Goal: Task Accomplishment & Management: Manage account settings

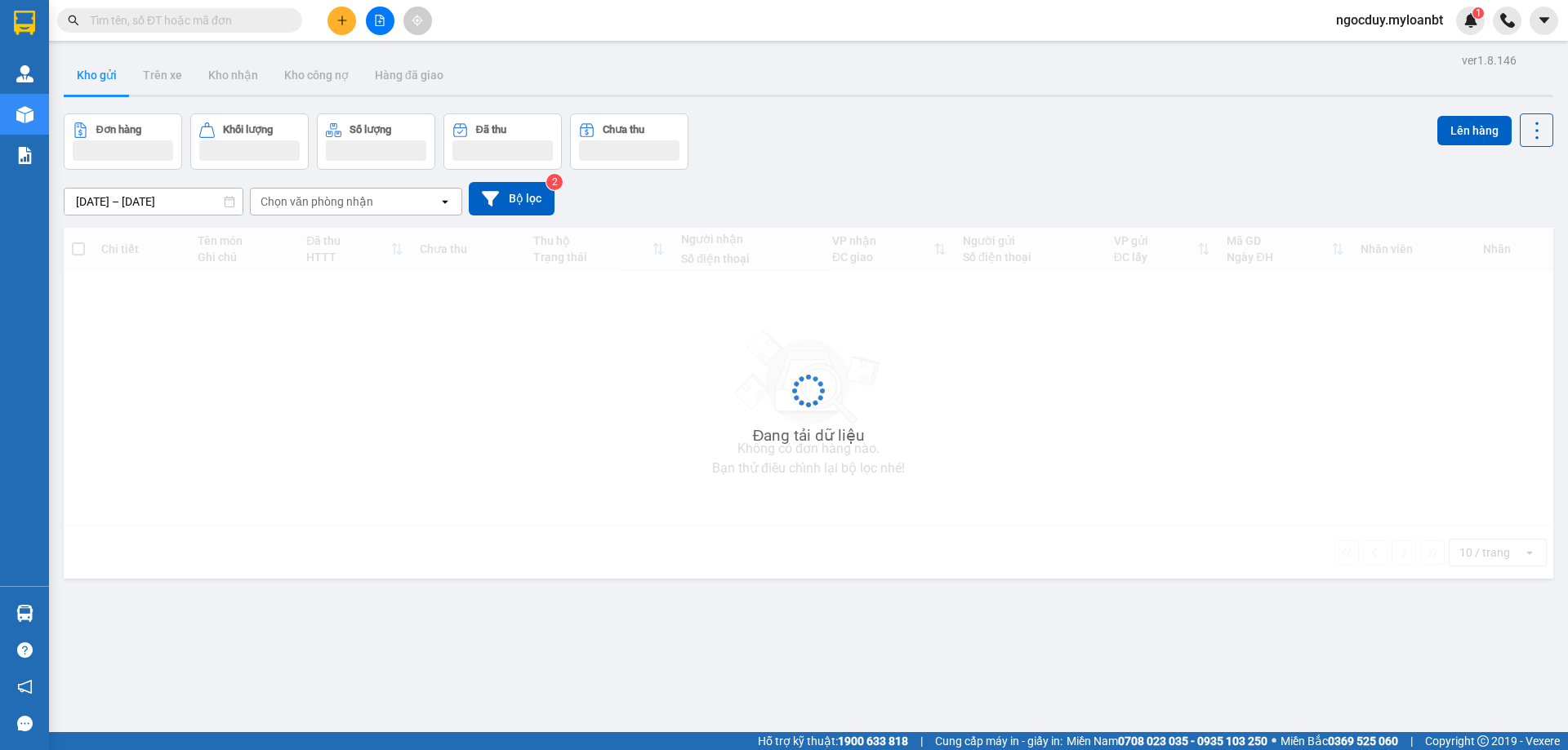
click at [183, 21] on input "text" at bounding box center [186, 20] width 193 height 18
paste input "0336364487"
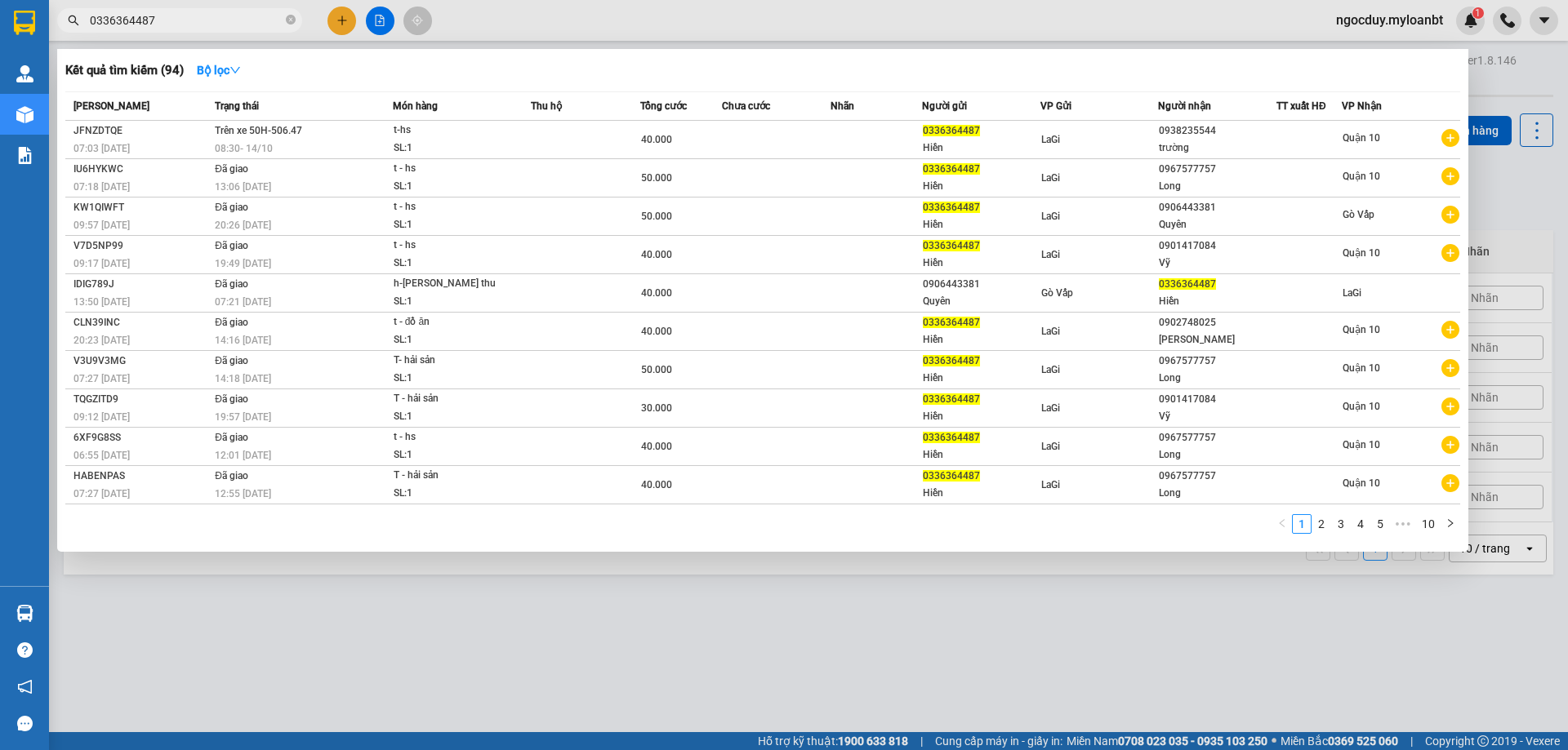
type input "0336364487"
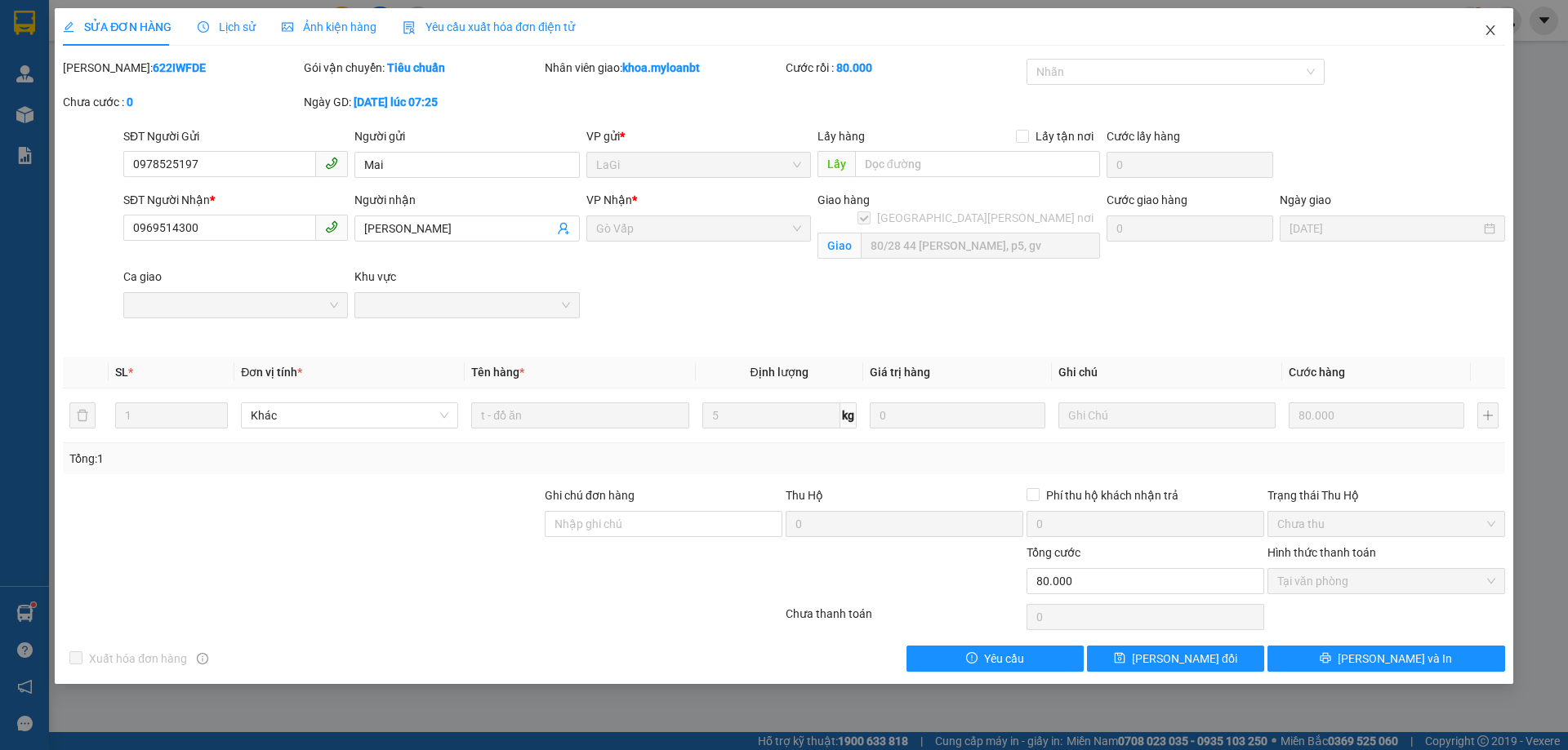
click at [1478, 37] on span "Close" at bounding box center [1490, 31] width 45 height 45
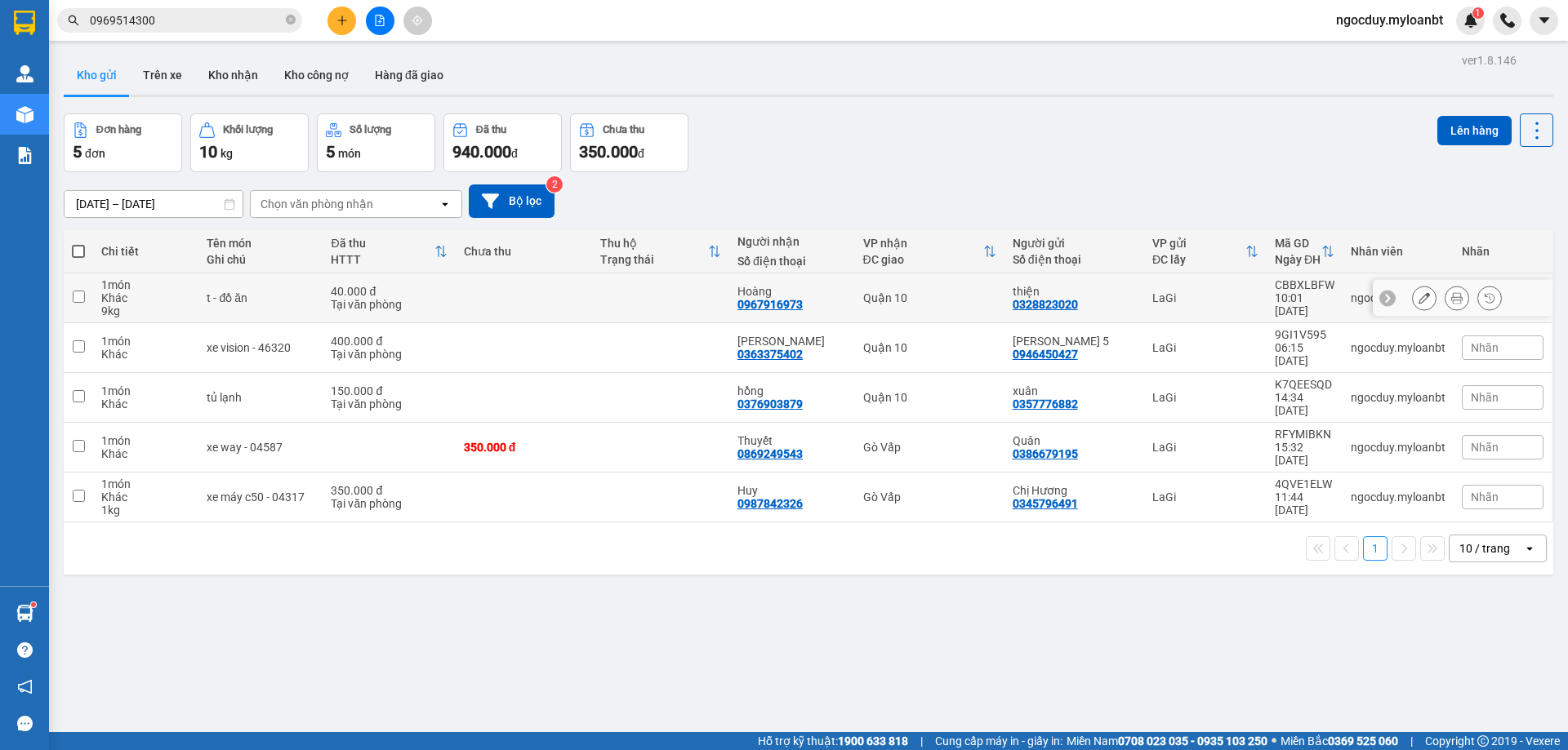
drag, startPoint x: 548, startPoint y: 292, endPoint x: 582, endPoint y: 296, distance: 34.2
click at [553, 292] on td at bounding box center [524, 298] width 137 height 50
checkbox input "true"
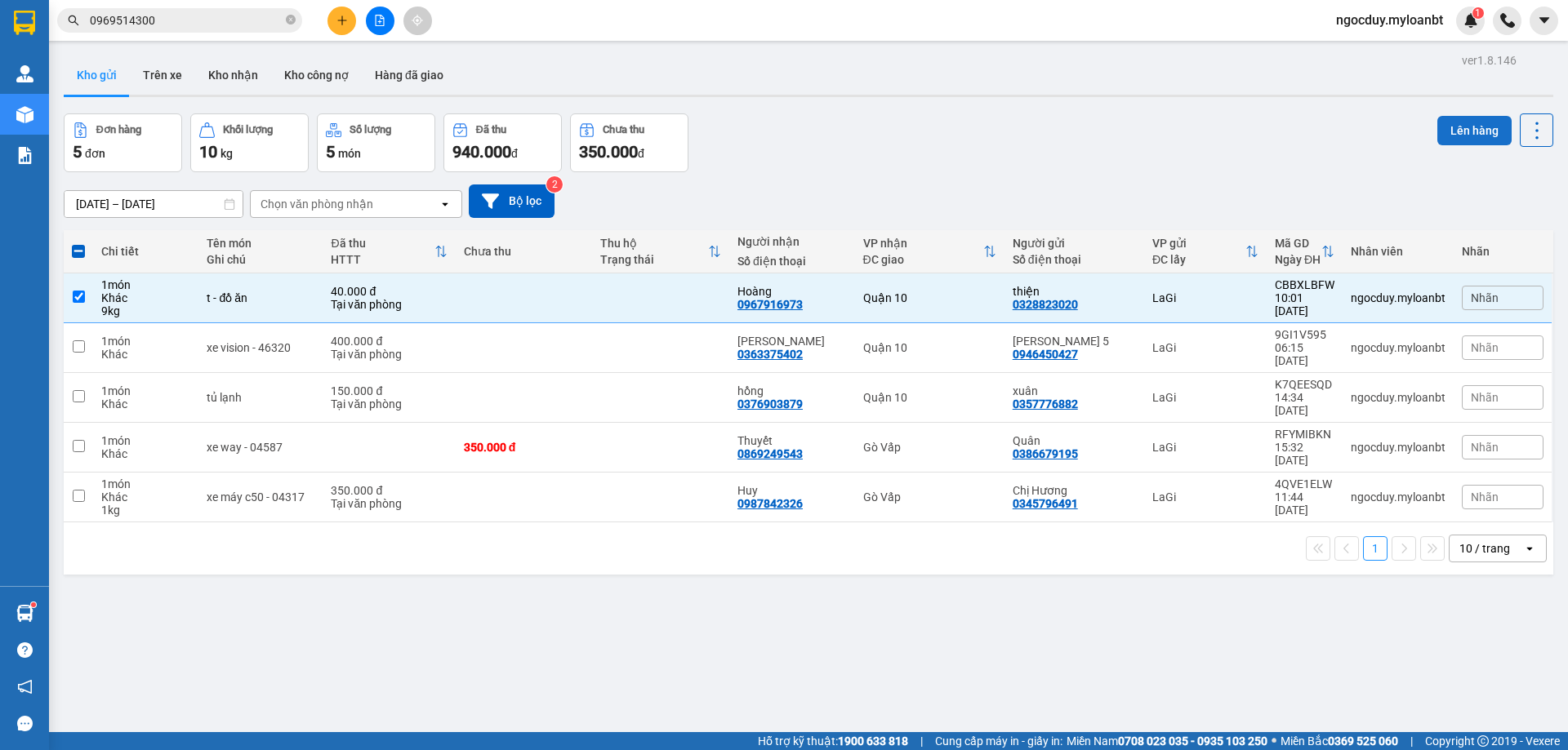
click at [1465, 121] on button "Lên hàng" at bounding box center [1474, 131] width 75 height 29
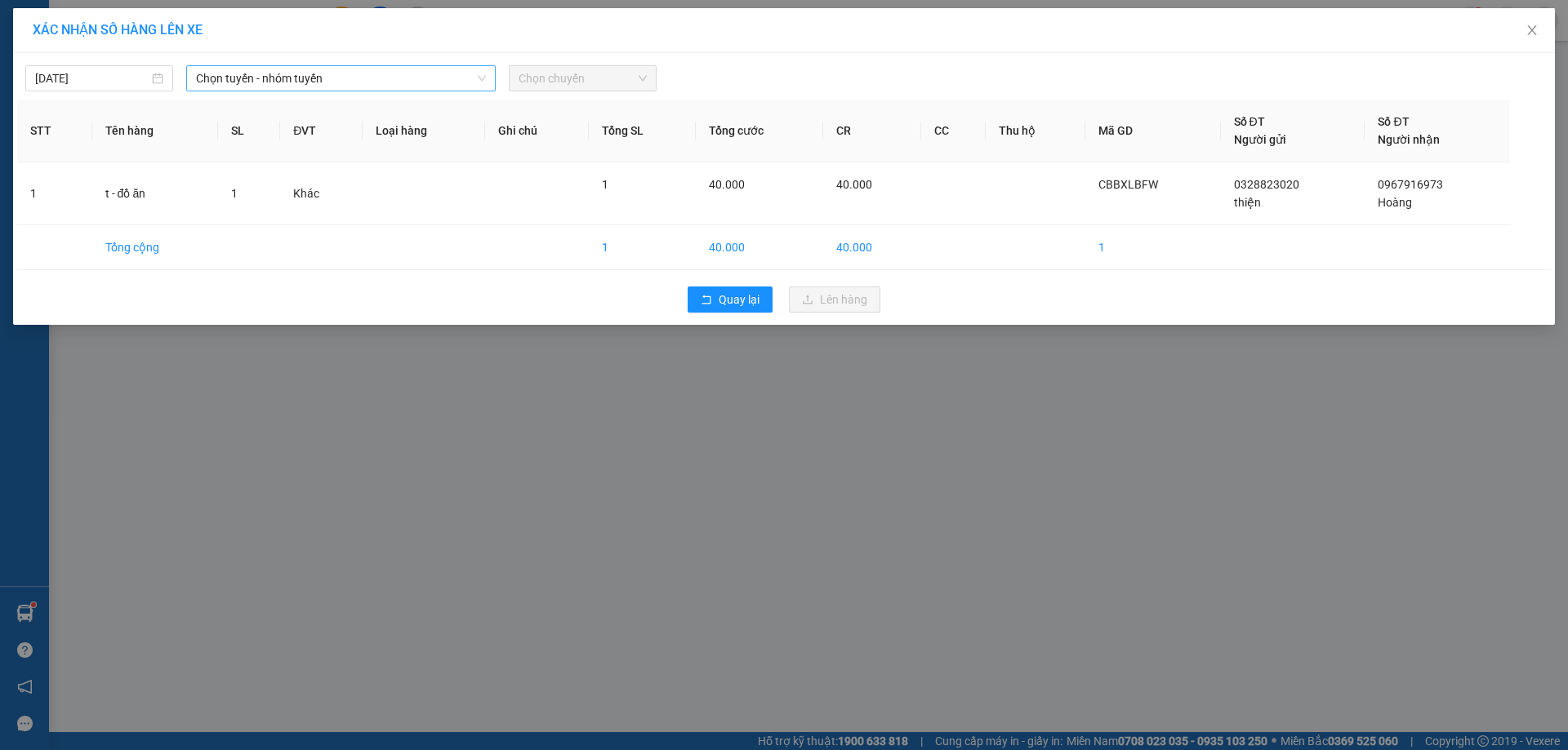
click at [310, 70] on span "Chọn tuyến - nhóm tuyến" at bounding box center [340, 78] width 290 height 25
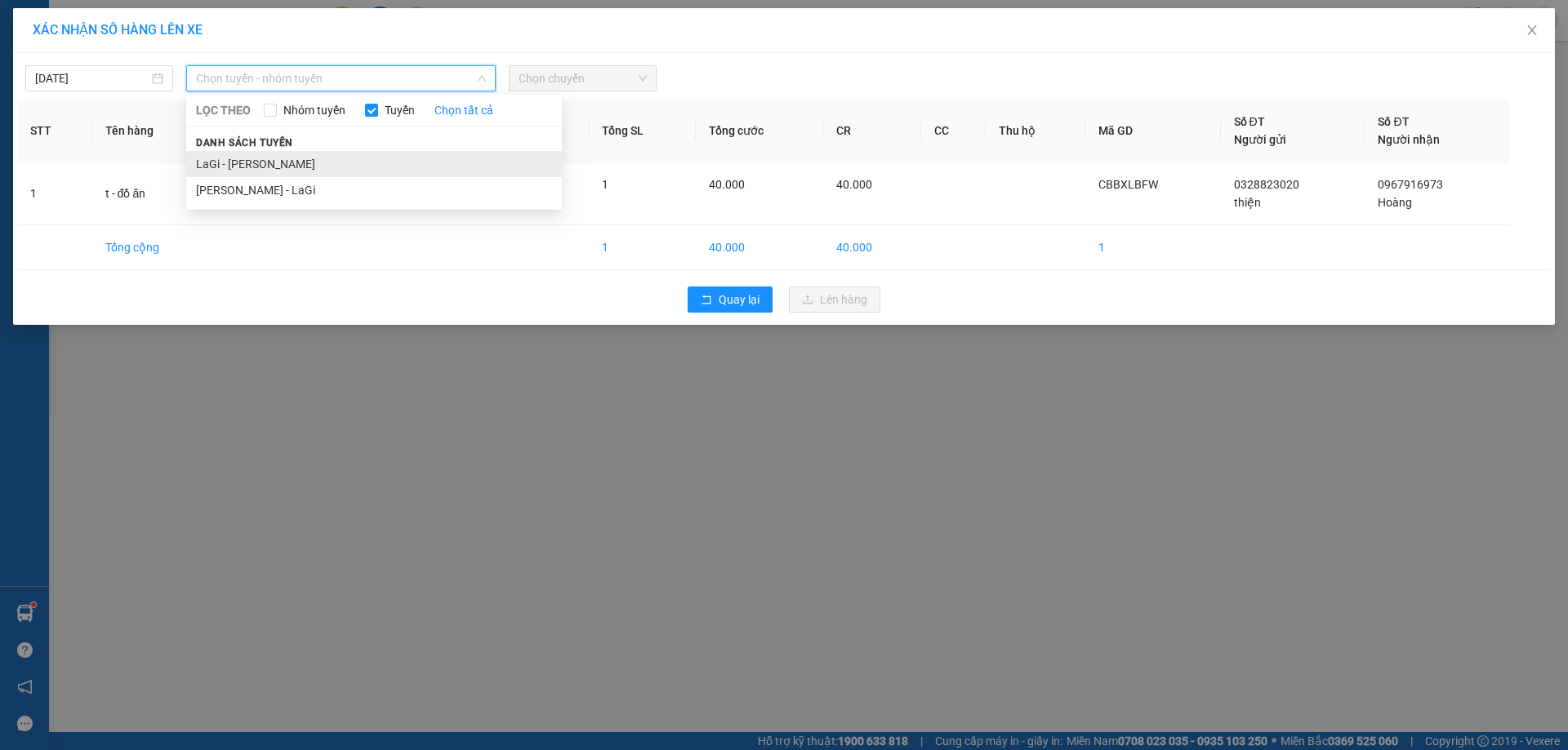
click at [306, 157] on li "LaGi - [PERSON_NAME]" at bounding box center [374, 165] width 375 height 26
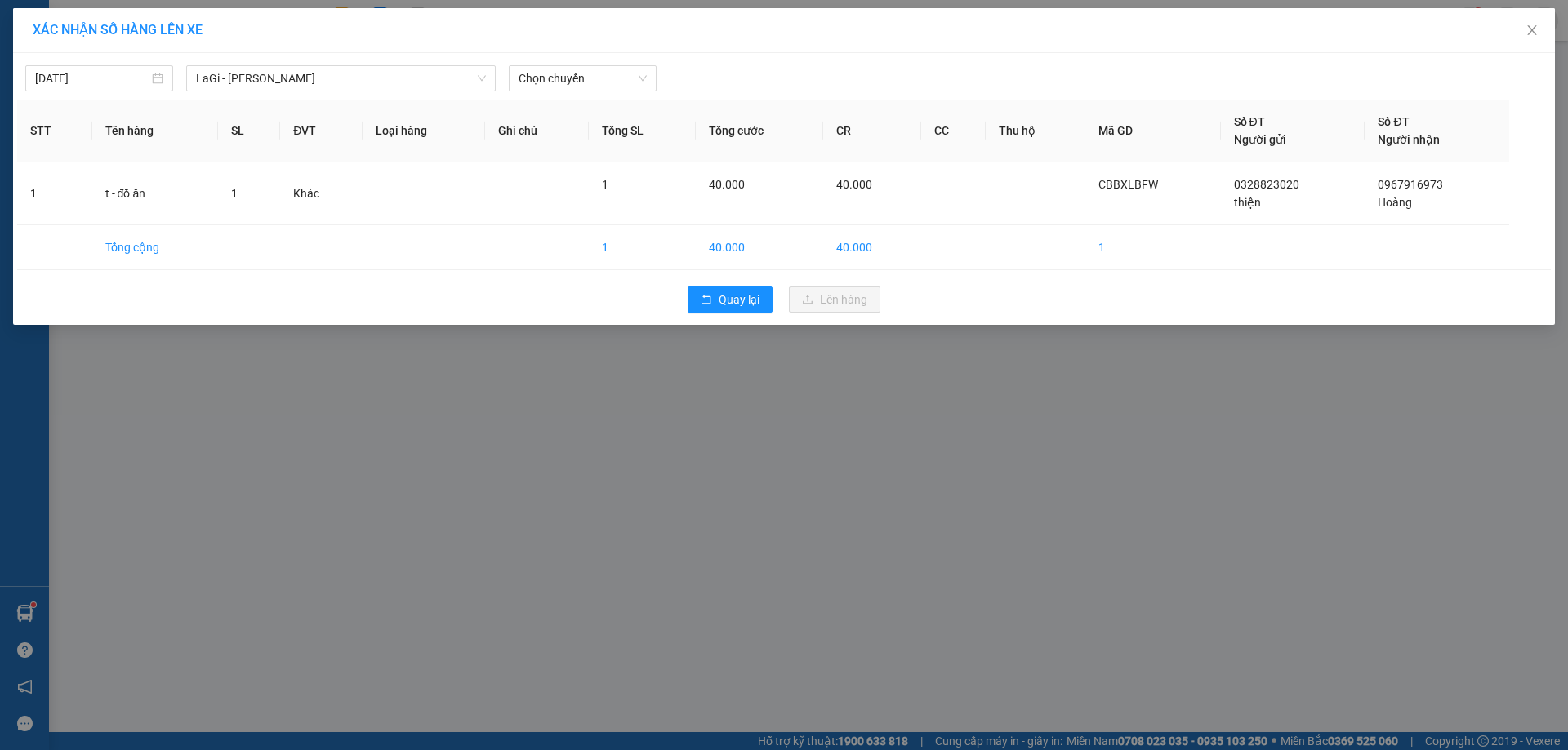
click at [585, 59] on div "14/10/2025 LaGi - Hồ Chí Minh LỌC THEO Nhóm tuyến Tuyến Chọn tất cả Danh sách t…" at bounding box center [784, 74] width 1534 height 34
click at [571, 84] on span "Chọn chuyến" at bounding box center [583, 78] width 129 height 25
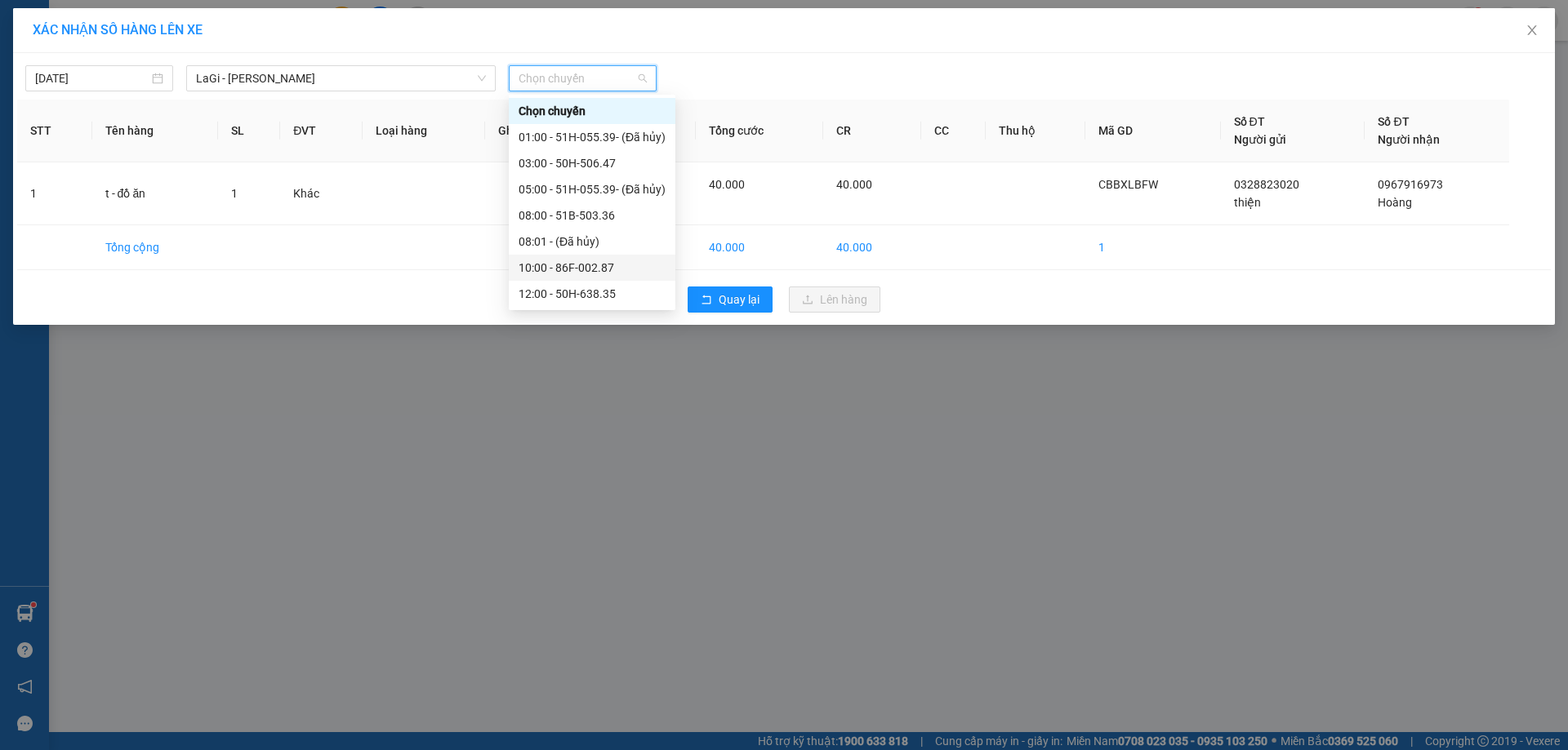
click at [578, 259] on div "10:00 - 86F-002.87" at bounding box center [591, 268] width 147 height 18
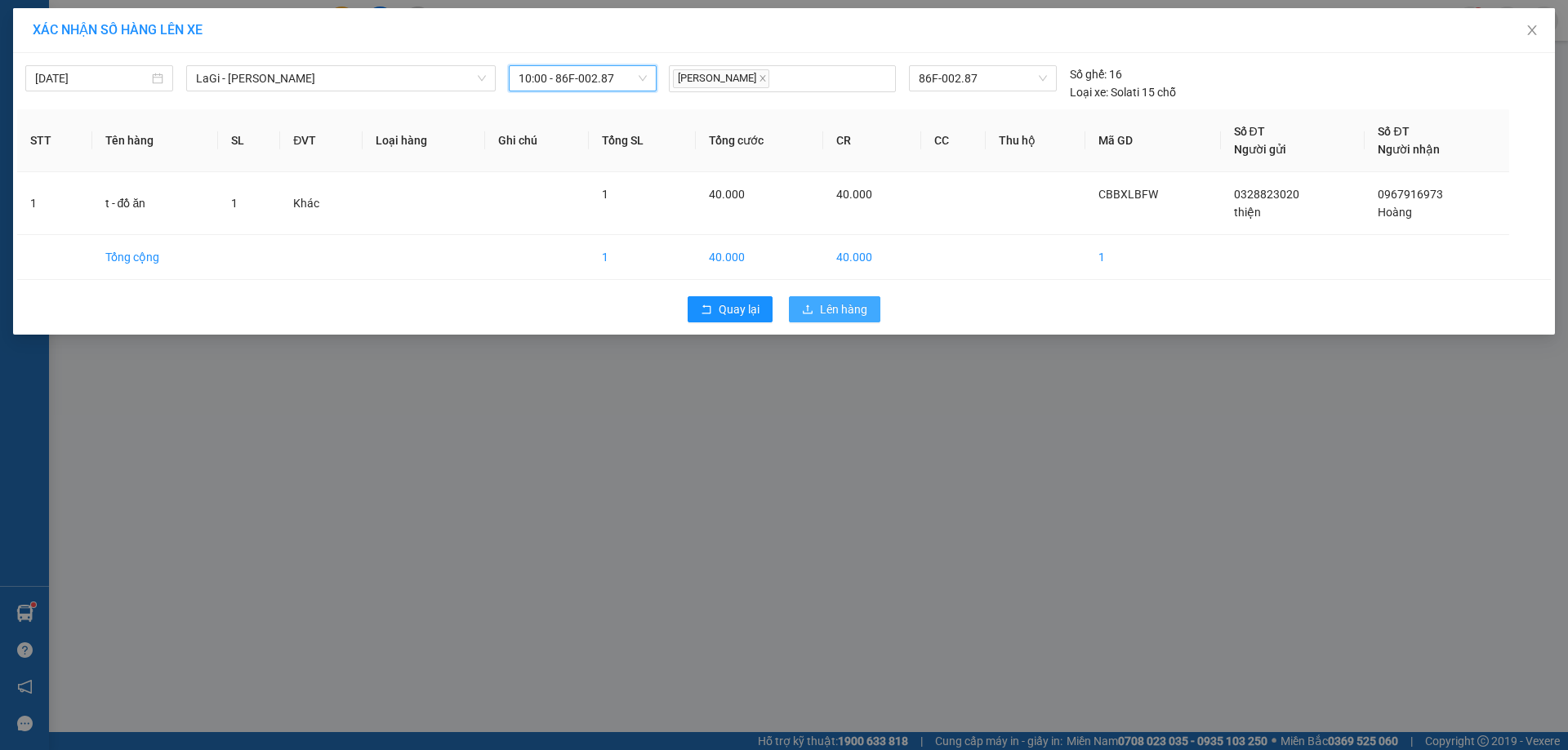
click at [852, 318] on span "Lên hàng" at bounding box center [844, 309] width 47 height 18
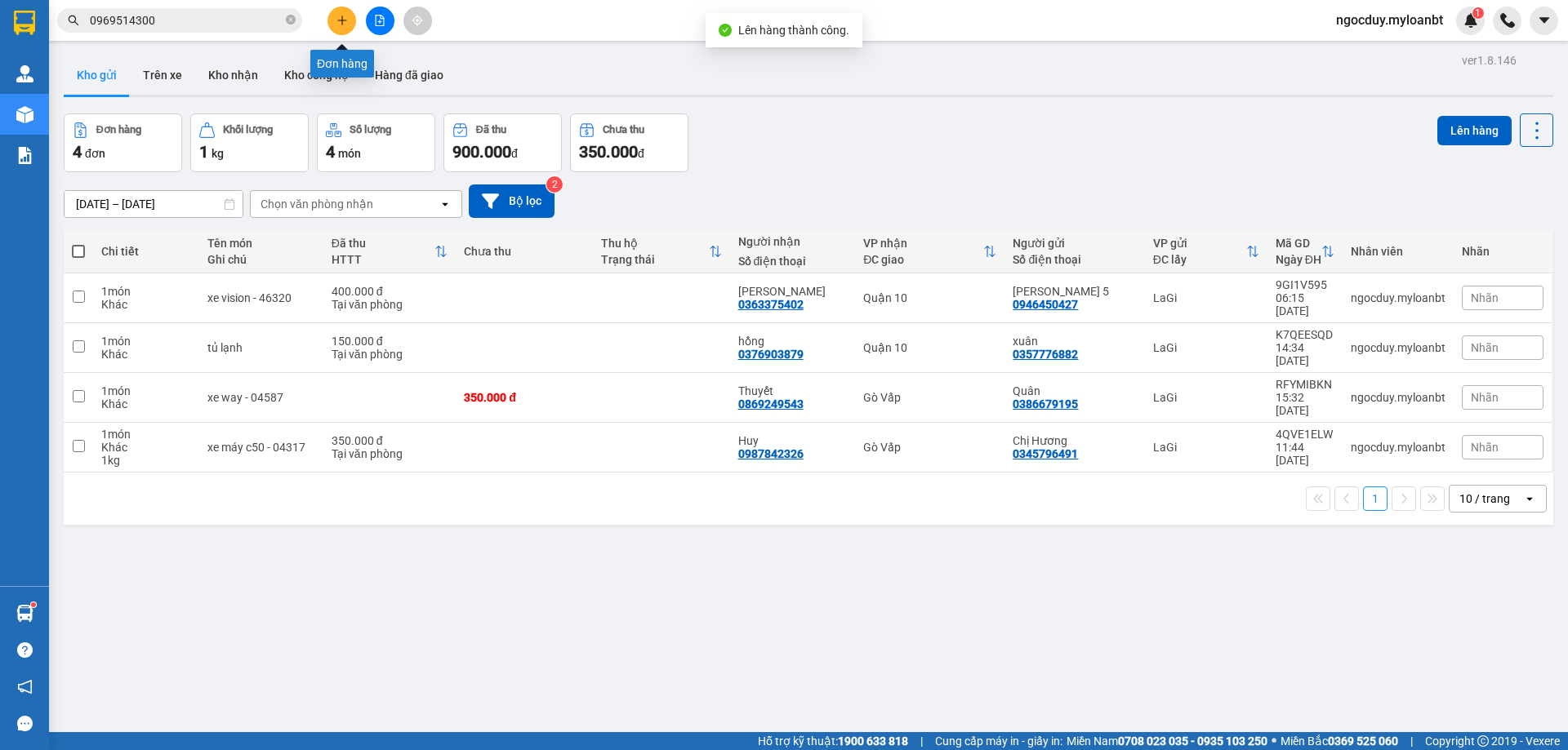
click at [337, 33] on button at bounding box center [341, 21] width 28 height 28
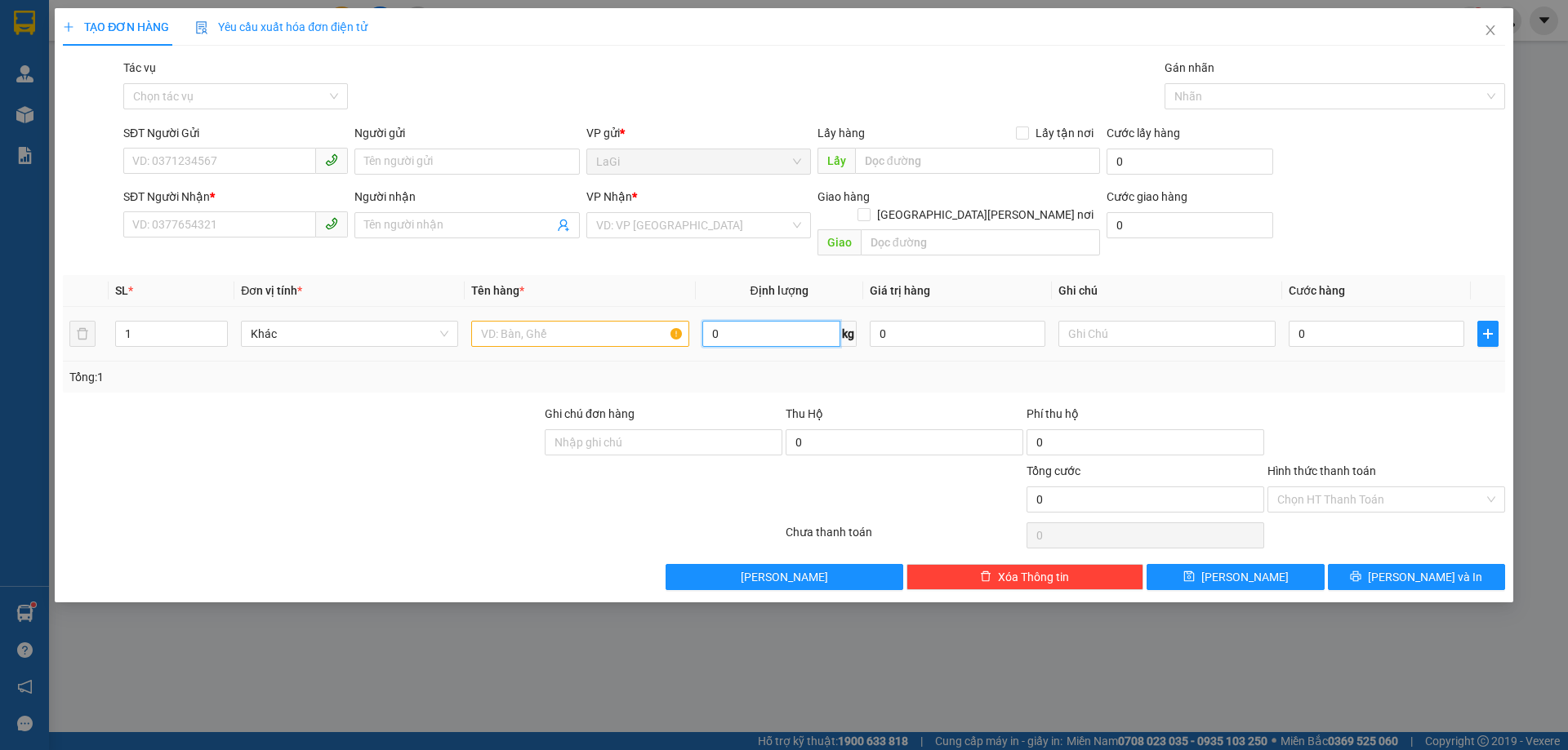
click at [802, 322] on input "0" at bounding box center [772, 334] width 138 height 26
type input "6"
type input "3.6"
click at [549, 321] on input "text" at bounding box center [580, 334] width 218 height 26
type input "b- cá khô"
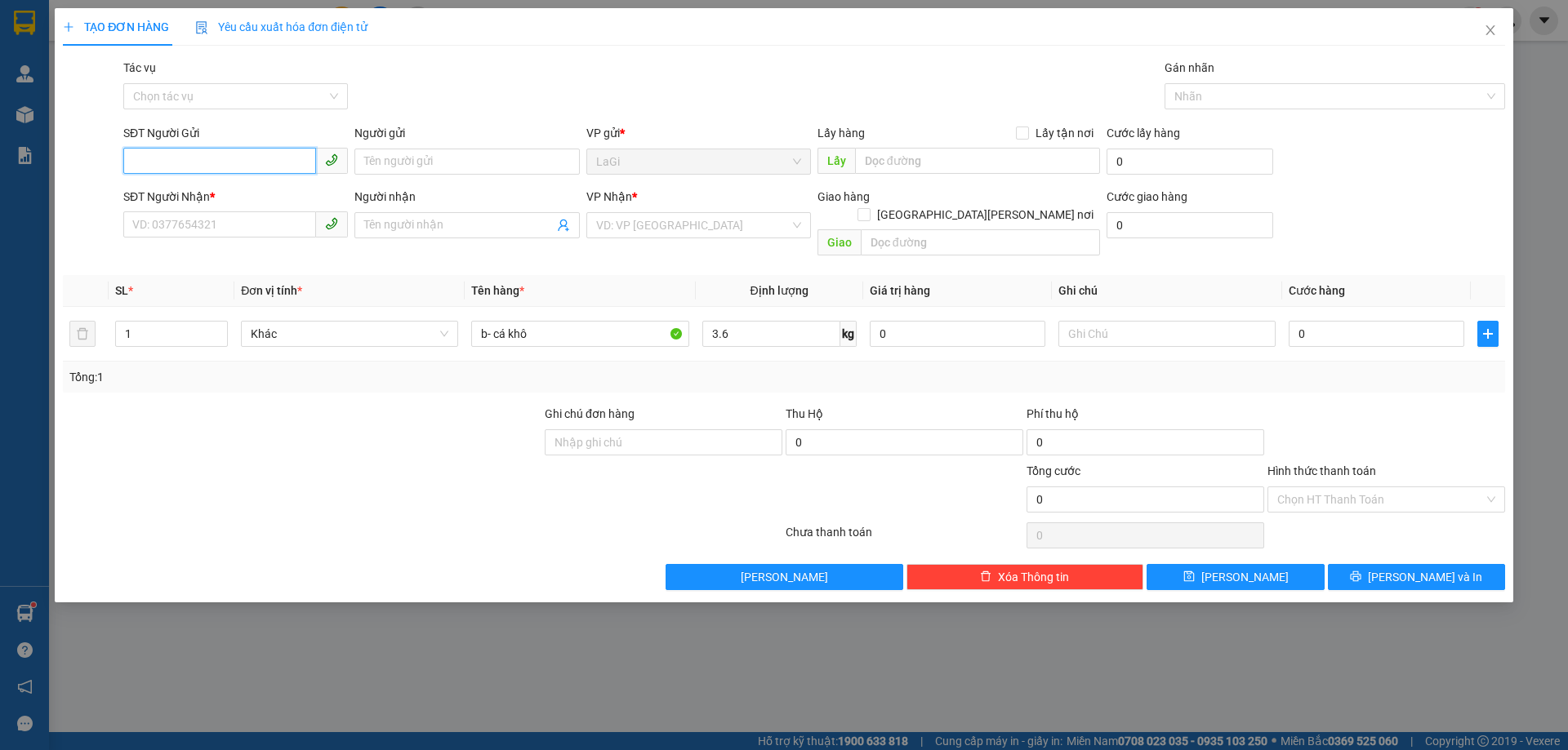
click at [218, 152] on input "SĐT Người Gửi" at bounding box center [219, 161] width 193 height 26
click at [260, 198] on div "0935110939 - chị Hằng" at bounding box center [235, 194] width 205 height 18
type input "0935110939"
type input "chị Hằng"
type input "0706096030"
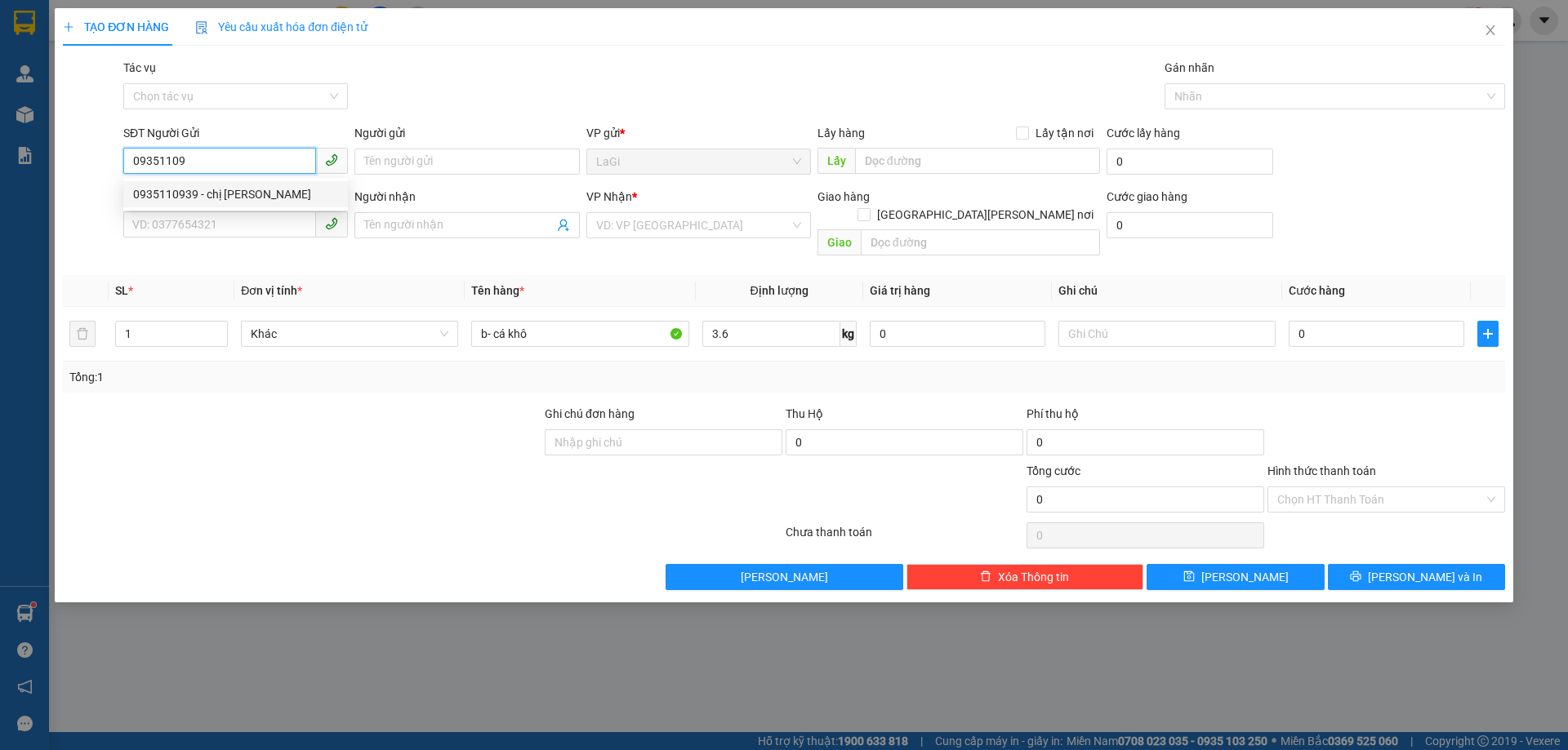
type input "Chị Oanh"
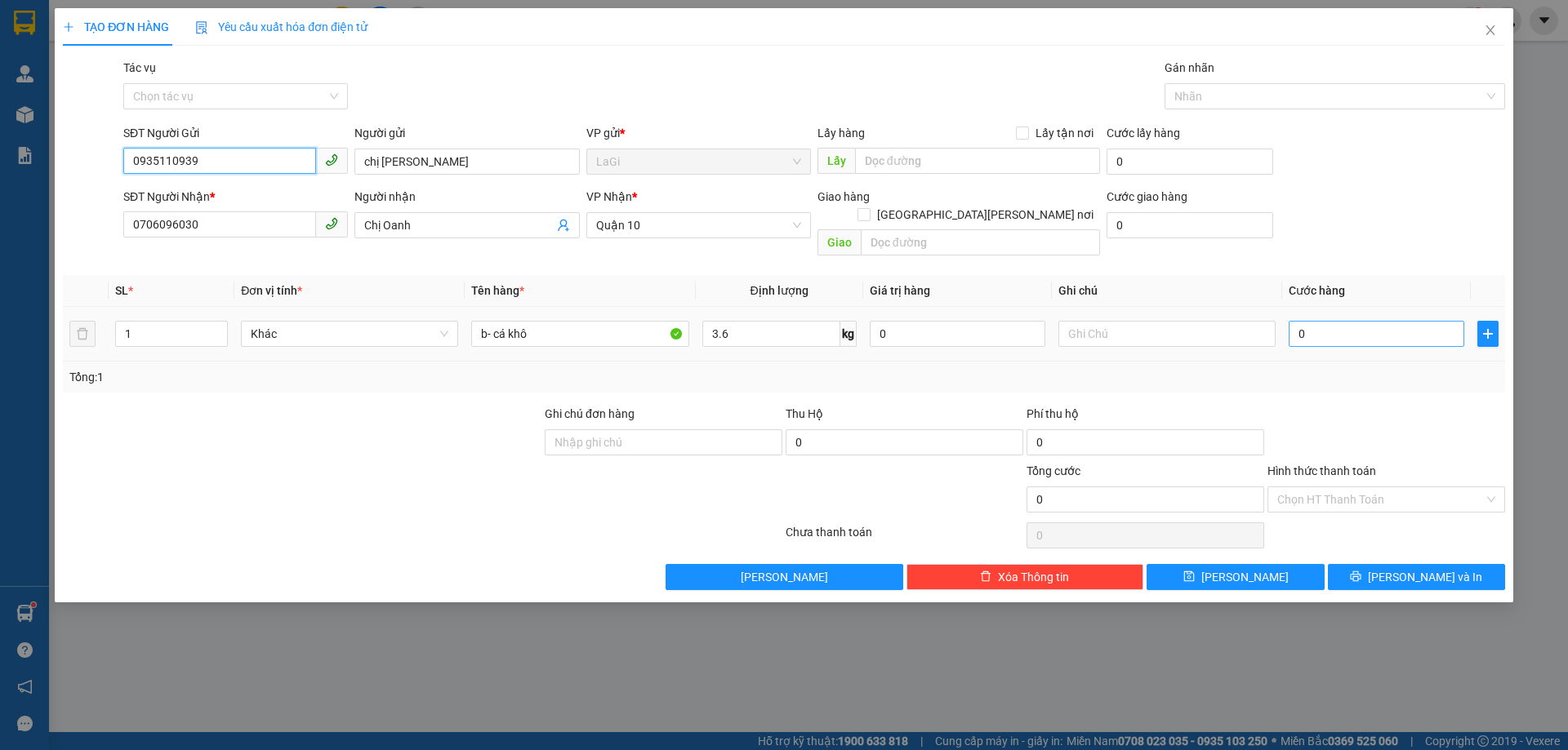
type input "0935110939"
type input "30"
click at [1438, 433] on div at bounding box center [1385, 433] width 241 height 57
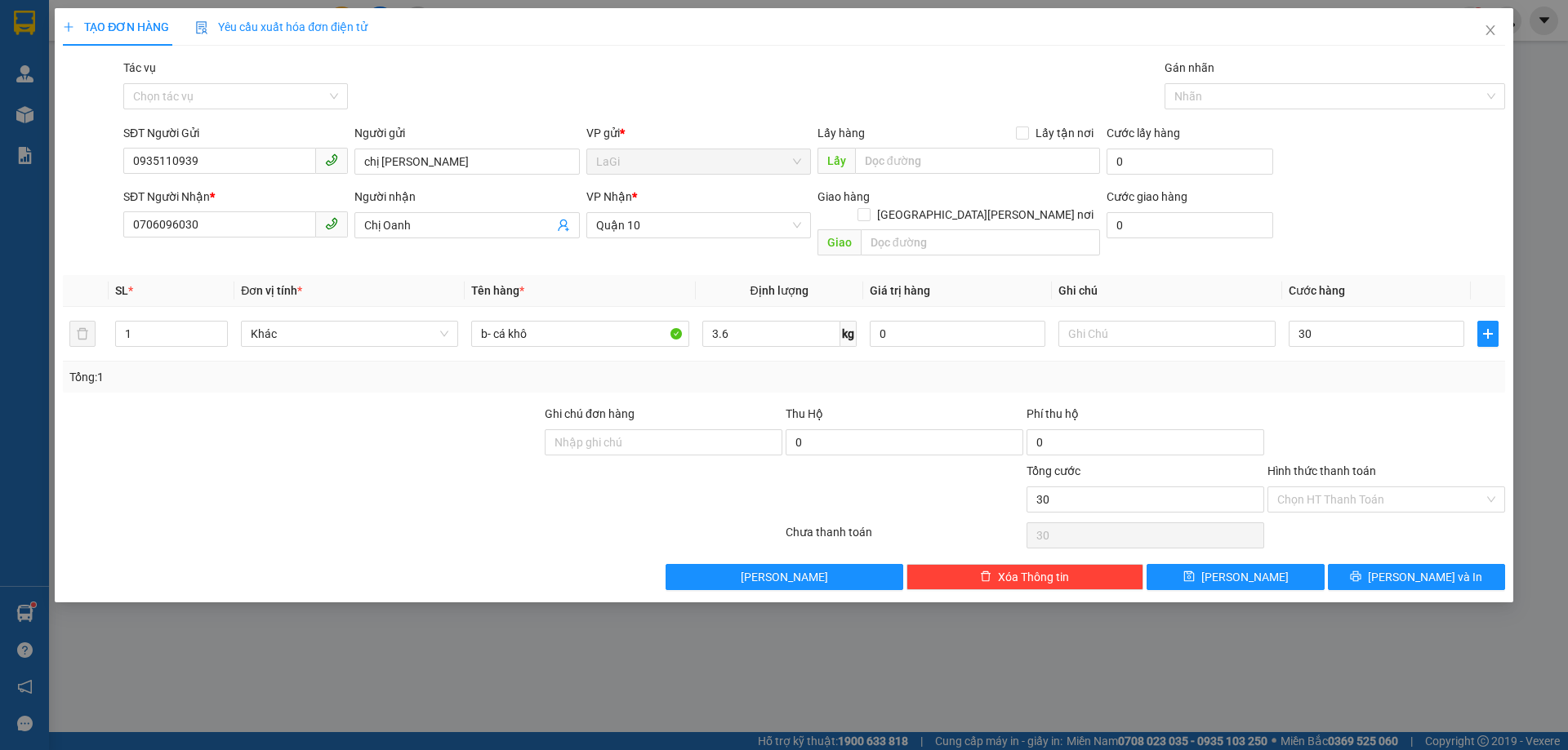
type input "30.000"
click at [1399, 487] on input "Hình thức thanh toán" at bounding box center [1380, 499] width 206 height 25
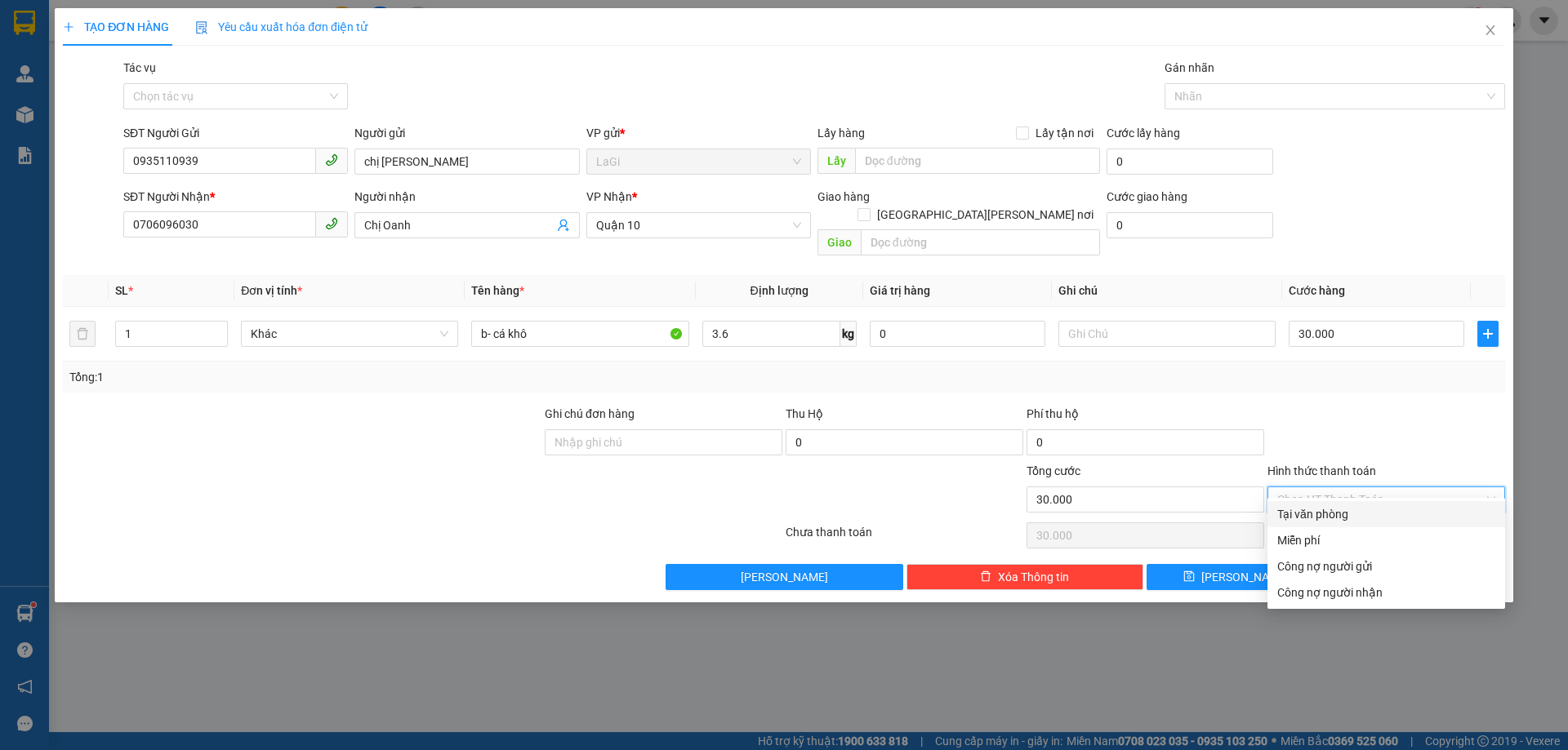
click at [1384, 505] on div "Tại văn phòng" at bounding box center [1385, 514] width 218 height 18
type input "0"
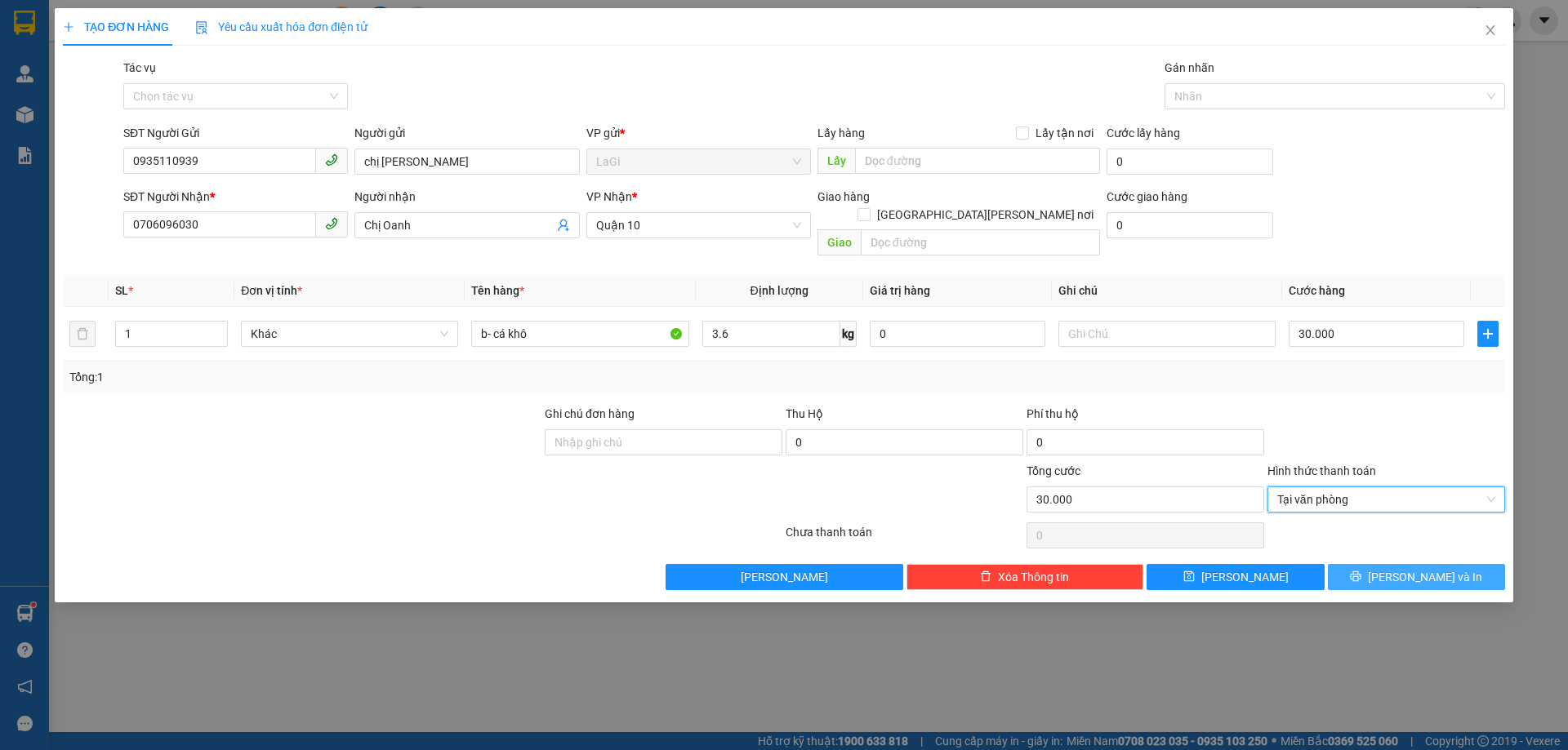
click at [1388, 565] on button "[PERSON_NAME] và In" at bounding box center [1416, 578] width 177 height 26
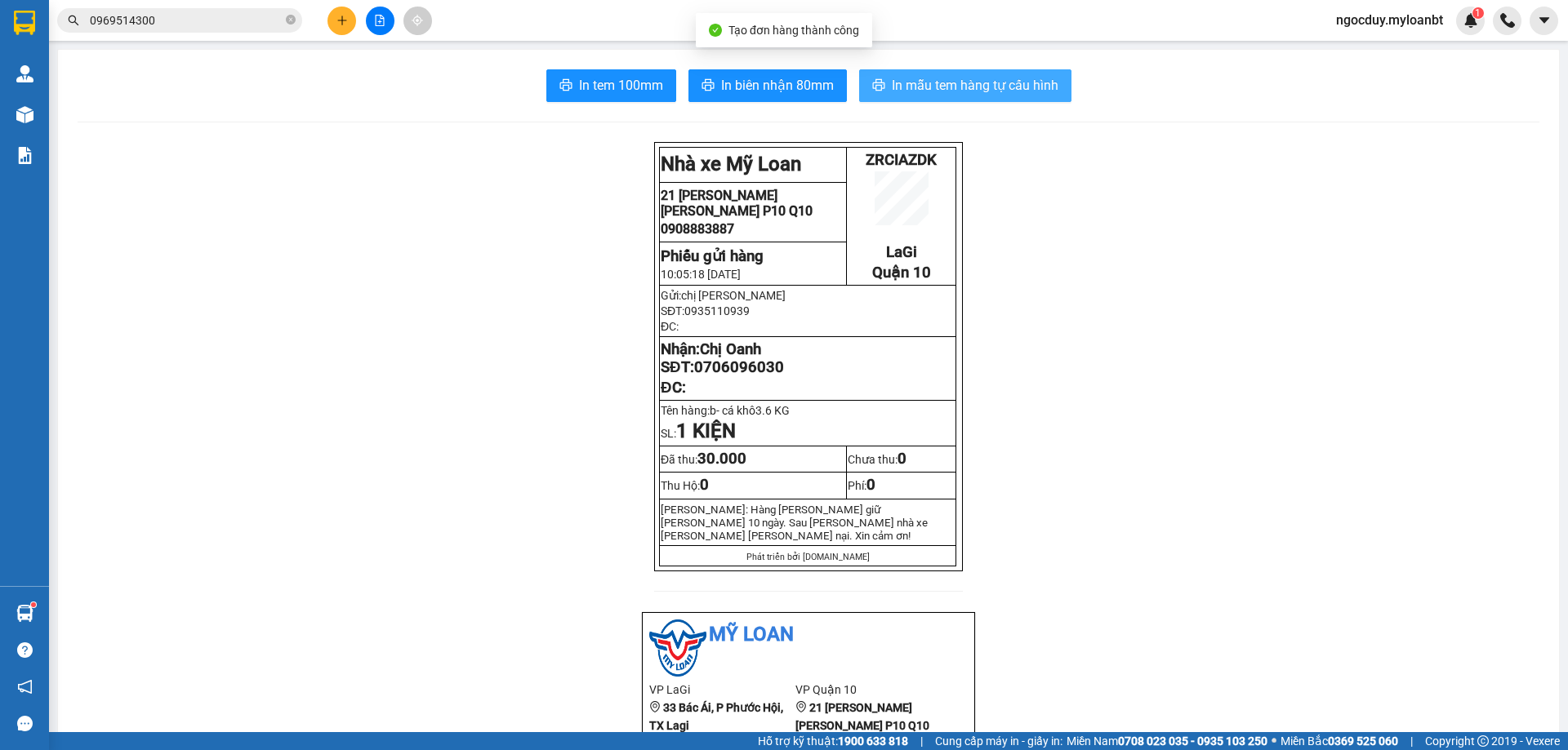
click at [1016, 85] on span "In mẫu tem hàng tự cấu hình" at bounding box center [975, 85] width 166 height 21
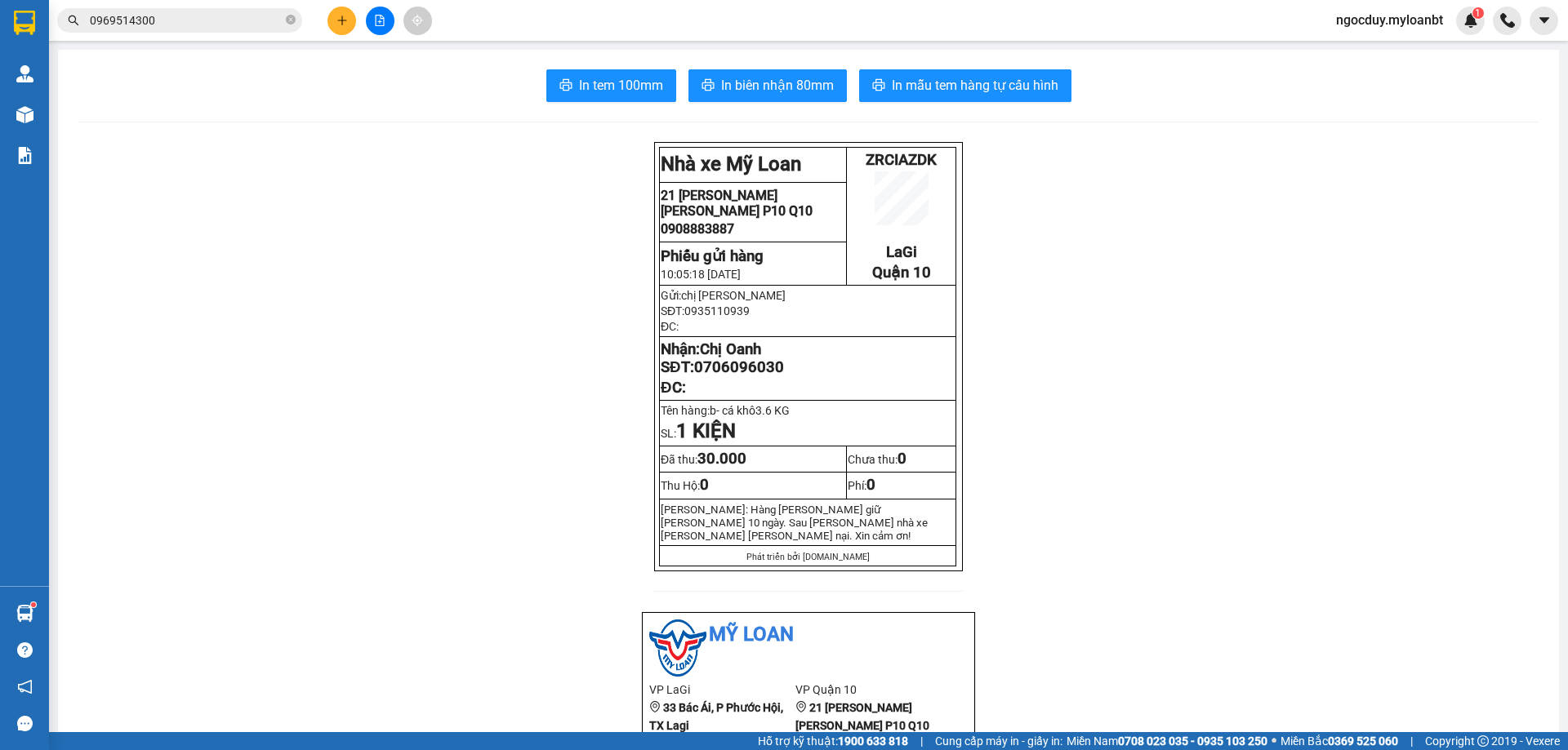
click at [345, 18] on icon "plus" at bounding box center [342, 21] width 11 height 11
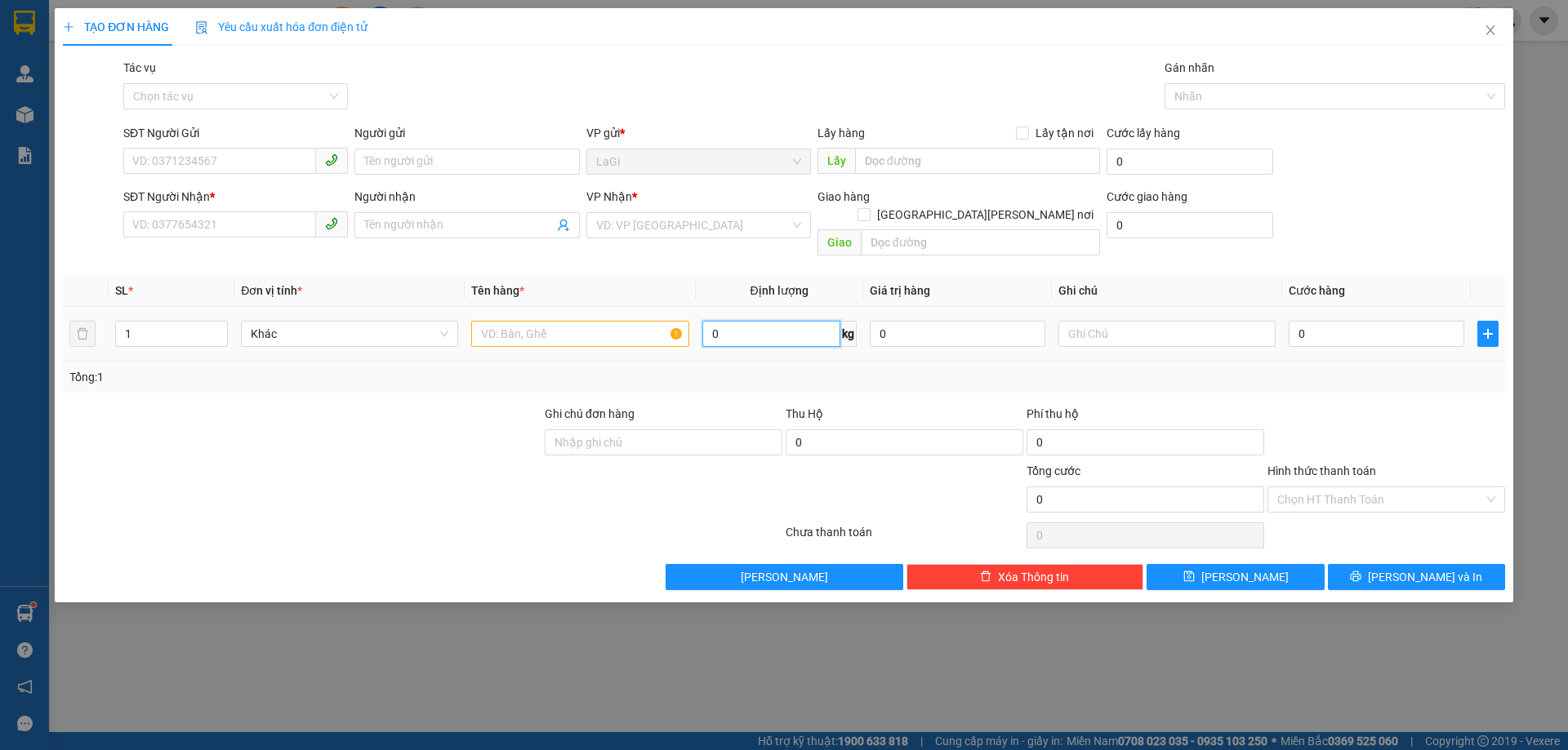
click at [744, 321] on input "0" at bounding box center [772, 334] width 138 height 26
type input "6"
click at [641, 321] on input "text" at bounding box center [580, 334] width 218 height 26
type input "t- đồ ăn"
click at [188, 155] on input "SĐT Người Gửi" at bounding box center [219, 161] width 193 height 26
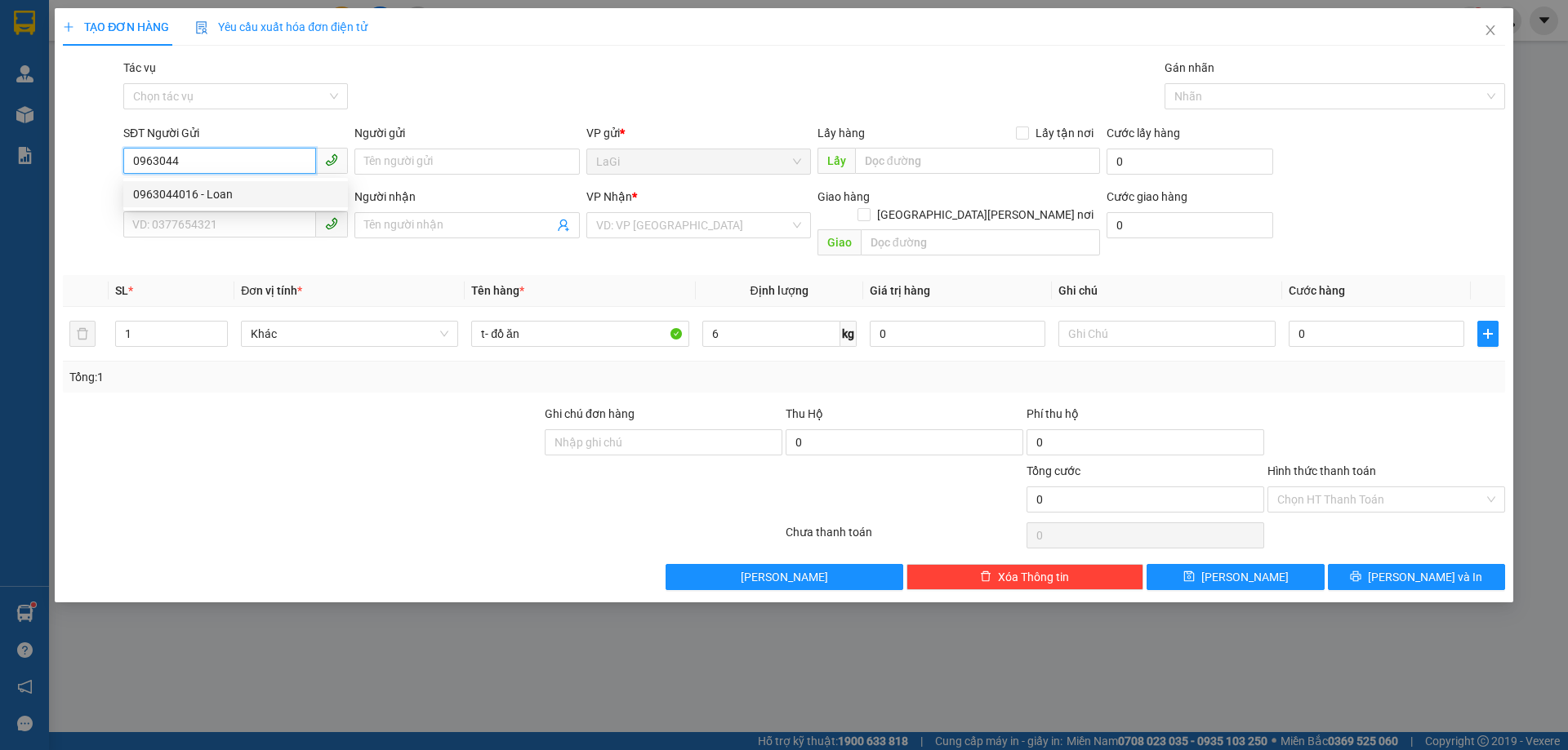
click at [260, 201] on div "0963044016 - Loan" at bounding box center [235, 194] width 205 height 18
type input "0963044016"
type input "Loan"
type input "0932392072"
type input "Phương Dung"
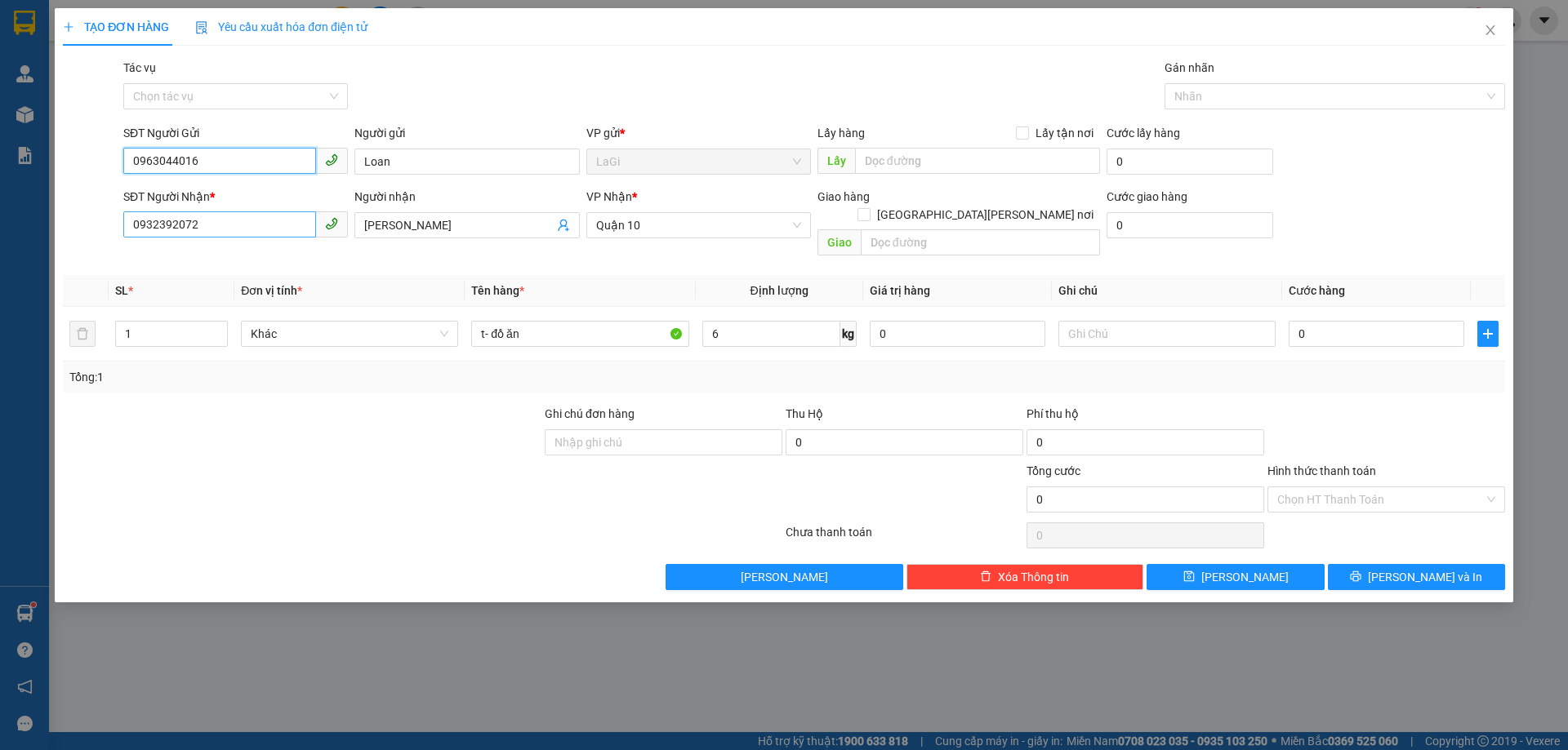
type input "0963044016"
click at [237, 218] on input "0932392072" at bounding box center [219, 225] width 193 height 26
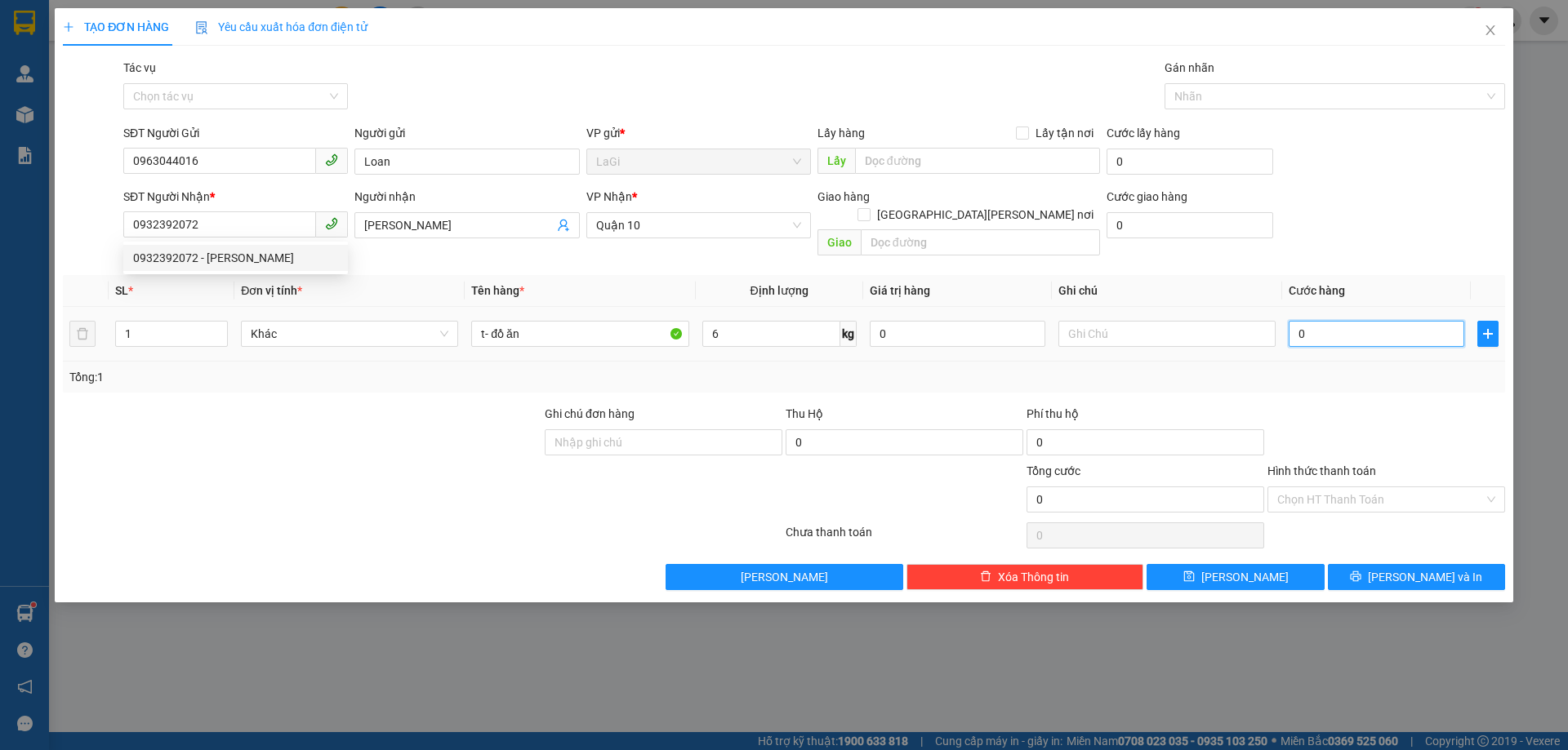
click at [1455, 323] on input "0" at bounding box center [1377, 334] width 176 height 26
type input "40"
type input "40.000"
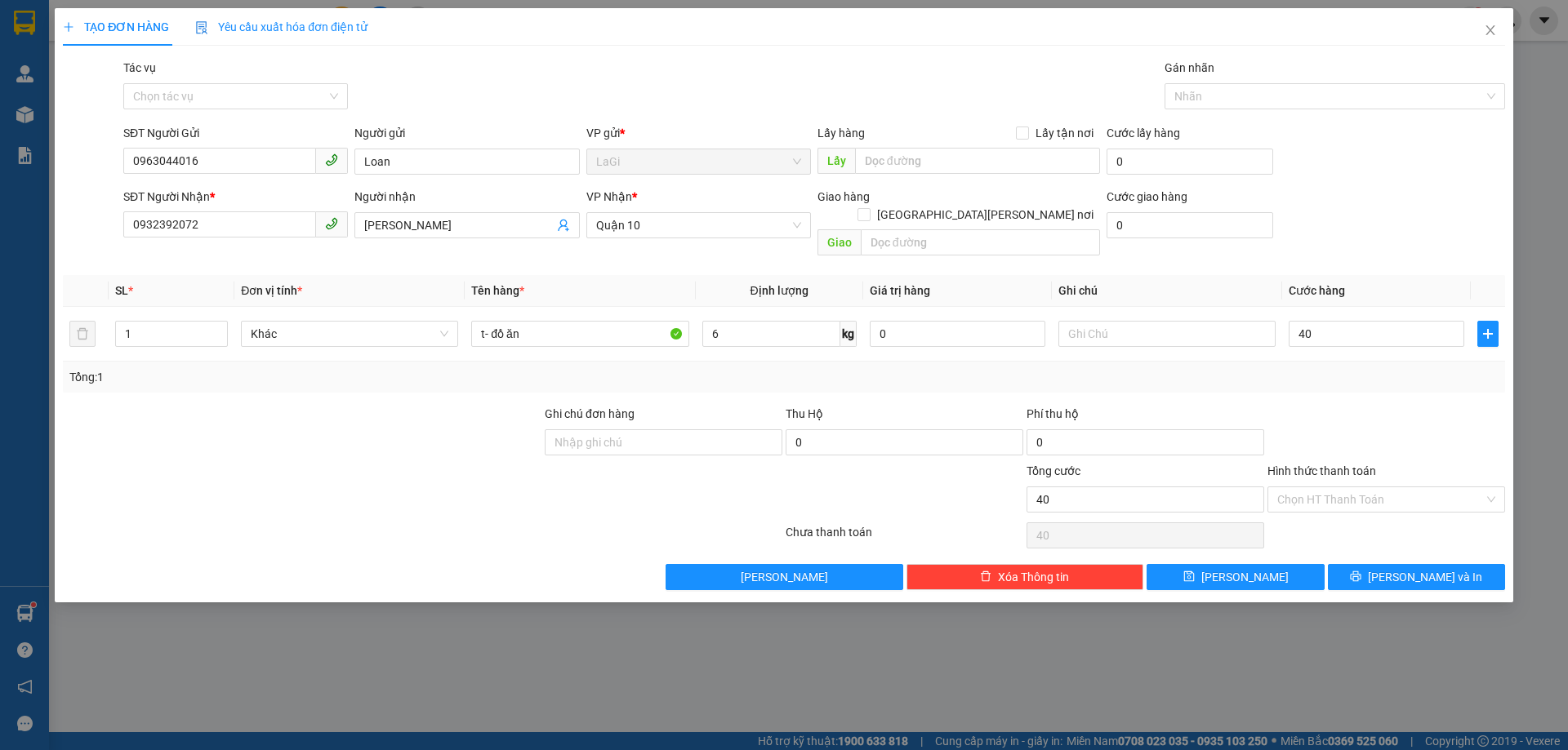
type input "40.000"
drag, startPoint x: 1310, startPoint y: 376, endPoint x: 1375, endPoint y: 337, distance: 75.8
click at [1312, 375] on div "Transit Pickup Surcharge Ids Transit Deliver Surcharge Ids Transit Deliver Surc…" at bounding box center [783, 324] width 1442 height 532
click at [1396, 487] on input "Hình thức thanh toán" at bounding box center [1380, 499] width 206 height 25
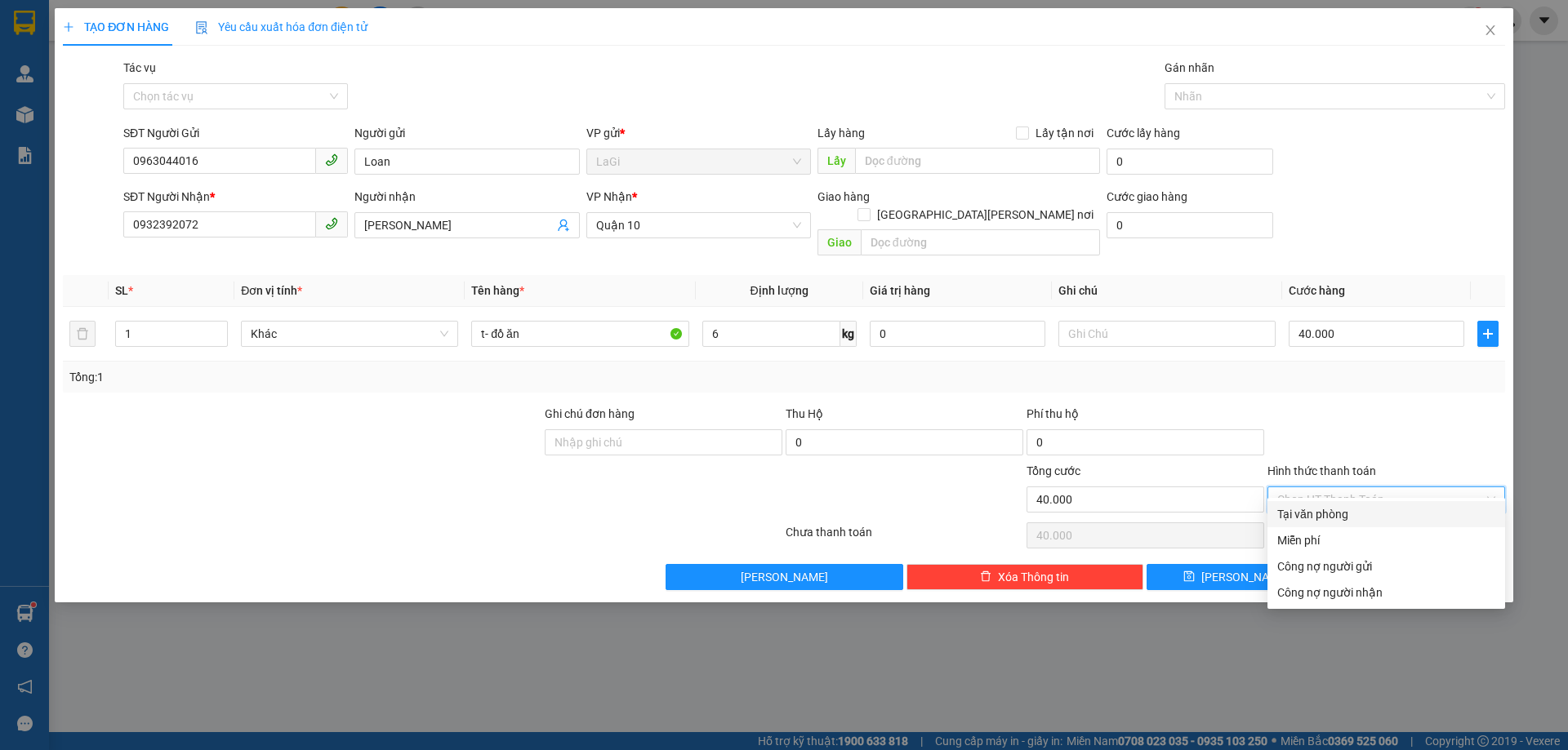
click at [1366, 516] on div "Tại văn phòng" at bounding box center [1385, 514] width 218 height 18
type input "0"
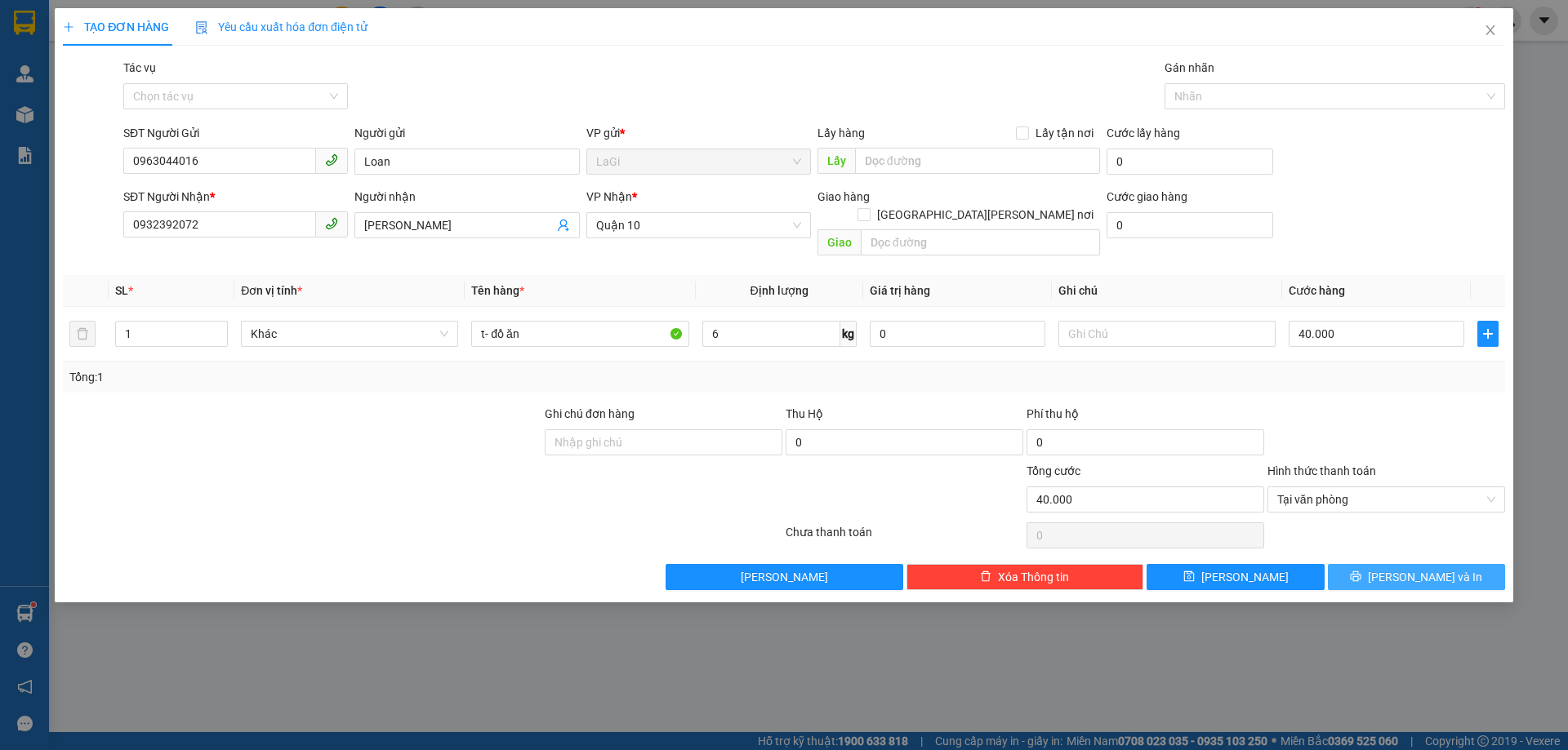
click at [1396, 565] on button "[PERSON_NAME] và In" at bounding box center [1416, 578] width 177 height 26
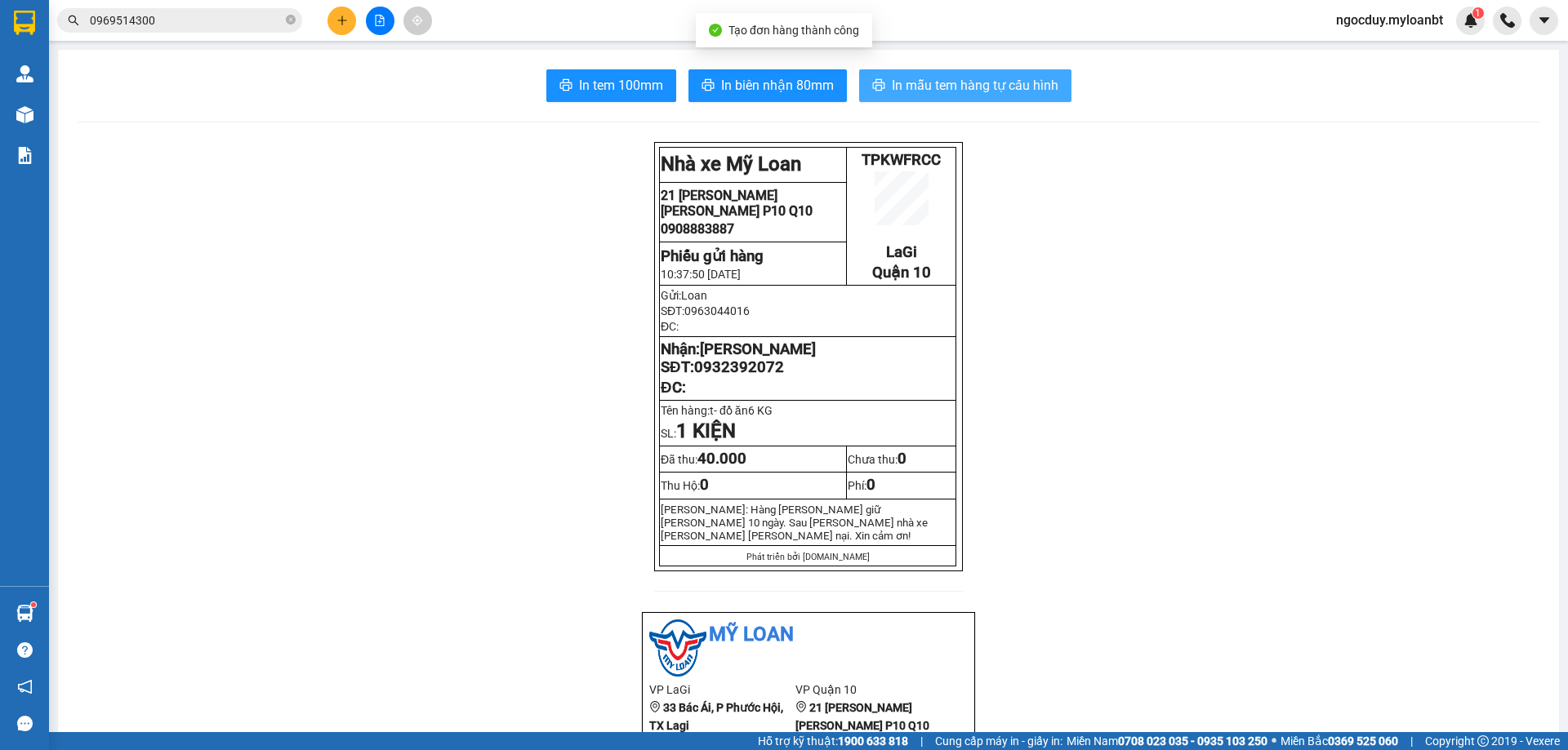
click at [1011, 92] on span "In mẫu tem hàng tự cấu hình" at bounding box center [975, 85] width 166 height 21
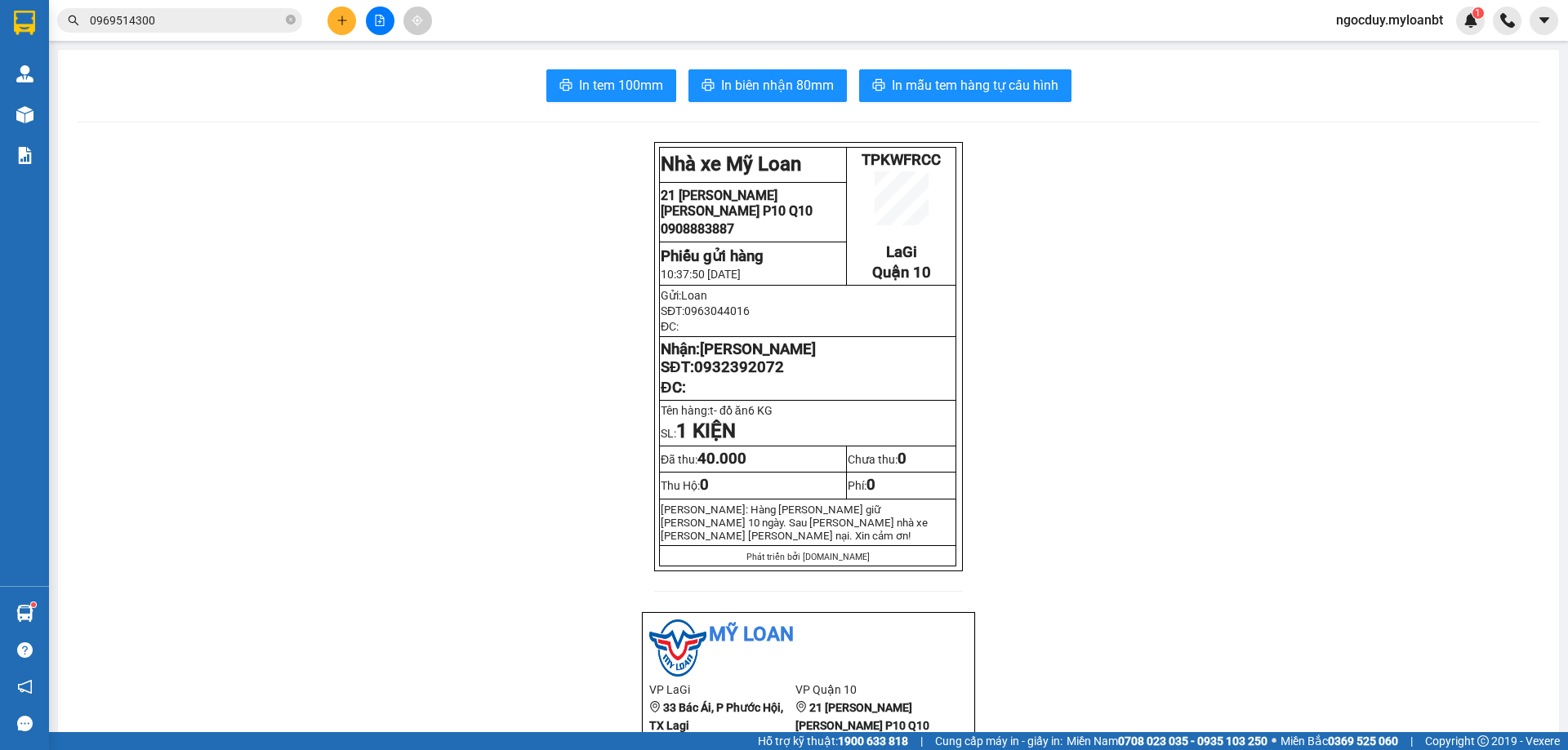
click at [235, 16] on input "0969514300" at bounding box center [186, 20] width 193 height 18
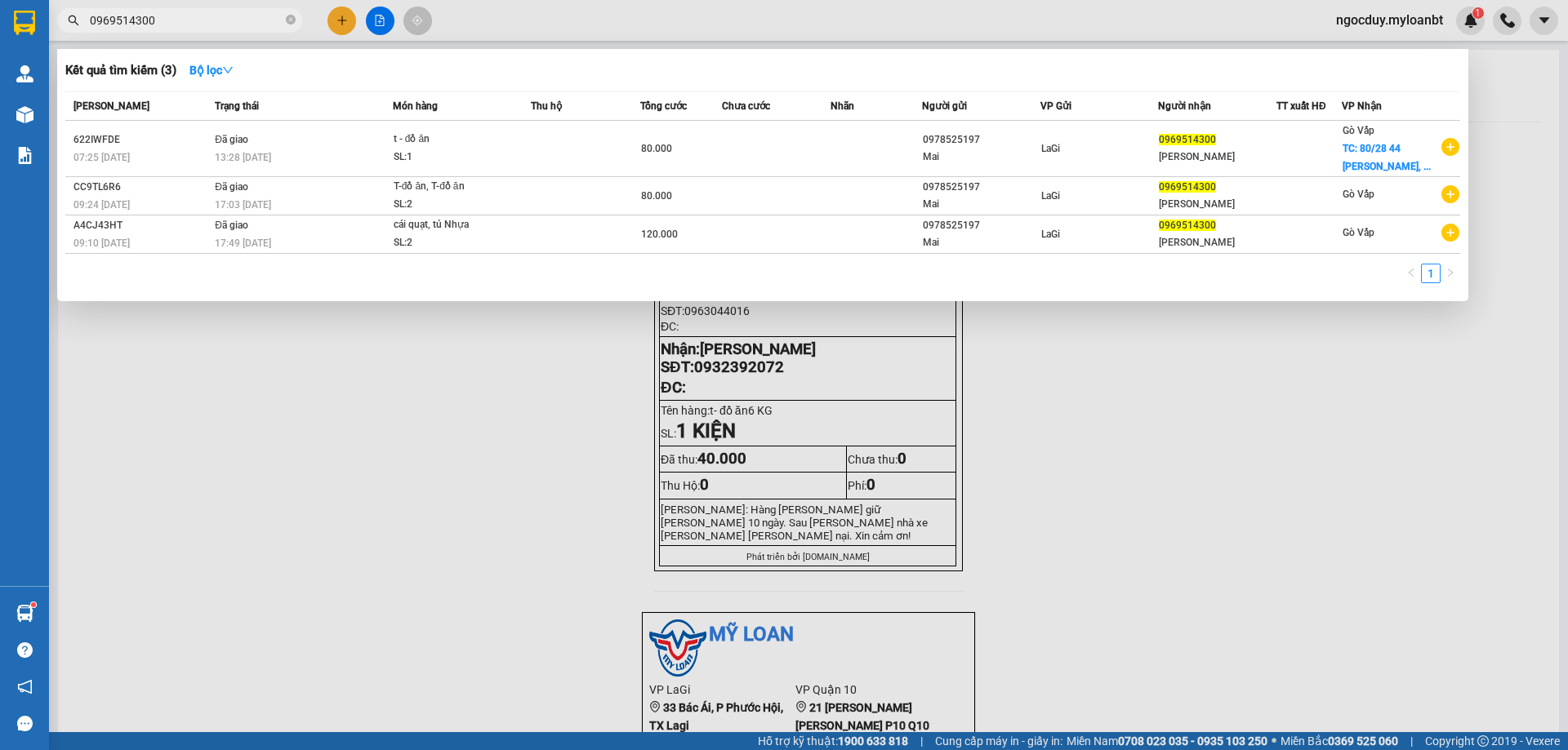
click at [235, 16] on input "0969514300" at bounding box center [186, 20] width 193 height 18
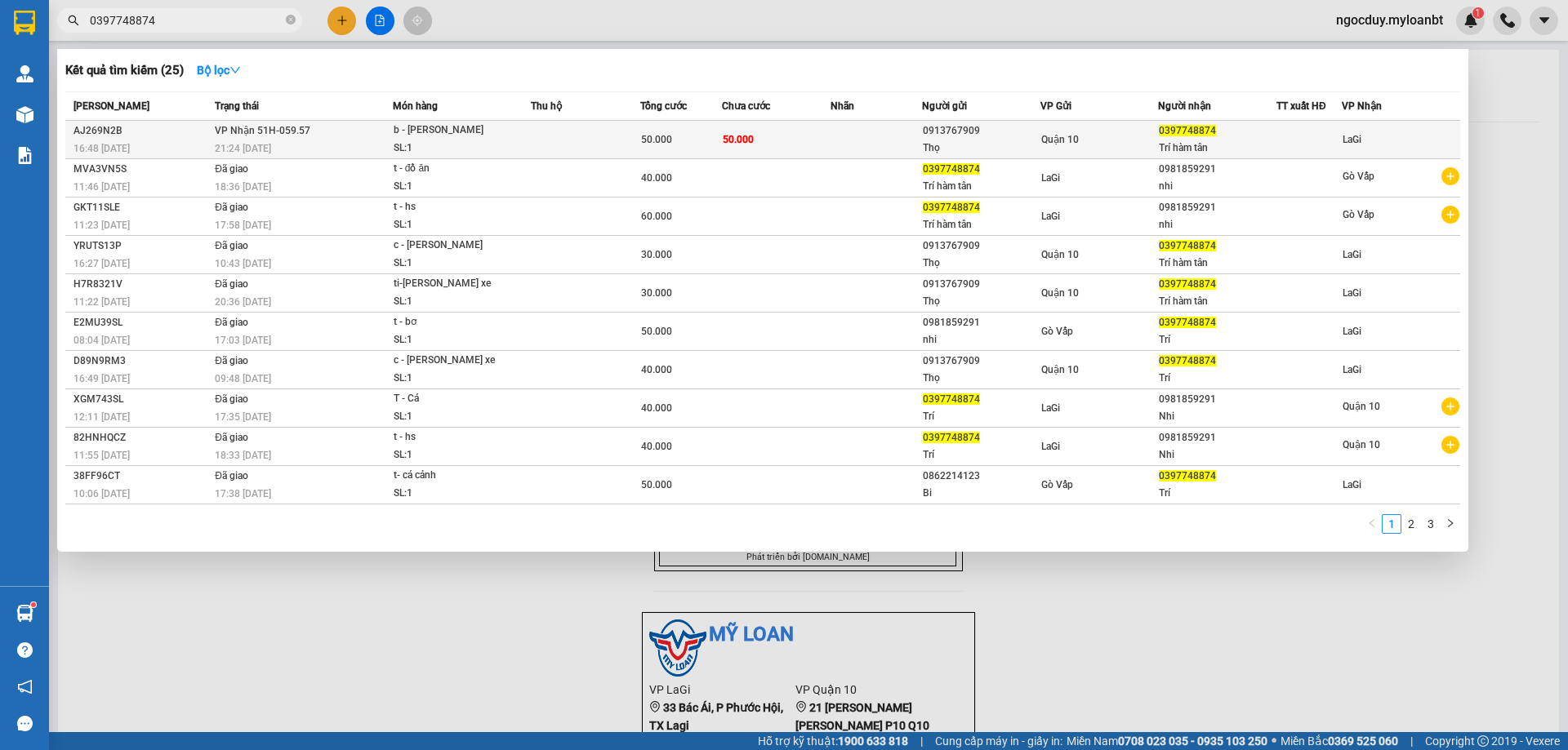
type input "0397748874"
click at [382, 123] on td "VP Nhận 51H-059.57 21:24 - 13/10" at bounding box center [302, 140] width 183 height 39
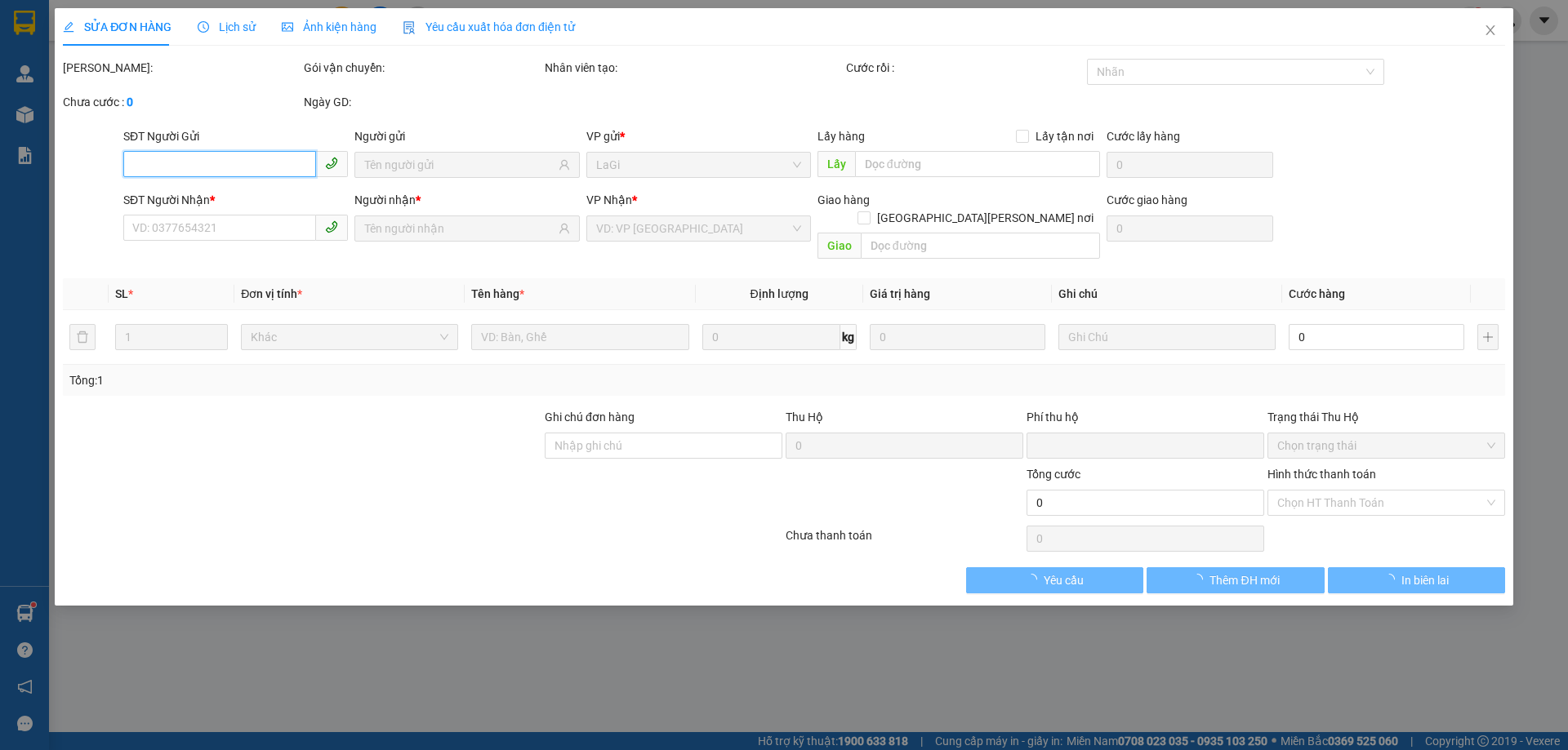
type input "0913767909"
type input "Thọ"
type input "0397748874"
type input "Trí hàm tân"
type input "0"
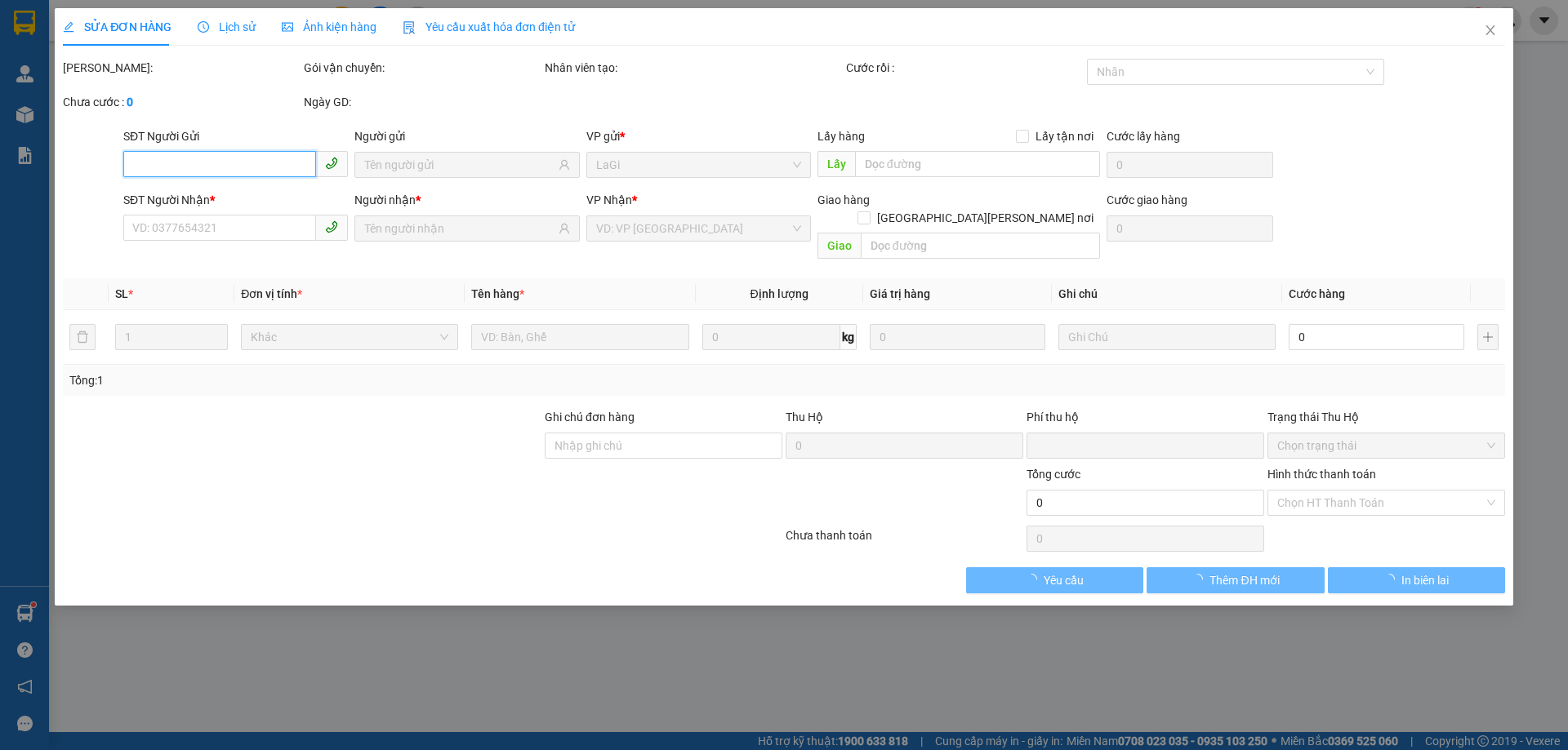
type input "50.000"
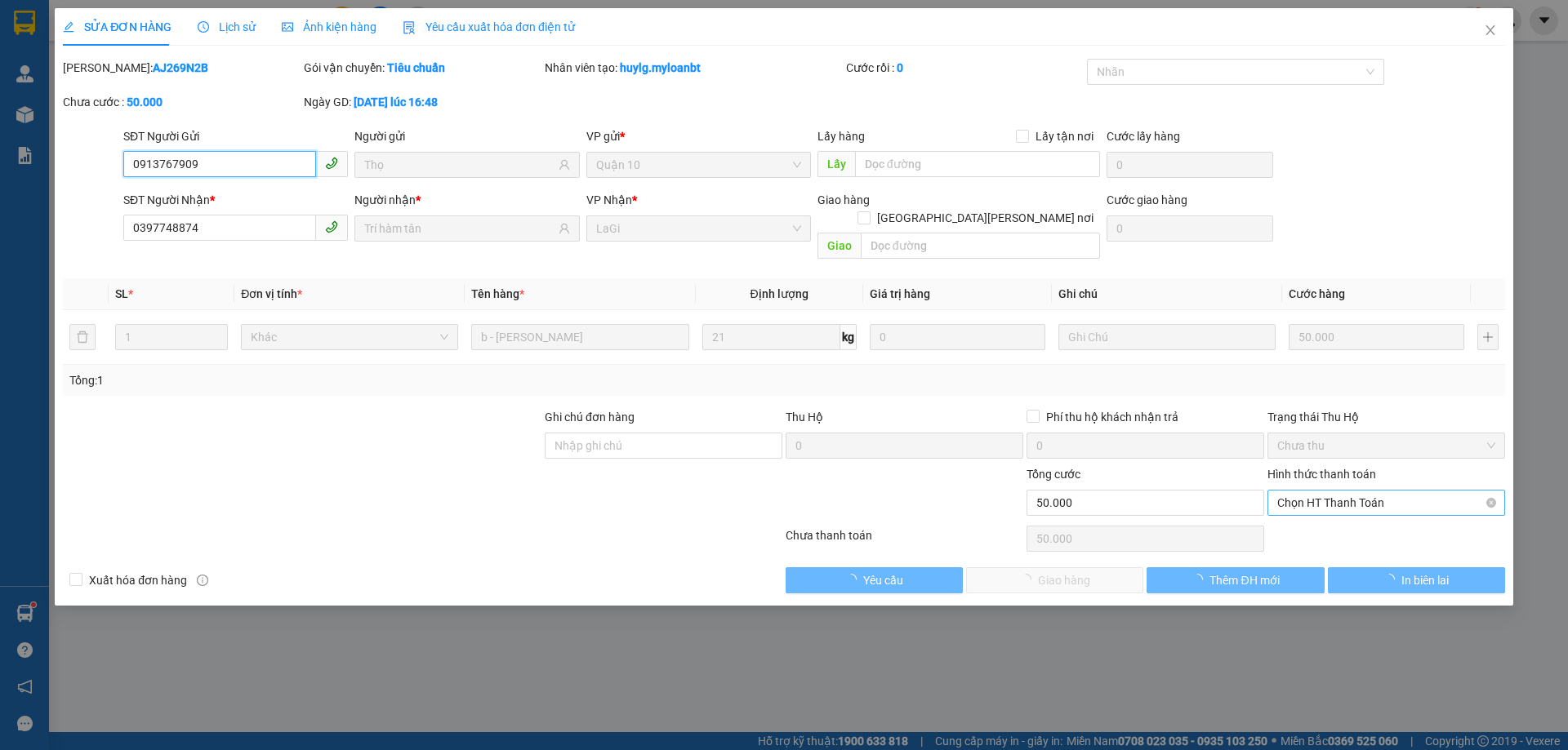
click at [1420, 491] on span "Chọn HT Thanh Toán" at bounding box center [1385, 503] width 218 height 25
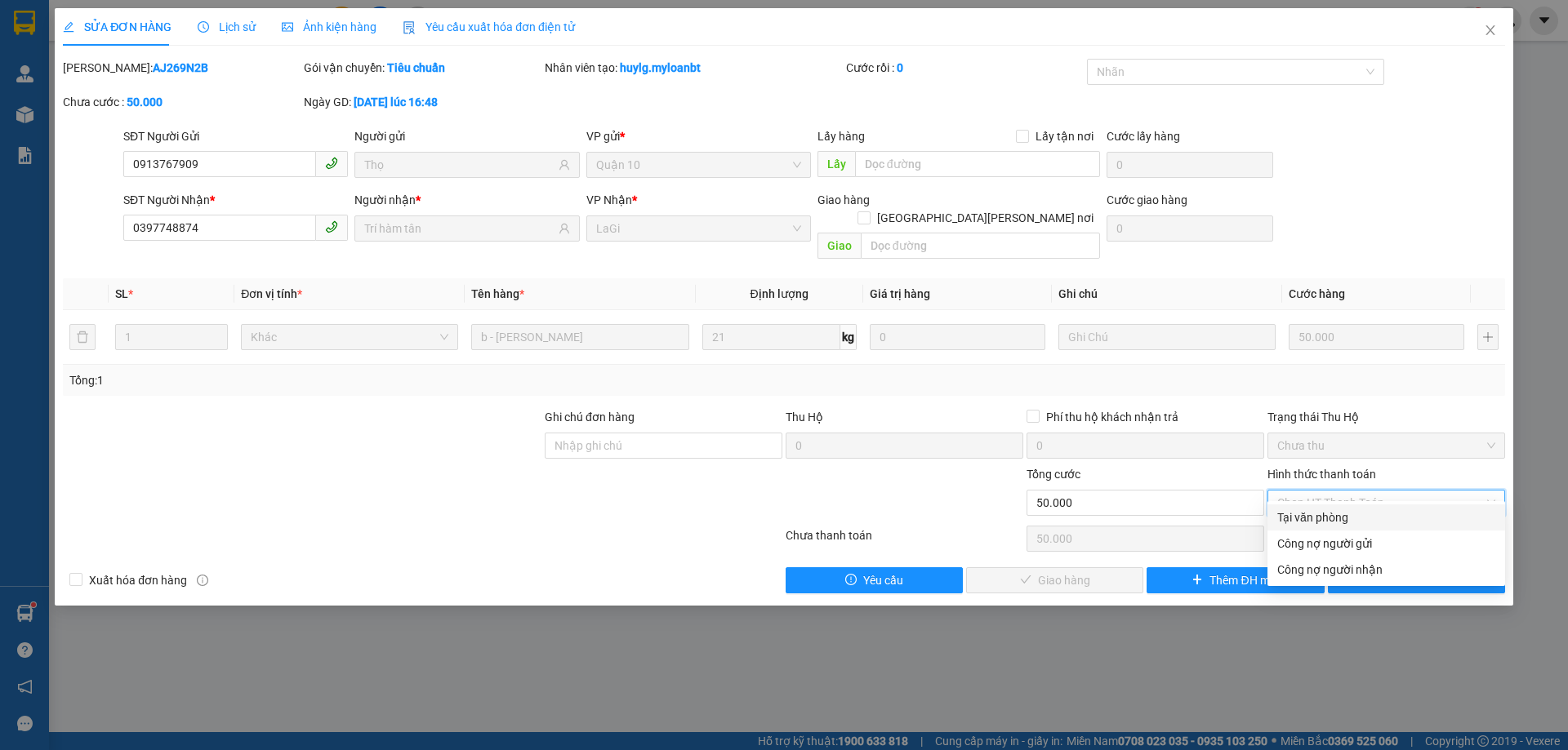
click at [1354, 512] on div "Tại văn phòng" at bounding box center [1385, 517] width 218 height 18
type input "0"
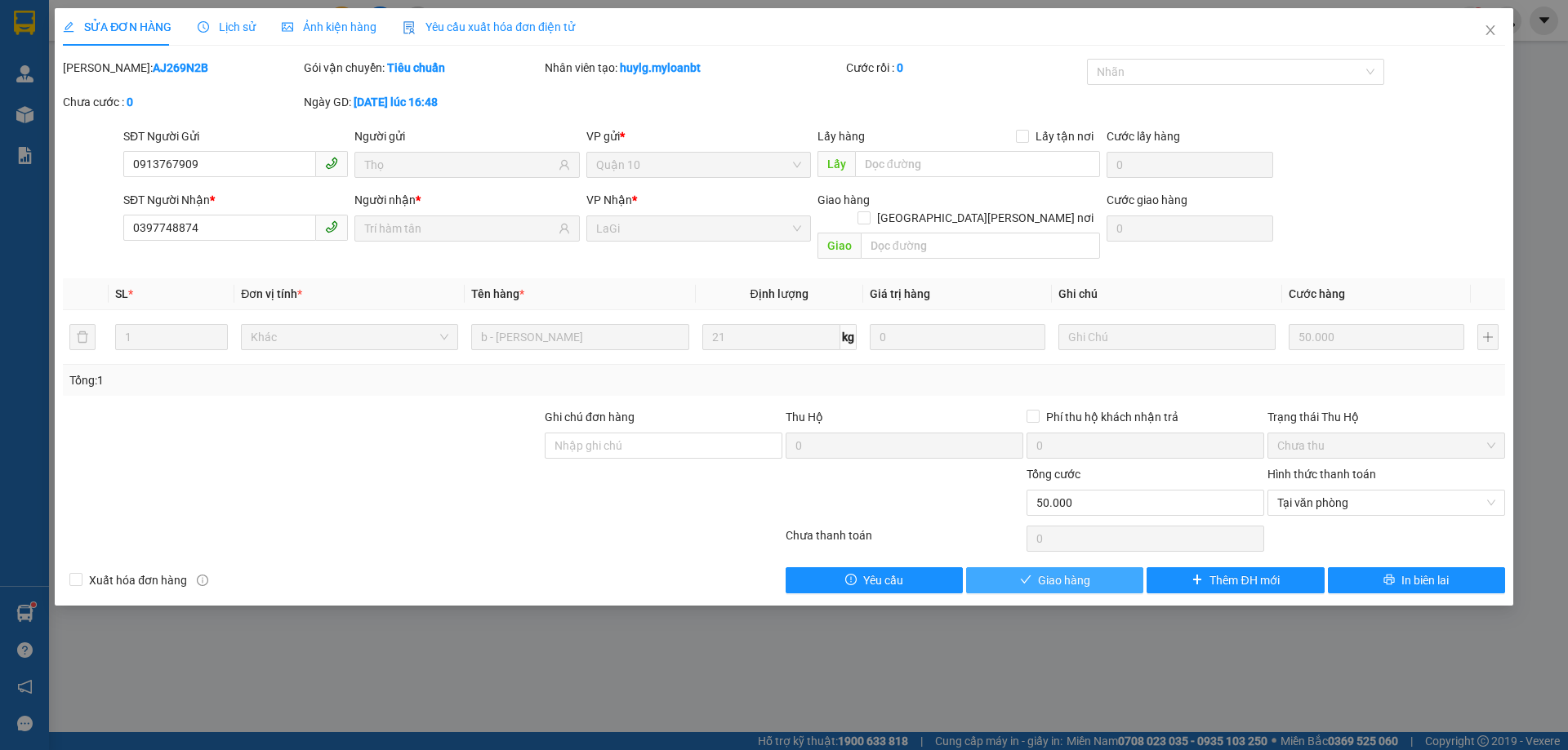
click at [1068, 571] on span "Giao hàng" at bounding box center [1063, 580] width 52 height 18
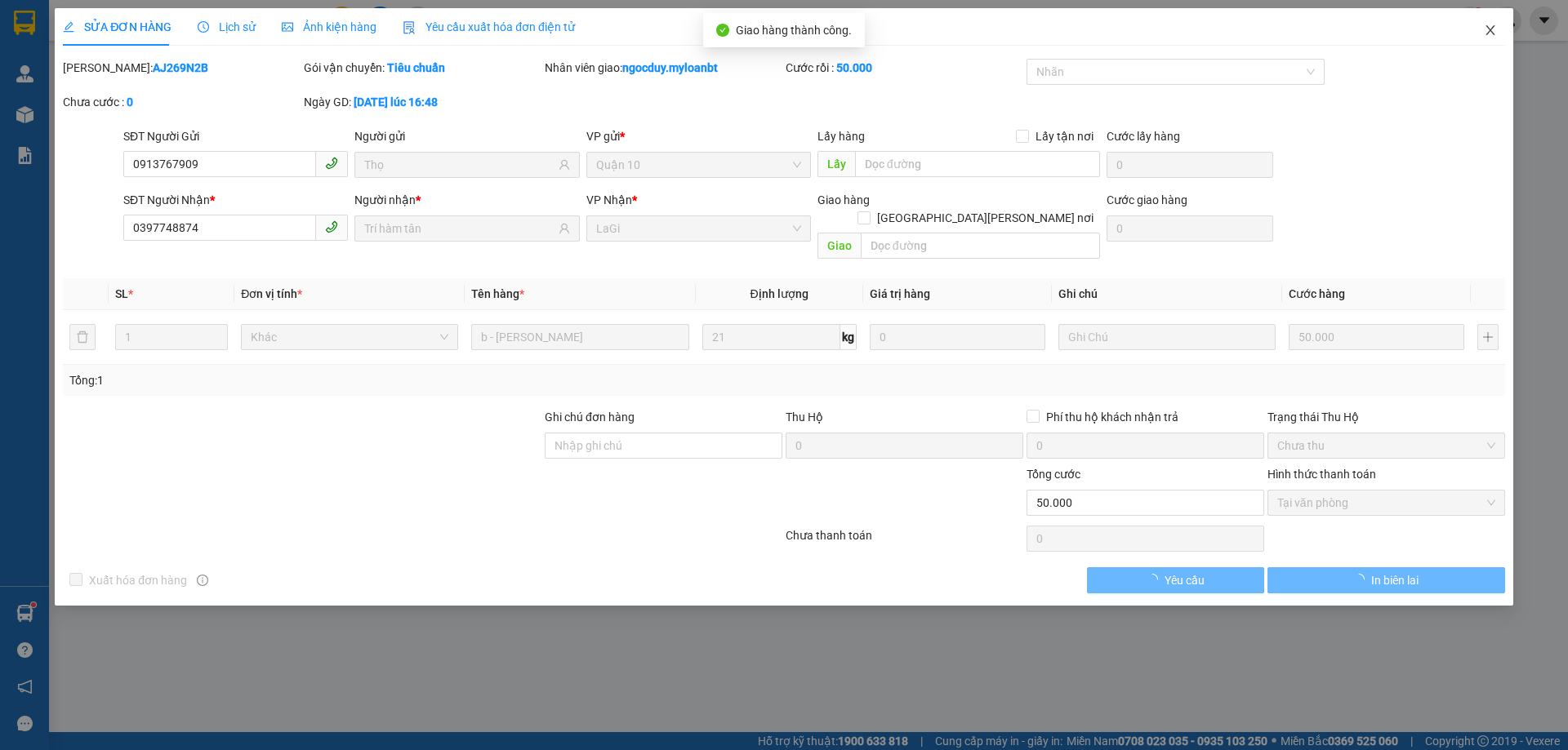
click at [1472, 30] on span "Close" at bounding box center [1490, 31] width 45 height 45
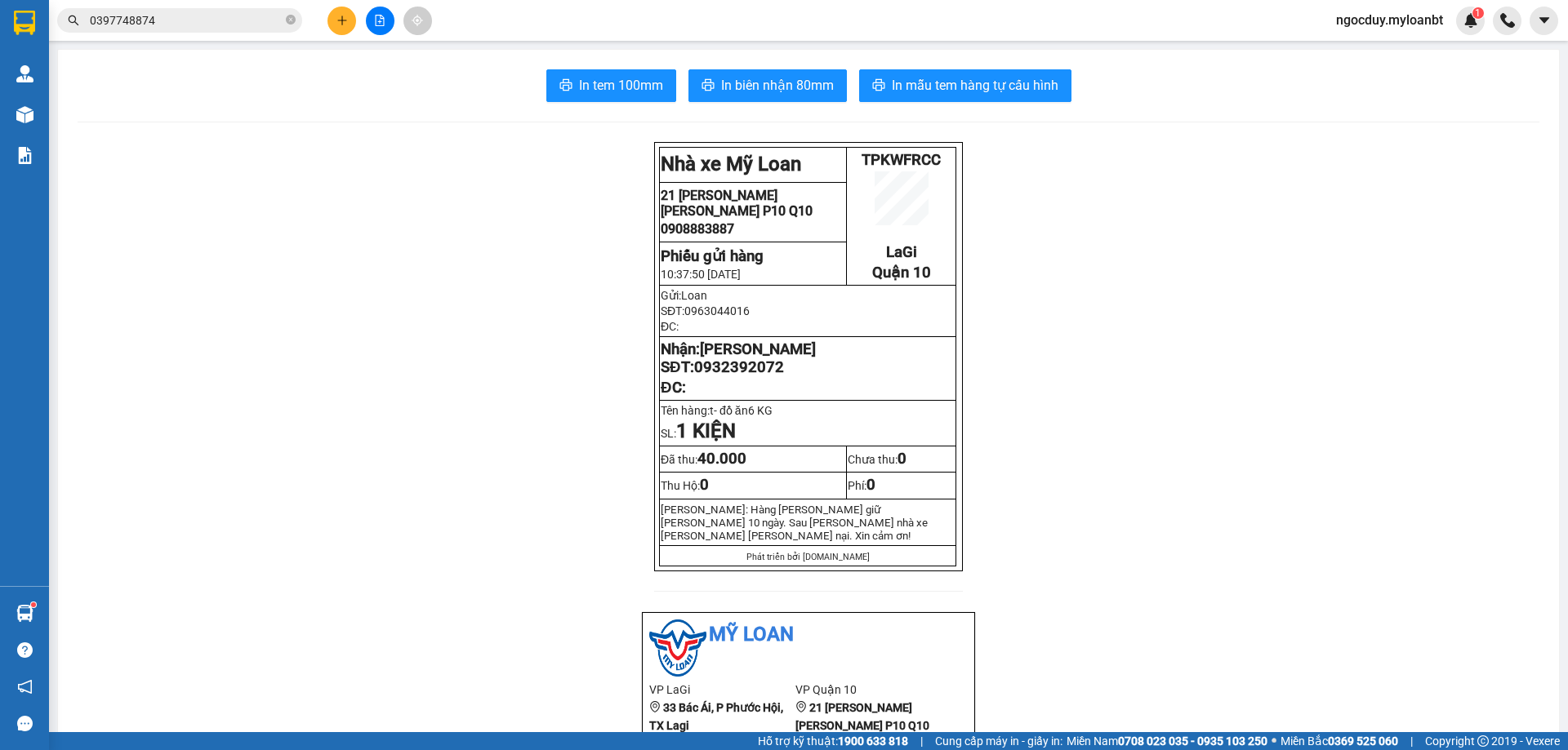
click at [356, 30] on div at bounding box center [380, 21] width 123 height 28
click at [350, 23] on button at bounding box center [341, 21] width 28 height 28
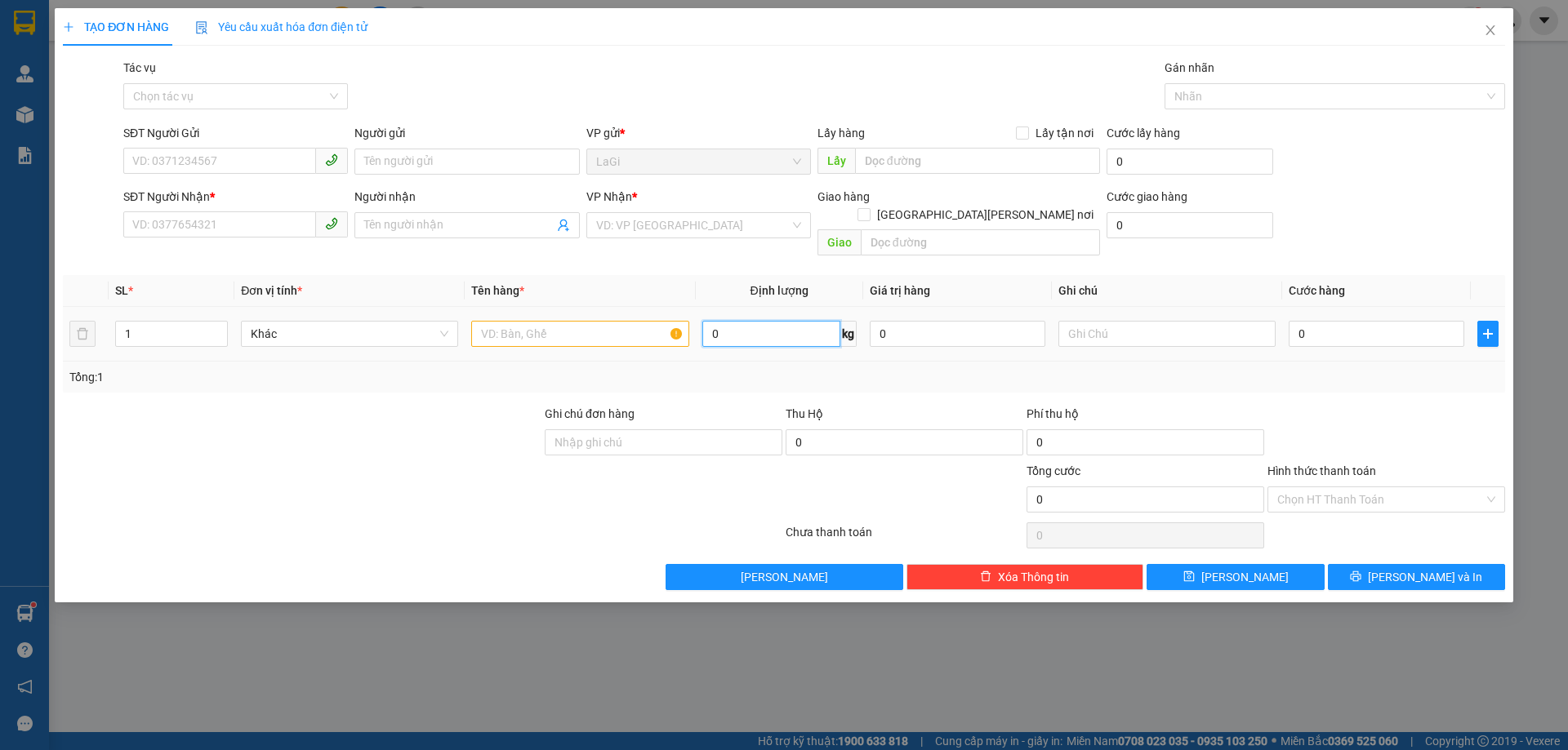
click at [795, 321] on input "0" at bounding box center [772, 334] width 138 height 26
type input "18.5"
click at [1500, 320] on td at bounding box center [1488, 335] width 34 height 55
click at [1479, 327] on span "plus" at bounding box center [1488, 334] width 20 height 13
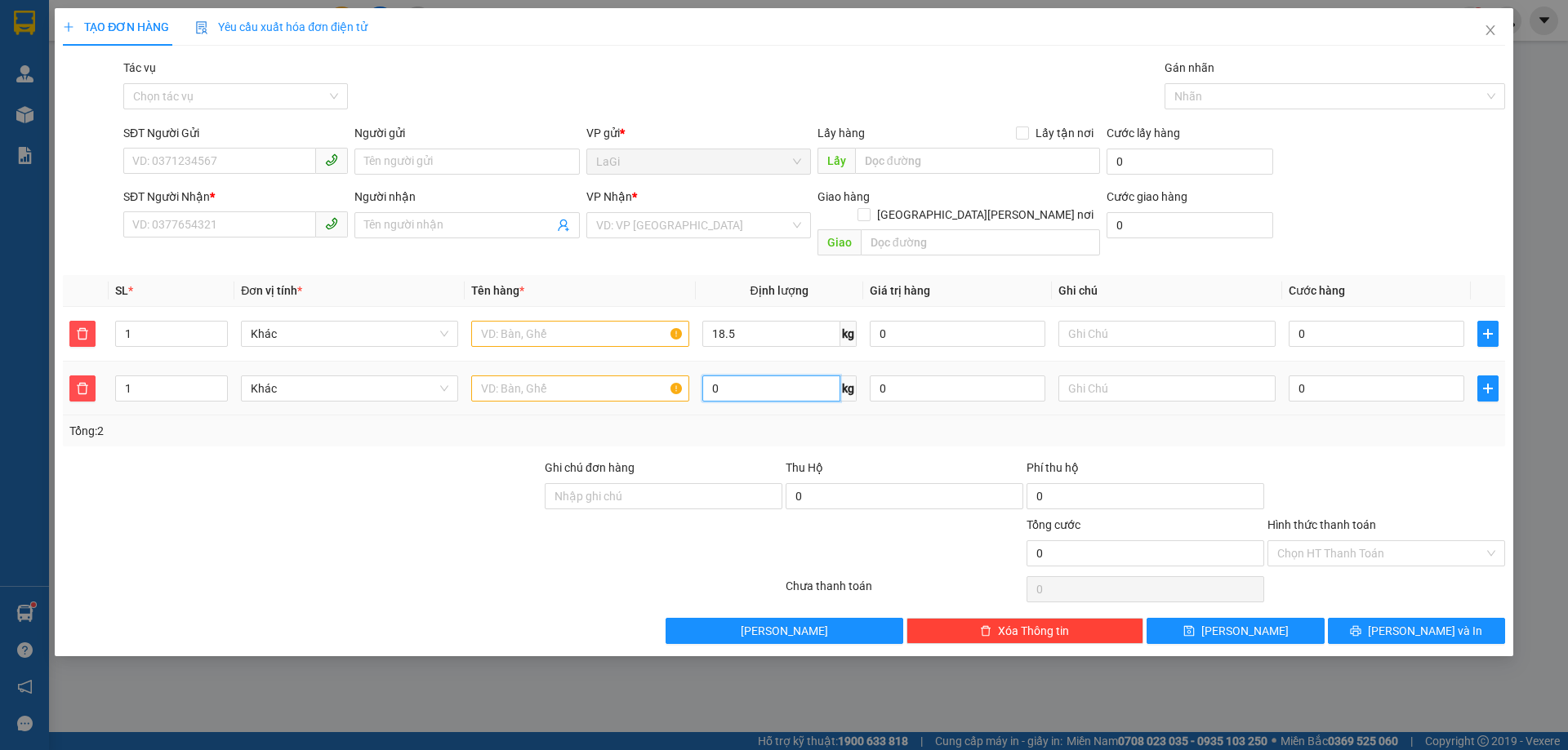
click at [786, 375] on input "0" at bounding box center [772, 389] width 138 height 26
type input "10.4"
click at [572, 379] on input "text" at bounding box center [580, 389] width 218 height 26
type input "t- dofof ăn"
click at [605, 325] on input "text" at bounding box center [580, 334] width 218 height 26
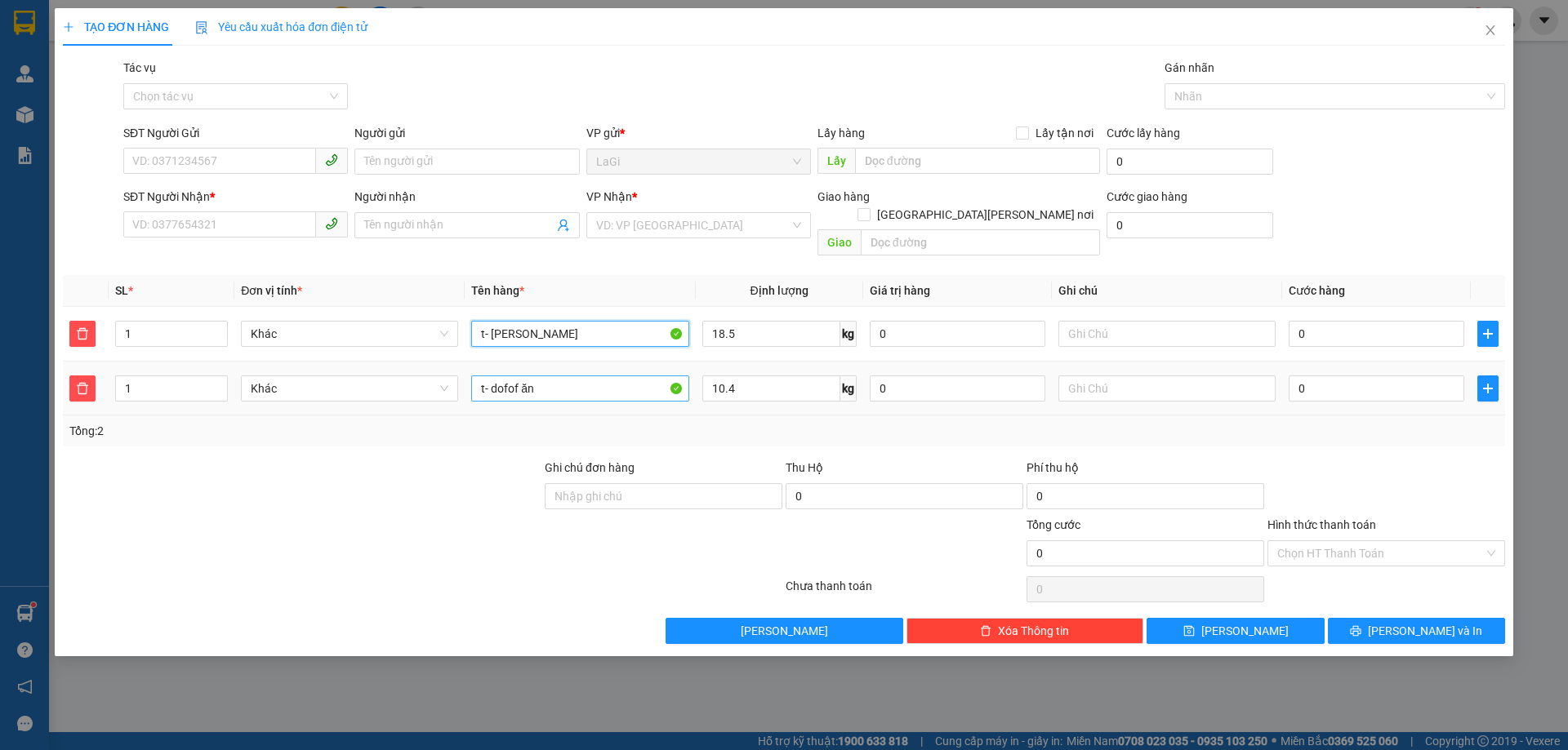
type input "t- thanh long"
click at [569, 375] on input "t- dofof ăn" at bounding box center [580, 389] width 218 height 26
type input "t- đồ ăn"
drag, startPoint x: 211, startPoint y: 169, endPoint x: 223, endPoint y: 146, distance: 25.9
click at [212, 175] on div "SĐT Người Gửi VD: 0371234567" at bounding box center [235, 152] width 224 height 57
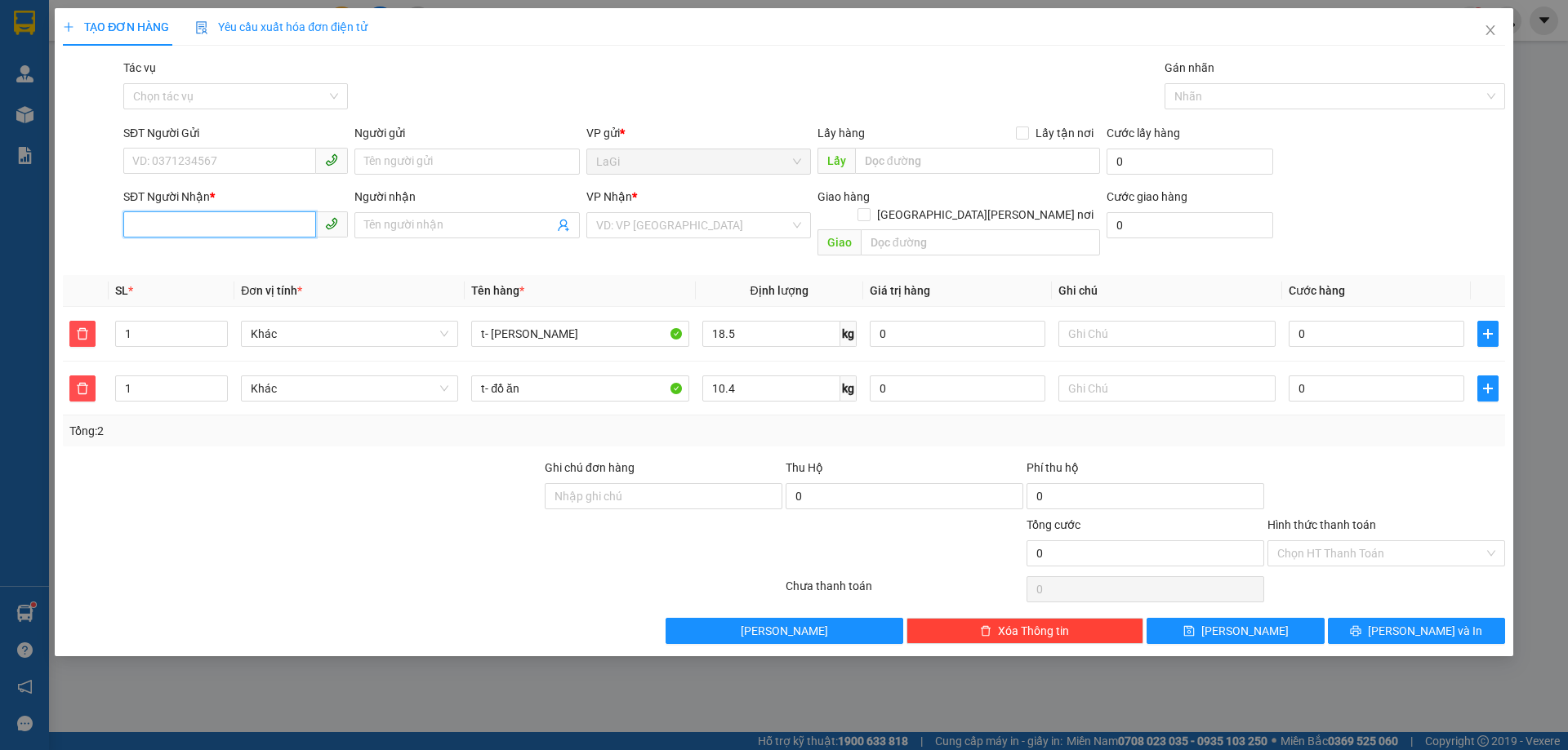
click at [212, 212] on input "SĐT Người Nhận *" at bounding box center [219, 225] width 193 height 26
click at [183, 165] on input "SĐT Người Gửi" at bounding box center [219, 161] width 193 height 26
type input "0943675624"
click at [154, 182] on div "0943675624 - dung" at bounding box center [235, 195] width 224 height 26
type input "dung"
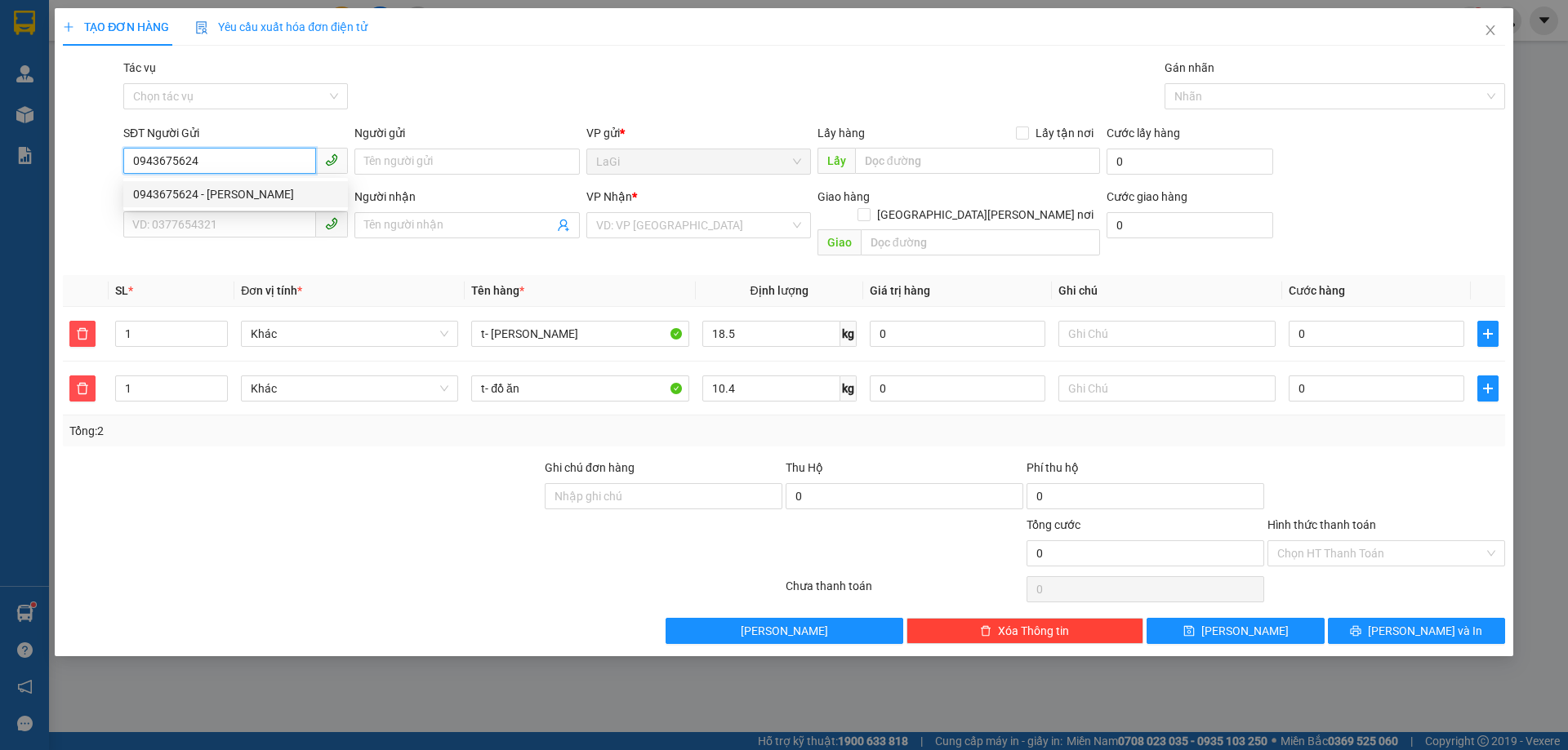
type input "0858461109"
type input "0943675624"
click at [172, 199] on div "SĐT Người Nhận *" at bounding box center [235, 197] width 224 height 18
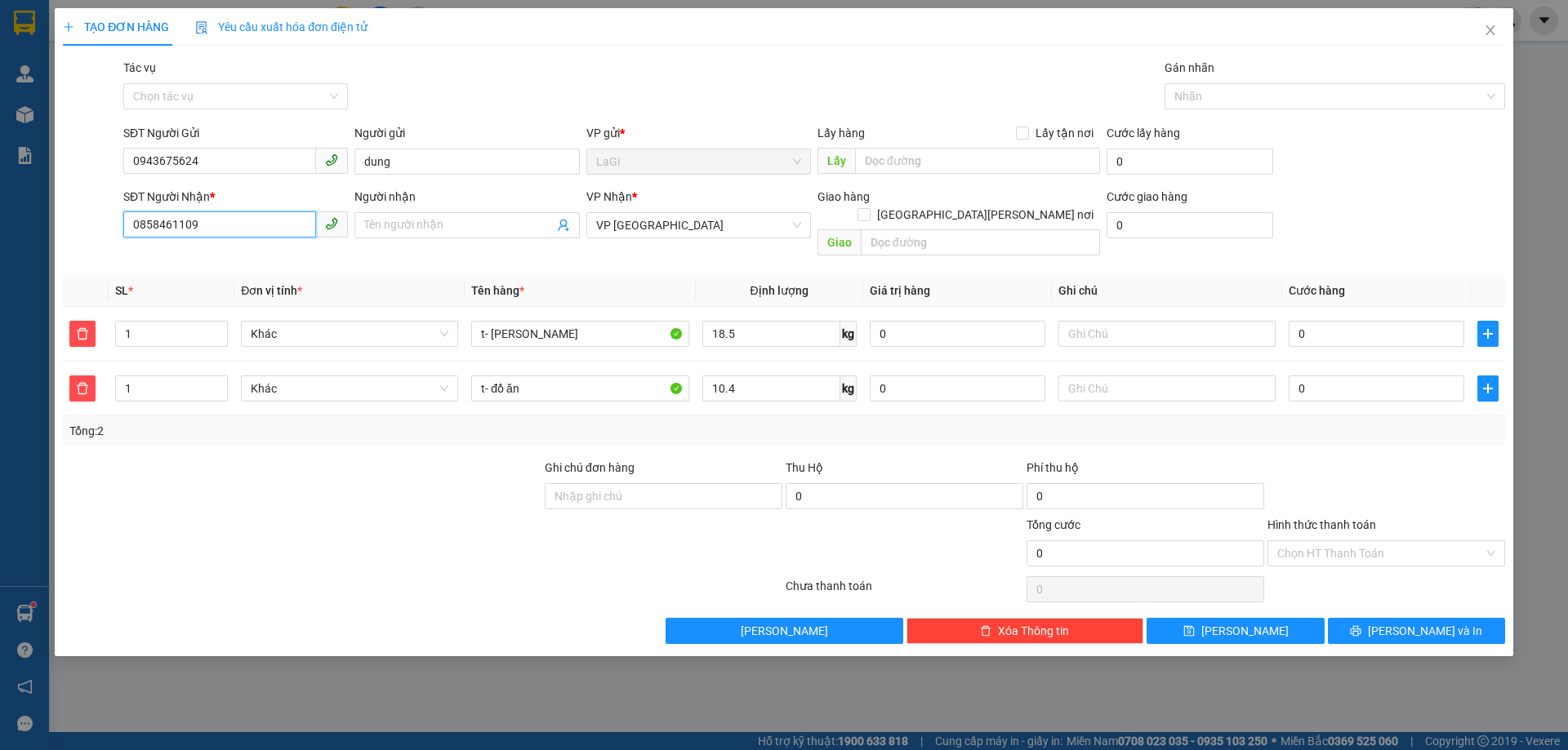
click at [172, 212] on input "0858461109" at bounding box center [219, 225] width 193 height 26
click at [229, 169] on input "0943675624" at bounding box center [219, 161] width 193 height 26
click at [235, 223] on input "0858461109" at bounding box center [219, 225] width 193 height 26
click at [423, 215] on span at bounding box center [466, 225] width 224 height 26
click at [409, 222] on input "Người nhận" at bounding box center [458, 225] width 188 height 18
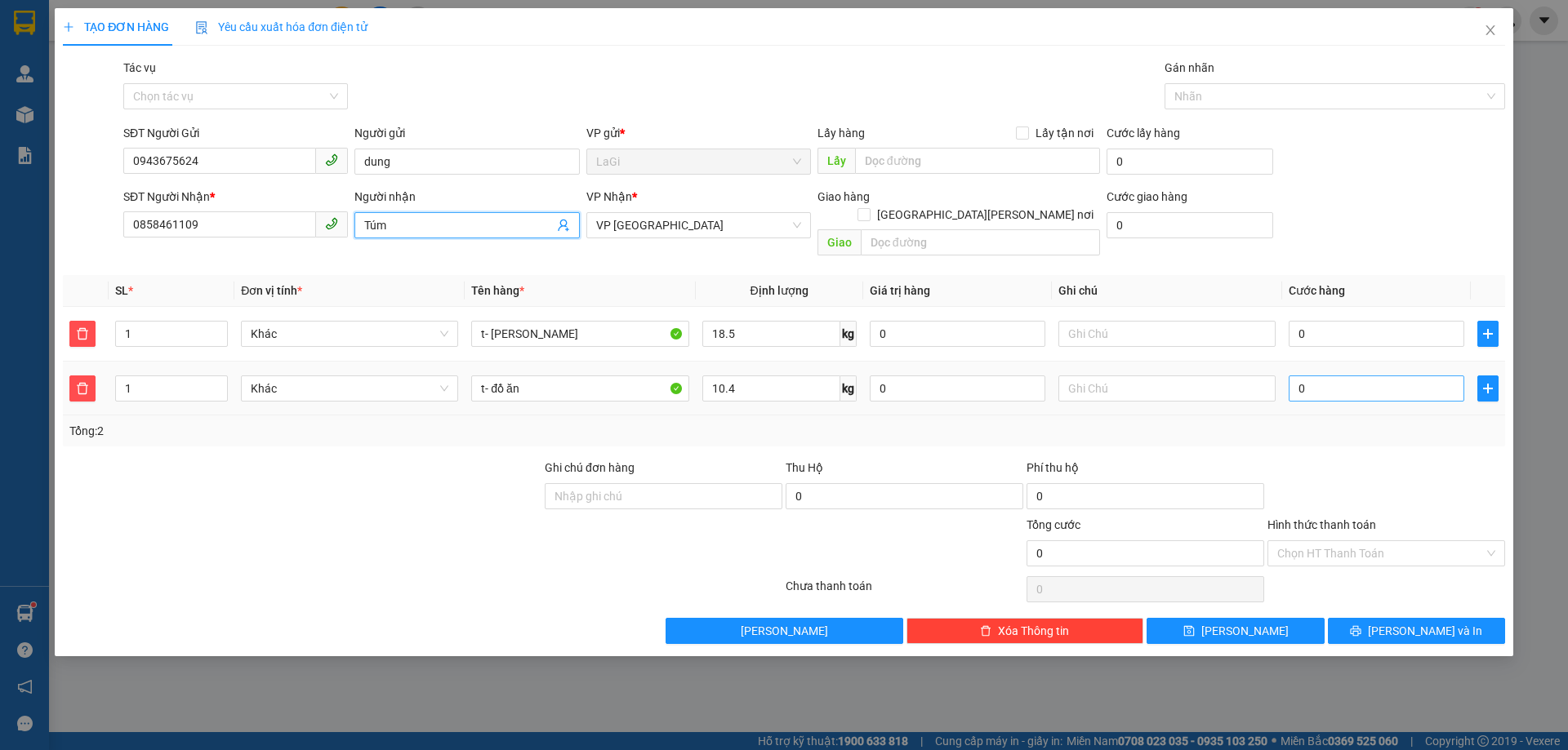
type input "Túm"
drag, startPoint x: 1391, startPoint y: 362, endPoint x: 1384, endPoint y: 373, distance: 13.0
click at [1385, 373] on div "0" at bounding box center [1377, 389] width 176 height 33
click at [1378, 375] on input "0" at bounding box center [1377, 389] width 176 height 26
type input "6"
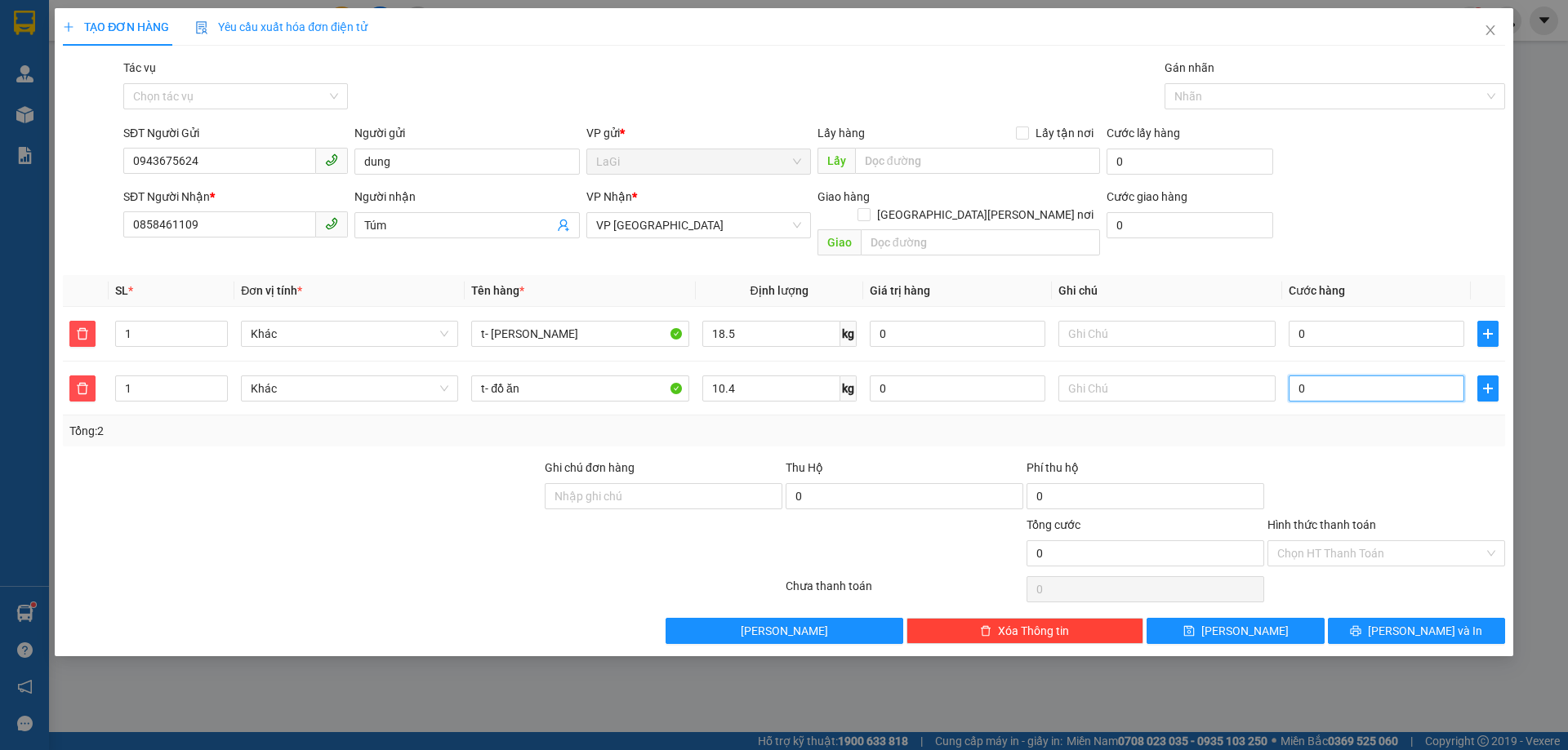
type input "6"
type input "60"
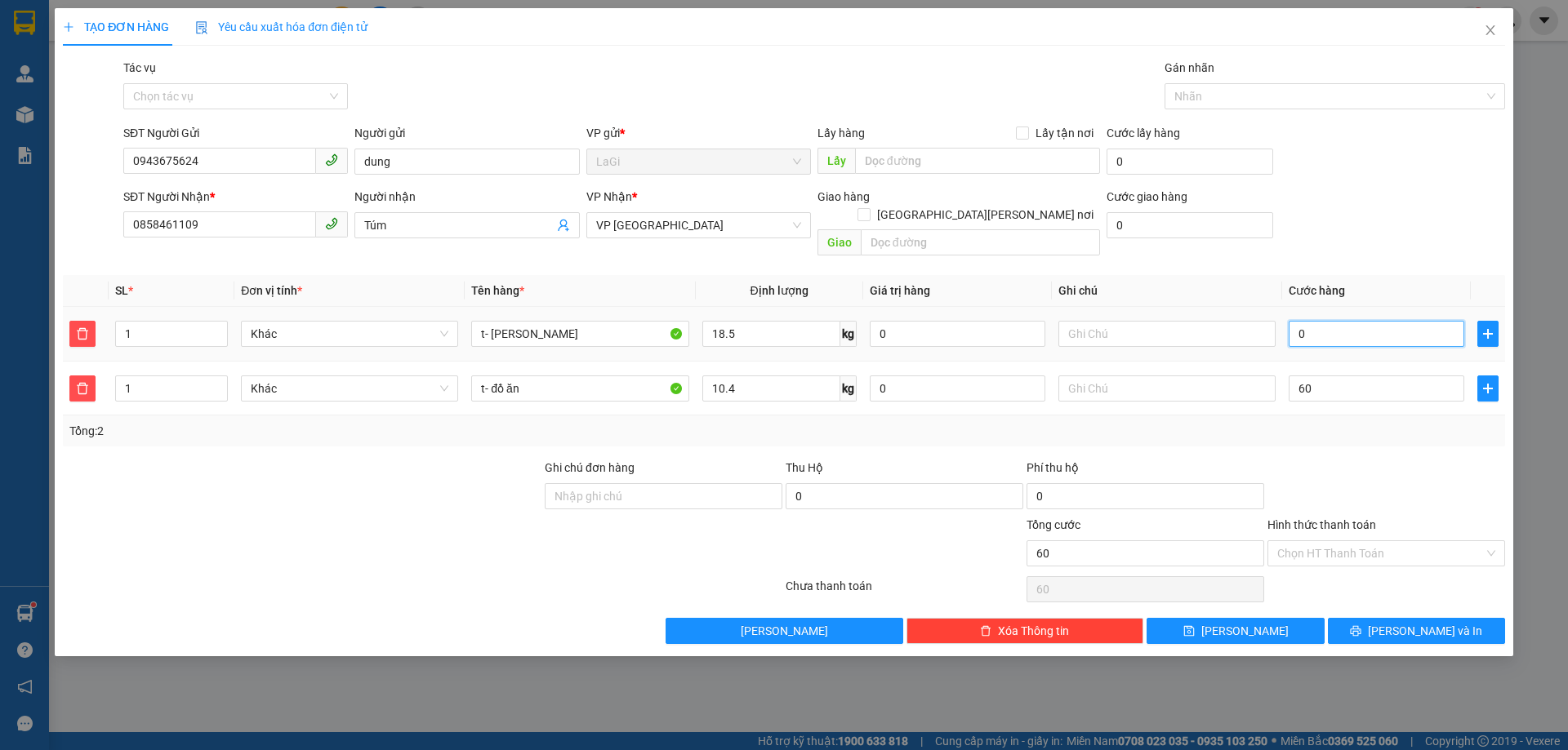
type input "60.000"
click at [1330, 322] on input "0" at bounding box center [1377, 334] width 176 height 26
type input "7"
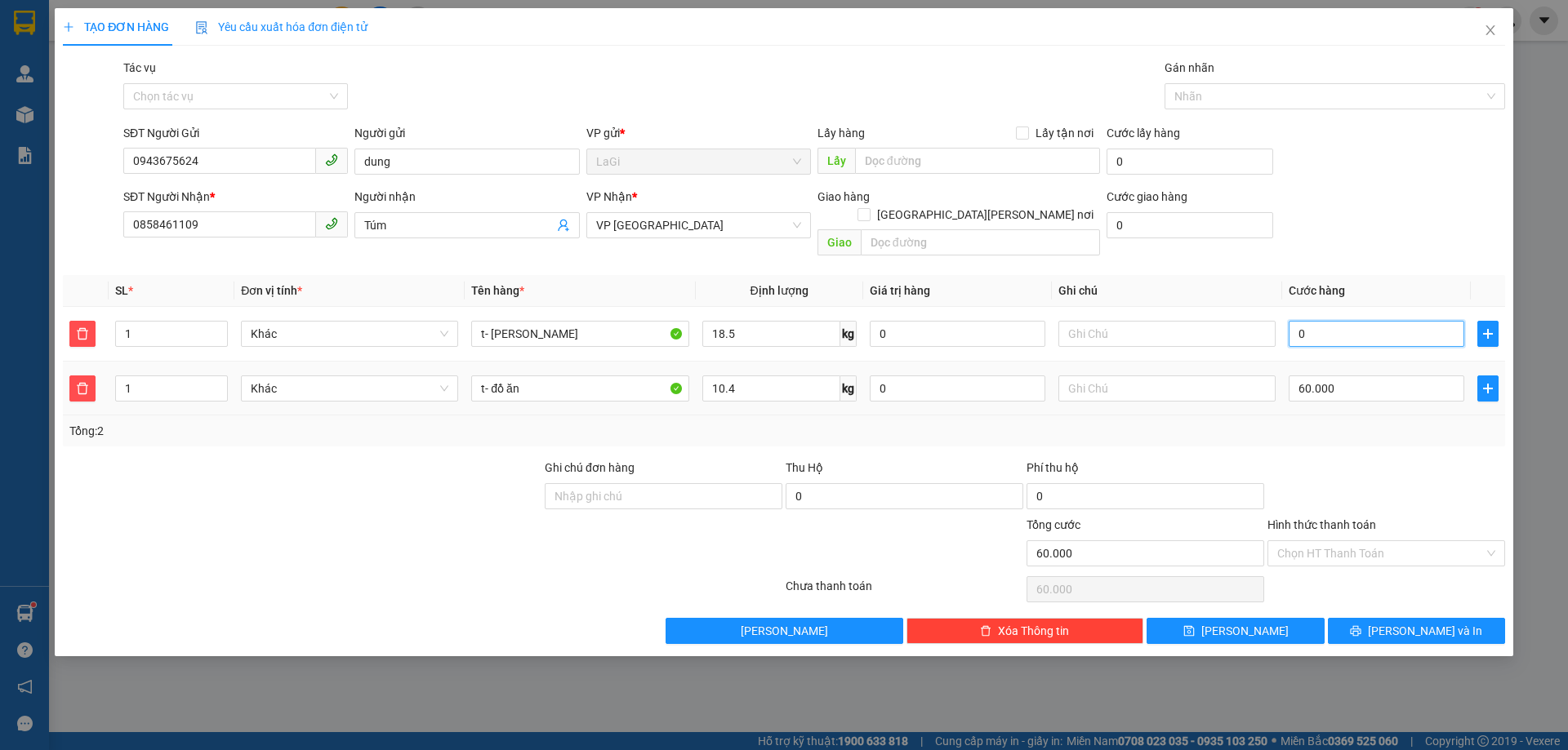
type input "60.007"
type input "70"
type input "60.070"
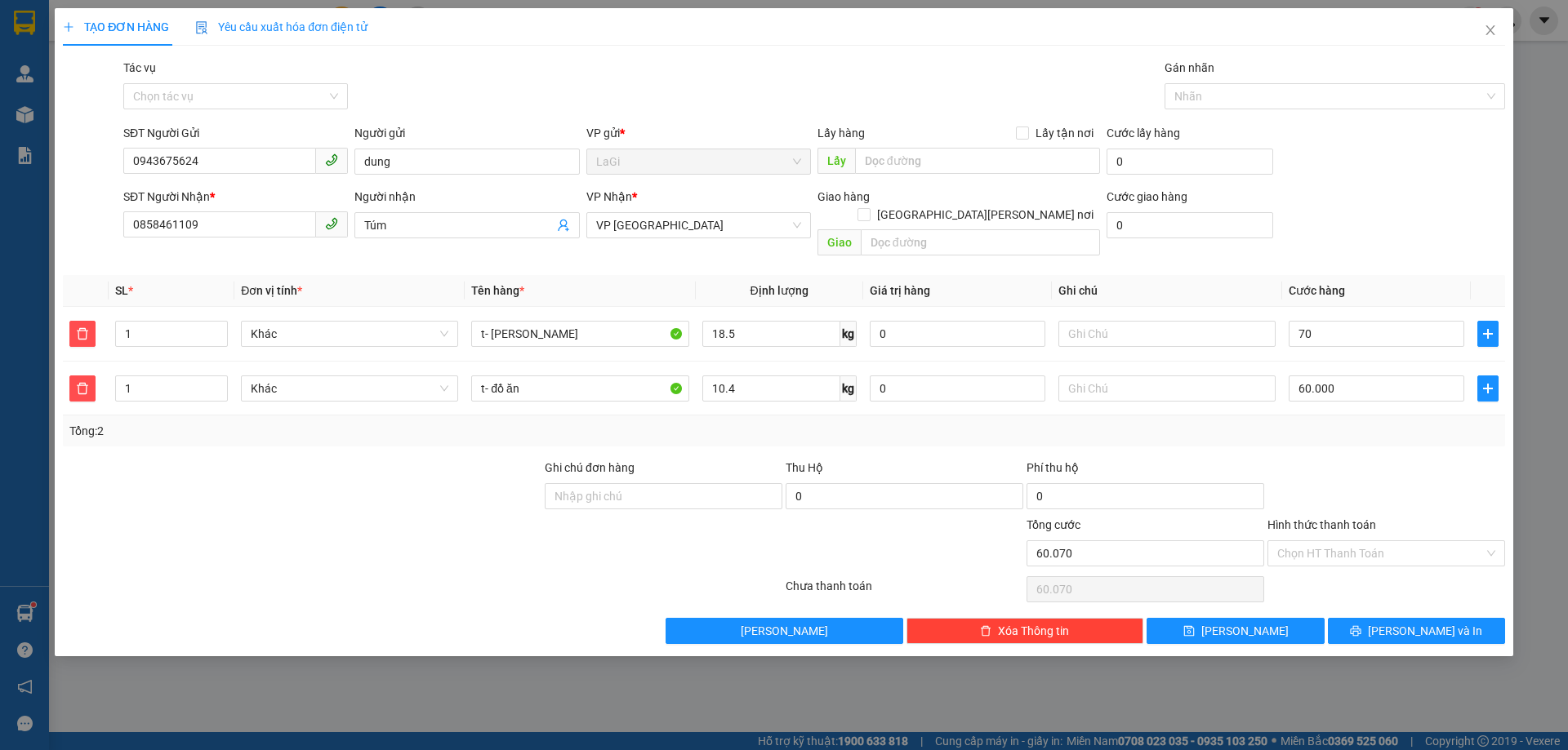
click at [1372, 459] on div at bounding box center [1385, 487] width 241 height 57
type input "70.000"
type input "130.000"
drag, startPoint x: 1383, startPoint y: 542, endPoint x: 1354, endPoint y: 548, distance: 29.6
click at [1382, 542] on input "Hình thức thanh toán" at bounding box center [1380, 553] width 206 height 25
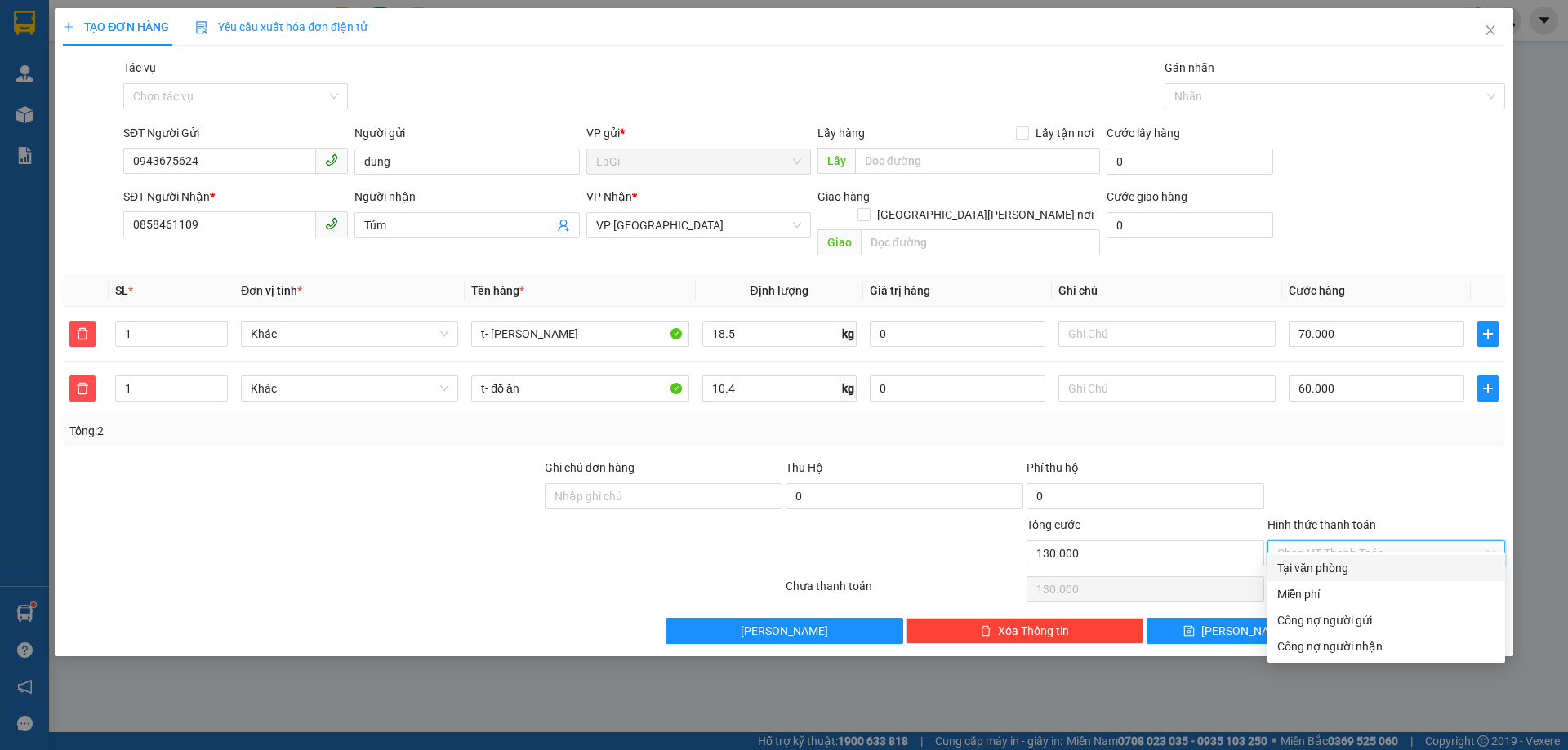
click at [1339, 557] on div "Tại văn phòng" at bounding box center [1385, 568] width 237 height 26
type input "0"
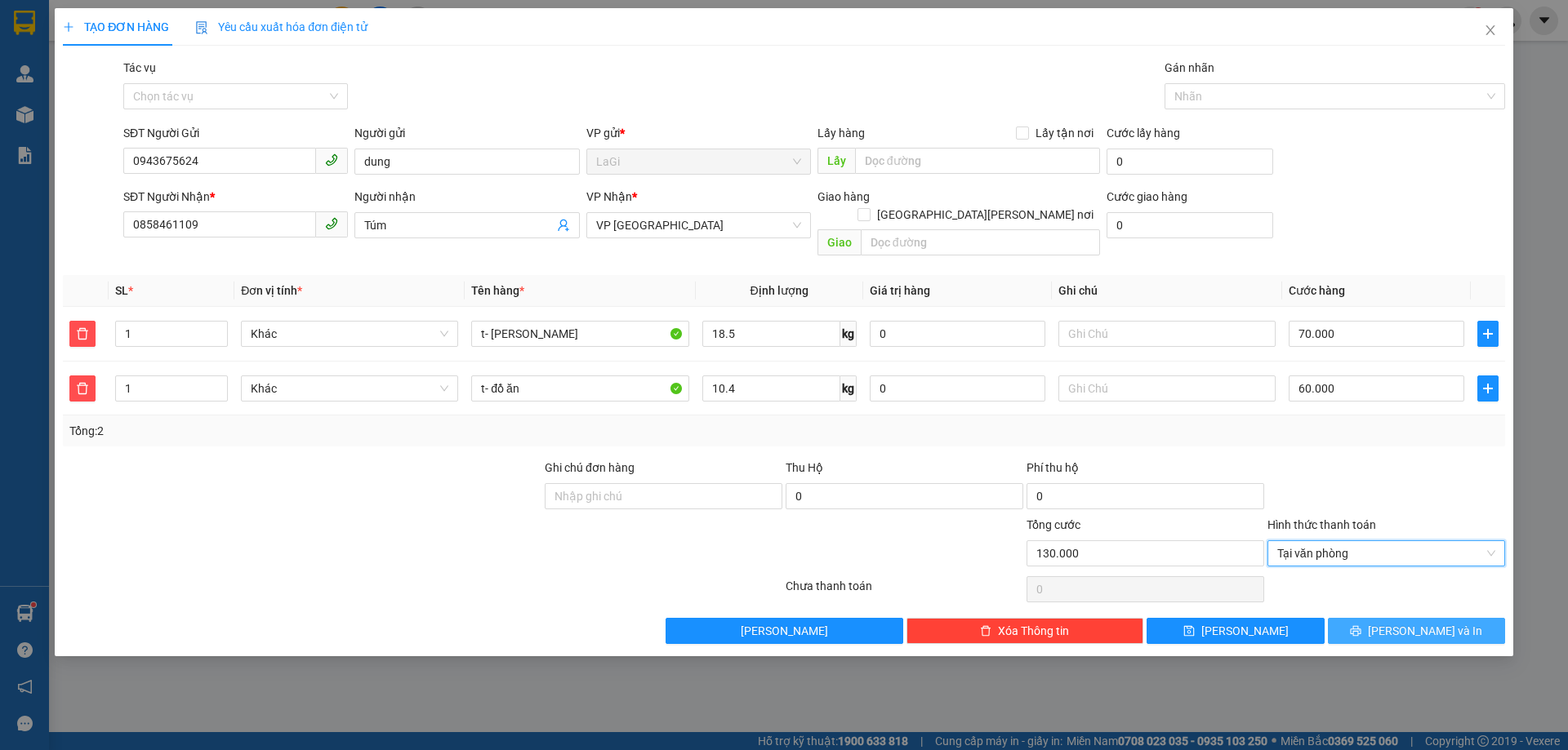
drag, startPoint x: 1380, startPoint y: 612, endPoint x: 1353, endPoint y: 578, distance: 43.4
click at [1382, 619] on button "[PERSON_NAME] và In" at bounding box center [1416, 632] width 177 height 26
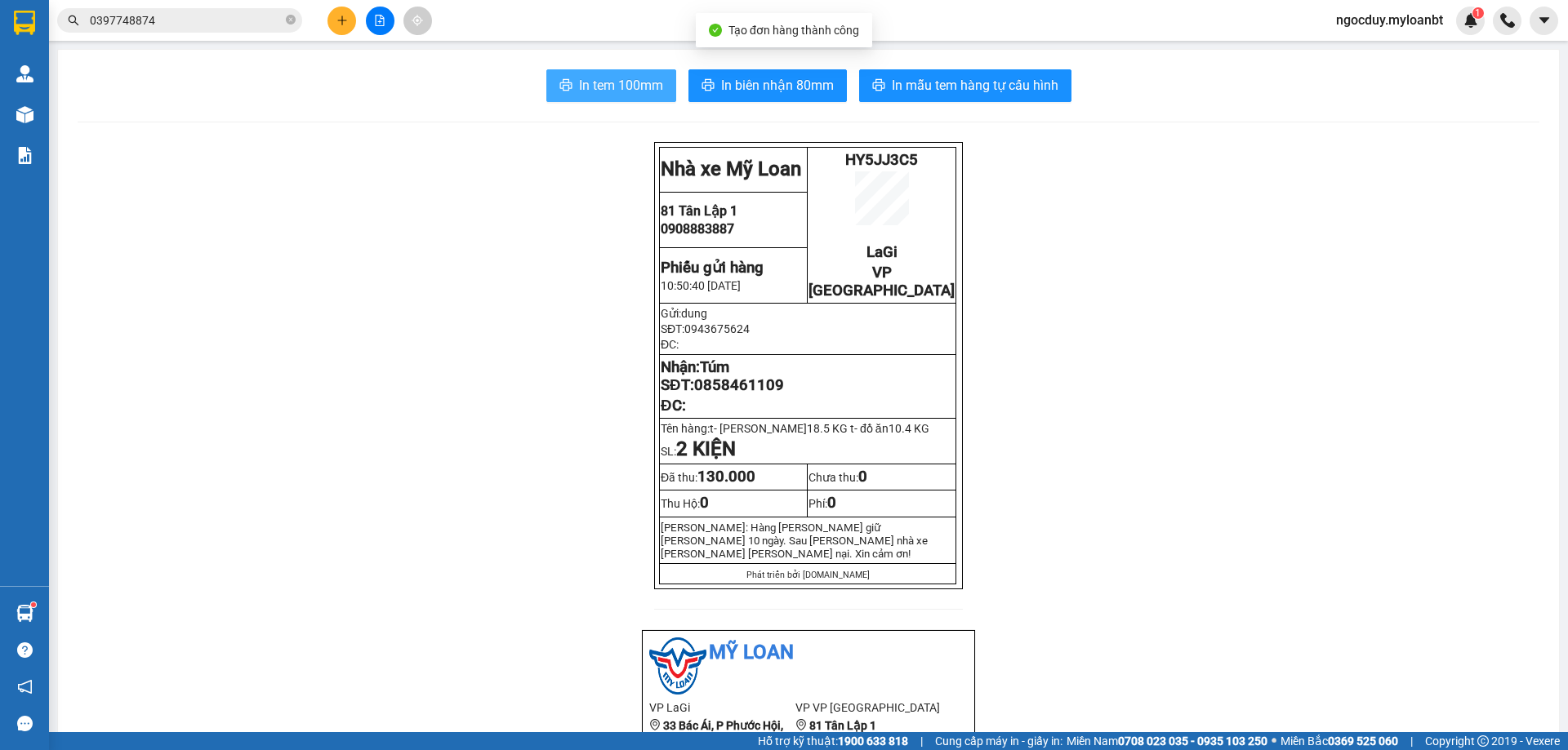
click at [593, 89] on span "In tem 100mm" at bounding box center [620, 85] width 84 height 21
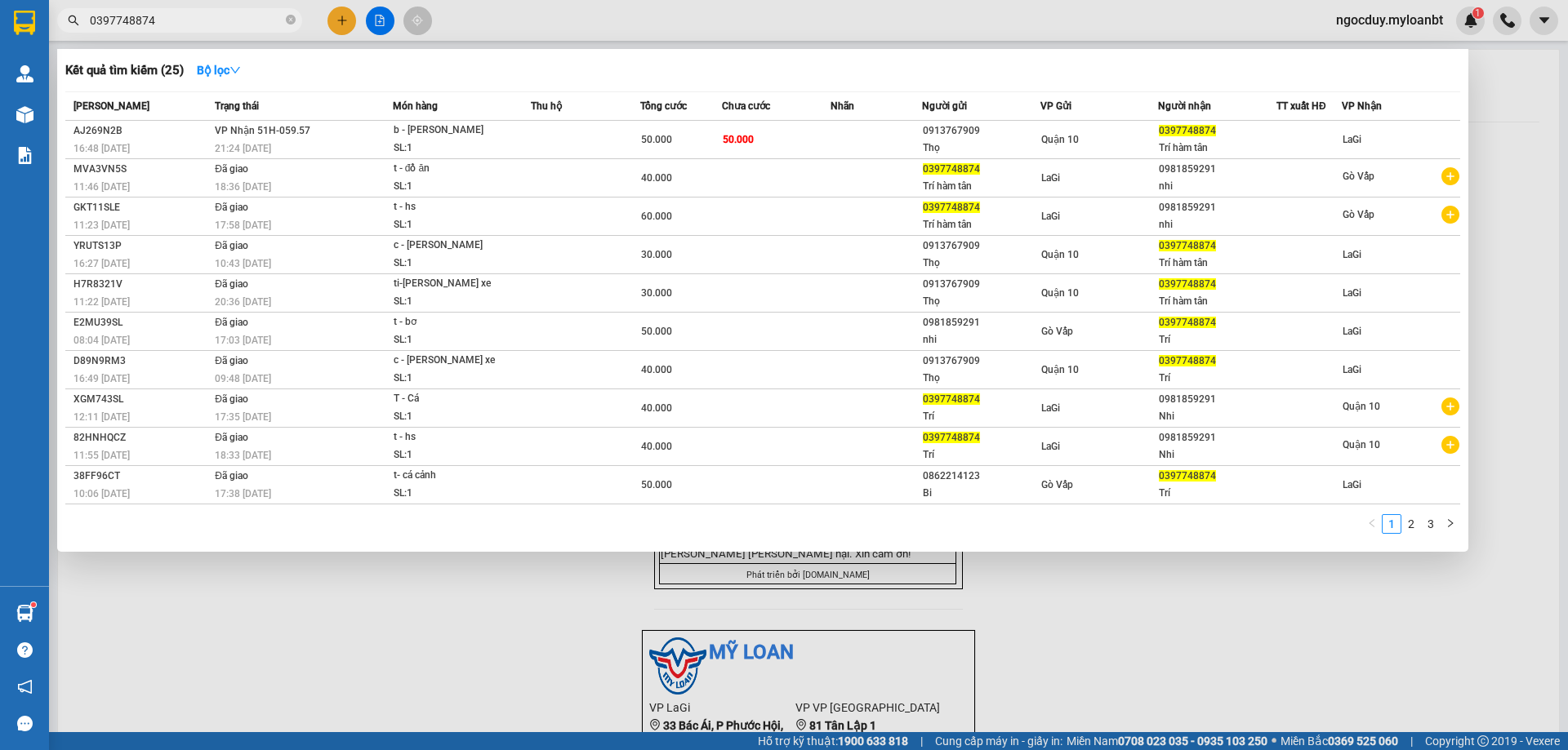
click at [195, 27] on input "0397748874" at bounding box center [186, 20] width 193 height 18
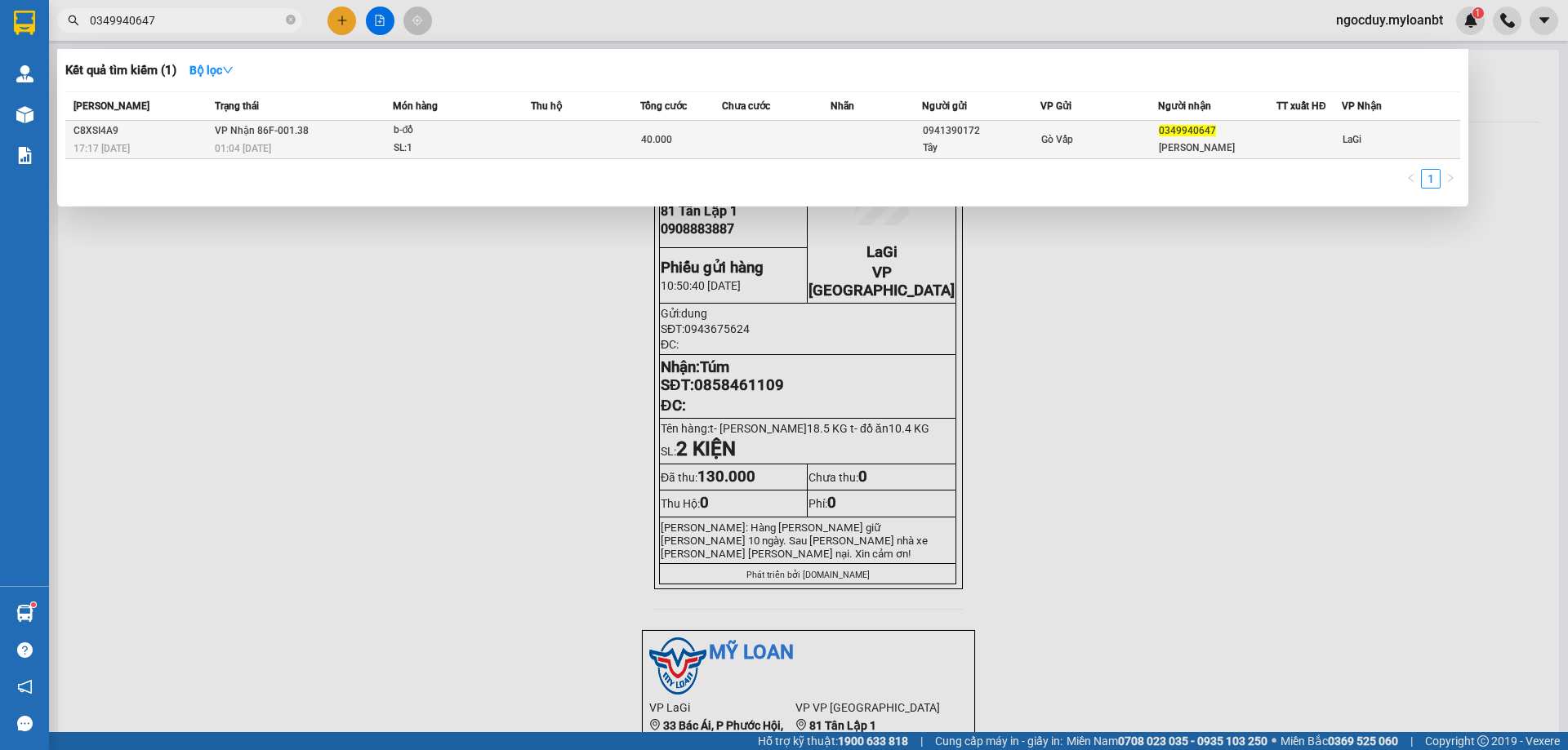
type input "0349940647"
click at [989, 135] on div "0941390172" at bounding box center [981, 131] width 116 height 17
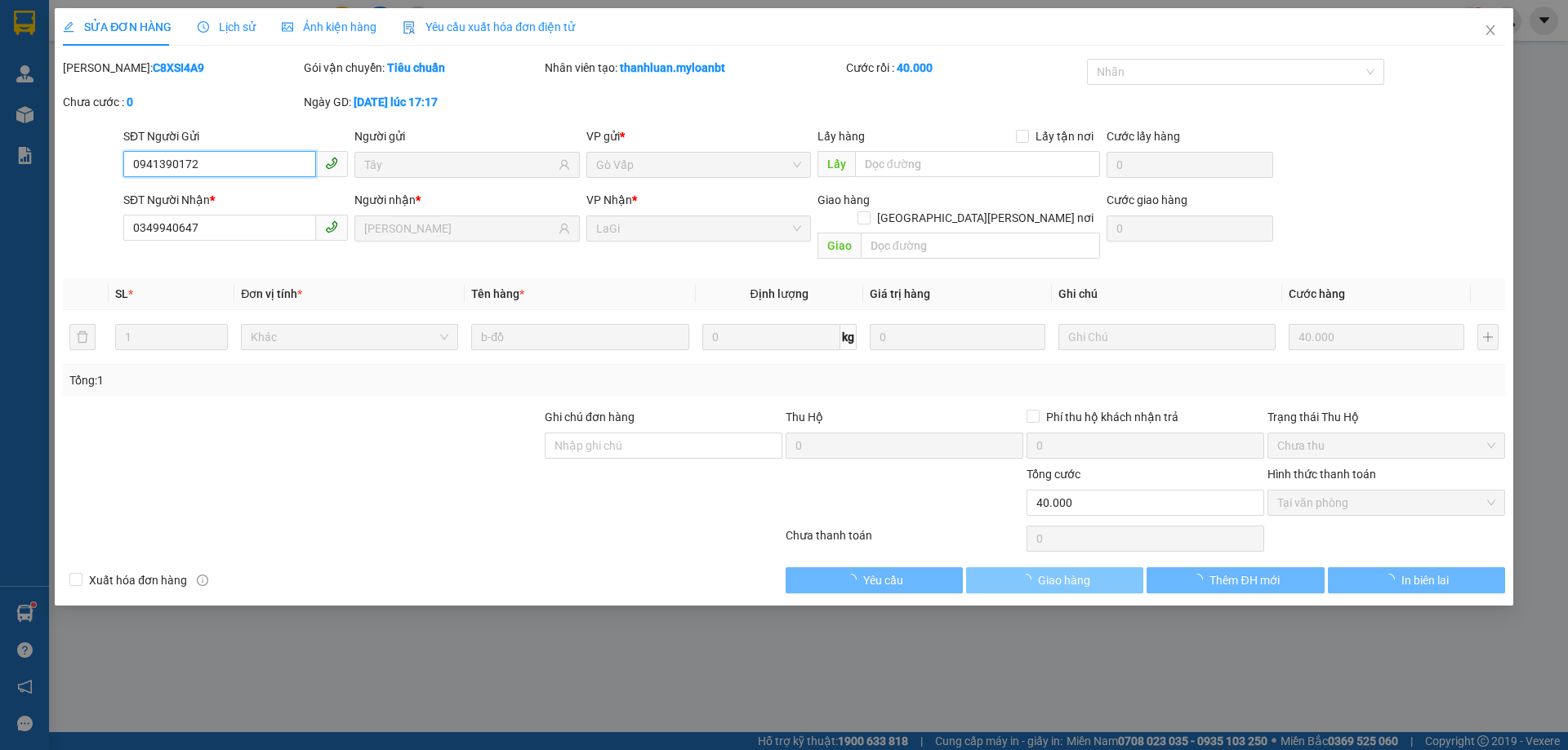
type input "0941390172"
type input "Tây"
type input "0349940647"
type input "ngọc ánh"
type input "0"
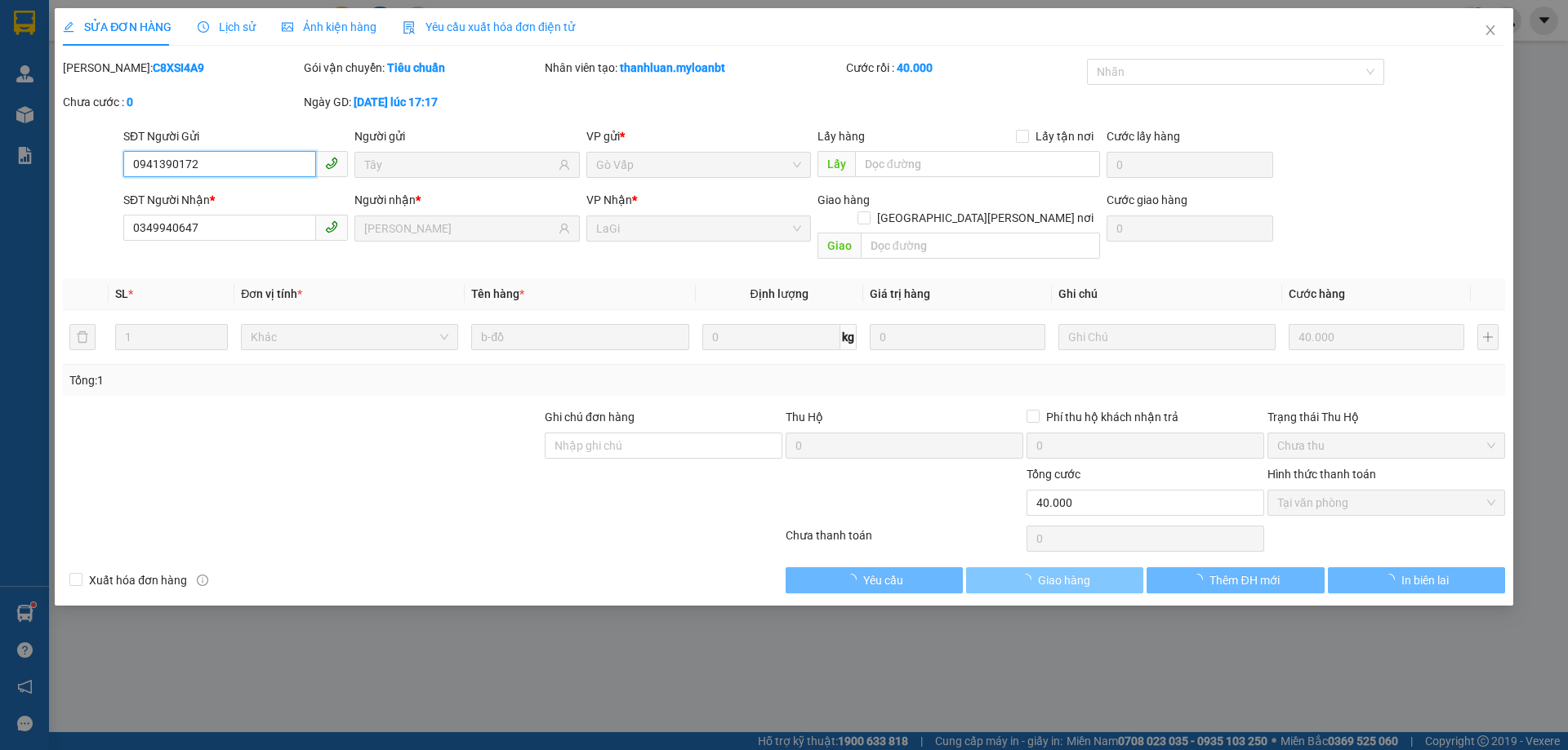
type input "40.000"
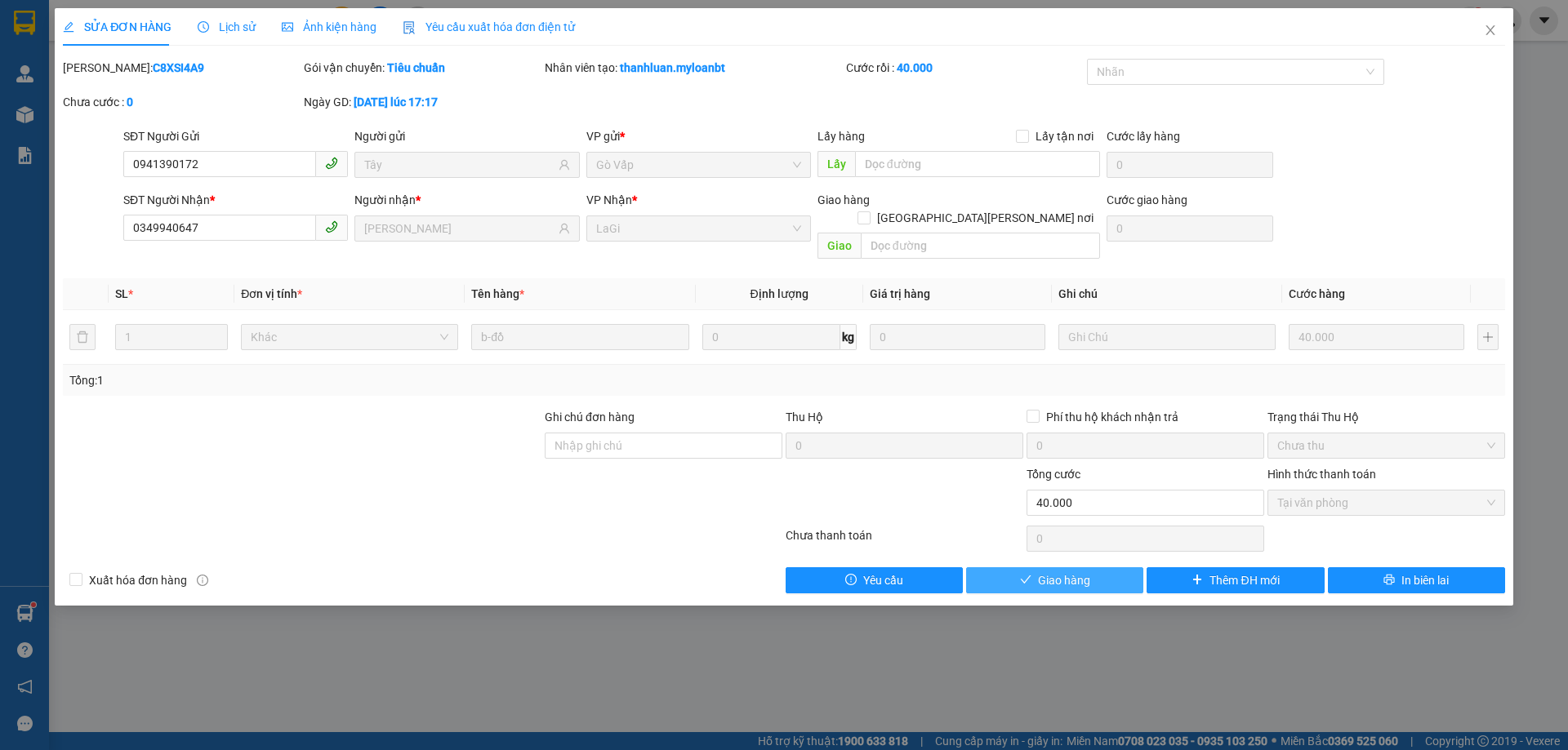
click at [1121, 567] on button "Giao hàng" at bounding box center [1054, 581] width 177 height 26
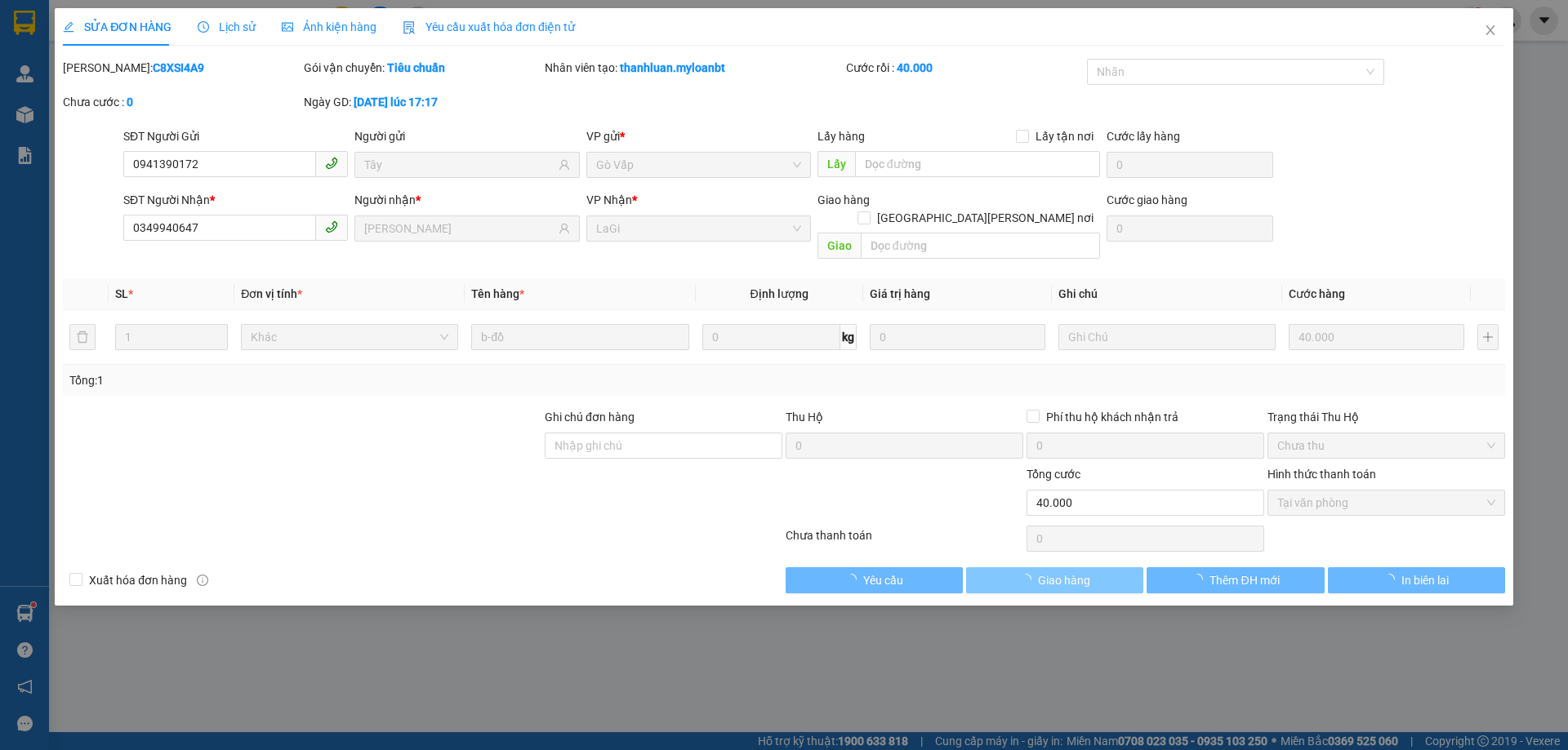
click at [1121, 567] on button "Giao hàng" at bounding box center [1054, 581] width 177 height 26
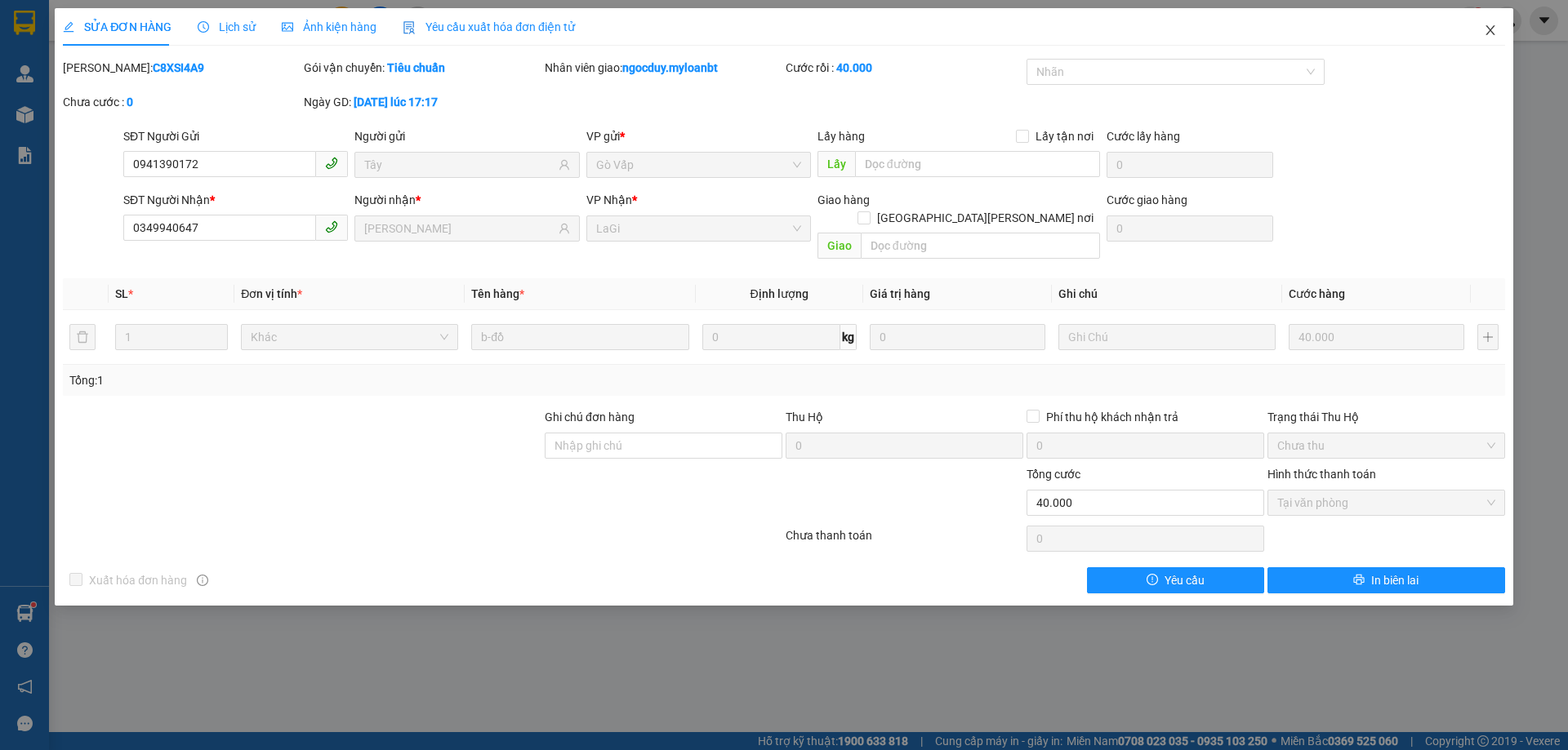
click at [1487, 11] on div "SỬA ĐƠN HÀNG Lịch sử Ảnh kiện hàng Yêu cầu xuất hóa đơn điện tử Total Paid Fee …" at bounding box center [784, 375] width 1568 height 750
click at [1487, 20] on span "Close" at bounding box center [1490, 31] width 45 height 45
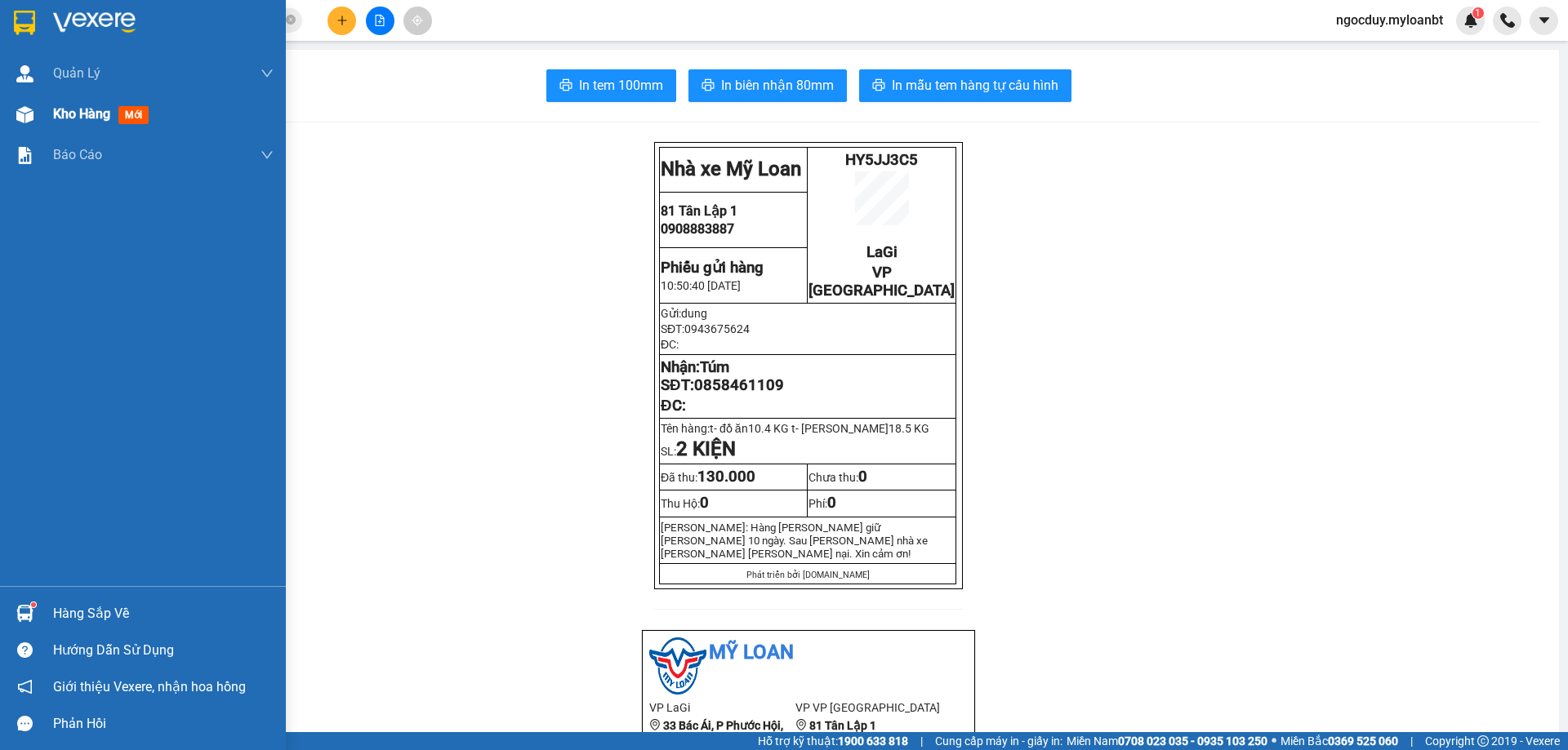
click at [26, 112] on img at bounding box center [25, 114] width 17 height 17
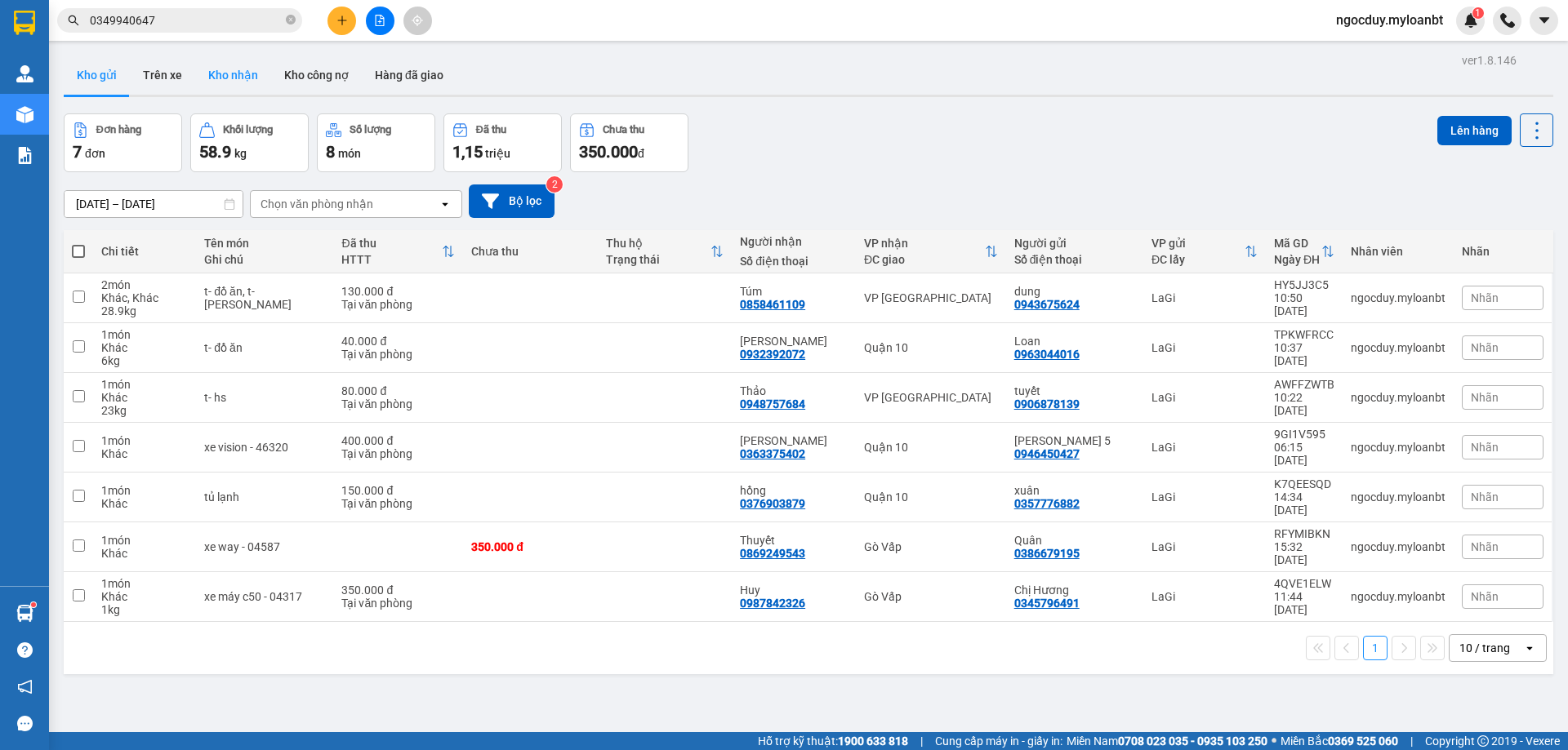
click at [242, 75] on button "Kho nhận" at bounding box center [233, 75] width 76 height 39
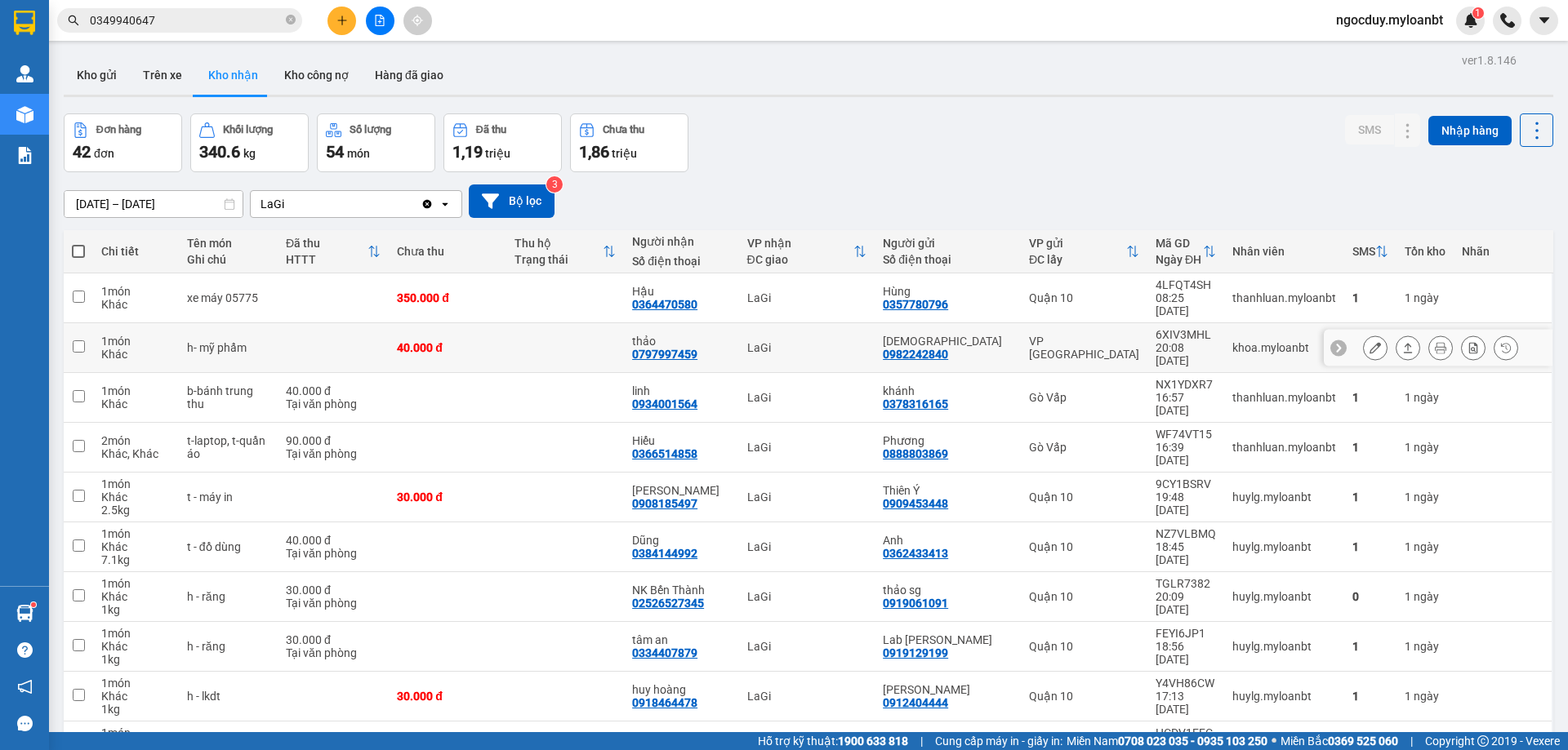
scroll to position [75, 0]
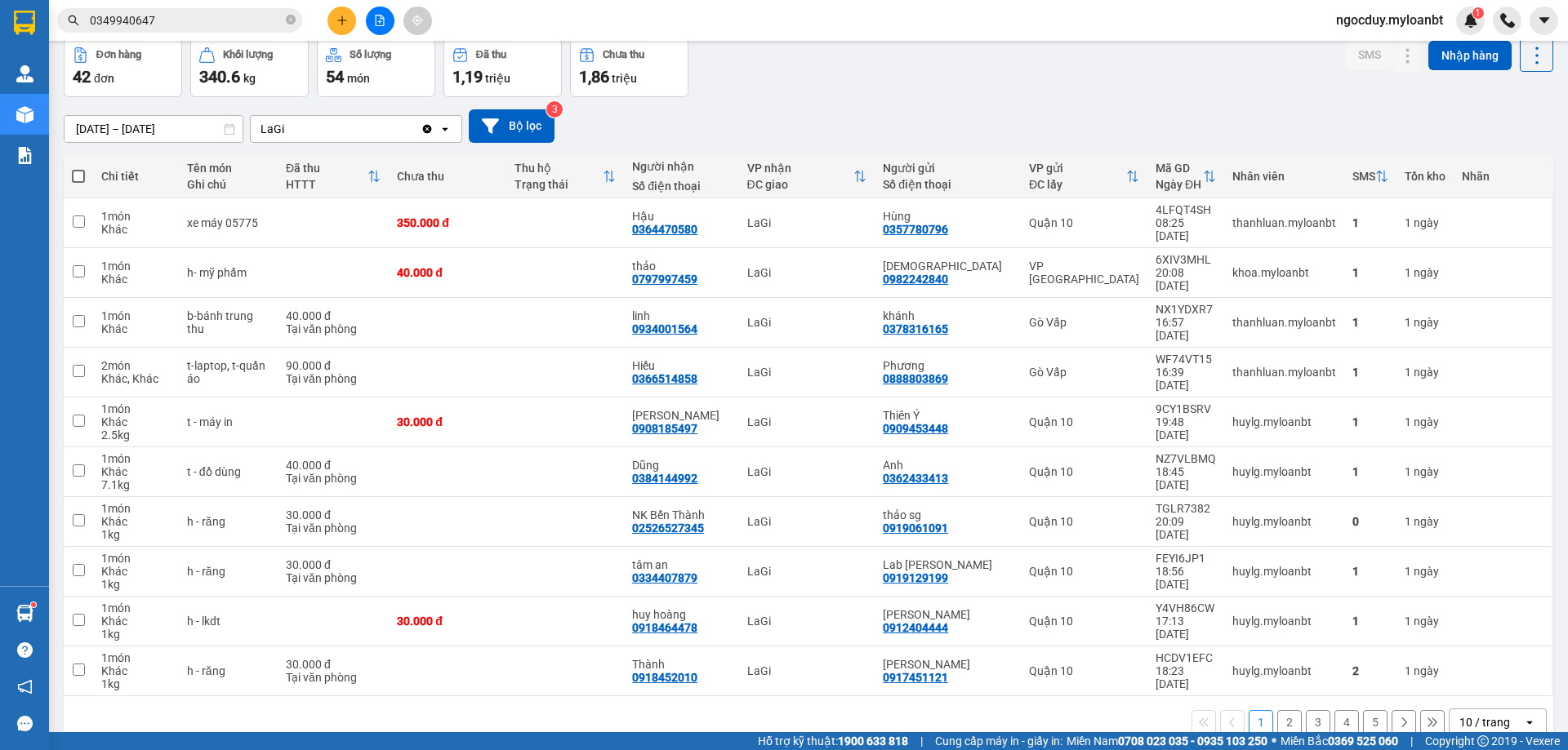
click at [1486, 715] on div "10 / trang" at bounding box center [1485, 723] width 51 height 16
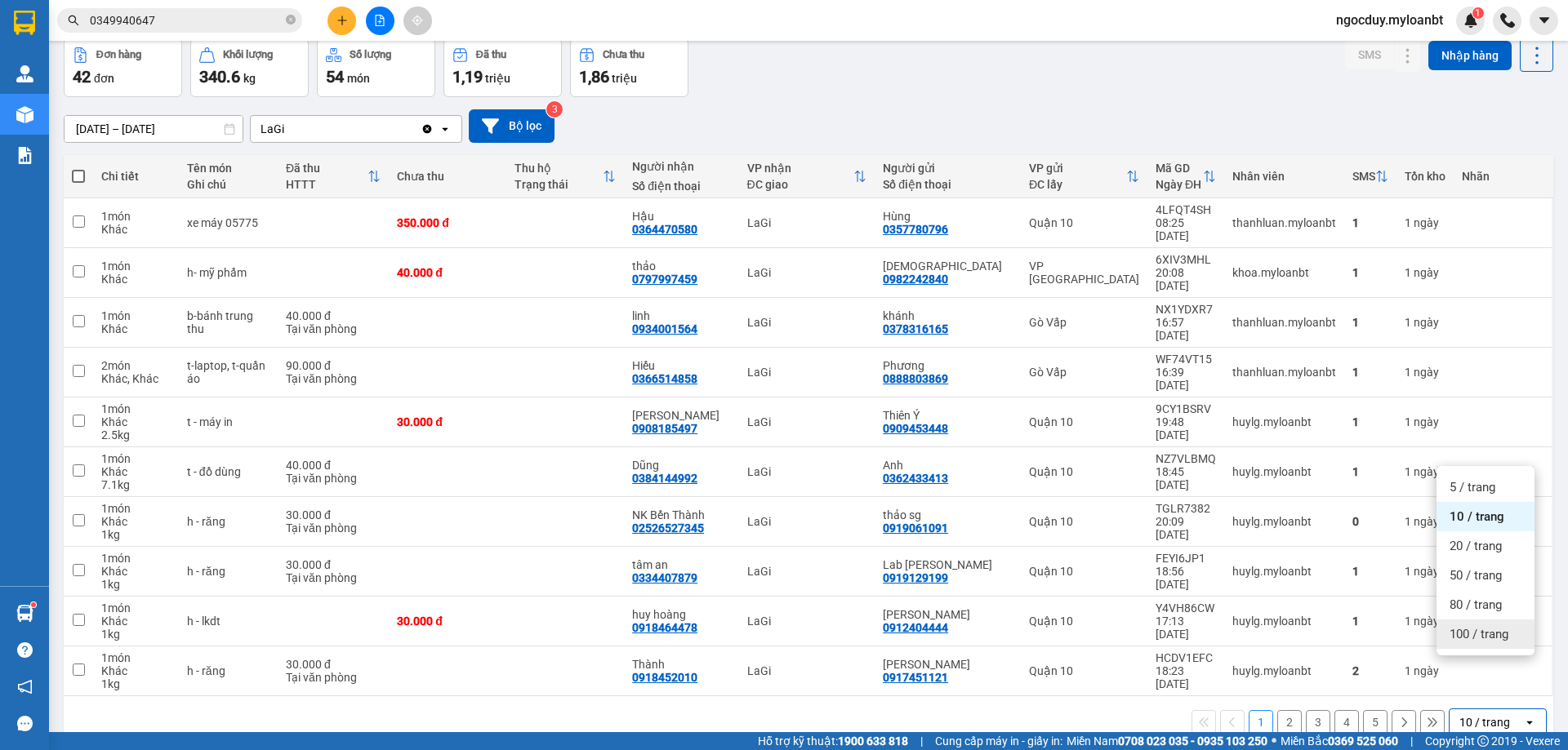
click at [1457, 627] on span "100 / trang" at bounding box center [1479, 634] width 59 height 16
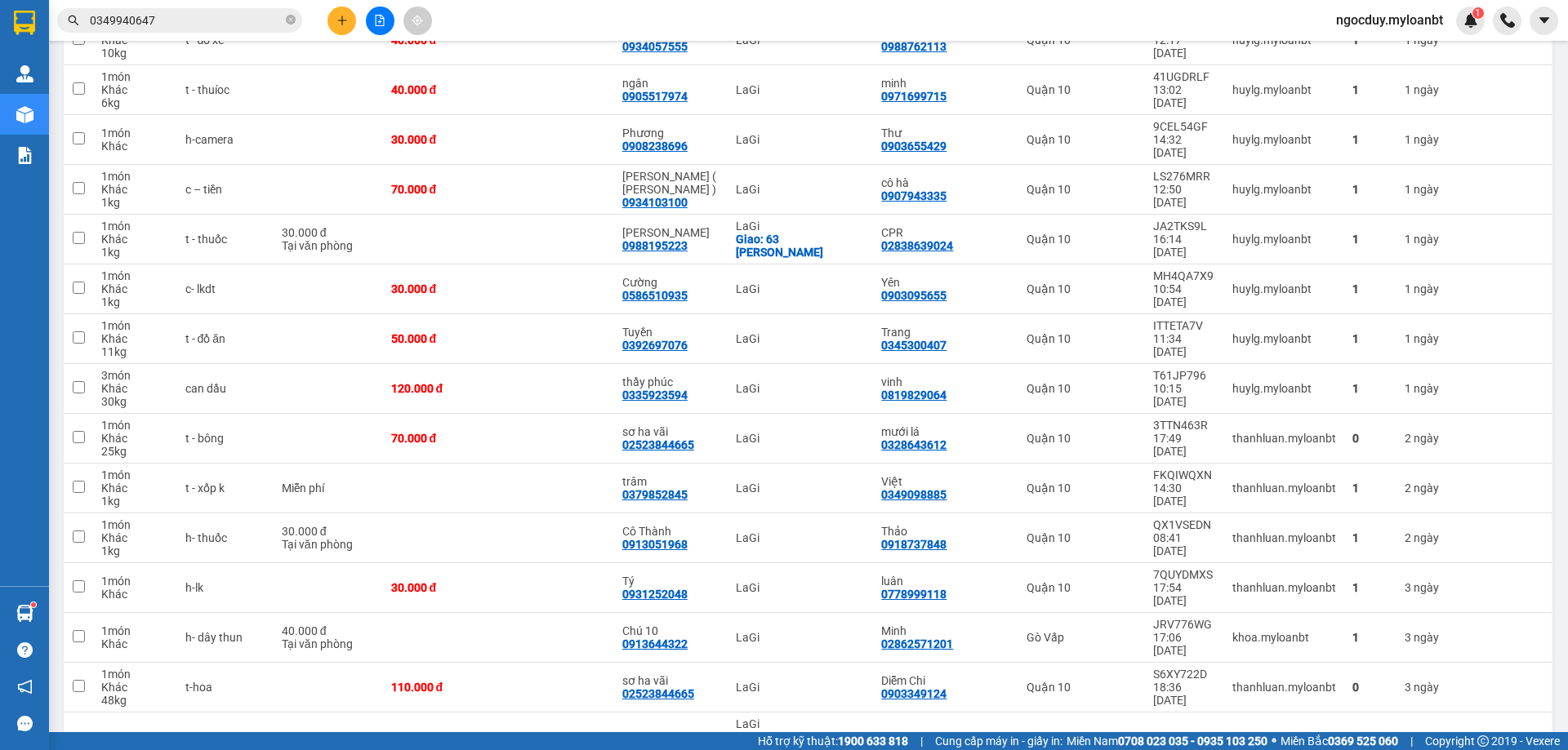
scroll to position [1218, 0]
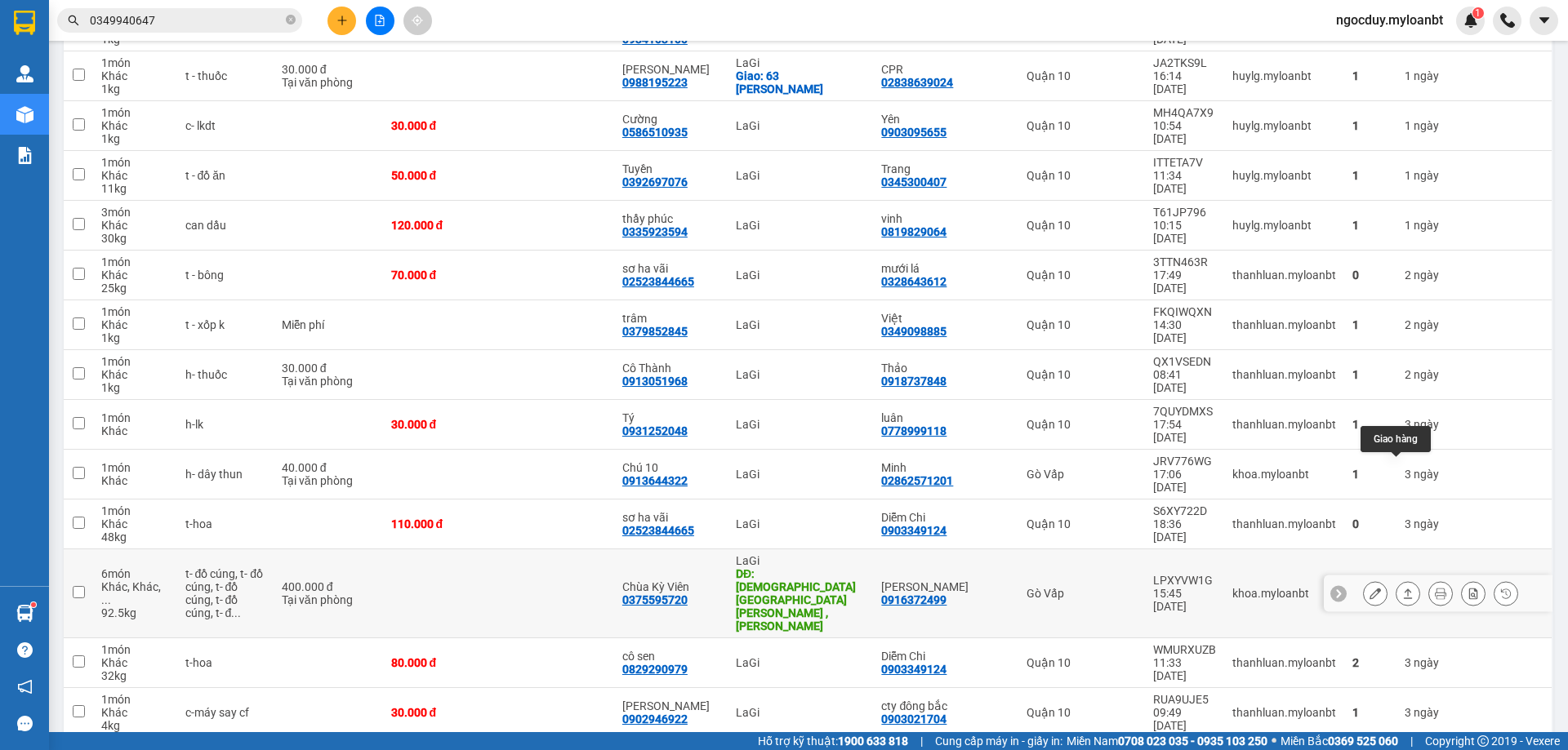
click at [1403, 580] on button at bounding box center [1407, 594] width 23 height 28
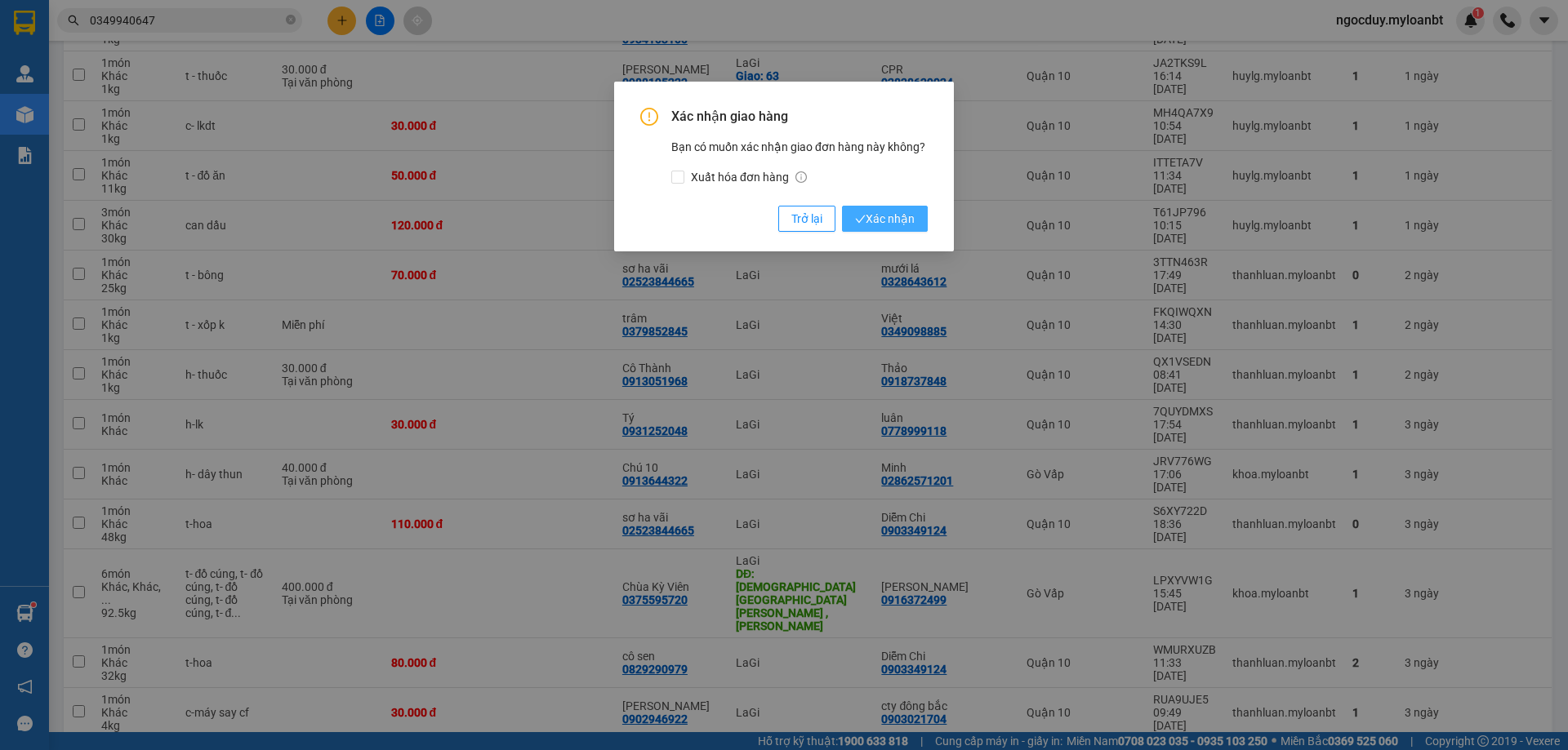
click at [900, 214] on span "Xác nhận" at bounding box center [884, 218] width 60 height 18
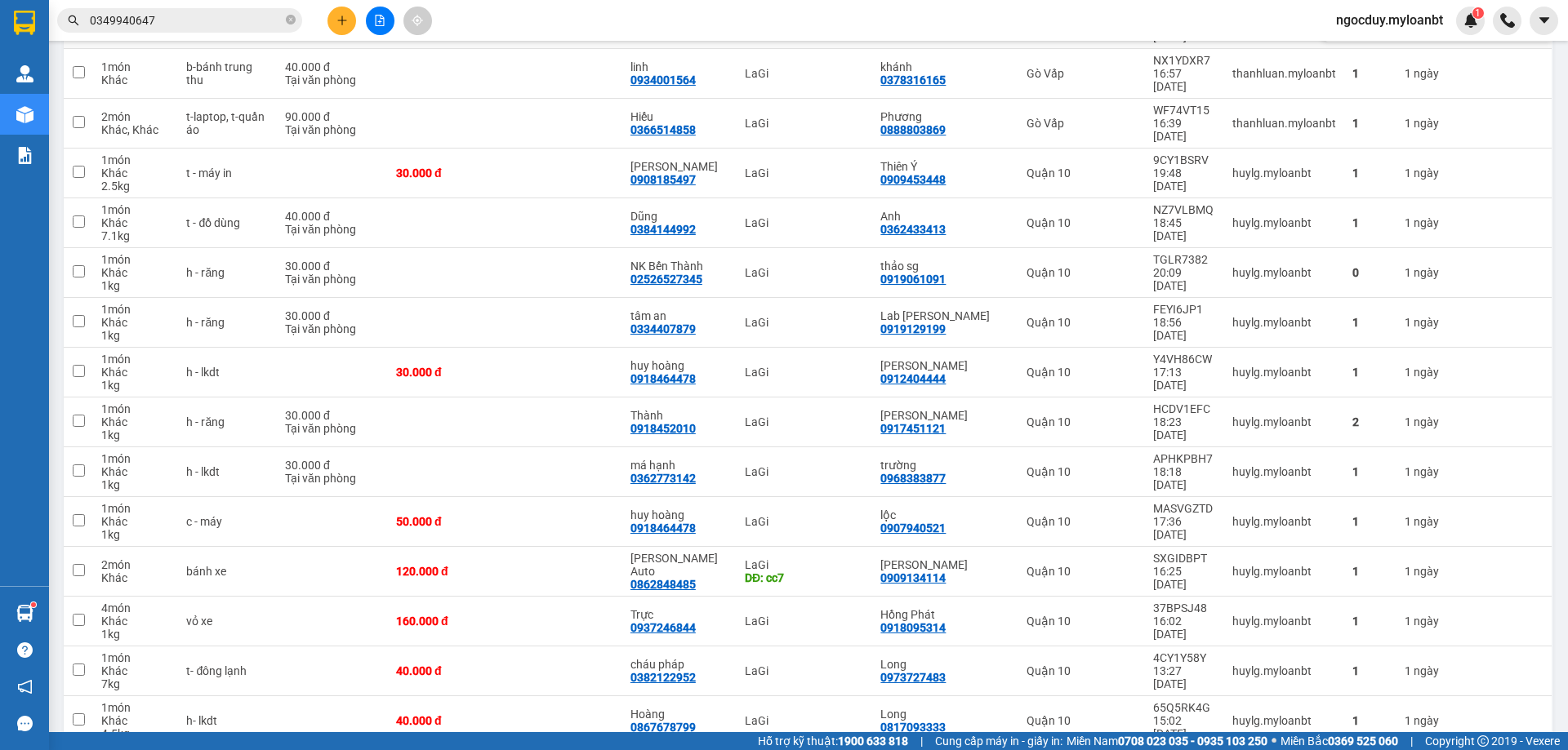
scroll to position [0, 0]
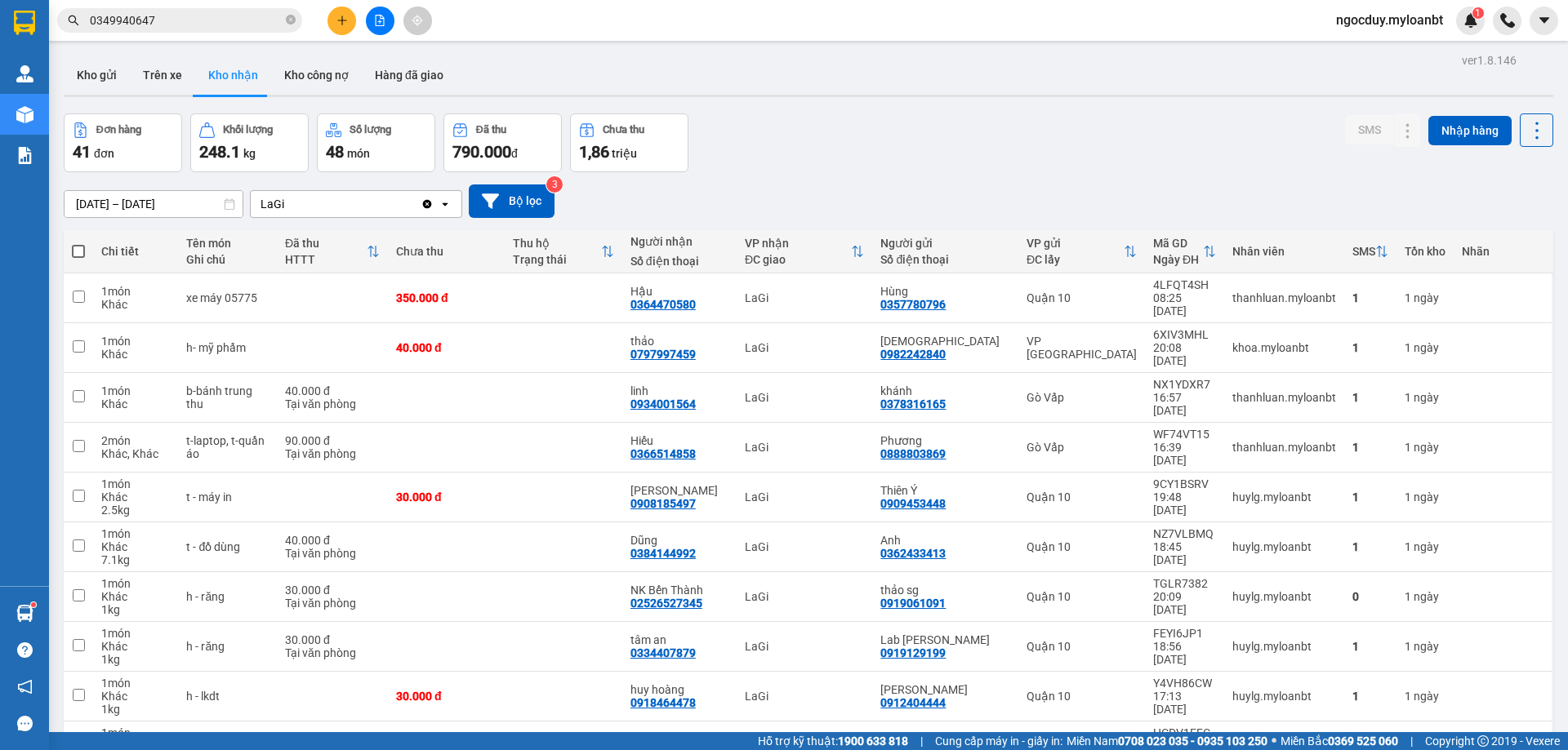
click at [272, 29] on span "0349940647" at bounding box center [179, 21] width 245 height 25
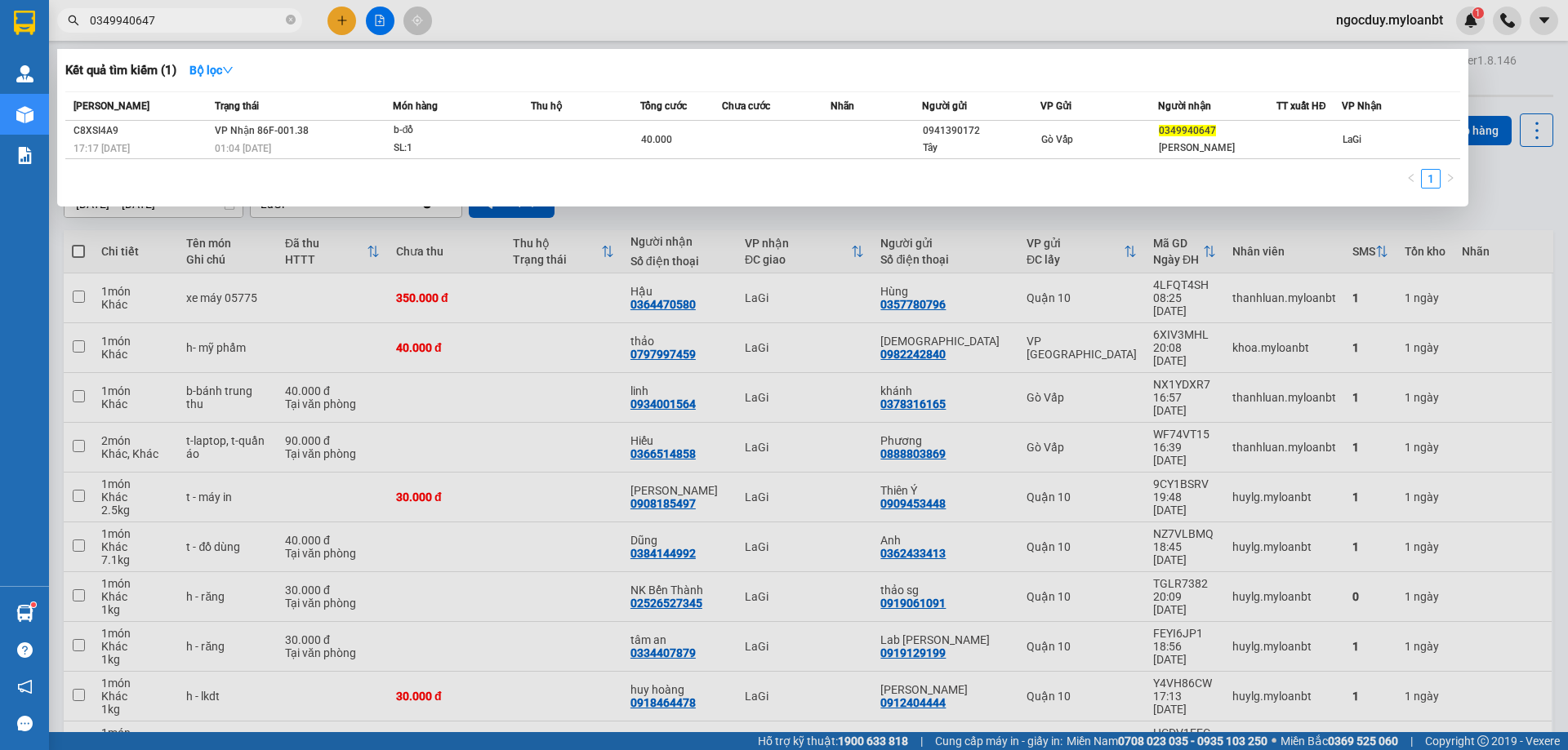
click at [266, 22] on input "0349940647" at bounding box center [186, 20] width 193 height 18
paste input "9691648"
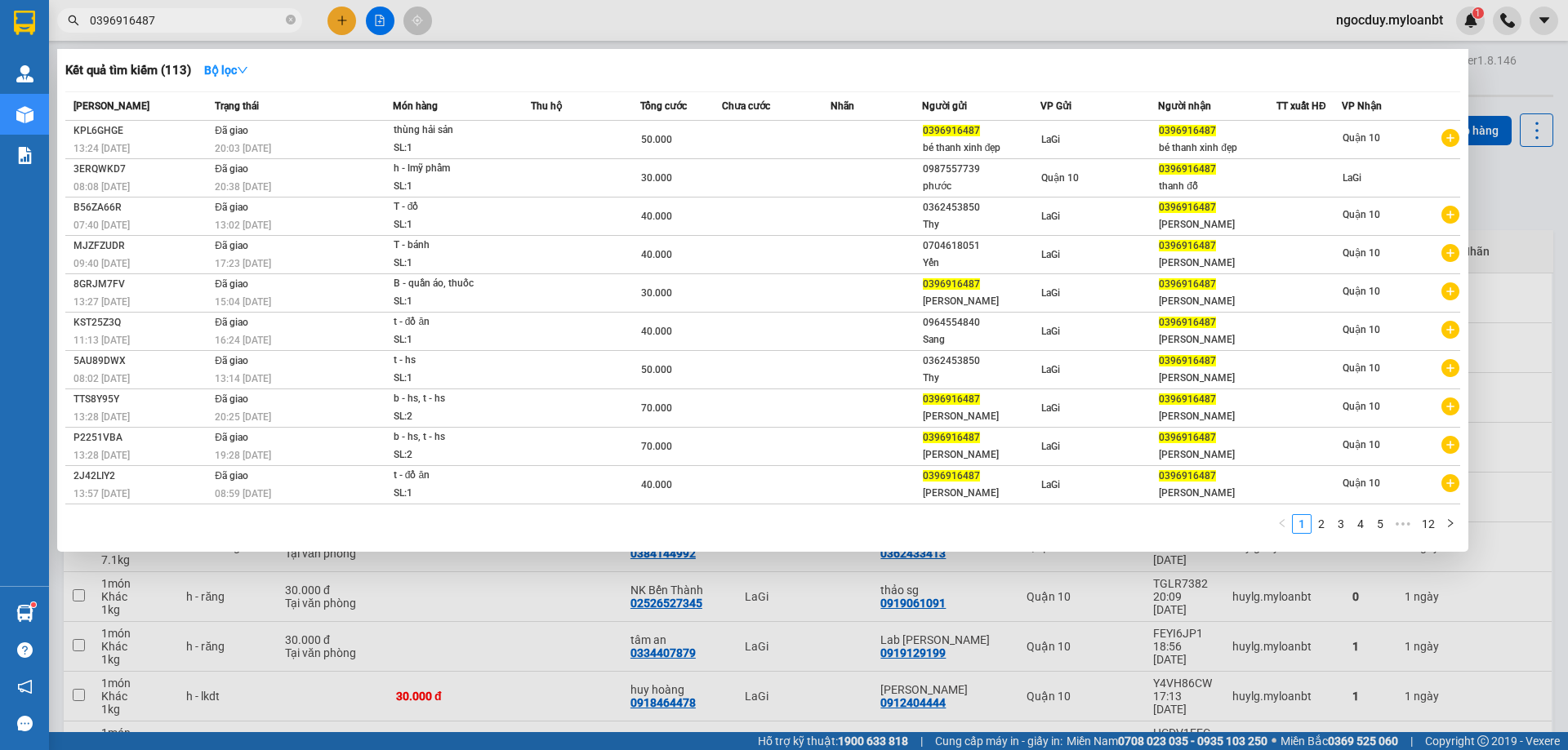
type input "0396916487"
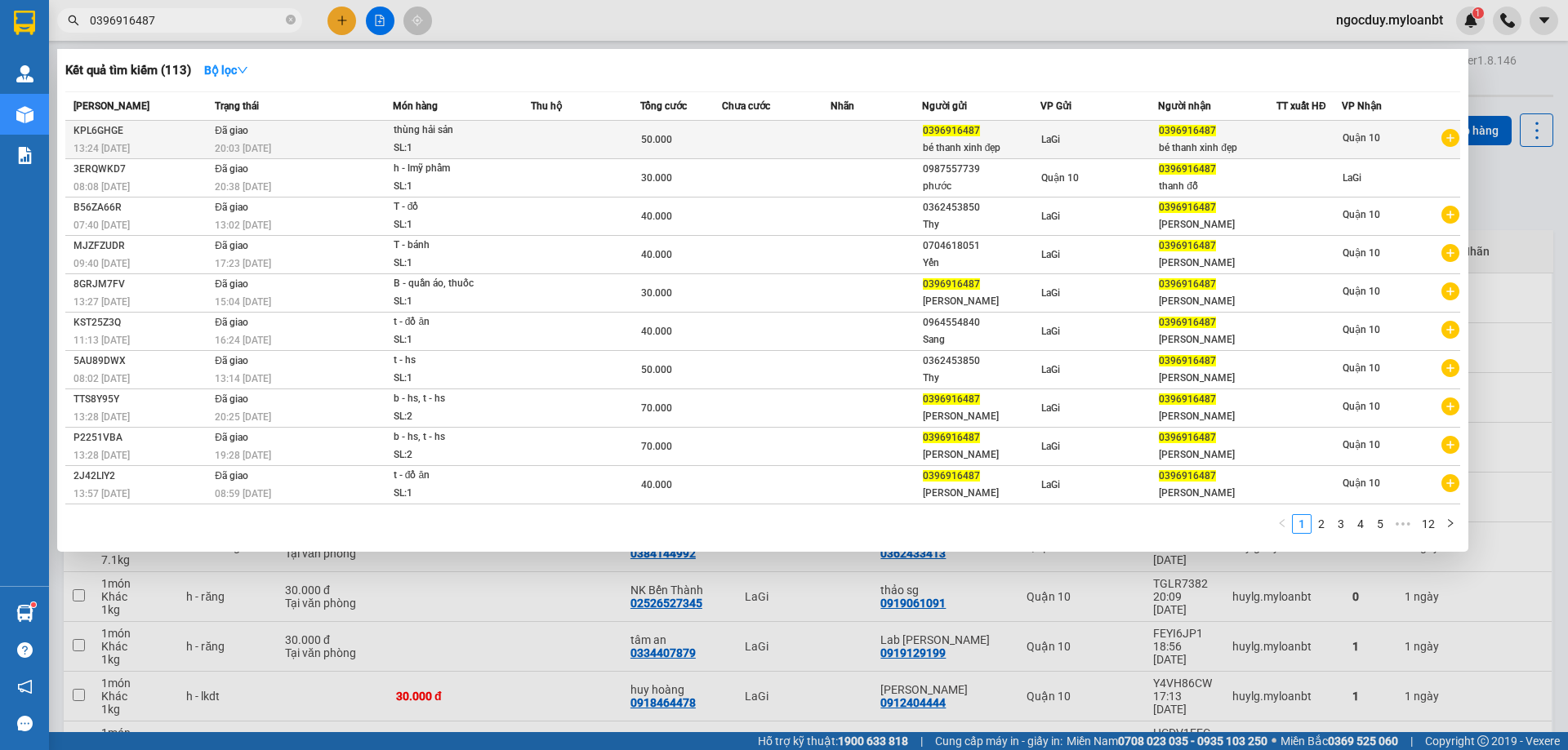
click at [610, 129] on td at bounding box center [585, 140] width 110 height 39
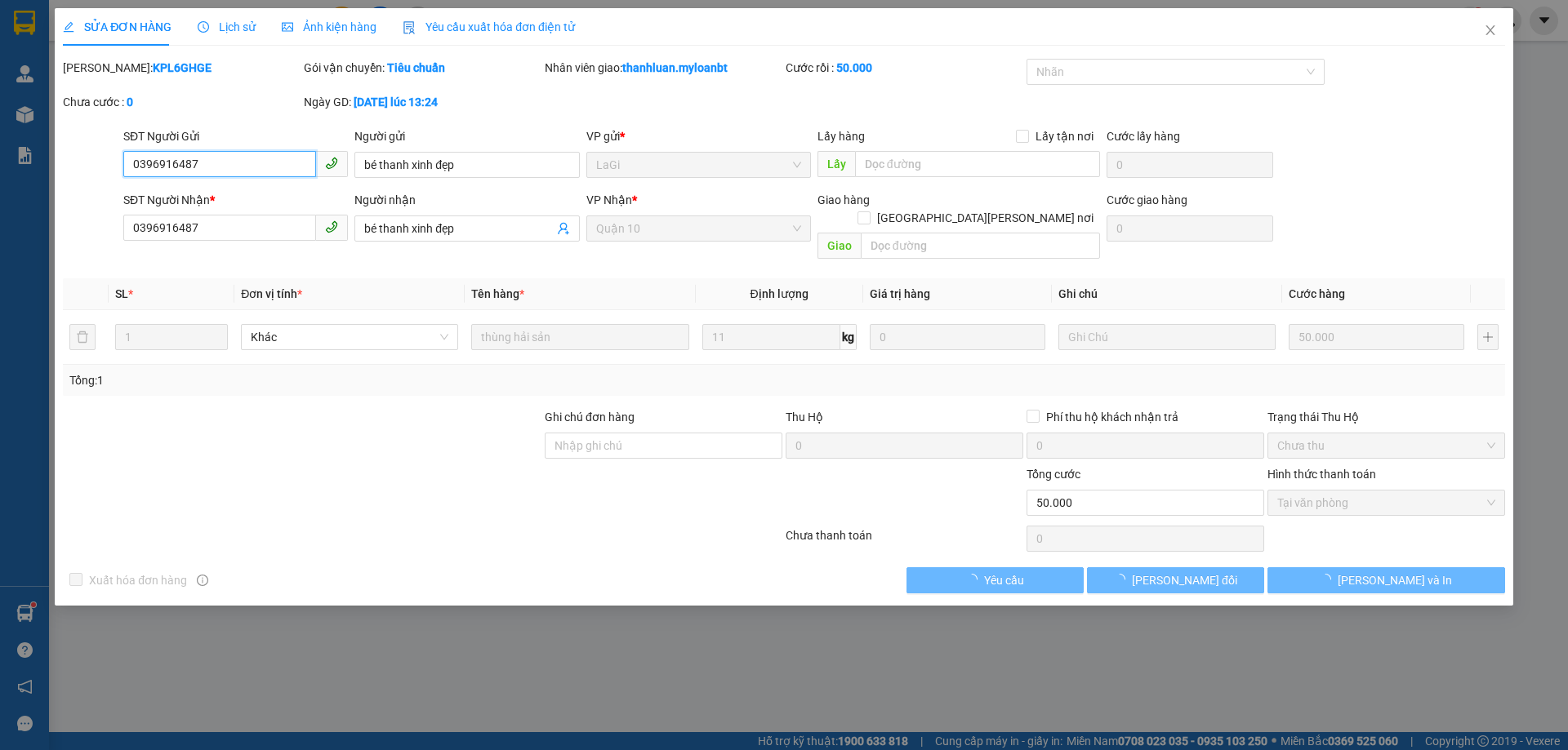
type input "0396916487"
type input "0"
type input "50.000"
click at [225, 33] on span "Lịch sử" at bounding box center [226, 27] width 58 height 13
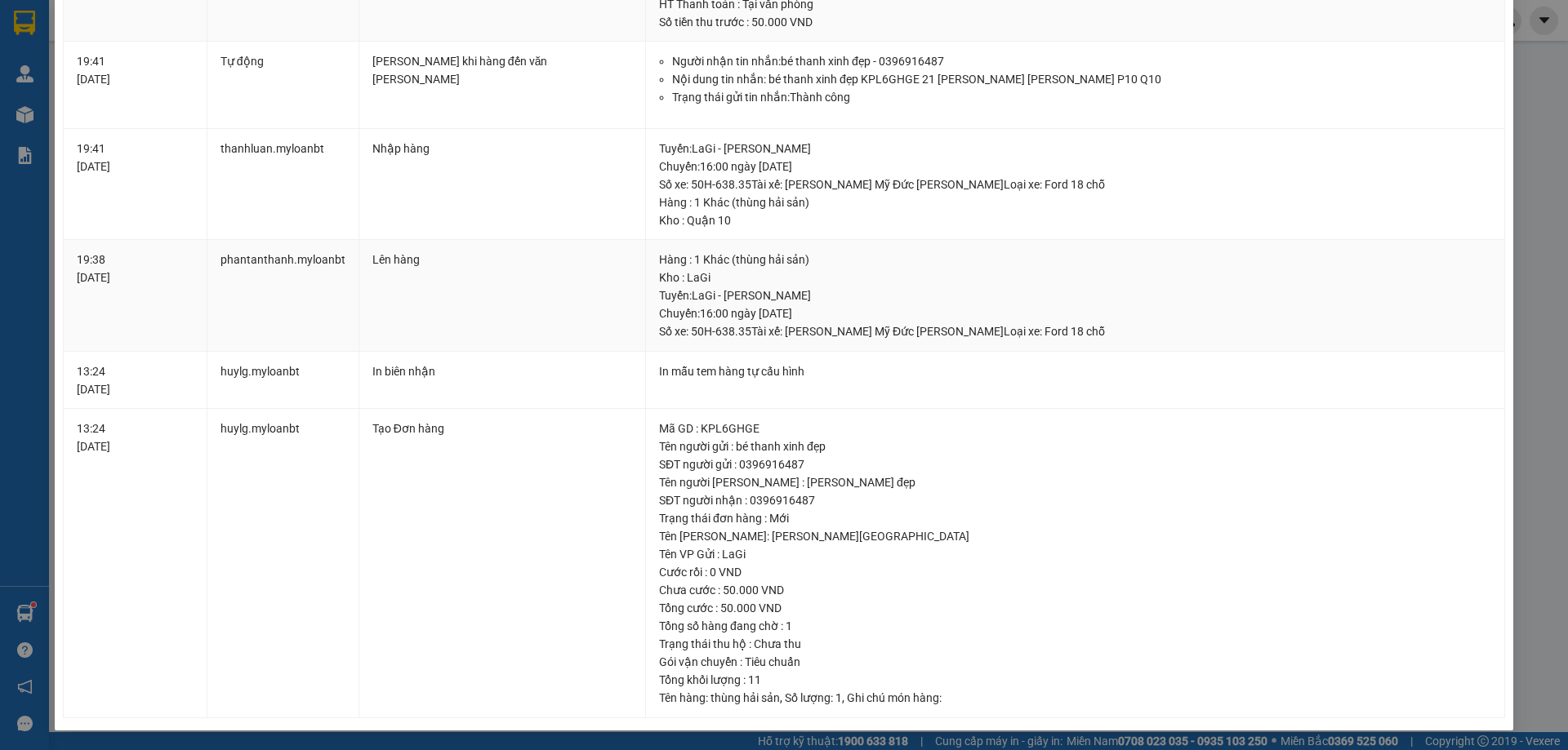
scroll to position [21, 0]
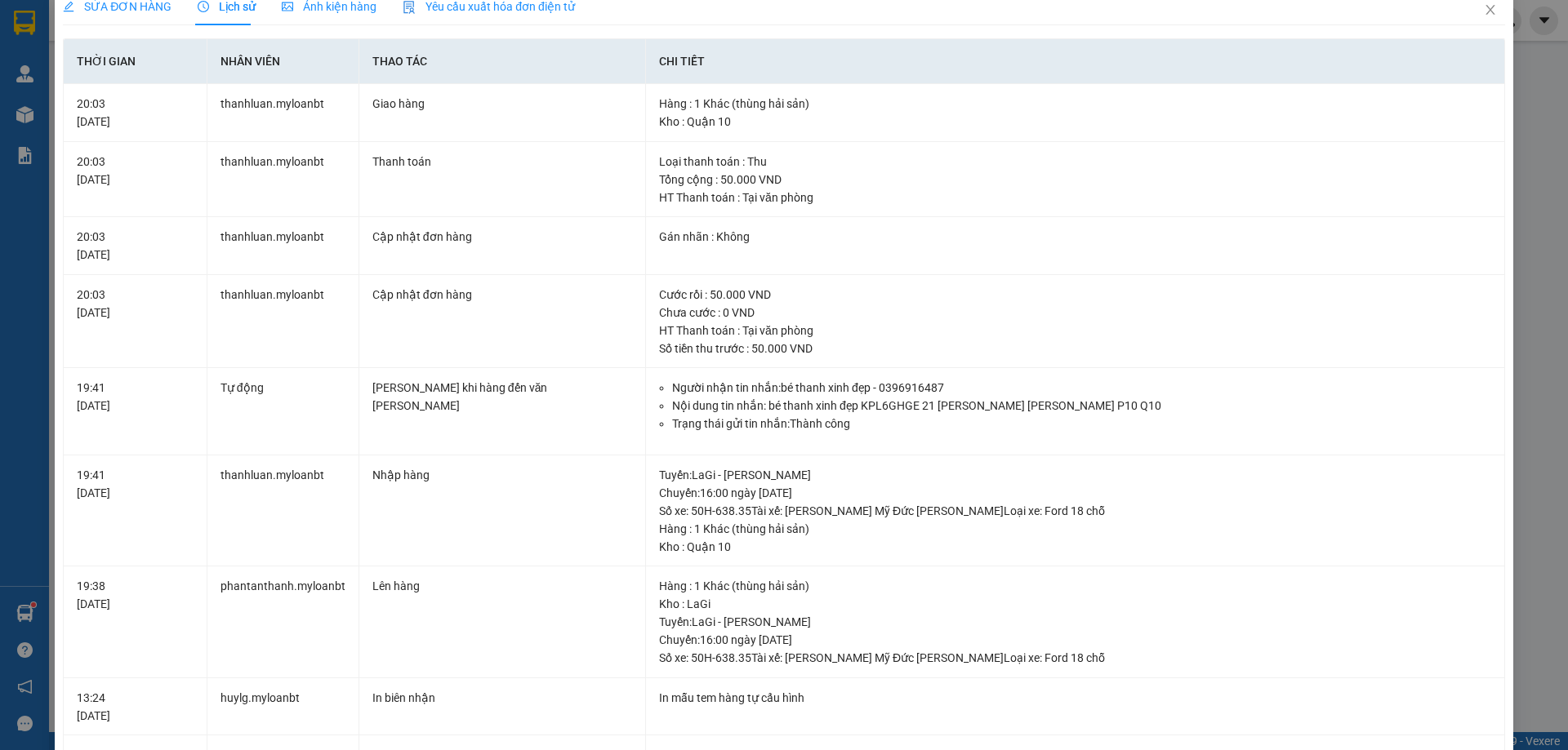
click at [105, 3] on span "SỬA ĐƠN HÀNG" at bounding box center [116, 7] width 109 height 13
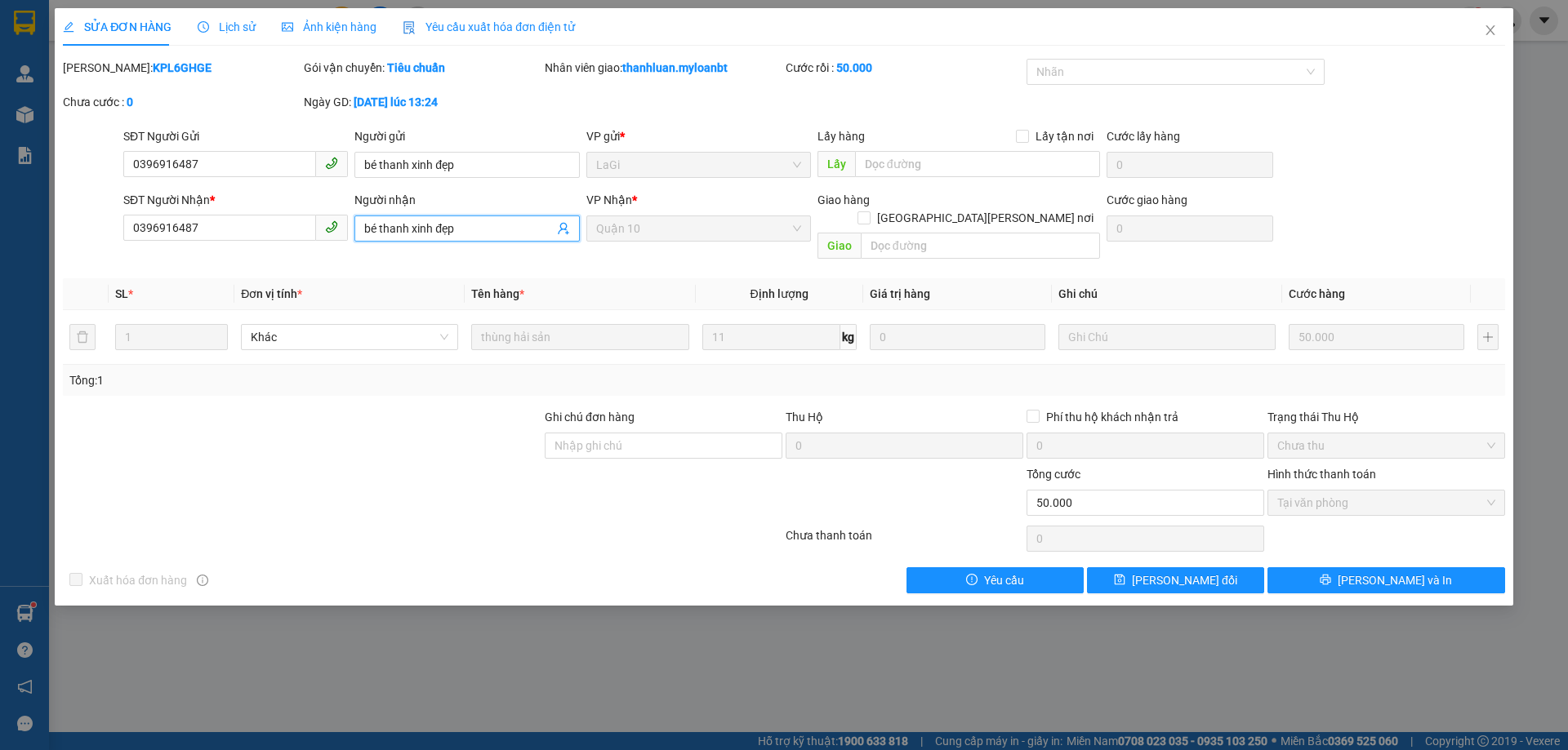
click at [507, 233] on input "bé thanh xinh đẹp" at bounding box center [458, 228] width 188 height 18
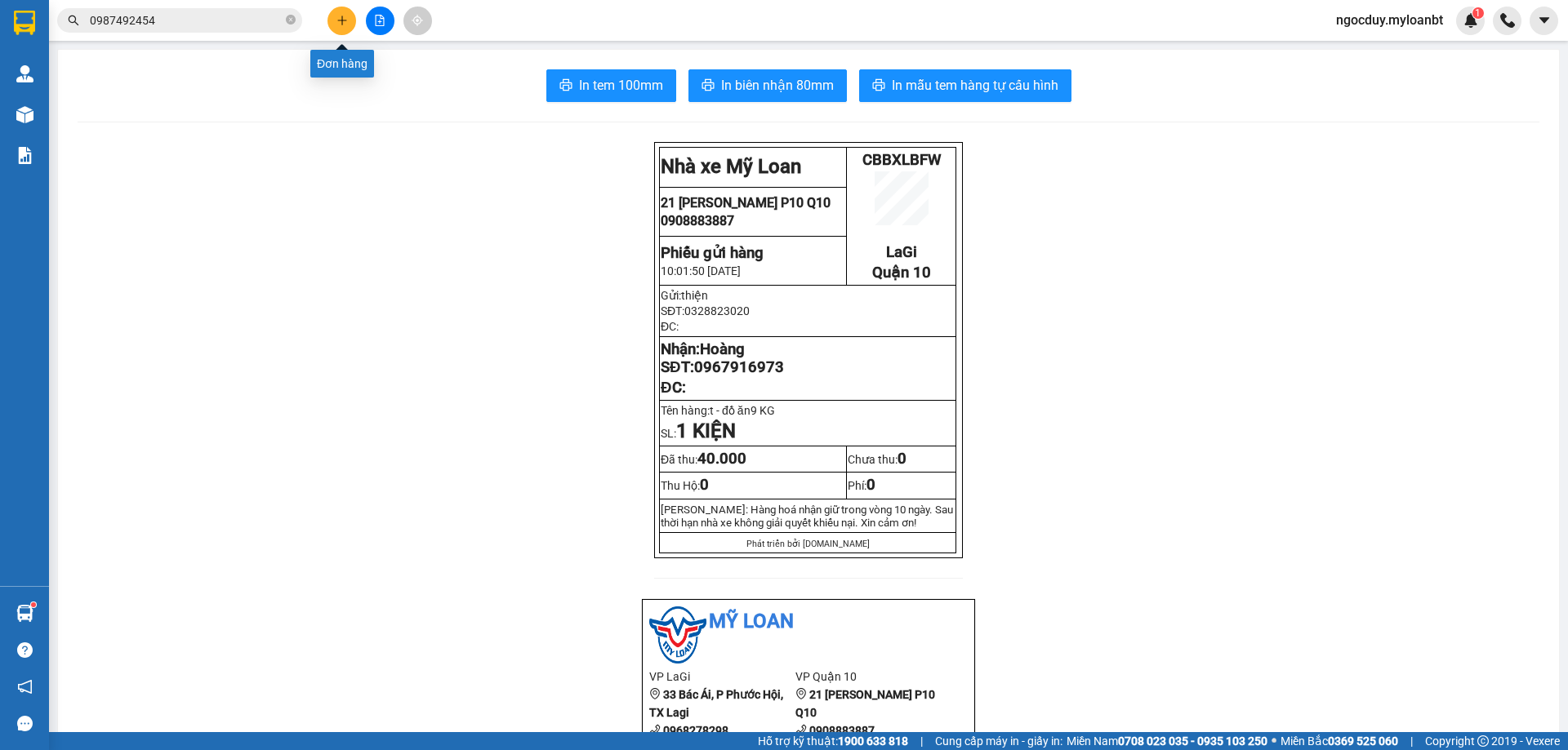
click at [334, 21] on button at bounding box center [341, 21] width 28 height 28
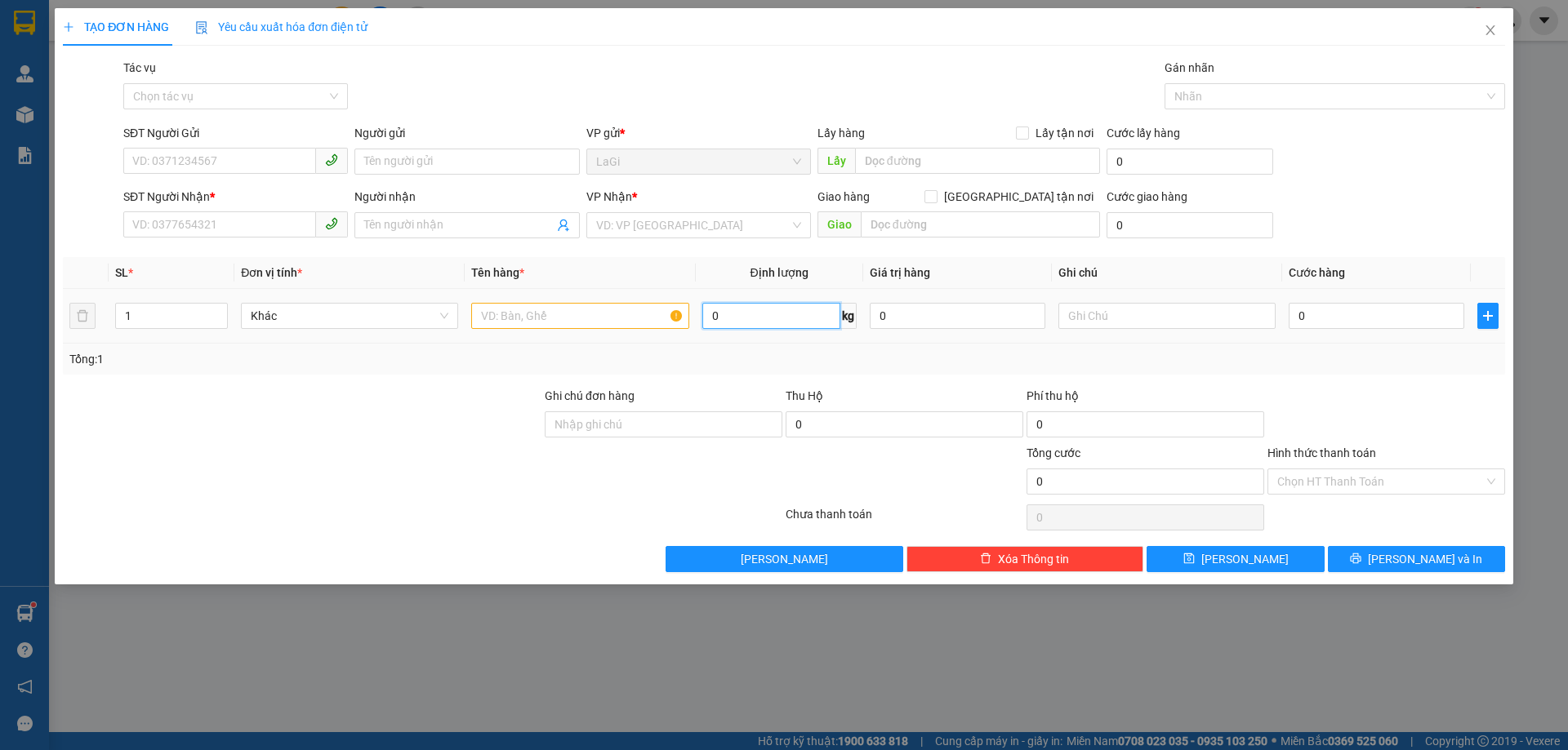
click at [780, 315] on input "0" at bounding box center [772, 316] width 138 height 26
type input "3.7"
click at [606, 319] on input "text" at bounding box center [580, 316] width 218 height 26
type input "b- đồ ăn"
drag, startPoint x: 165, startPoint y: 147, endPoint x: 165, endPoint y: 165, distance: 18.0
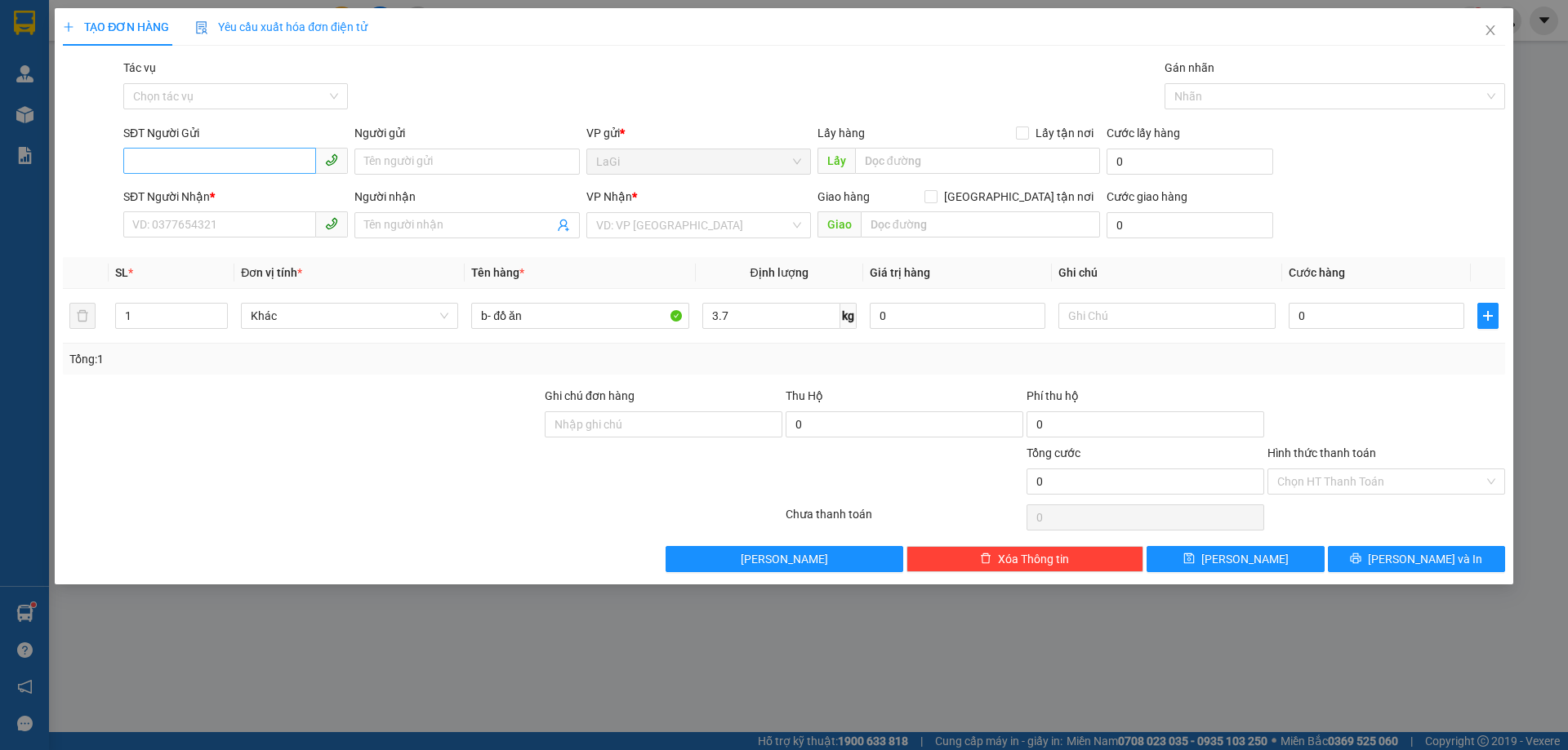
click at [165, 162] on div "SĐT Người Gửi VD: 0371234567" at bounding box center [235, 152] width 224 height 57
click at [165, 167] on input "SĐT Người Gửi" at bounding box center [219, 161] width 193 height 26
type input "0349894938"
click at [374, 161] on input "Người gửi" at bounding box center [466, 162] width 224 height 26
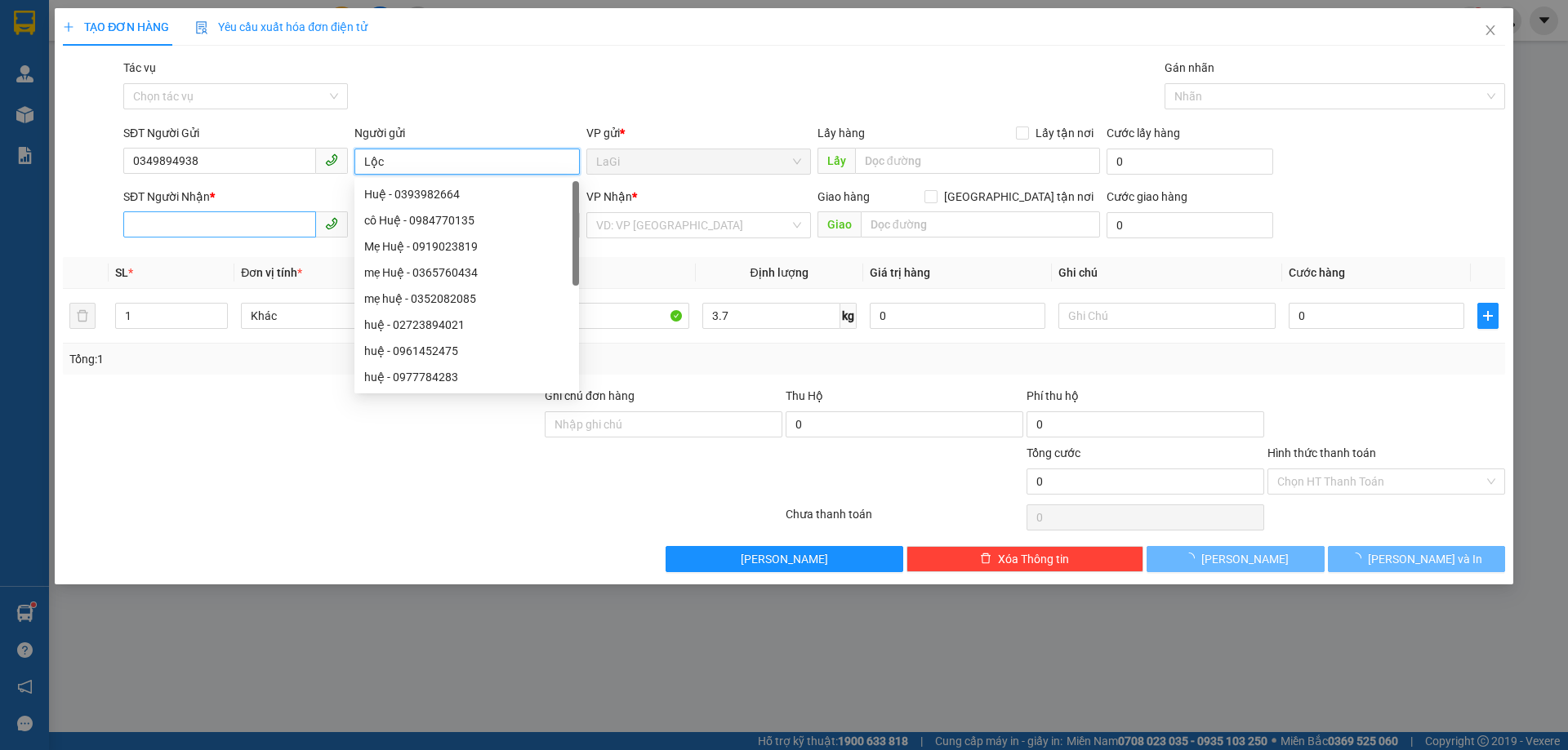
type input "Lộc"
click at [254, 235] on input "SĐT Người Nhận *" at bounding box center [219, 225] width 193 height 26
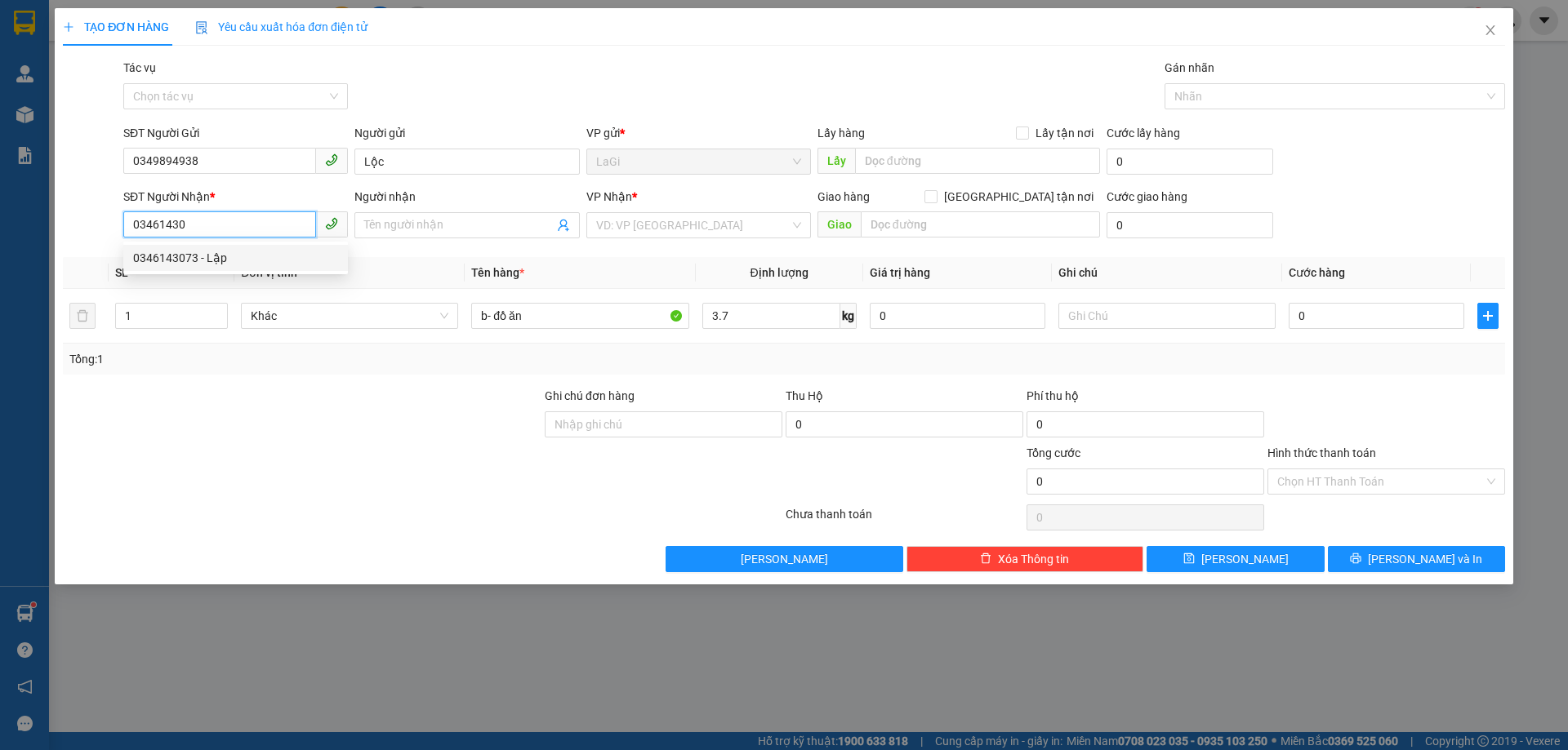
click at [248, 259] on div "0346143073 - Lập" at bounding box center [235, 257] width 205 height 18
type input "0346143073"
type input "Lập"
type input "0346143073"
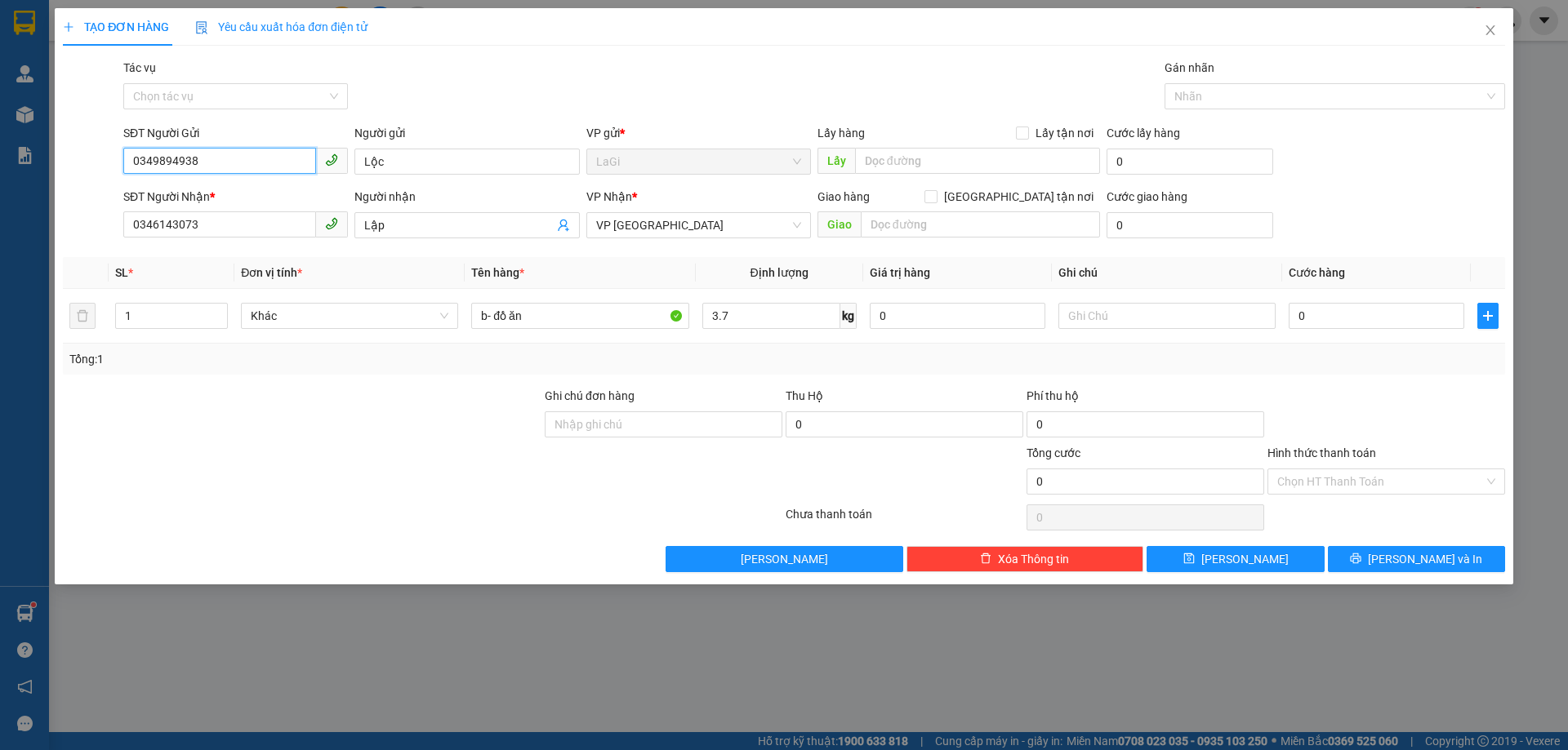
click at [236, 166] on input "0349894938" at bounding box center [219, 161] width 193 height 26
type input "40"
type input "40.000"
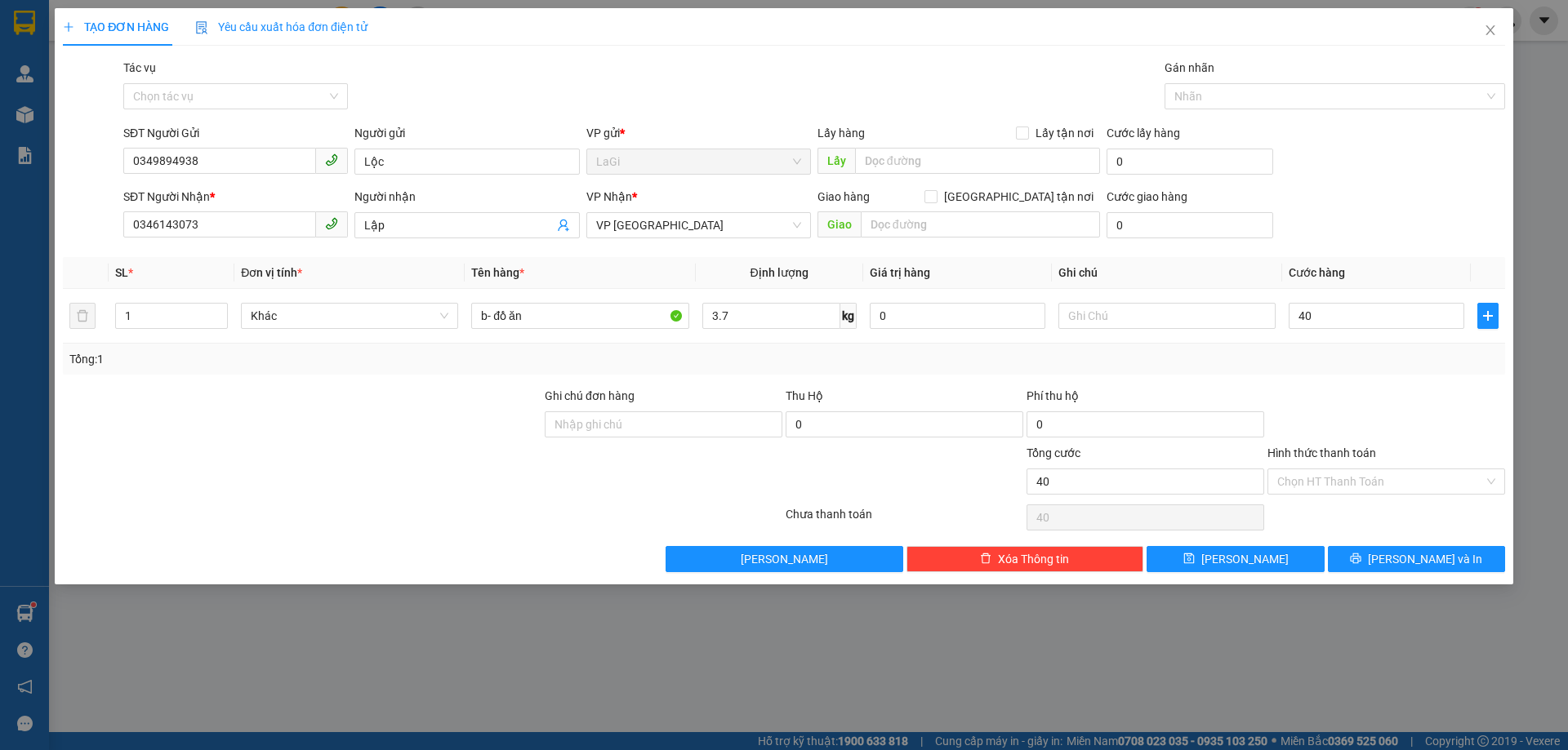
type input "40.000"
click at [1452, 390] on div at bounding box center [1385, 415] width 241 height 57
click at [1438, 551] on span "[PERSON_NAME] và In" at bounding box center [1424, 559] width 114 height 18
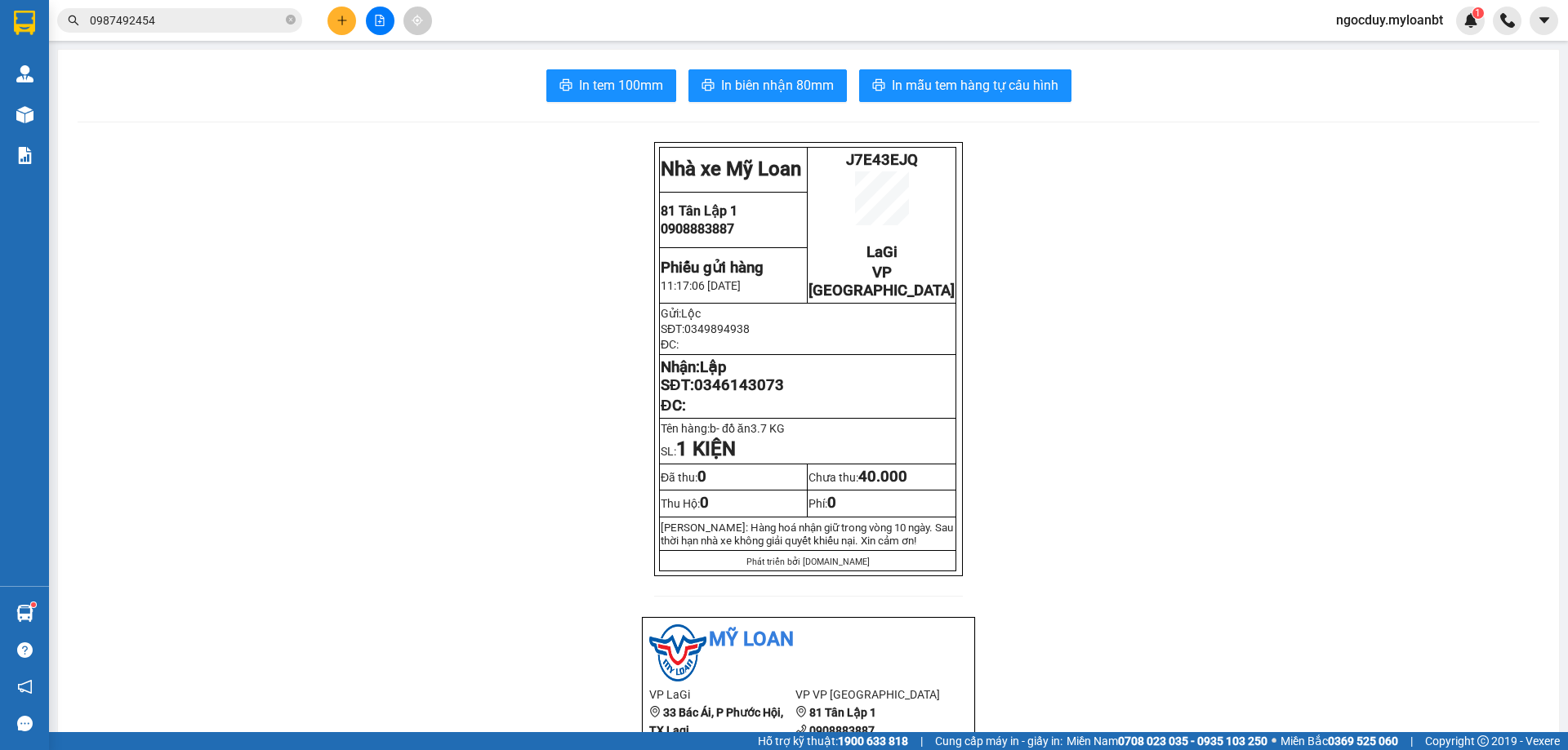
click at [894, 166] on span "J7E43EJQ" at bounding box center [882, 160] width 72 height 18
copy span "J7E43EJQ"
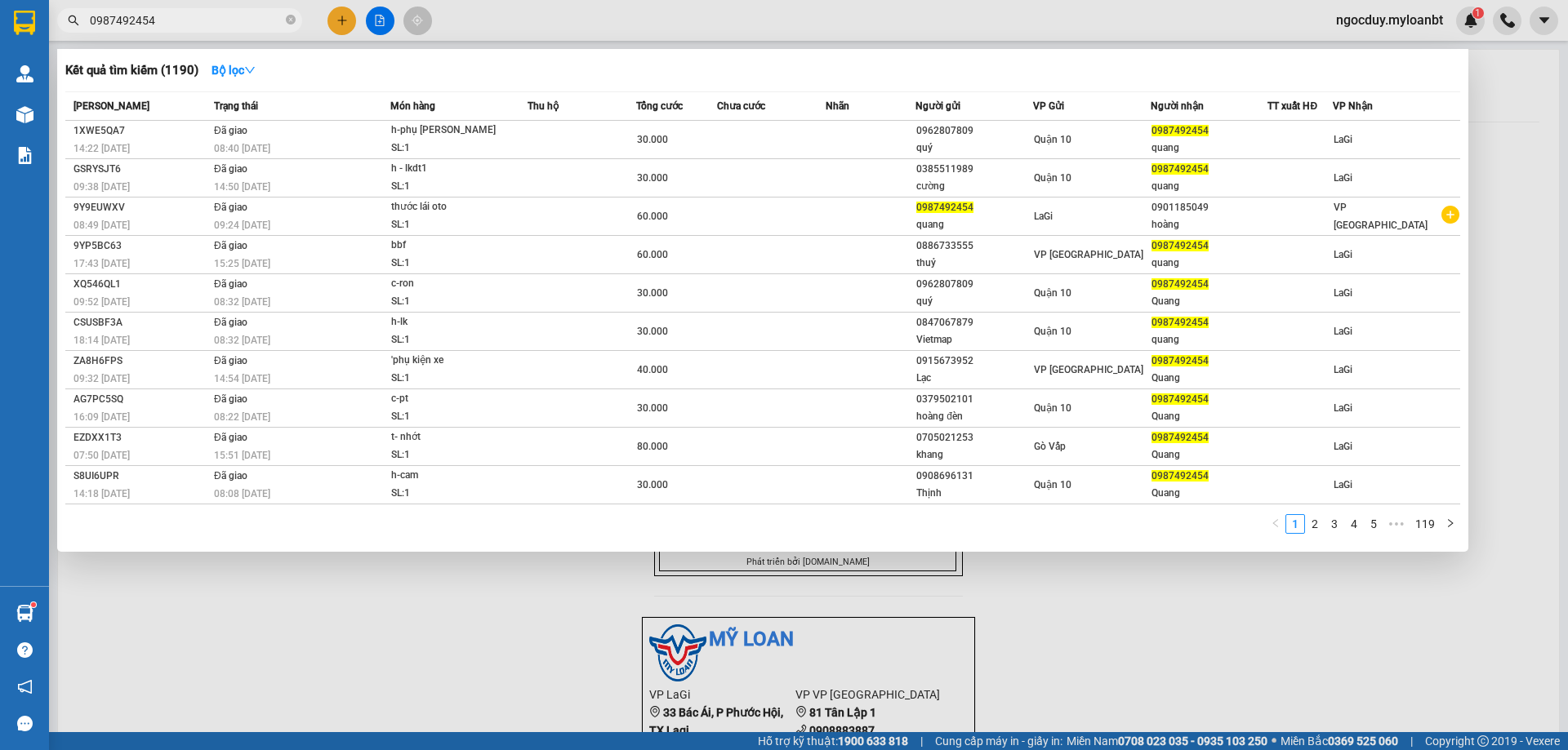
click at [230, 27] on input "0987492454" at bounding box center [186, 20] width 193 height 18
paste input "J7E43EJQ"
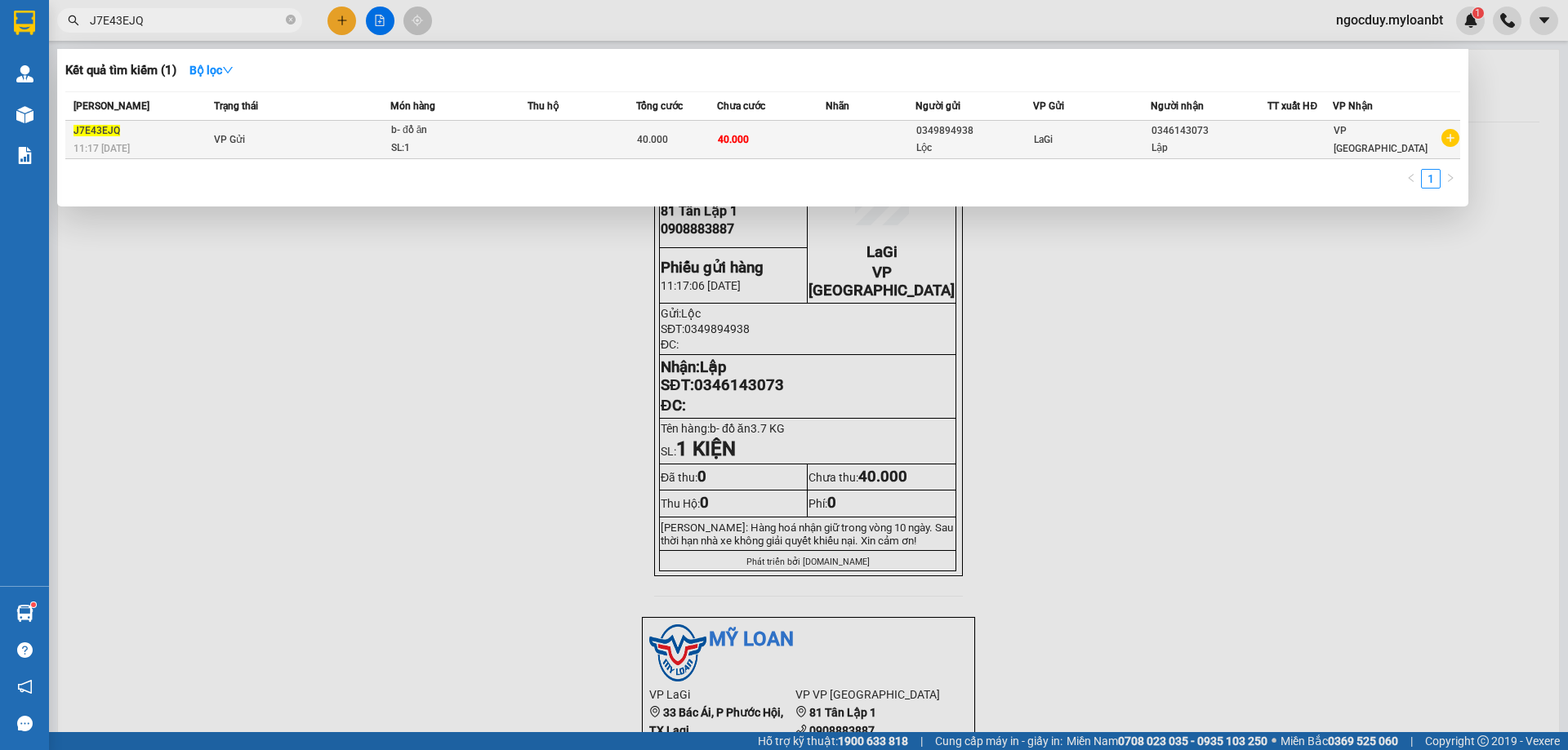
type input "J7E43EJQ"
click at [705, 147] on div "40.000" at bounding box center [676, 139] width 79 height 18
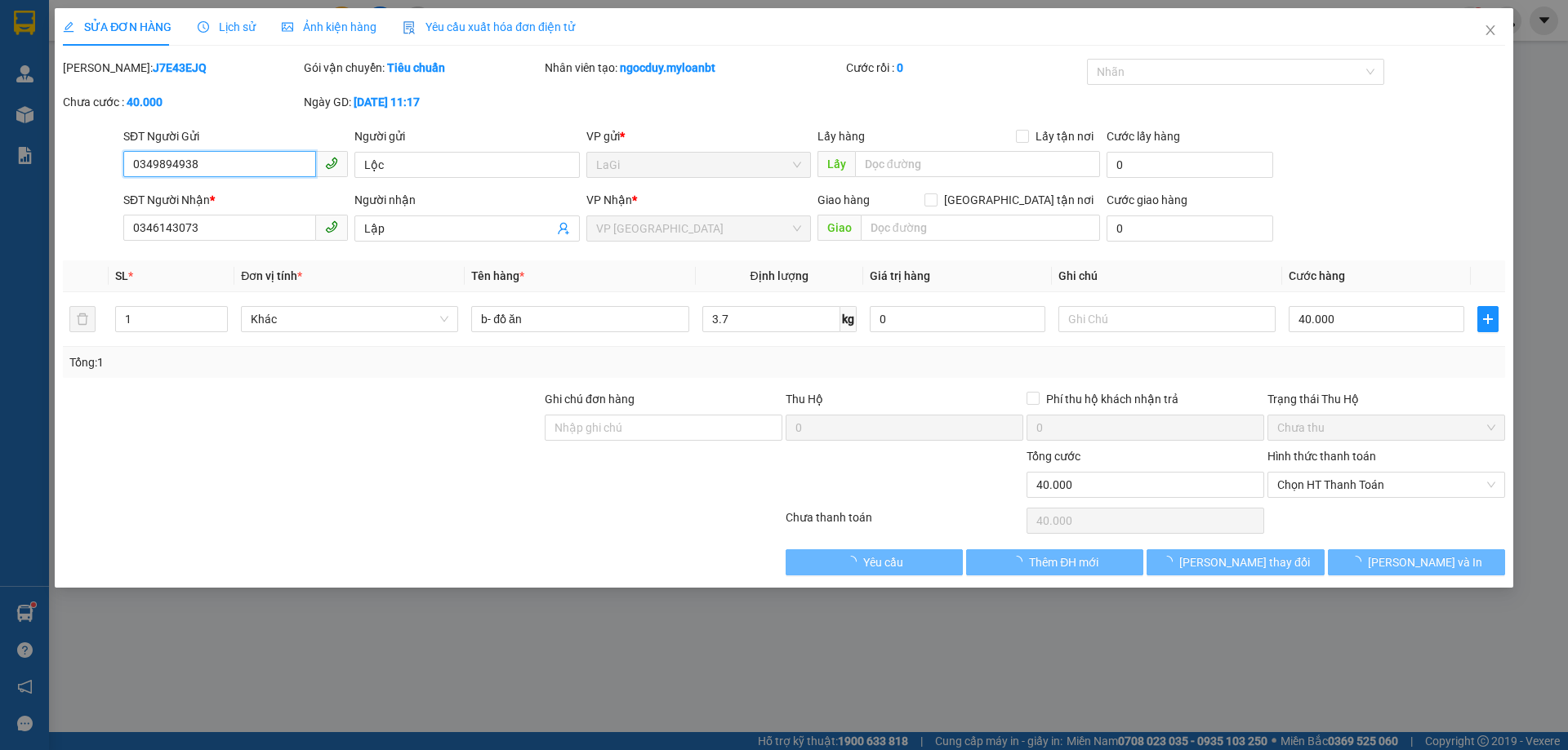
type input "0349894938"
type input "0346143073"
type input "0"
type input "40.000"
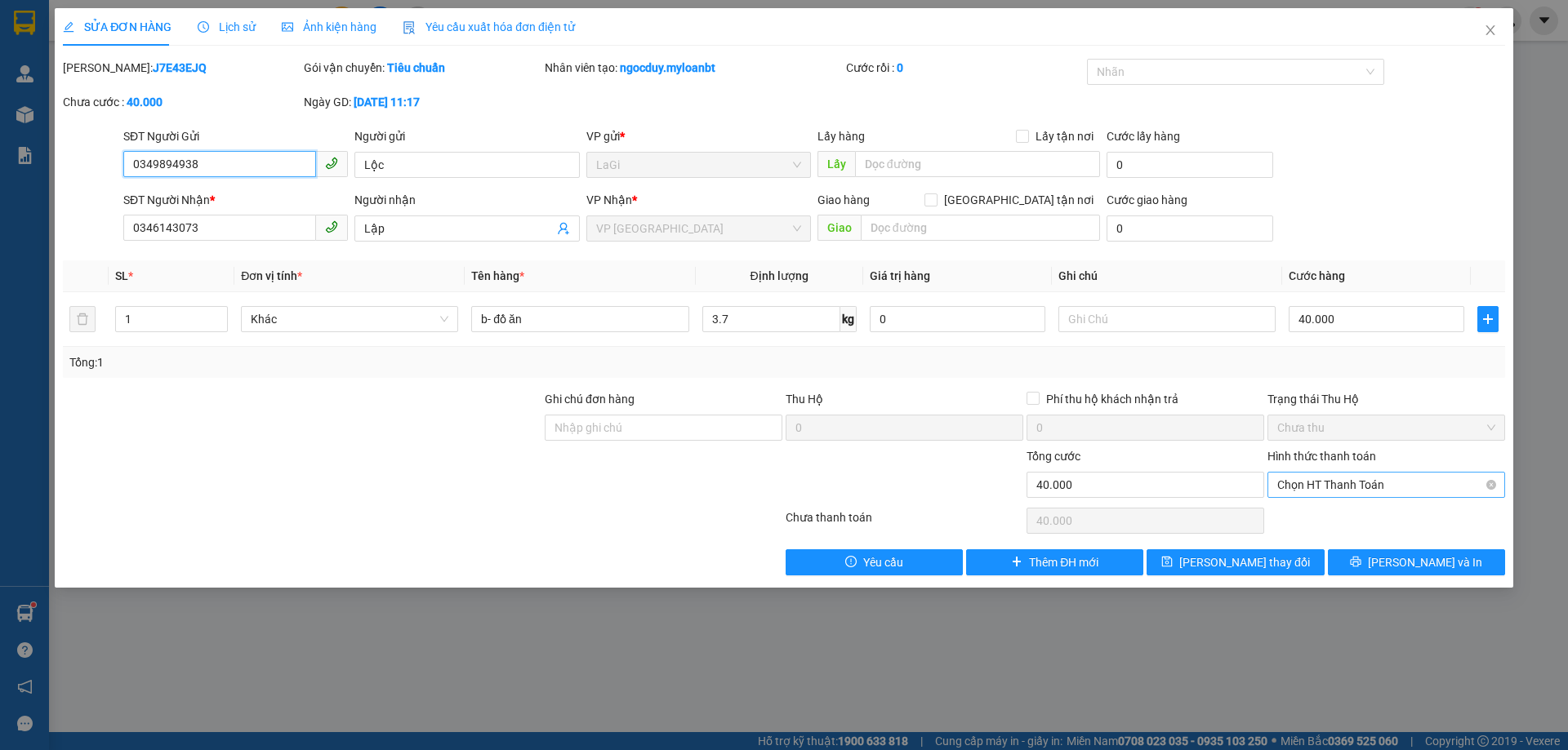
click at [1328, 495] on span "Chọn HT Thanh Toán" at bounding box center [1385, 485] width 218 height 25
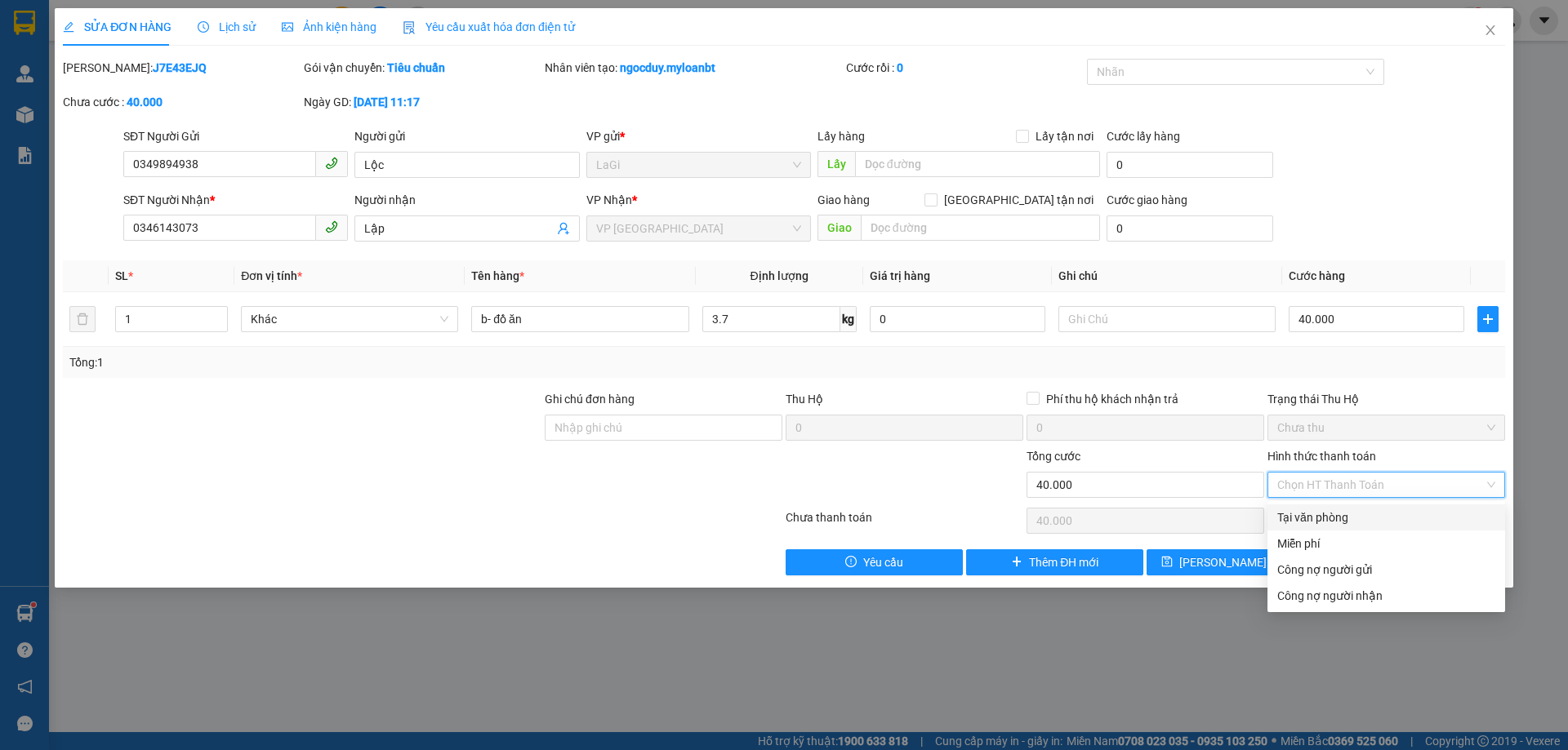
click at [1320, 506] on div "Tại văn phòng" at bounding box center [1385, 518] width 237 height 26
type input "0"
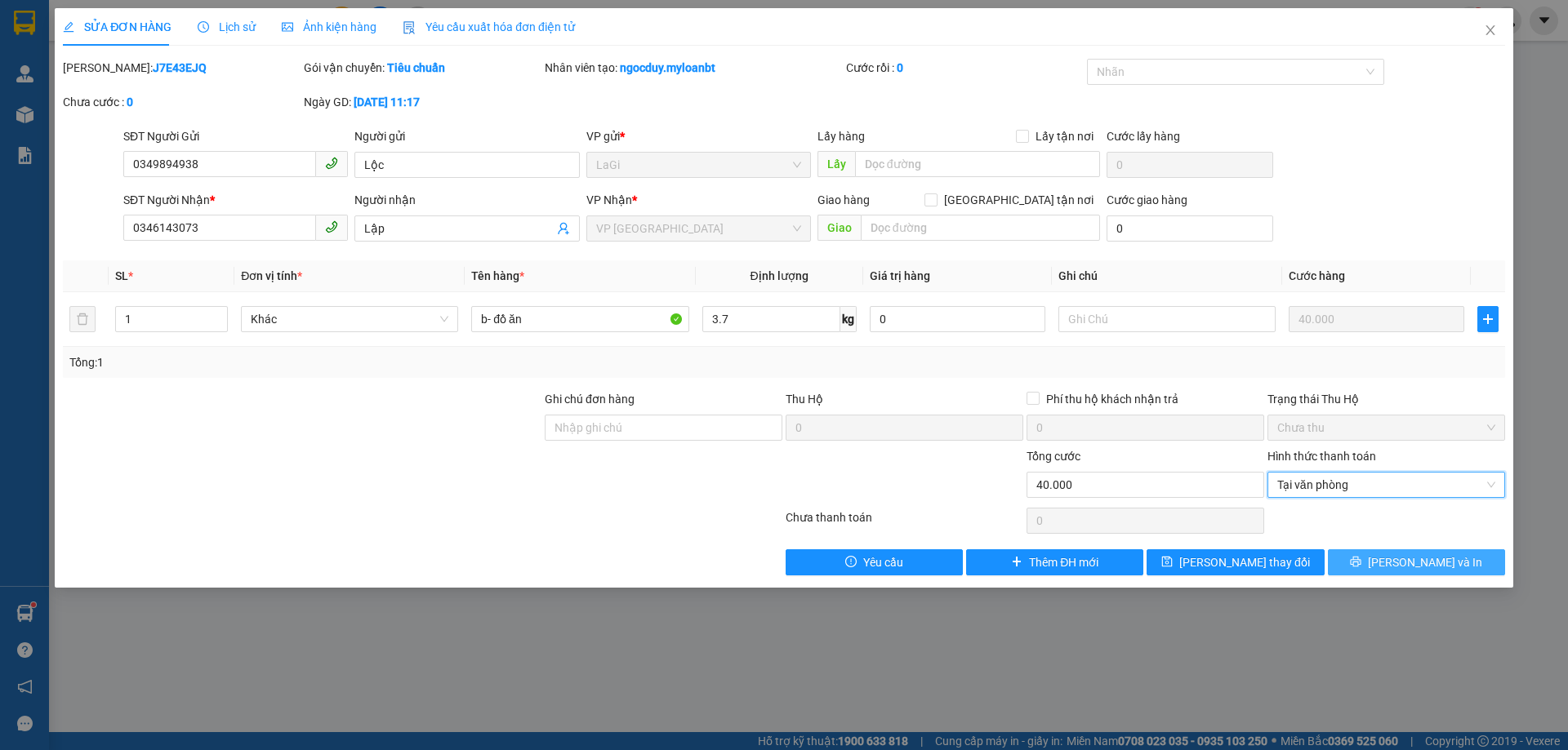
click at [1361, 557] on icon "printer" at bounding box center [1355, 562] width 10 height 10
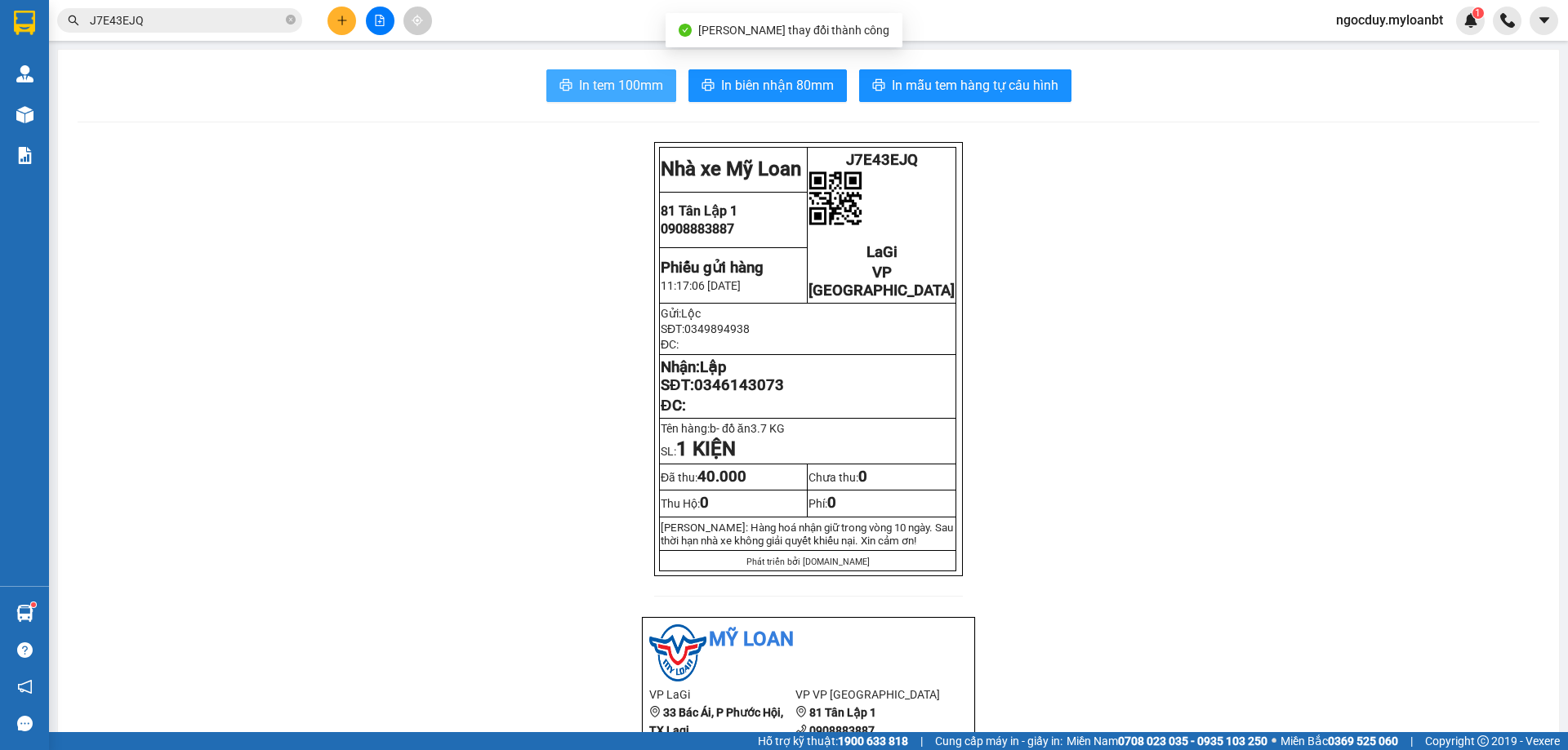
click at [601, 86] on span "In tem 100mm" at bounding box center [620, 85] width 84 height 21
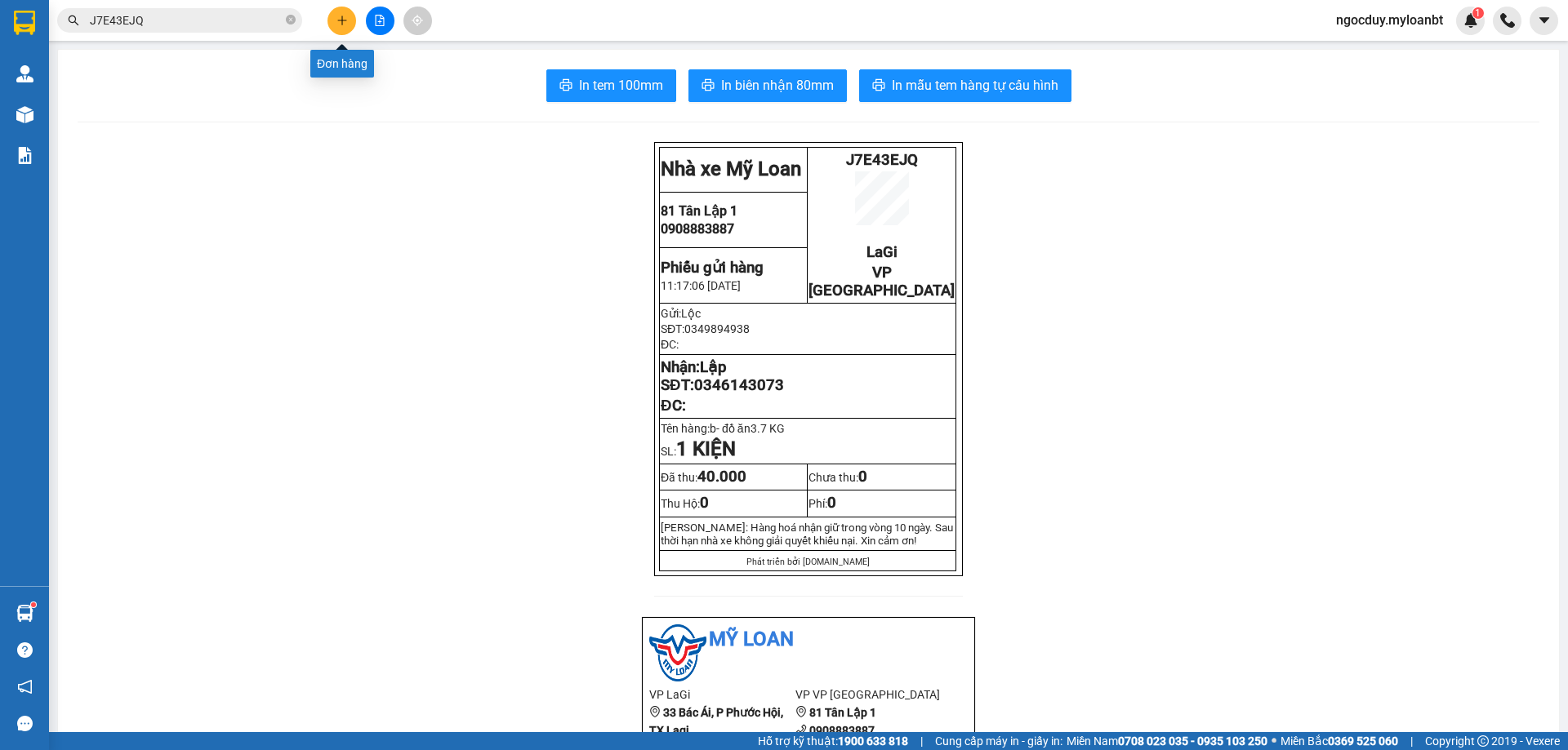
click at [343, 21] on icon "plus" at bounding box center [341, 20] width 9 height 1
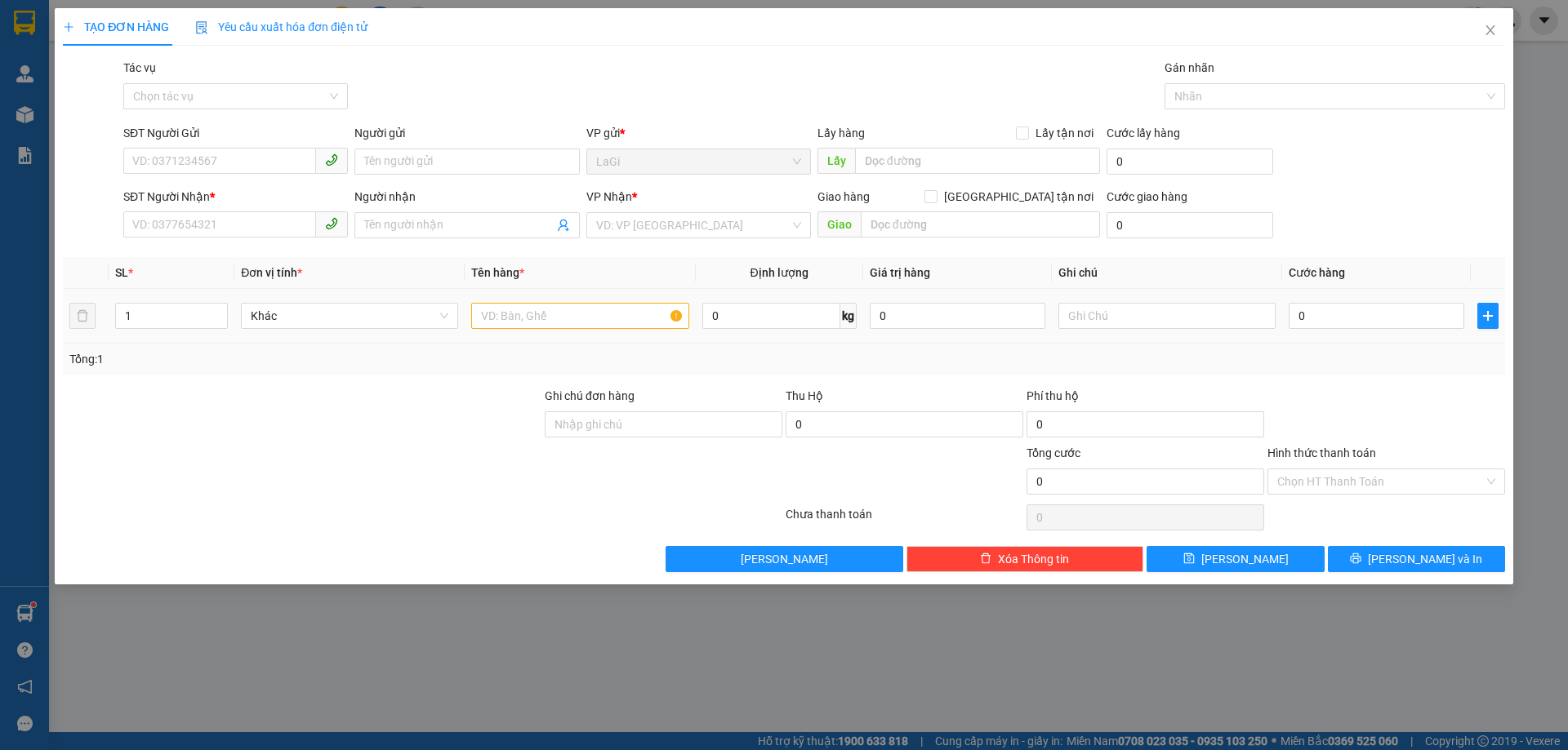
click at [786, 329] on div "0 kg" at bounding box center [779, 316] width 154 height 33
click at [793, 325] on input "0" at bounding box center [772, 316] width 138 height 26
type input "13"
click at [590, 317] on input "text" at bounding box center [580, 316] width 218 height 26
type input "t- đồ ăn"
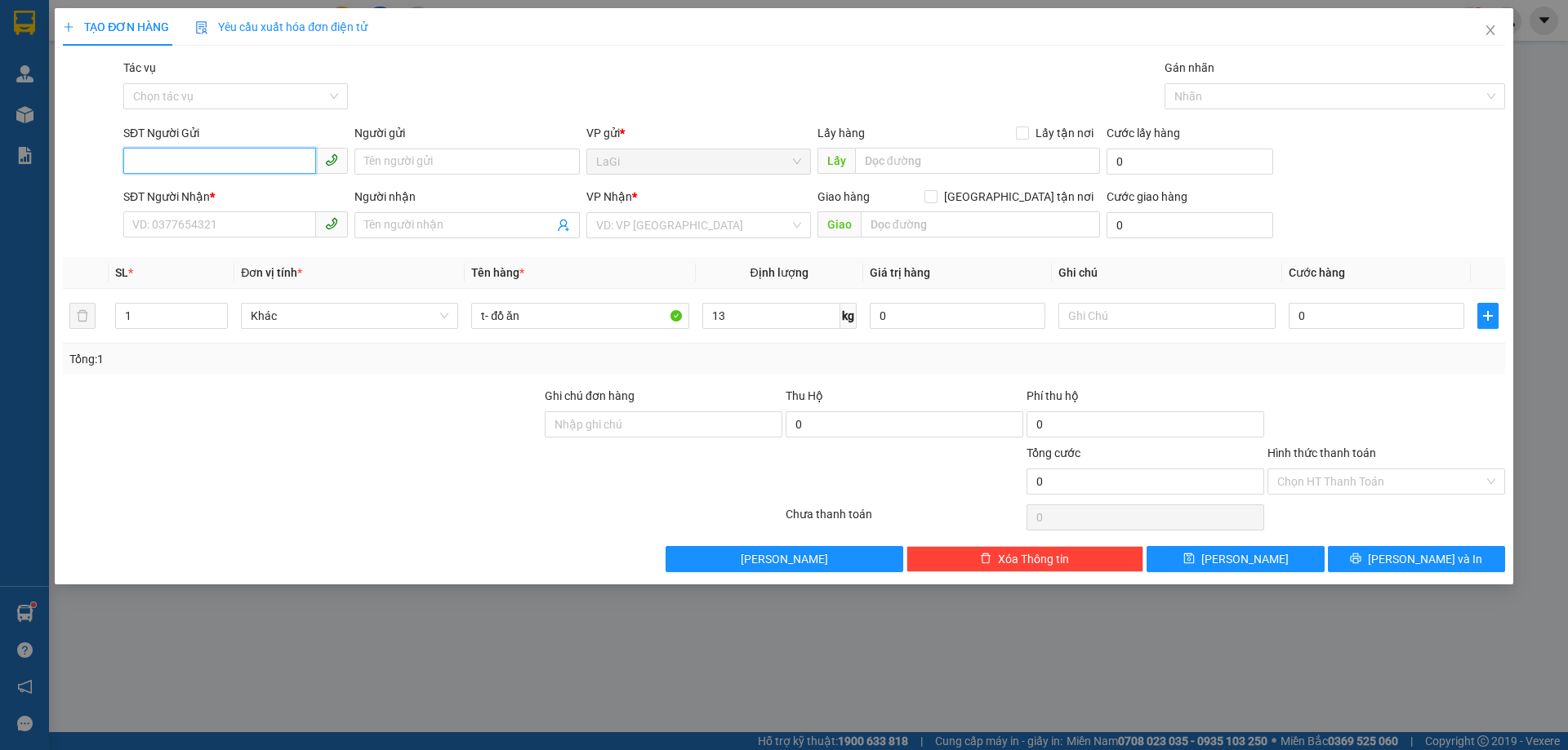
click at [226, 150] on input "SĐT Người Gửi" at bounding box center [219, 161] width 193 height 26
click at [268, 188] on div "0792690449 - mẹ xí" at bounding box center [235, 194] width 205 height 18
type input "0792690449"
type input "mẹ xí"
type input "0932603404"
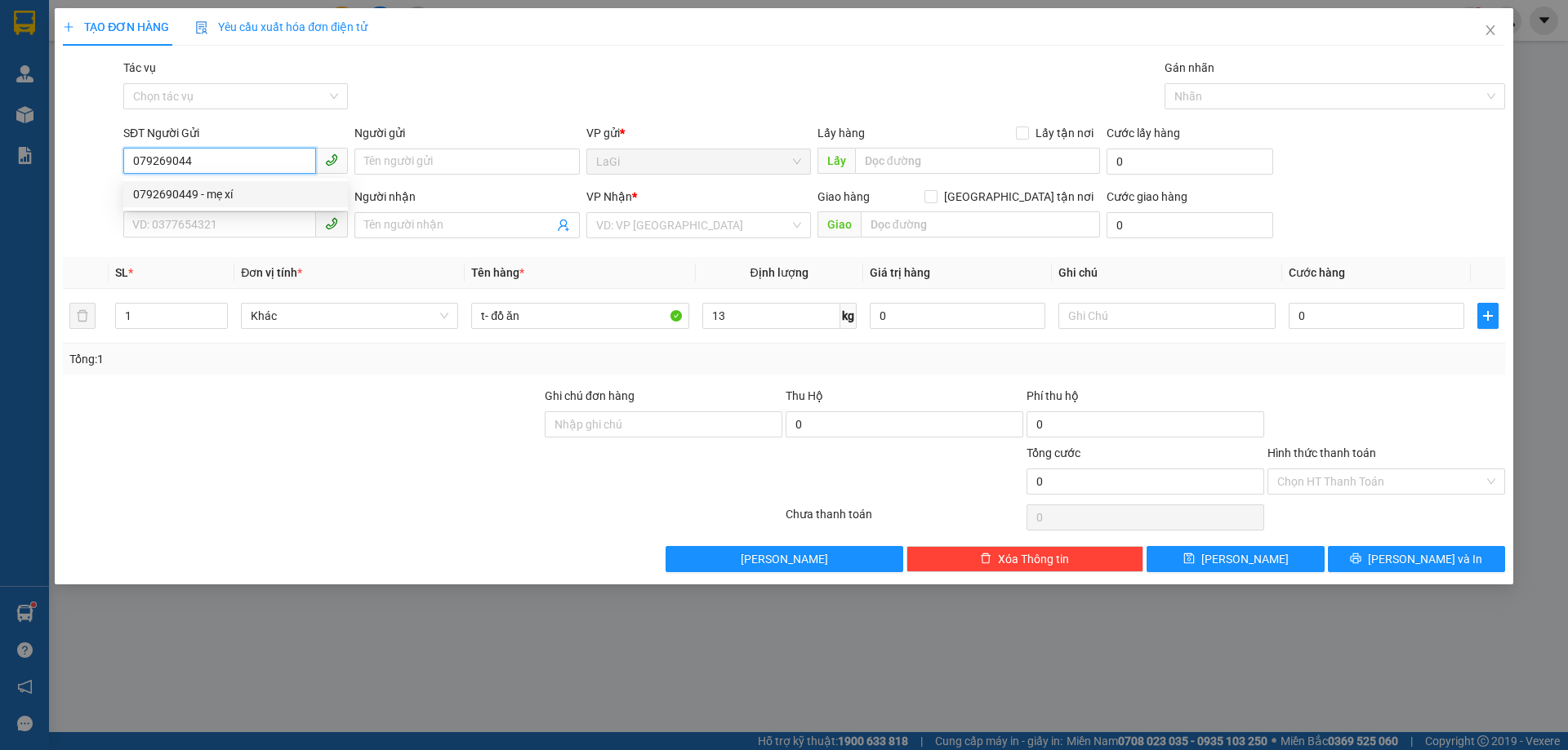
type input "trí"
type input "0792690449"
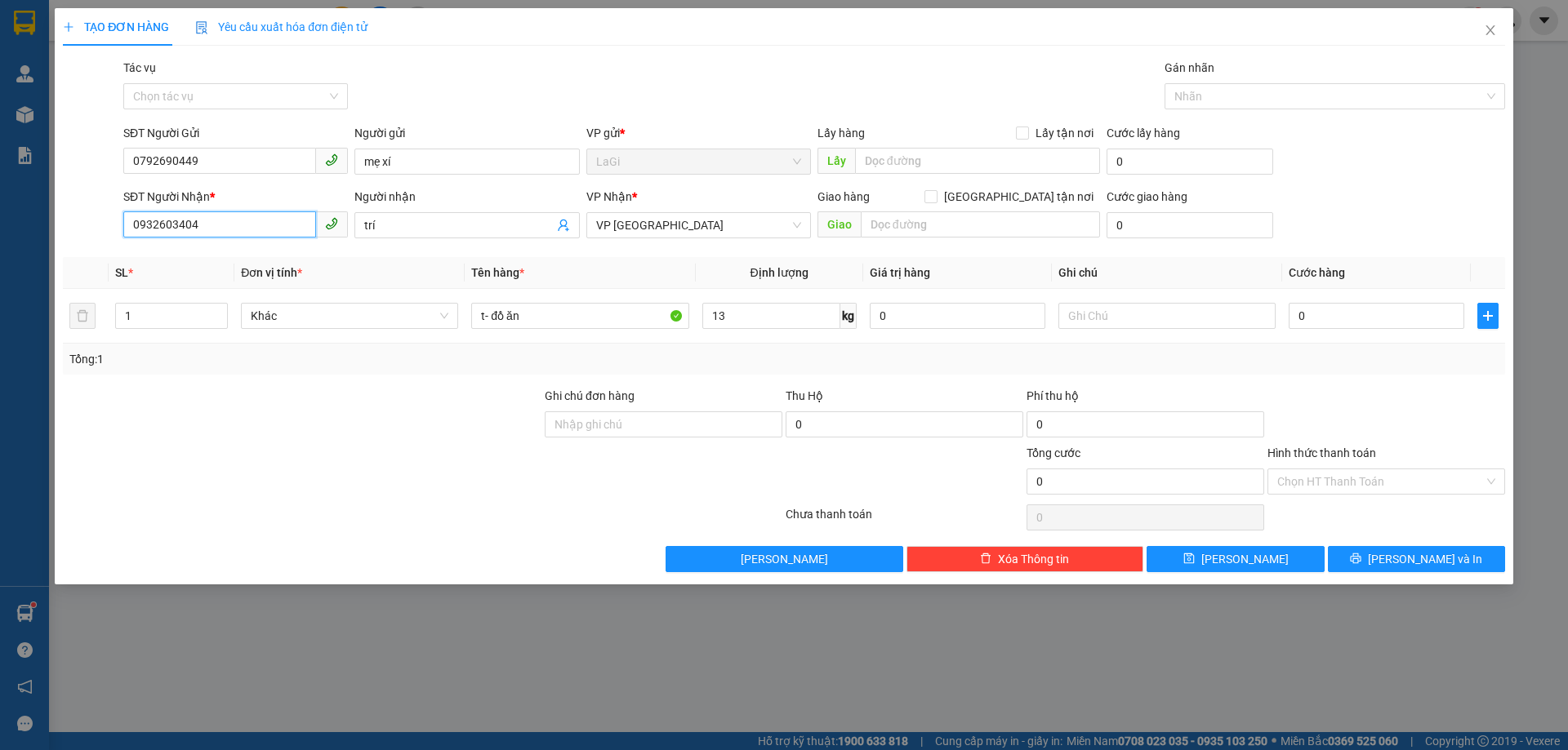
click at [254, 212] on input "0932603404" at bounding box center [219, 225] width 193 height 26
type input "6"
type input "60"
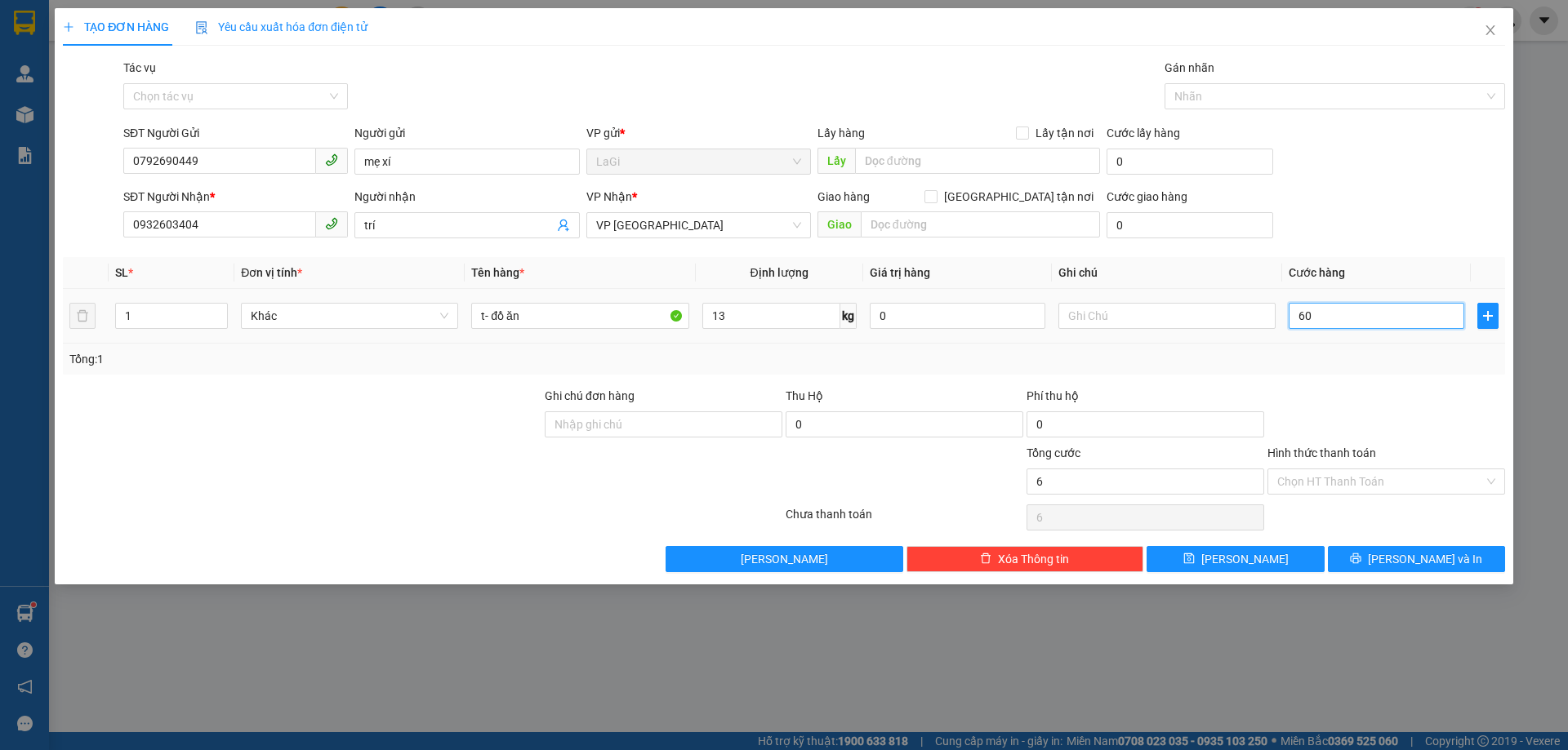
type input "60"
type input "60.000"
click at [1330, 367] on div "Tổng: 1" at bounding box center [783, 358] width 1429 height 18
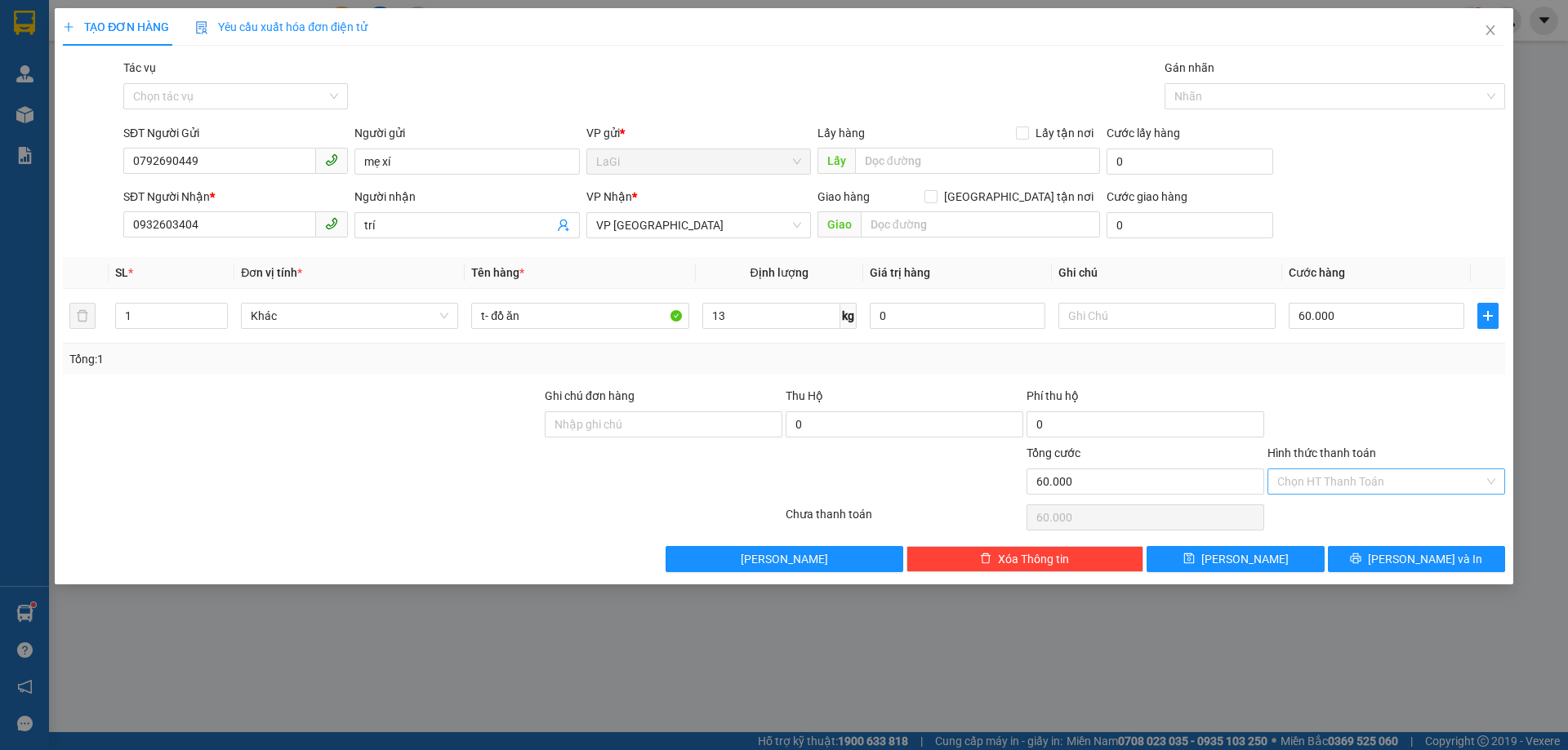
click at [1334, 484] on input "Hình thức thanh toán" at bounding box center [1380, 481] width 206 height 25
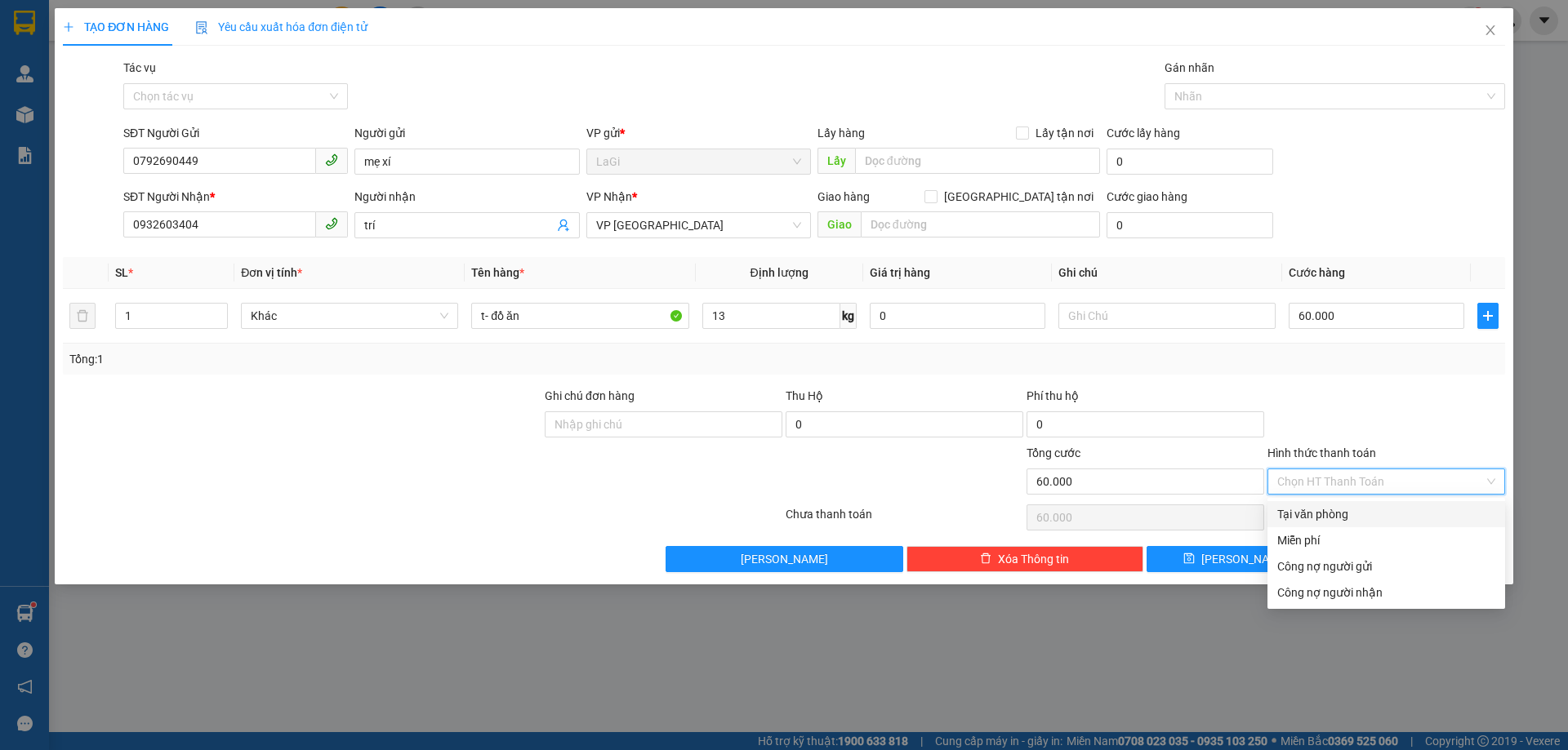
click at [1323, 503] on div "Tại văn phòng" at bounding box center [1385, 515] width 237 height 26
type input "0"
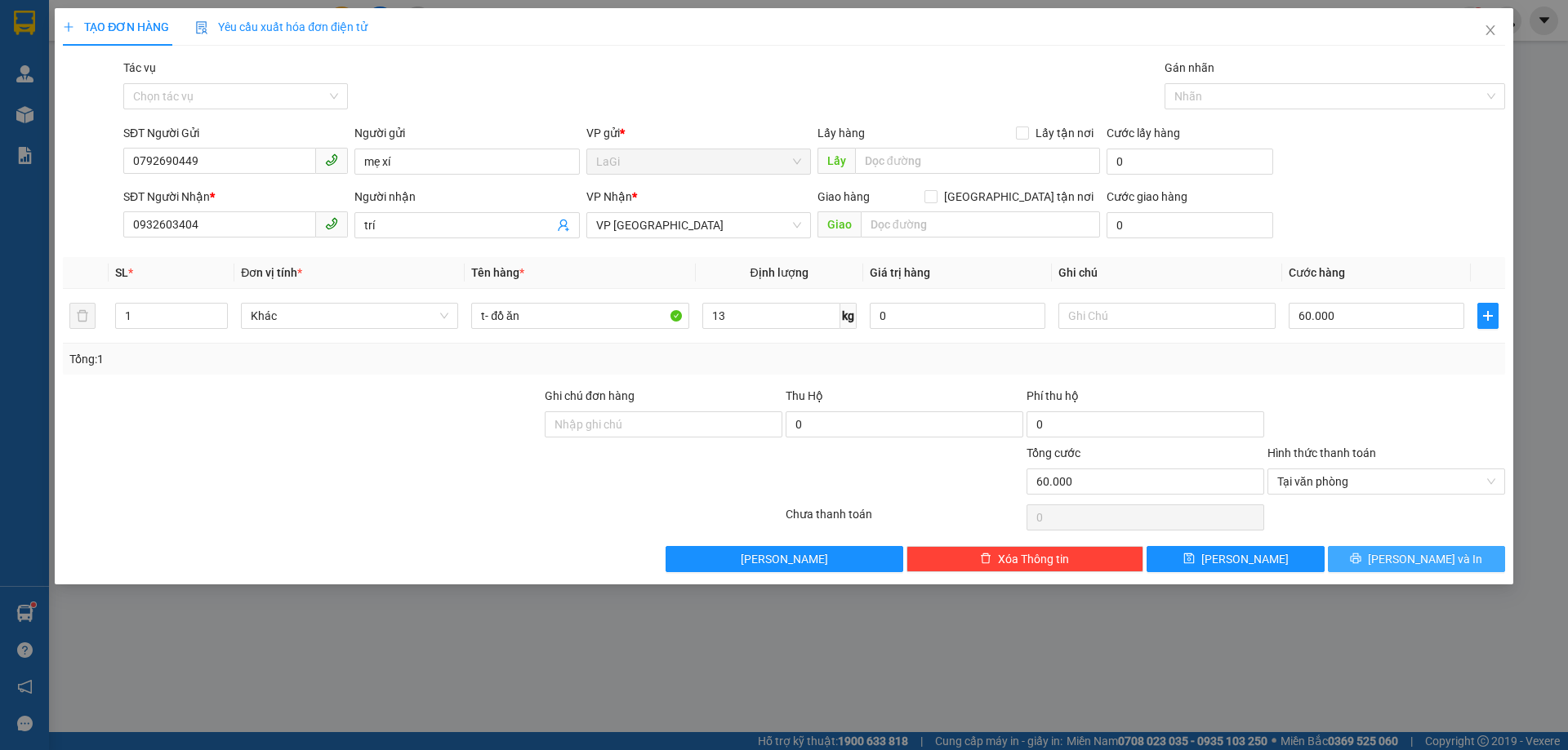
click at [1426, 556] on span "[PERSON_NAME] và In" at bounding box center [1424, 559] width 114 height 18
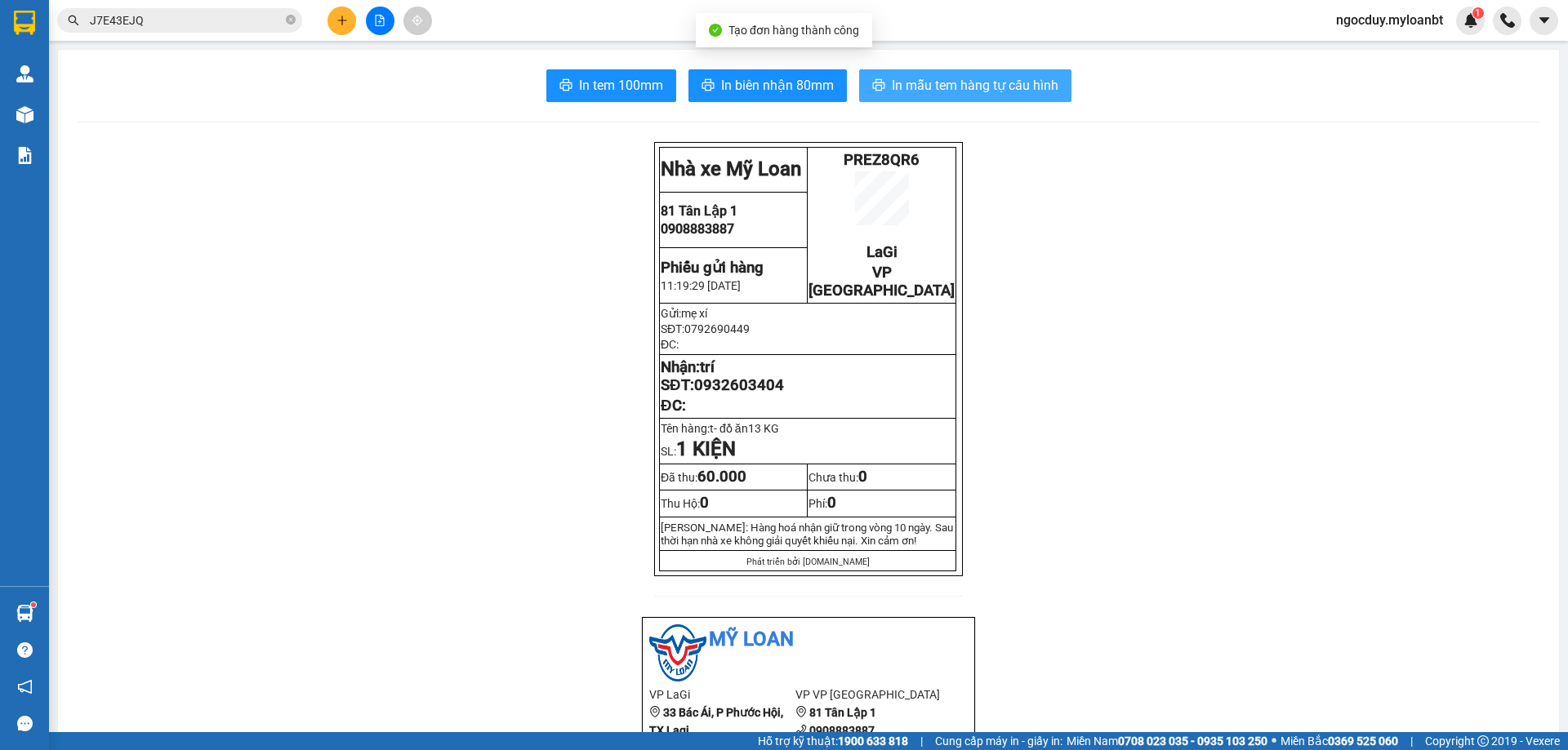
drag, startPoint x: 917, startPoint y: 86, endPoint x: 966, endPoint y: 39, distance: 67.9
click at [918, 86] on span "In mẫu tem hàng tự cấu hình" at bounding box center [975, 85] width 166 height 21
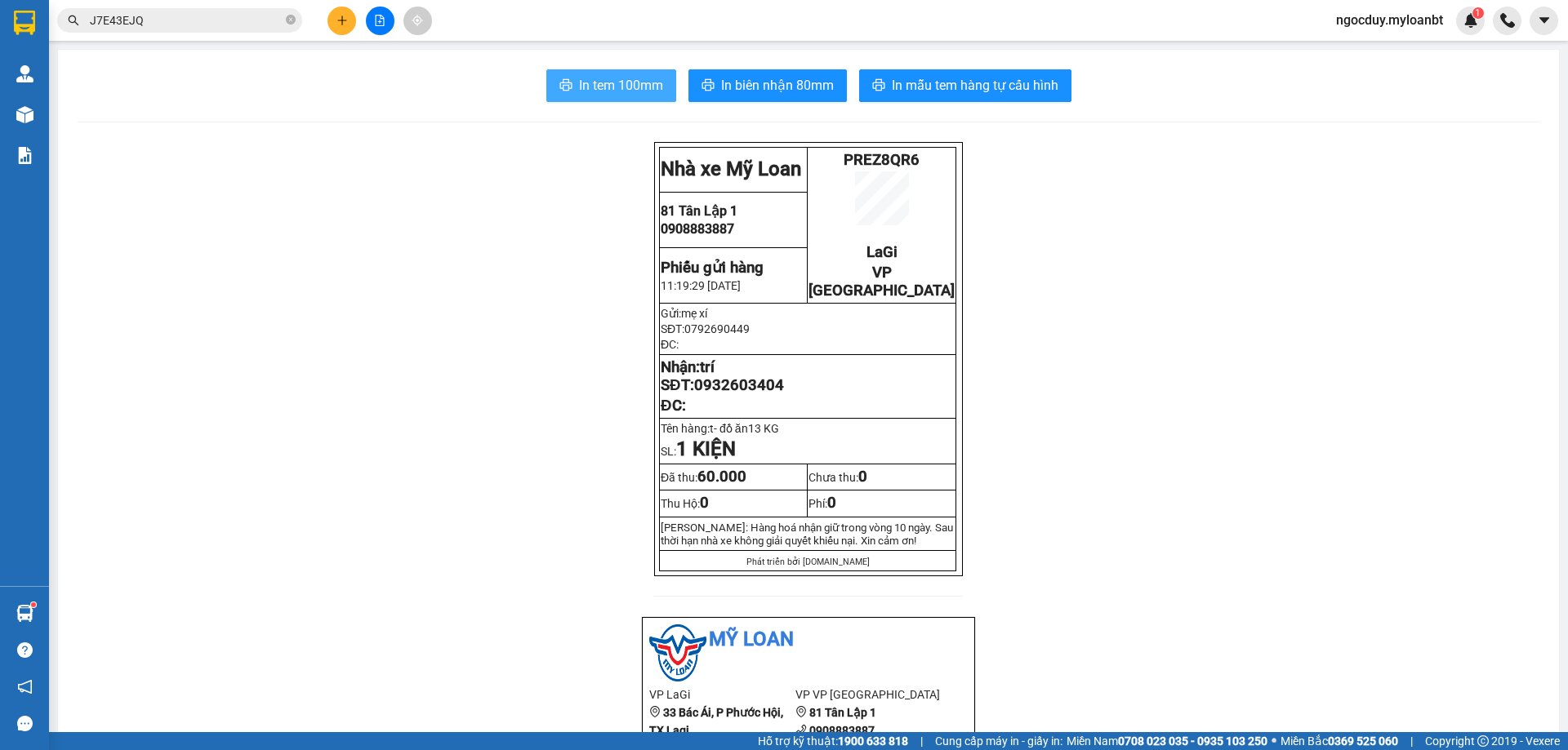
click at [643, 87] on span "In tem 100mm" at bounding box center [620, 85] width 84 height 21
click at [352, 29] on button at bounding box center [341, 21] width 28 height 28
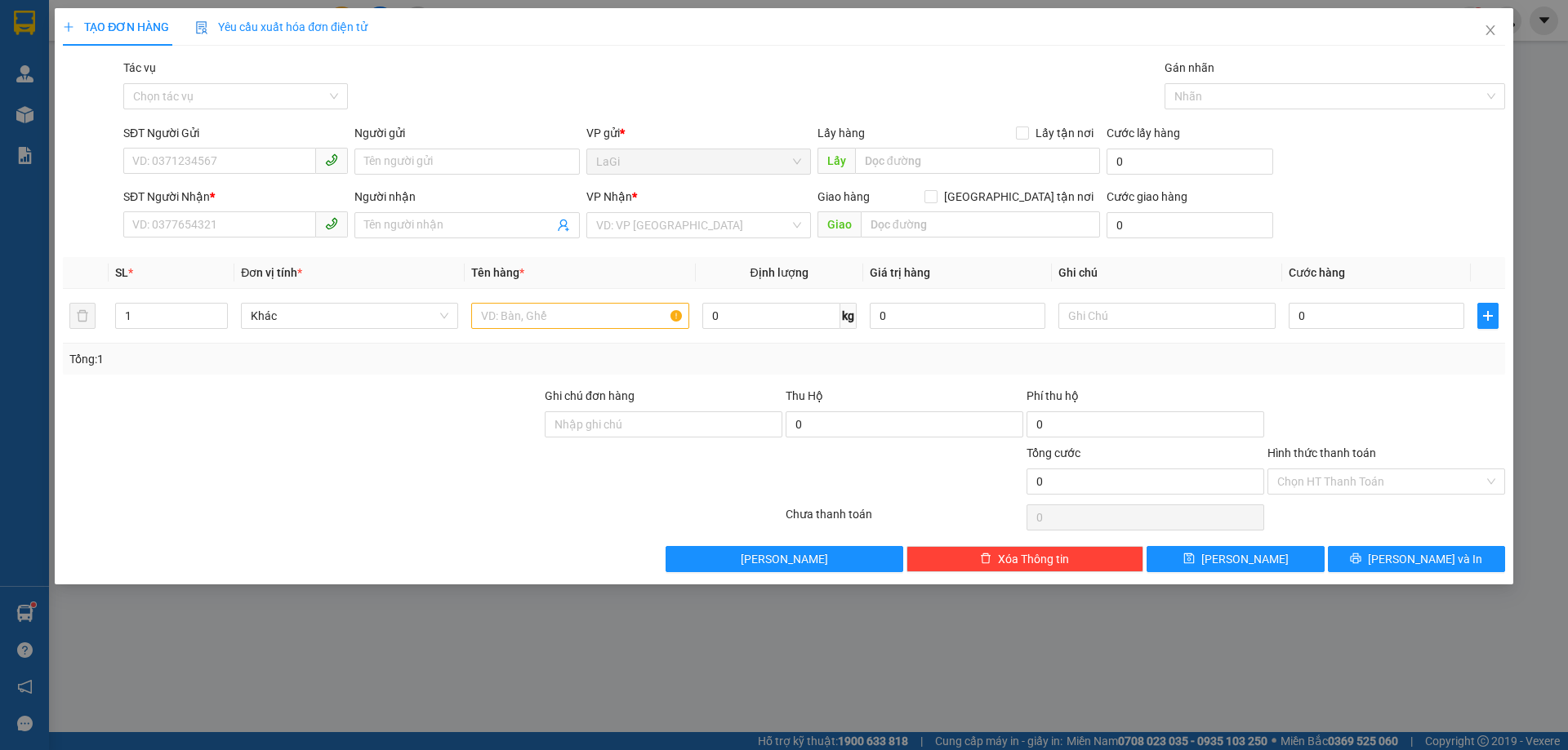
click at [223, 140] on div "SĐT Người Gửi" at bounding box center [235, 132] width 224 height 18
click at [223, 148] on input "SĐT Người Gửi" at bounding box center [219, 161] width 193 height 26
click at [220, 148] on input "SĐT Người Gửi" at bounding box center [219, 161] width 193 height 26
click at [222, 154] on input "0982675657" at bounding box center [219, 161] width 193 height 26
type input "0982675657"
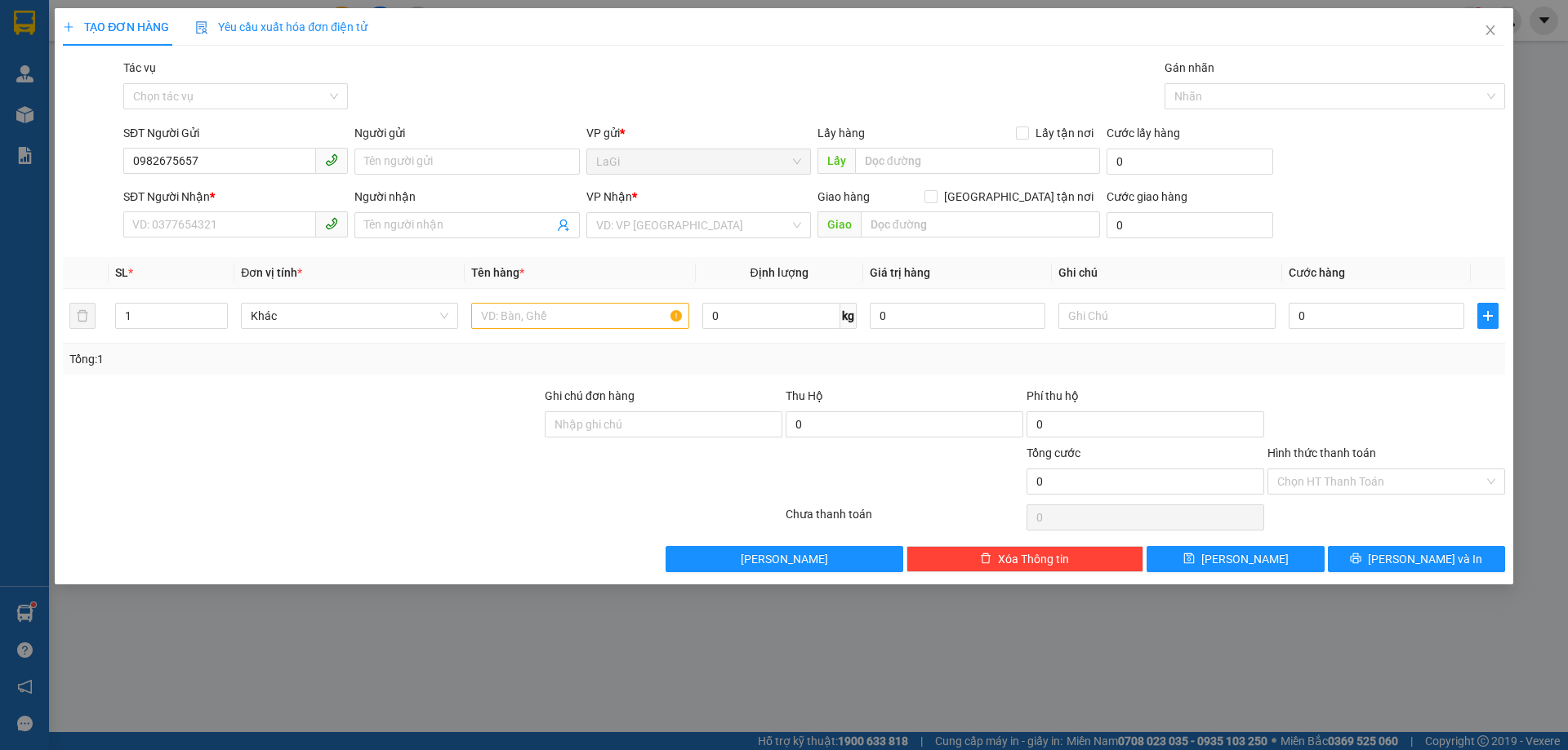
click at [388, 177] on div "Người gửi Tên người gửi" at bounding box center [466, 152] width 224 height 57
click at [402, 152] on input "Người gửi" at bounding box center [466, 162] width 224 height 26
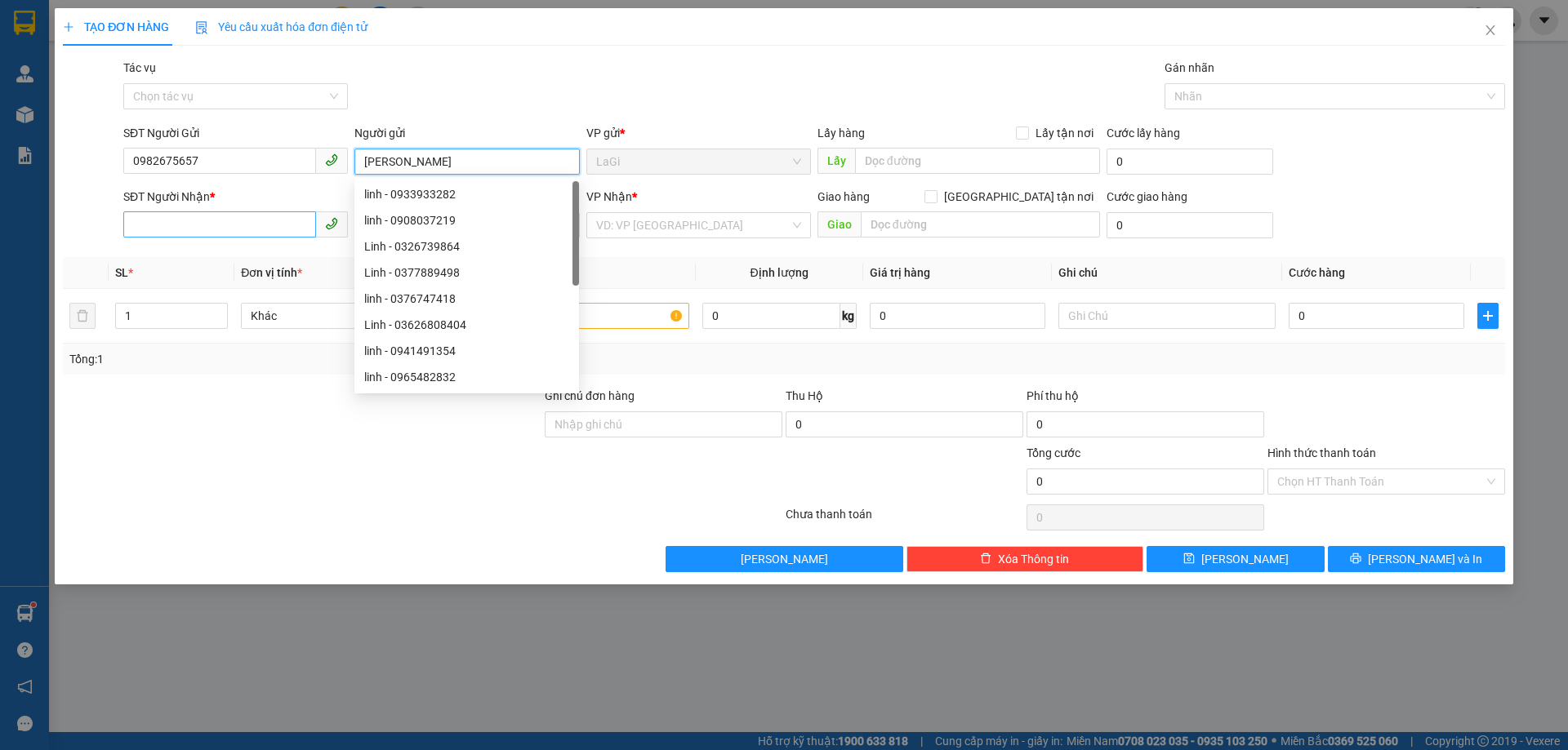
type input "Linh"
click at [274, 224] on input "SĐT Người Nhận *" at bounding box center [219, 225] width 193 height 26
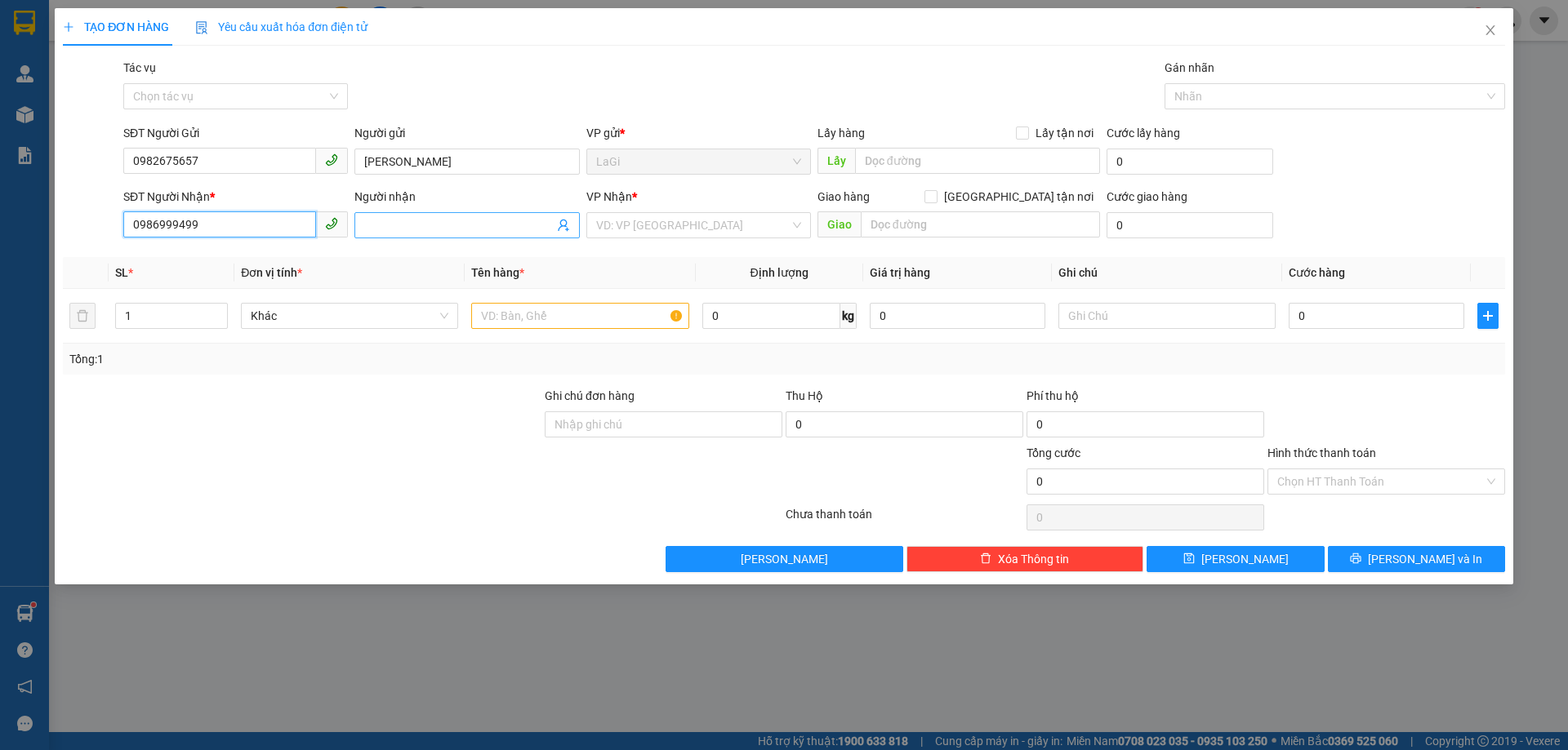
type input "0986999499"
click at [386, 230] on input "Người nhận" at bounding box center [458, 225] width 188 height 18
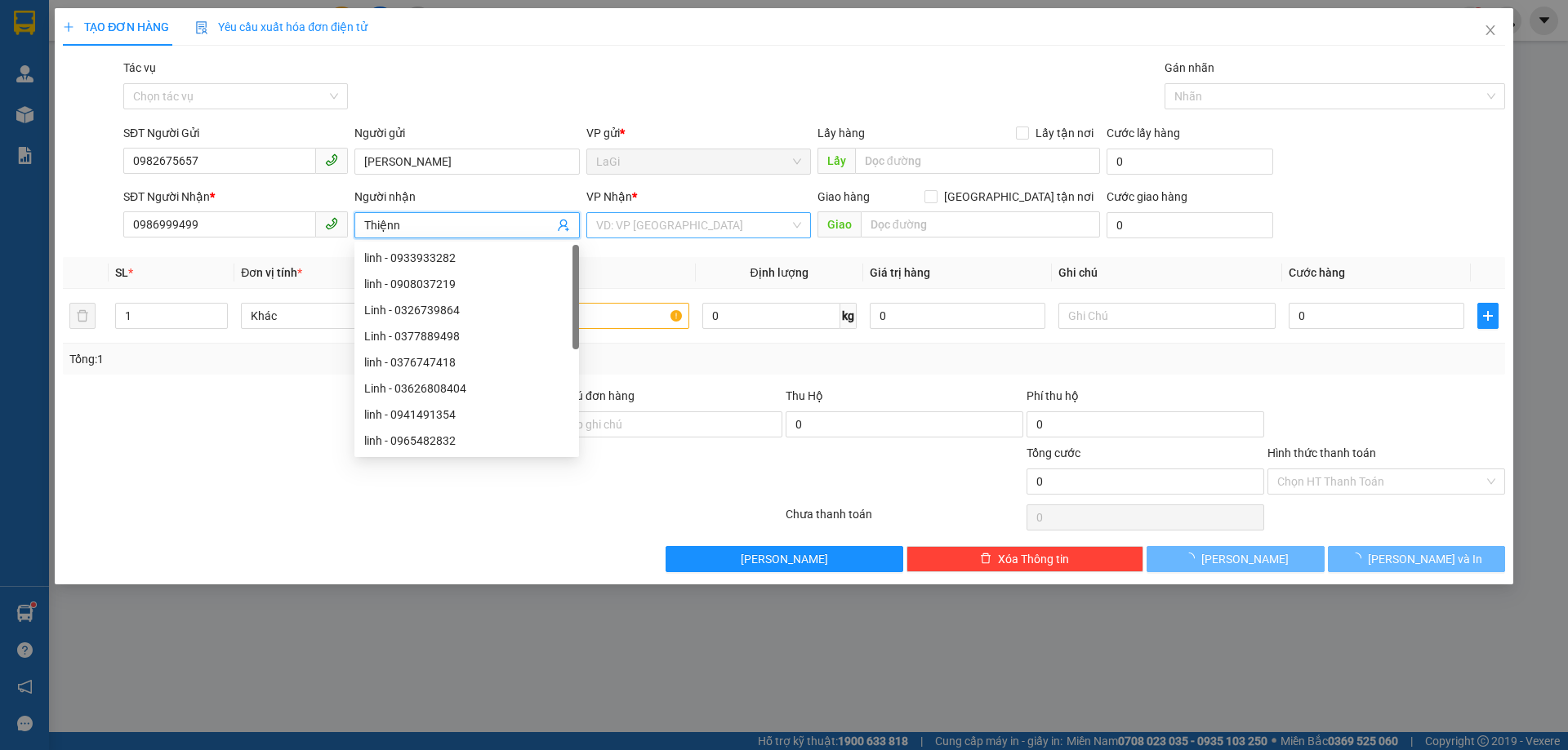
type input "Thiệnn"
click at [631, 235] on input "search" at bounding box center [692, 225] width 194 height 25
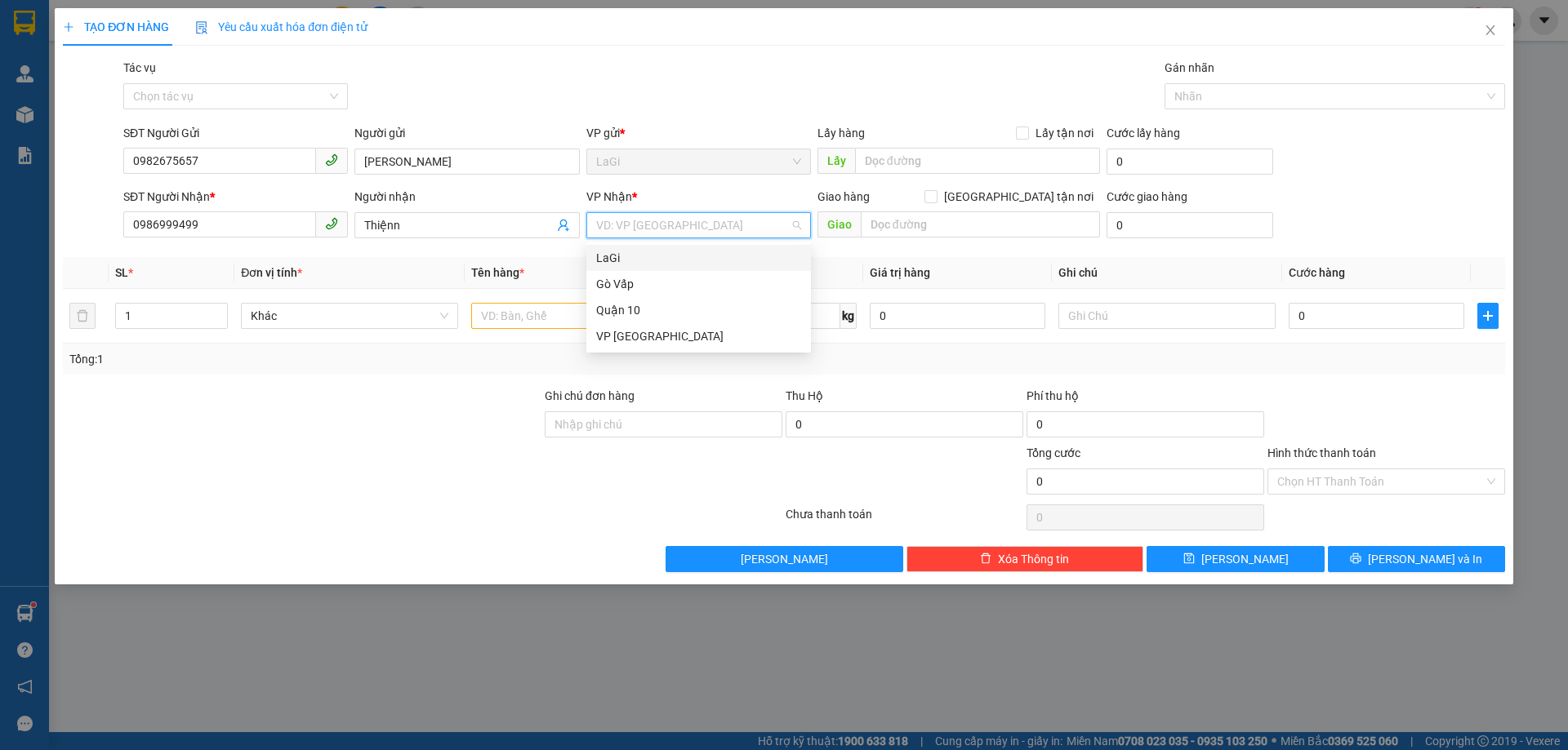
click at [617, 252] on div "LaGi" at bounding box center [698, 257] width 205 height 18
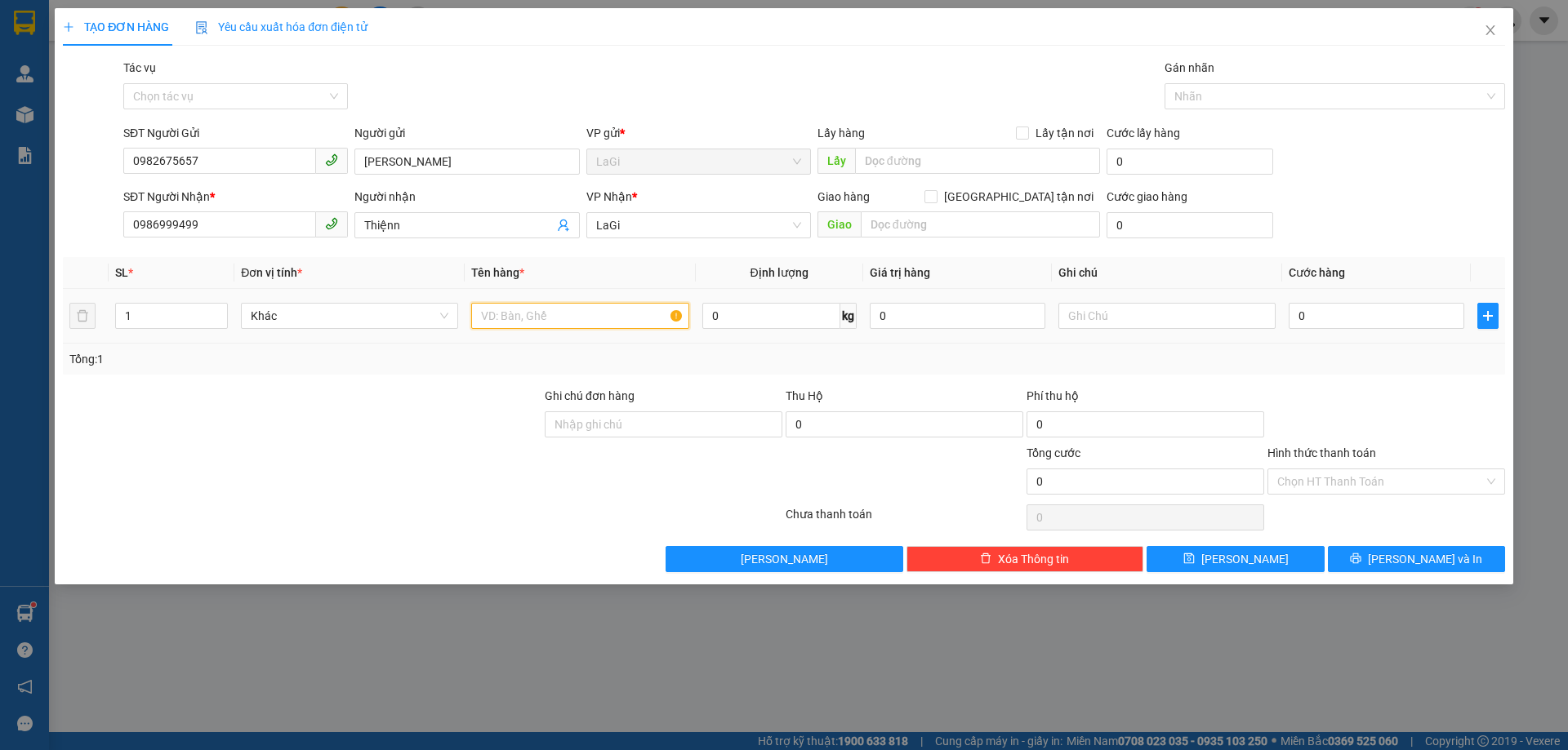
click at [569, 306] on input "text" at bounding box center [580, 316] width 218 height 26
type input "t- yến"
drag, startPoint x: 775, startPoint y: 312, endPoint x: 716, endPoint y: 235, distance: 97.0
click at [775, 311] on input "0" at bounding box center [772, 316] width 138 height 26
type input "6.6"
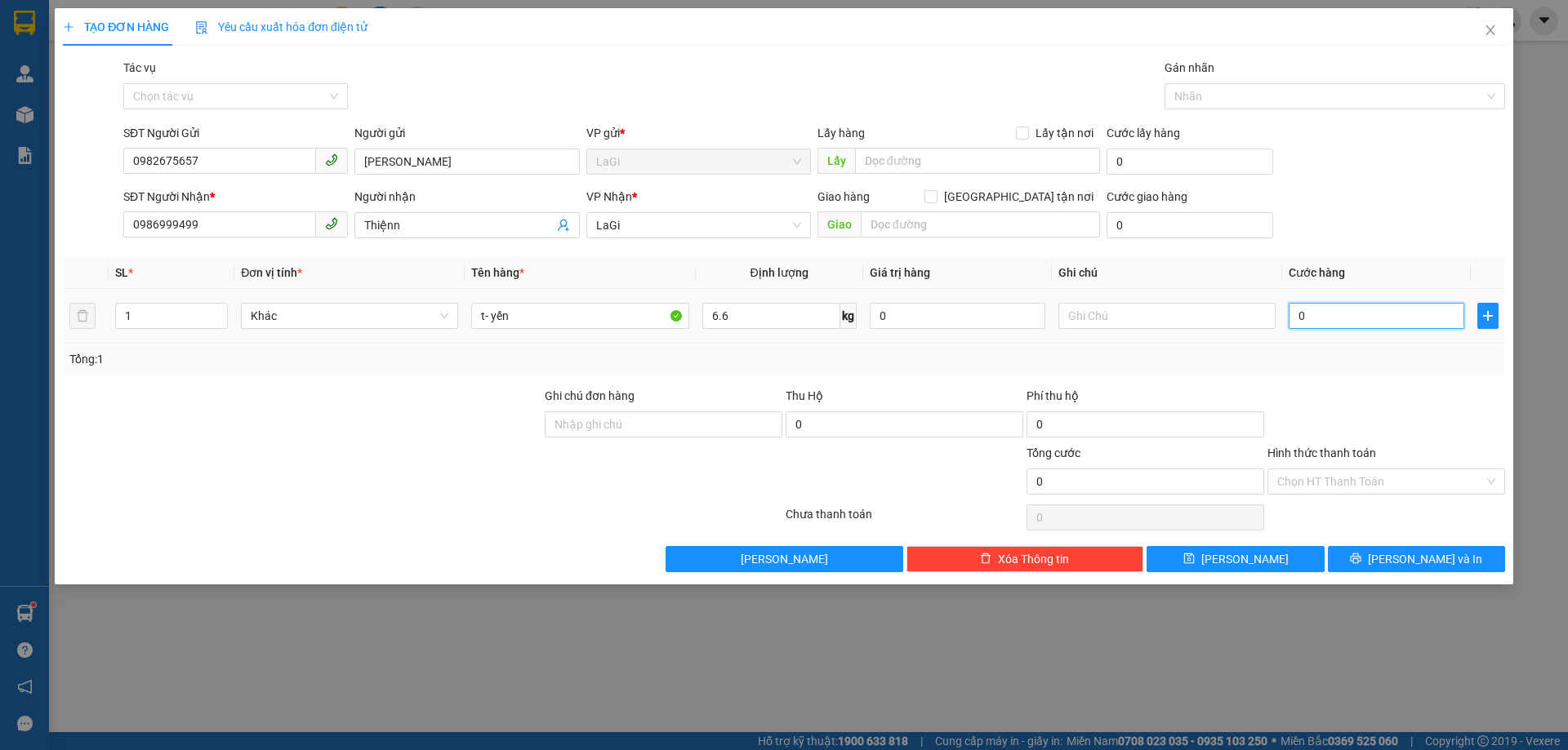
click at [1312, 308] on input "0" at bounding box center [1377, 316] width 176 height 26
type input "4"
type input "40"
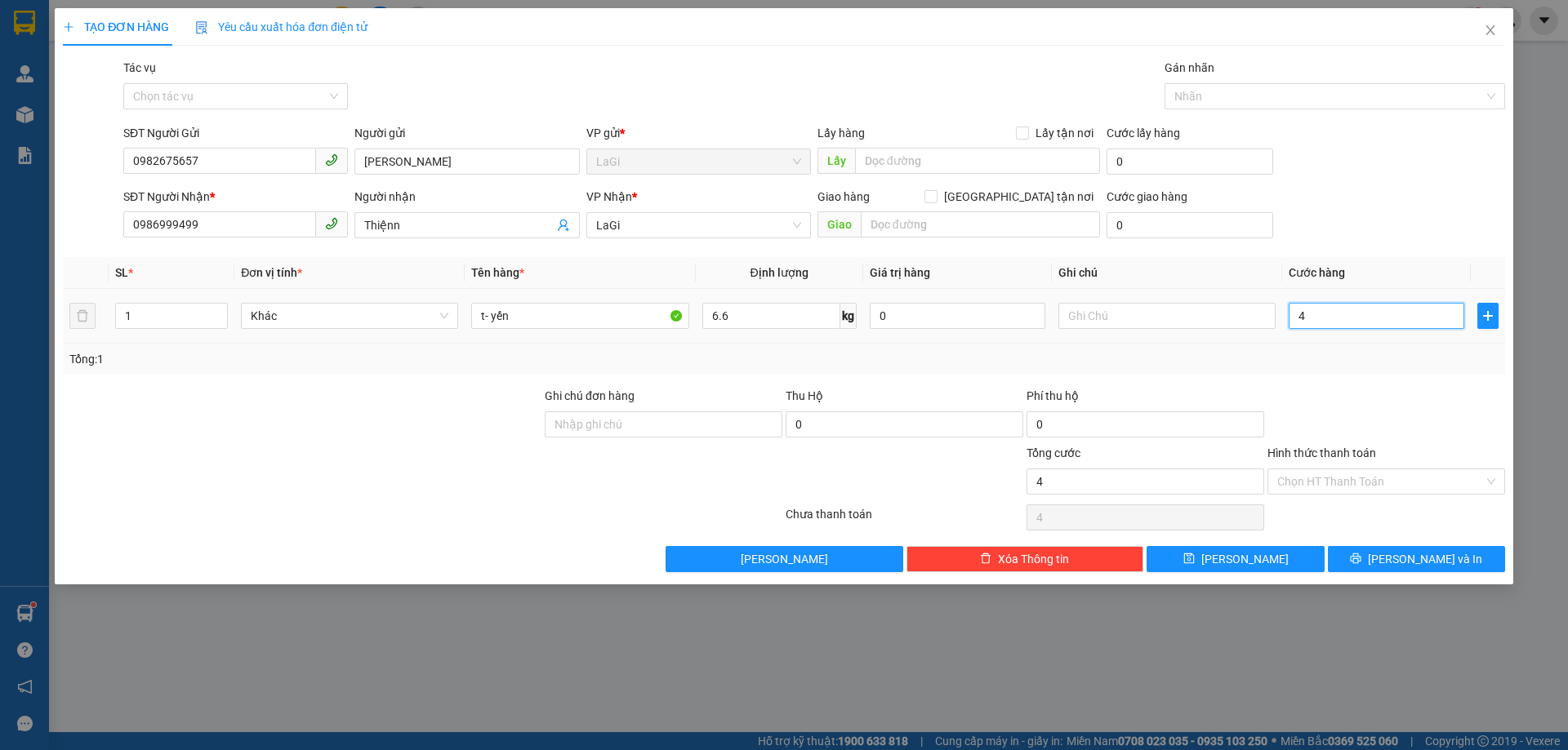
type input "40"
click at [1033, 203] on span "[GEOGRAPHIC_DATA] tận nơi" at bounding box center [1019, 197] width 163 height 18
click at [935, 201] on input "[GEOGRAPHIC_DATA] tận nơi" at bounding box center [930, 196] width 11 height 11
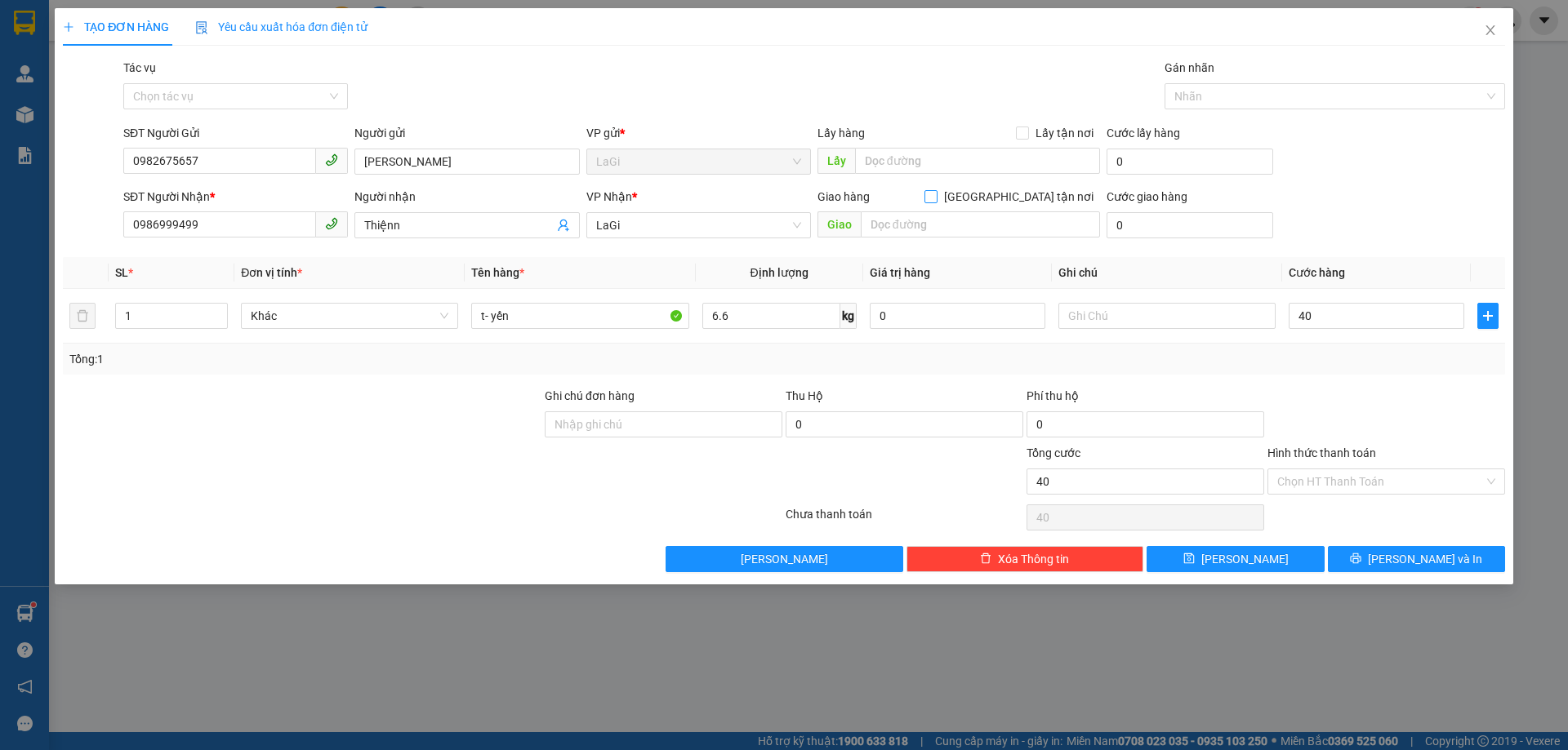
checkbox input "true"
type input "40.000"
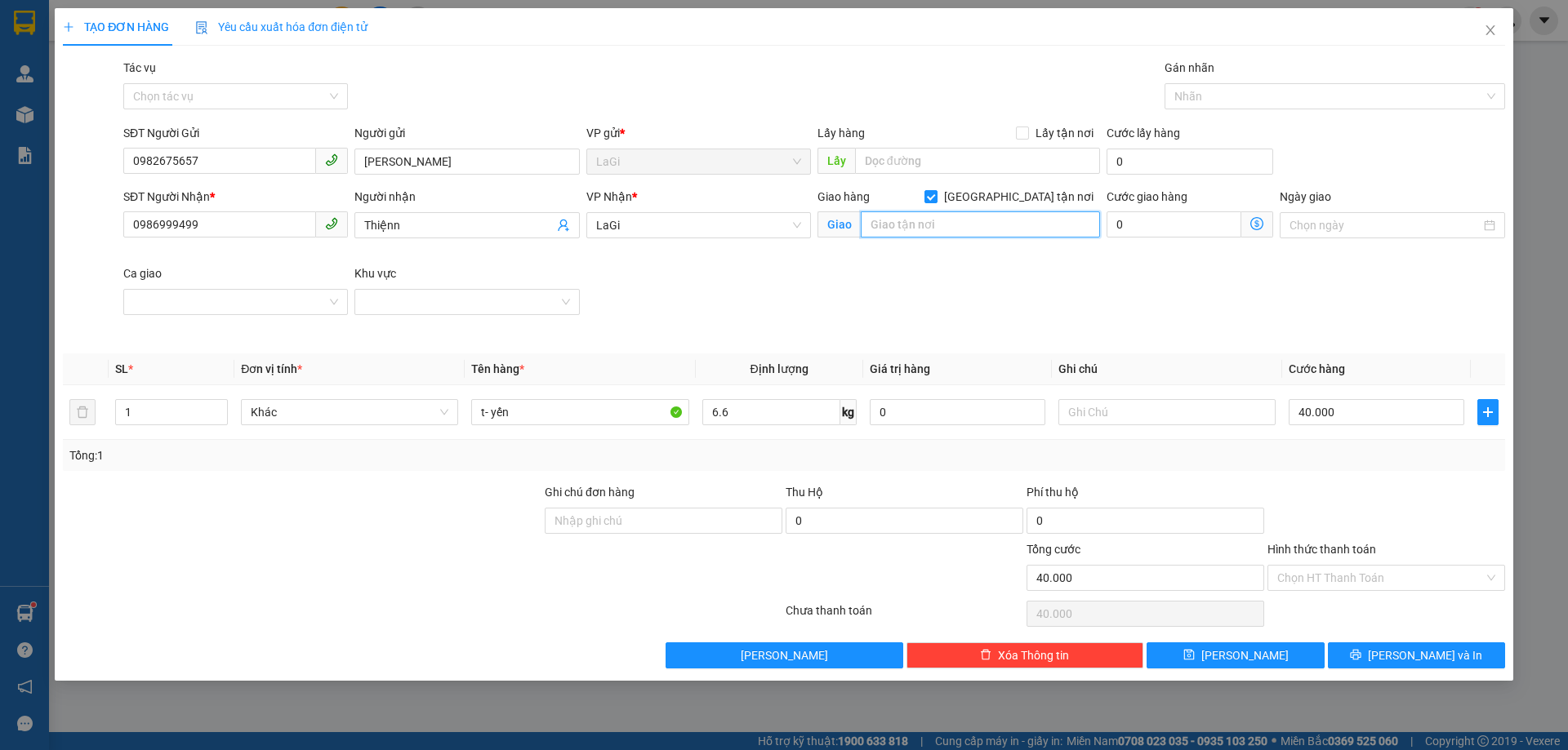
click at [985, 231] on input "text" at bounding box center [980, 225] width 239 height 26
click at [1178, 216] on input "0" at bounding box center [1174, 225] width 134 height 26
type input "40.008"
type input "80"
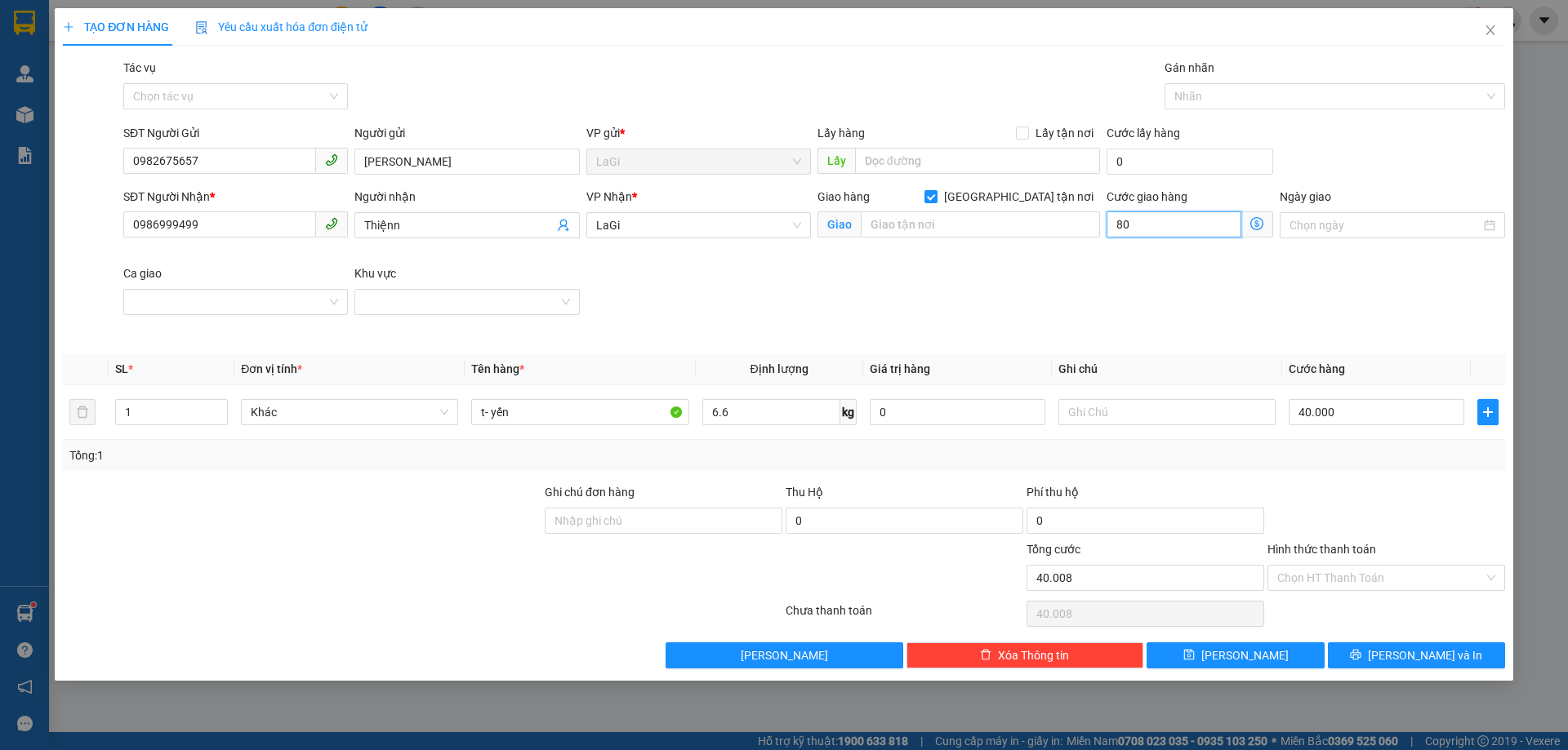
type input "40.080"
type input "80"
type input "120.000"
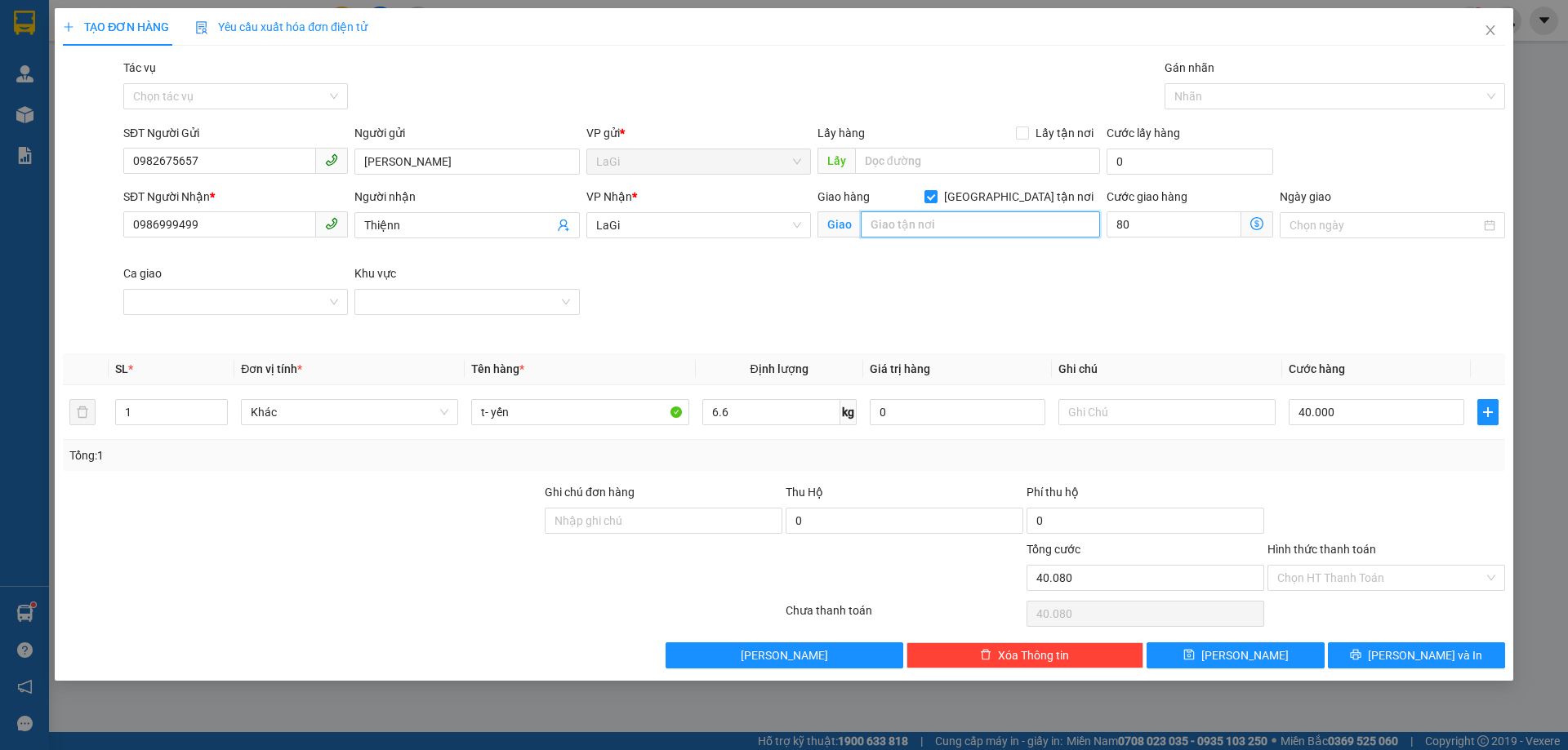
type input "80.000"
click at [942, 229] on input "text" at bounding box center [980, 225] width 239 height 26
type input "77 Võ Văn Kiệt, P. An Lạc, Bình Tân"
click at [1306, 241] on div "Ngày giao" at bounding box center [1391, 217] width 224 height 57
click at [1306, 232] on input "Ngày giao" at bounding box center [1384, 225] width 190 height 18
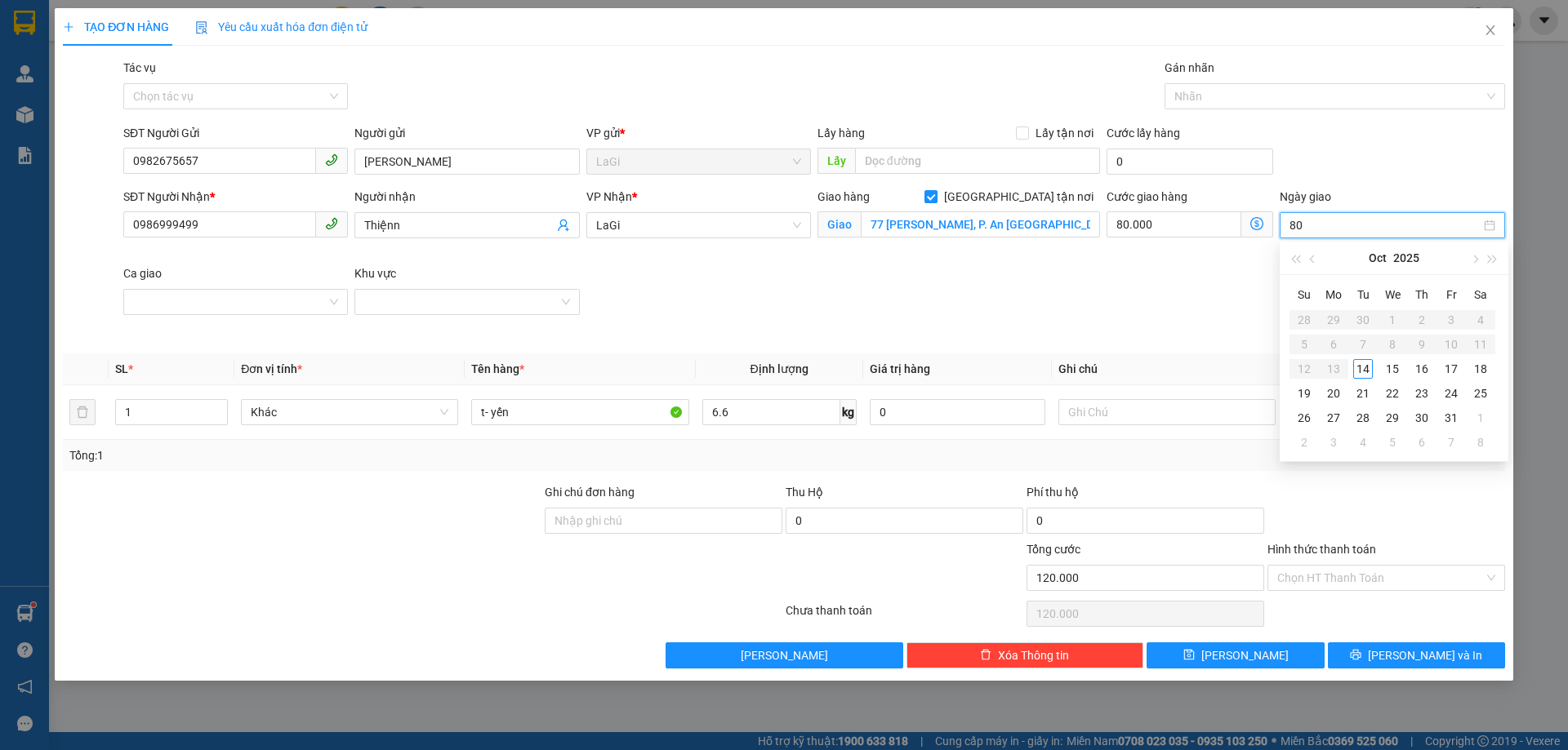
type input "8"
click at [1176, 298] on div "SĐT Người Nhận * 0986999499 Người nhận Thiệnn VP Nhận * LaGi Giao hàng Giao tận…" at bounding box center [814, 265] width 1388 height 153
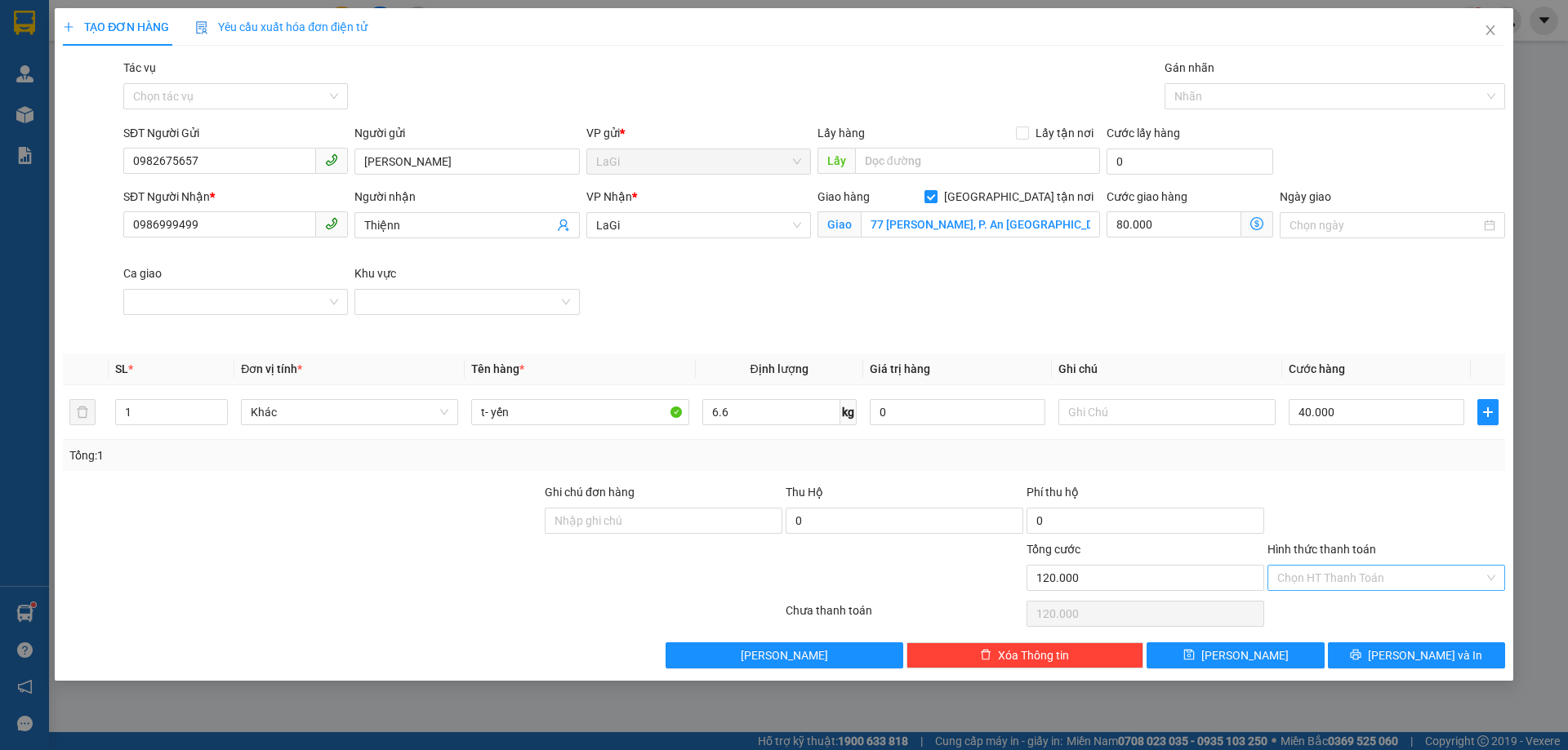
click at [1316, 579] on input "Hình thức thanh toán" at bounding box center [1380, 578] width 206 height 25
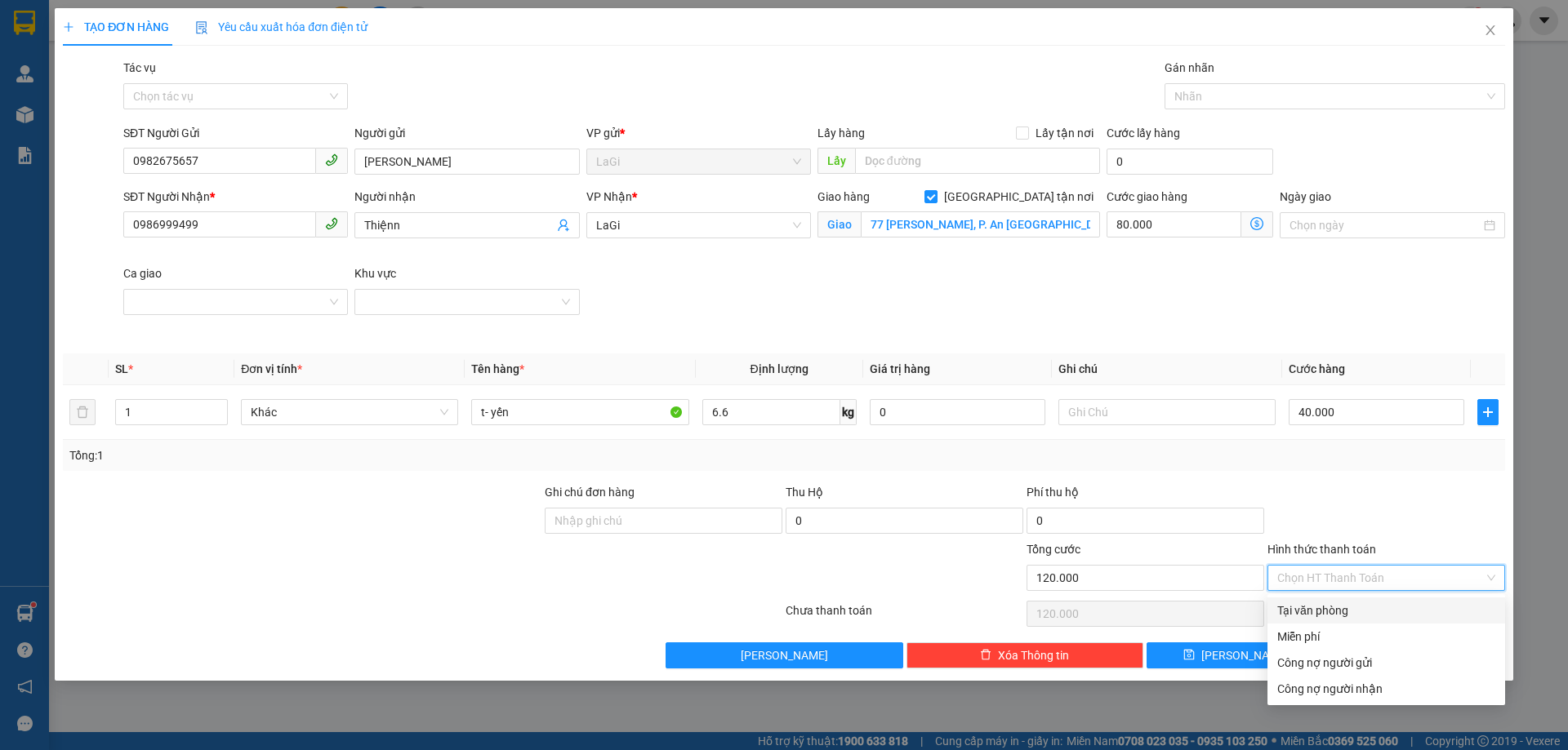
click at [1312, 602] on div "Tại văn phòng" at bounding box center [1385, 610] width 218 height 18
type input "0"
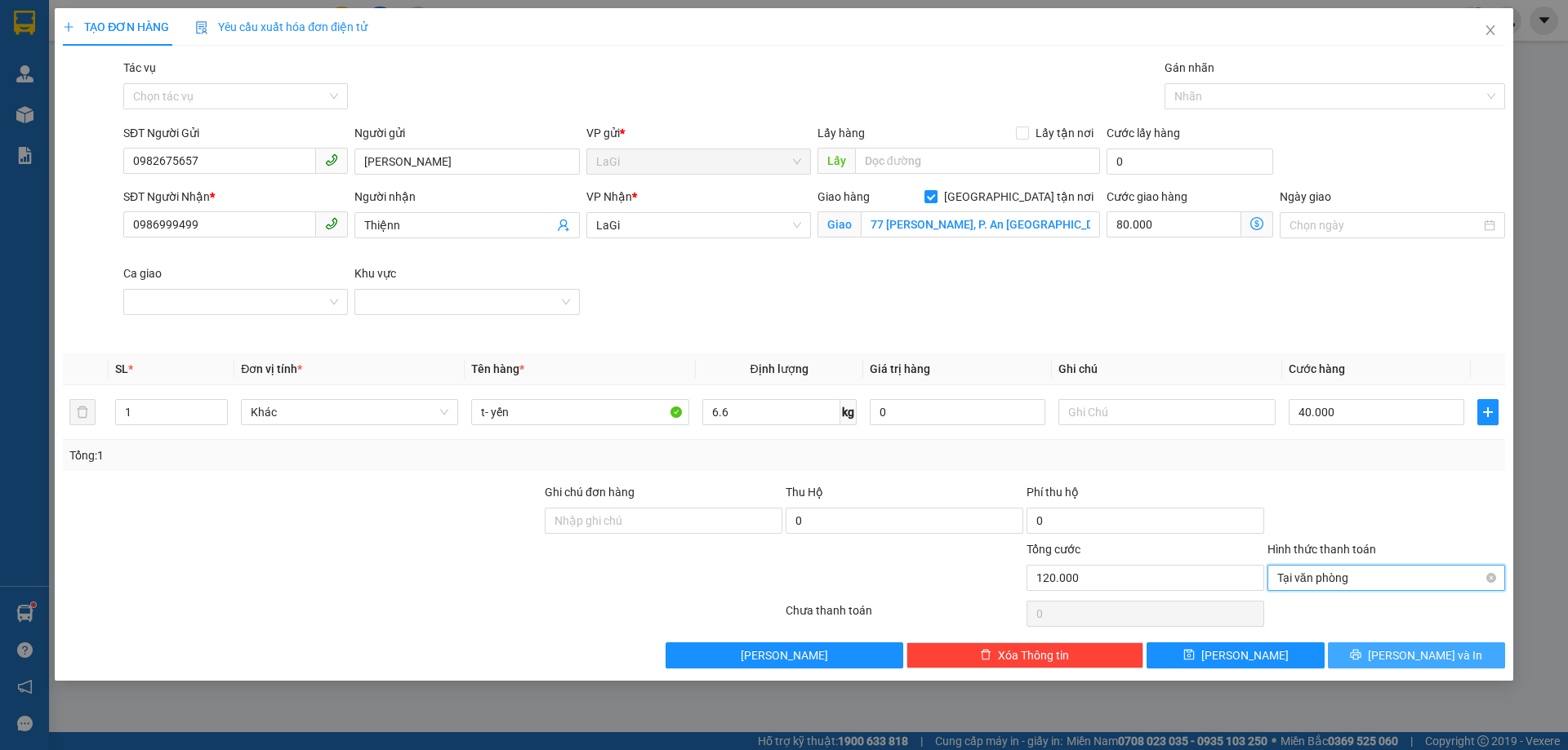
drag, startPoint x: 1380, startPoint y: 648, endPoint x: 1315, endPoint y: 589, distance: 87.8
click at [1381, 647] on button "[PERSON_NAME] và In" at bounding box center [1416, 656] width 177 height 26
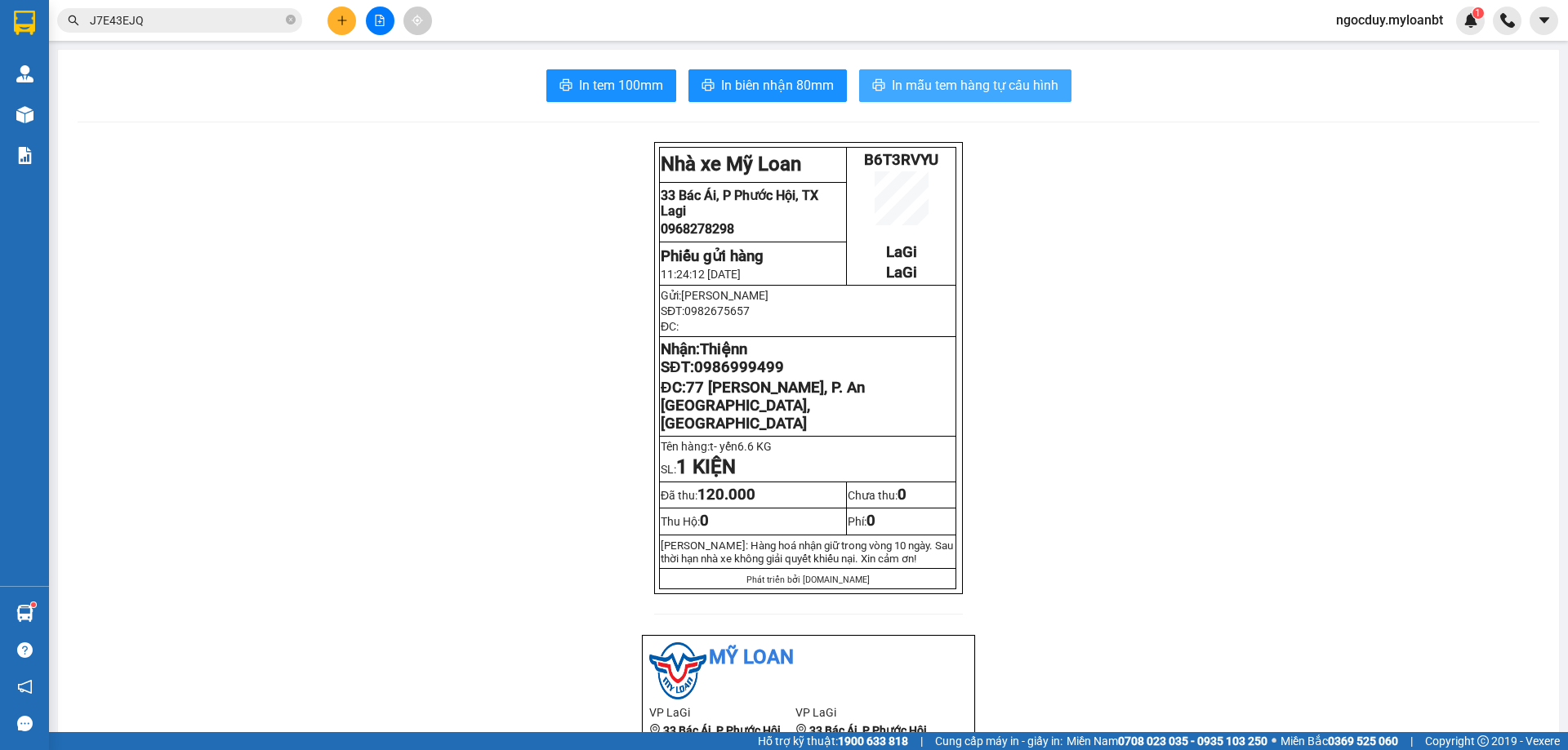
click at [929, 75] on button "In mẫu tem hàng tự cấu hình" at bounding box center [965, 85] width 212 height 33
click at [347, 15] on icon "plus" at bounding box center [342, 21] width 11 height 11
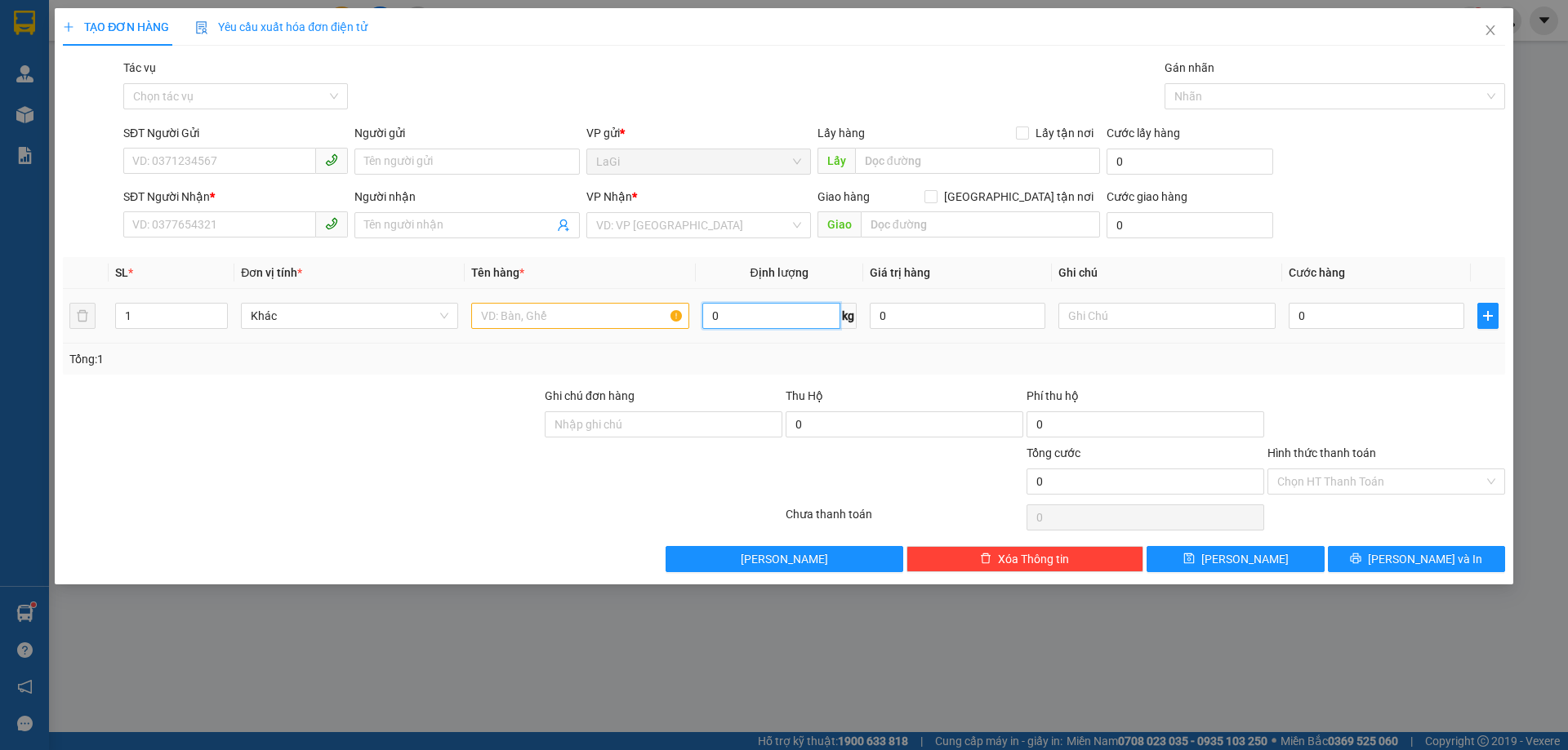
click at [706, 320] on input "0" at bounding box center [772, 316] width 138 height 26
type input "9.5"
click at [594, 313] on input "text" at bounding box center [580, 316] width 218 height 26
type input "t- cá"
click at [186, 165] on input "SĐT Người Gửi" at bounding box center [219, 161] width 193 height 26
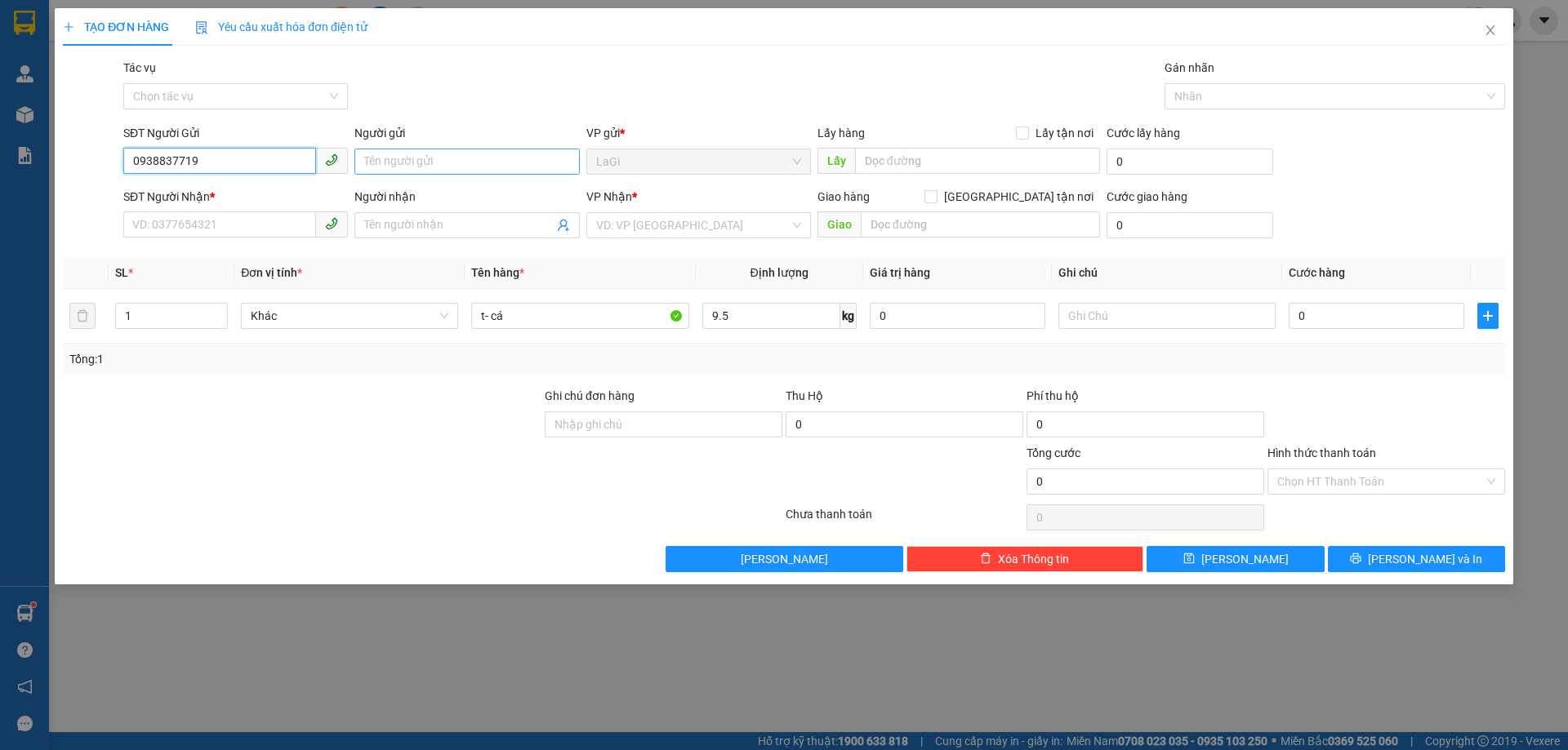
type input "0938837719"
click at [387, 170] on input "Người gửi" at bounding box center [466, 162] width 224 height 26
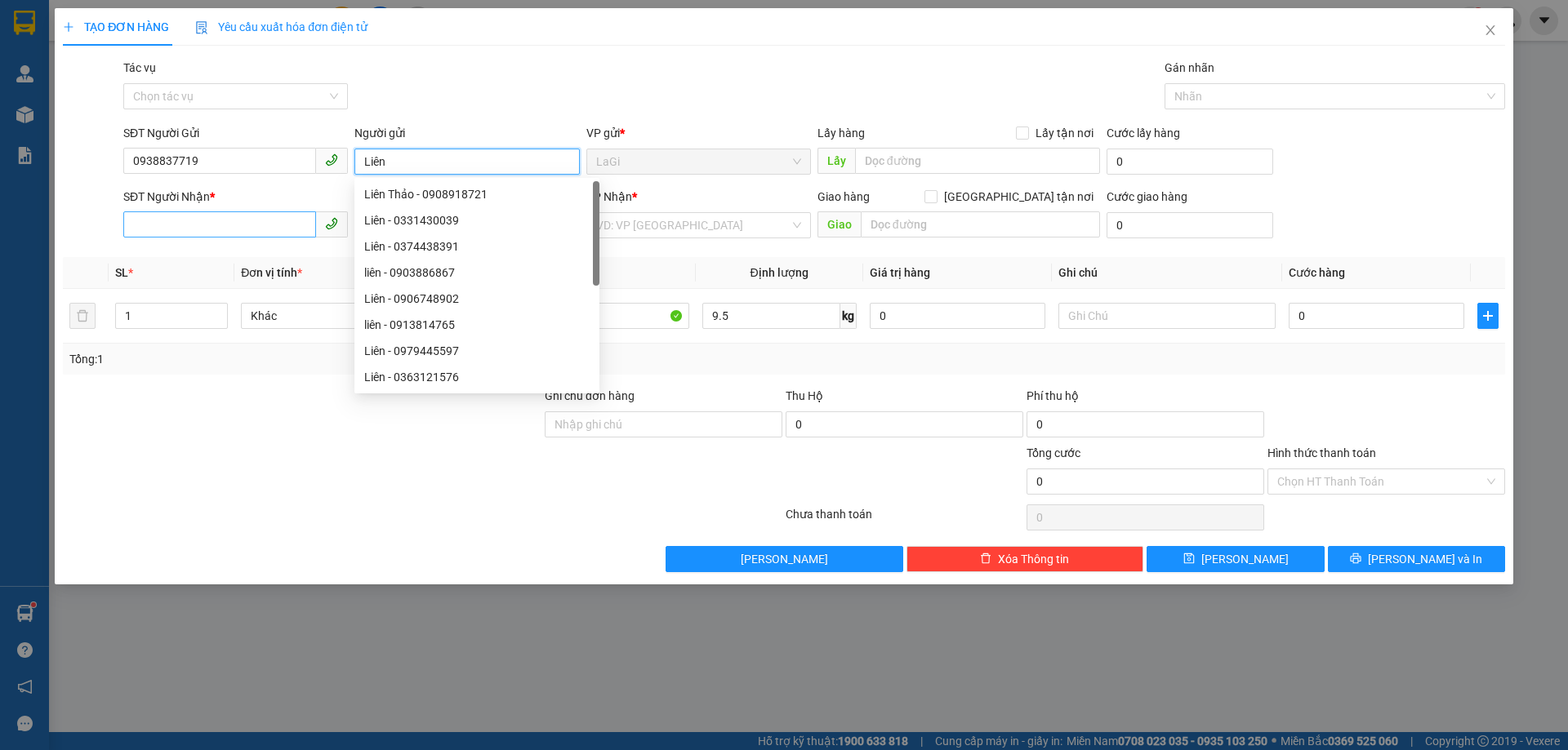
type input "Liên"
click at [234, 215] on input "SĐT Người Nhận *" at bounding box center [219, 225] width 193 height 26
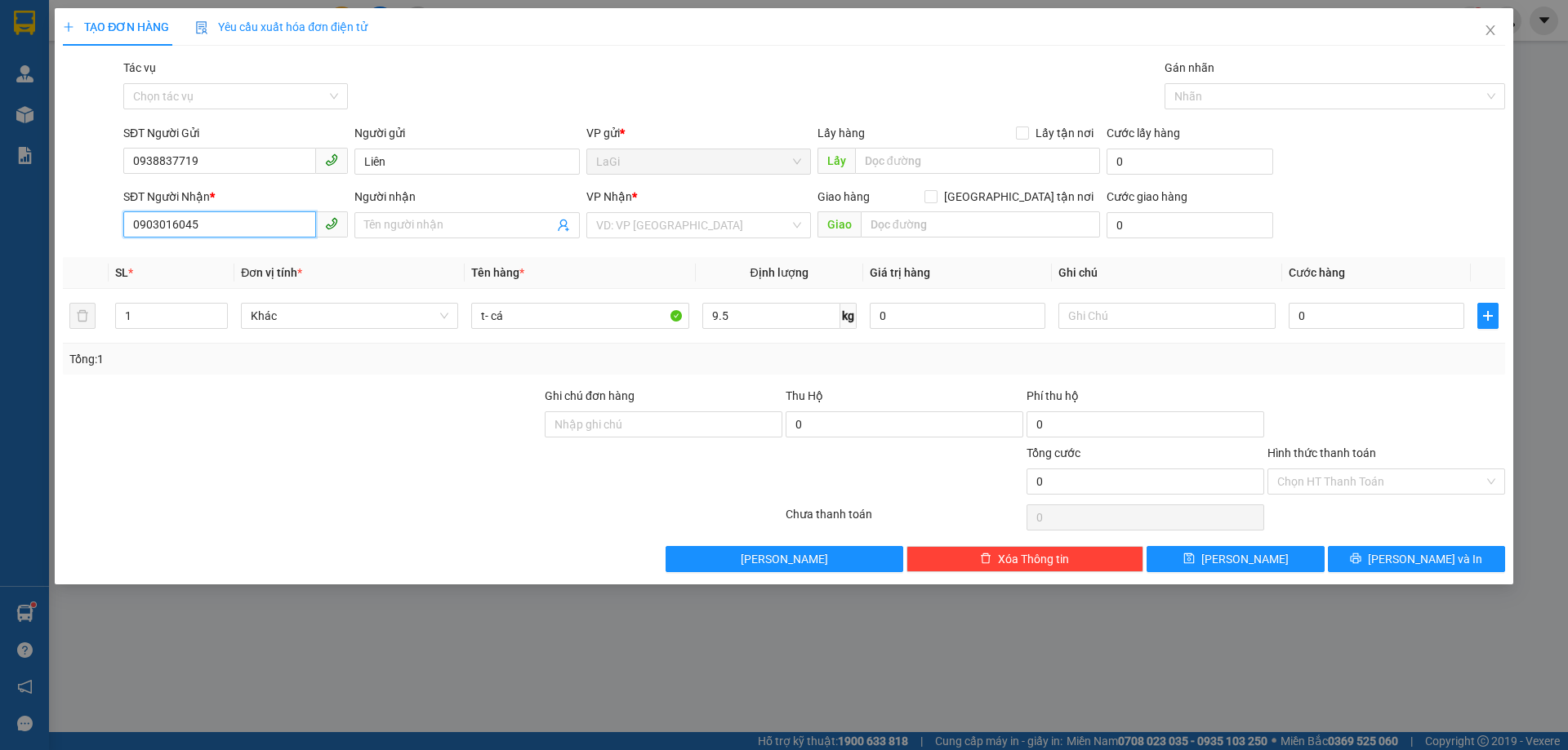
click at [159, 234] on input "0903016045" at bounding box center [219, 225] width 193 height 26
type input "0903016045"
click at [406, 218] on input "Người nhận" at bounding box center [458, 225] width 188 height 18
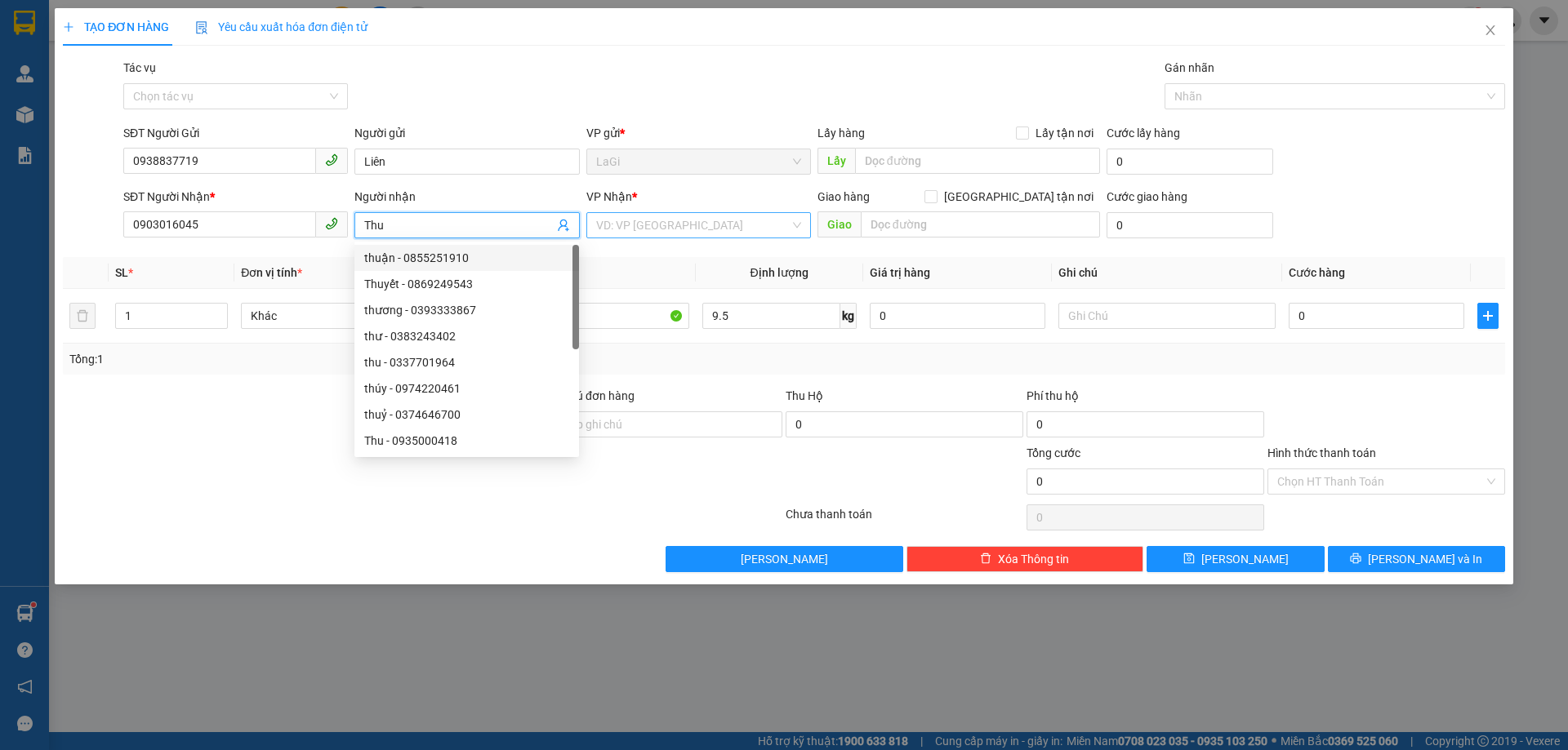
type input "Thu"
click at [621, 233] on input "search" at bounding box center [692, 225] width 194 height 25
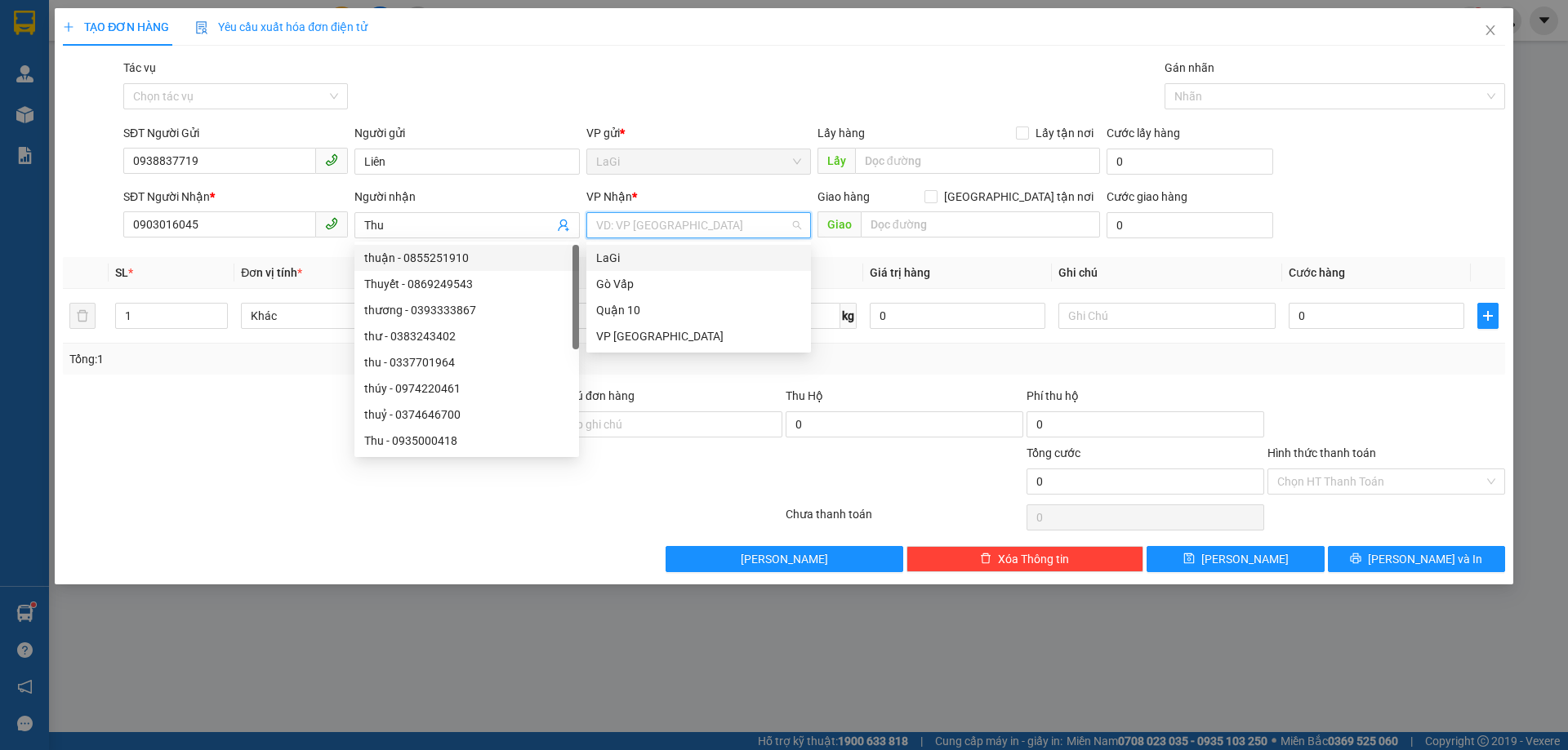
click at [622, 259] on div "LaGi" at bounding box center [698, 257] width 205 height 18
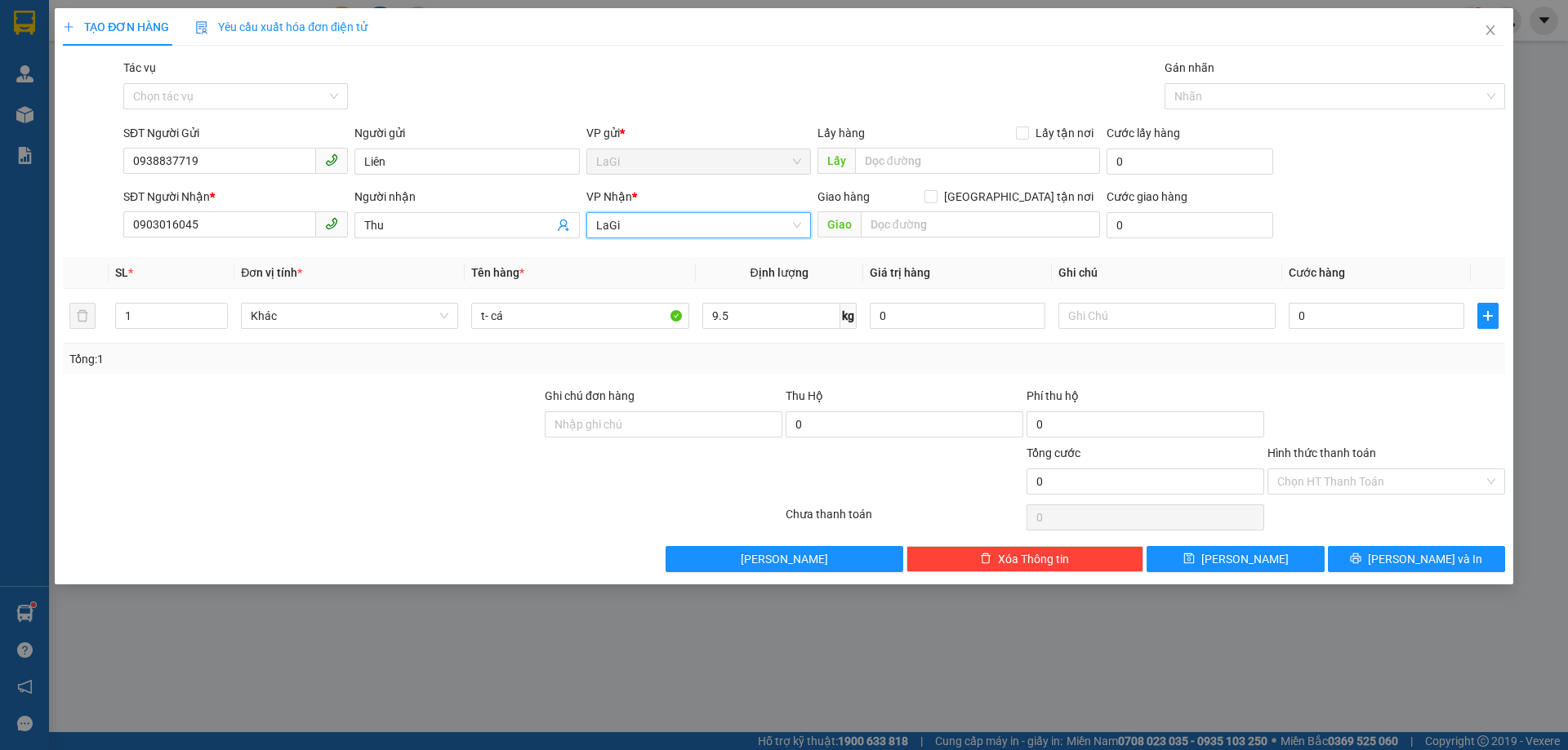
click at [707, 221] on span "LaGi" at bounding box center [698, 225] width 205 height 25
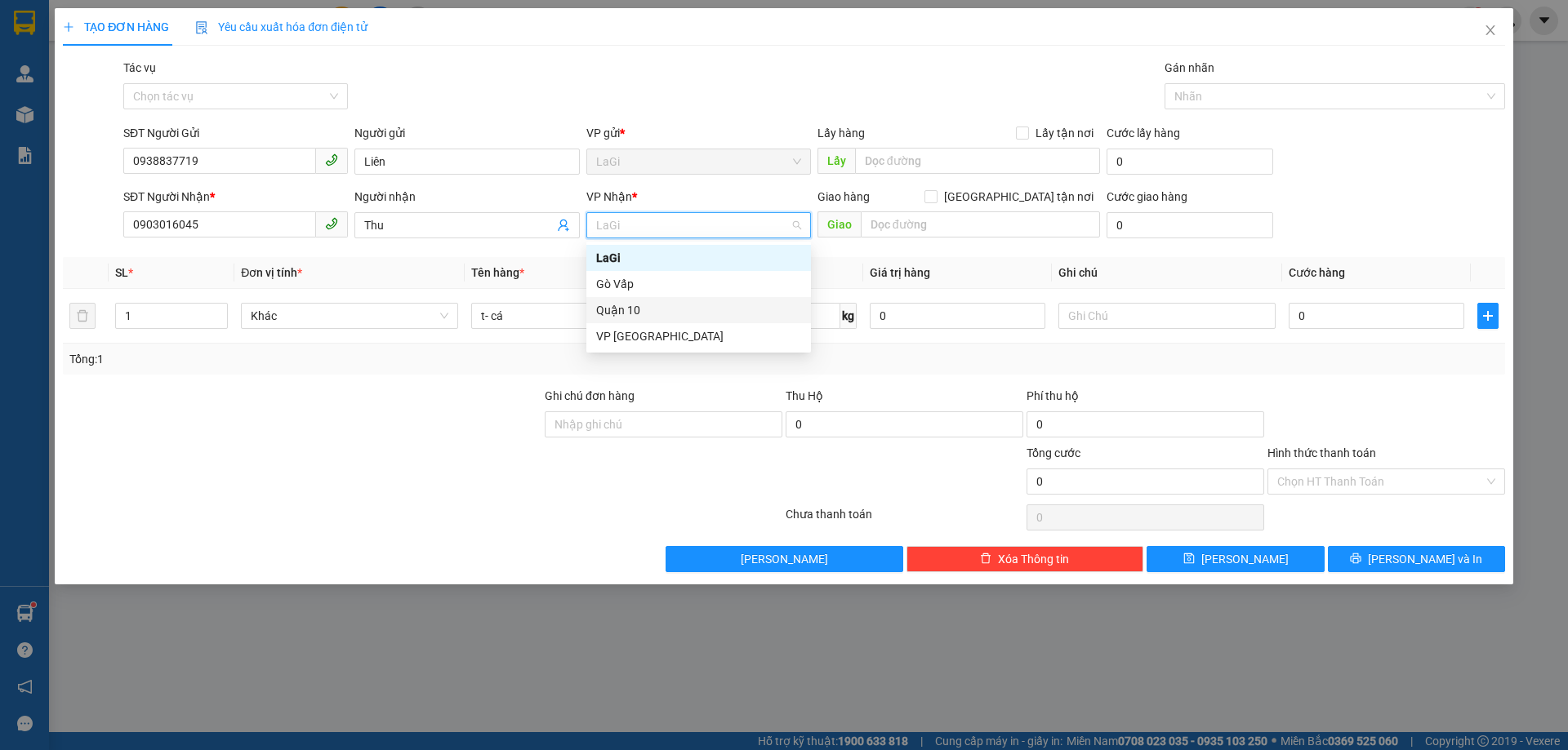
click at [661, 308] on div "Quận 10" at bounding box center [698, 310] width 205 height 18
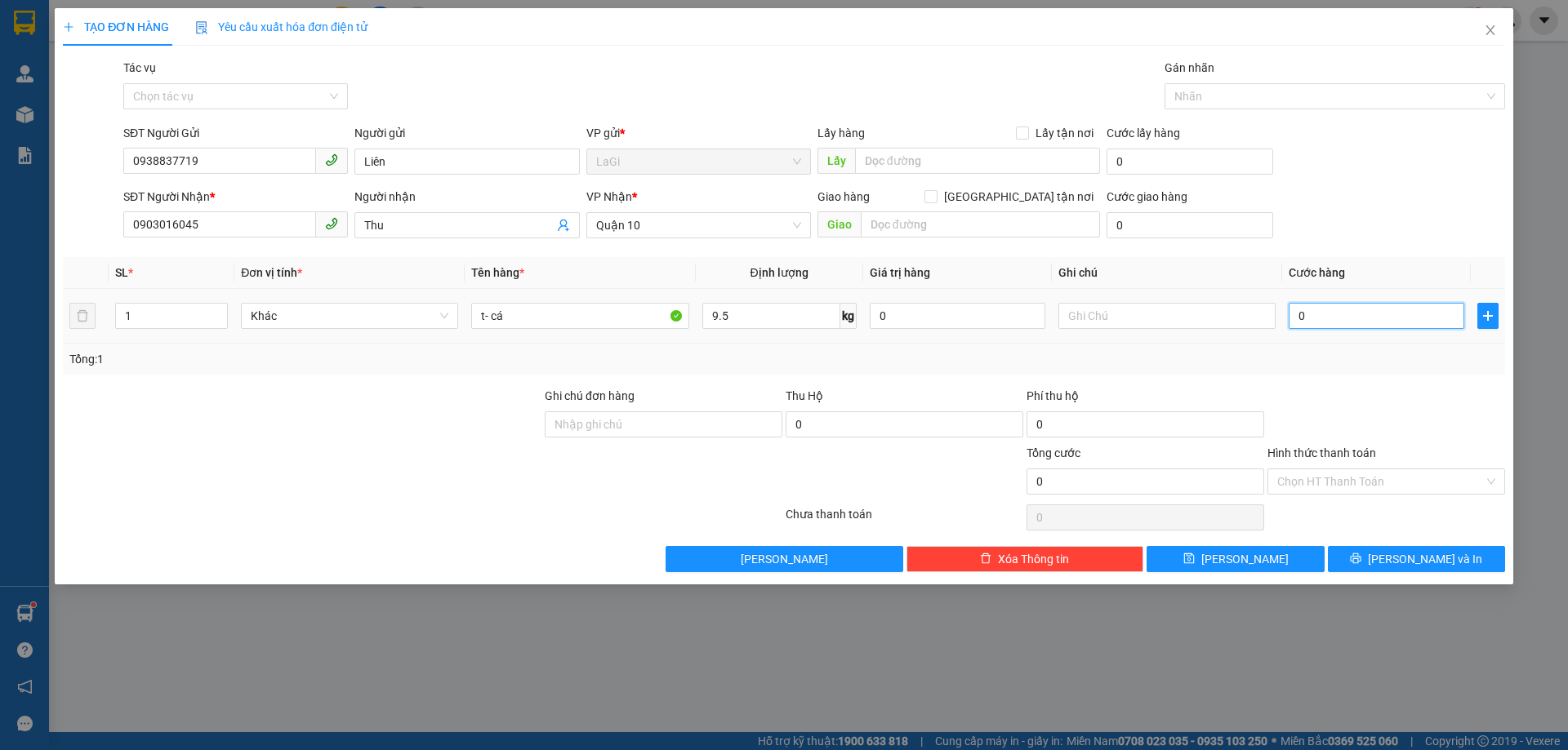
click at [1342, 306] on input "0" at bounding box center [1377, 316] width 176 height 26
type input "4"
type input "40"
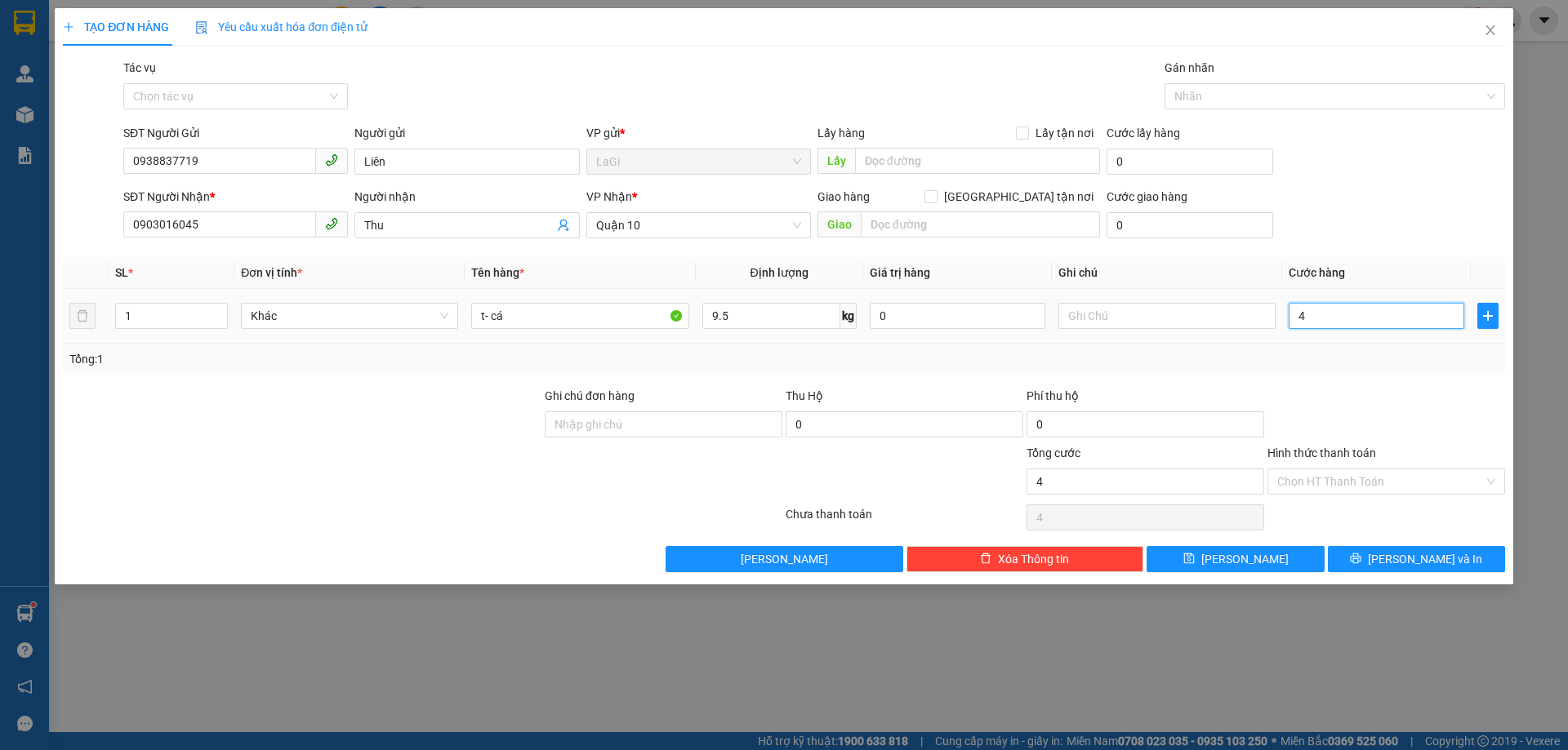
type input "40"
type input "40.000"
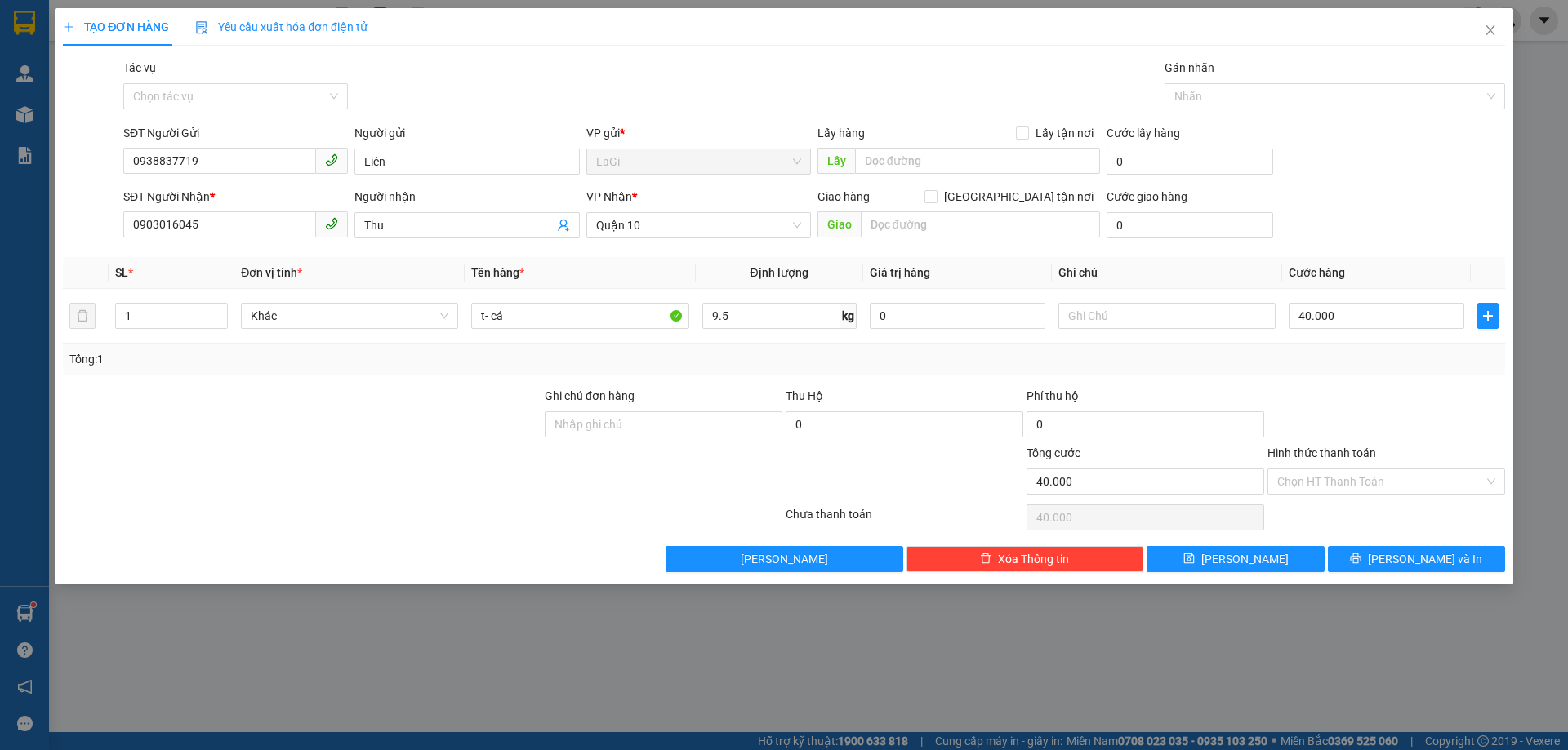
click at [1399, 391] on div at bounding box center [1385, 415] width 241 height 57
click at [1354, 571] on button "[PERSON_NAME] và In" at bounding box center [1416, 560] width 177 height 26
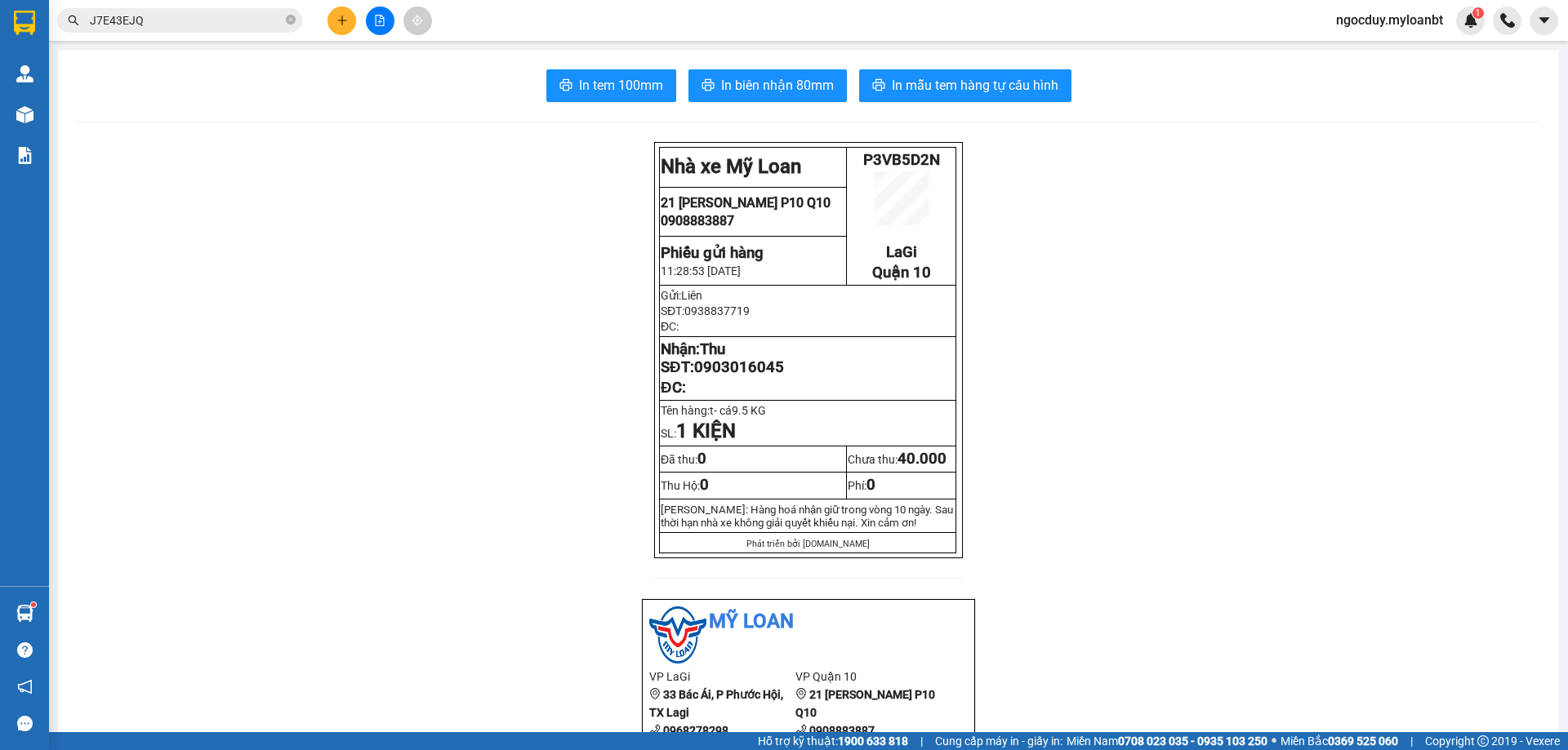
click at [906, 155] on span "P3VB5D2N" at bounding box center [901, 160] width 77 height 18
click at [905, 155] on span "P3VB5D2N" at bounding box center [901, 160] width 77 height 18
copy span "P3VB5D2N"
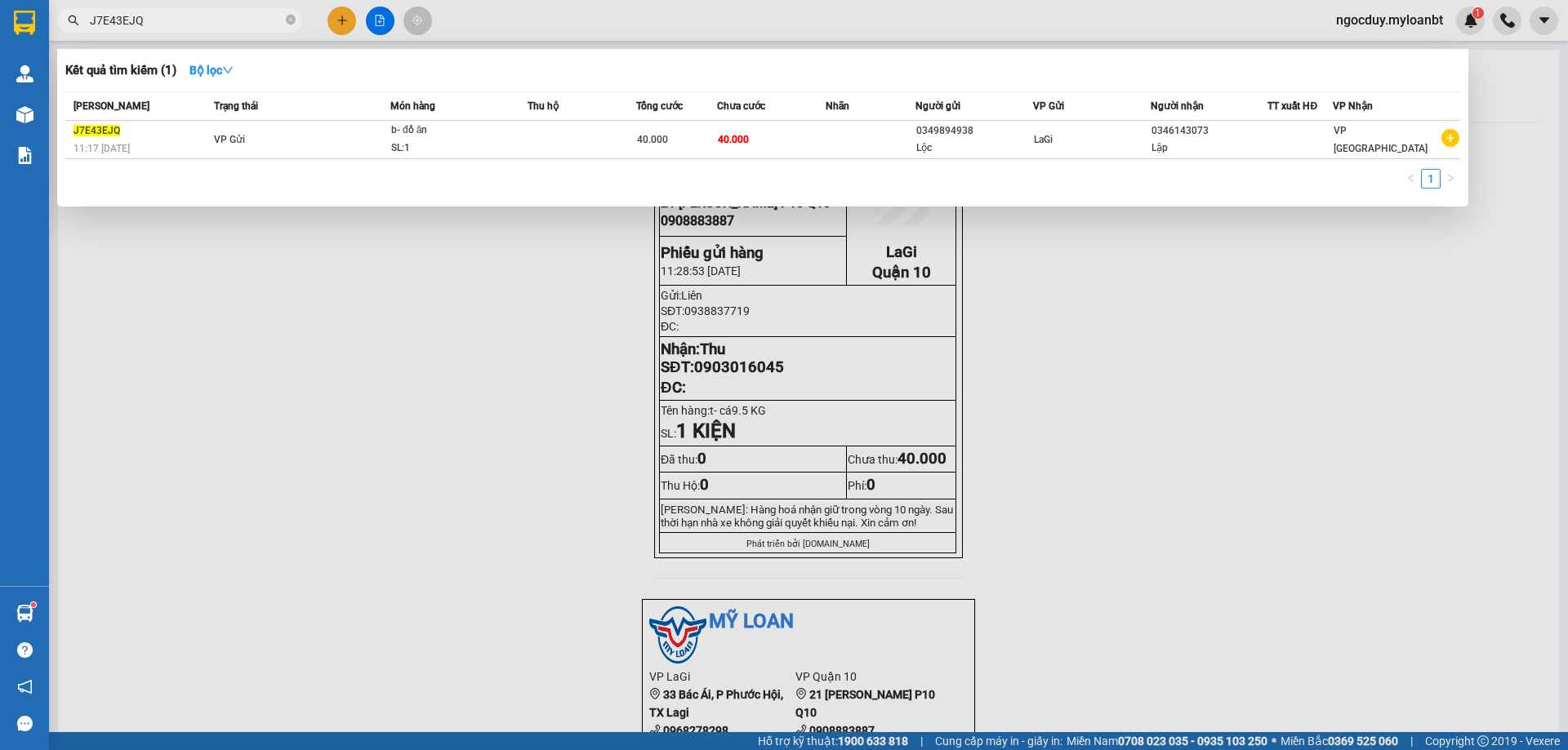
click at [176, 25] on input "J7E43EJQ" at bounding box center [186, 20] width 193 height 18
paste input "P3VB5D2N"
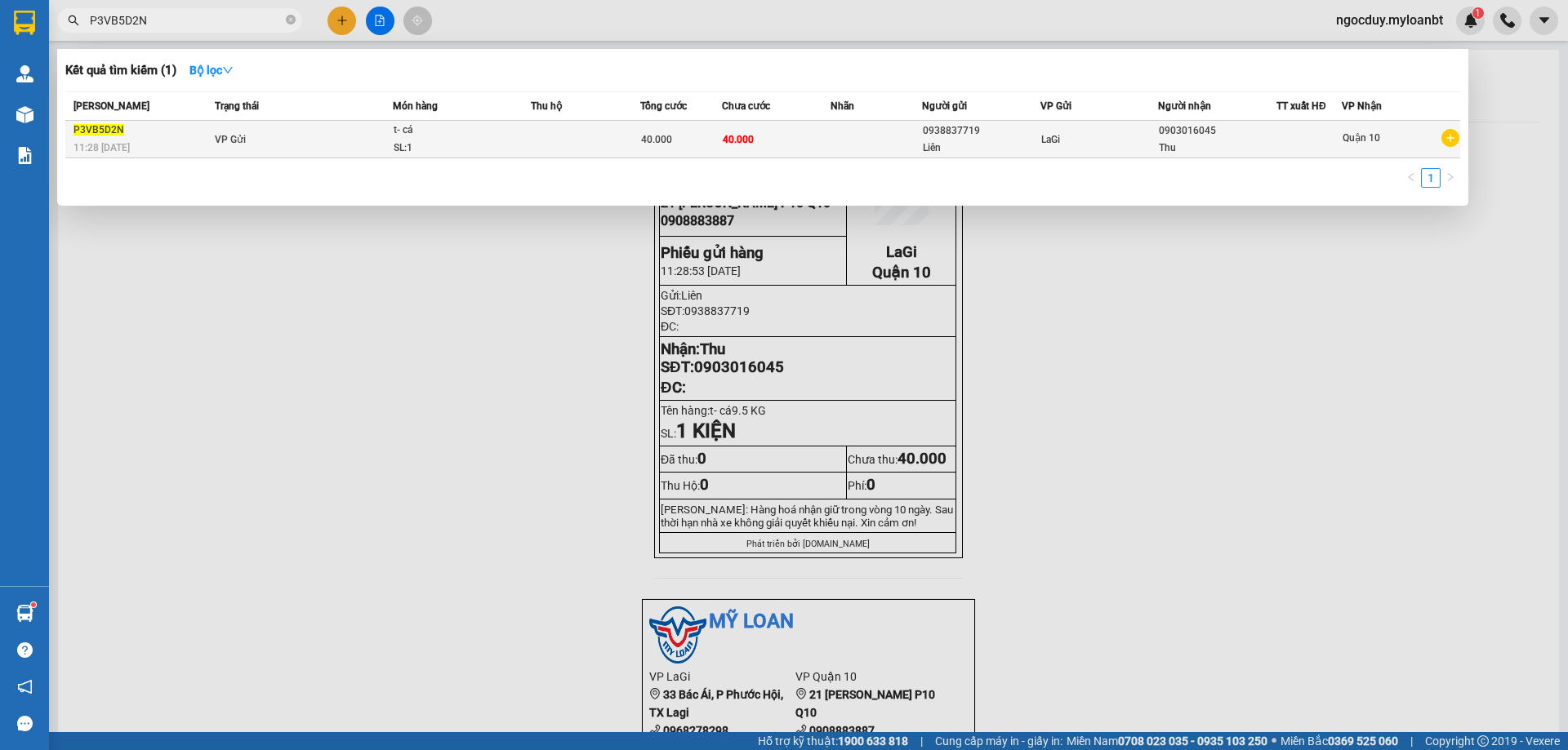
type input "P3VB5D2N"
click at [673, 128] on td "40.000" at bounding box center [681, 140] width 81 height 38
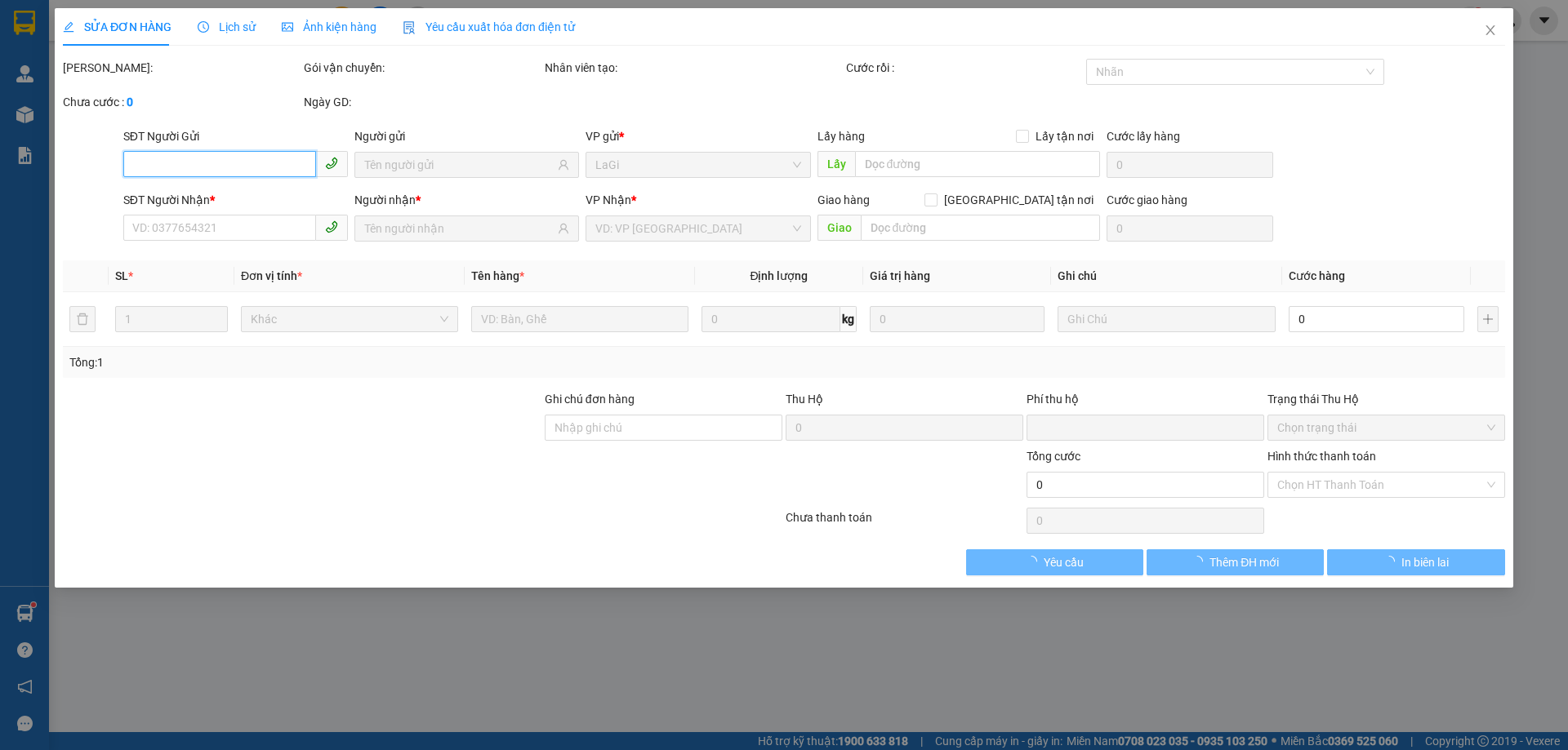
type input "0938837719"
type input "0903016045"
type input "0"
type input "40.000"
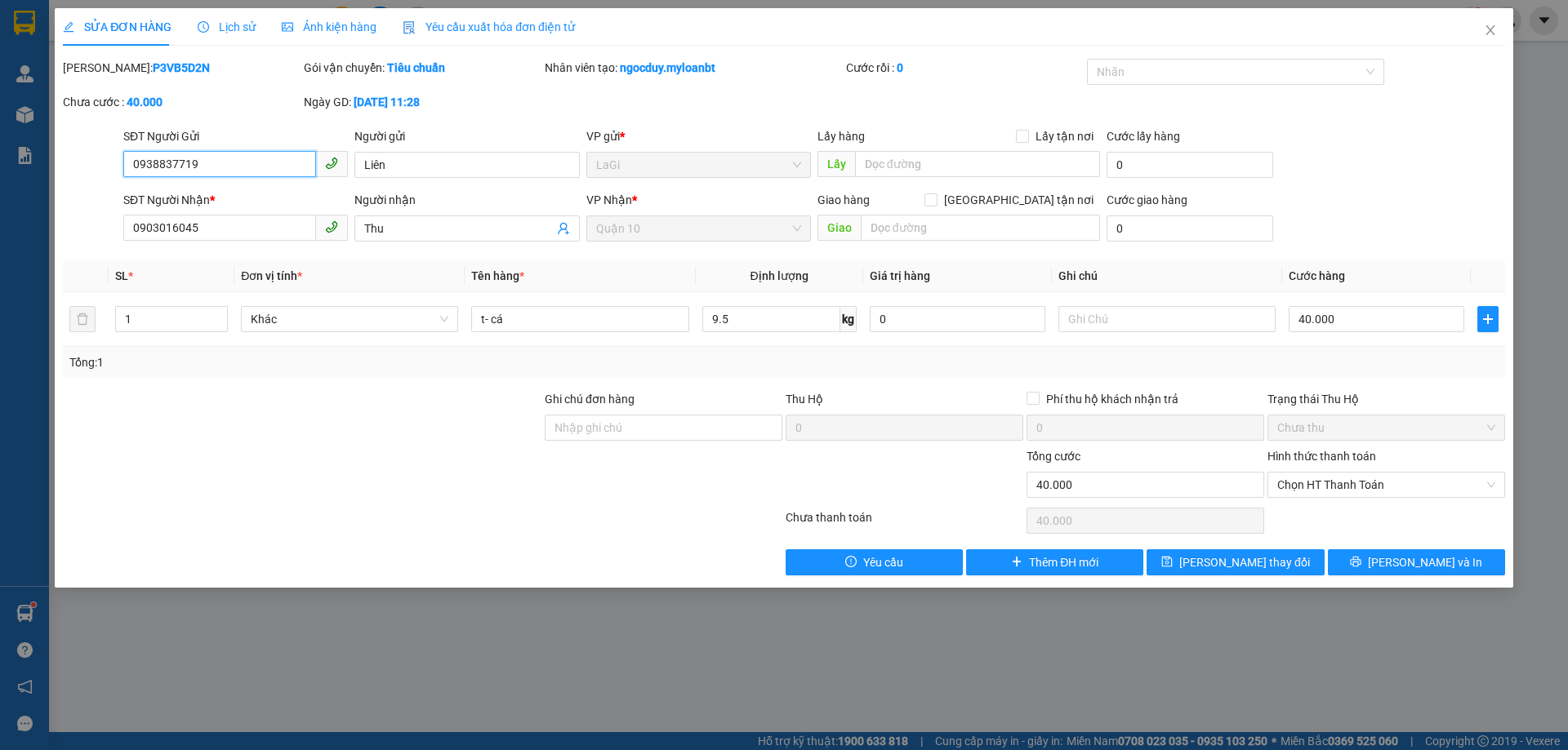
drag, startPoint x: 1334, startPoint y: 482, endPoint x: 1340, endPoint y: 509, distance: 27.7
click at [1335, 486] on span "Chọn HT Thanh Toán" at bounding box center [1385, 485] width 218 height 25
click at [1342, 505] on div "Total Paid Fee 0 Total UnPaid Fee 40.000 Cash Collection Total Fee Mã ĐH: P3VB5…" at bounding box center [783, 317] width 1442 height 517
click at [1339, 486] on span "Chọn HT Thanh Toán" at bounding box center [1385, 485] width 218 height 25
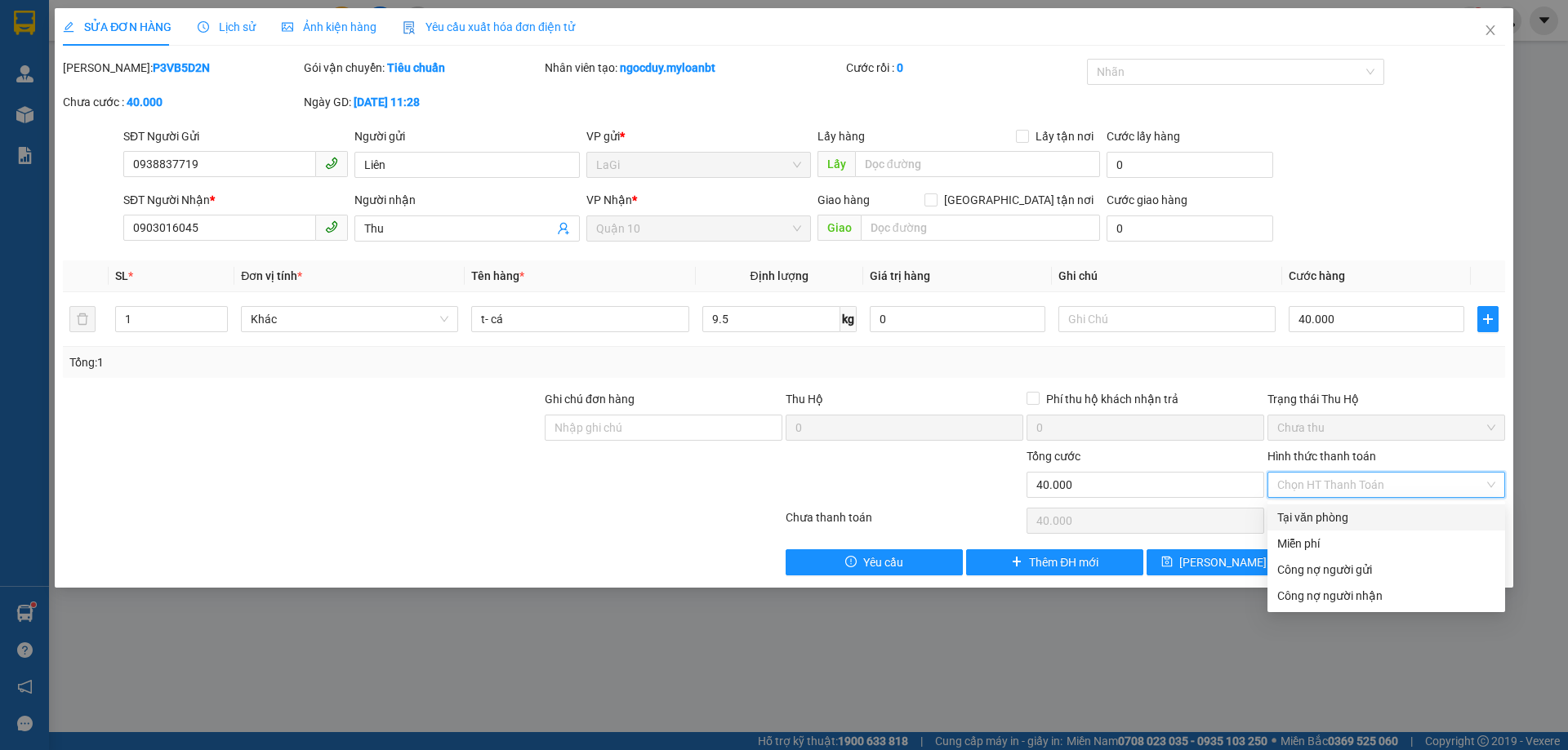
click at [1345, 512] on div "Tại văn phòng" at bounding box center [1385, 517] width 218 height 18
type input "0"
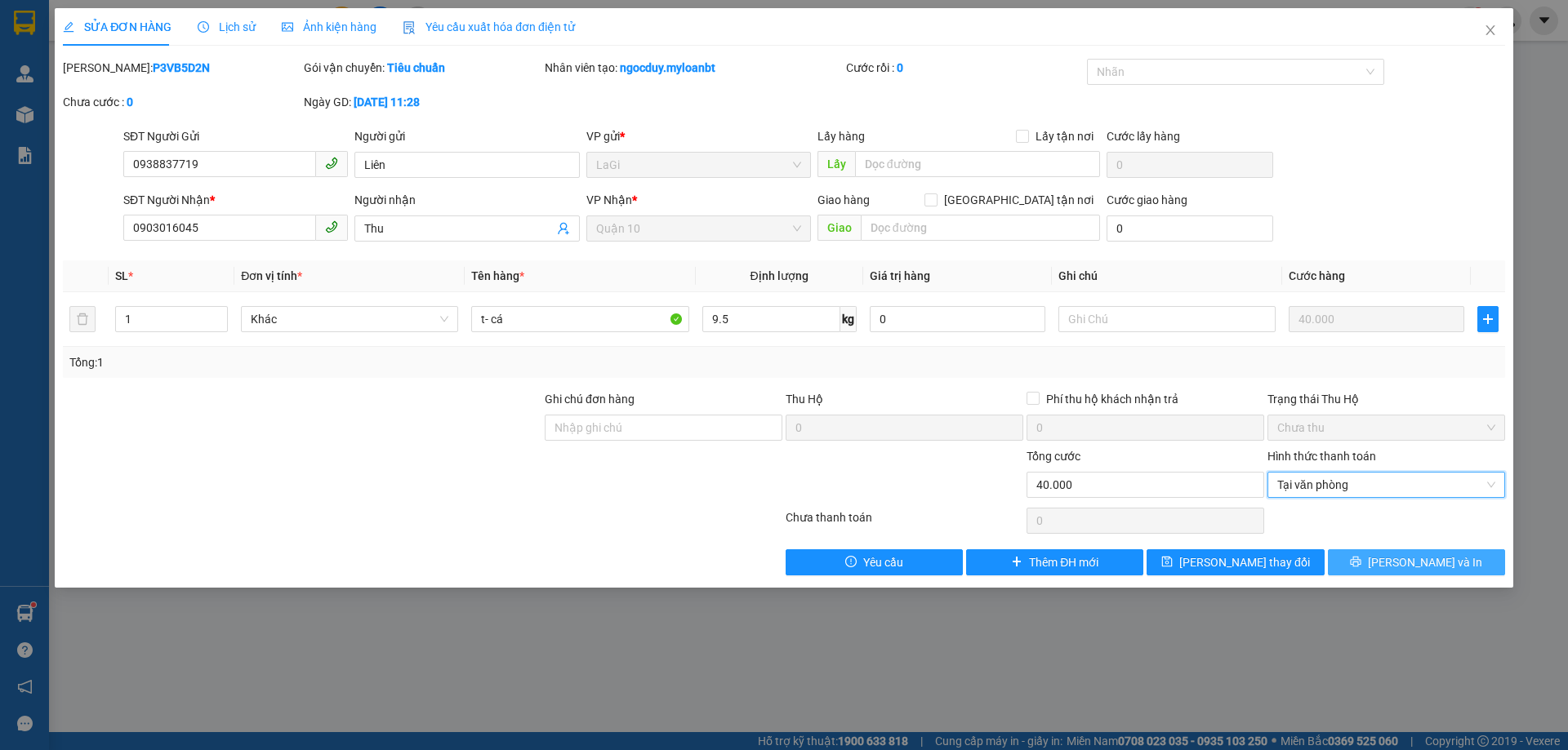
click at [1375, 552] on button "[PERSON_NAME] và In" at bounding box center [1416, 563] width 177 height 26
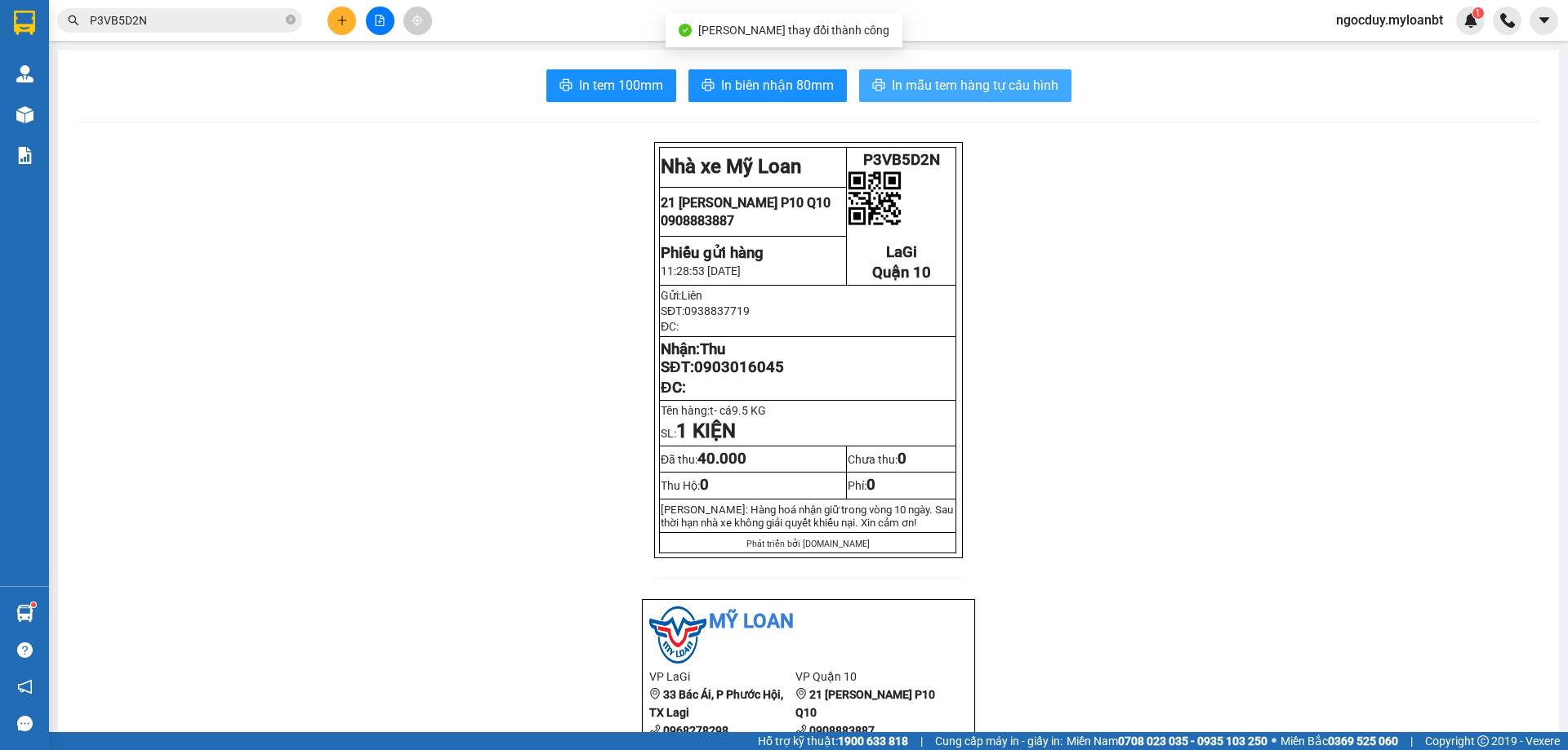
click at [953, 93] on span "In mẫu tem hàng tự cấu hình" at bounding box center [975, 85] width 166 height 21
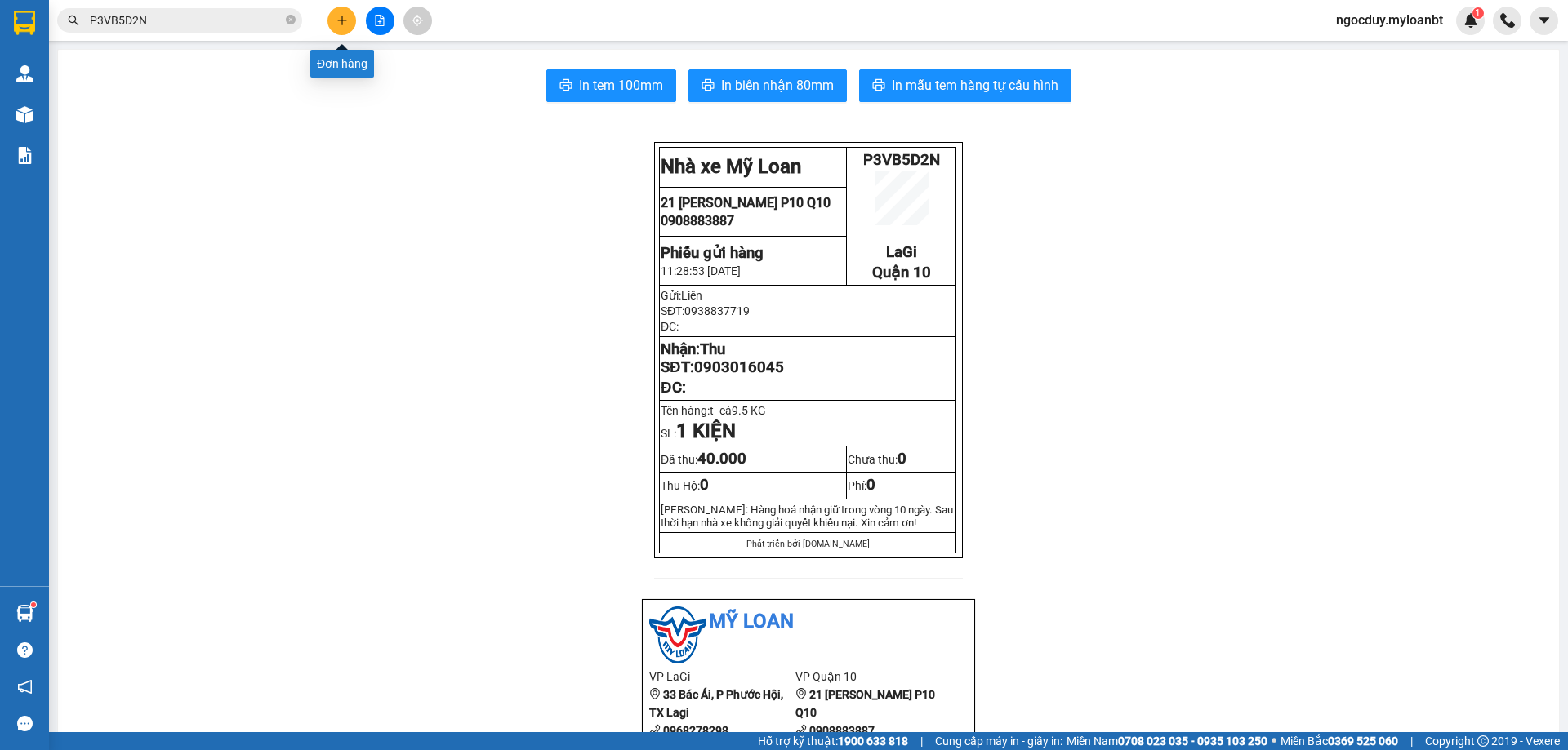
click at [336, 23] on button at bounding box center [341, 21] width 28 height 28
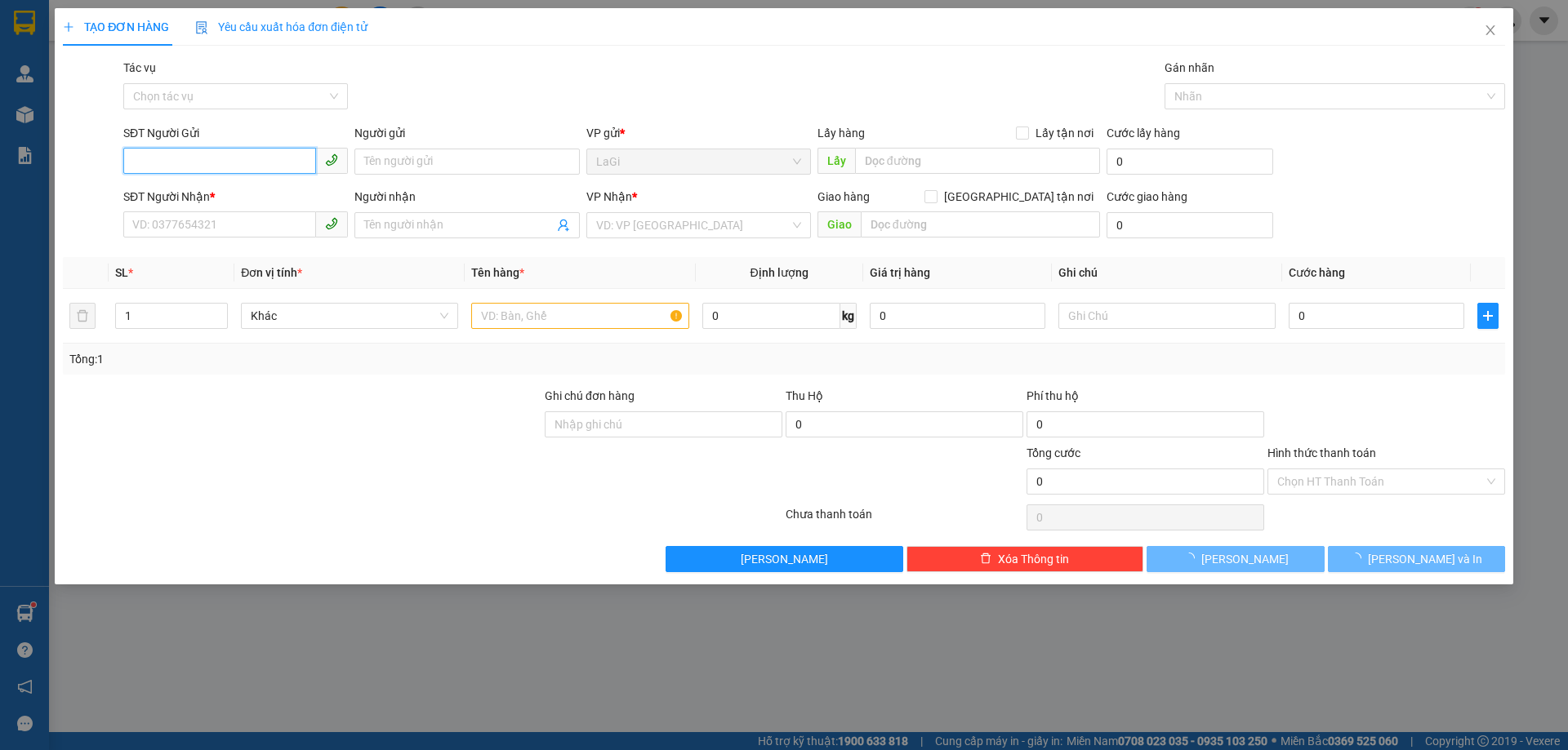
click at [296, 149] on input "SĐT Người Gửi" at bounding box center [219, 161] width 193 height 26
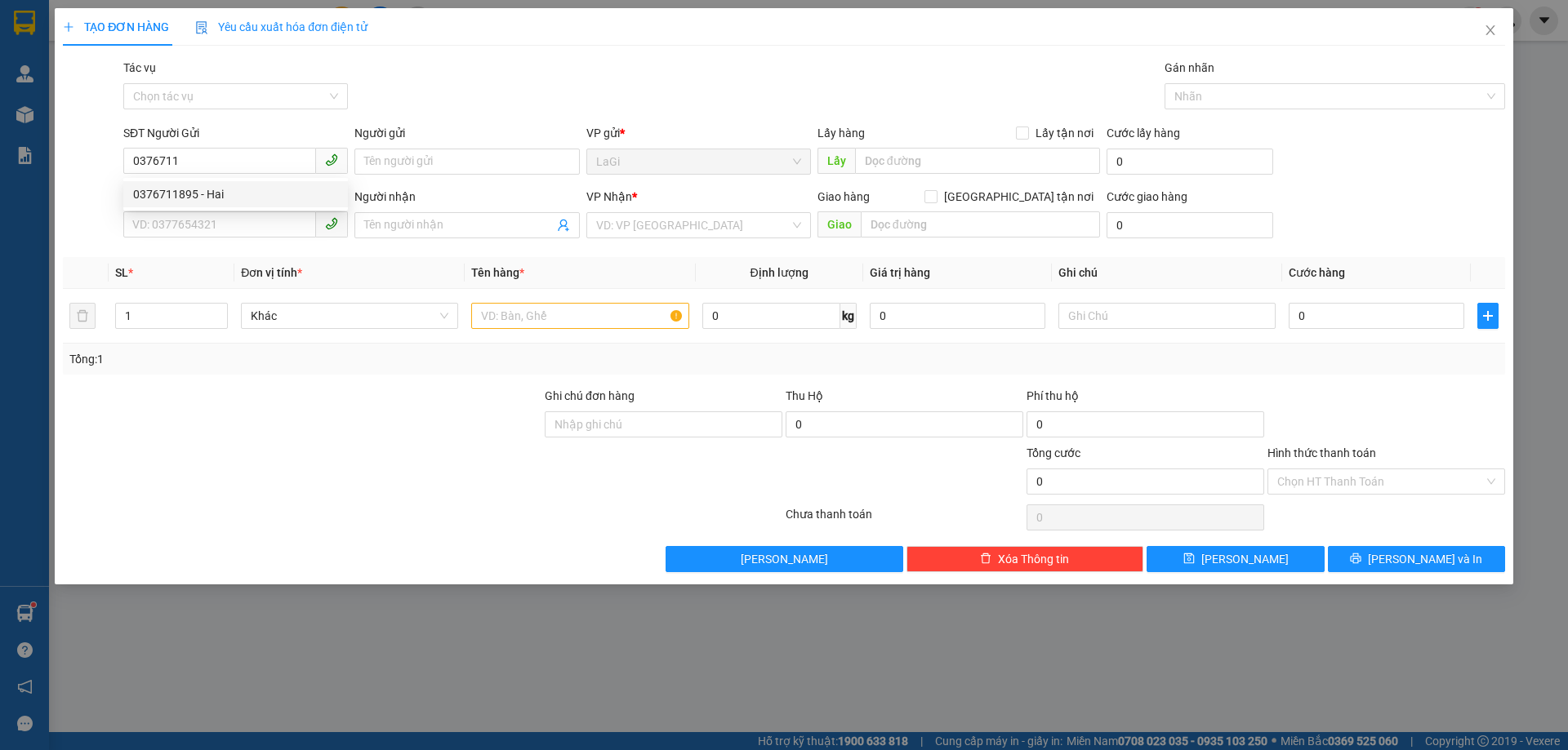
click at [206, 180] on div "0376711895 0376711895 - Hai" at bounding box center [235, 194] width 224 height 33
click at [206, 190] on div "SĐT Người Nhận *" at bounding box center [235, 197] width 224 height 18
click at [206, 212] on input "SĐT Người Nhận *" at bounding box center [219, 225] width 193 height 26
click at [230, 152] on input "0376711" at bounding box center [219, 161] width 193 height 26
click at [211, 187] on div "0376711895 - Hai" at bounding box center [235, 194] width 205 height 18
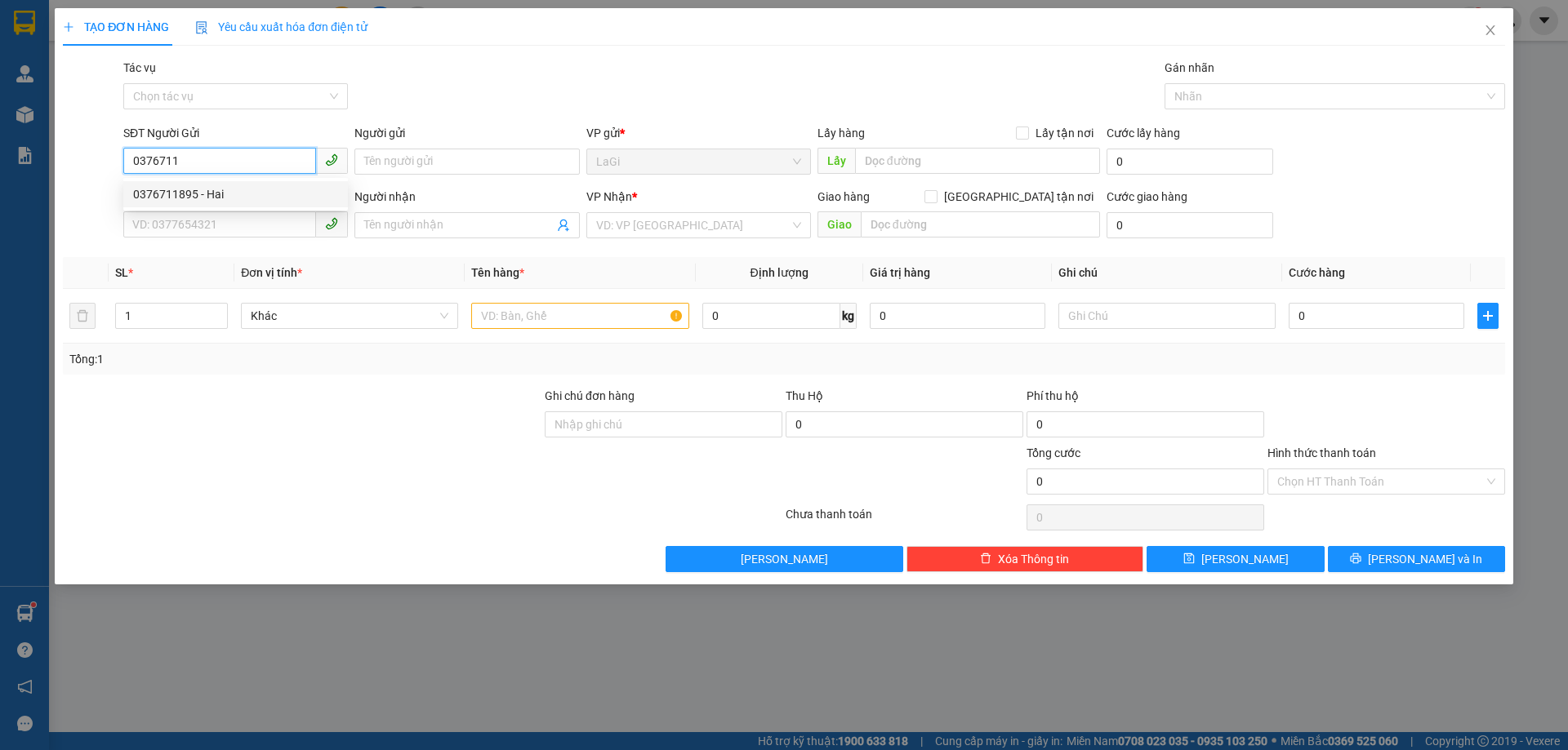
type input "0376711895"
type input "Hai"
type input "0986215553"
type input "Thảo"
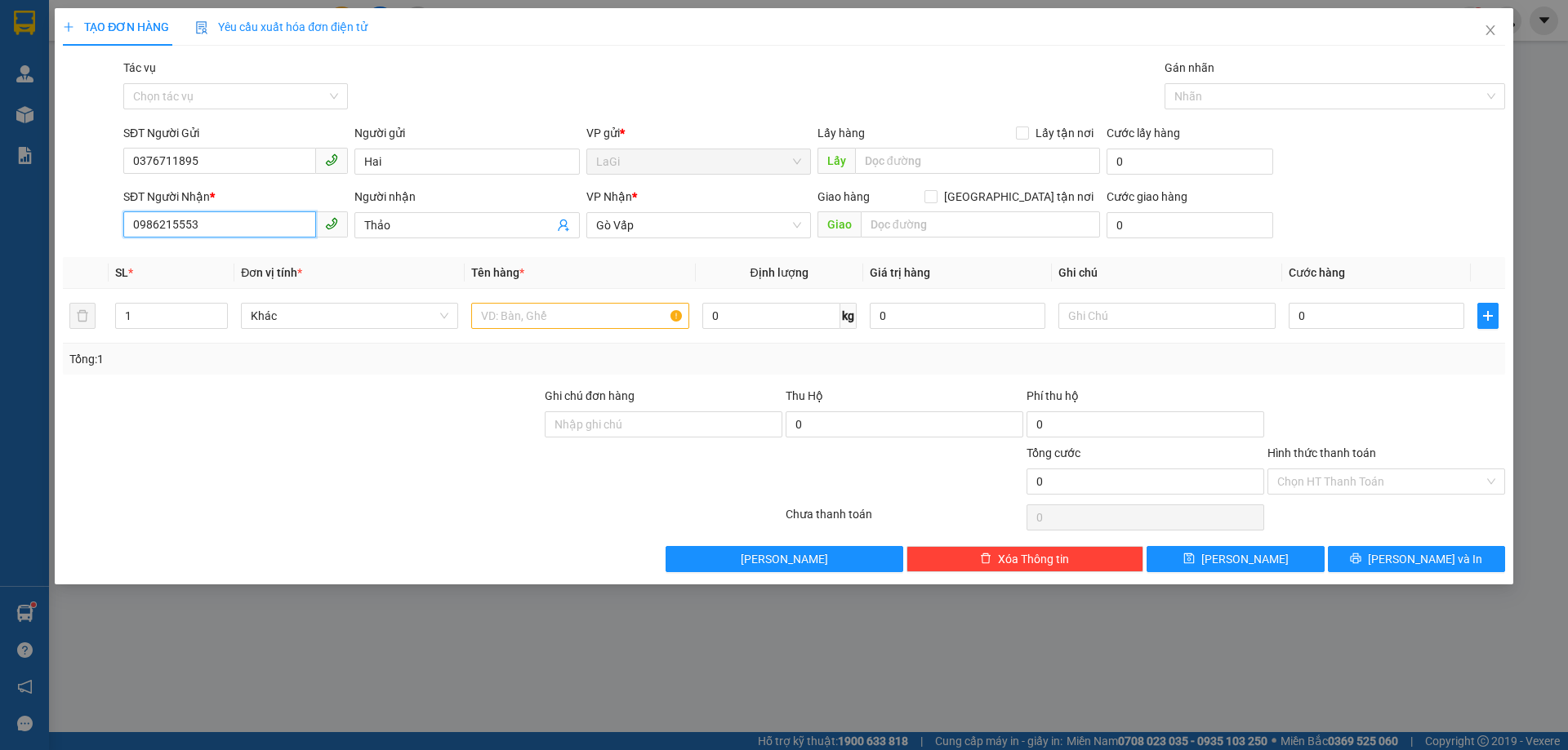
click at [272, 220] on input "0986215553" at bounding box center [219, 225] width 193 height 26
click at [294, 268] on div "0396916487 - bé thanh xinh đẹp" at bounding box center [235, 258] width 224 height 26
type input "0396916487"
type input "bé thanh xinh đẹp"
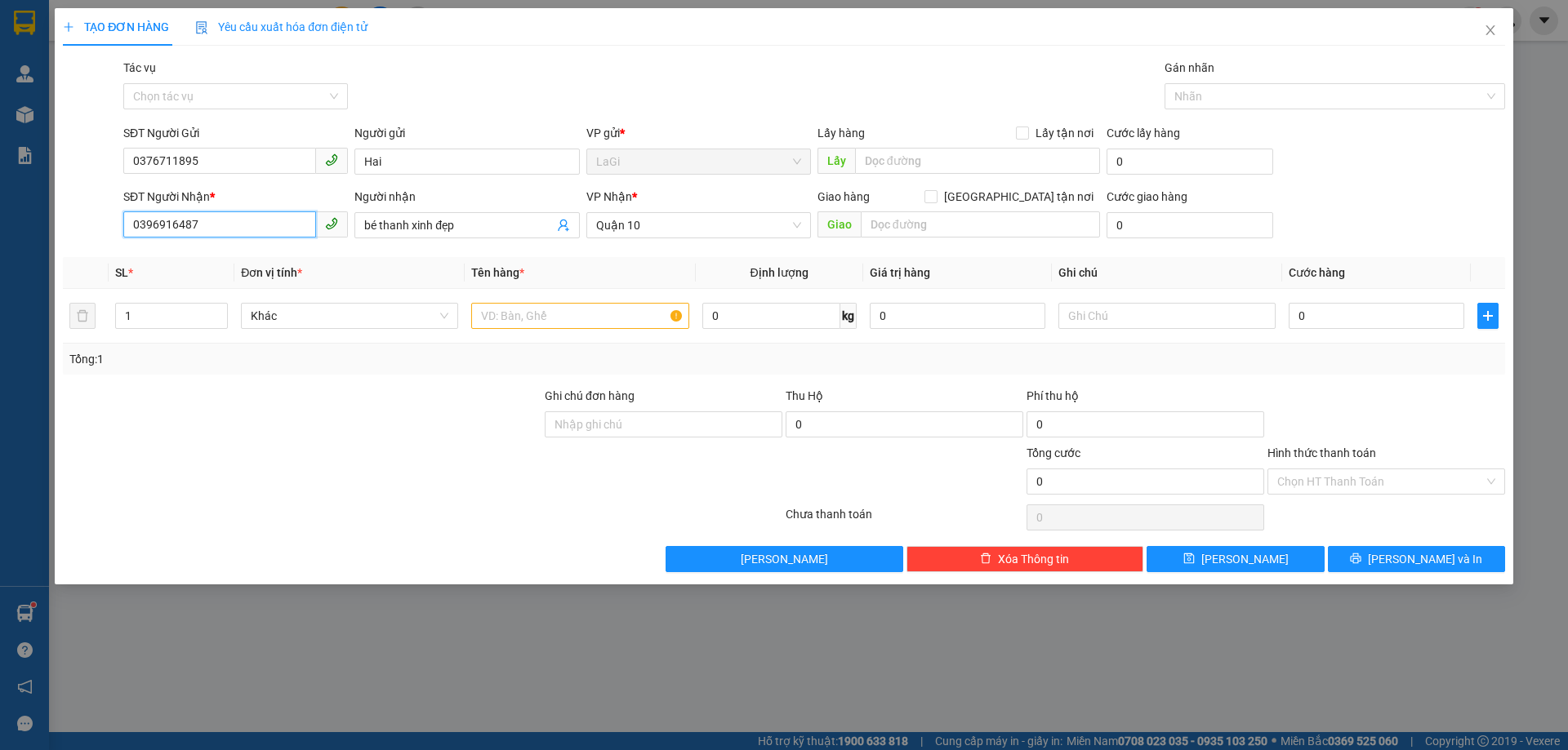
click at [224, 234] on input "0396916487" at bounding box center [219, 225] width 193 height 26
type input "0396916487"
click at [445, 228] on input "bé thanh xinh đẹp" at bounding box center [458, 225] width 188 height 18
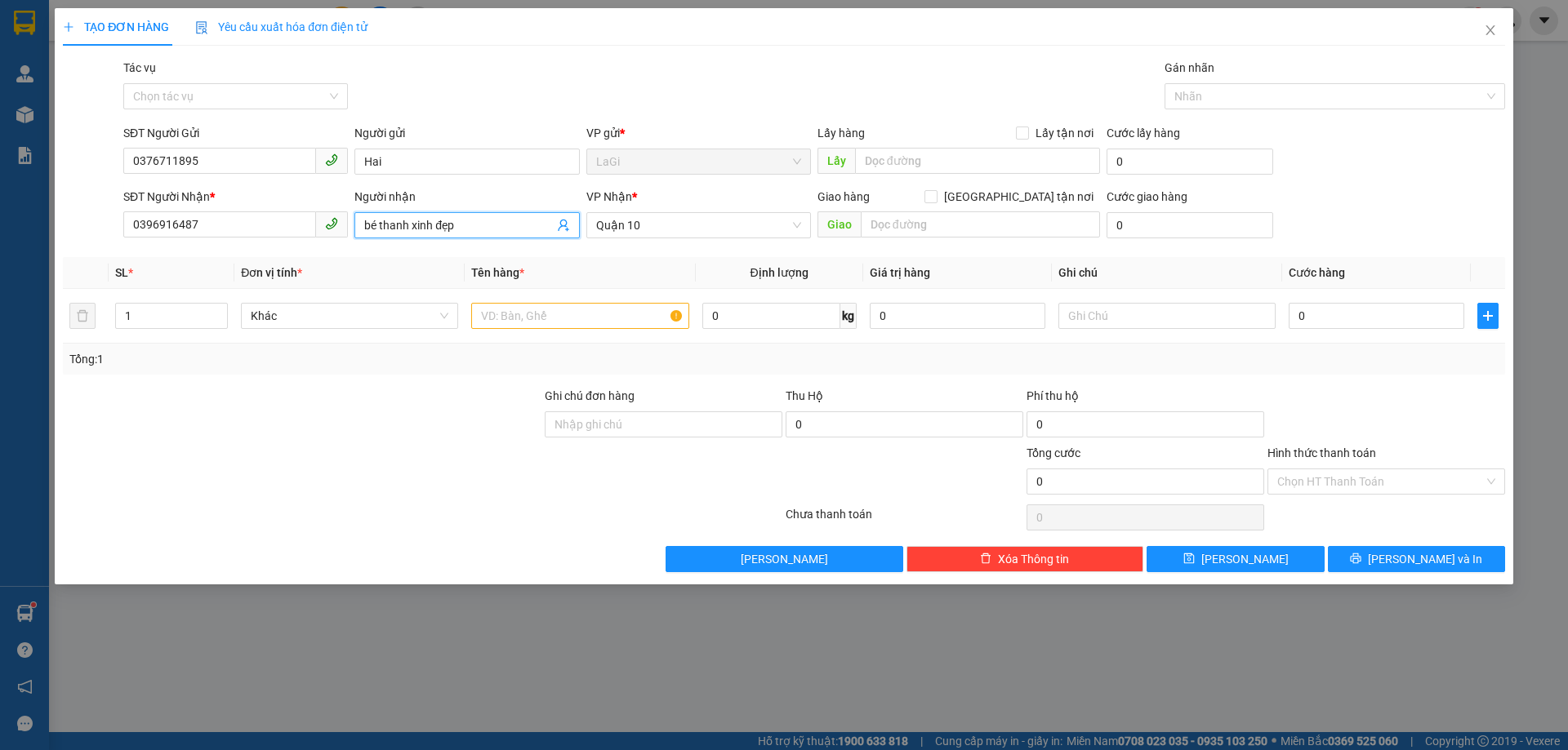
click at [445, 228] on input "bé thanh xinh đẹp" at bounding box center [458, 225] width 188 height 18
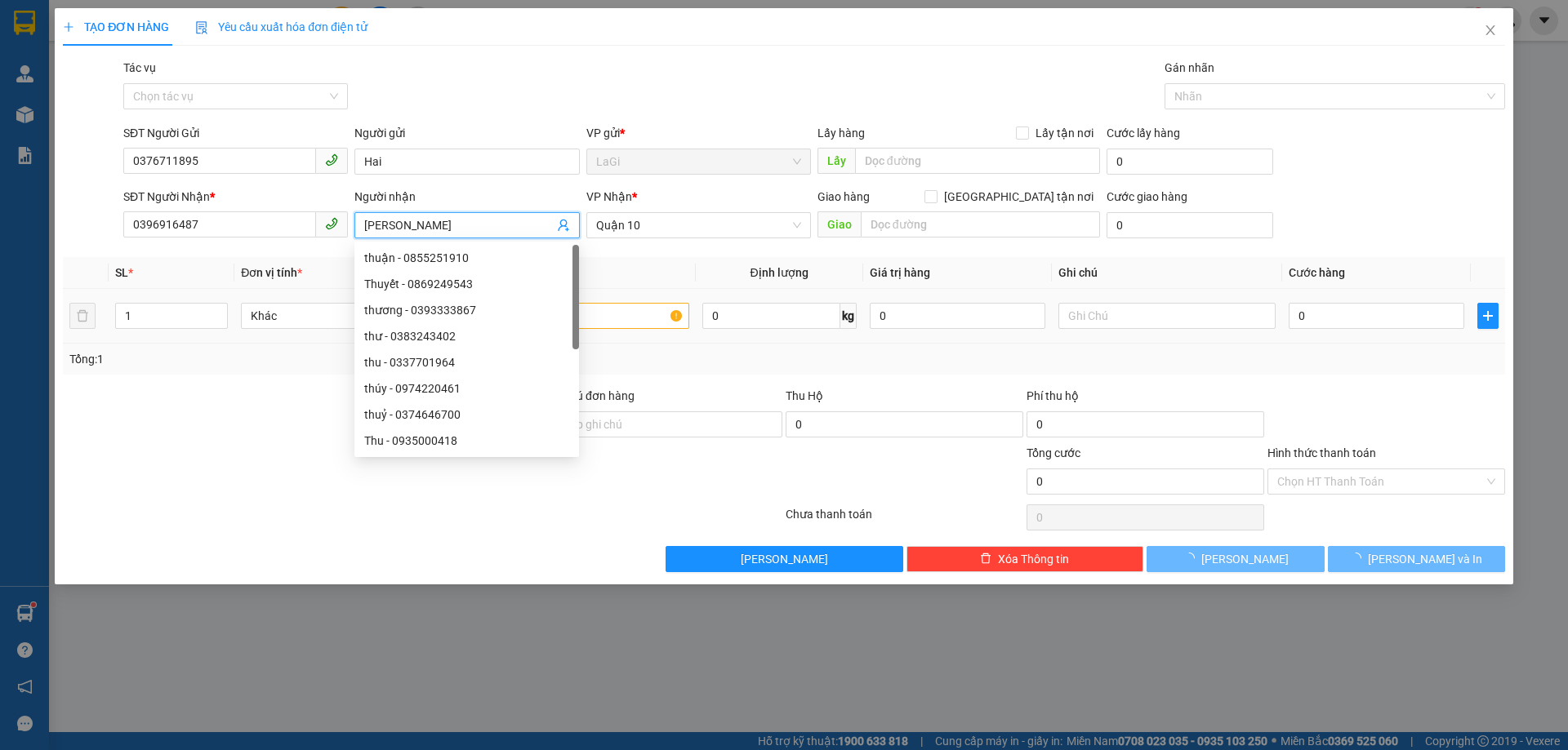
type input "[PERSON_NAME]"
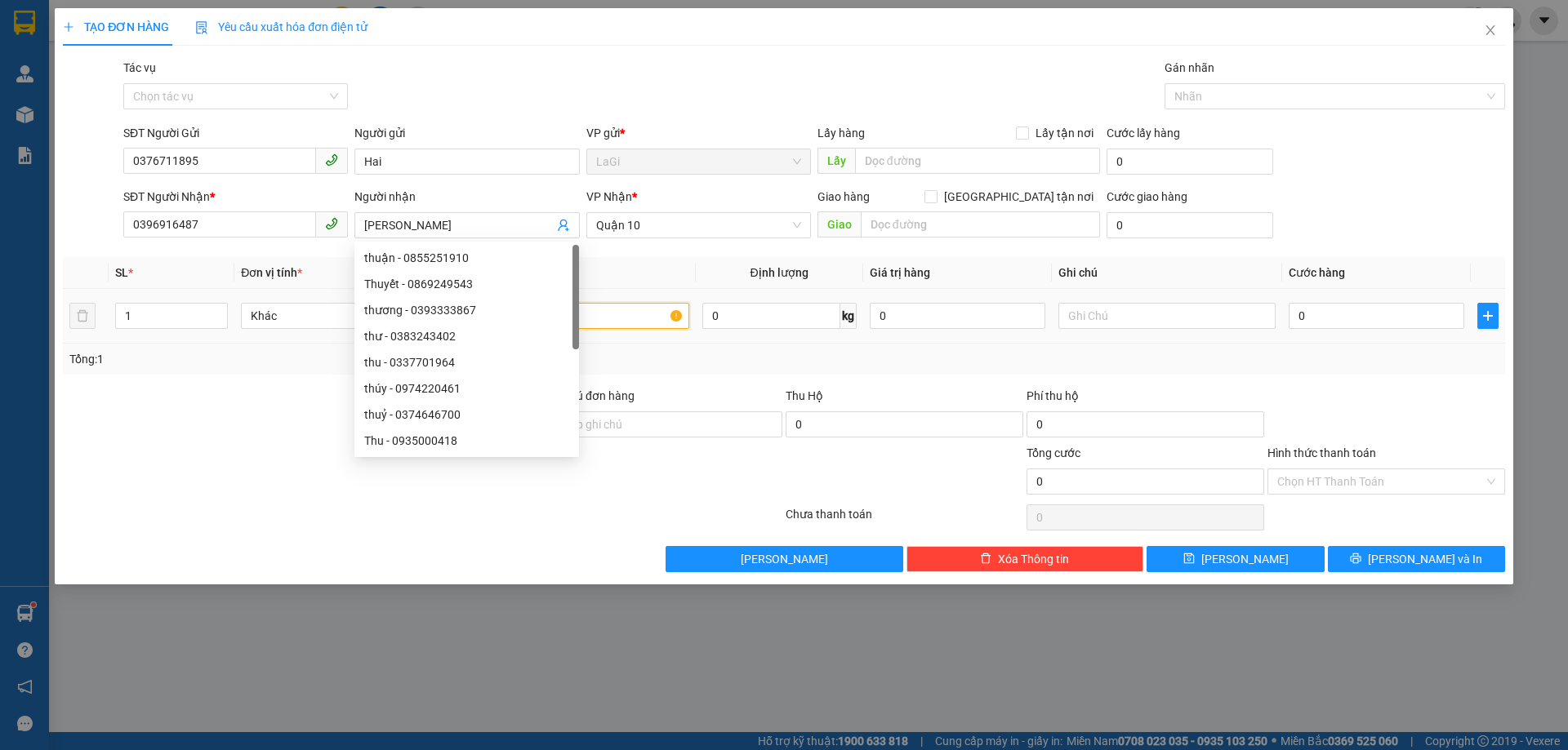
click at [646, 316] on input "text" at bounding box center [580, 316] width 218 height 26
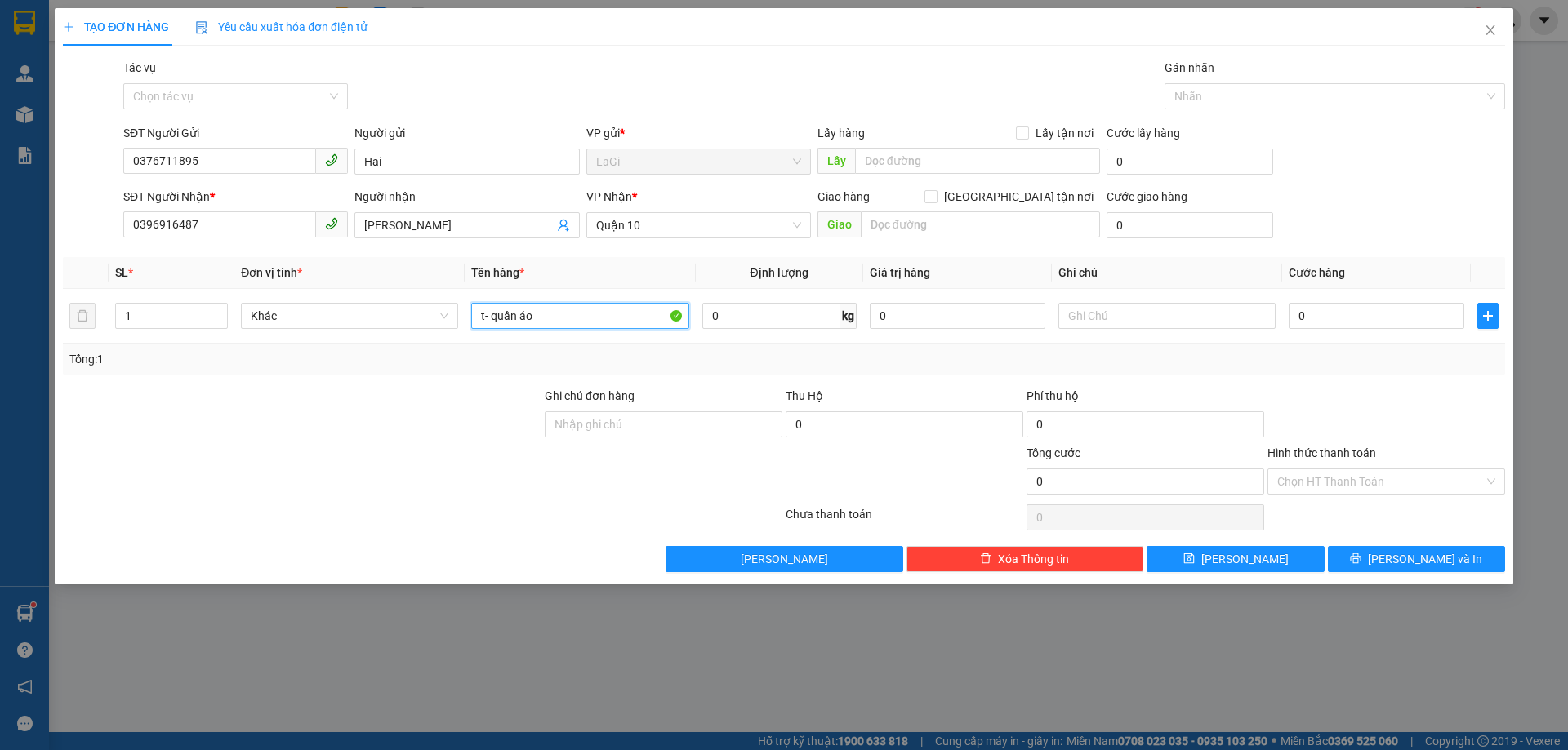
type input "t- quần áo"
click at [1498, 29] on span "Close" at bounding box center [1490, 31] width 45 height 45
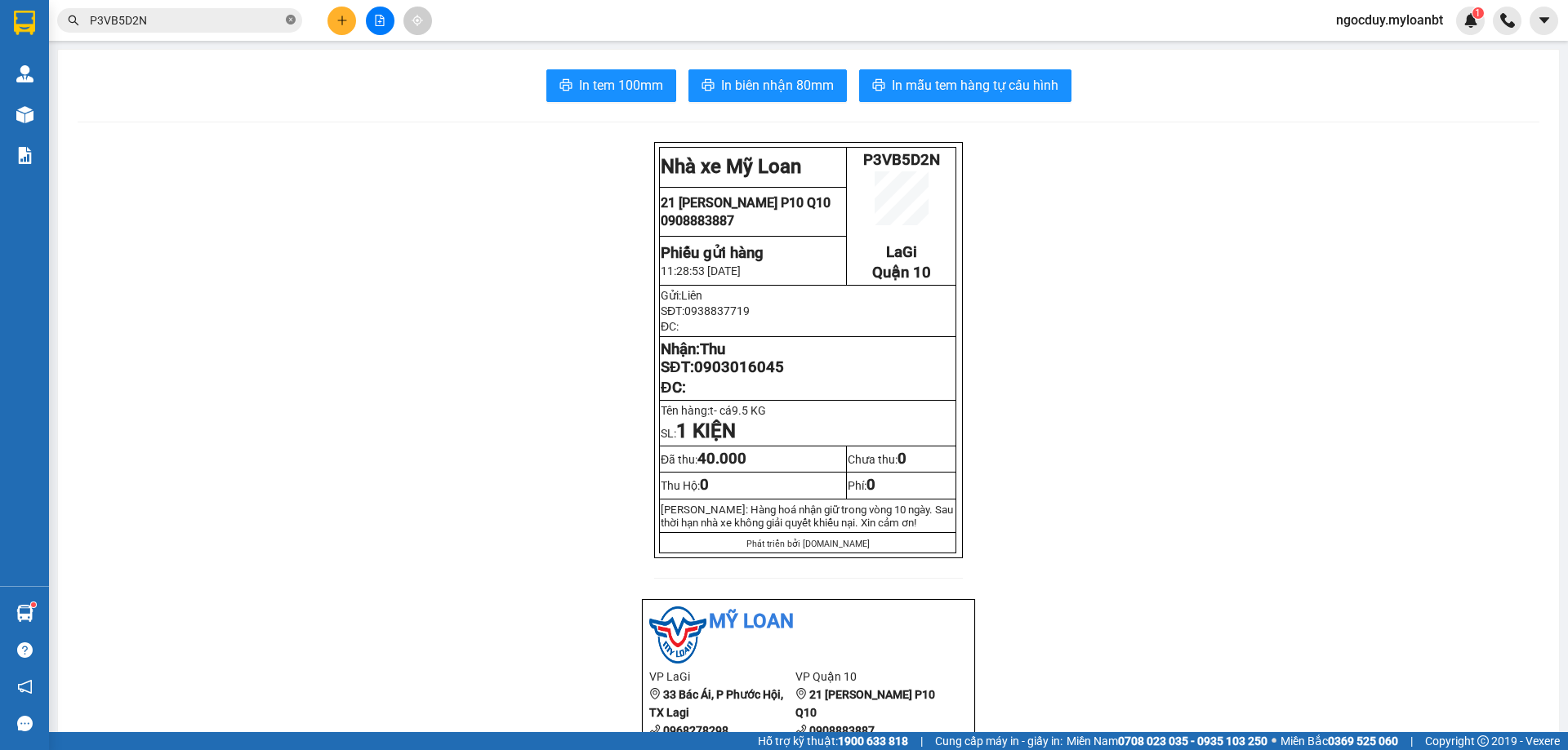
click at [287, 16] on icon "close-circle" at bounding box center [290, 20] width 9 height 9
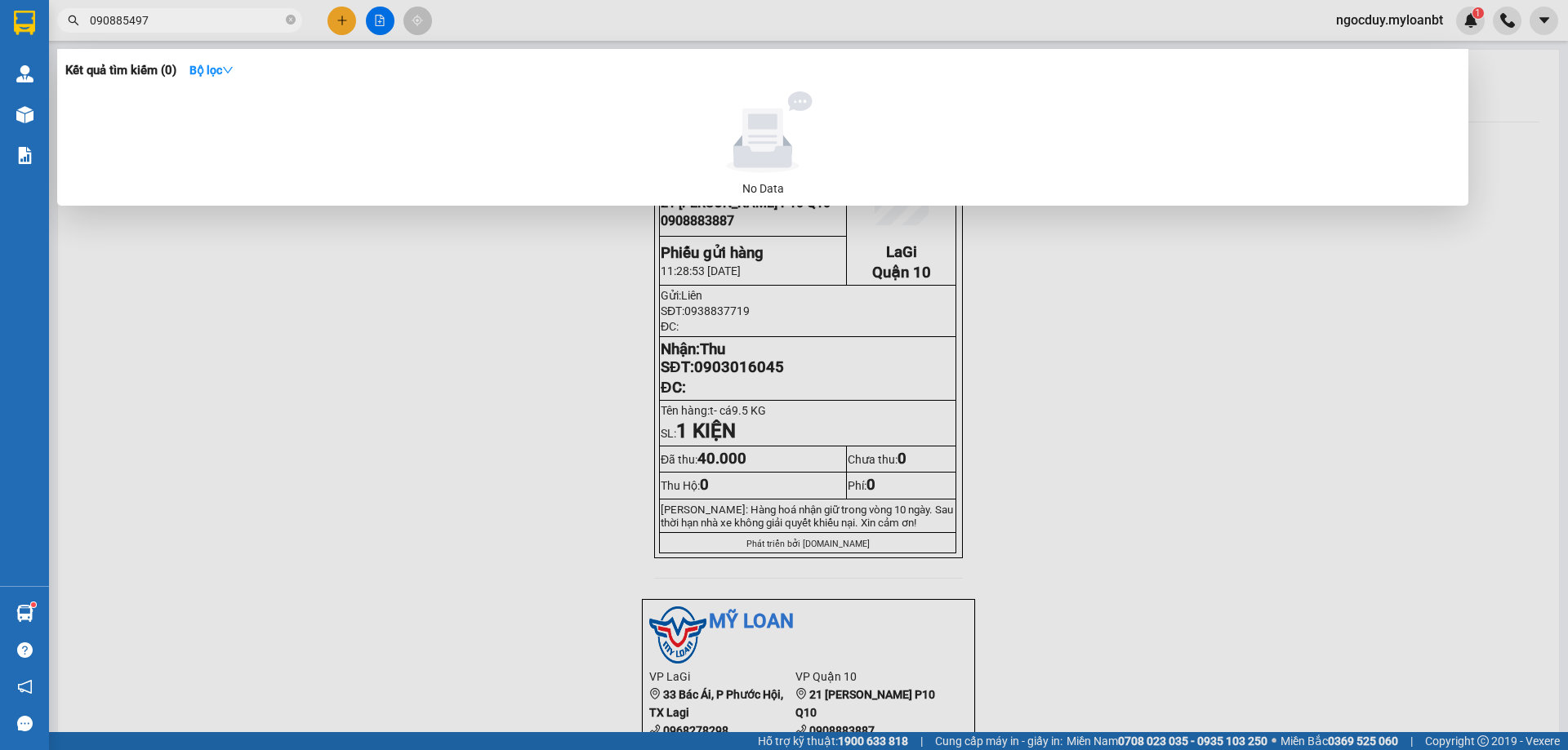
click at [111, 20] on input "090885497" at bounding box center [186, 20] width 193 height 18
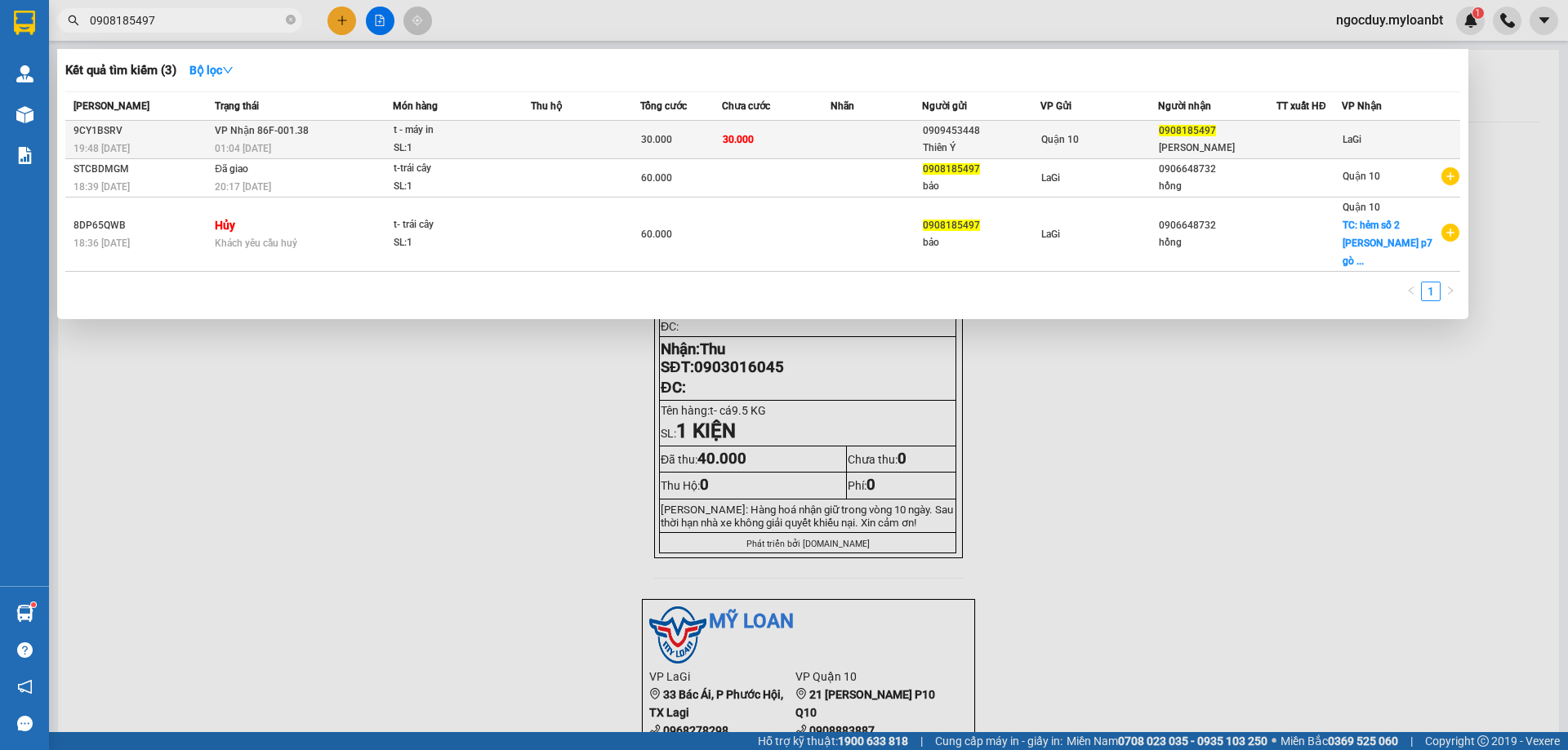
type input "0908185497"
click at [794, 141] on td "30.000" at bounding box center [776, 140] width 110 height 39
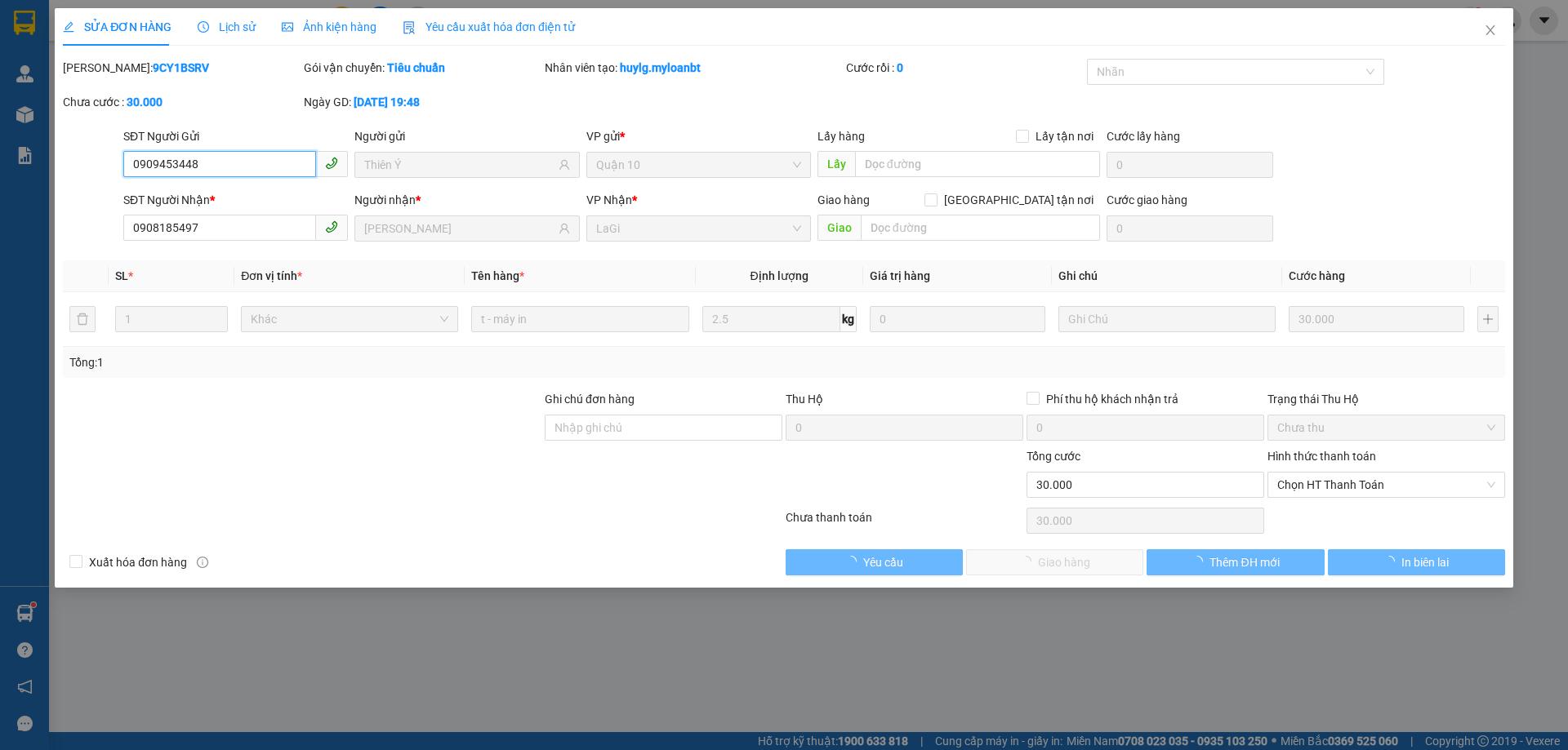
type input "0909453448"
type input "Thiên Ý"
type input "0908185497"
type input "[PERSON_NAME]"
type input "0"
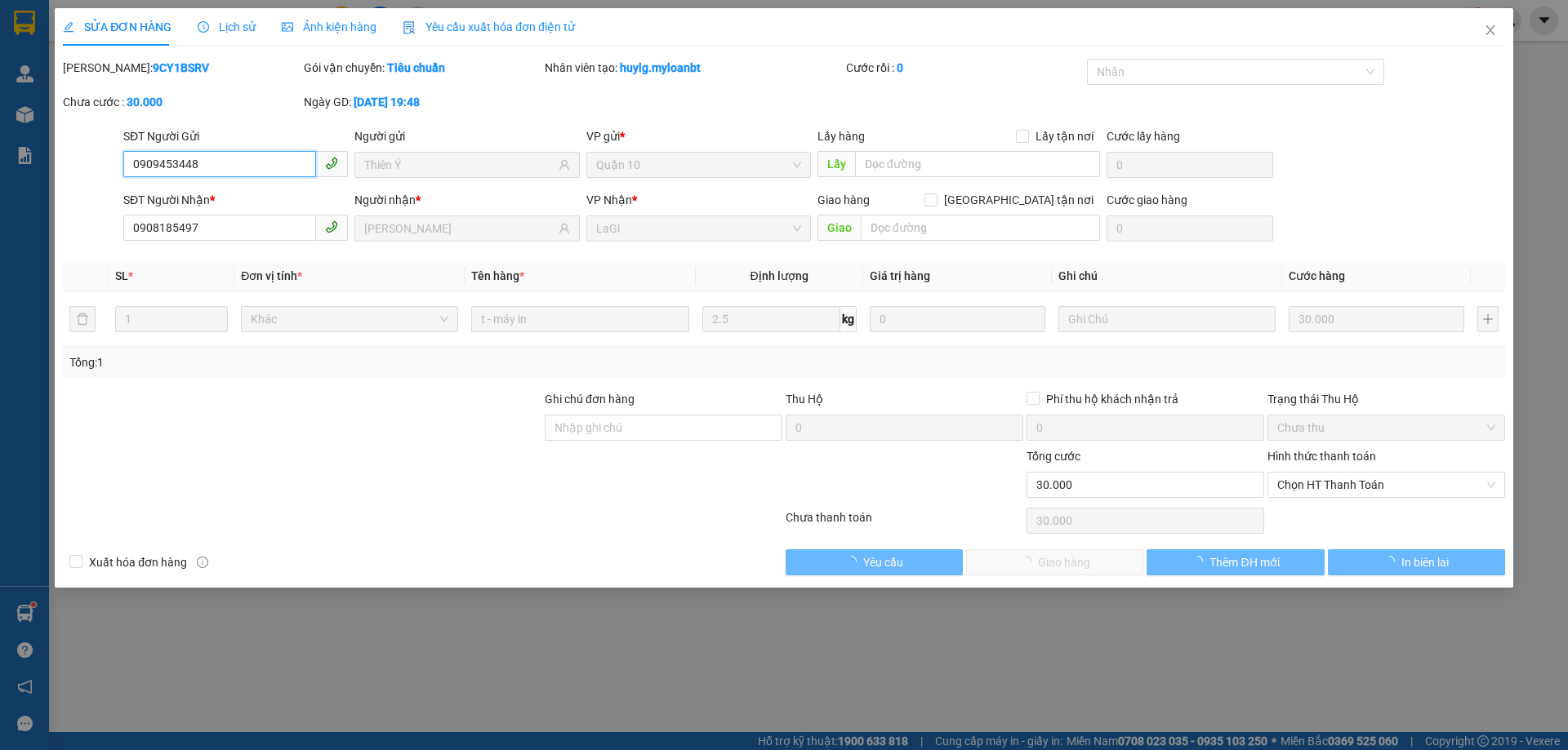
type input "30.000"
click at [1302, 481] on span "Chọn HT Thanh Toán" at bounding box center [1385, 485] width 218 height 25
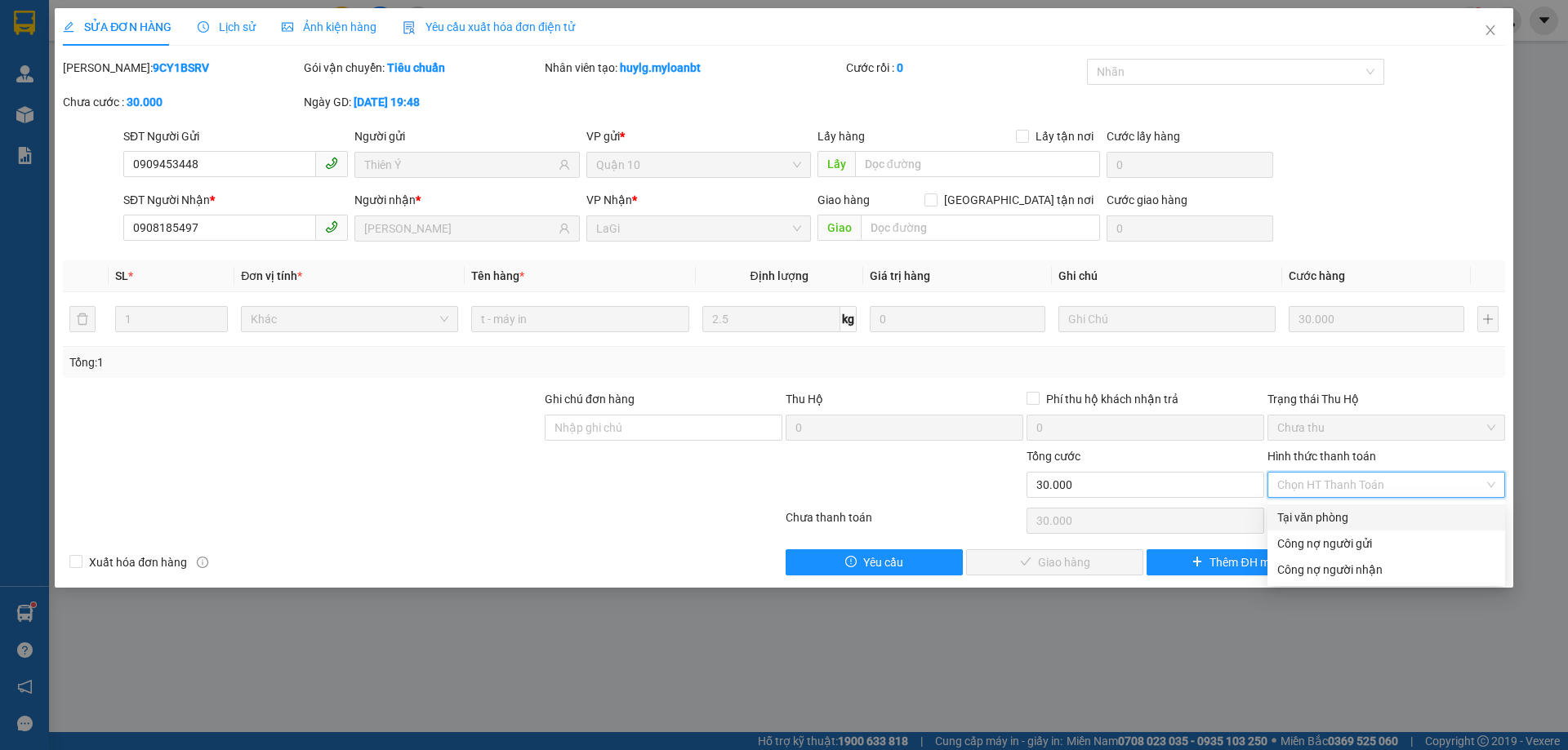
click at [1300, 512] on div "Tại văn phòng" at bounding box center [1385, 517] width 218 height 18
type input "0"
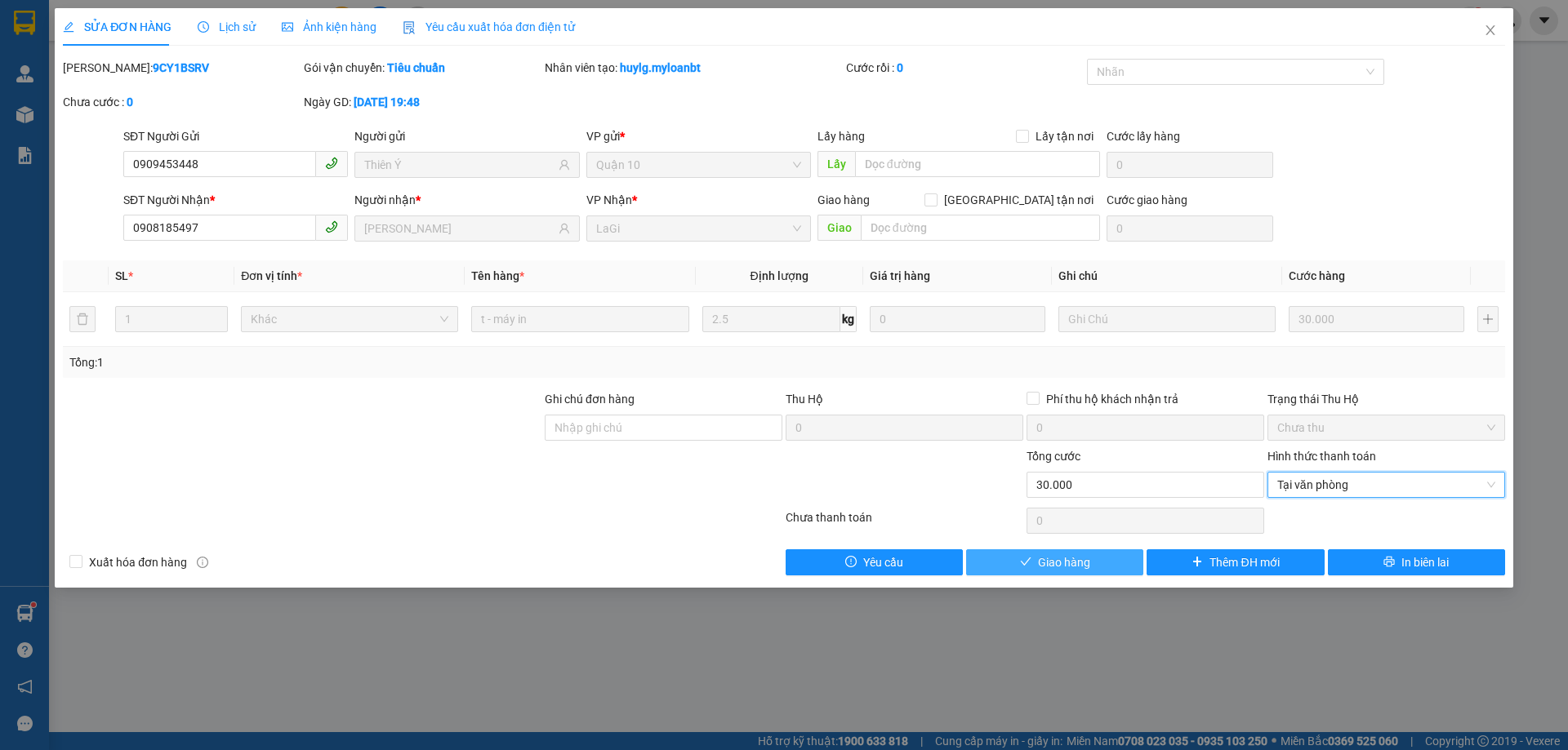
click at [1096, 553] on button "Giao hàng" at bounding box center [1054, 563] width 177 height 26
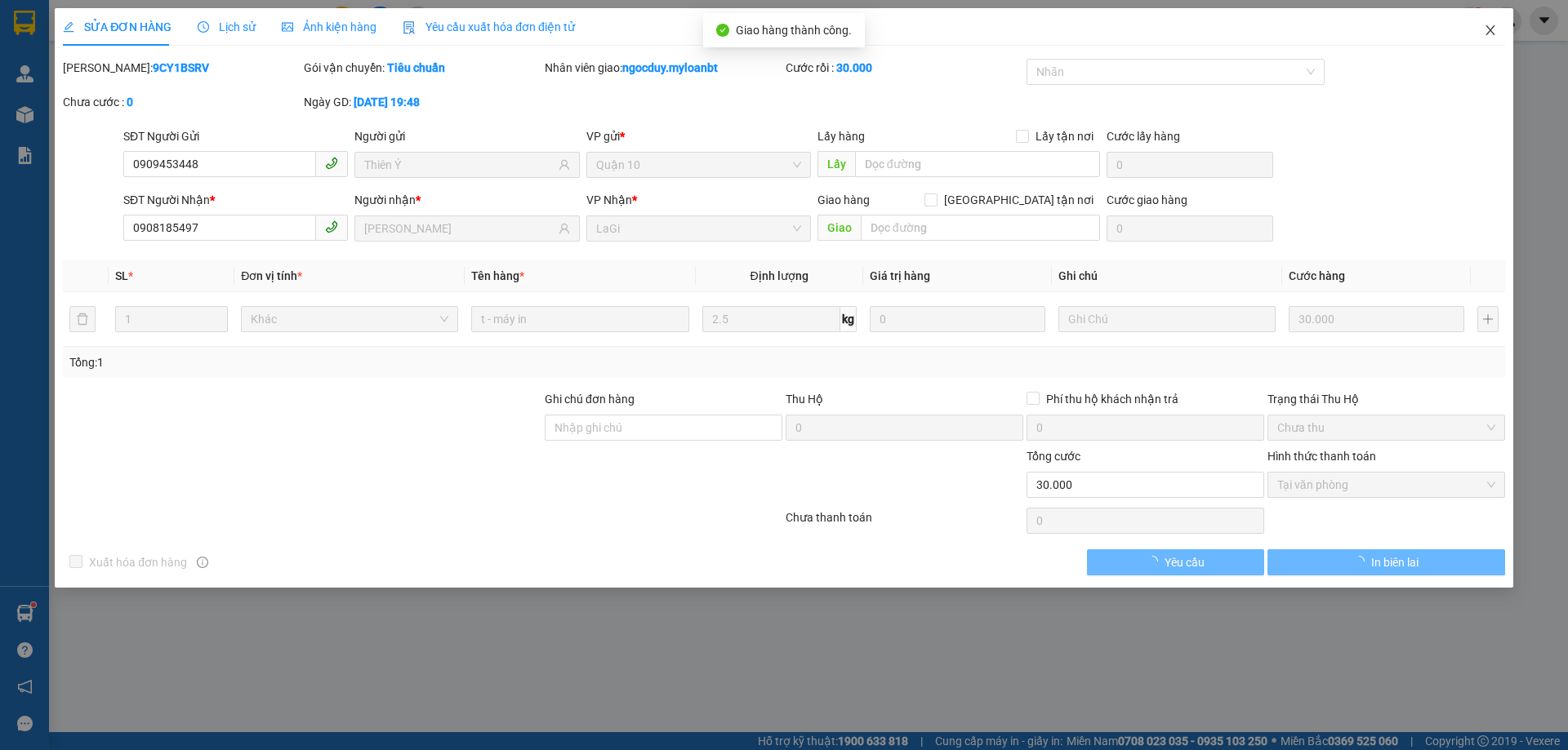
click at [1496, 33] on icon "close" at bounding box center [1490, 30] width 13 height 13
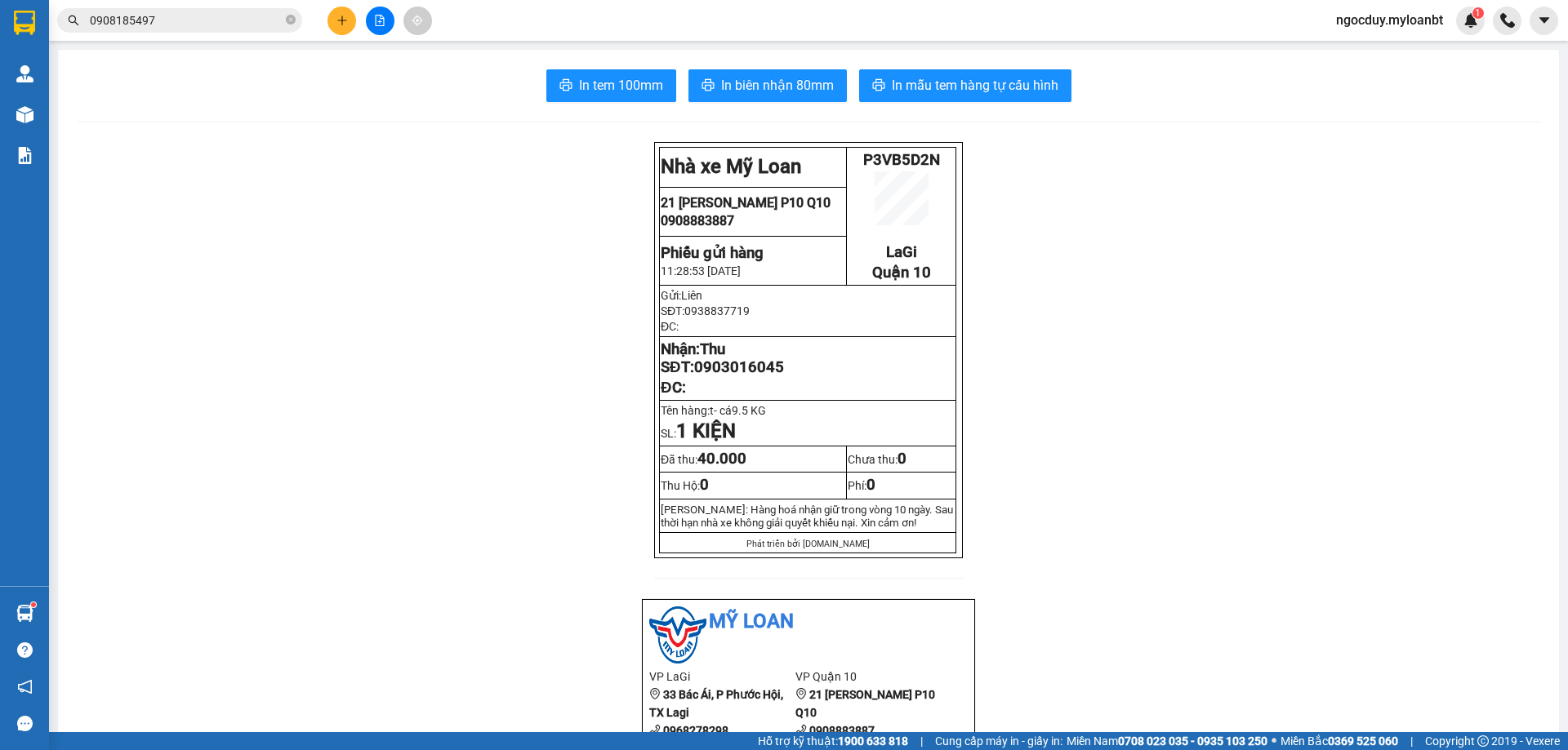
click at [349, 21] on button at bounding box center [341, 21] width 28 height 28
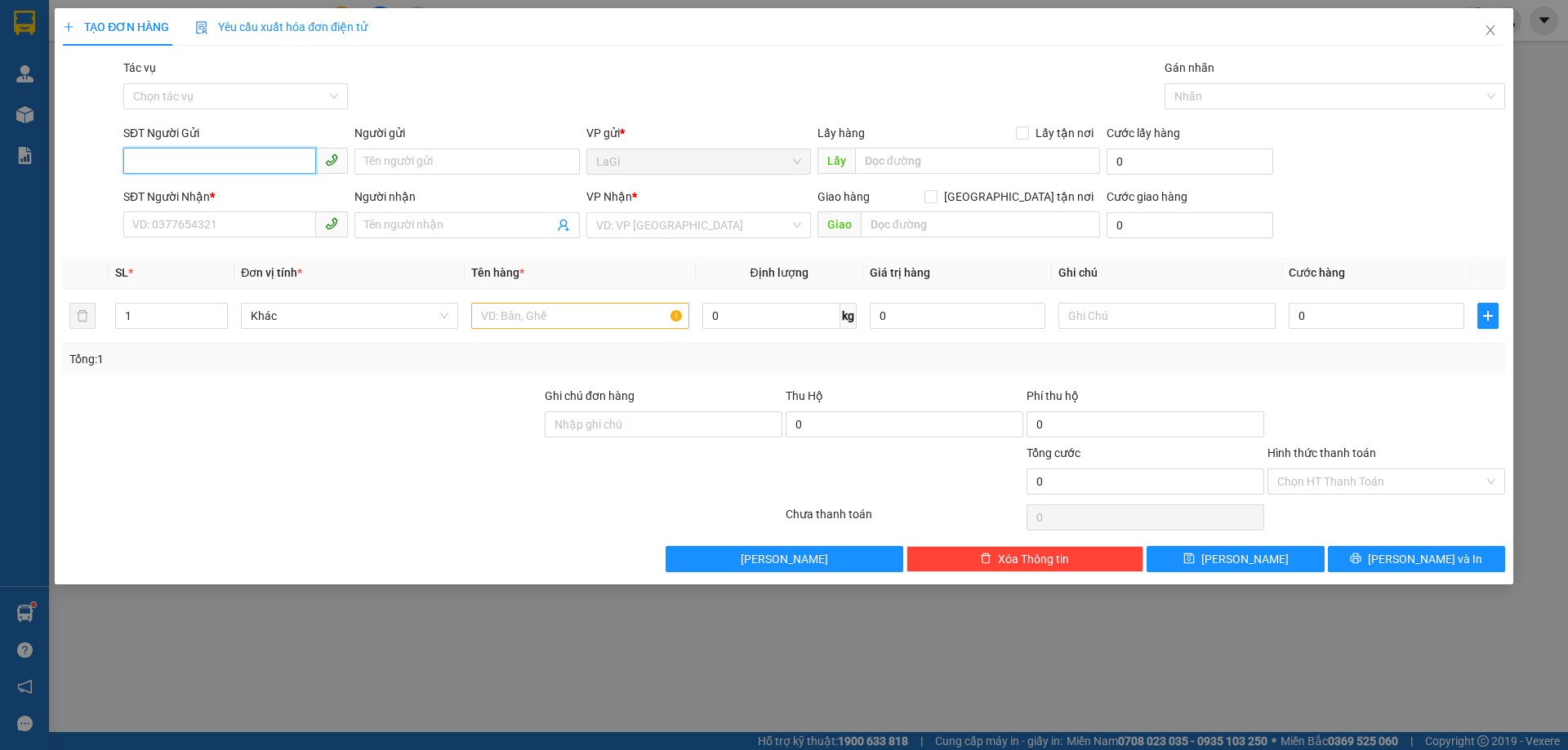
click at [250, 165] on input "SĐT Người Gửi" at bounding box center [219, 161] width 193 height 26
click at [205, 173] on input "SĐT Người Gửi" at bounding box center [219, 161] width 193 height 26
click at [200, 164] on input "SĐT Người Gửi" at bounding box center [219, 161] width 193 height 26
drag, startPoint x: 213, startPoint y: 197, endPoint x: 224, endPoint y: 189, distance: 13.6
click at [213, 197] on div "0396916487 - bé thanh xinh đẹp" at bounding box center [235, 194] width 205 height 18
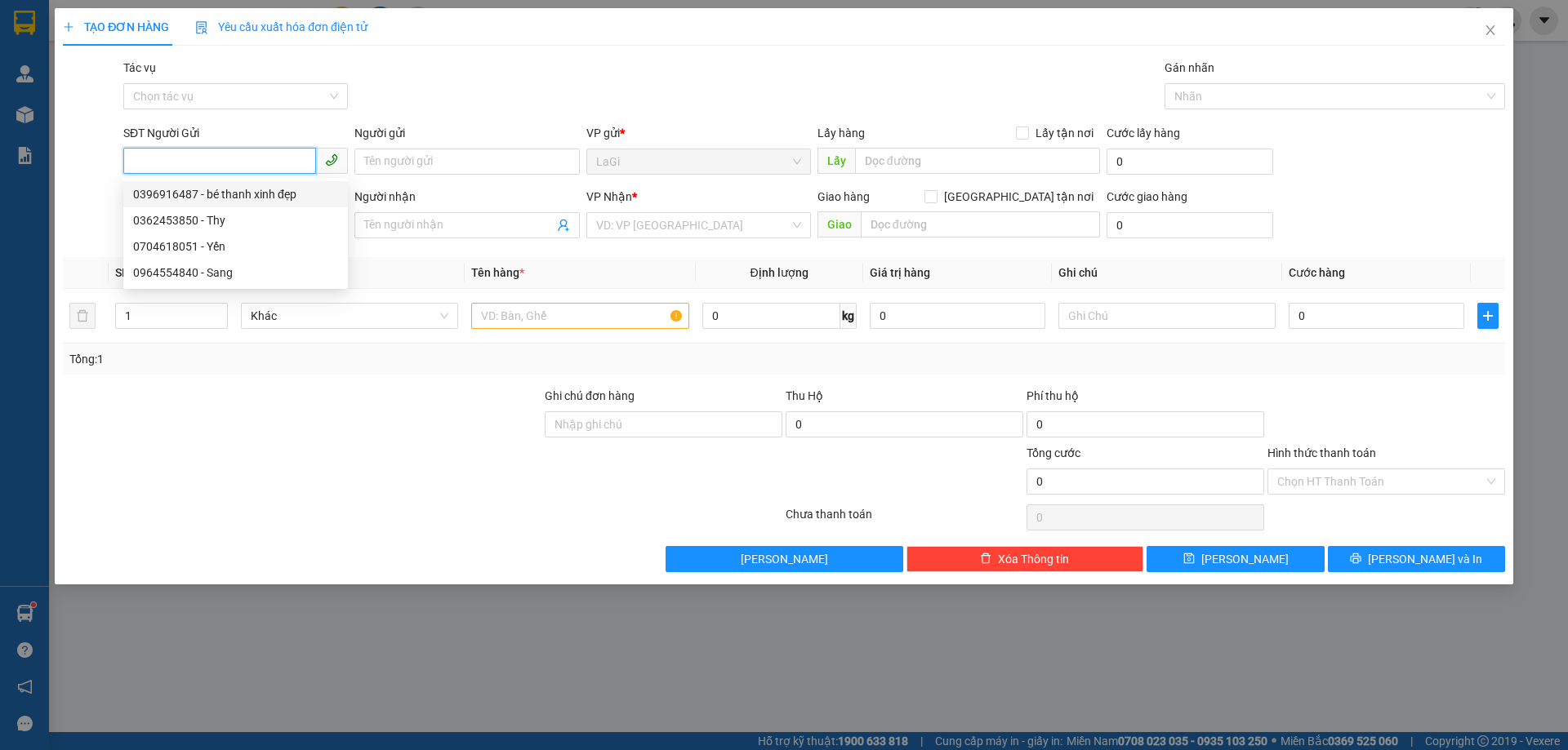
type input "0396916487"
type input "bé thanh xinh đẹp"
type input "0396916487"
type input "bé thanh xinh đẹp"
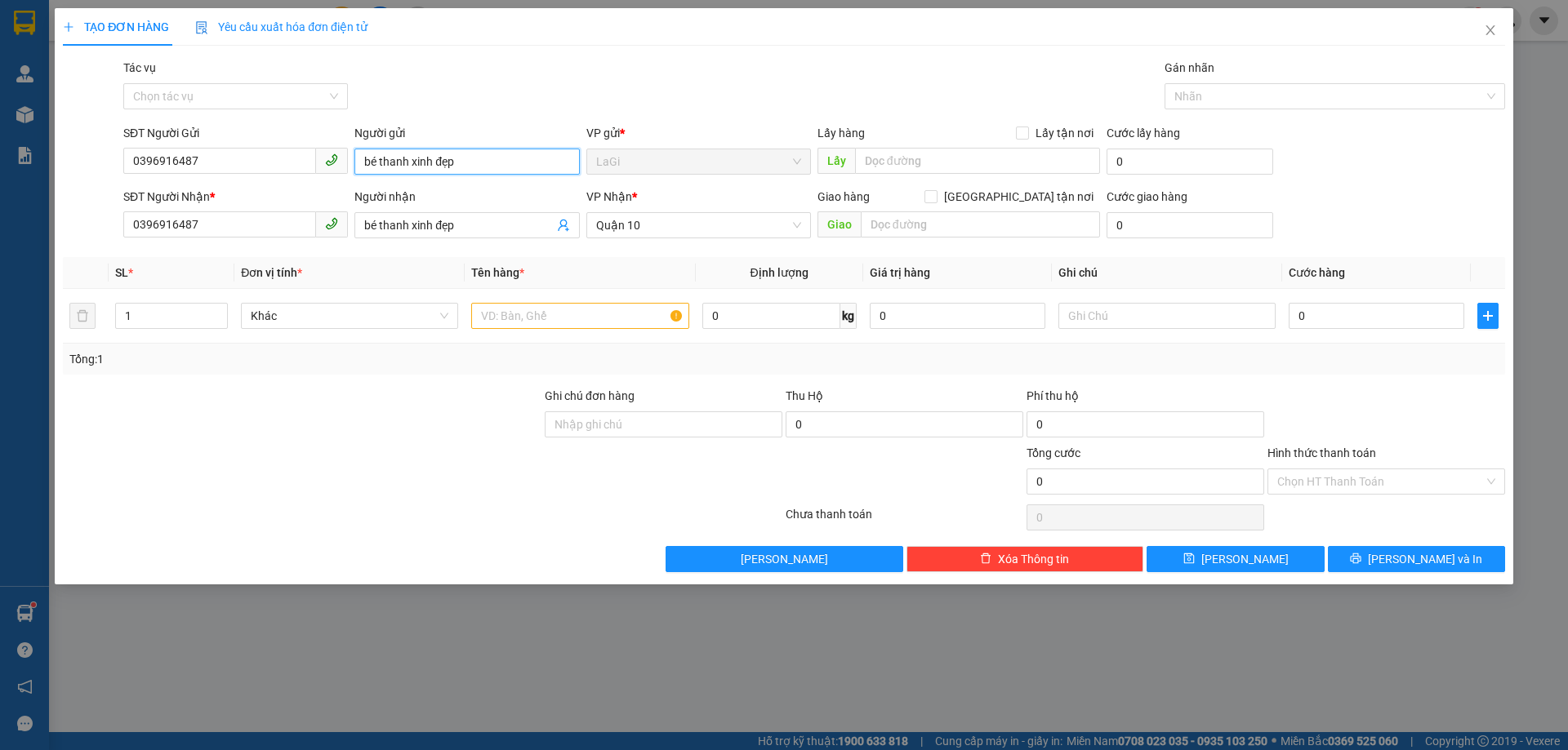
click at [499, 169] on input "bé thanh xinh đẹp" at bounding box center [466, 162] width 224 height 26
click at [497, 170] on input "bé thanh xinh đẹp" at bounding box center [466, 162] width 224 height 26
click at [497, 170] on input "bé thanh xinh đẹp" at bounding box center [466, 162] width 224 height 26
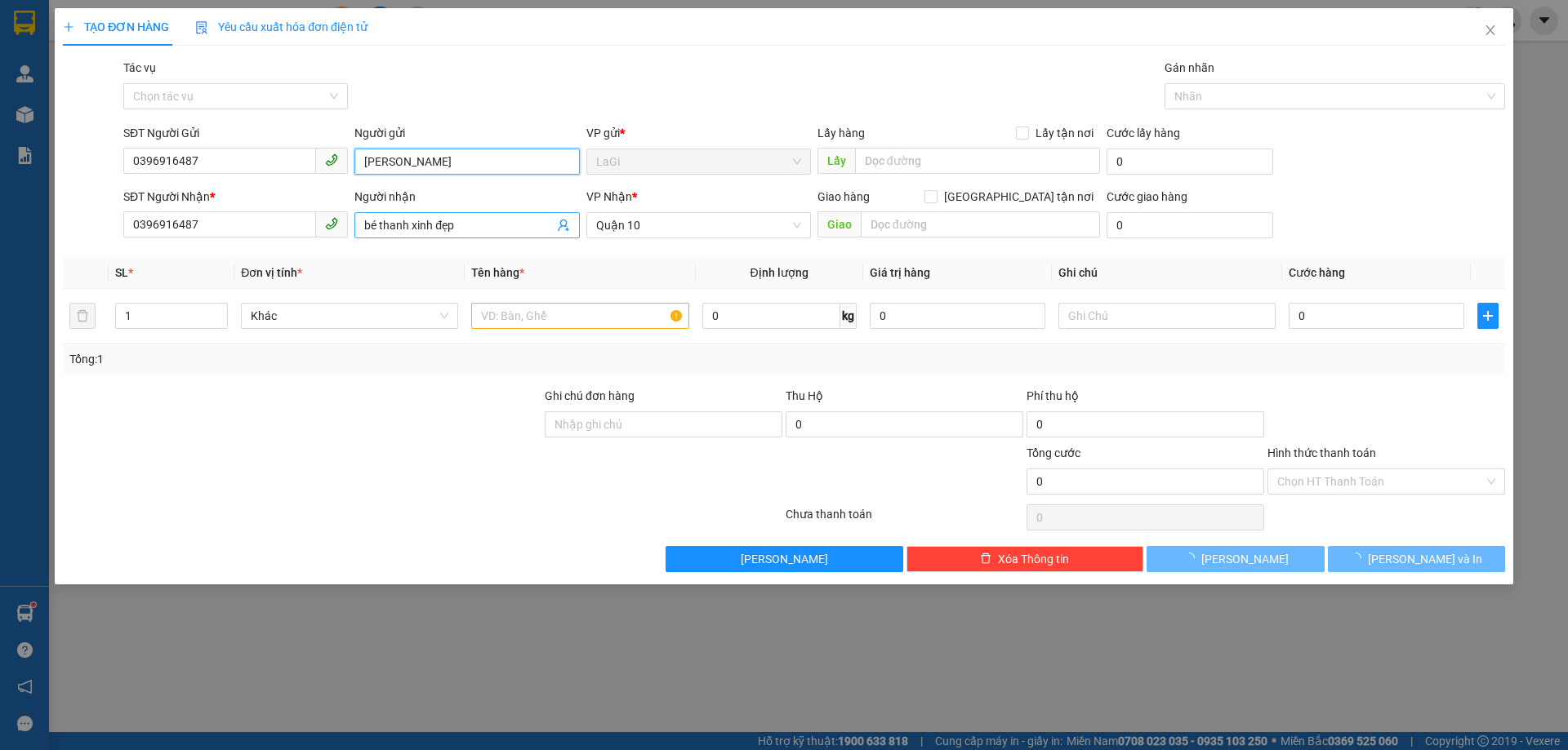
type input "[PERSON_NAME]"
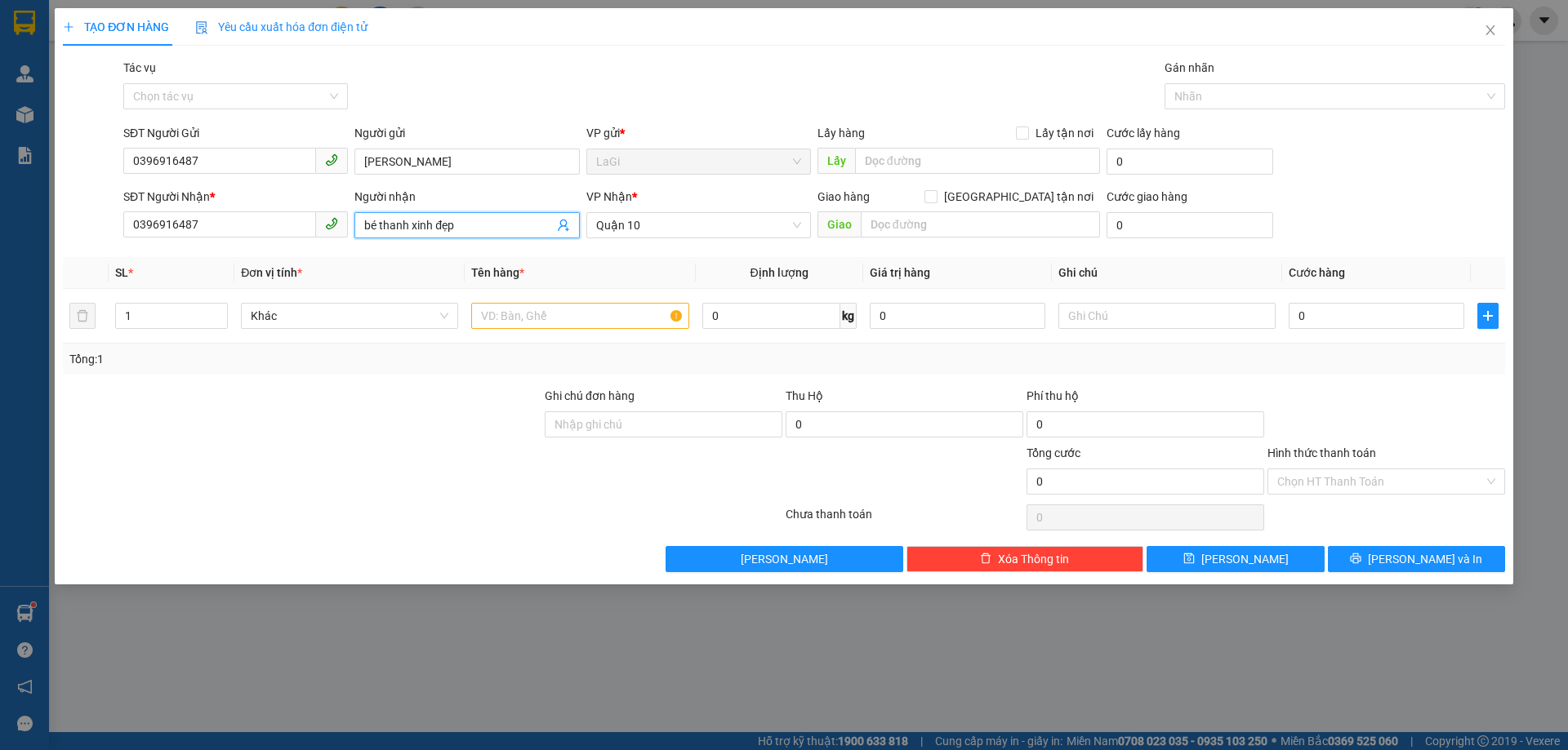
click at [467, 229] on input "bé thanh xinh đẹp" at bounding box center [458, 225] width 188 height 18
type input "[PERSON_NAME]"
click at [498, 318] on input "text" at bounding box center [580, 316] width 218 height 26
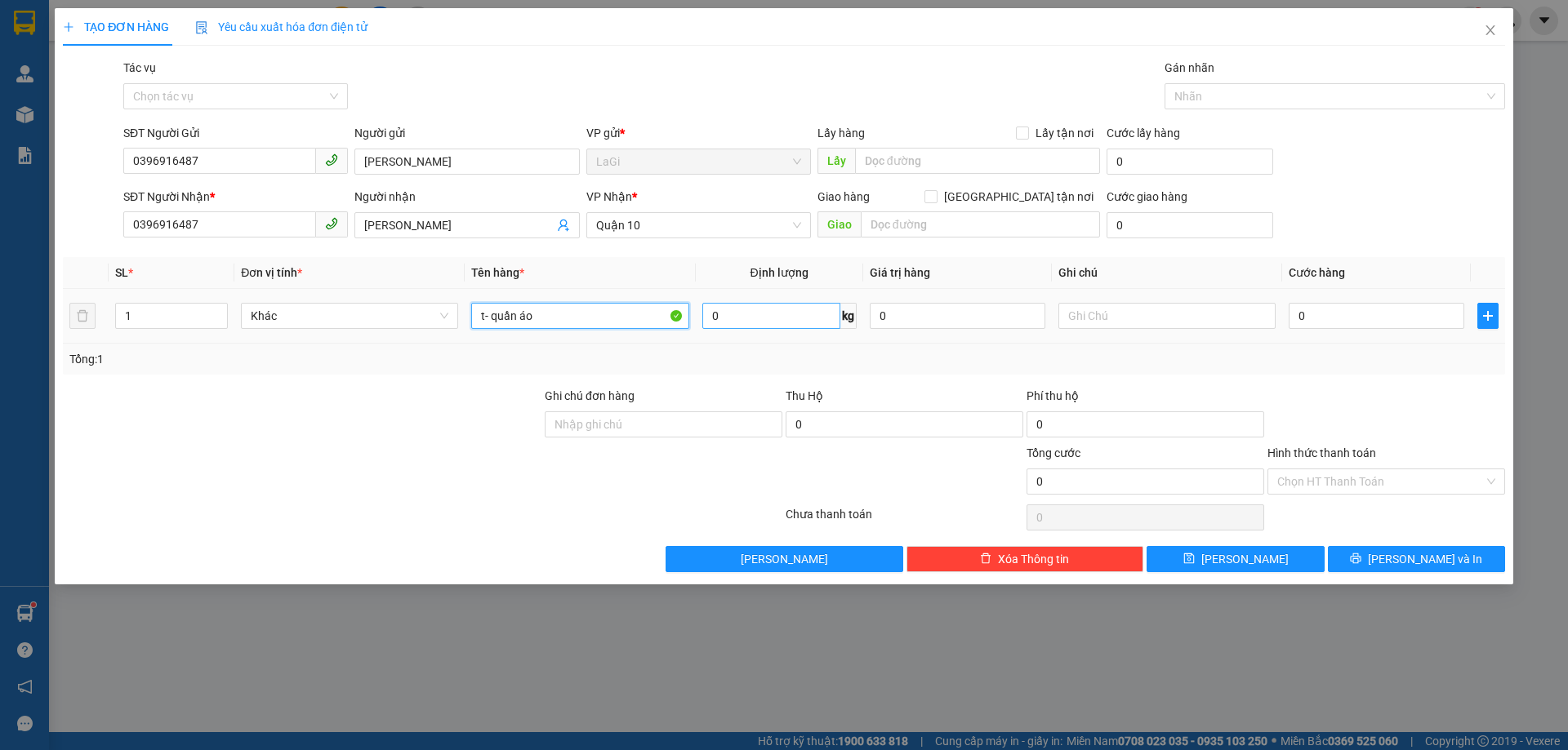
type input "t- quần áo"
click at [768, 323] on input "0" at bounding box center [772, 316] width 138 height 26
type input "7.8"
click at [1498, 323] on button "button" at bounding box center [1488, 316] width 21 height 26
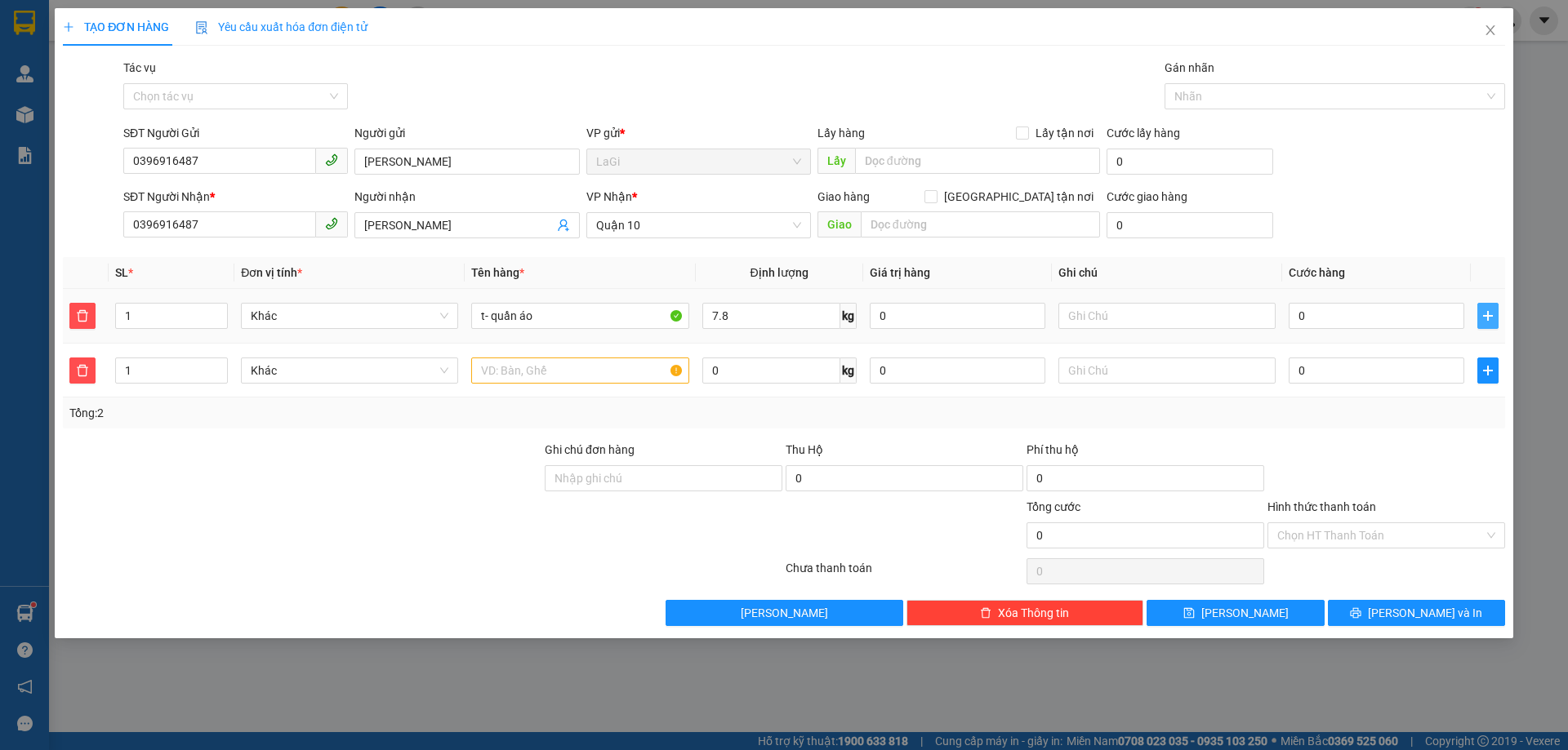
click at [1491, 322] on icon "plus" at bounding box center [1488, 316] width 13 height 13
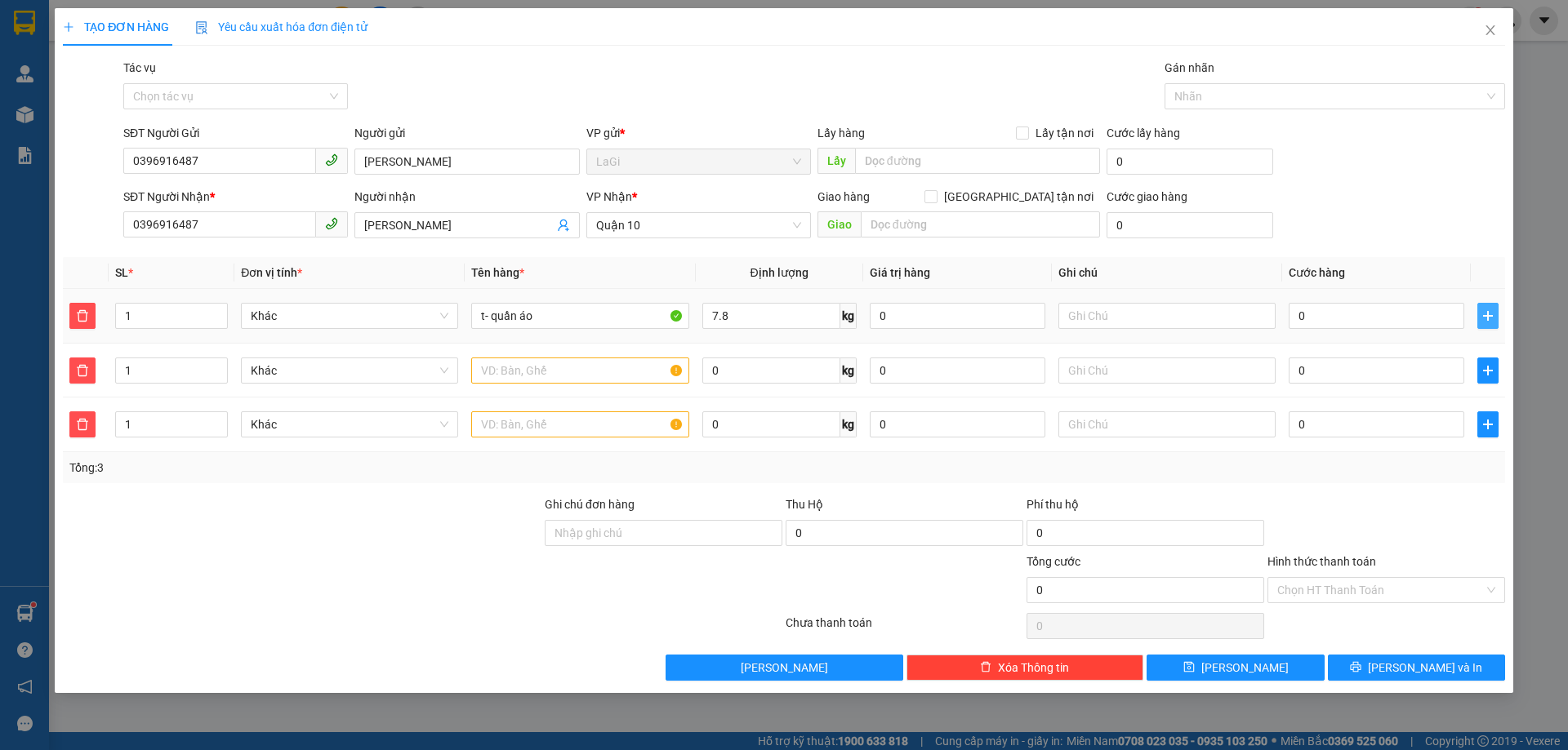
click at [1491, 322] on icon "plus" at bounding box center [1488, 316] width 13 height 13
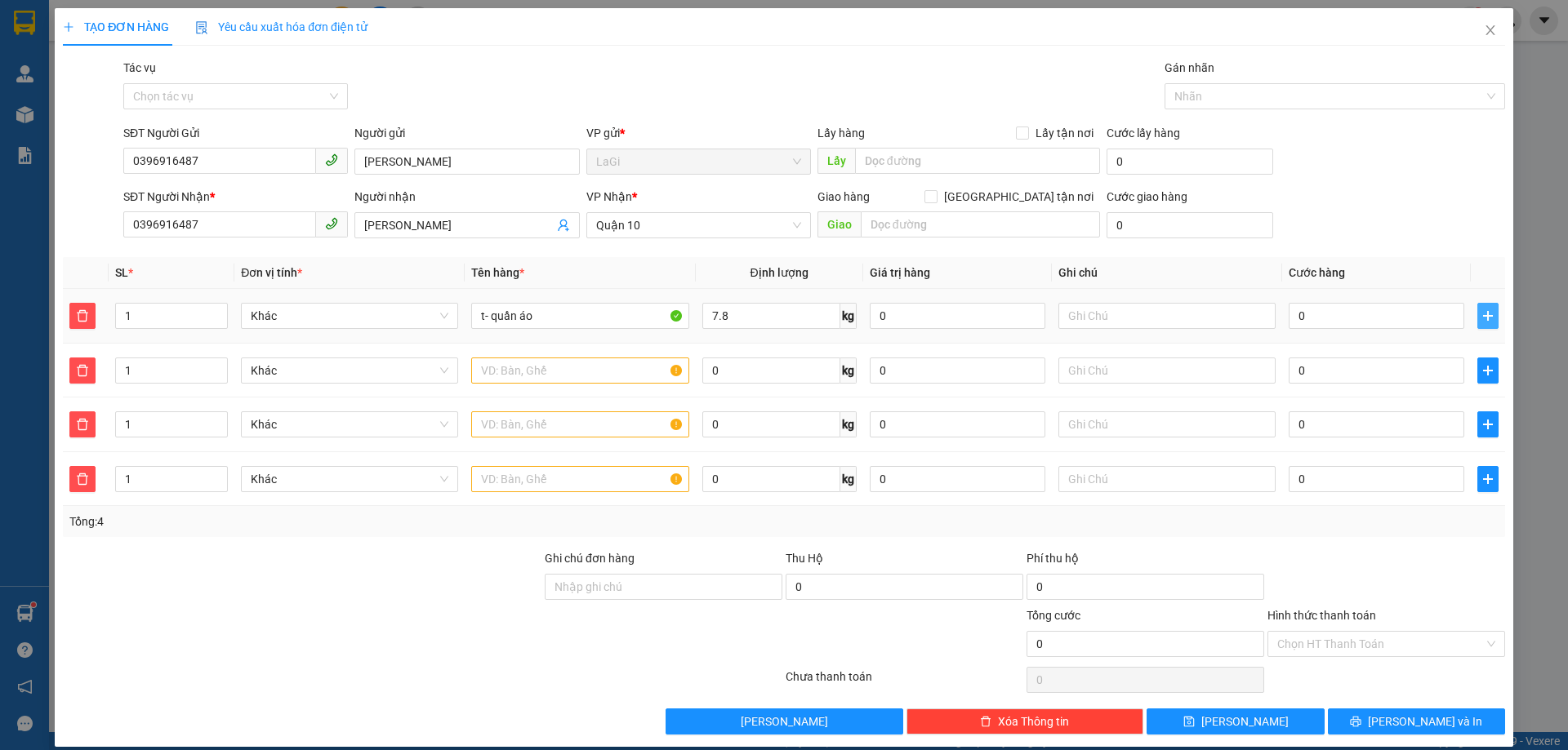
click at [1491, 322] on td at bounding box center [1488, 317] width 34 height 55
click at [763, 375] on input "0" at bounding box center [772, 371] width 138 height 26
type input "11"
click at [728, 432] on input "0" at bounding box center [772, 425] width 138 height 26
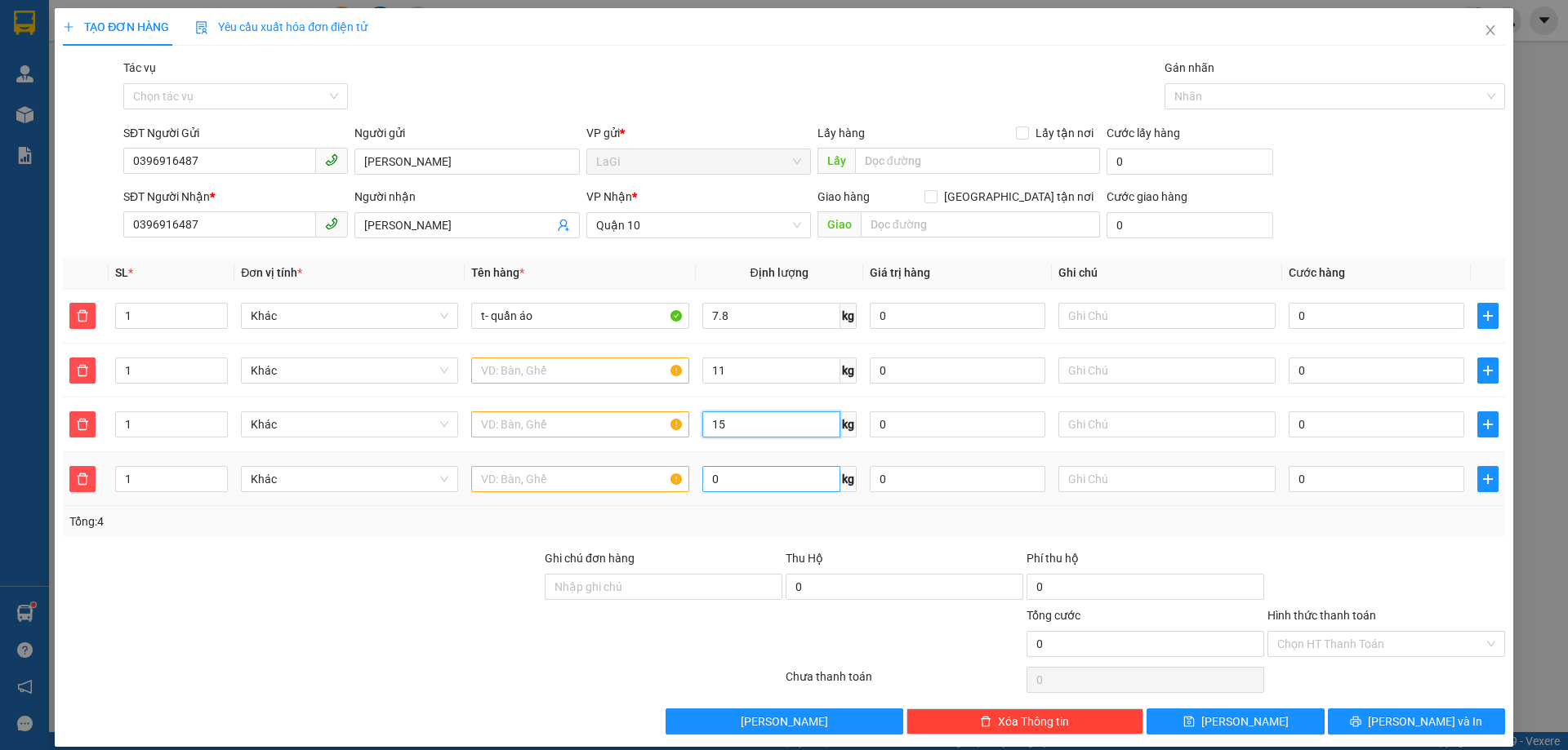
type input "15"
click at [716, 477] on input "0" at bounding box center [772, 480] width 138 height 26
type input "9.2"
click at [1481, 476] on icon "plus" at bounding box center [1488, 480] width 13 height 13
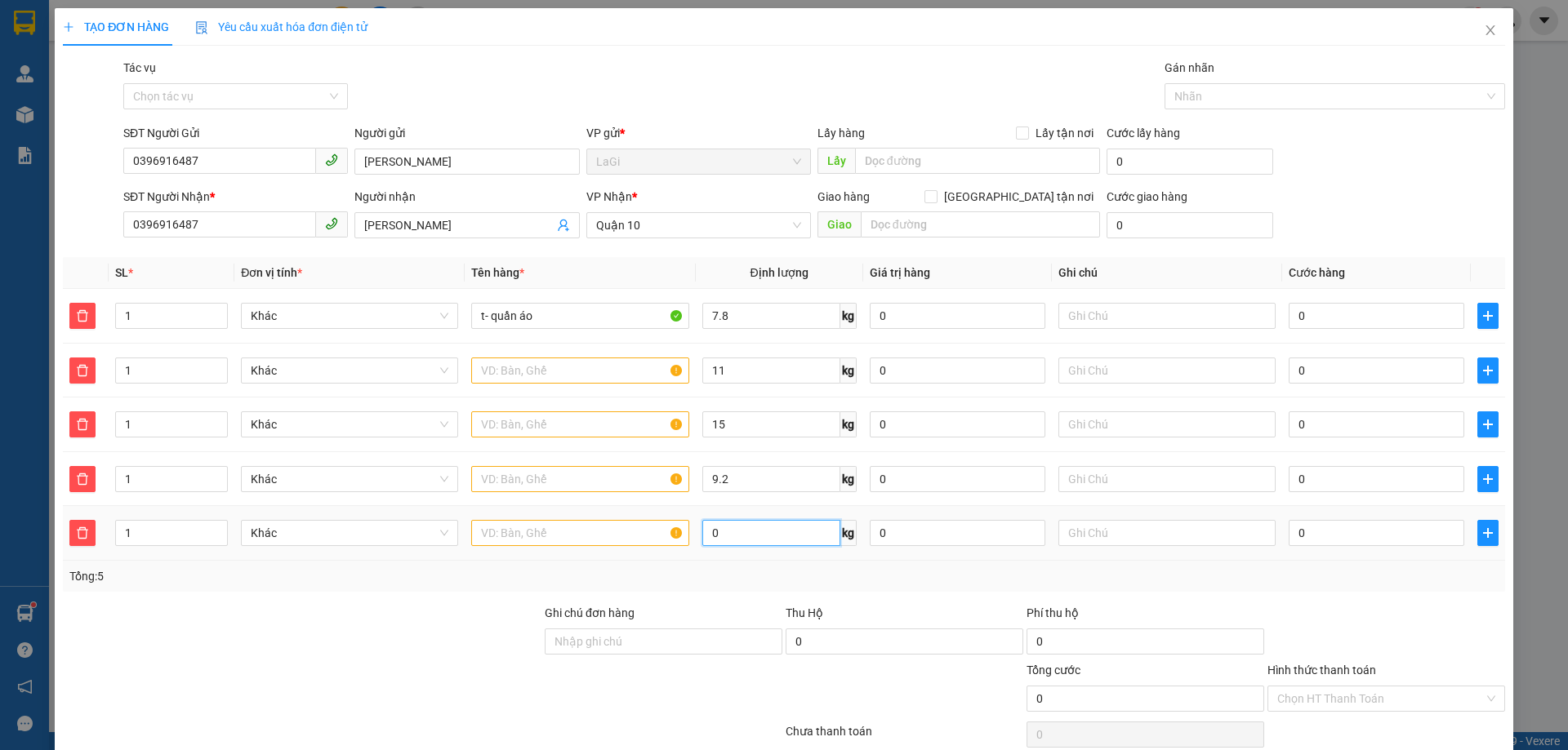
click at [749, 528] on input "0" at bounding box center [772, 533] width 138 height 26
type input "8.5"
click at [1481, 534] on icon "plus" at bounding box center [1488, 533] width 13 height 13
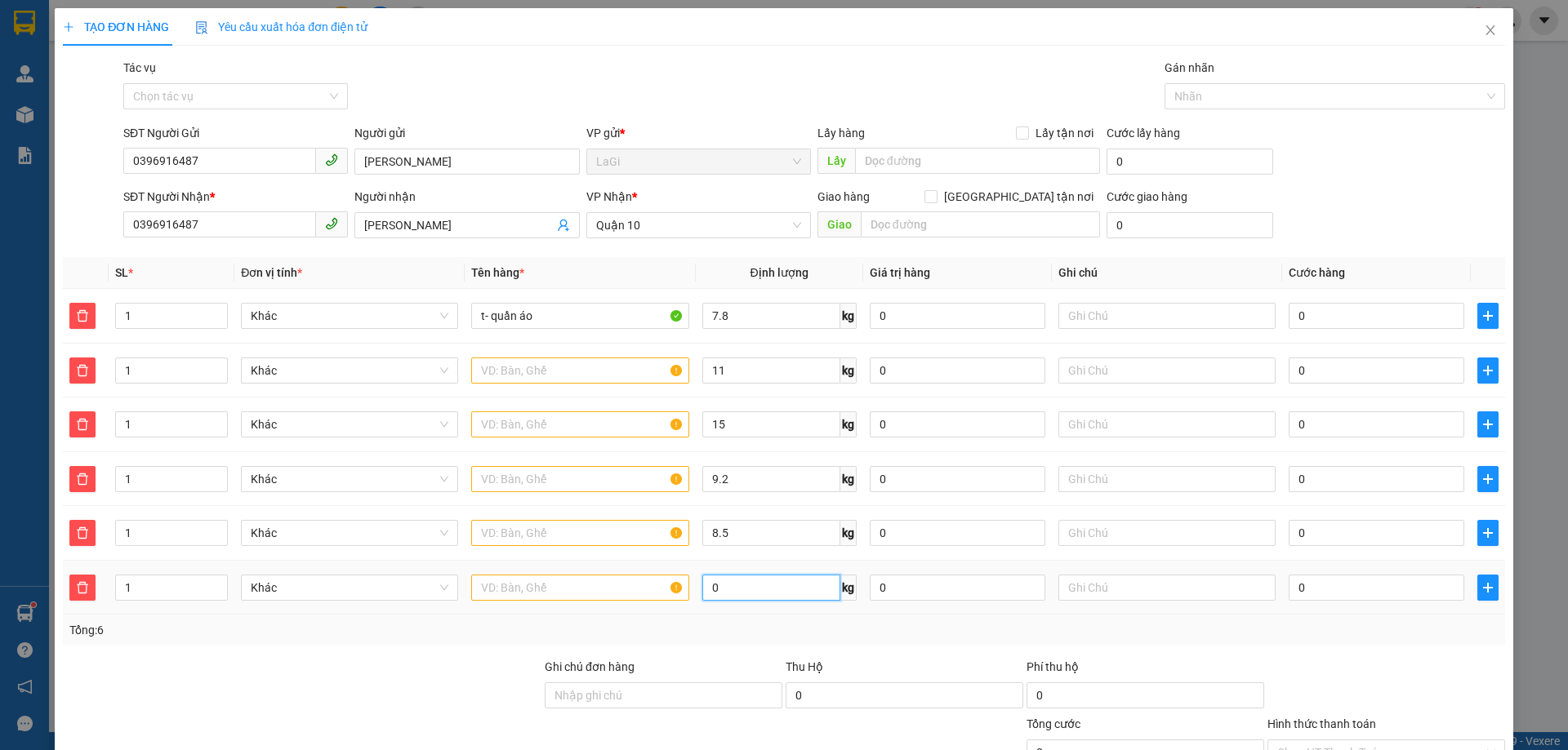
click at [787, 583] on input "0" at bounding box center [772, 588] width 138 height 26
type input "17.8"
click at [1478, 595] on button "button" at bounding box center [1488, 588] width 21 height 26
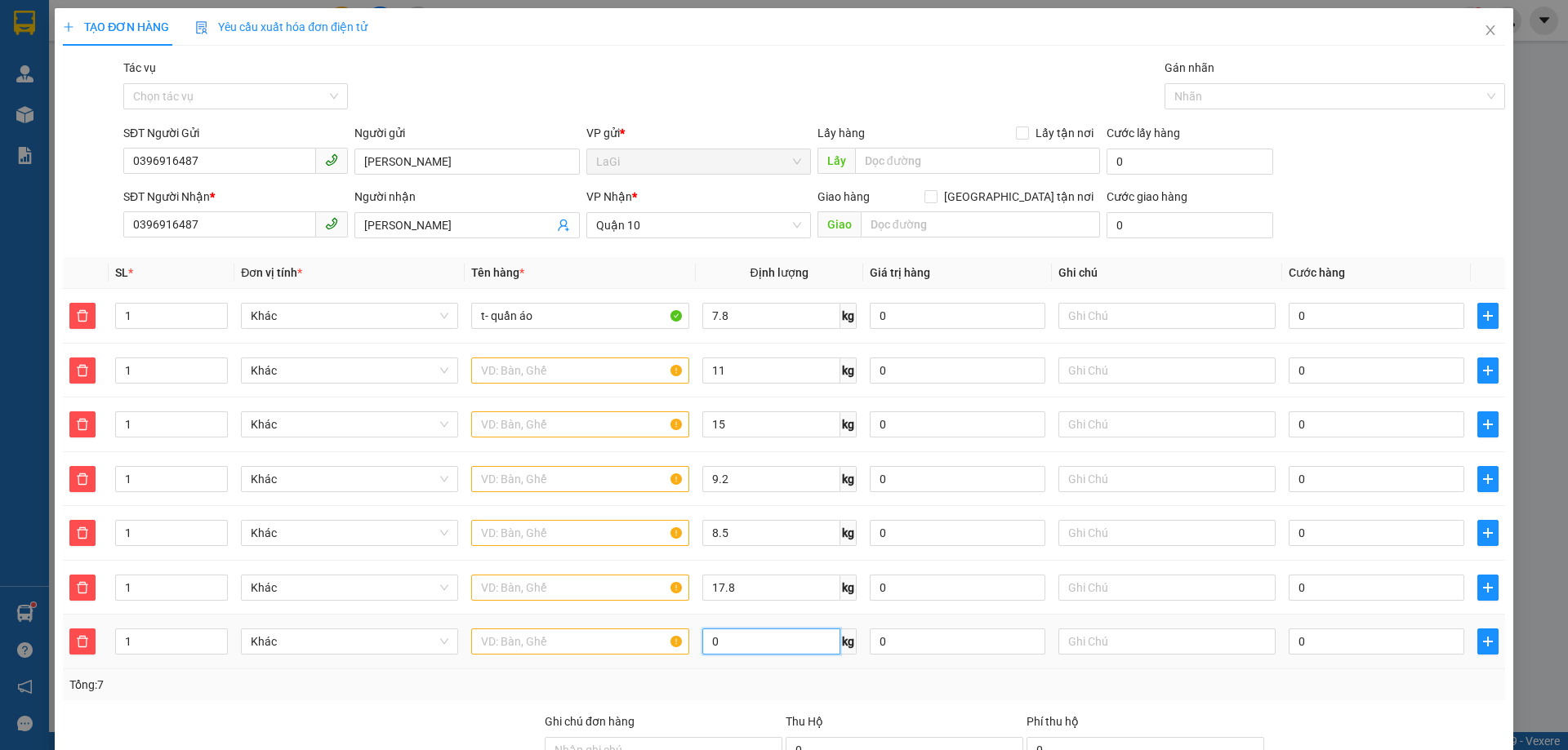
click at [720, 638] on input "0" at bounding box center [772, 642] width 138 height 26
type input "18.2"
click at [1481, 640] on icon "plus" at bounding box center [1488, 642] width 13 height 13
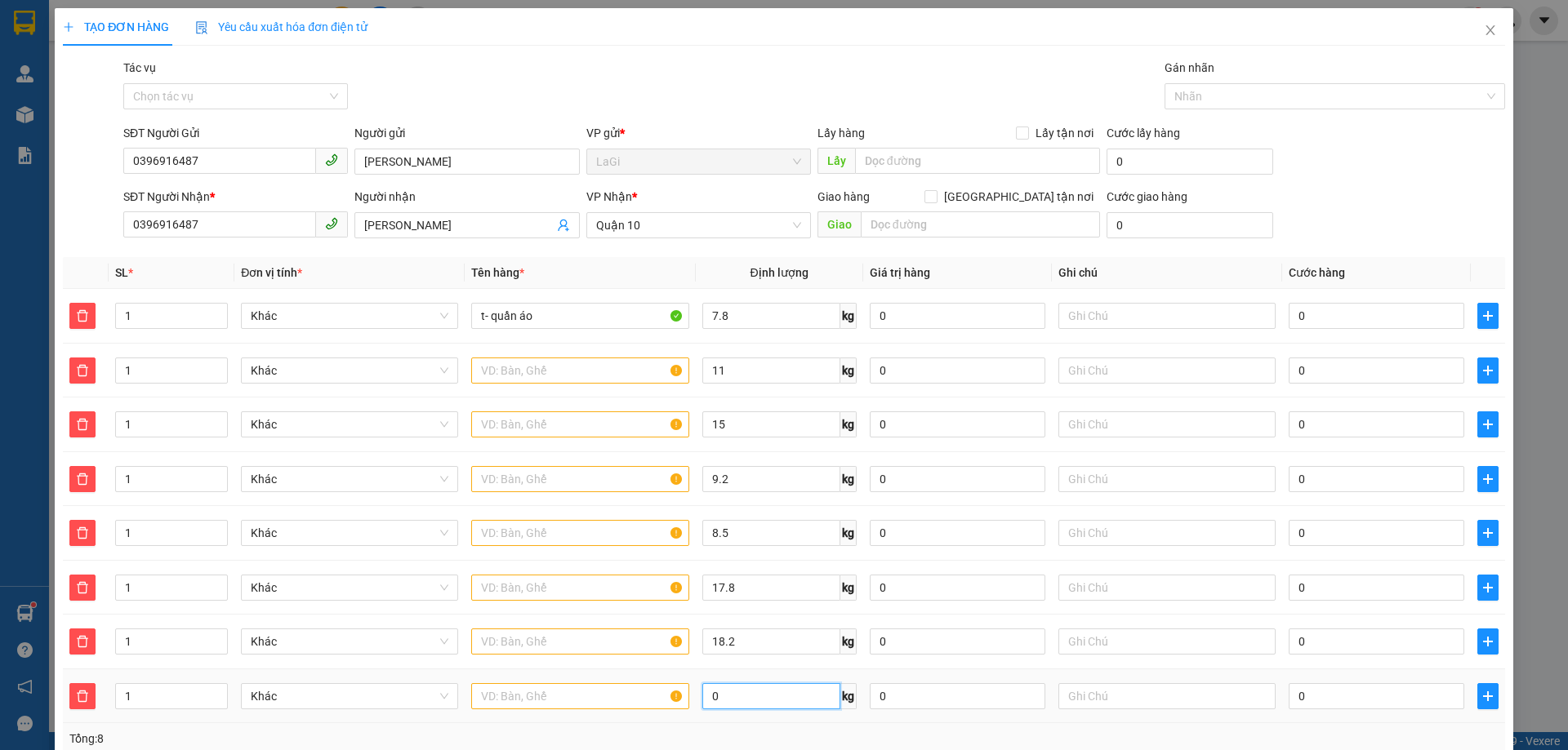
click at [793, 691] on input "0" at bounding box center [772, 697] width 138 height 26
type input "21"
click at [763, 651] on input "18.2" at bounding box center [772, 642] width 138 height 26
type input "18"
click at [784, 595] on input "17.8" at bounding box center [772, 588] width 138 height 26
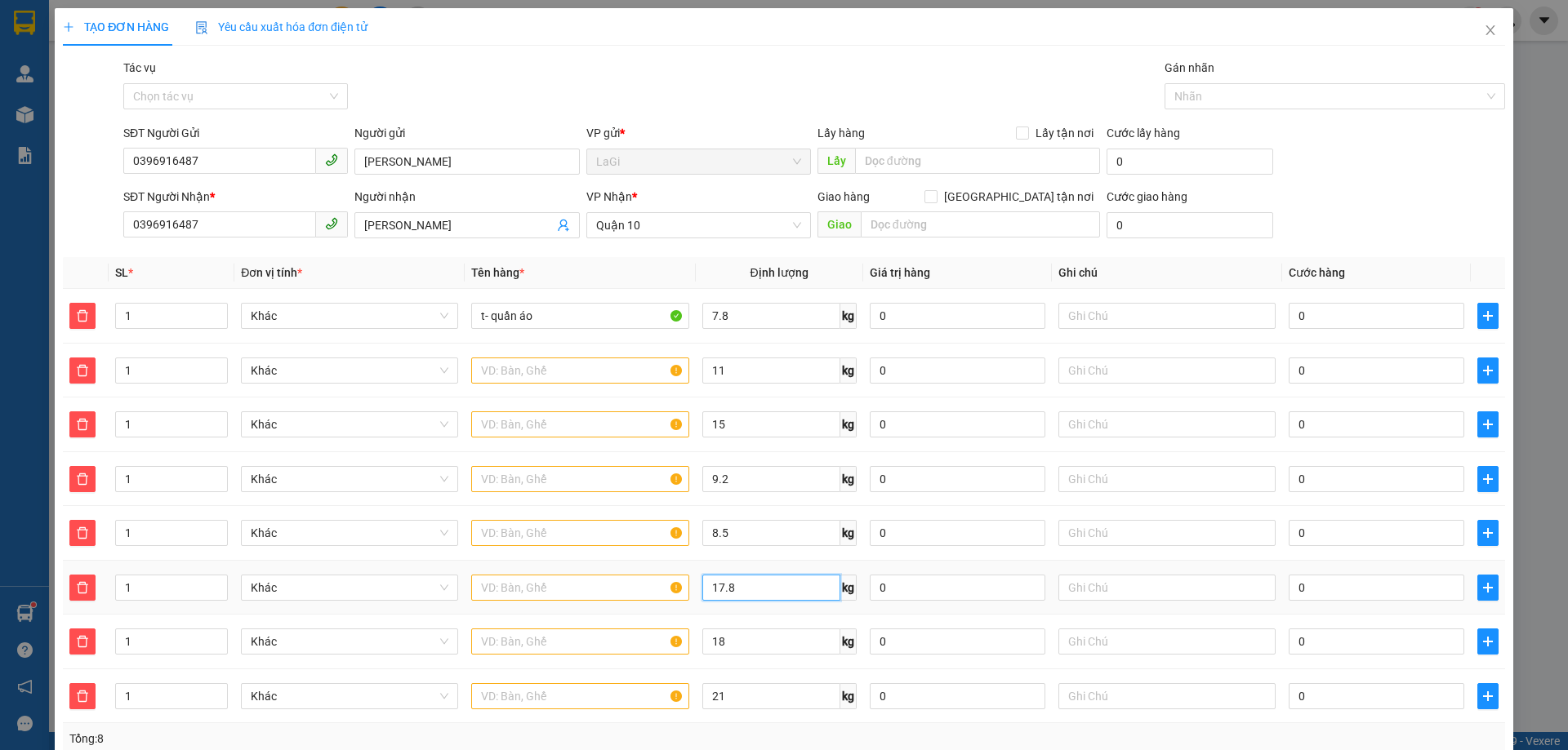
click at [784, 595] on input "17.8" at bounding box center [772, 588] width 138 height 26
click at [554, 308] on input "t- quần áo" at bounding box center [580, 316] width 218 height 26
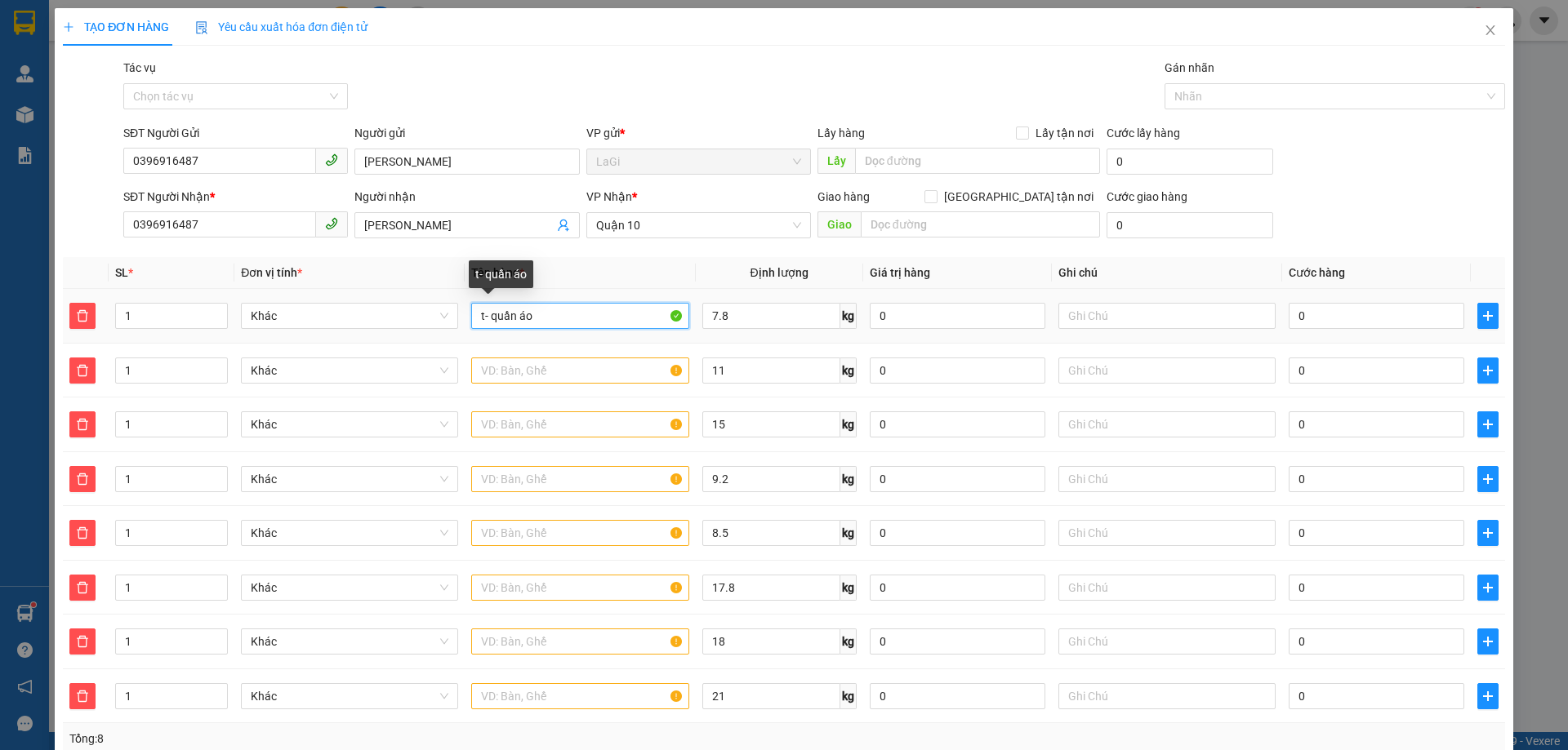
click at [554, 308] on input "t- quần áo" at bounding box center [580, 316] width 218 height 26
click at [532, 367] on input "text" at bounding box center [580, 371] width 218 height 26
paste input "t- quần áo"
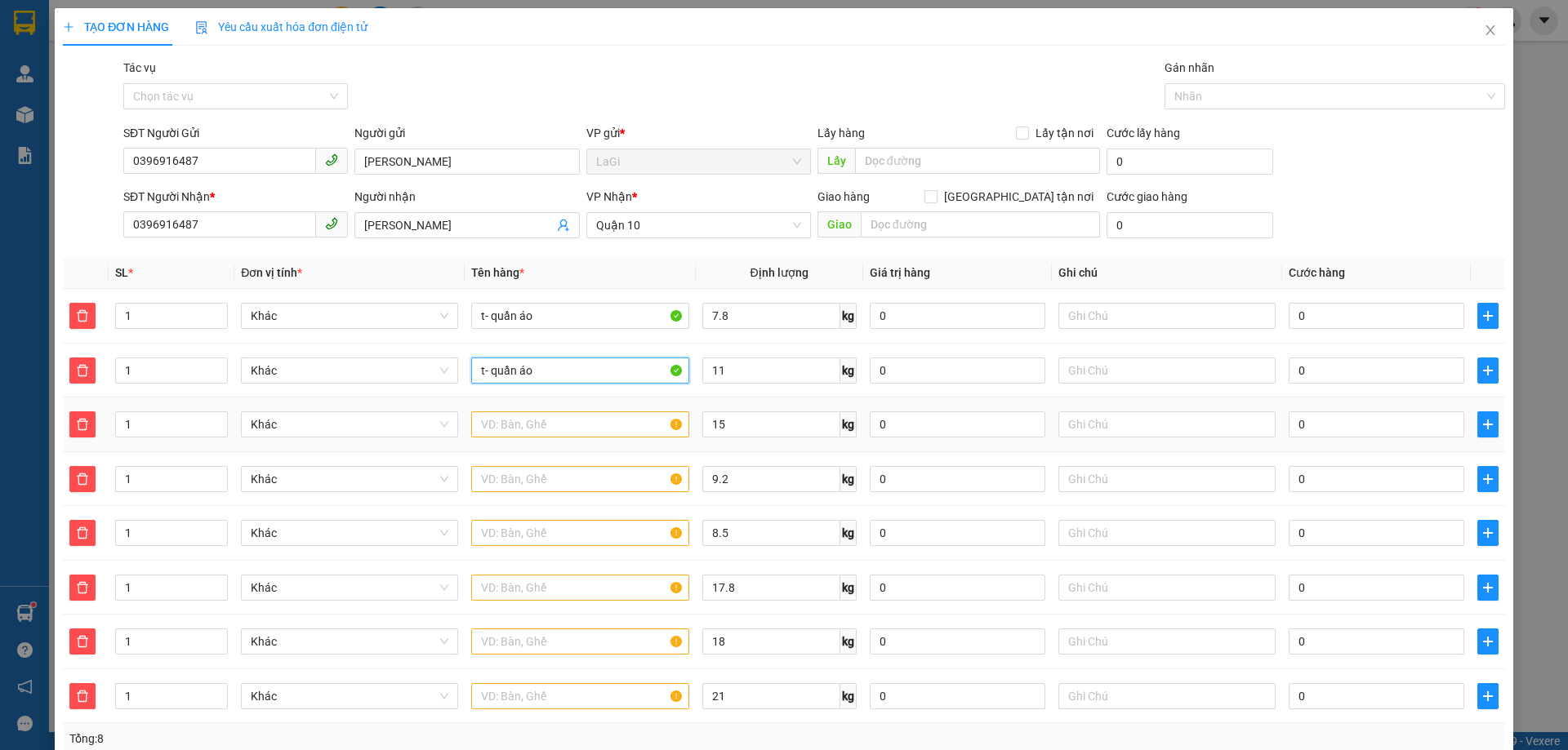
type input "t- quần áo"
click at [528, 425] on input "text" at bounding box center [580, 425] width 218 height 26
paste input "t- quần áo"
type input "t- quần áo"
click at [525, 472] on input "text" at bounding box center [580, 480] width 218 height 26
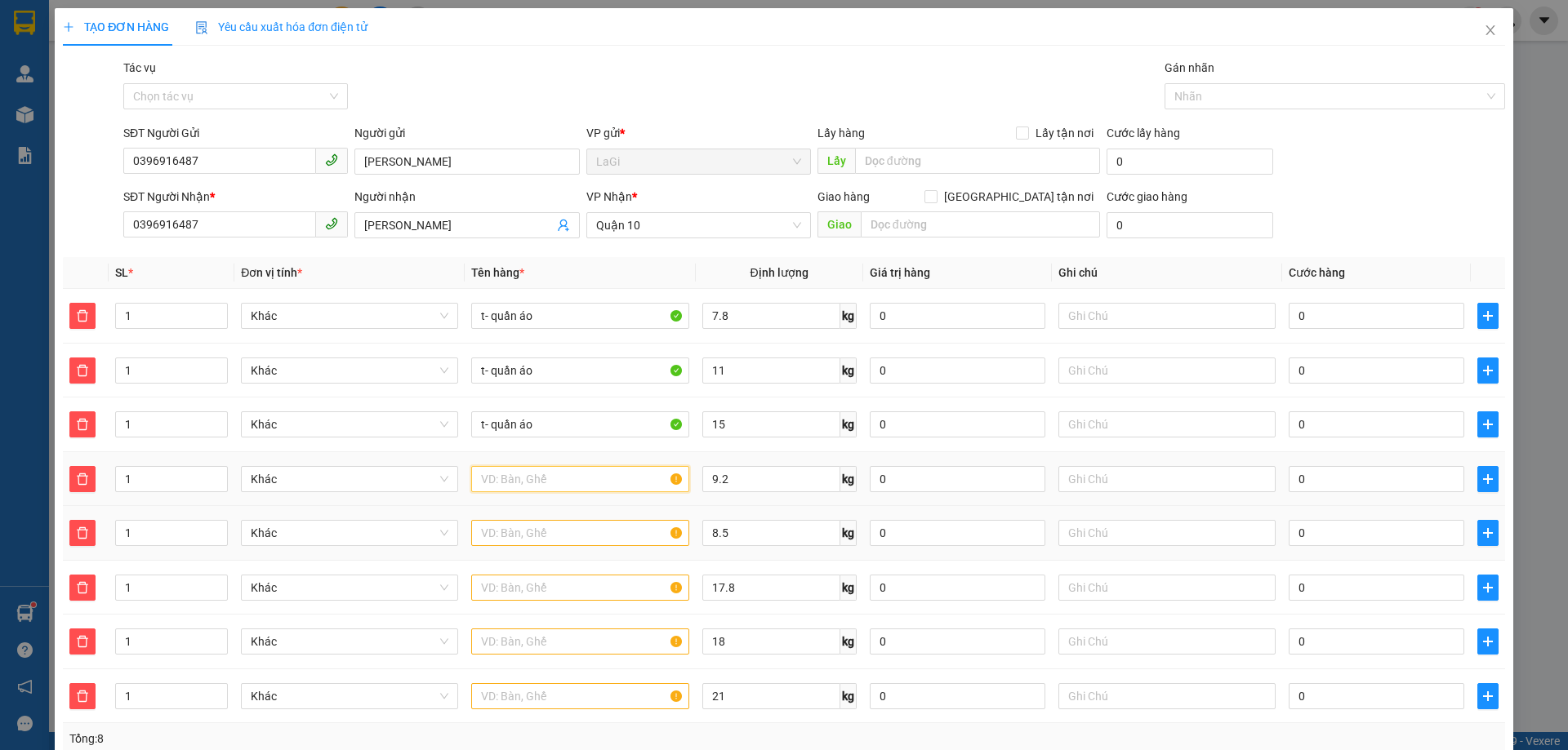
paste input "t- quần áo"
type input "t- quần áo"
click at [535, 535] on input "text" at bounding box center [580, 533] width 218 height 26
paste input "t- quần áo"
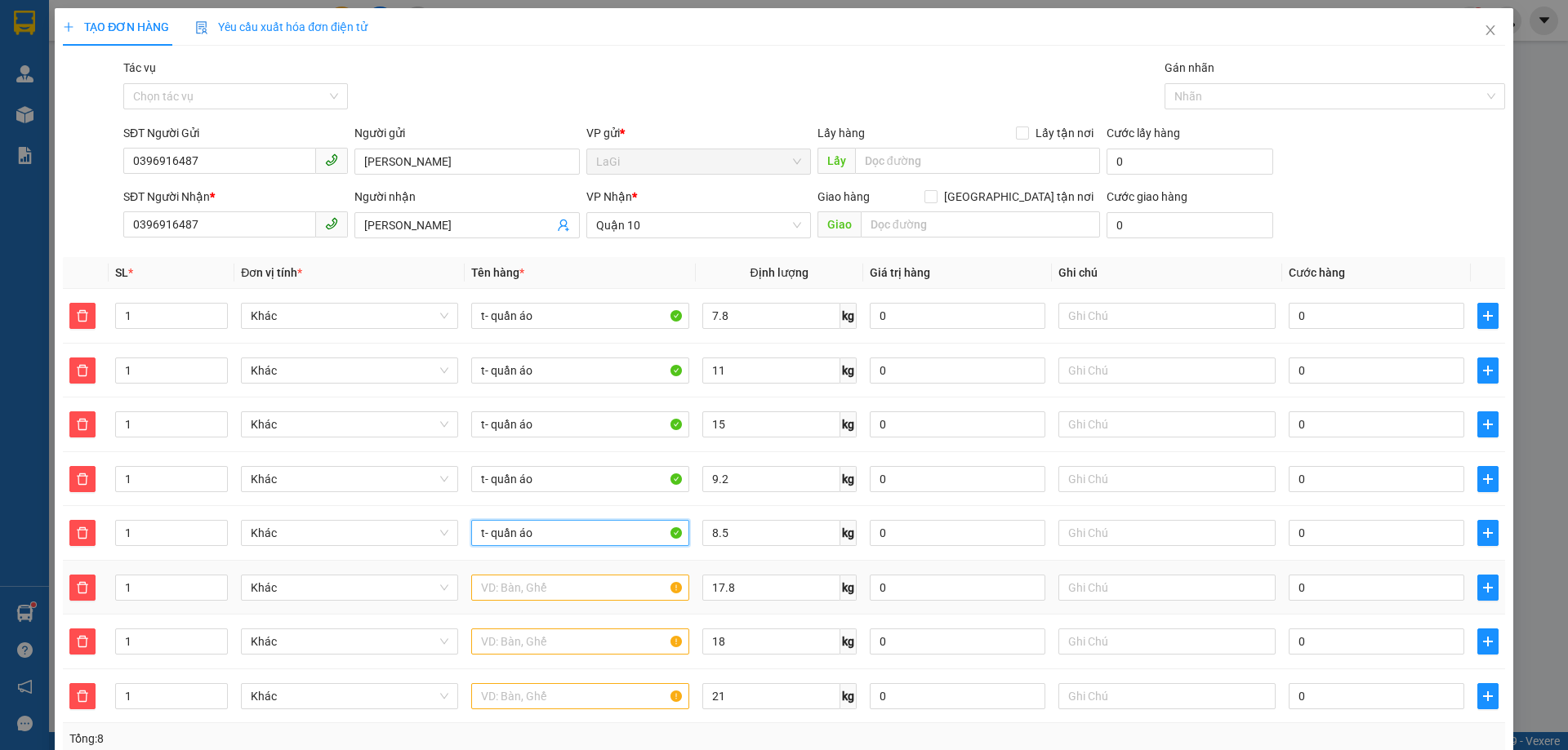
type input "t- quần áo"
click at [541, 578] on input "text" at bounding box center [580, 588] width 218 height 26
paste input "t- quần áo"
type input "t- quần áo"
click at [524, 646] on input "text" at bounding box center [580, 642] width 218 height 26
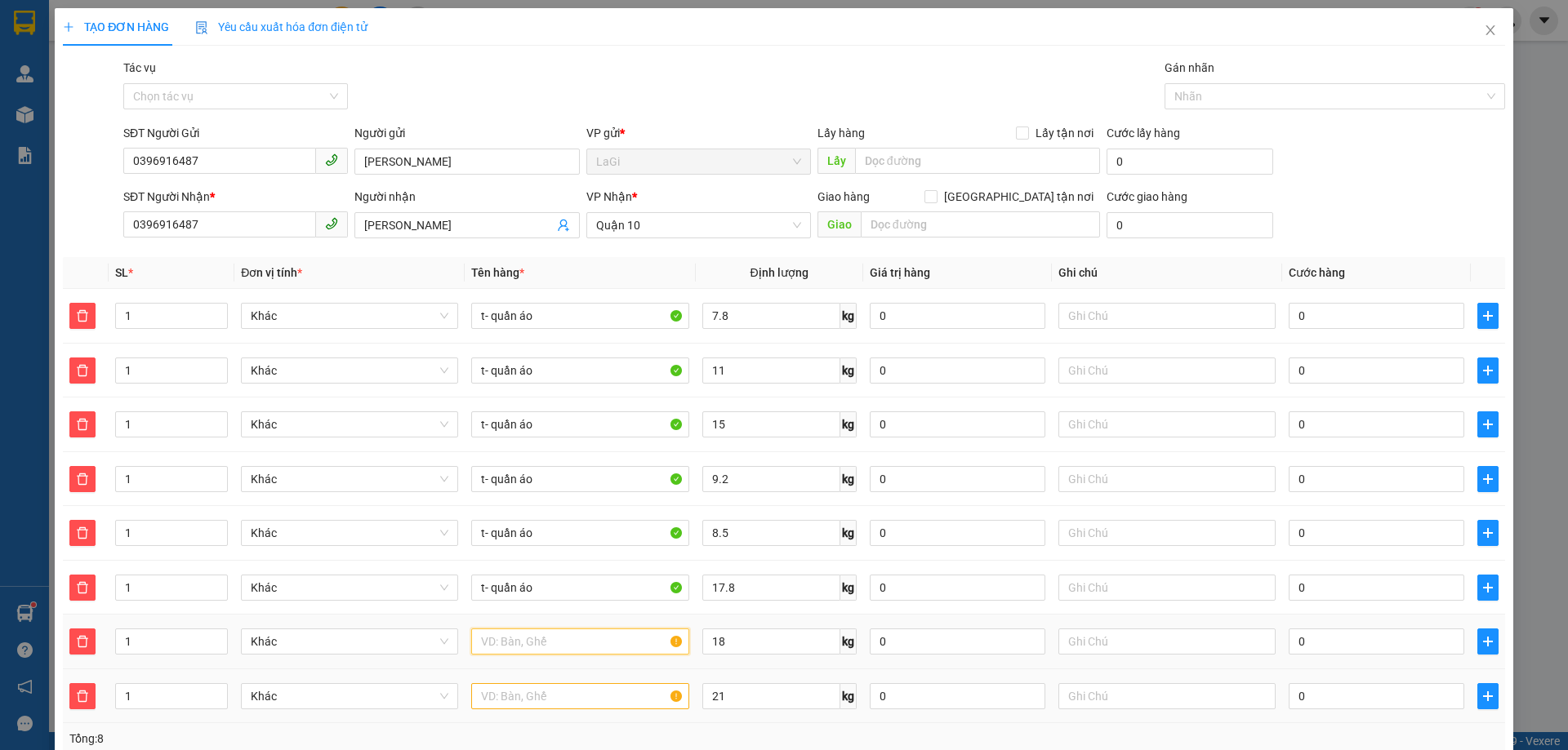
paste input "t- quần áo"
type input "t- quần áo"
click at [530, 704] on input "text" at bounding box center [580, 697] width 218 height 26
paste input "t- quần áo"
type input "t- quần áo"
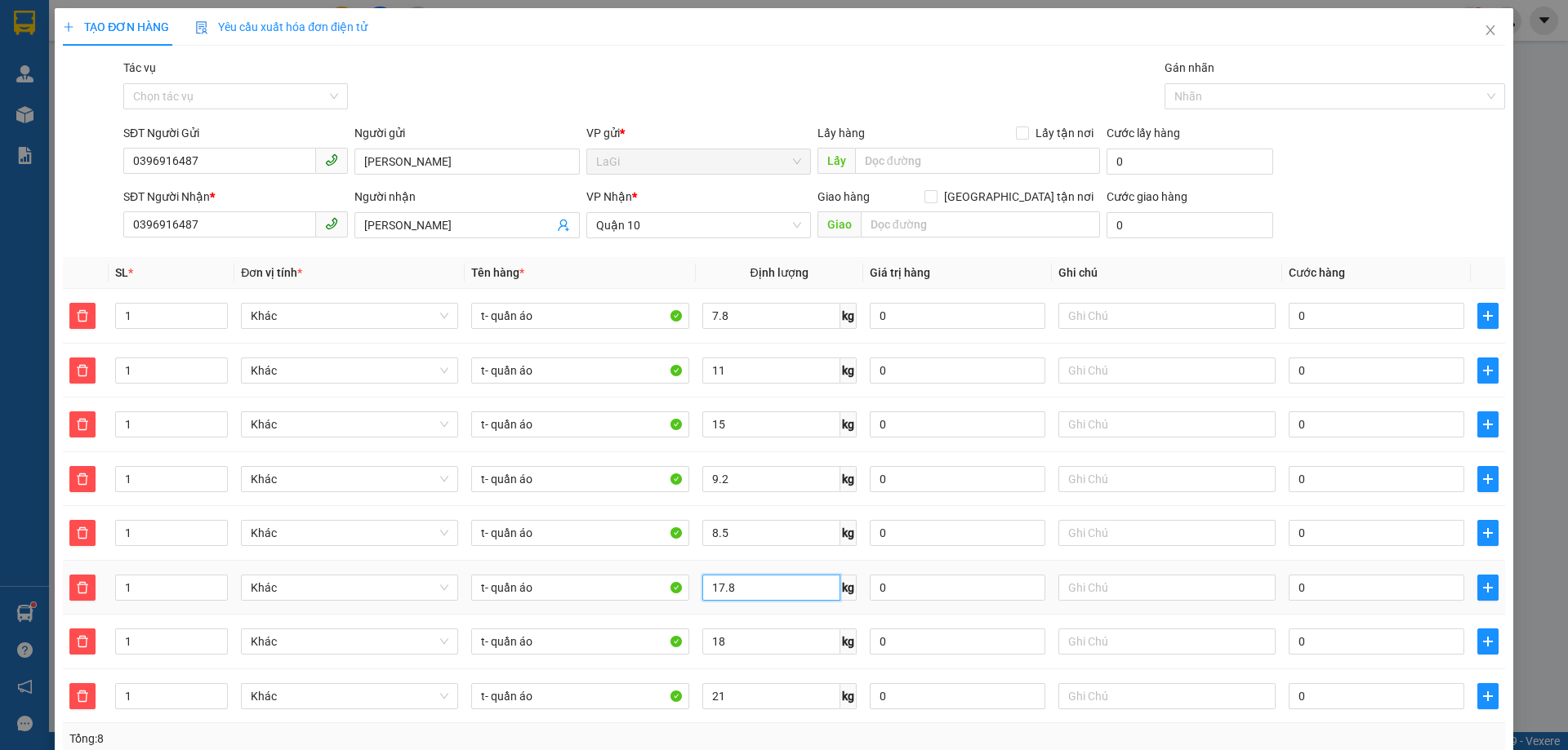
click at [730, 578] on input "17.8" at bounding box center [772, 588] width 138 height 26
click at [87, 585] on icon "delete" at bounding box center [82, 588] width 13 height 13
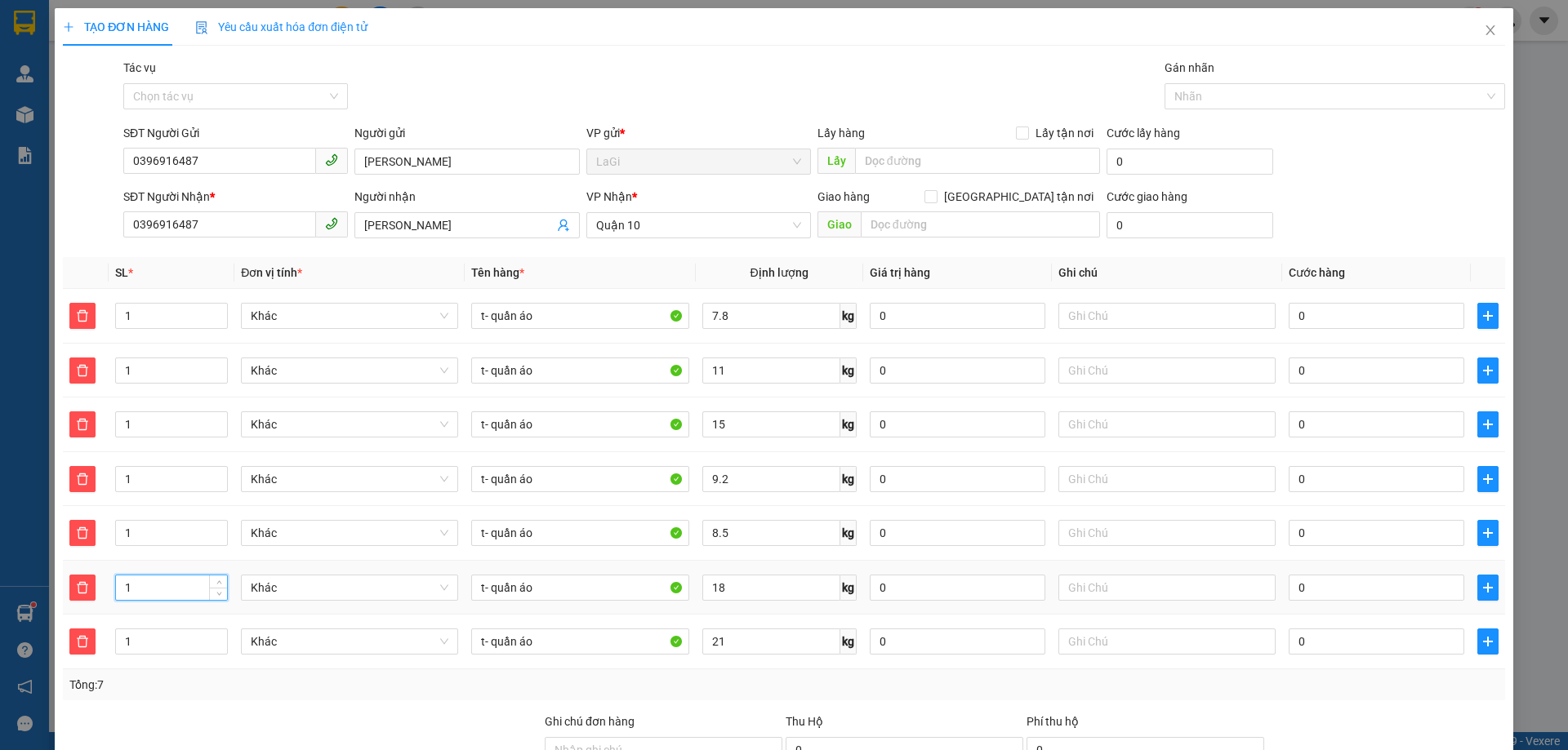
click at [152, 585] on input "1" at bounding box center [171, 588] width 111 height 25
type input "2"
click at [1407, 317] on input "0" at bounding box center [1377, 316] width 176 height 26
type input "4"
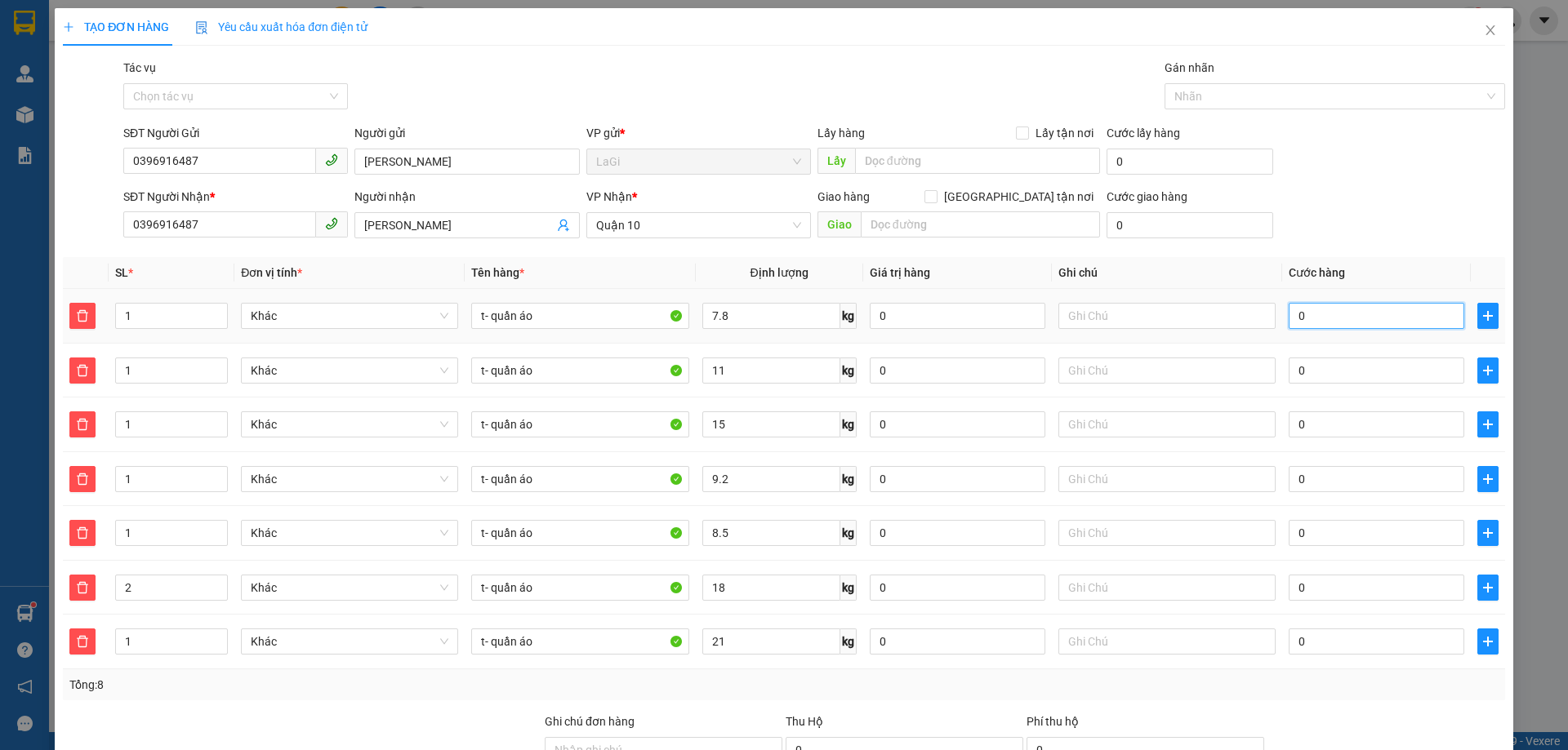
type input "4"
type input "40"
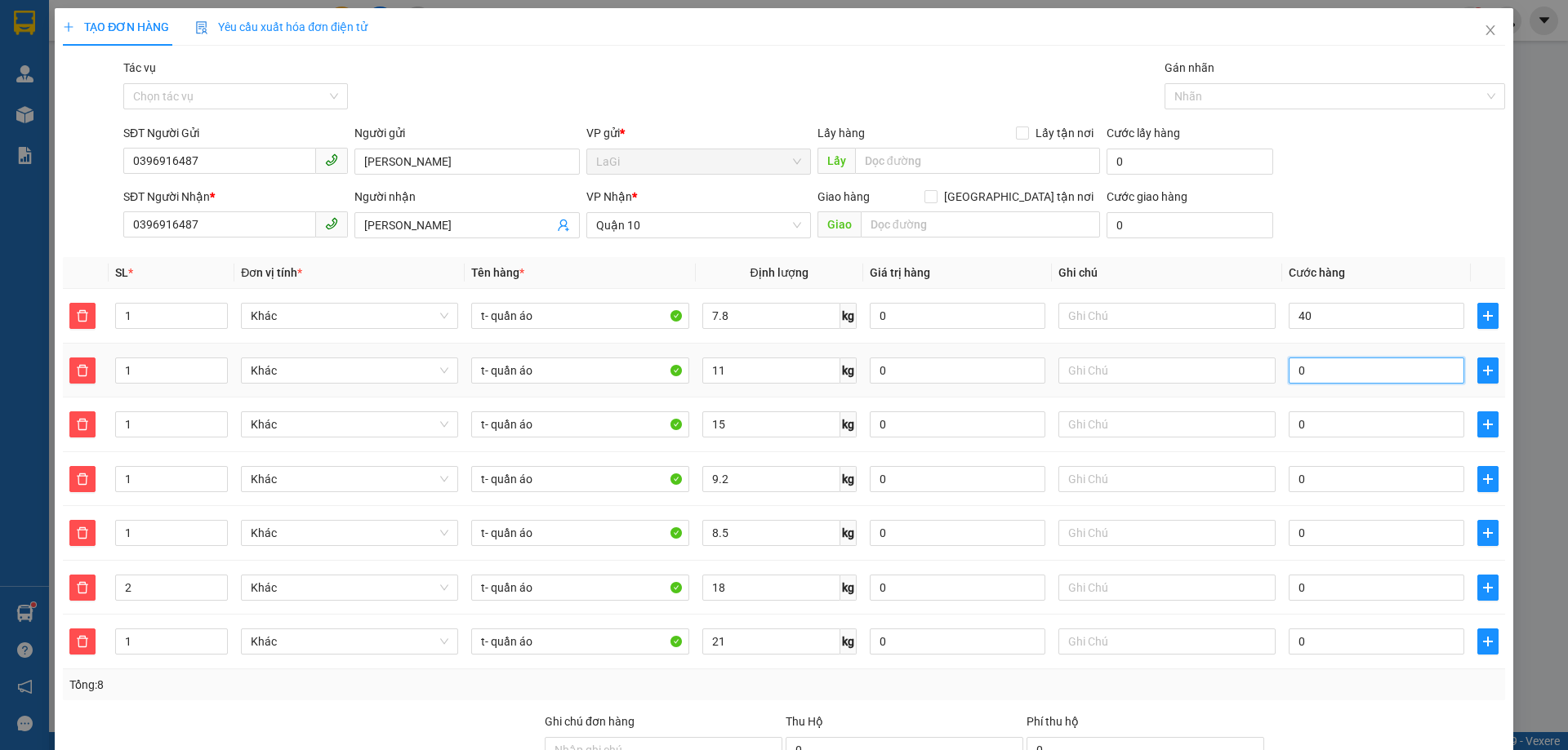
click at [1409, 363] on input "0" at bounding box center [1377, 371] width 176 height 26
type input "40.000"
type input "50"
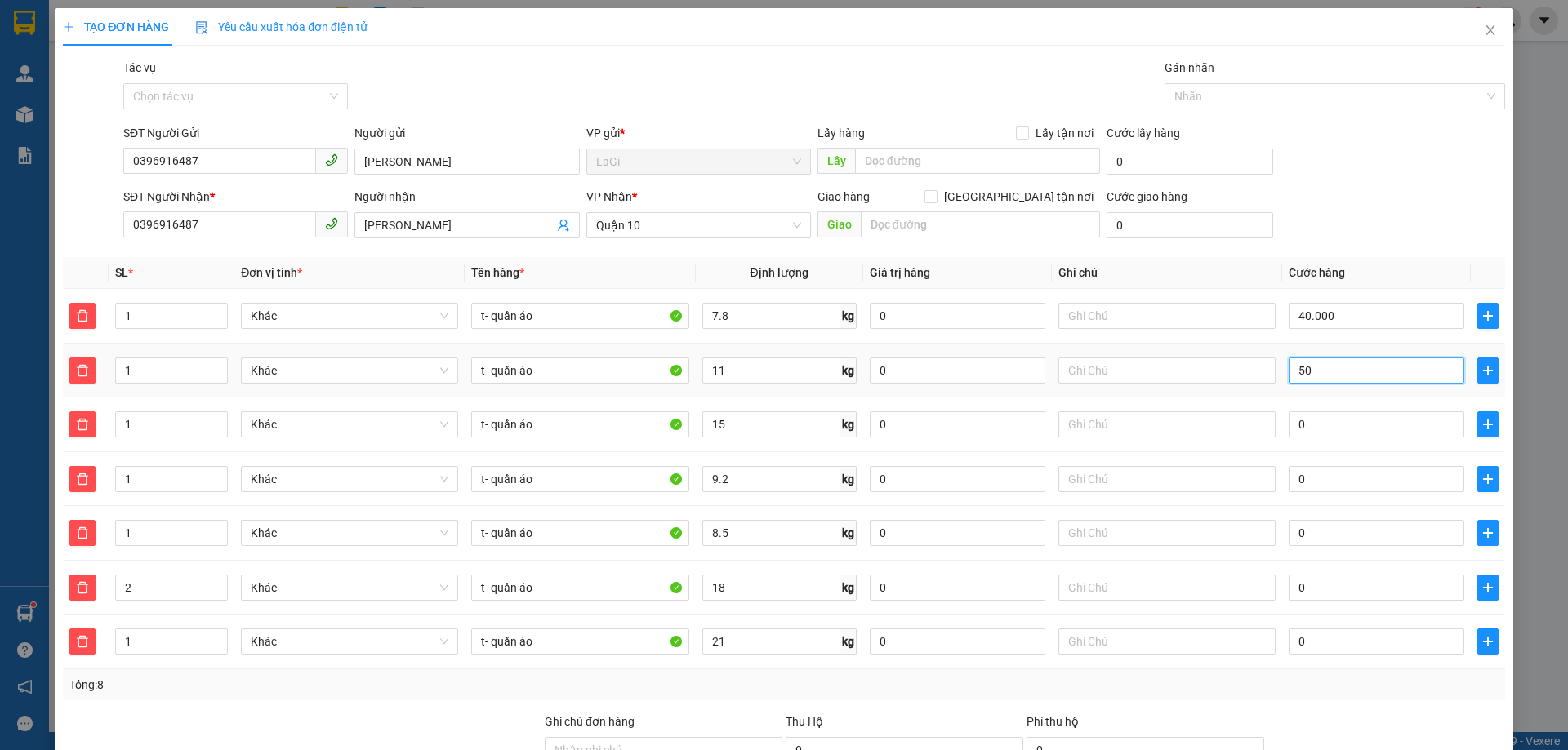
type input "40.050"
type input "50"
click at [1354, 428] on input "0" at bounding box center [1377, 425] width 176 height 26
type input "90.000"
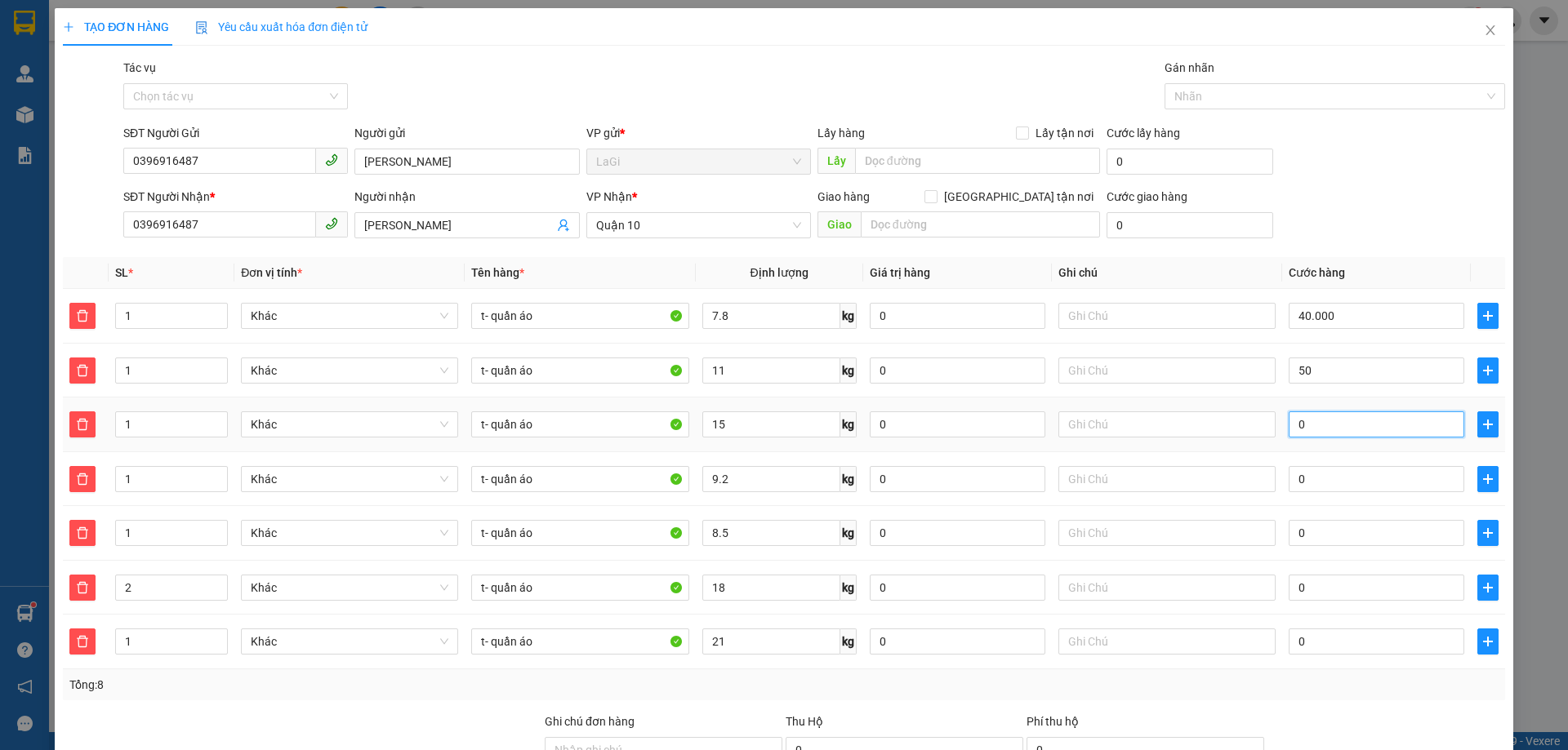
type input "90.000"
type input "50.000"
type input "50"
type input "90.050"
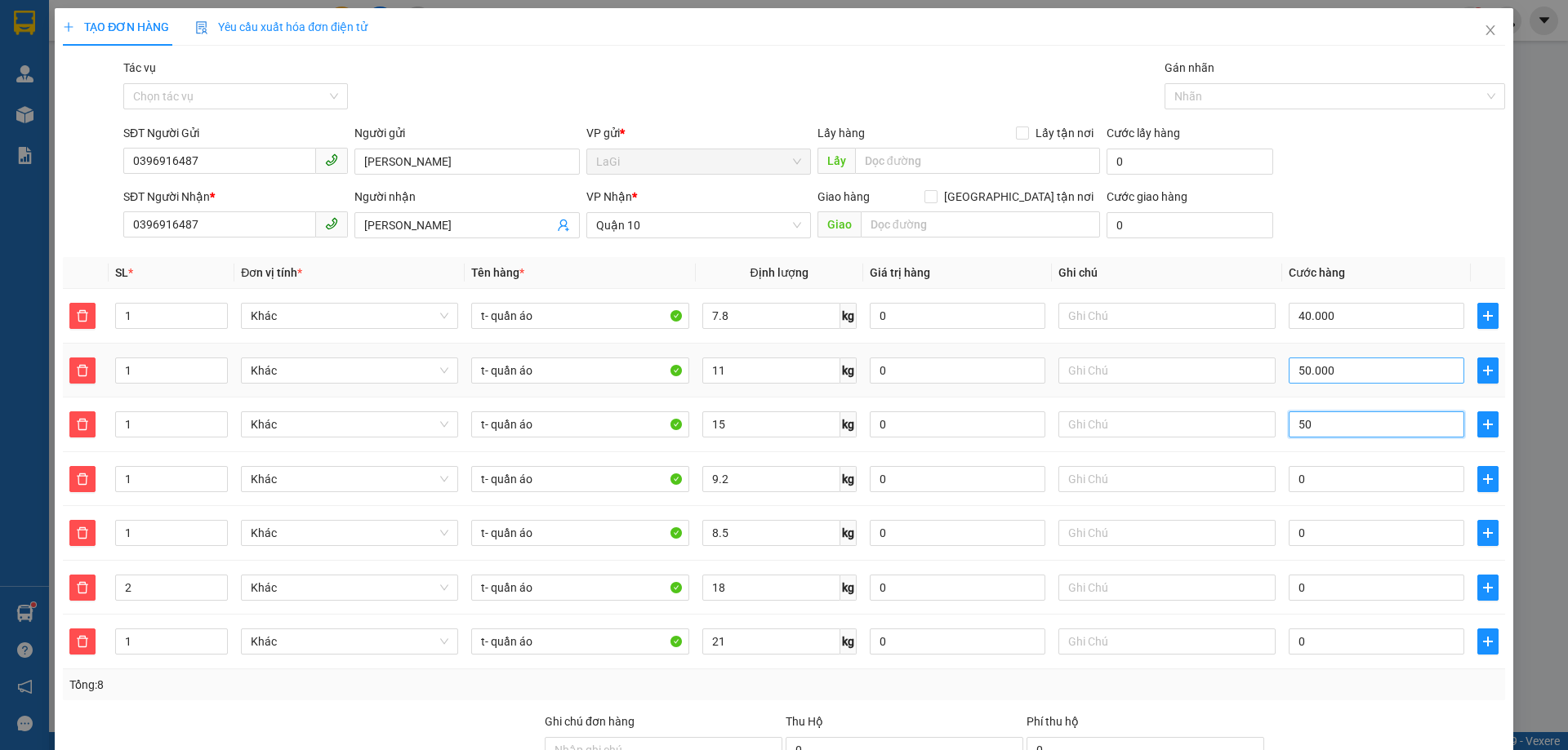
type input "50"
click at [1325, 372] on input "50.000" at bounding box center [1377, 371] width 176 height 26
type input "140.000"
type input "50.000"
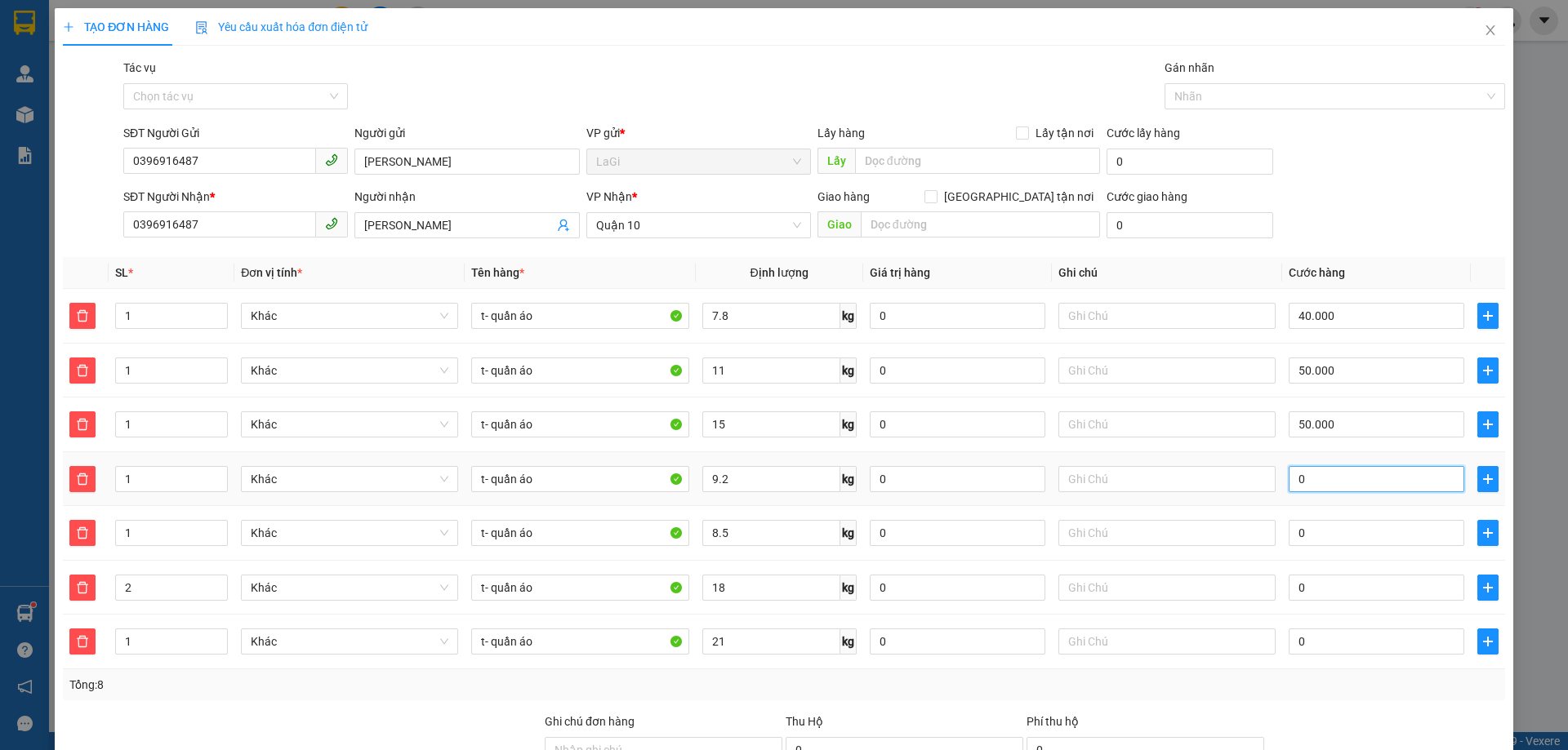
type input "140.004"
type input "4"
type input "140.040"
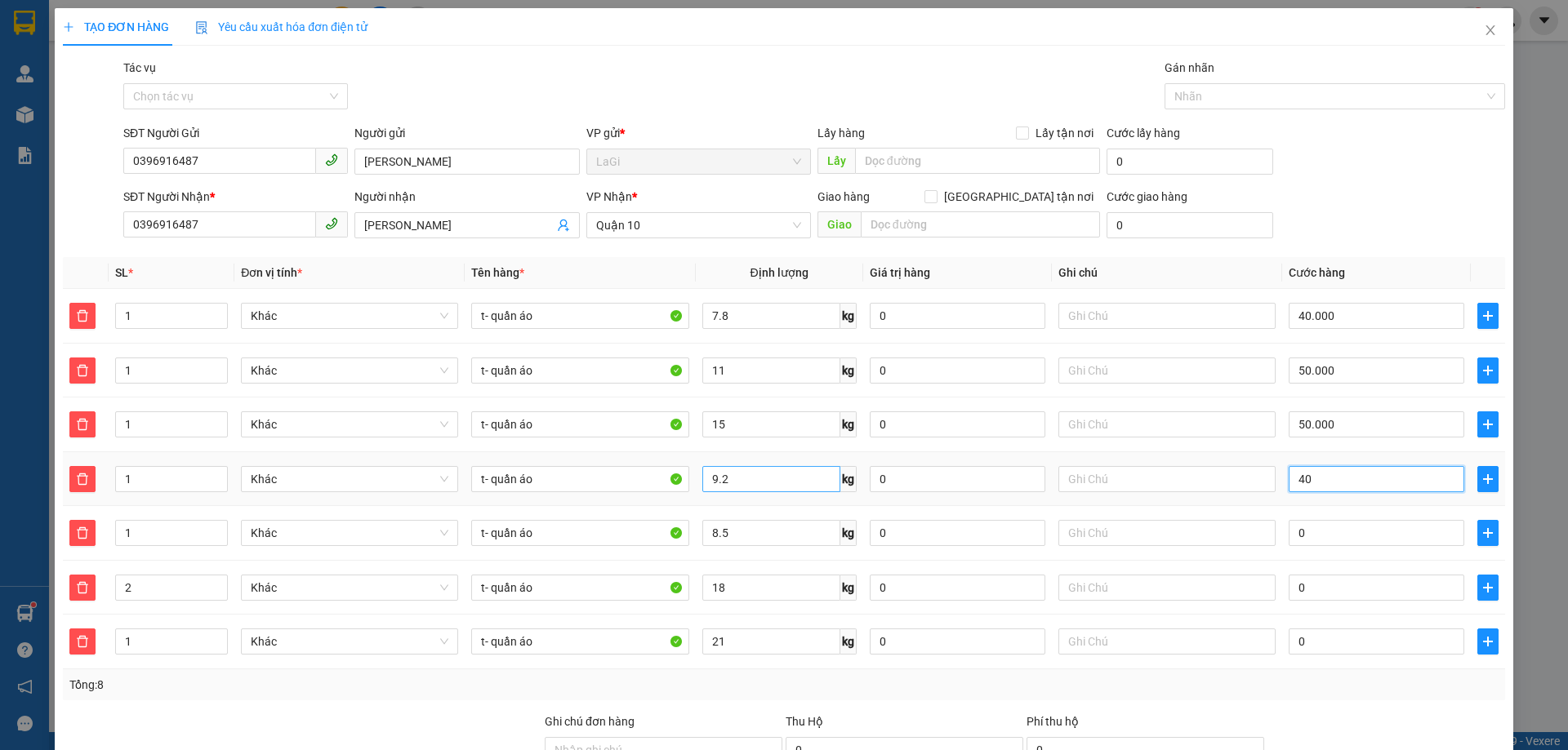
type input "40"
click at [744, 479] on input "9.2" at bounding box center [772, 480] width 138 height 26
type input "180.000"
type input "40.000"
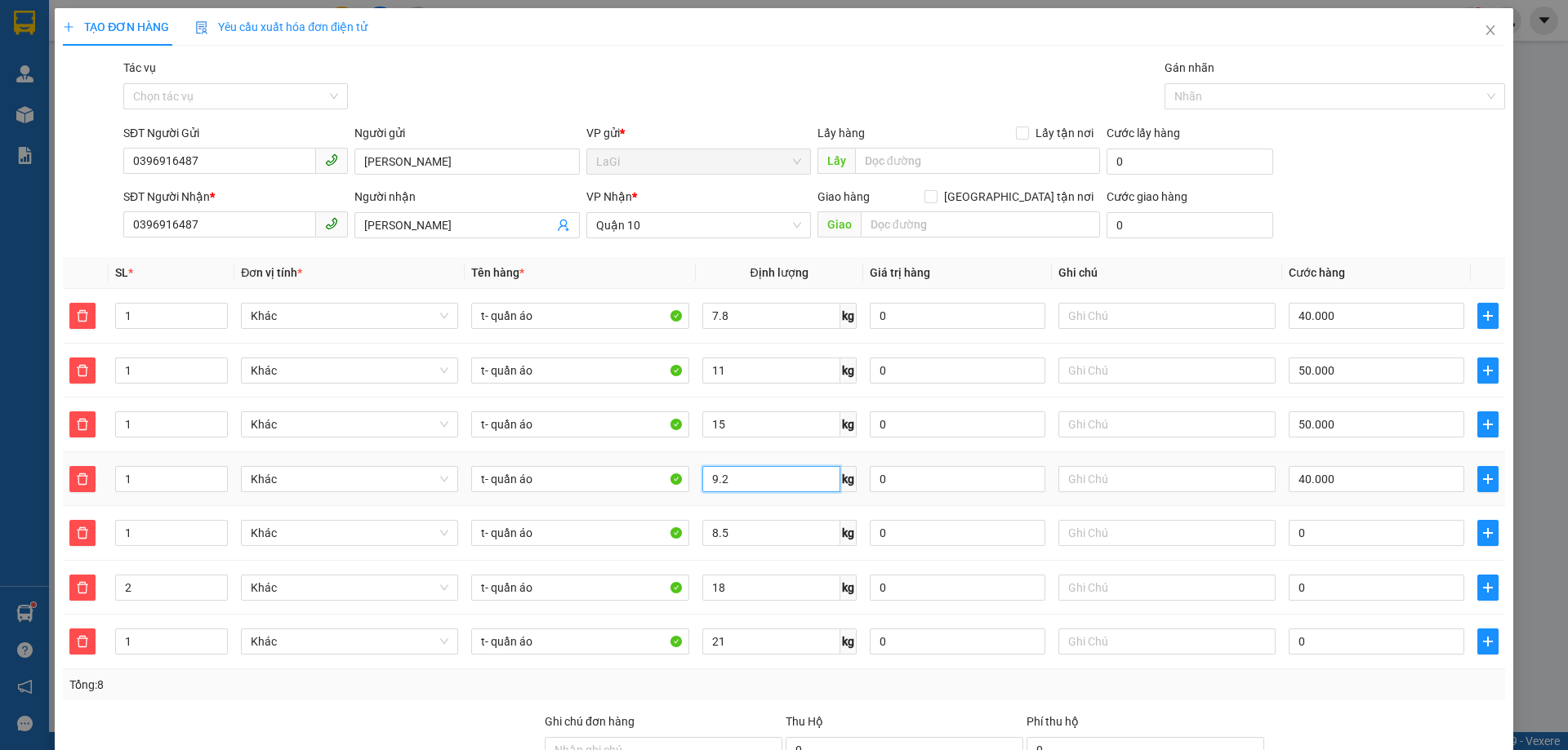
click at [746, 478] on input "9.2" at bounding box center [772, 480] width 138 height 26
type input "9"
click at [806, 541] on input "8.5" at bounding box center [772, 533] width 138 height 26
click at [1331, 529] on input "0" at bounding box center [1377, 533] width 176 height 26
type input "180.004"
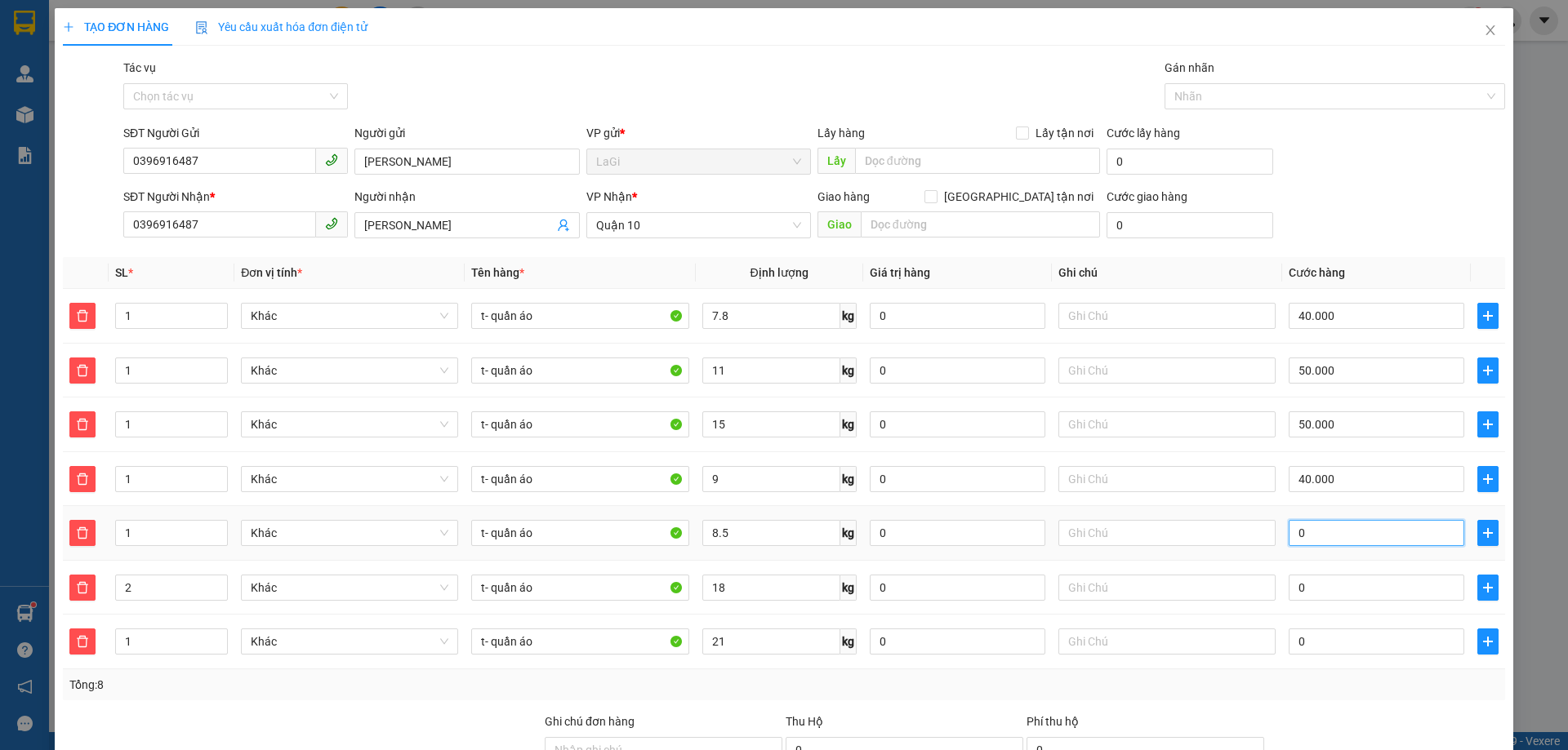
type input "180.004"
type input "40"
type input "180.040"
type input "40"
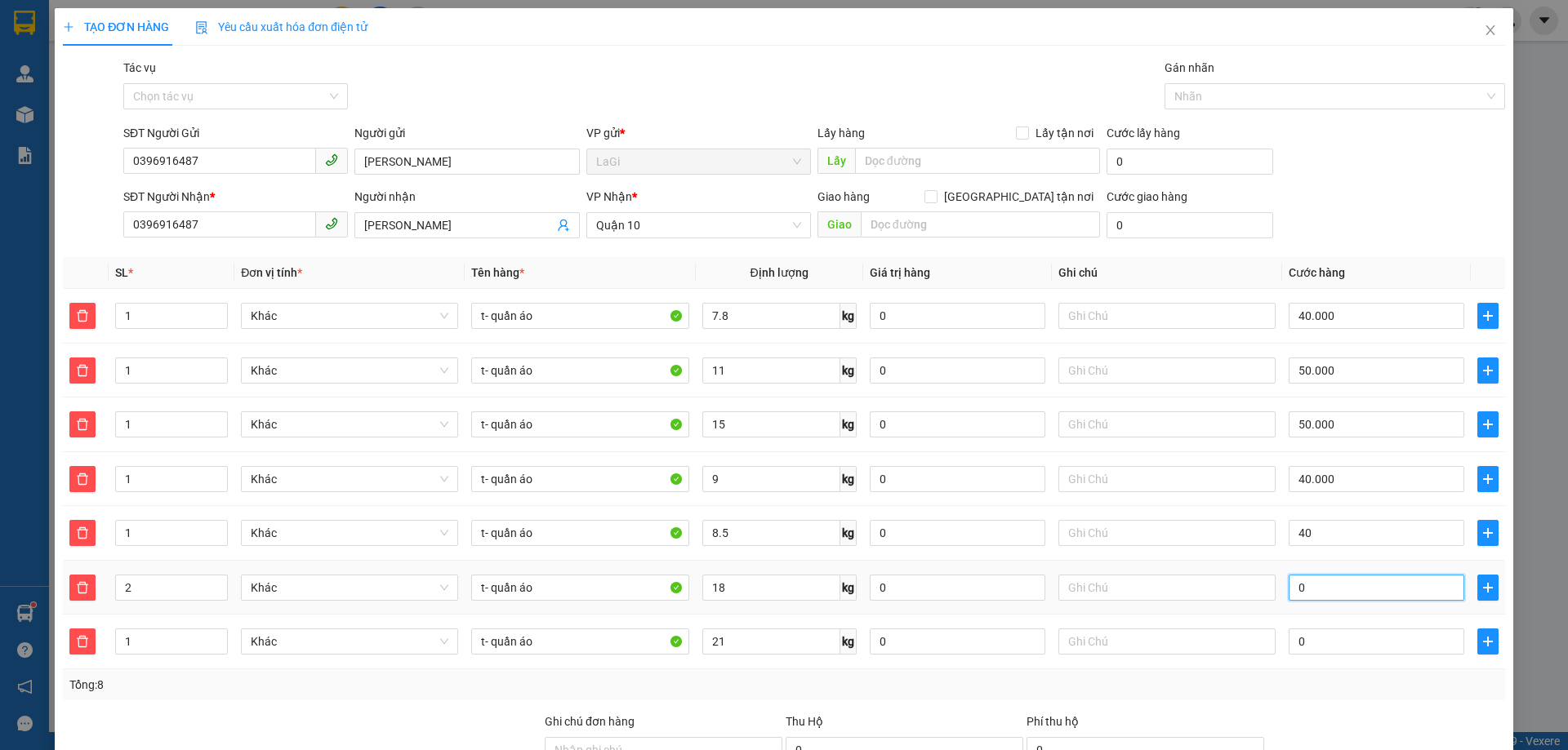
click at [1349, 581] on input "0" at bounding box center [1377, 588] width 176 height 26
type input "220.000"
type input "40.000"
type input "6"
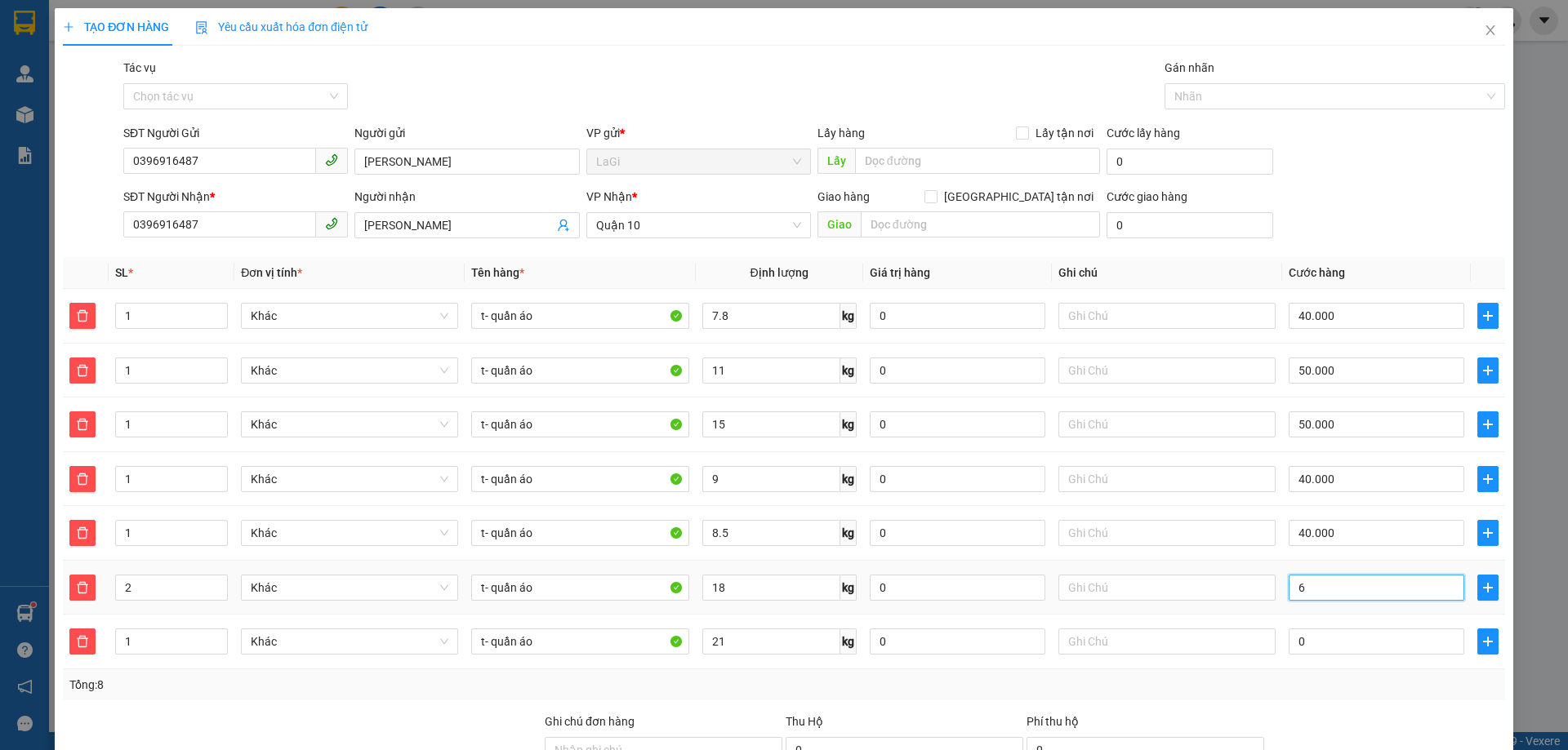
type input "220.006"
type input "220.060"
type input "60"
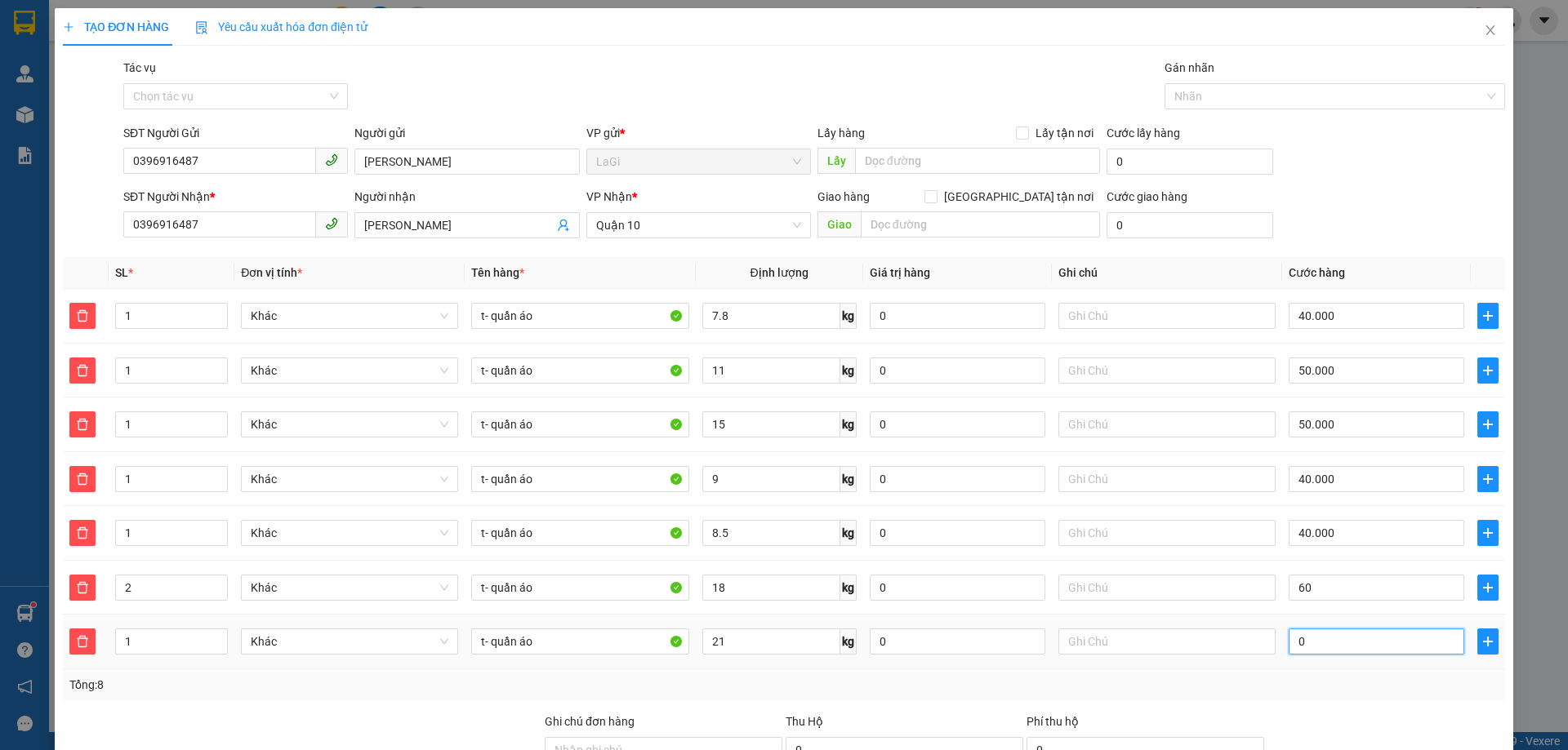
click at [1328, 635] on input "0" at bounding box center [1377, 642] width 176 height 26
type input "280.000"
type input "60.000"
type input "280.006"
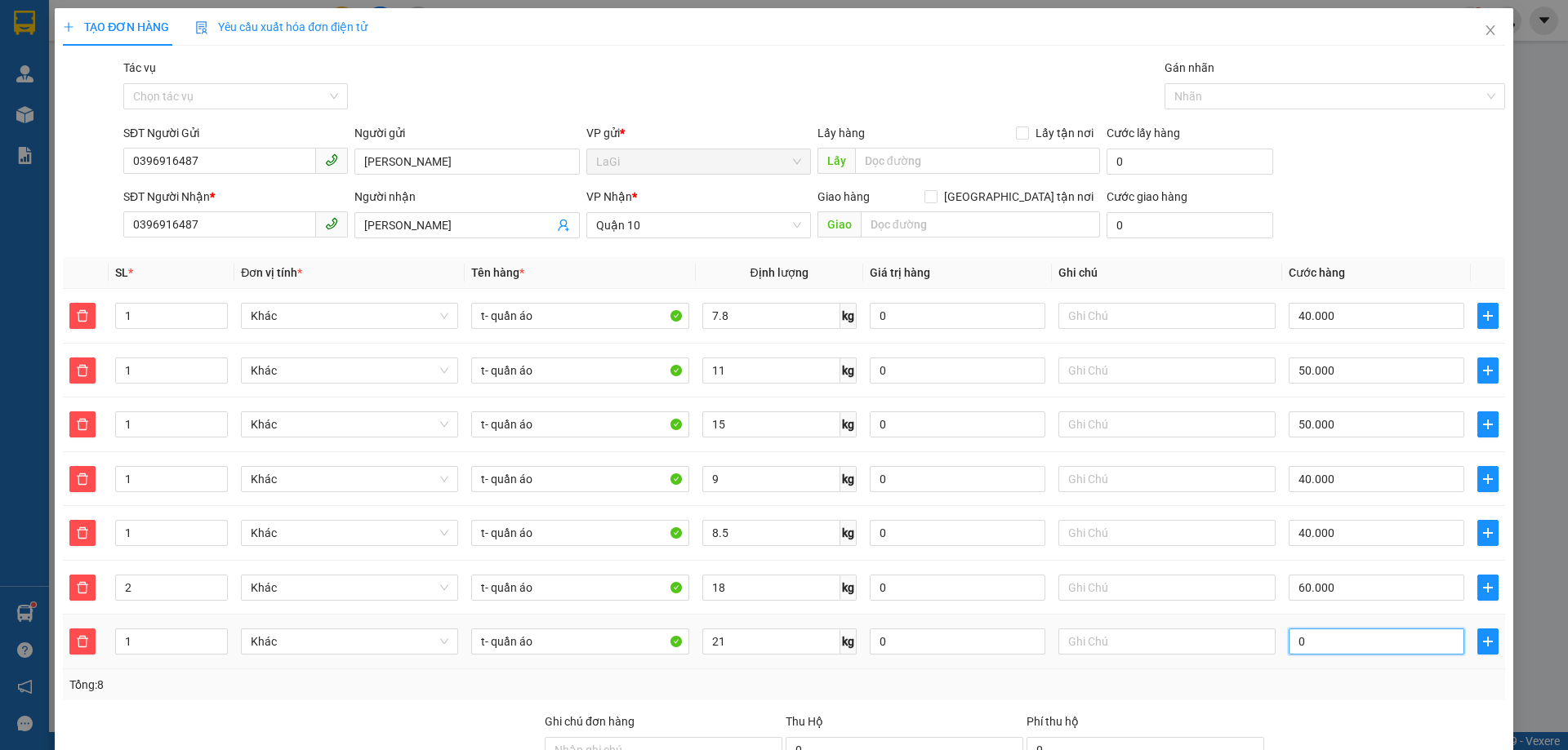
type input "280.006"
type input "60"
type input "280.060"
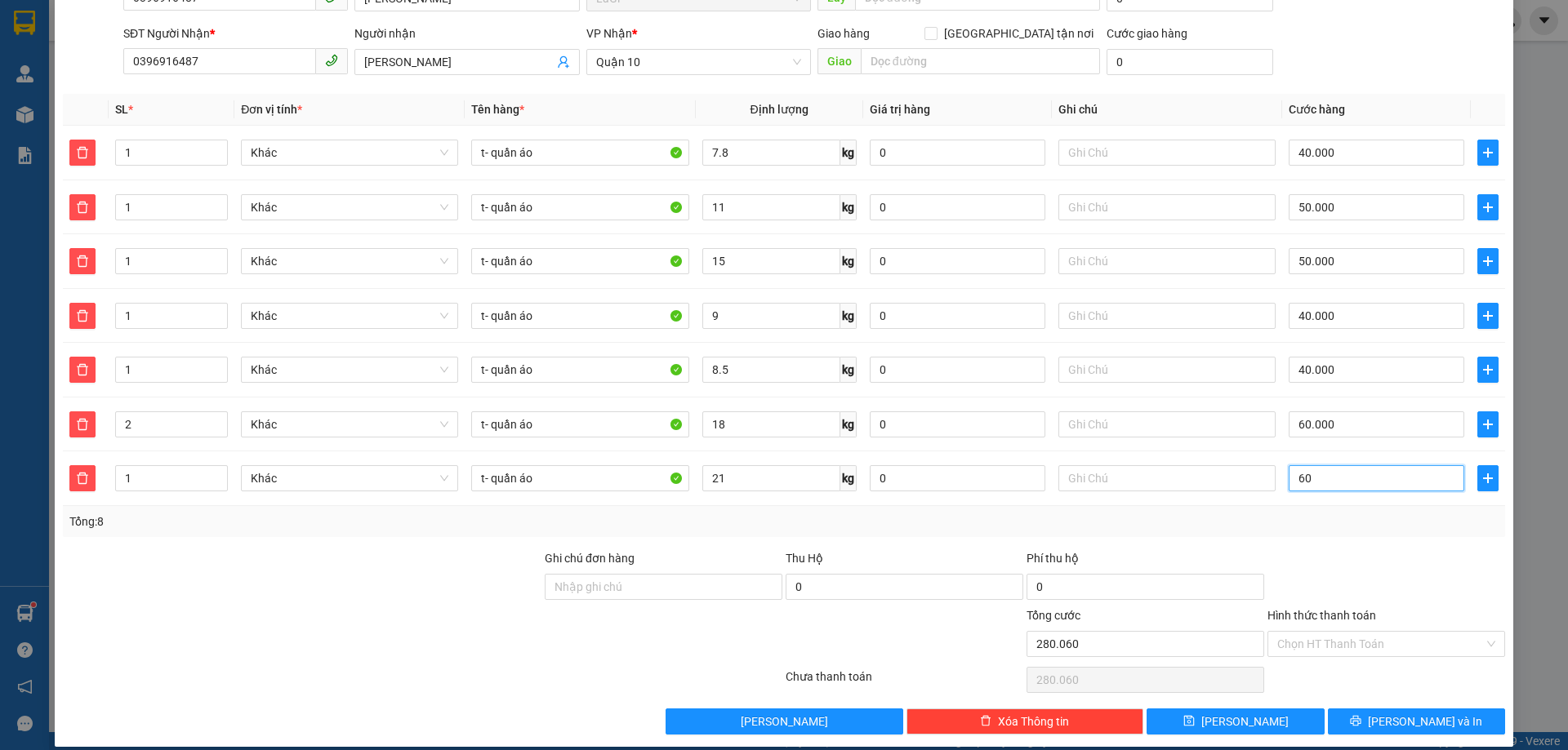
scroll to position [180, 0]
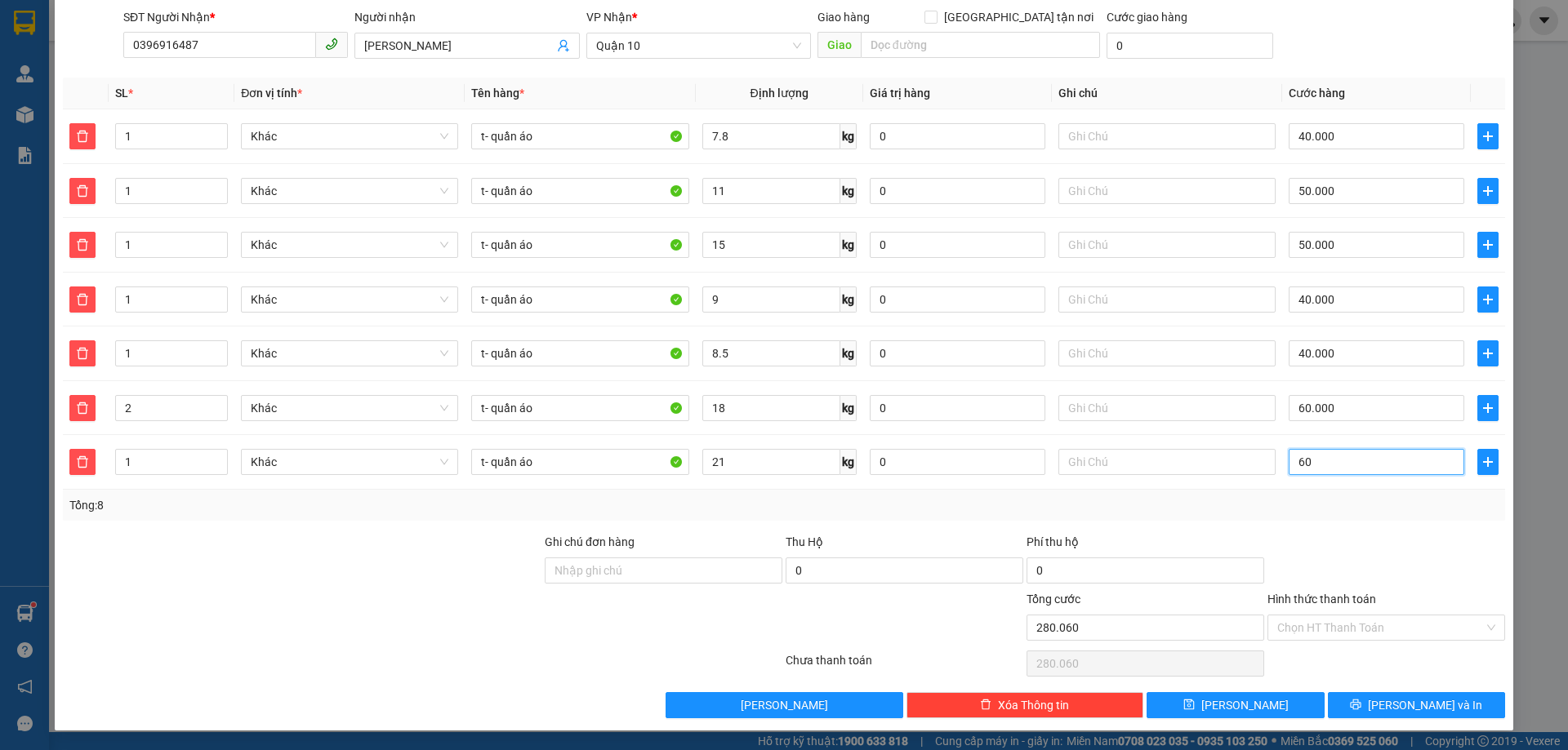
type input "60"
click at [1334, 530] on div "Transit Pickup Surcharge Ids Transit Deliver Surcharge Ids Transit Deliver Surc…" at bounding box center [783, 299] width 1442 height 840
type input "340.000"
type input "60.000"
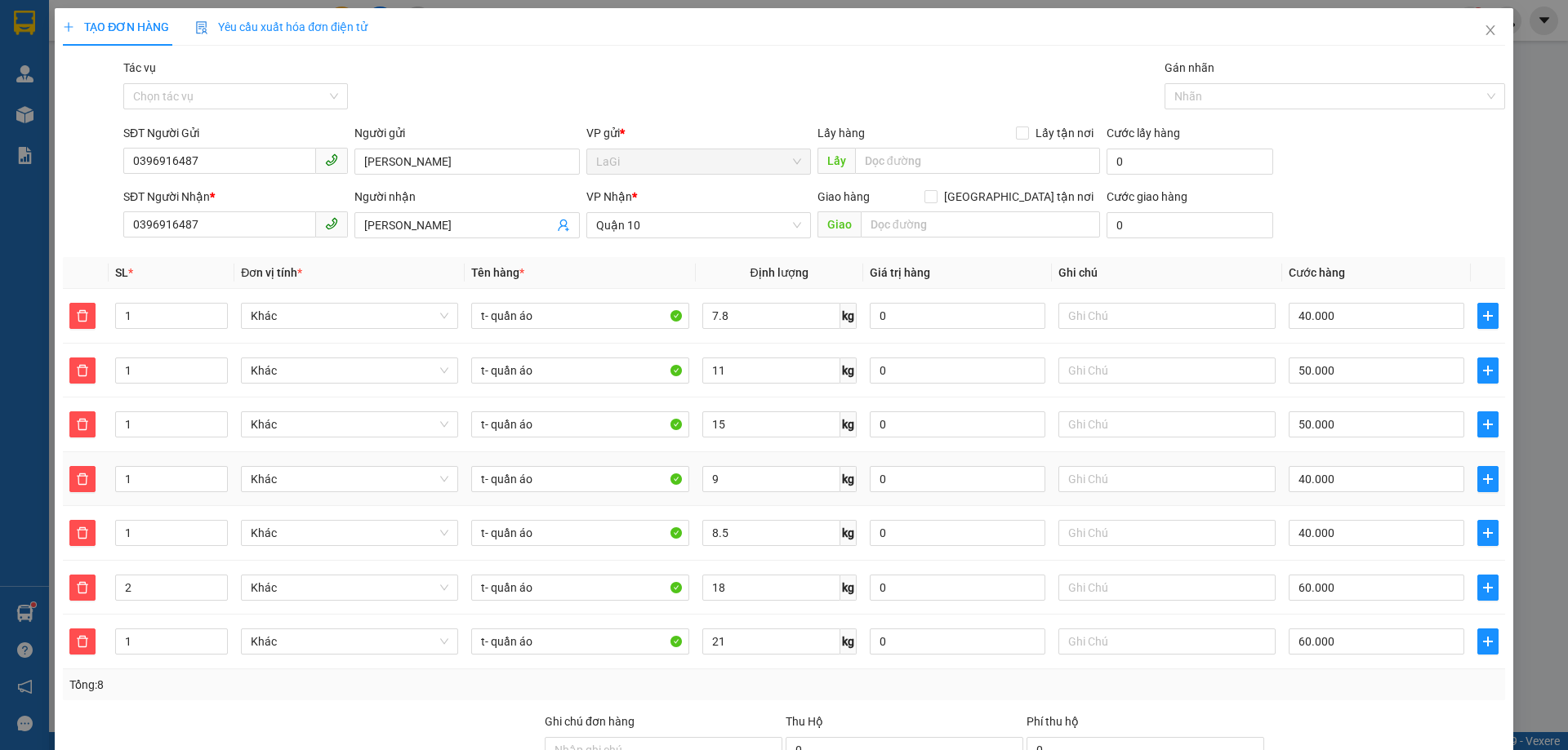
scroll to position [164, 0]
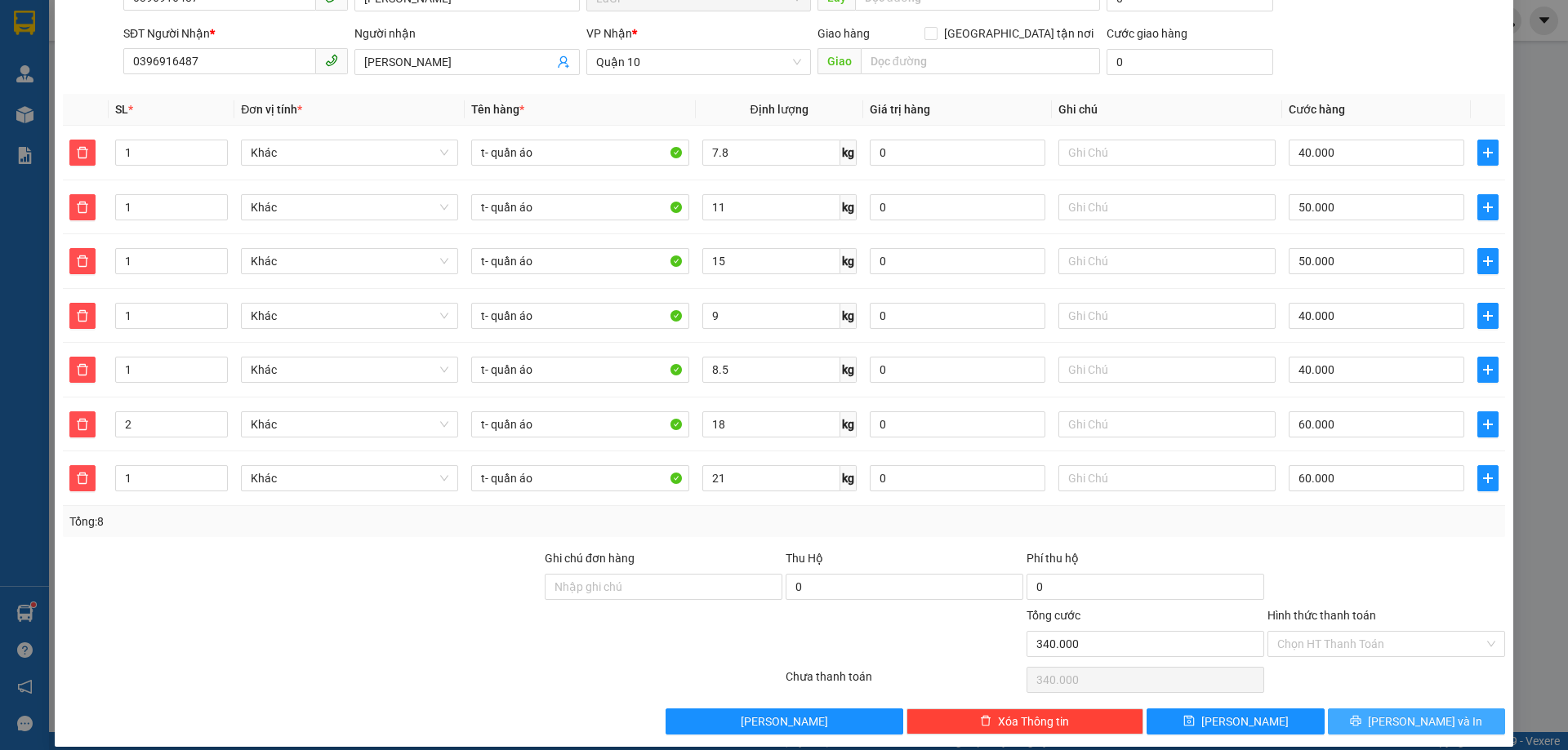
click at [1372, 719] on button "[PERSON_NAME] và In" at bounding box center [1416, 722] width 177 height 26
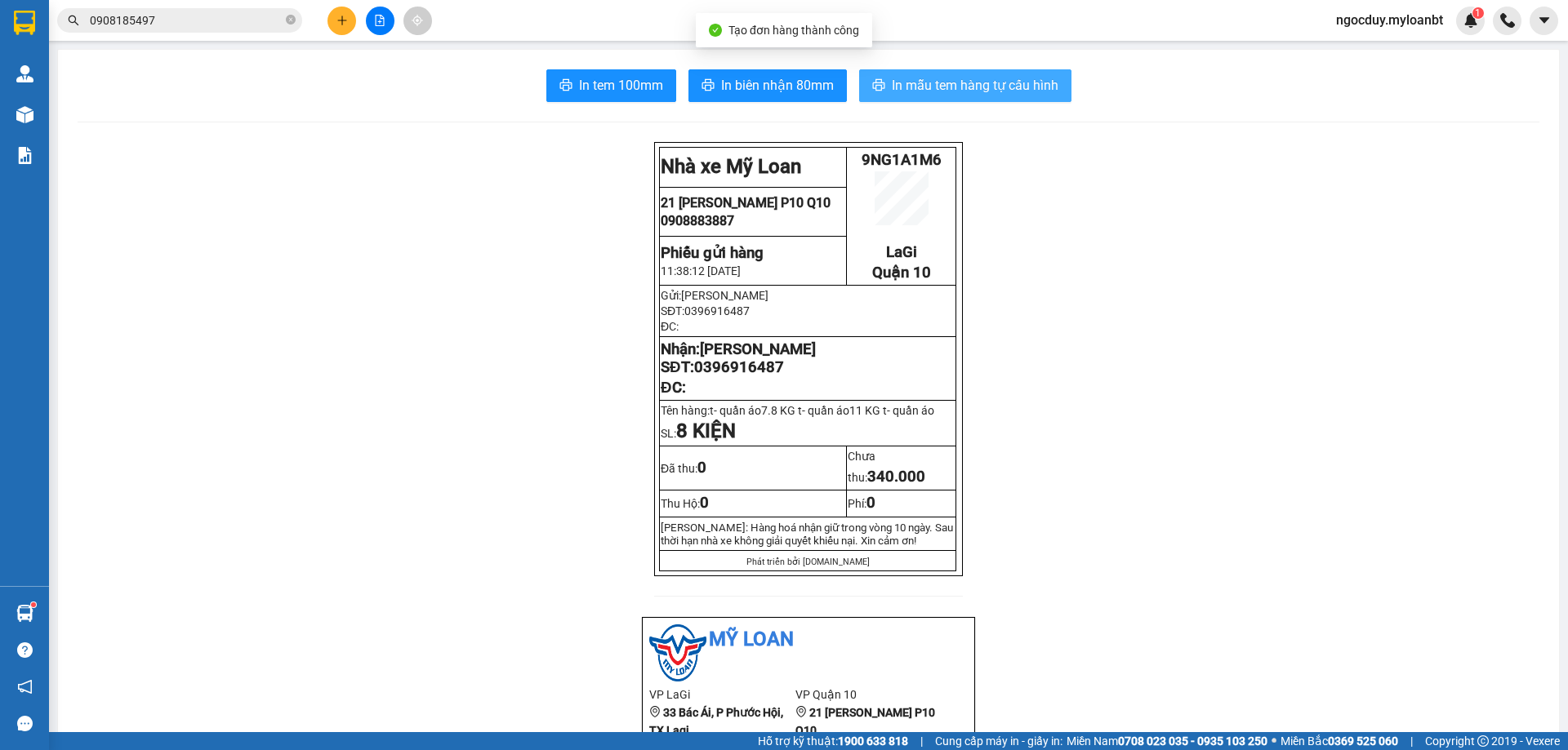
click at [914, 80] on span "In mẫu tem hàng tự cấu hình" at bounding box center [975, 85] width 166 height 21
click at [935, 69] on button "In mẫu tem hàng tự cấu hình" at bounding box center [965, 85] width 212 height 33
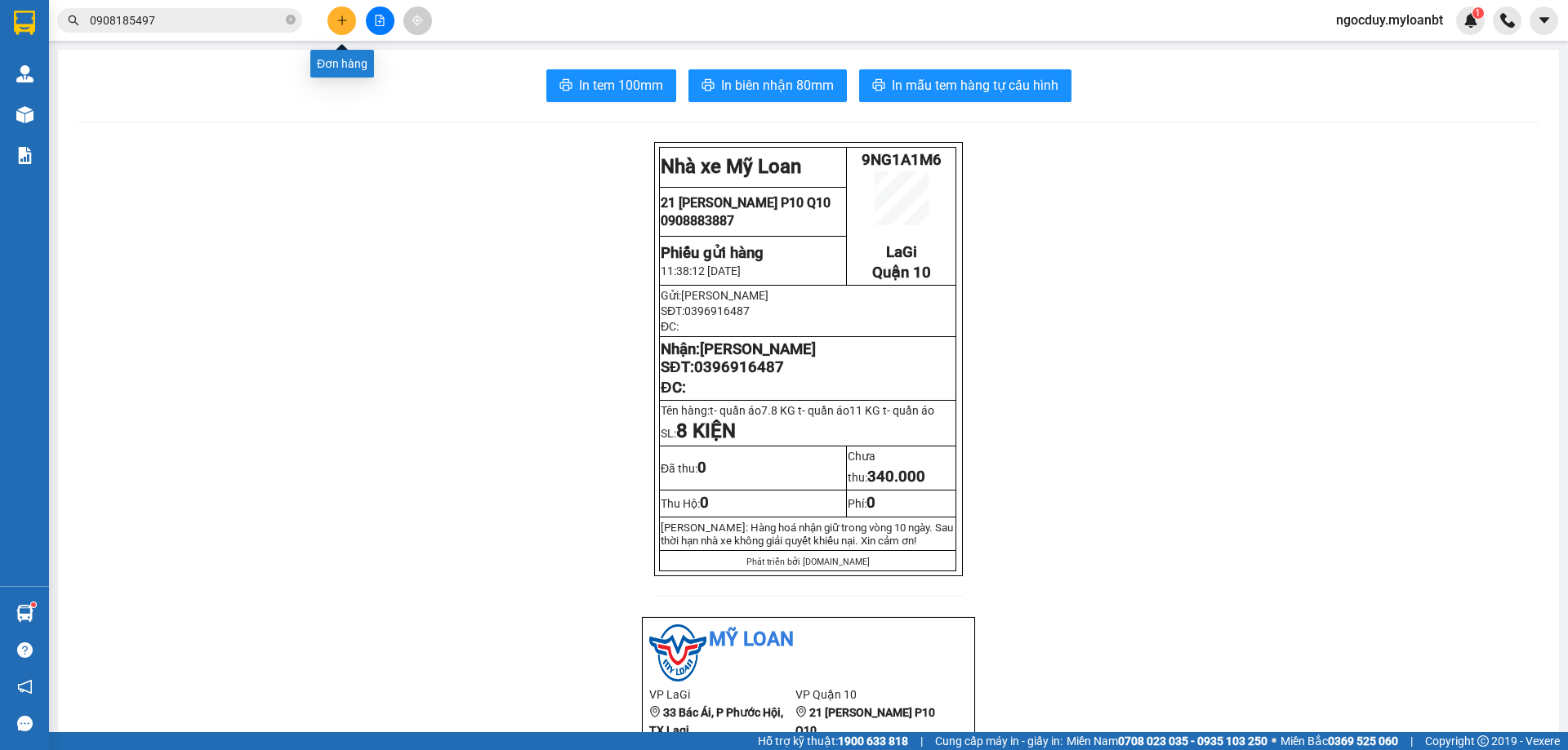
click at [341, 21] on icon "plus" at bounding box center [342, 21] width 11 height 11
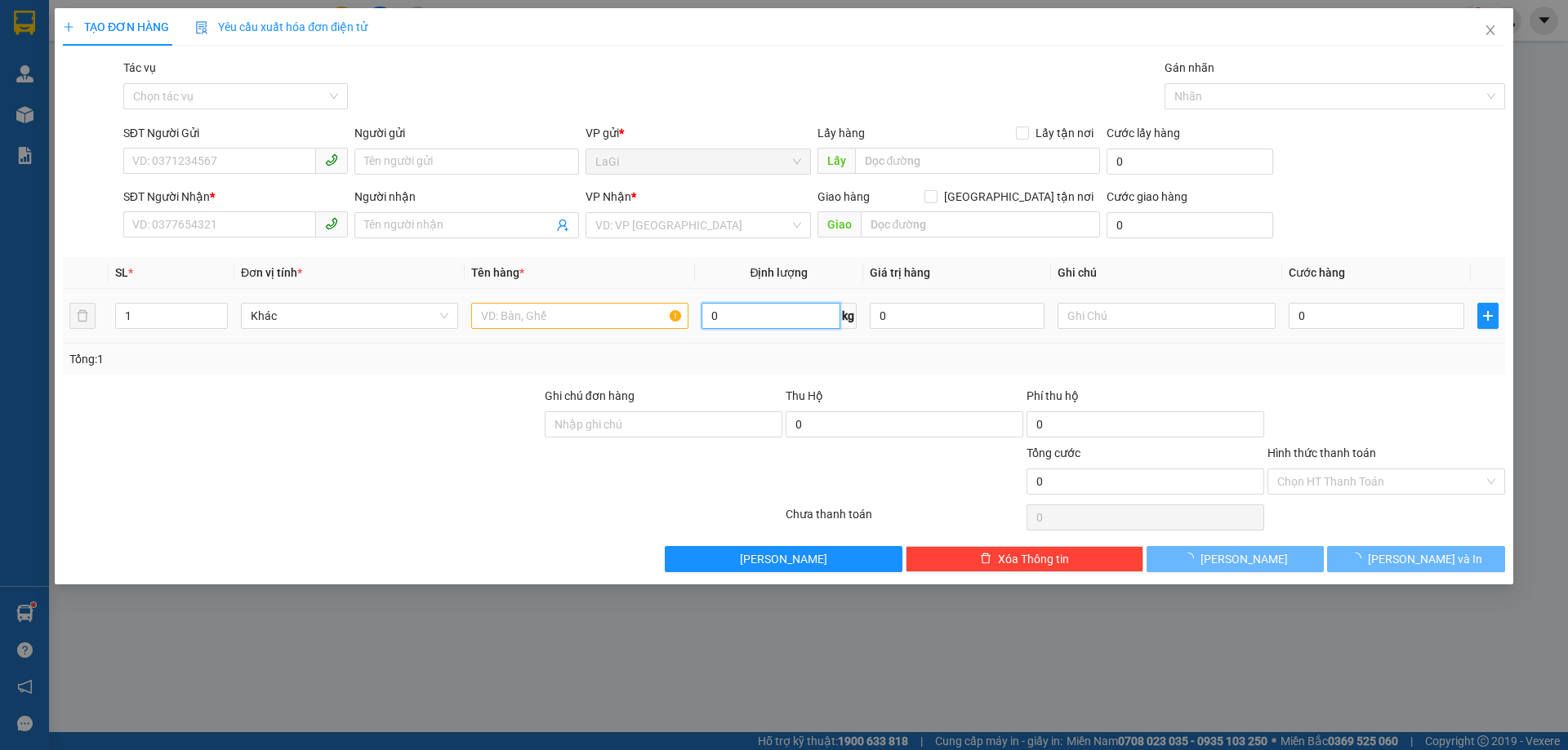
click at [808, 320] on input "0" at bounding box center [772, 316] width 138 height 26
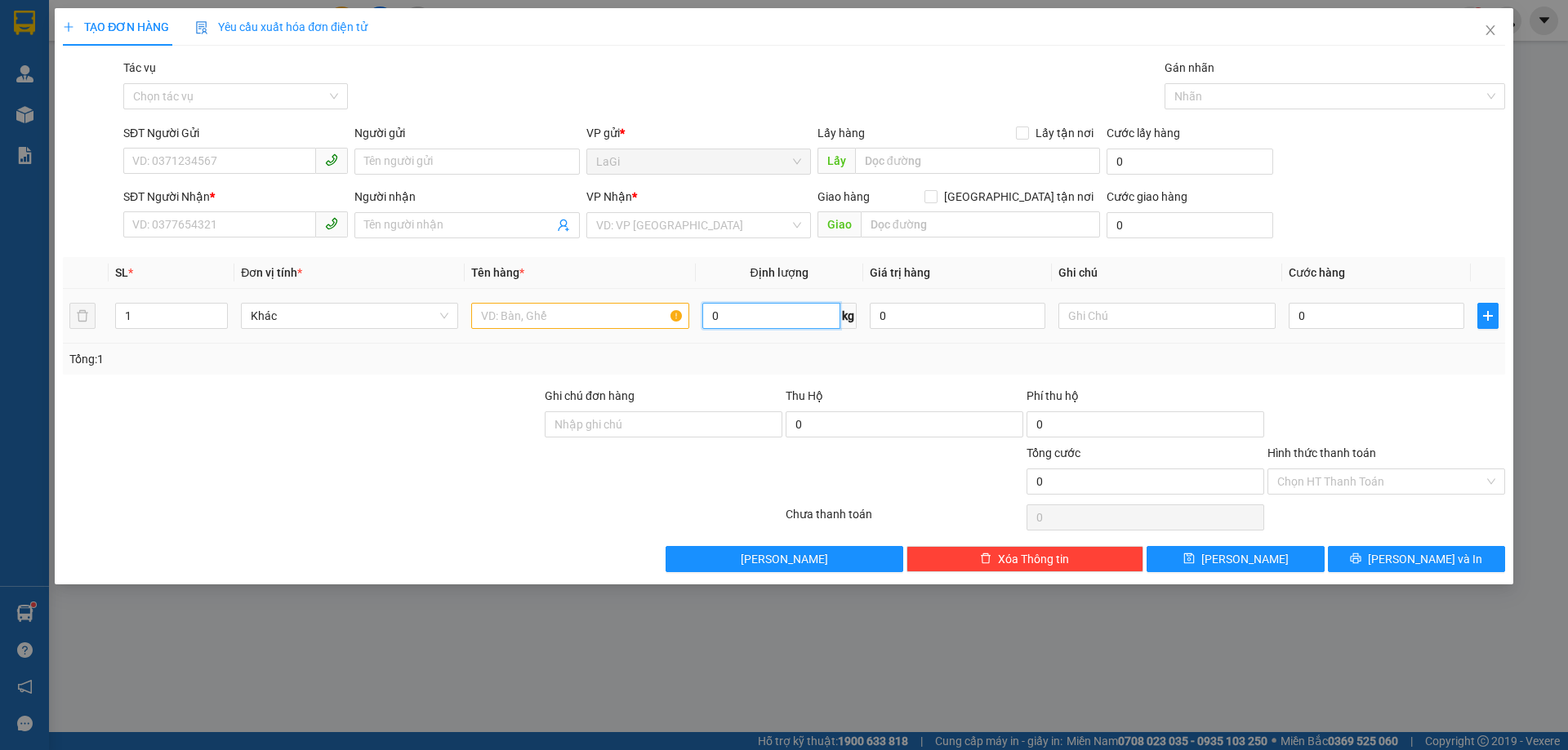
click at [799, 314] on input "0" at bounding box center [772, 316] width 138 height 26
type input "3.5"
click at [201, 165] on input "SĐT Người Gửi" at bounding box center [219, 161] width 193 height 26
type input "0938562562"
click at [432, 164] on input "Người gửi" at bounding box center [466, 162] width 224 height 26
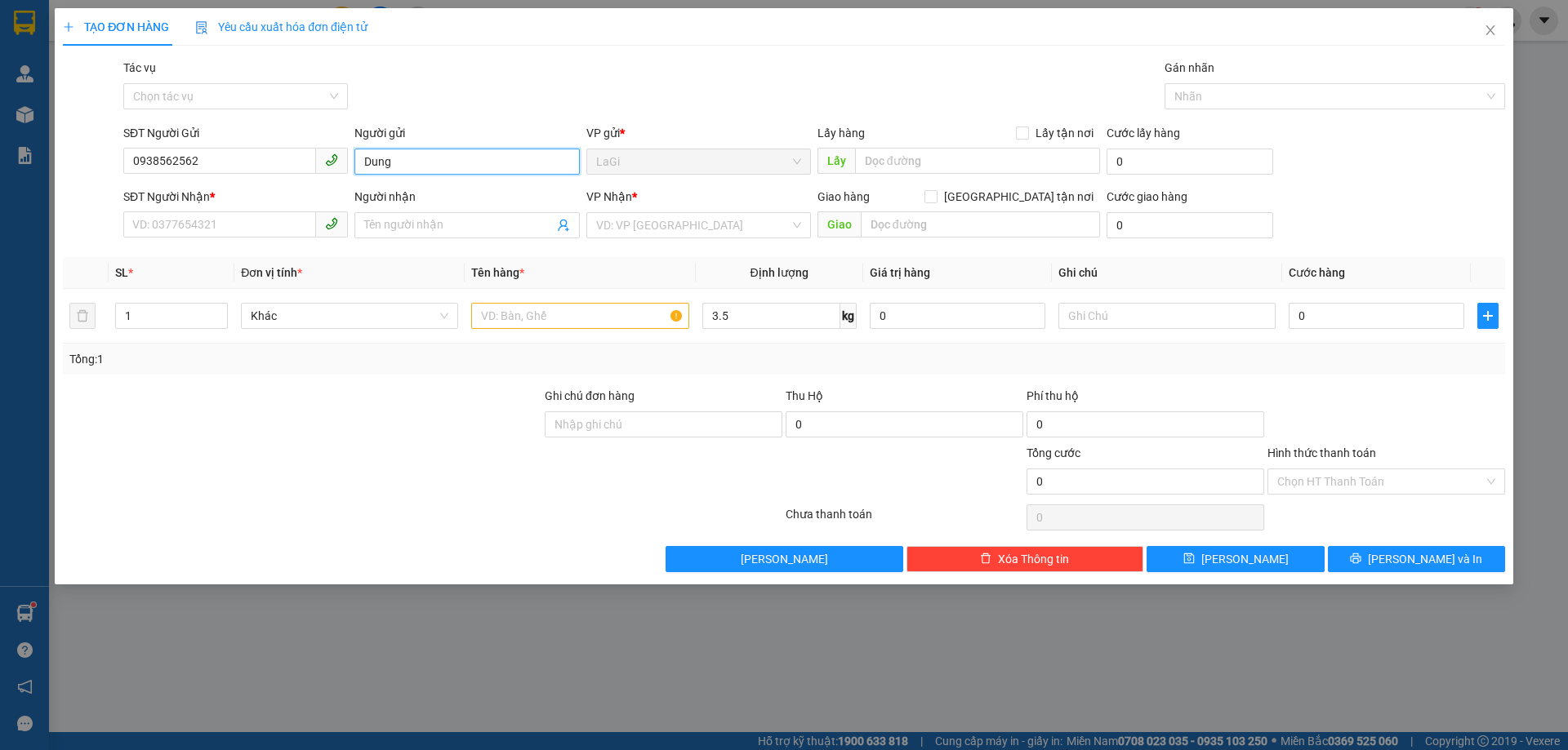
type input "Dung"
click at [254, 208] on div "SĐT Người Nhận *" at bounding box center [235, 201] width 224 height 25
click at [255, 222] on input "SĐT Người Nhận *" at bounding box center [219, 225] width 193 height 26
type input "0906980660"
click at [422, 222] on input "Người nhận" at bounding box center [458, 225] width 188 height 18
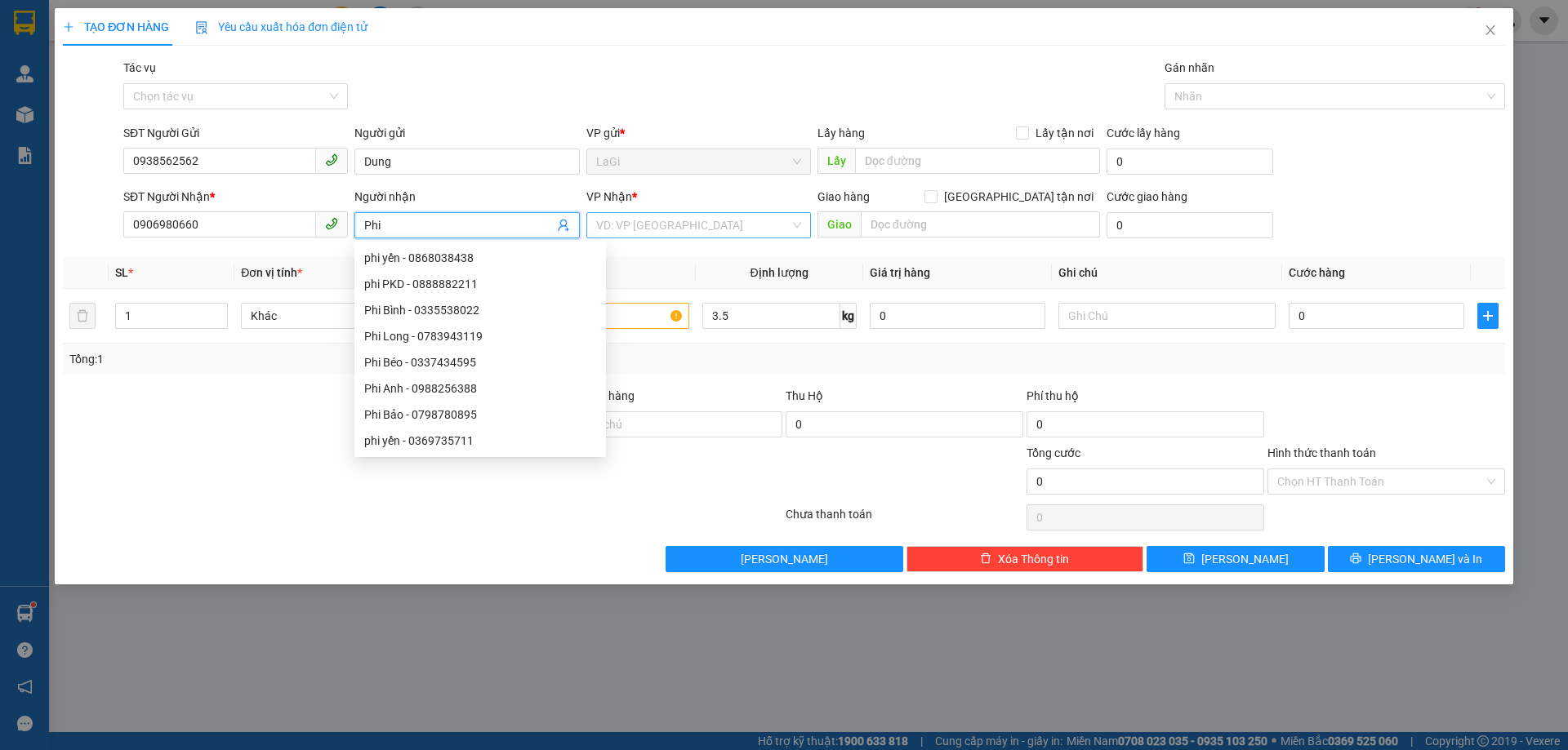
type input "Phi"
click at [653, 236] on input "search" at bounding box center [692, 225] width 194 height 25
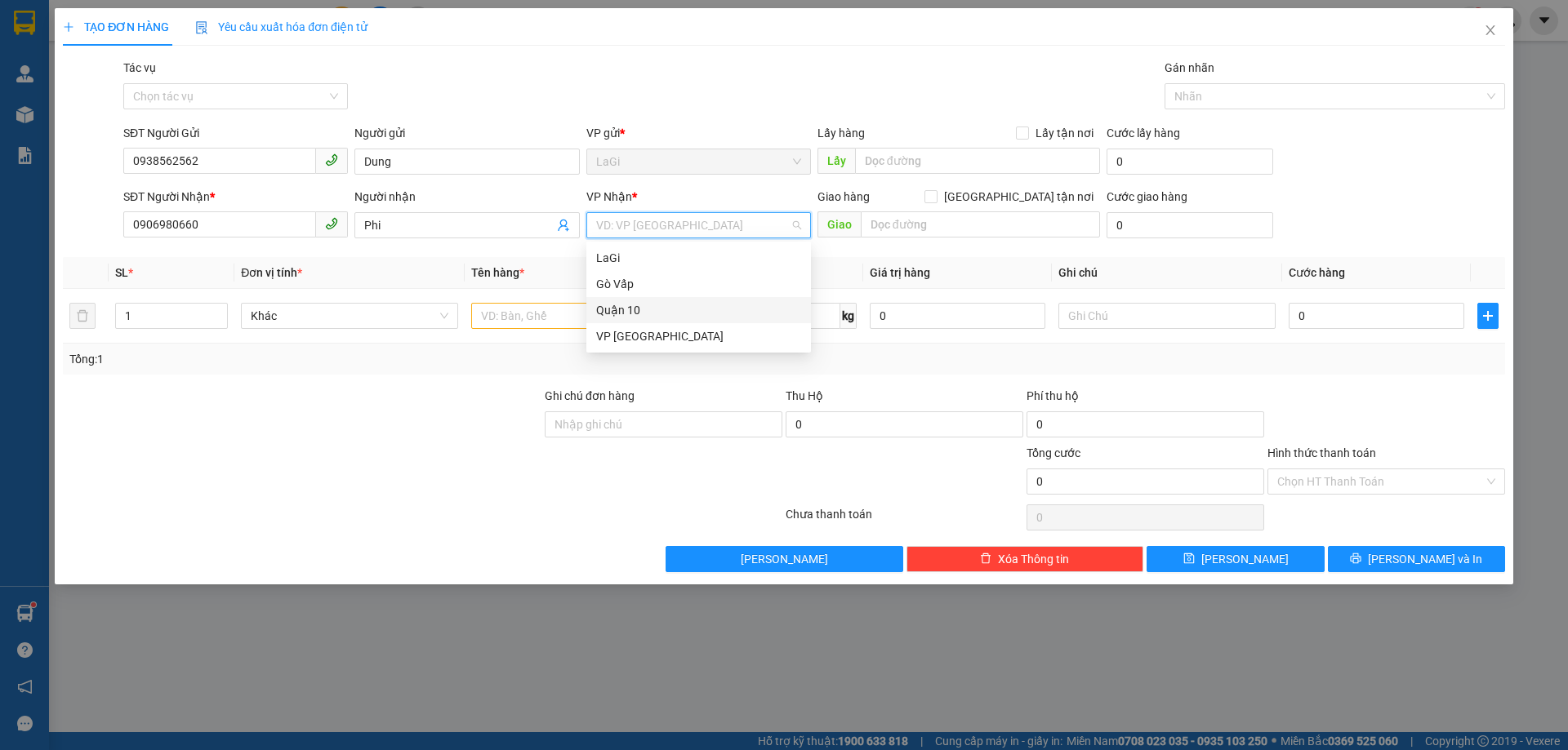
click at [643, 312] on div "Quận 10" at bounding box center [698, 310] width 205 height 18
click at [601, 317] on input "text" at bounding box center [580, 316] width 218 height 26
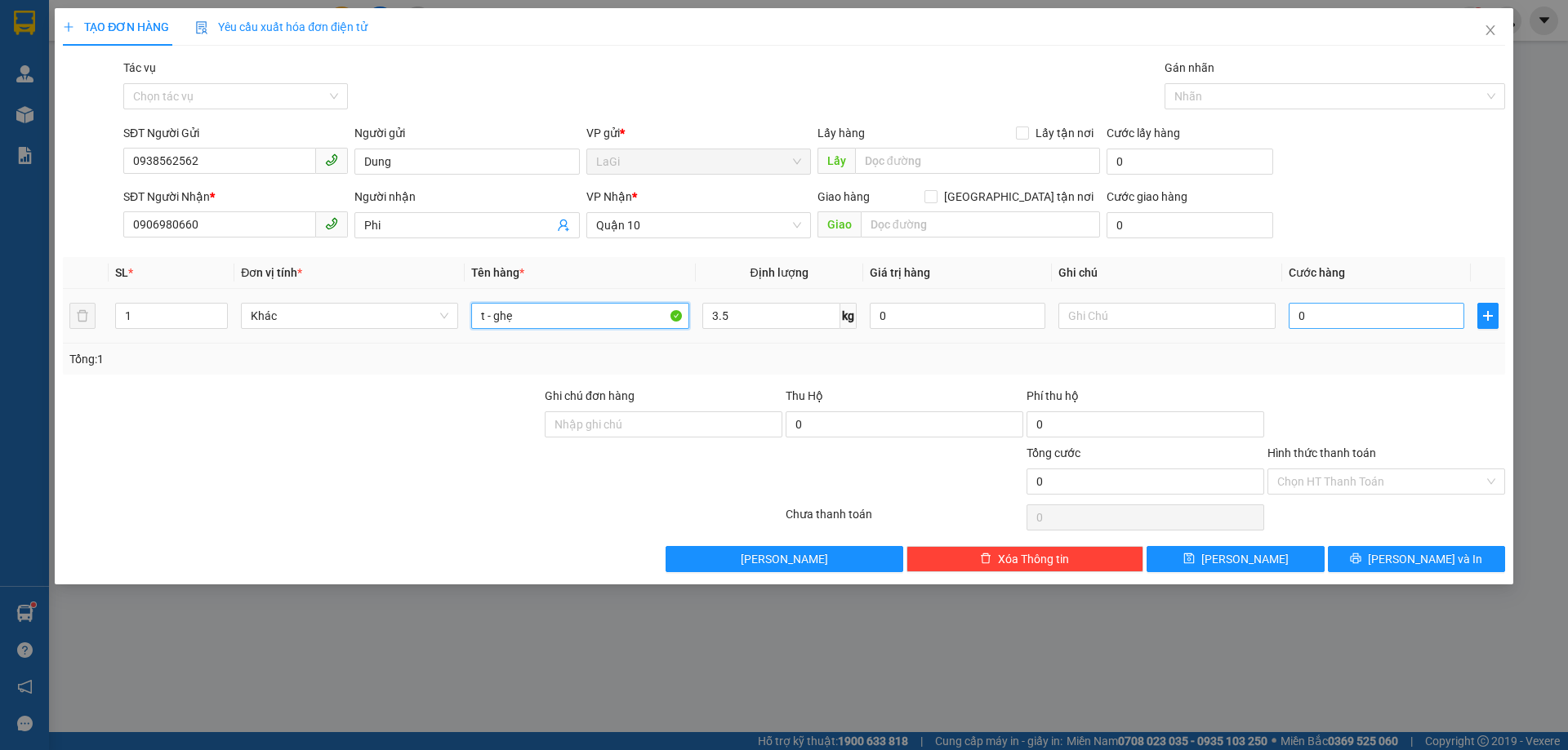
type input "t - ghẹ"
click at [1346, 313] on input "0" at bounding box center [1377, 316] width 176 height 26
type input "3"
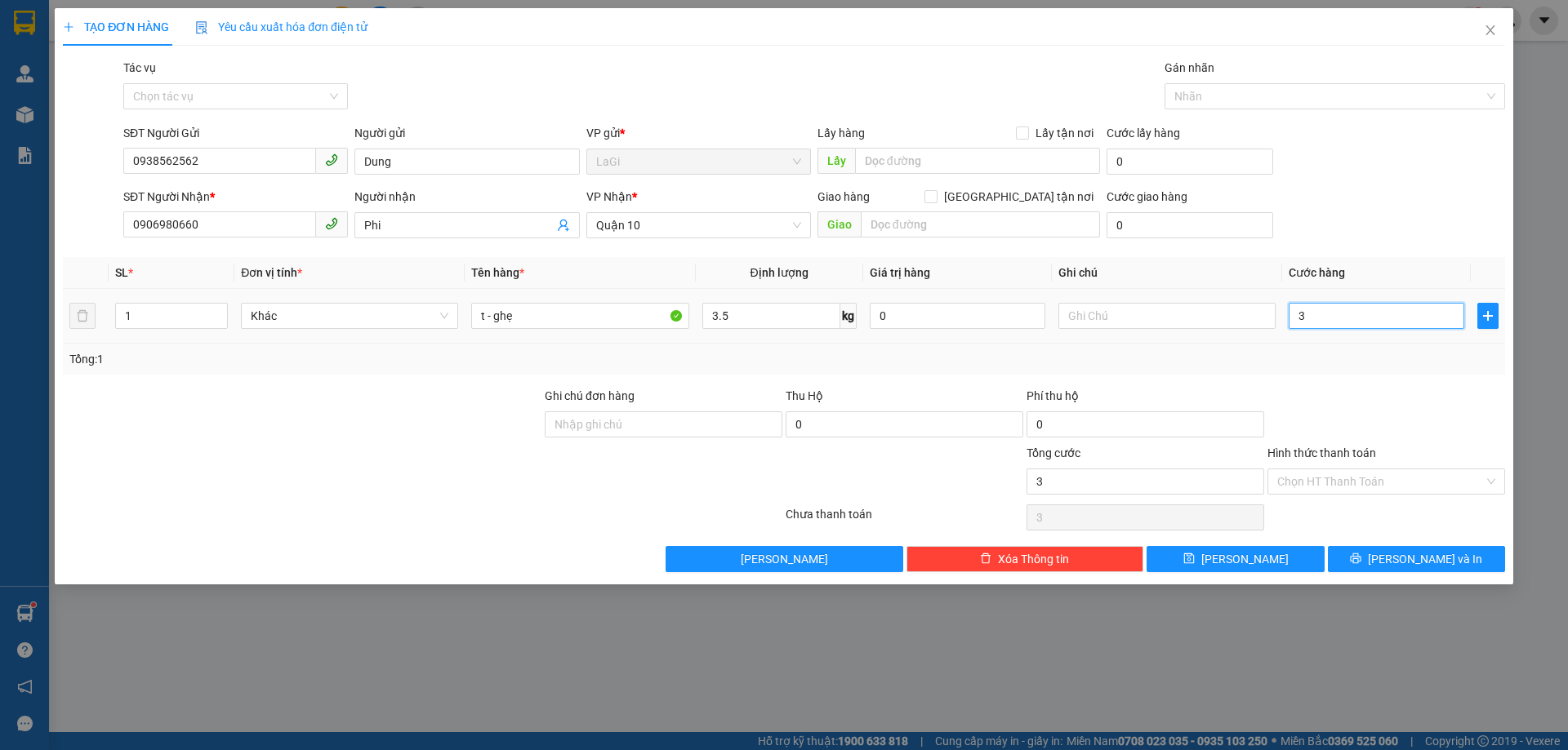
type input "30"
type input "300"
click at [849, 427] on input "0" at bounding box center [904, 425] width 237 height 26
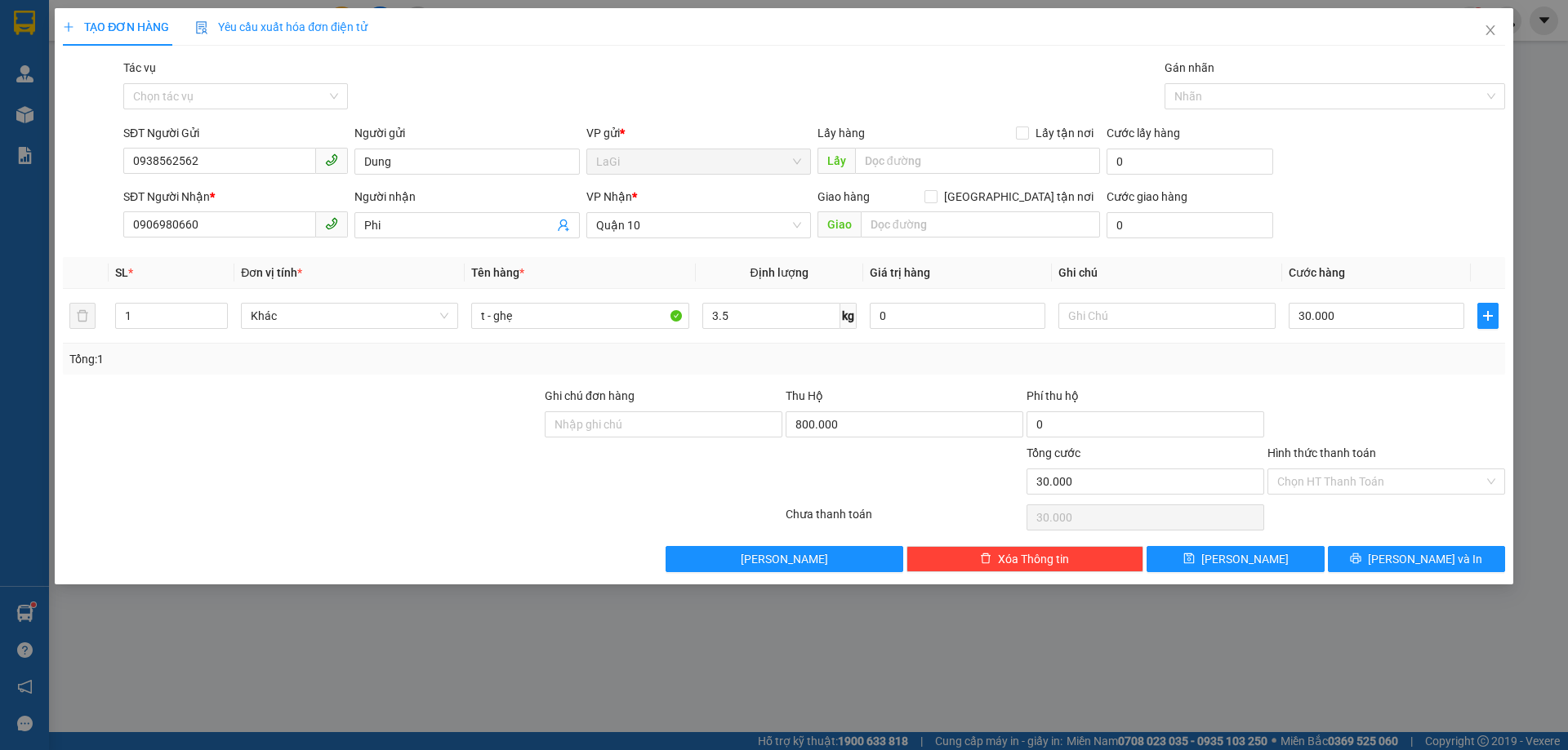
click at [990, 370] on div "Tổng: 1" at bounding box center [783, 359] width 1442 height 31
click at [1381, 556] on button "[PERSON_NAME] và In" at bounding box center [1416, 560] width 177 height 26
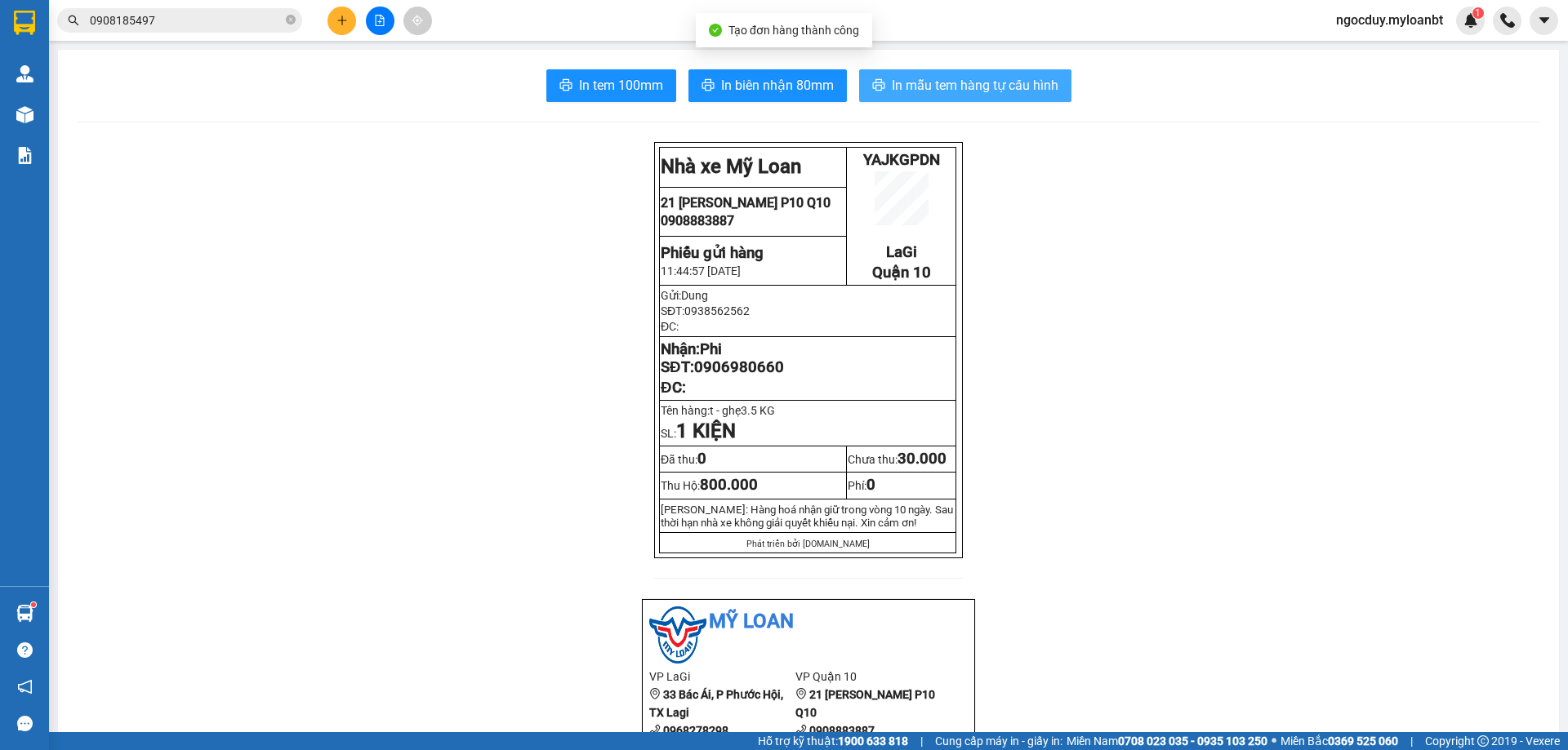
click at [1016, 98] on button "In mẫu tem hàng tự cấu hình" at bounding box center [965, 85] width 212 height 33
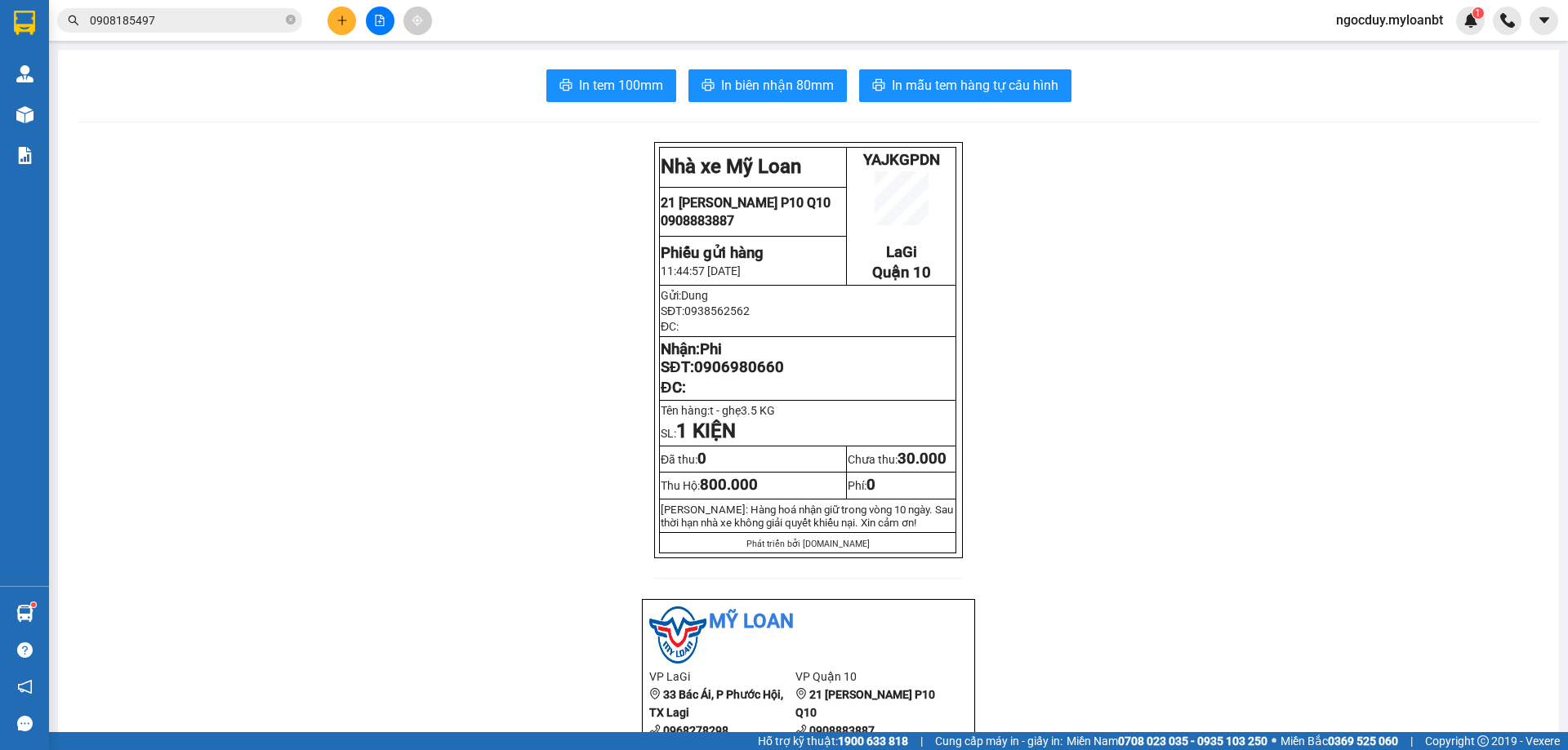
click at [290, 15] on icon "close-circle" at bounding box center [290, 20] width 9 height 9
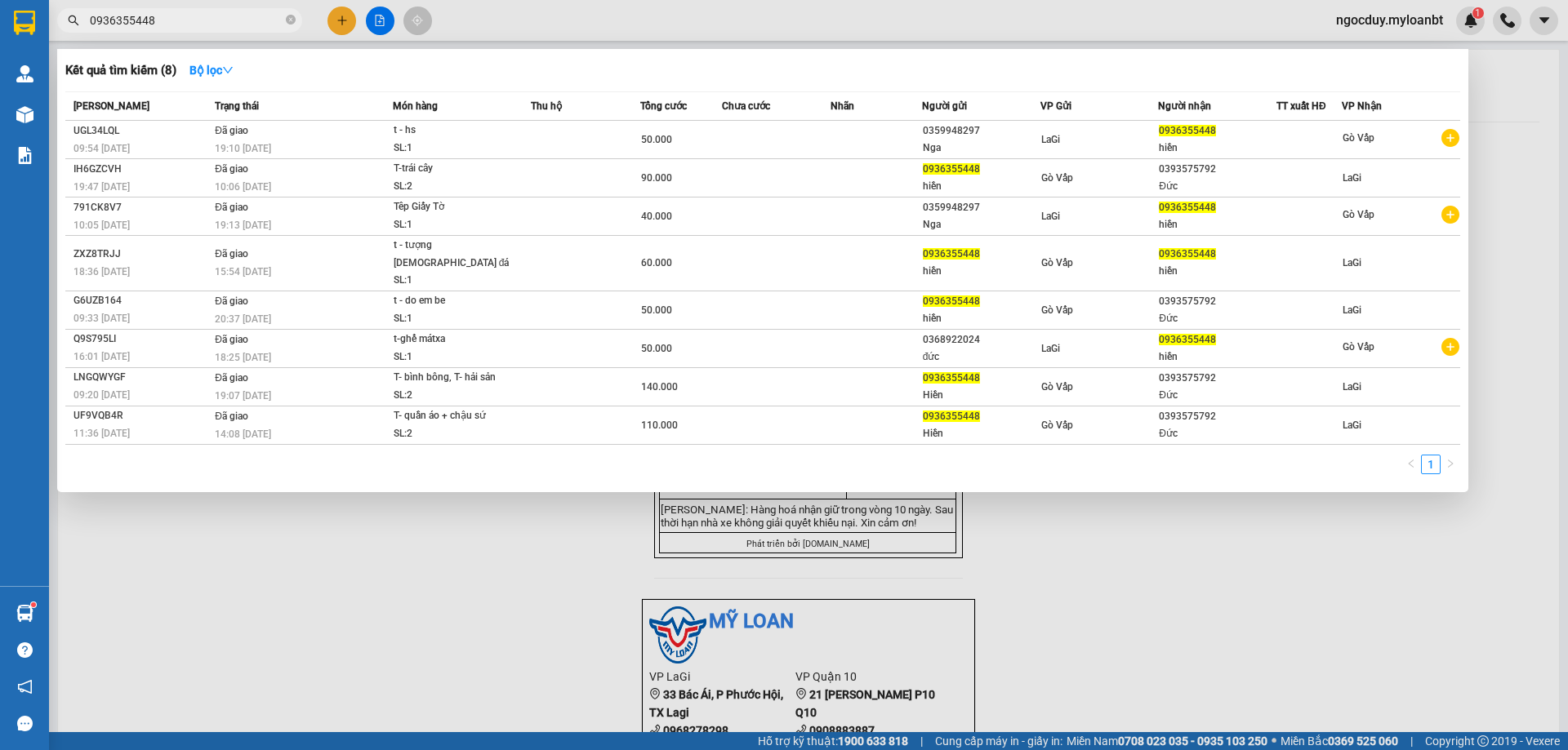
click at [351, 22] on div at bounding box center [784, 375] width 1568 height 750
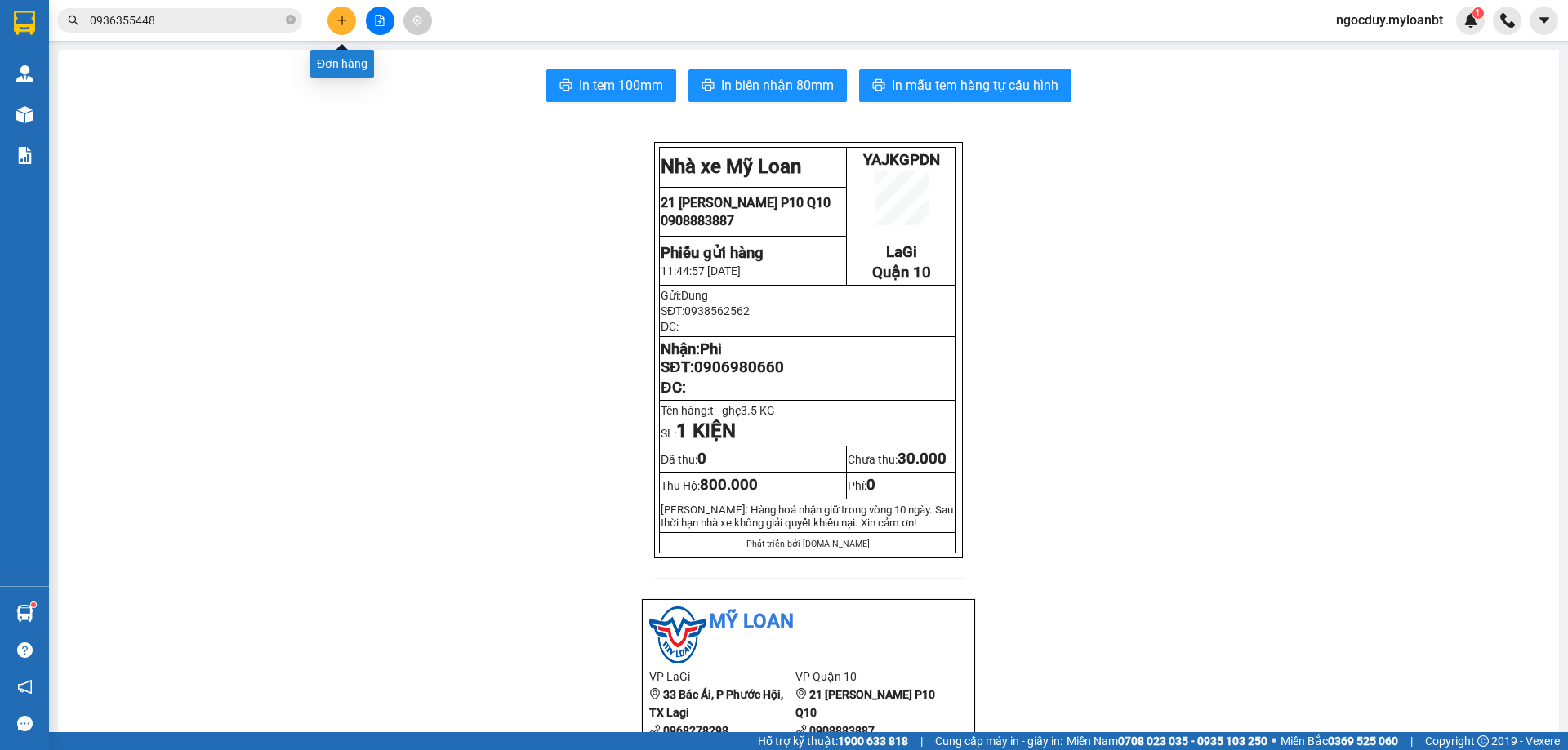
click at [351, 22] on button at bounding box center [341, 21] width 28 height 28
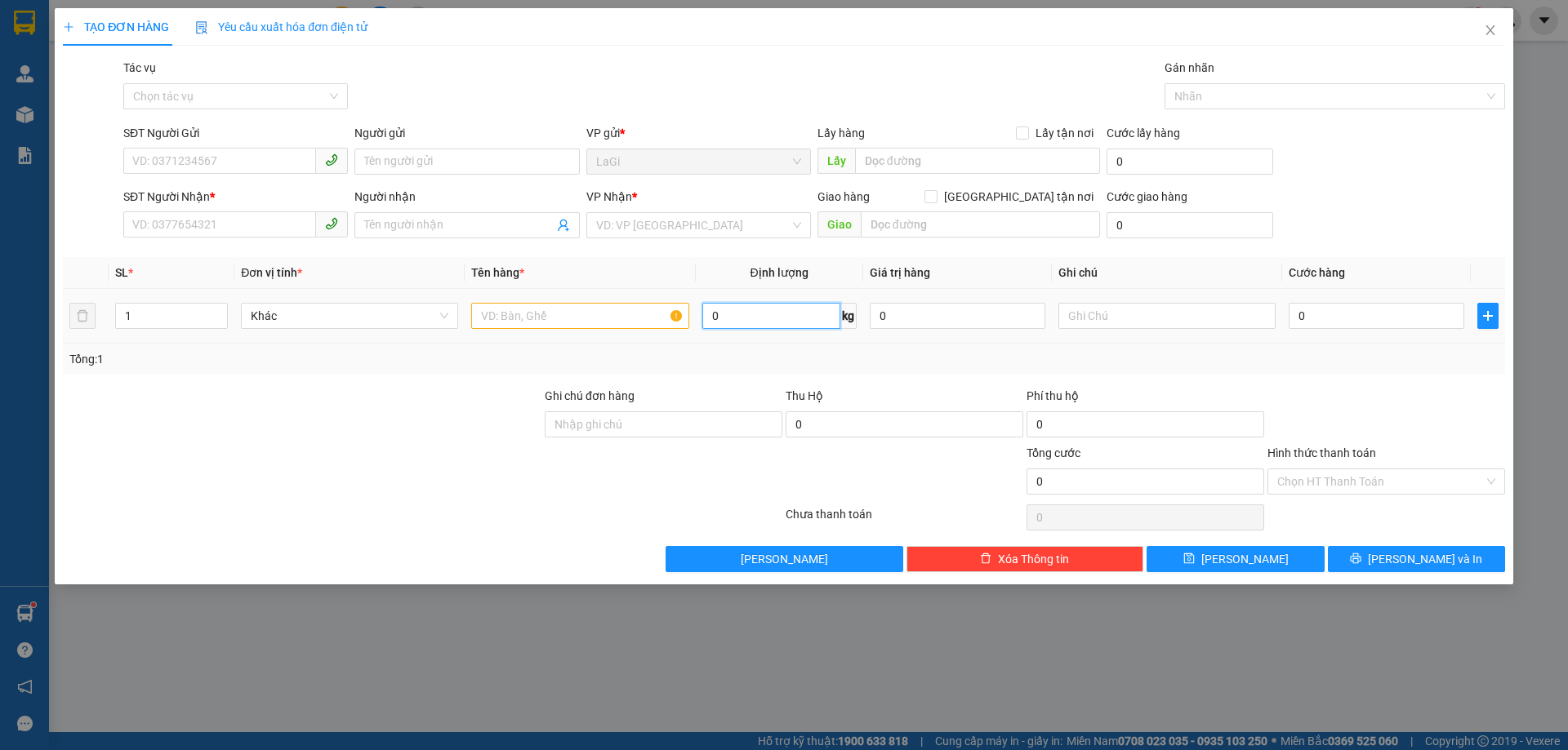
click at [778, 315] on input "0" at bounding box center [772, 316] width 138 height 26
click at [1497, 32] on span "Close" at bounding box center [1490, 31] width 45 height 45
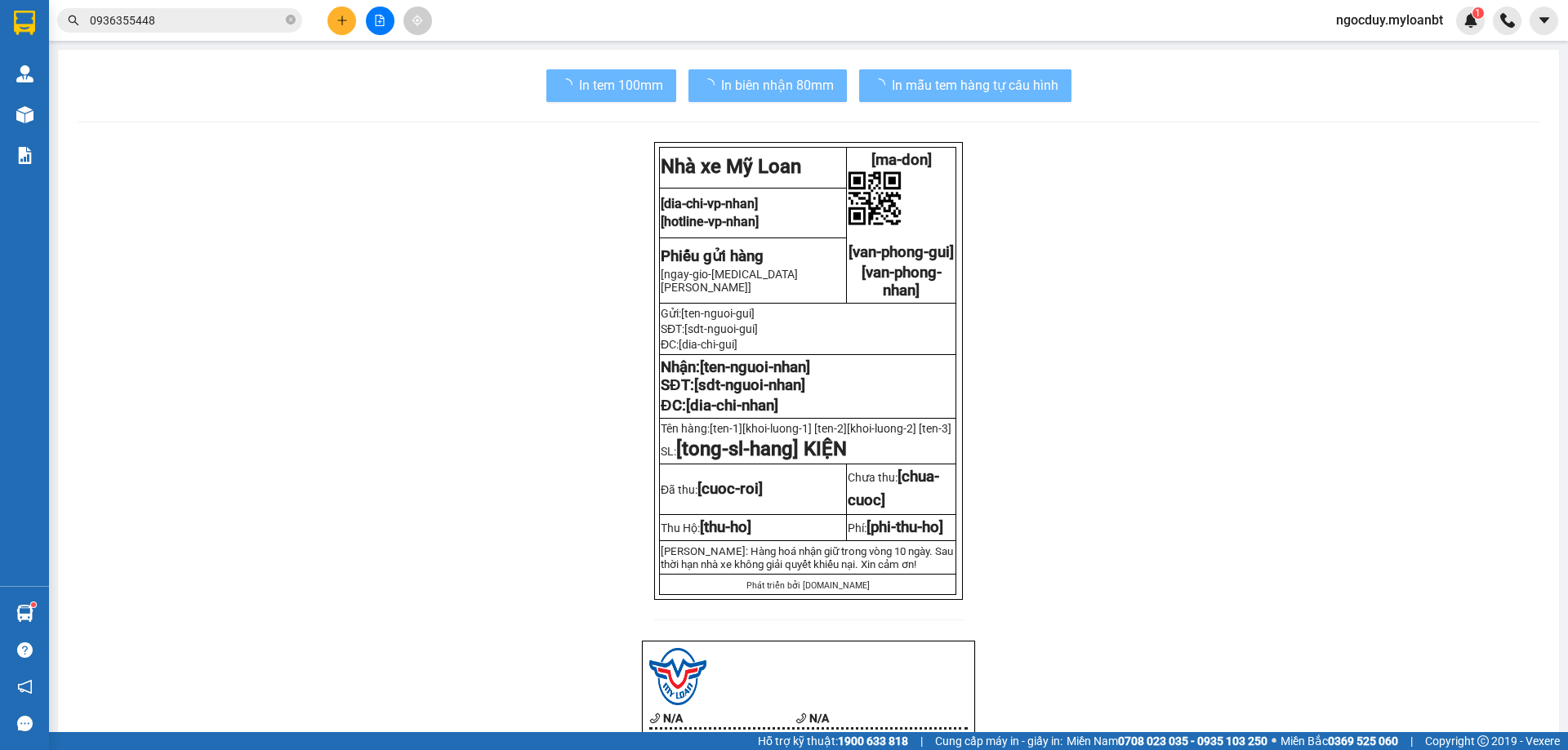
click at [164, 25] on input "0936355448" at bounding box center [186, 20] width 193 height 18
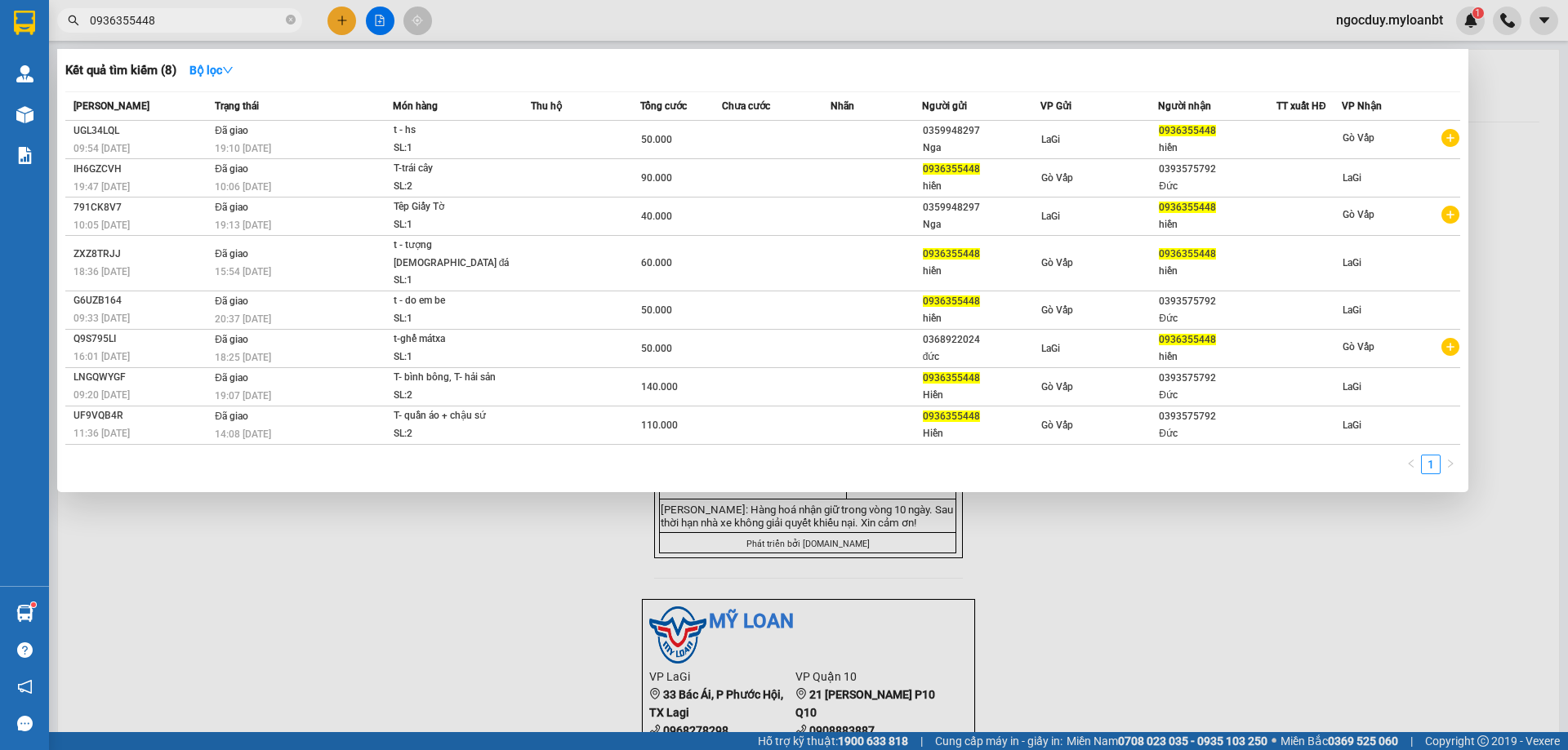
click at [164, 25] on input "0936355448" at bounding box center [186, 20] width 193 height 18
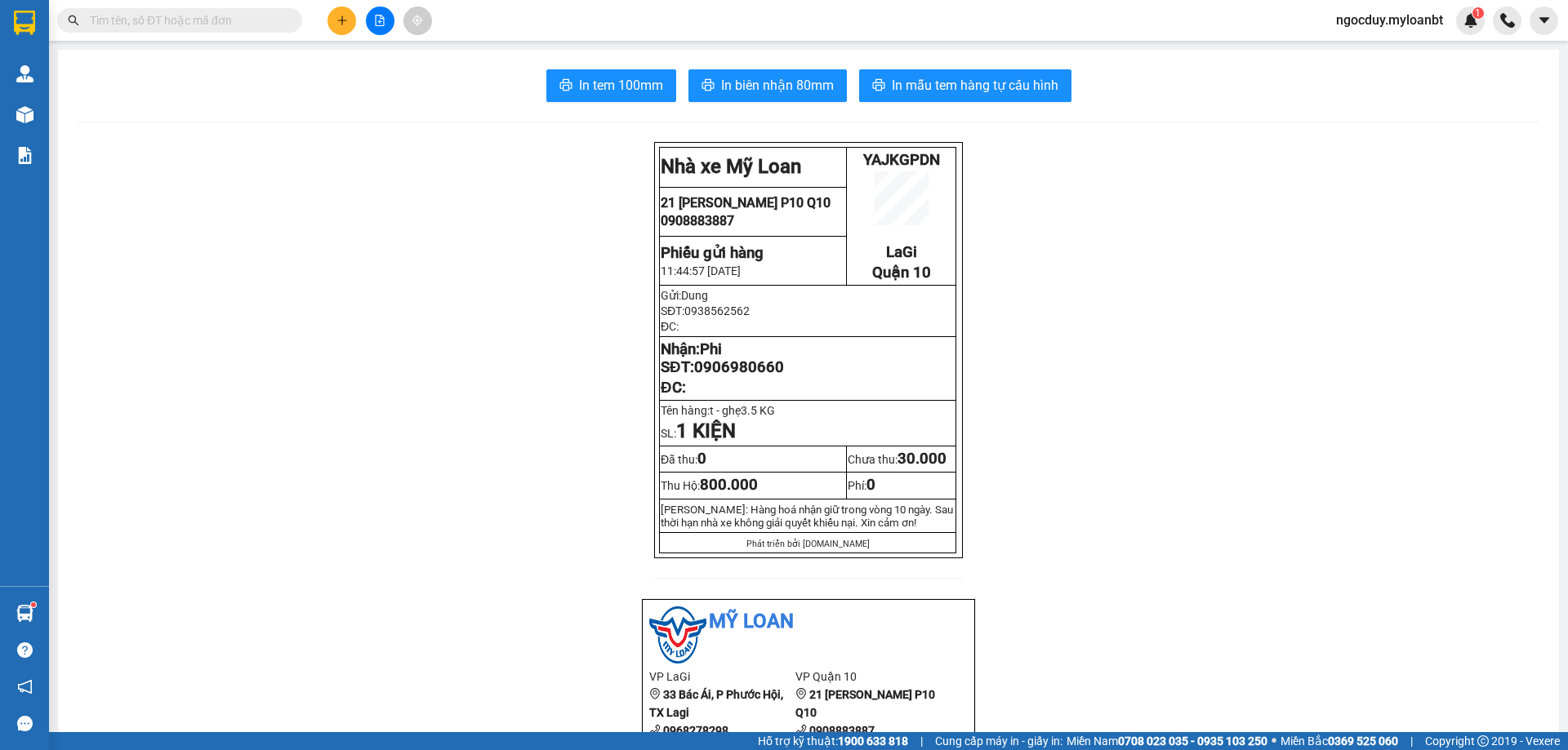
drag, startPoint x: 357, startPoint y: 32, endPoint x: 340, endPoint y: 29, distance: 17.3
click at [356, 32] on div at bounding box center [380, 21] width 123 height 28
click at [339, 29] on button at bounding box center [341, 21] width 28 height 28
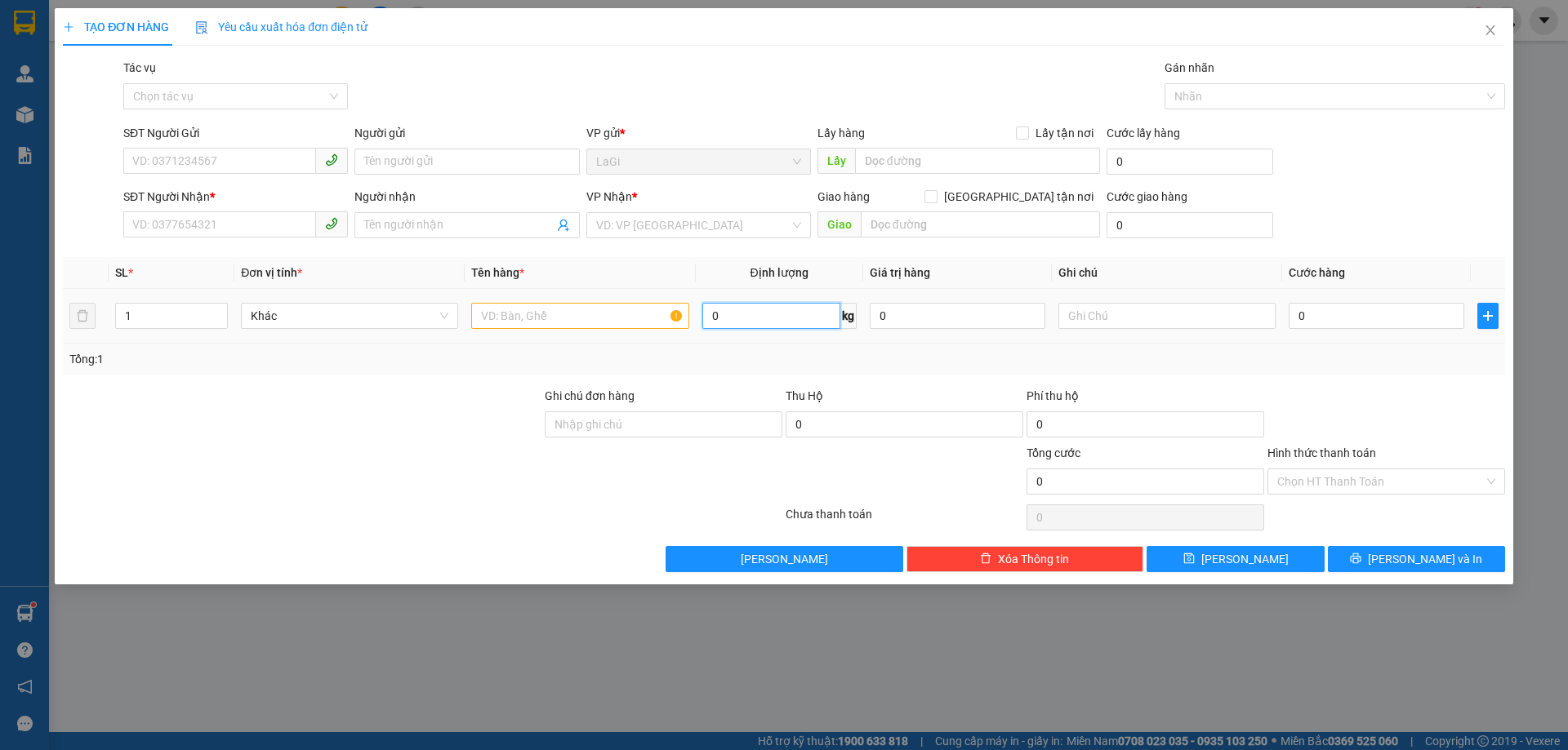
click at [738, 324] on input "0" at bounding box center [772, 316] width 138 height 26
click at [177, 149] on input "SĐT Người Gửi" at bounding box center [219, 161] width 193 height 26
paste input "0936355448"
click at [227, 159] on input "0936355448" at bounding box center [219, 161] width 193 height 26
click at [393, 165] on input "Người gửi" at bounding box center [466, 162] width 224 height 26
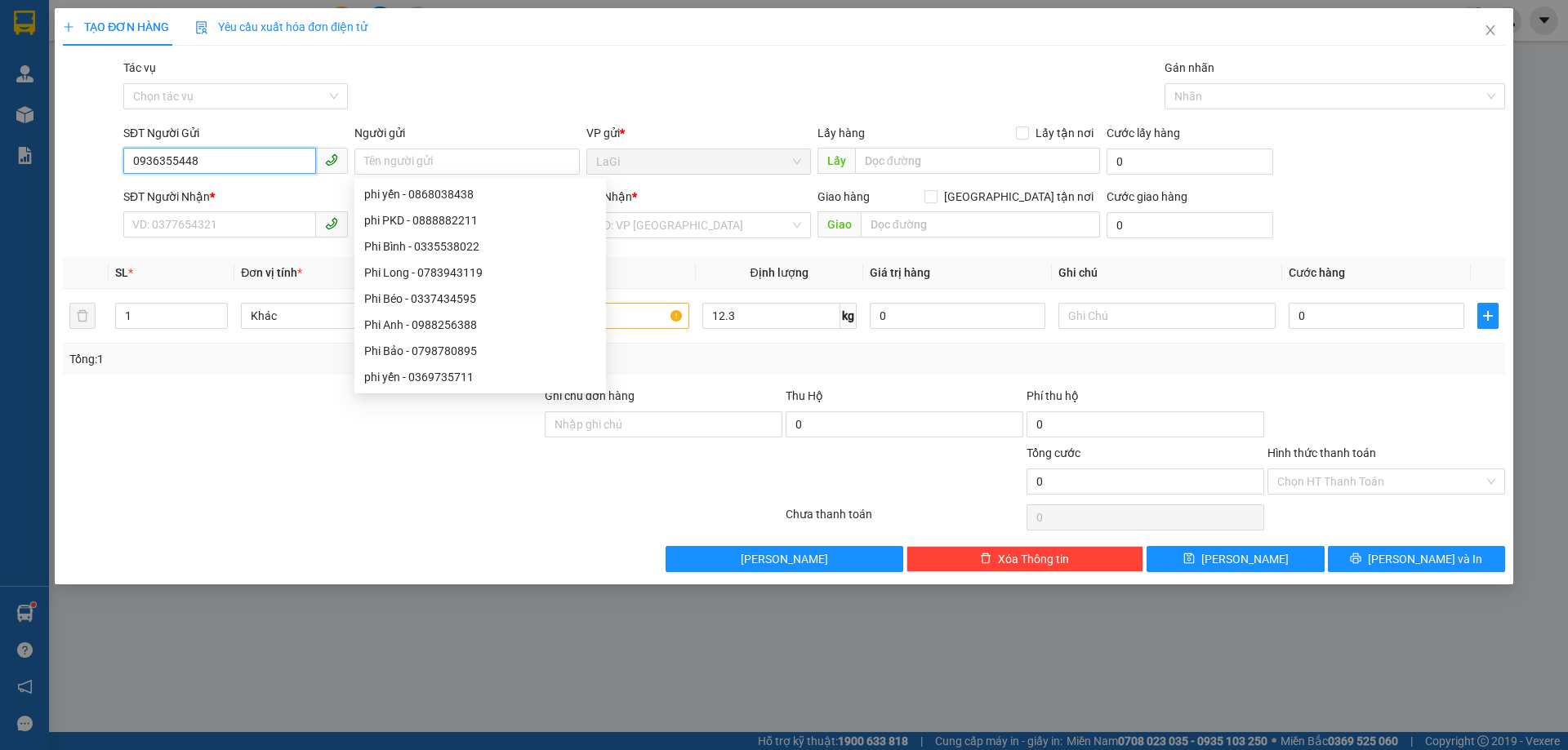
click at [240, 159] on input "0936355448" at bounding box center [219, 161] width 193 height 26
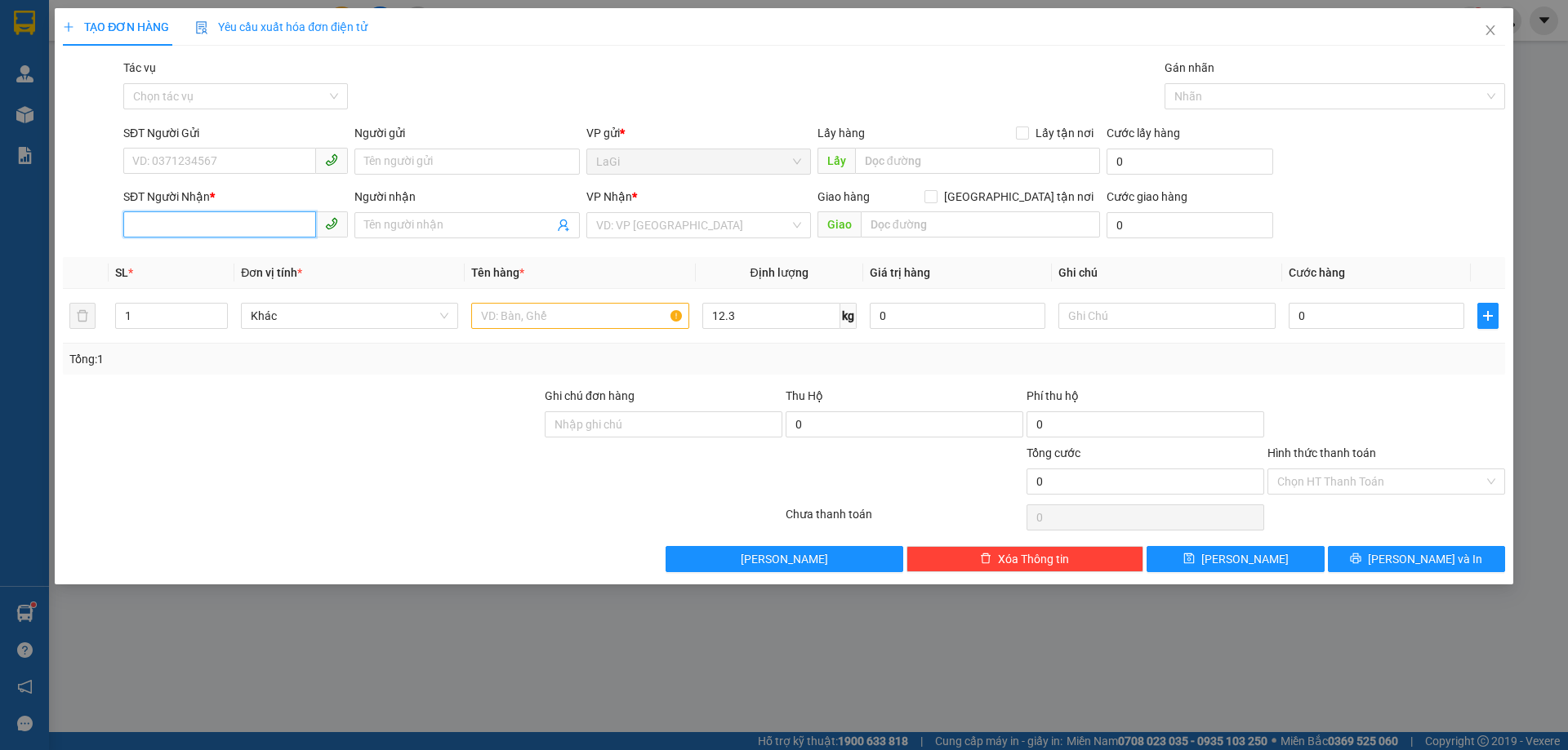
click at [230, 222] on input "SĐT Người Nhận *" at bounding box center [219, 225] width 193 height 26
paste input "0936355448"
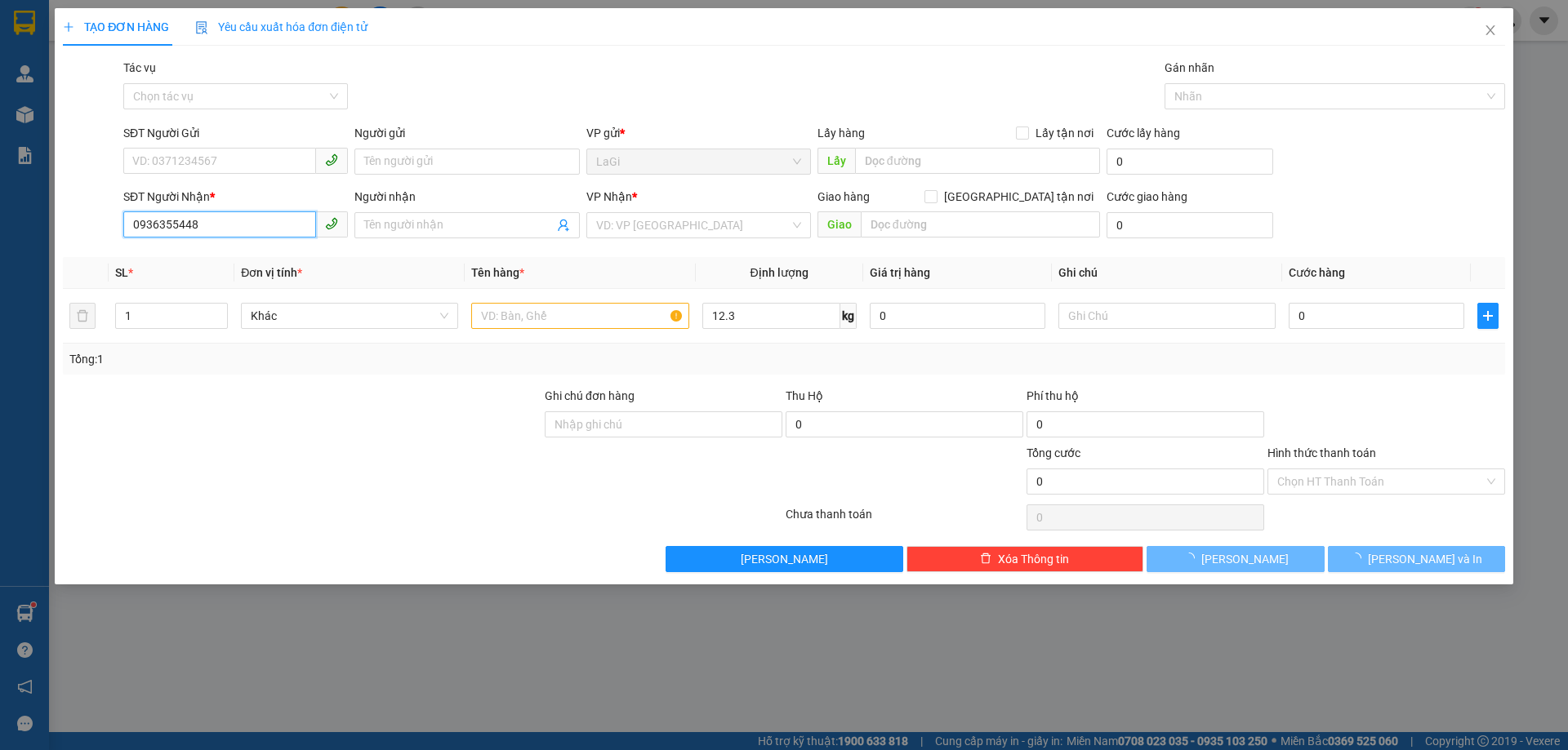
click at [230, 222] on input "0936355448" at bounding box center [219, 225] width 193 height 26
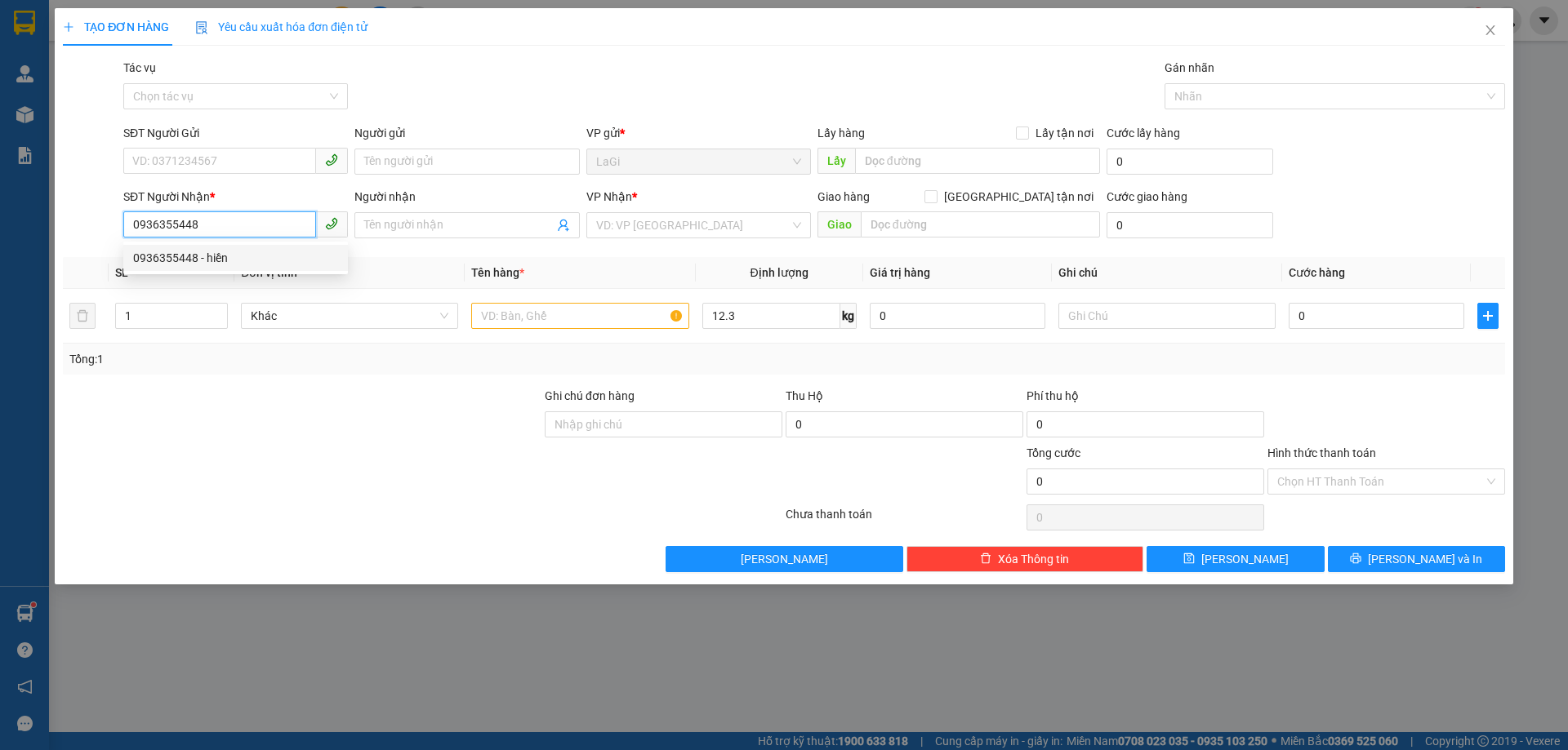
click at [211, 249] on div "0936355448 - hiền" at bounding box center [235, 257] width 205 height 18
click at [206, 169] on input "SĐT Người Gửi" at bounding box center [219, 161] width 193 height 26
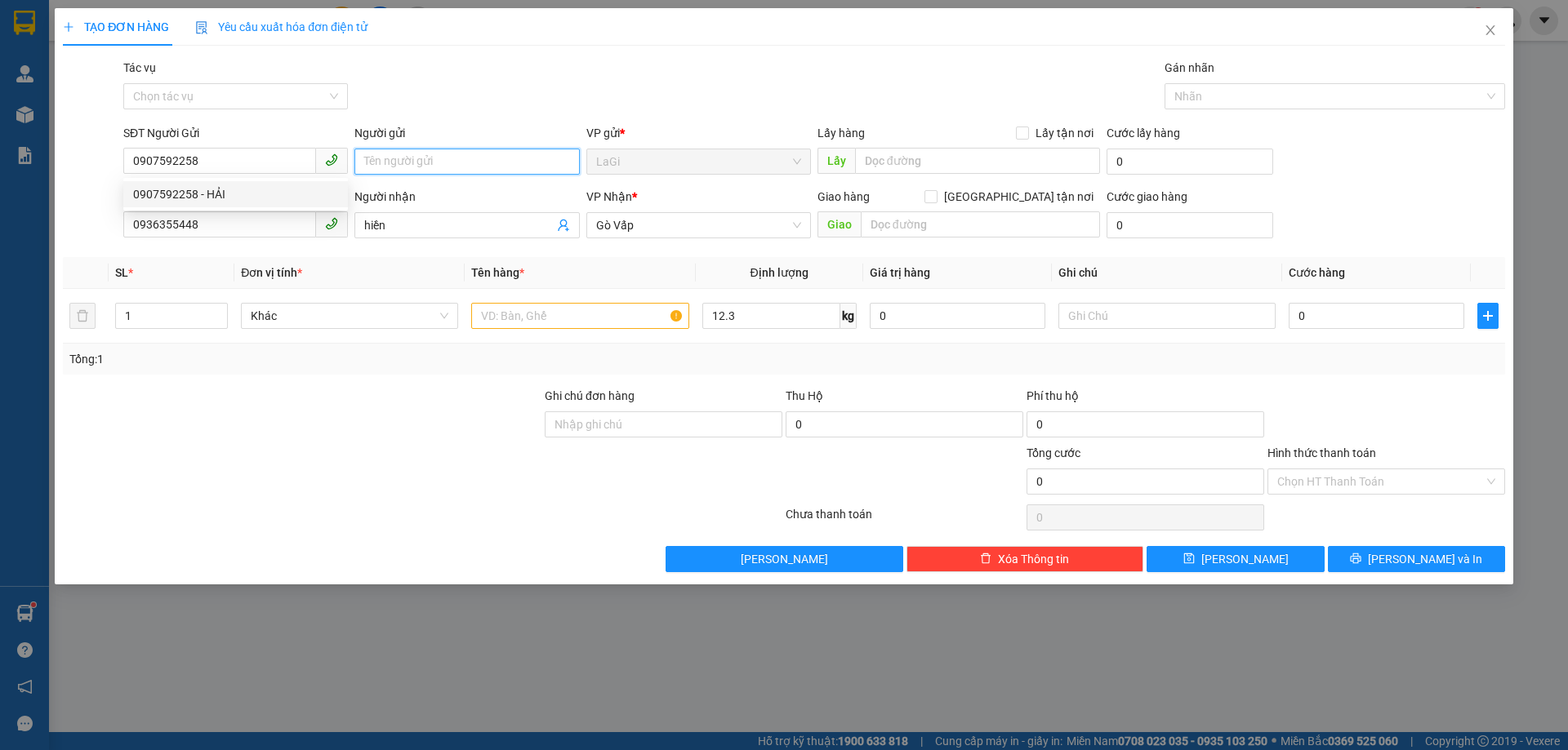
click at [381, 170] on input "Người gửi" at bounding box center [466, 162] width 224 height 26
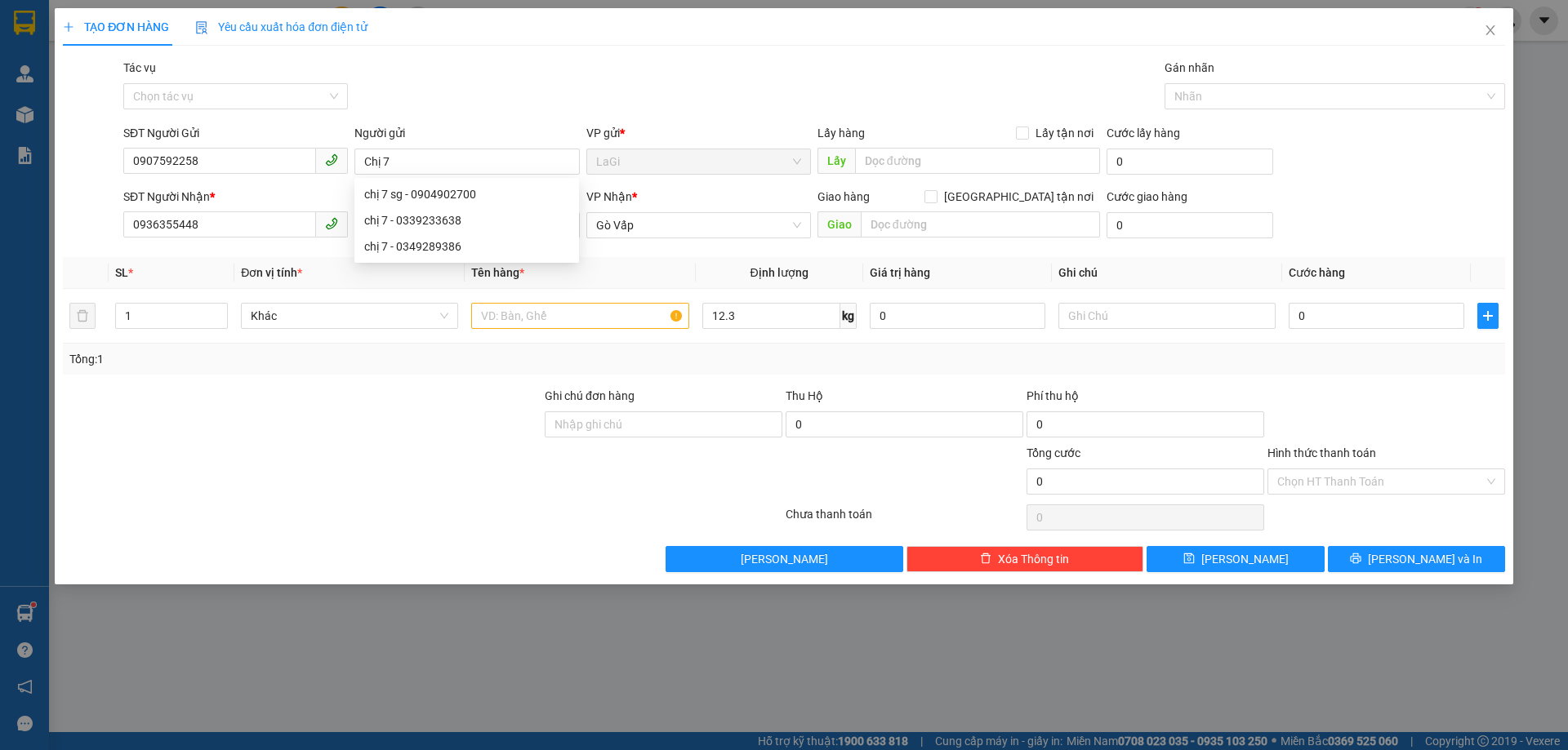
click at [1454, 148] on div "SĐT Người Gửi 0907592258 Người gửi Chị 7 VP gửi * LaGi Lấy hàng Lấy tận nơi Lấy…" at bounding box center [814, 152] width 1388 height 57
click at [617, 324] on input "text" at bounding box center [580, 316] width 218 height 26
click at [1377, 334] on td "0" at bounding box center [1376, 317] width 188 height 55
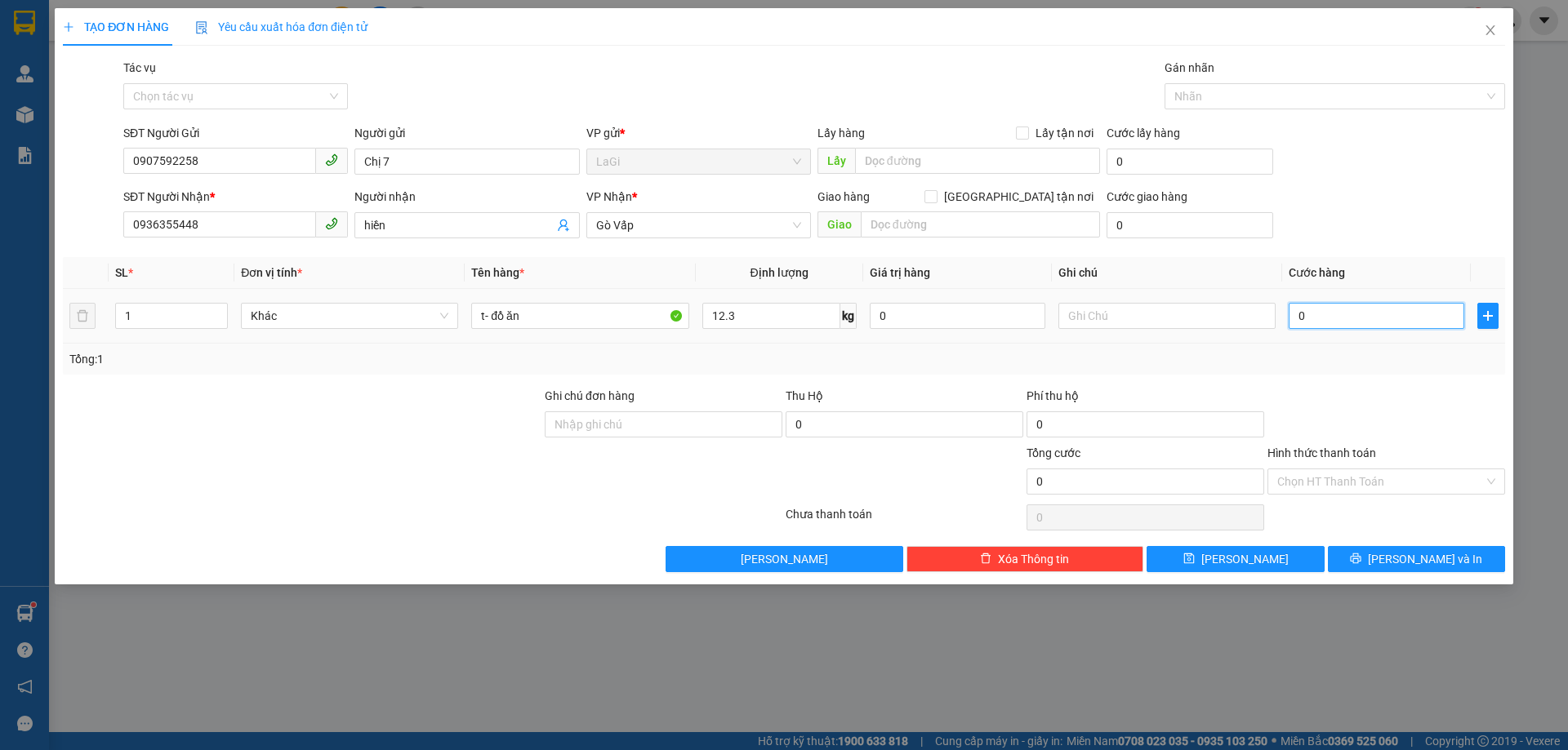
click at [1338, 312] on input "0" at bounding box center [1377, 316] width 176 height 26
click at [1339, 392] on div at bounding box center [1385, 415] width 241 height 57
click at [1335, 479] on input "Hình thức thanh toán" at bounding box center [1380, 481] width 206 height 25
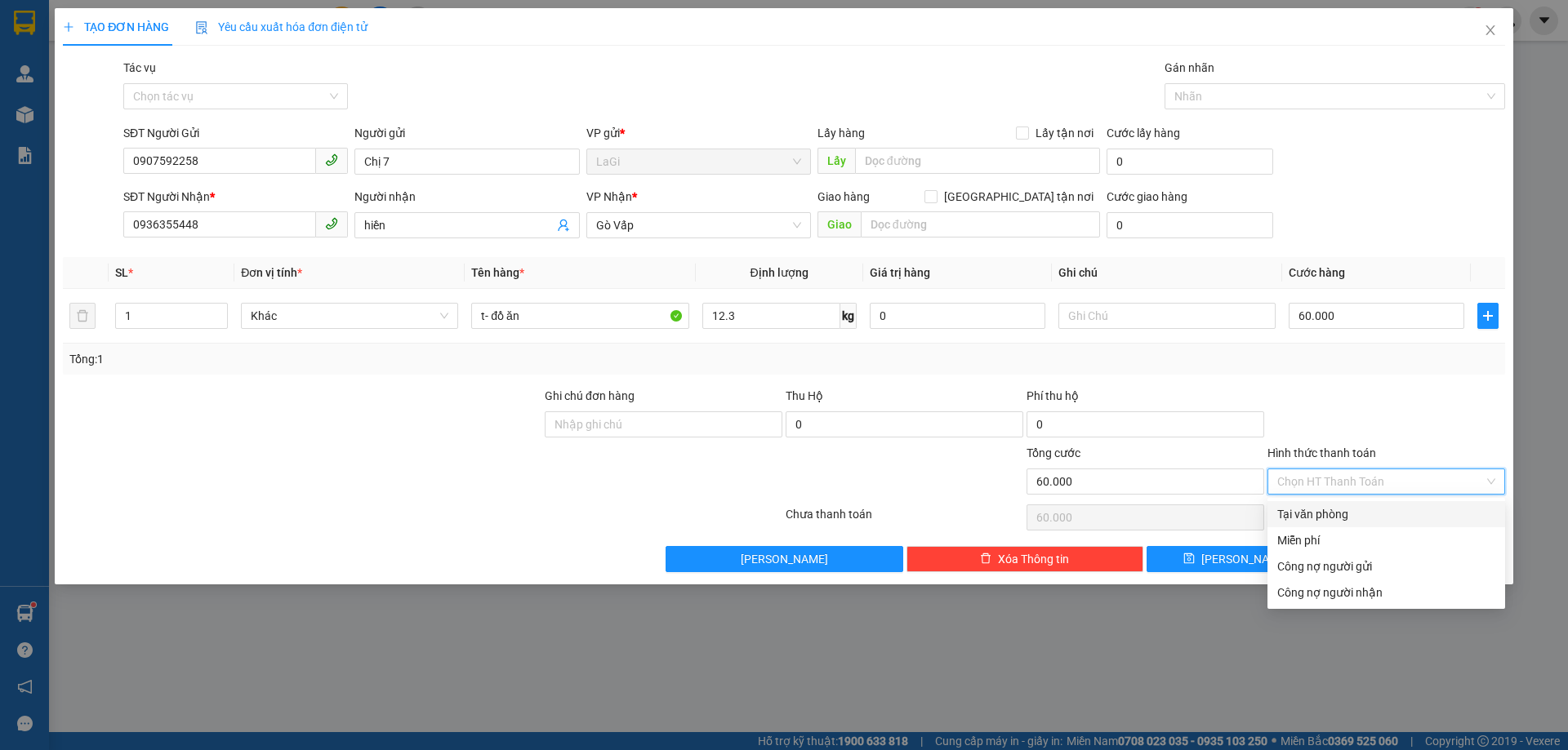
click at [1364, 412] on div at bounding box center [1385, 415] width 241 height 57
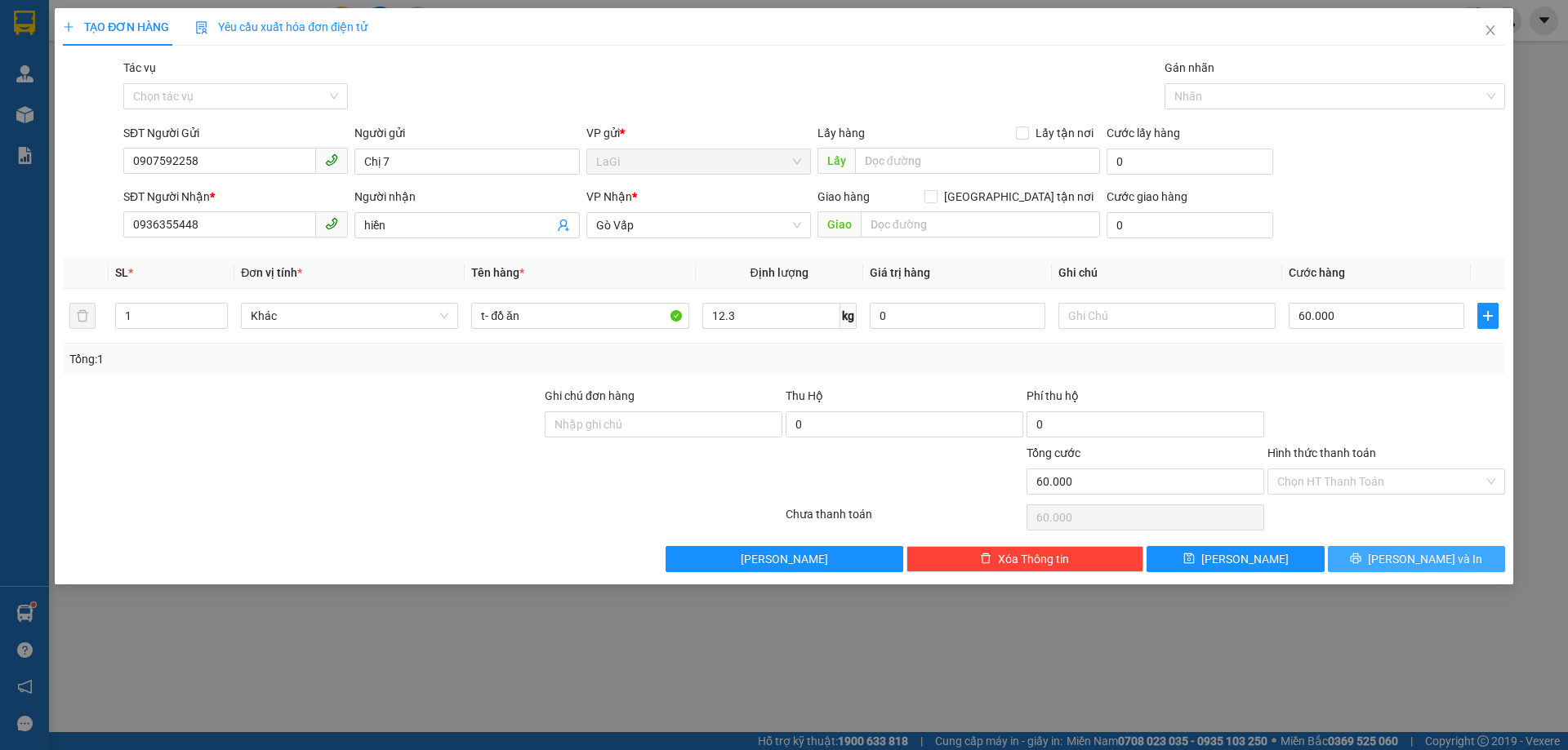
click at [1352, 559] on button "[PERSON_NAME] và In" at bounding box center [1416, 560] width 177 height 26
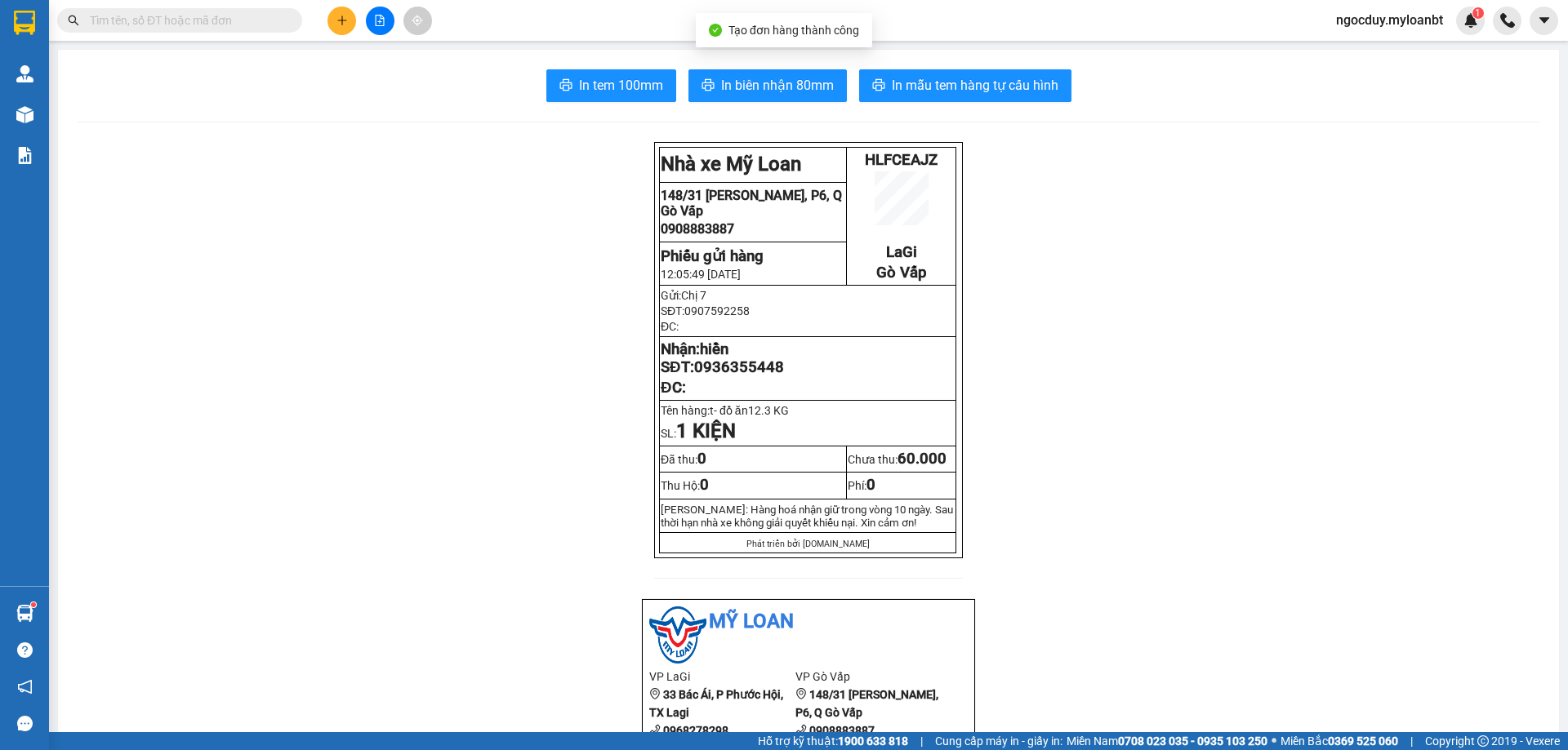
click at [608, 96] on span "In tem 100mm" at bounding box center [620, 85] width 84 height 21
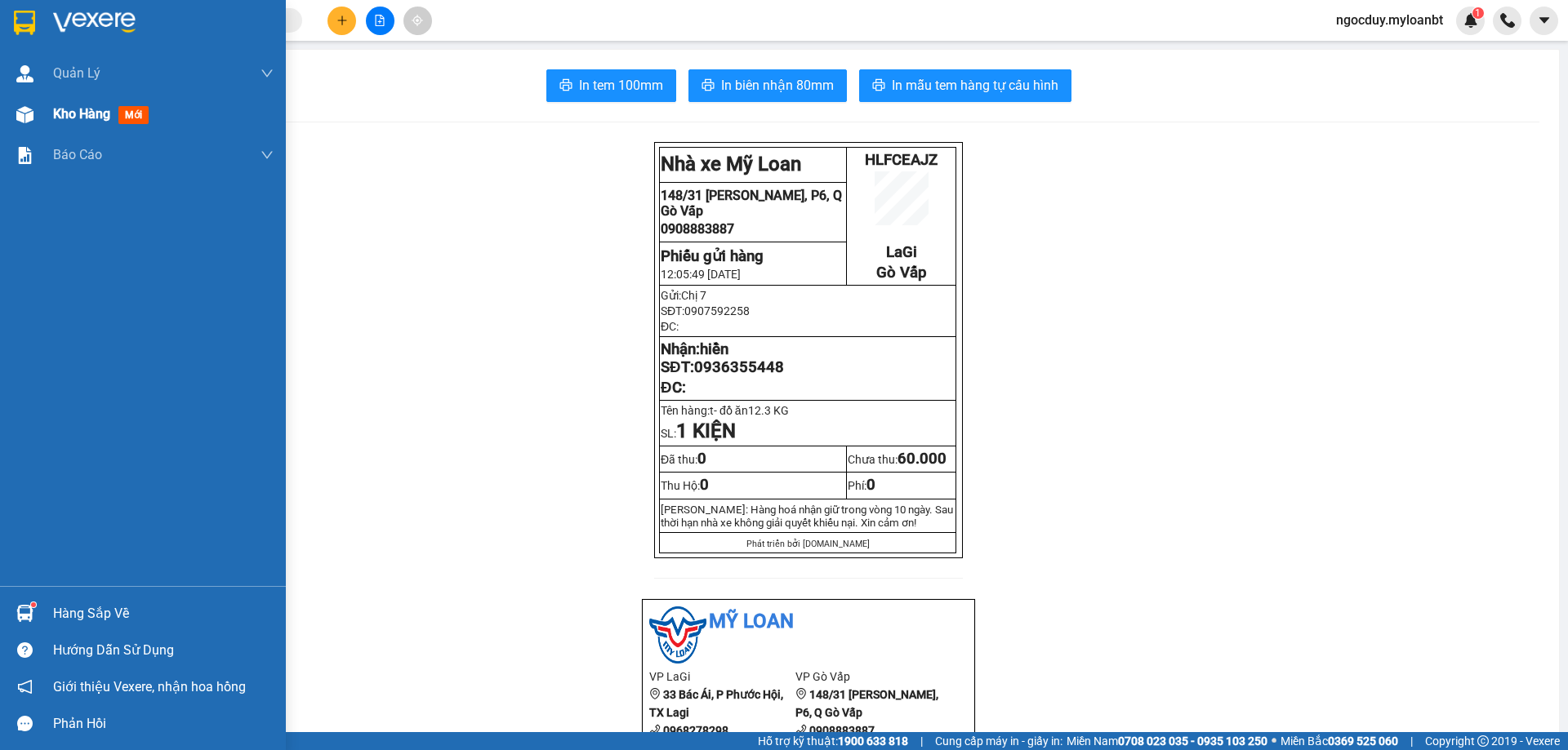
click at [2, 114] on div "Kho hàng mới" at bounding box center [143, 113] width 286 height 41
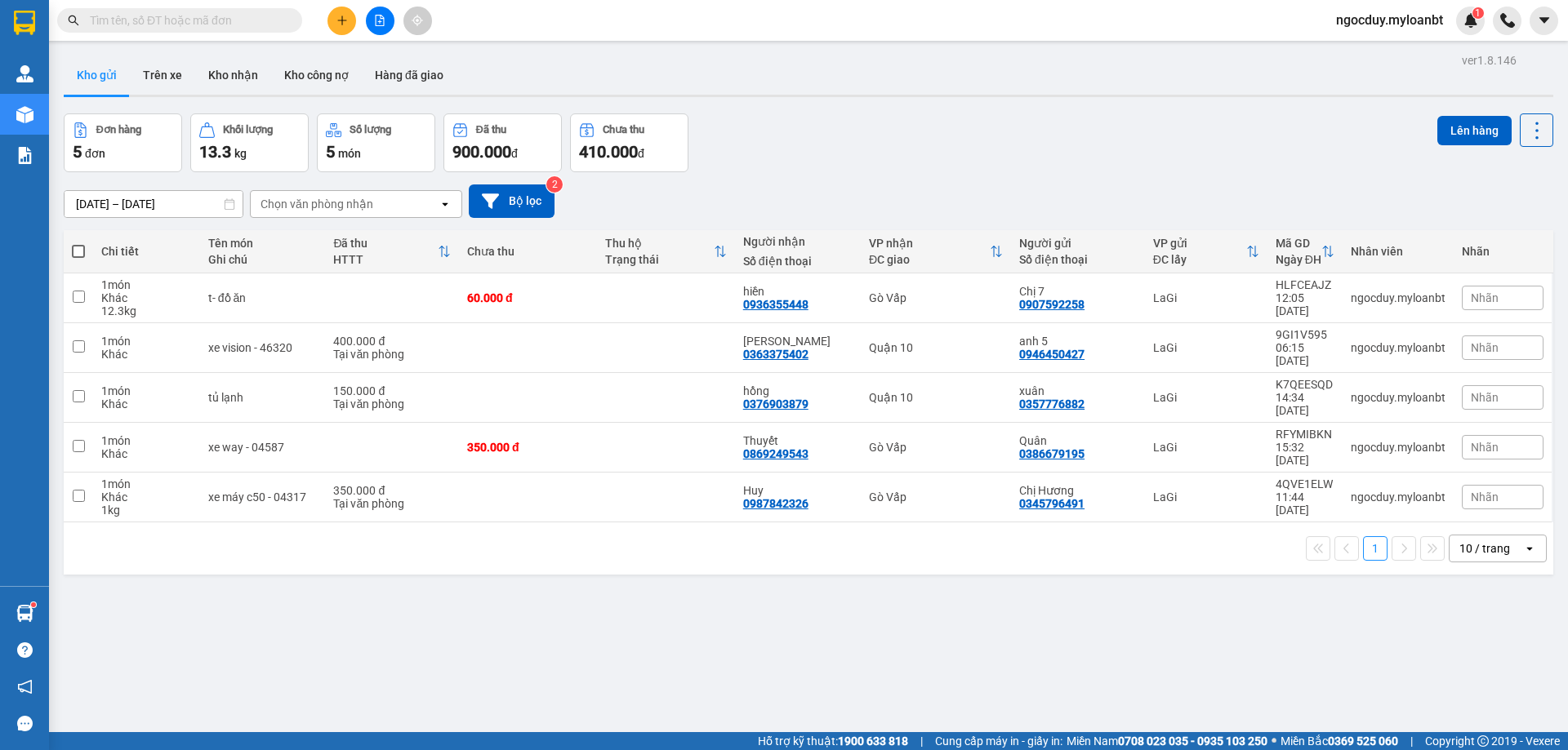
click at [278, 15] on input "text" at bounding box center [186, 20] width 193 height 18
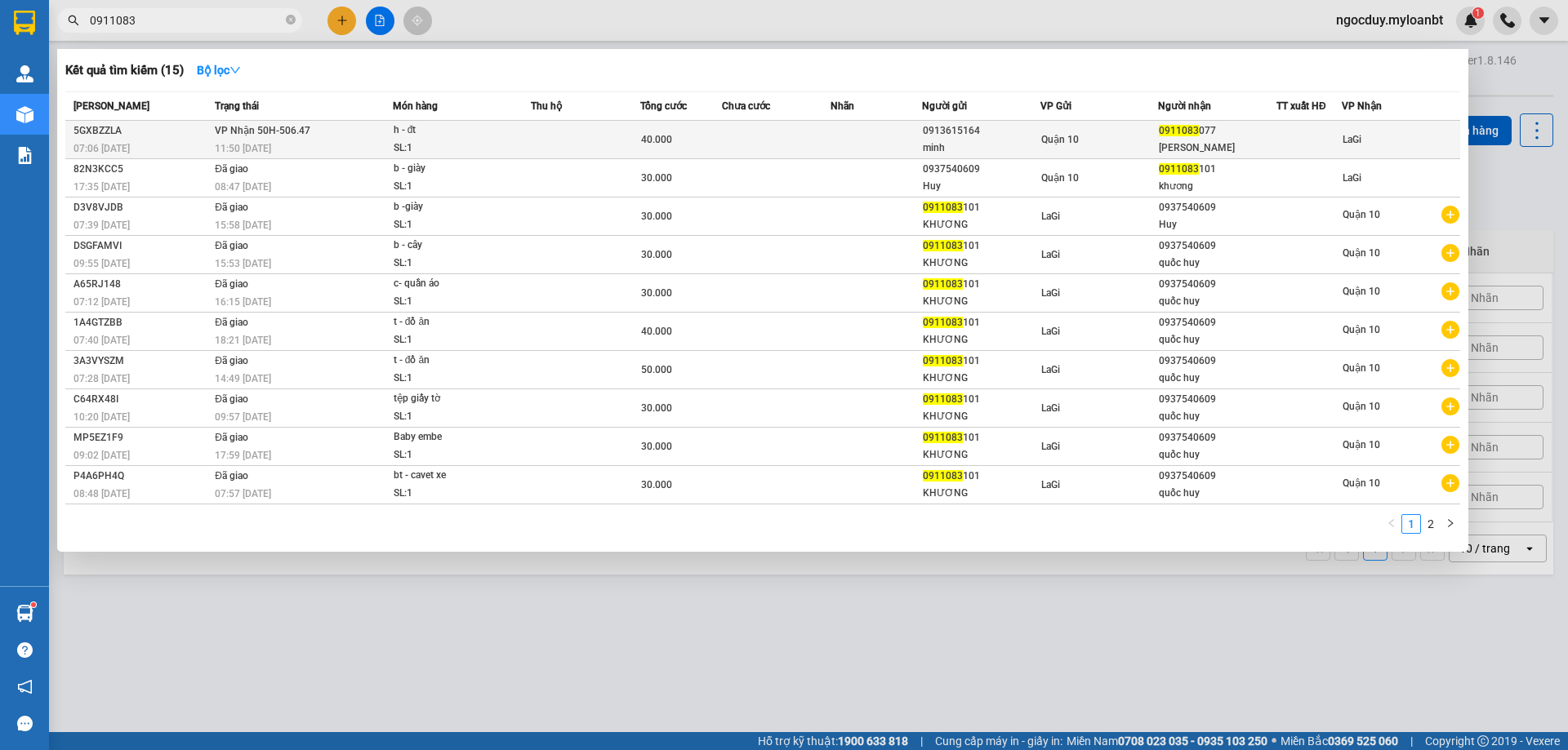
click at [830, 139] on tr "5GXBZZLA 07:06 - 14/10 VP Nhận 50H-506.47 11:50 - 14/10 h - đt SL: 1 40.000 091…" at bounding box center [762, 140] width 1395 height 39
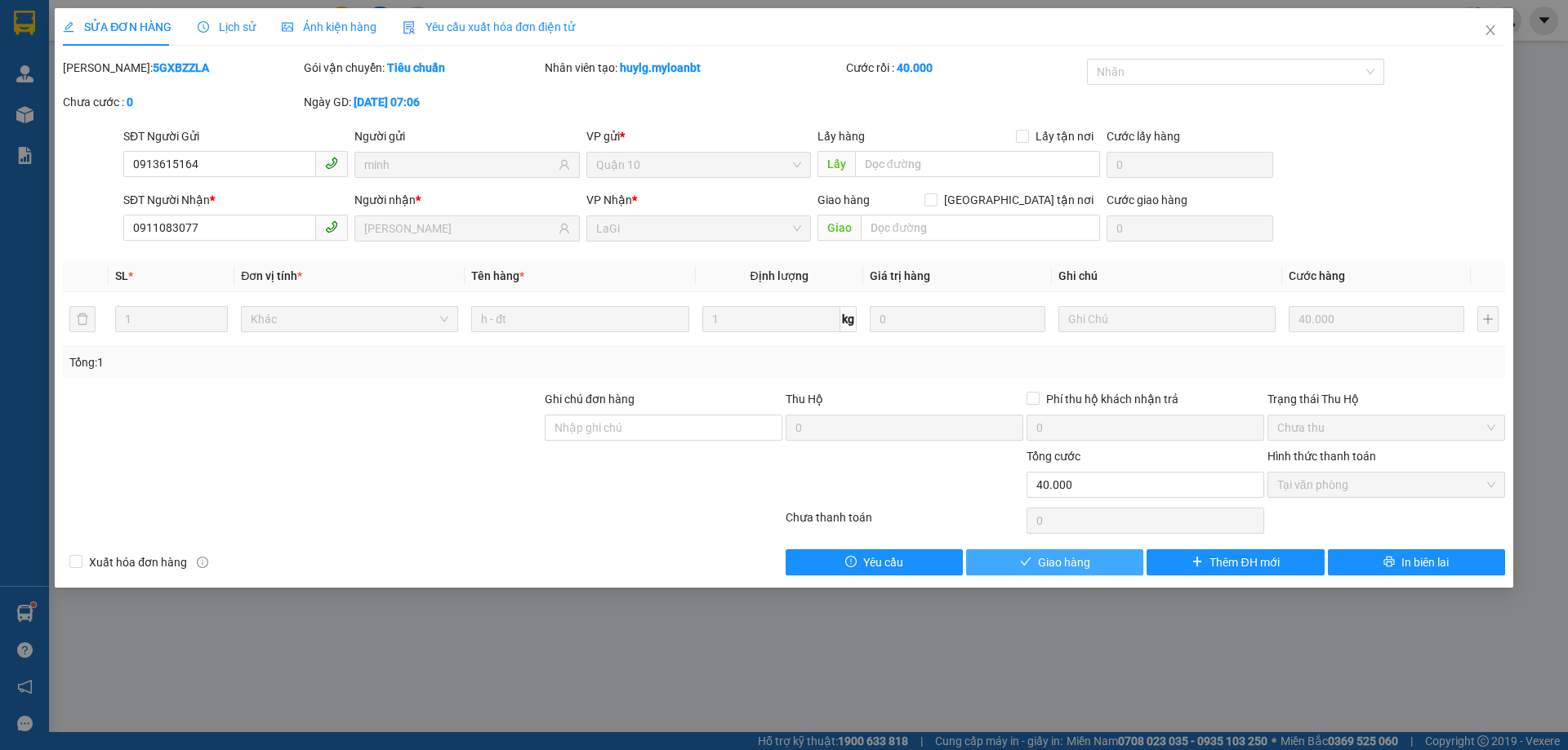
click at [1126, 565] on button "Giao hàng" at bounding box center [1054, 563] width 177 height 26
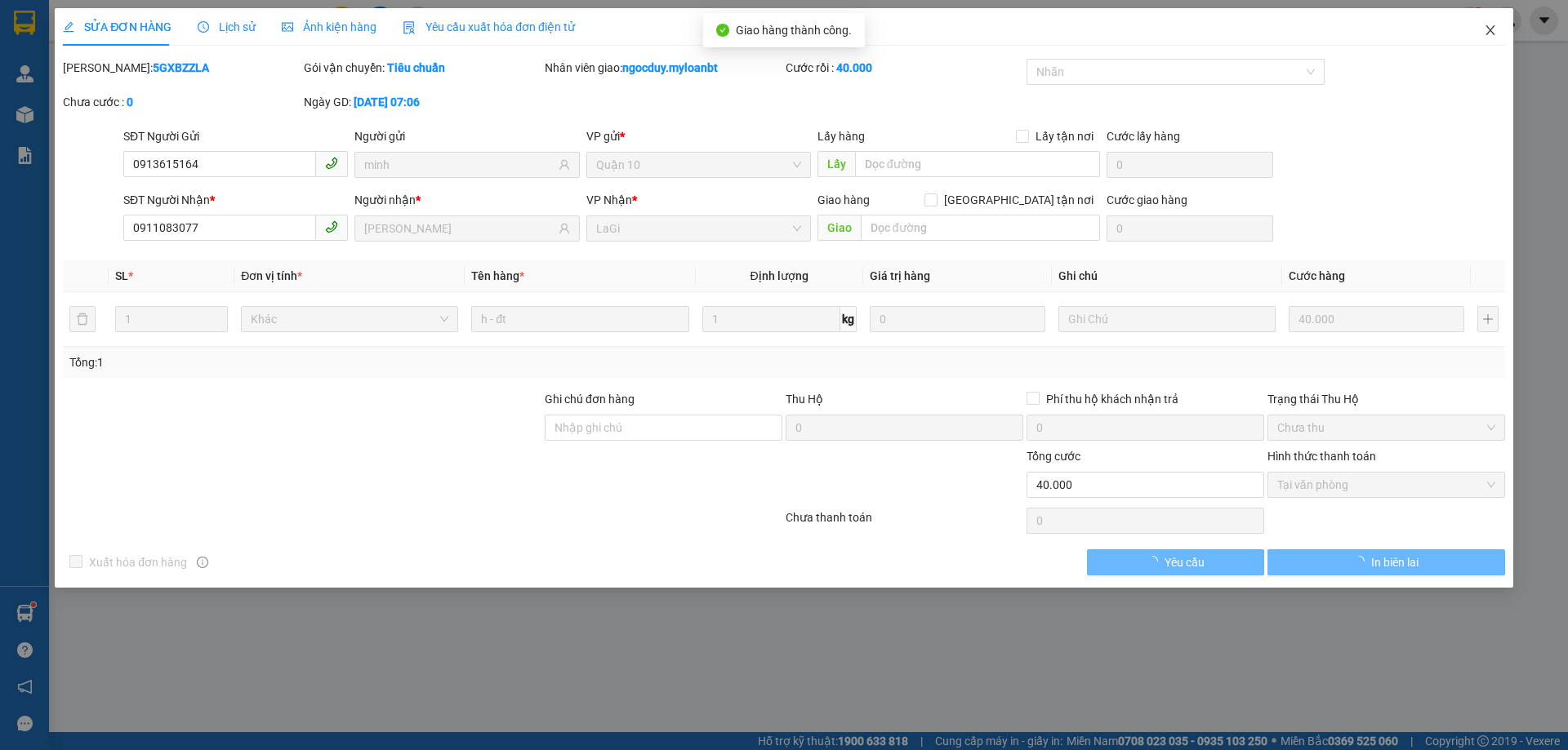
click at [1491, 37] on icon "close" at bounding box center [1490, 30] width 13 height 13
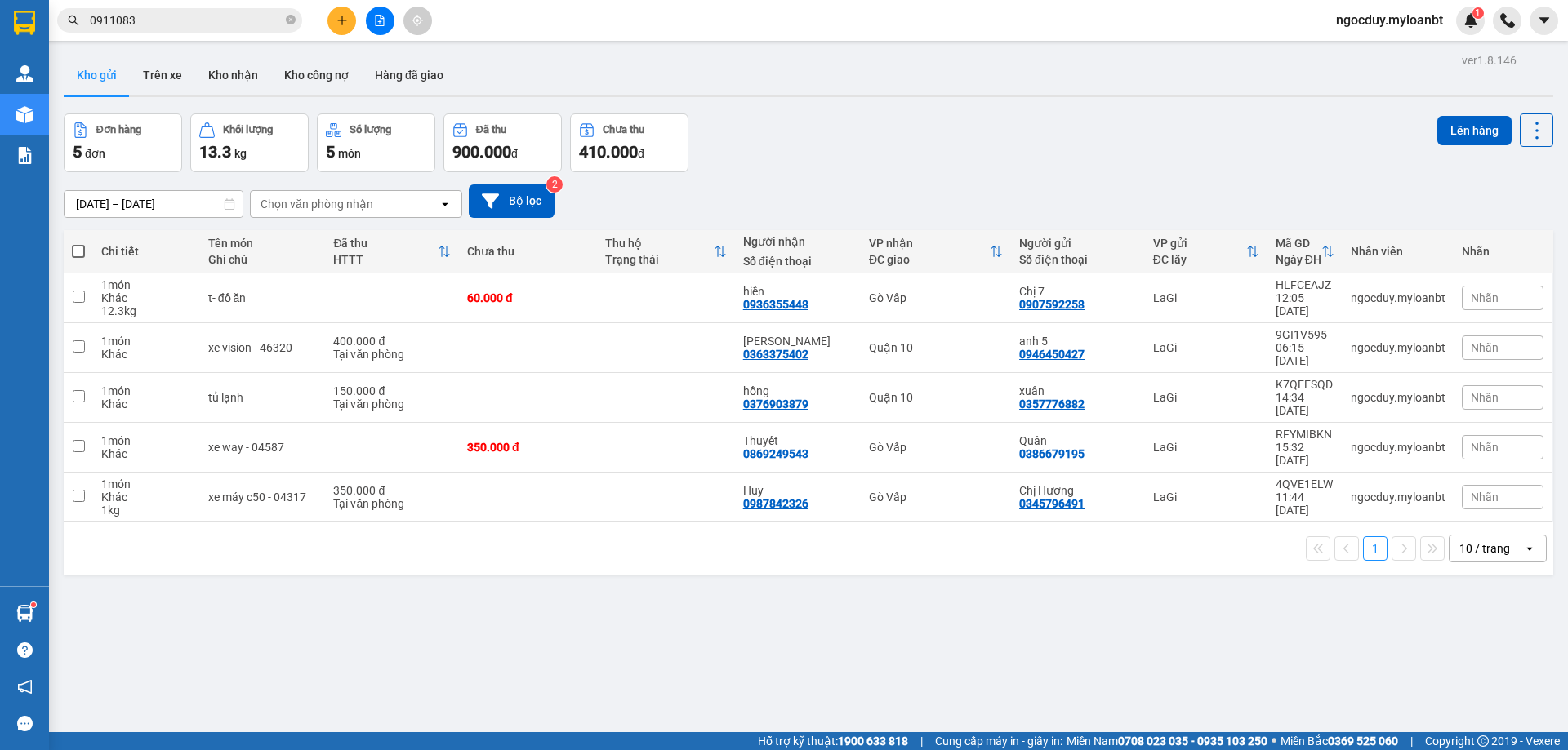
click at [387, 25] on button at bounding box center [380, 21] width 28 height 28
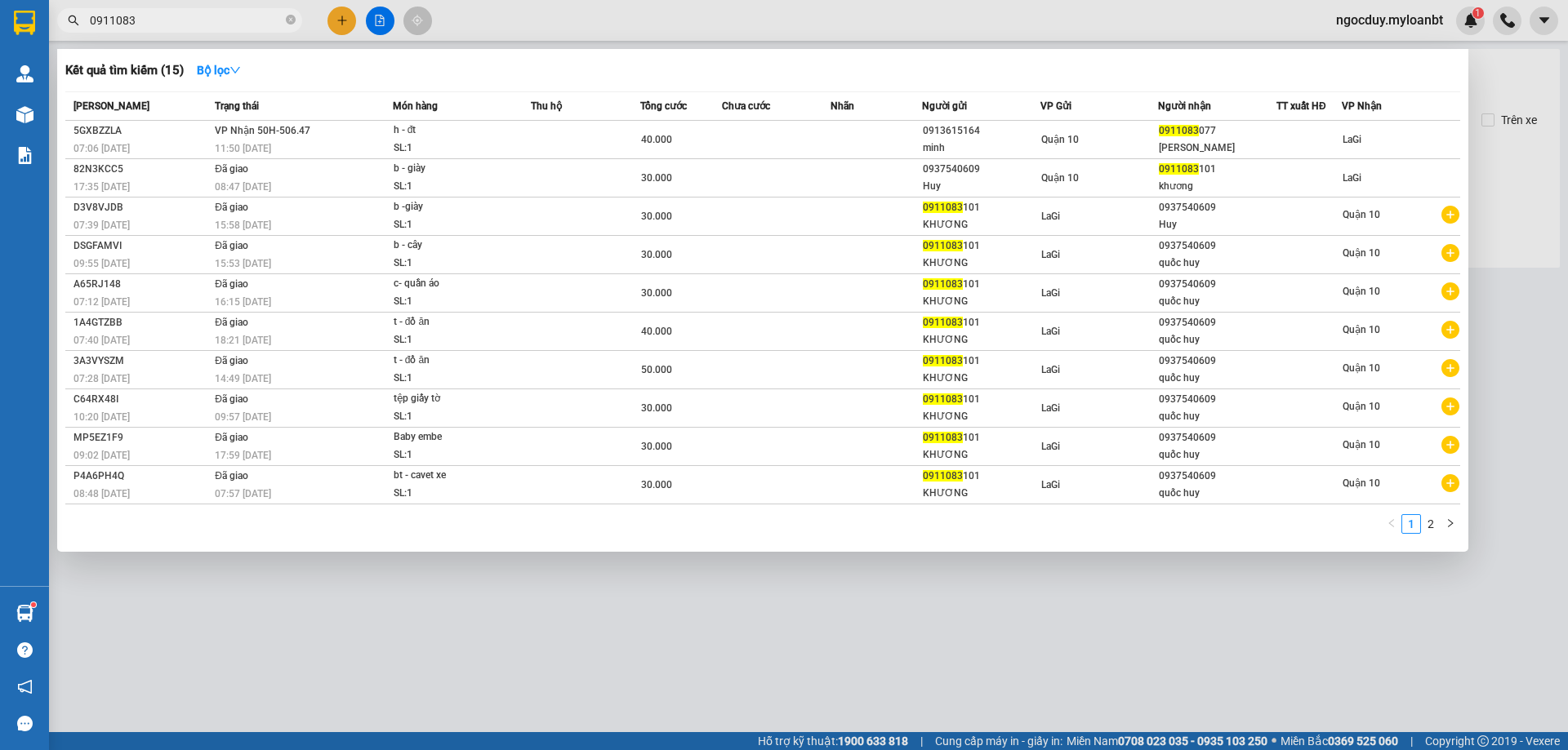
click at [245, 15] on input "0911083" at bounding box center [186, 20] width 193 height 18
click at [375, 12] on div at bounding box center [784, 375] width 1568 height 750
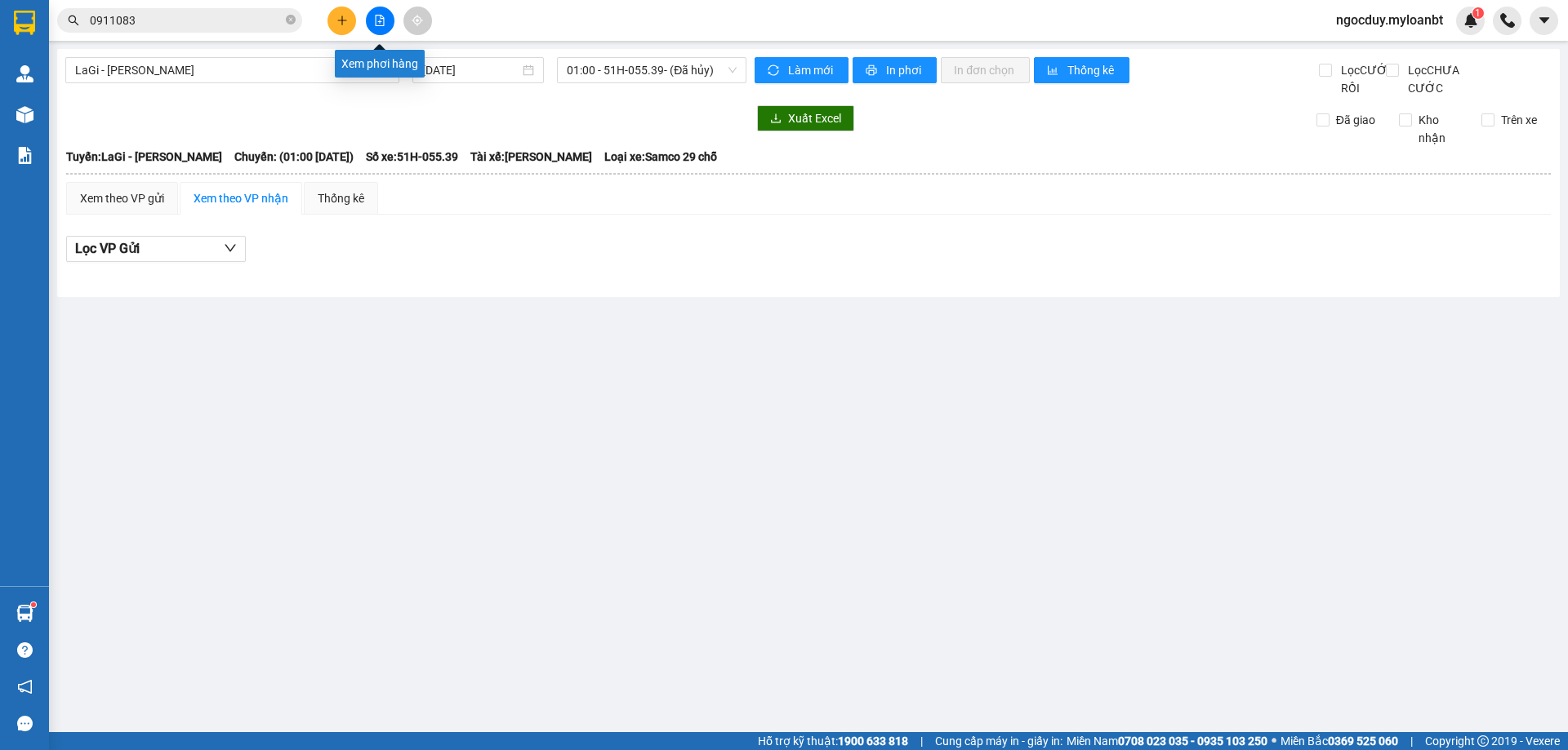
click at [375, 12] on button at bounding box center [380, 21] width 28 height 28
click at [307, 60] on span "LaGi - [PERSON_NAME]" at bounding box center [232, 70] width 314 height 25
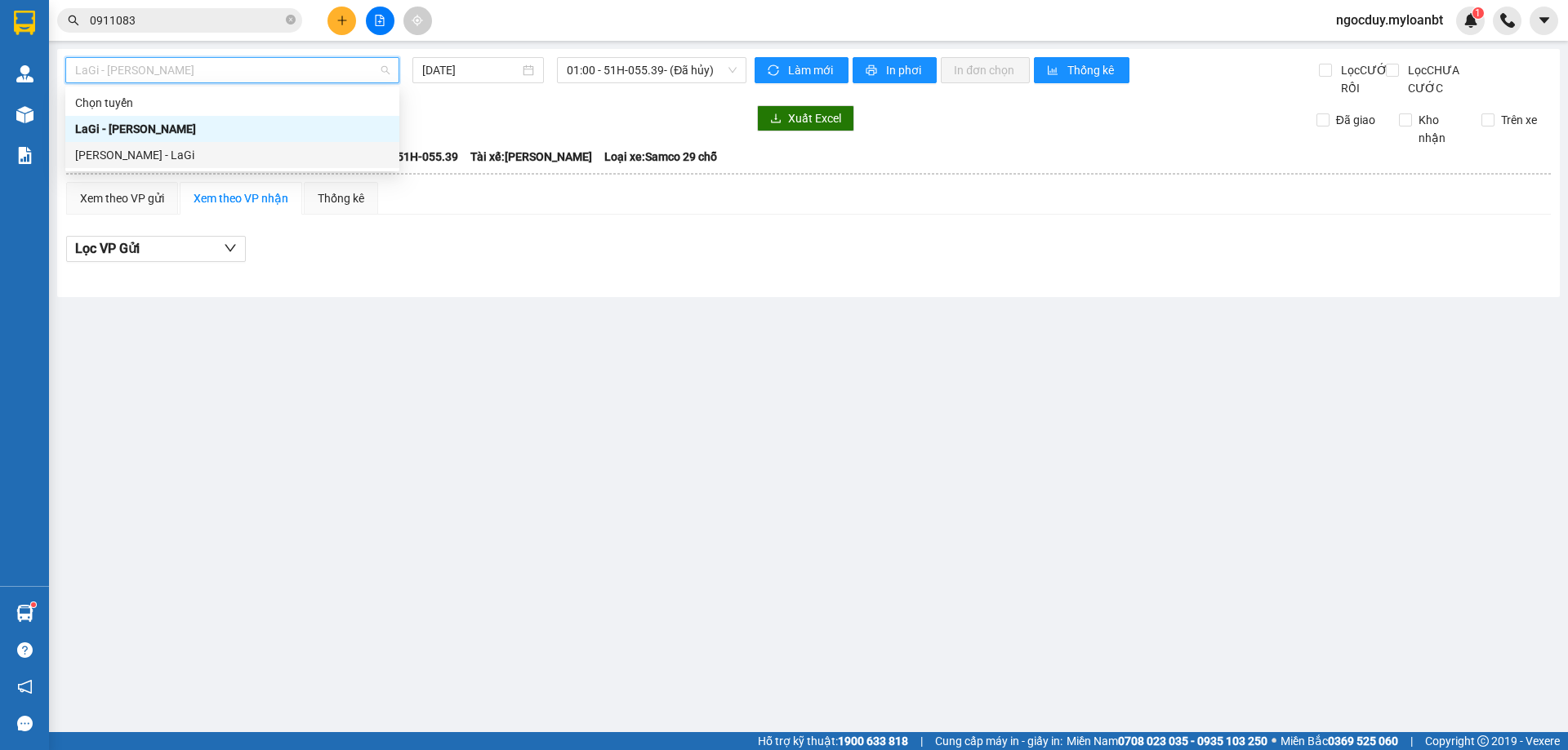
click at [238, 150] on div "Hồ Chí Minh - LaGi" at bounding box center [232, 155] width 314 height 18
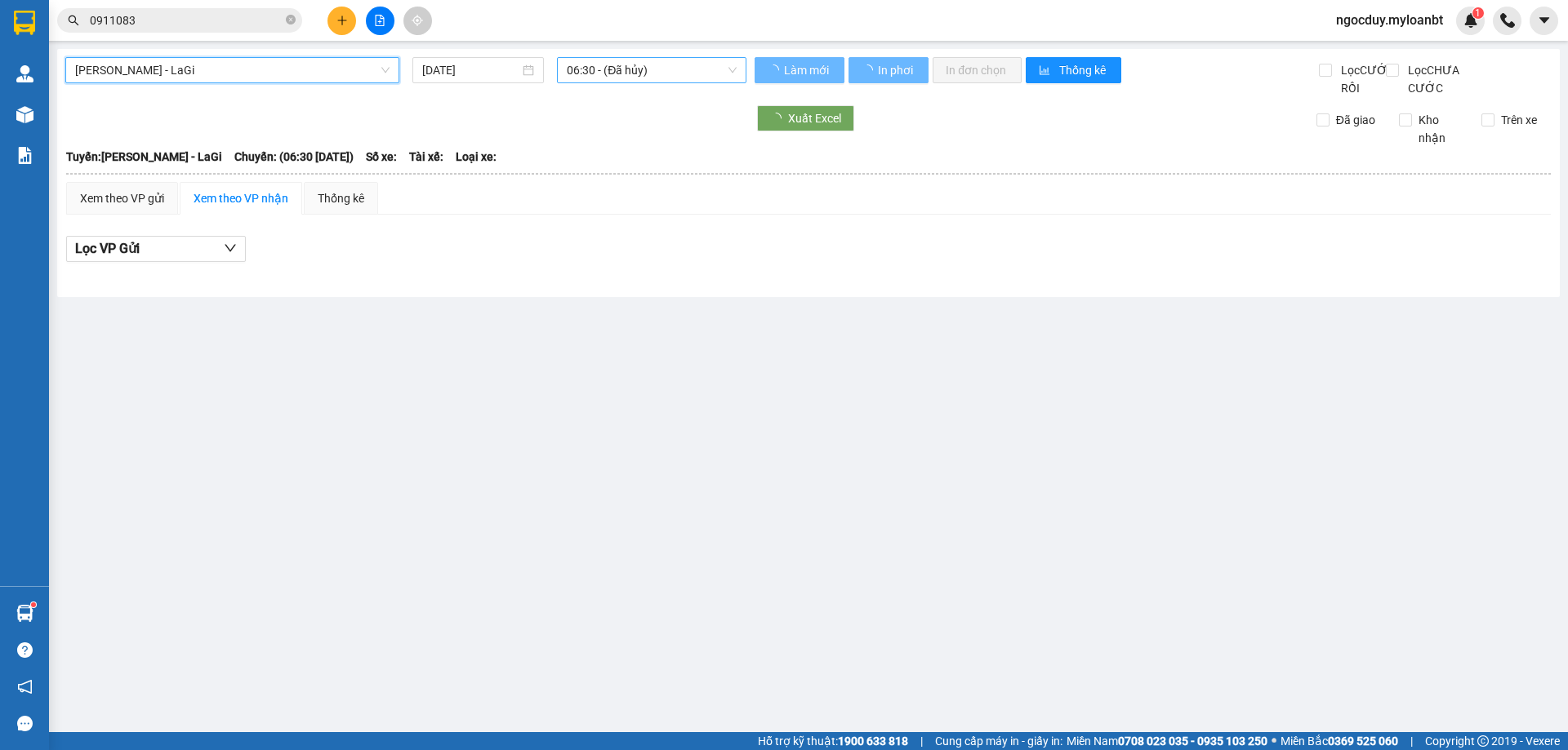
click at [636, 71] on span "06:30 - (Đã hủy)" at bounding box center [652, 70] width 170 height 25
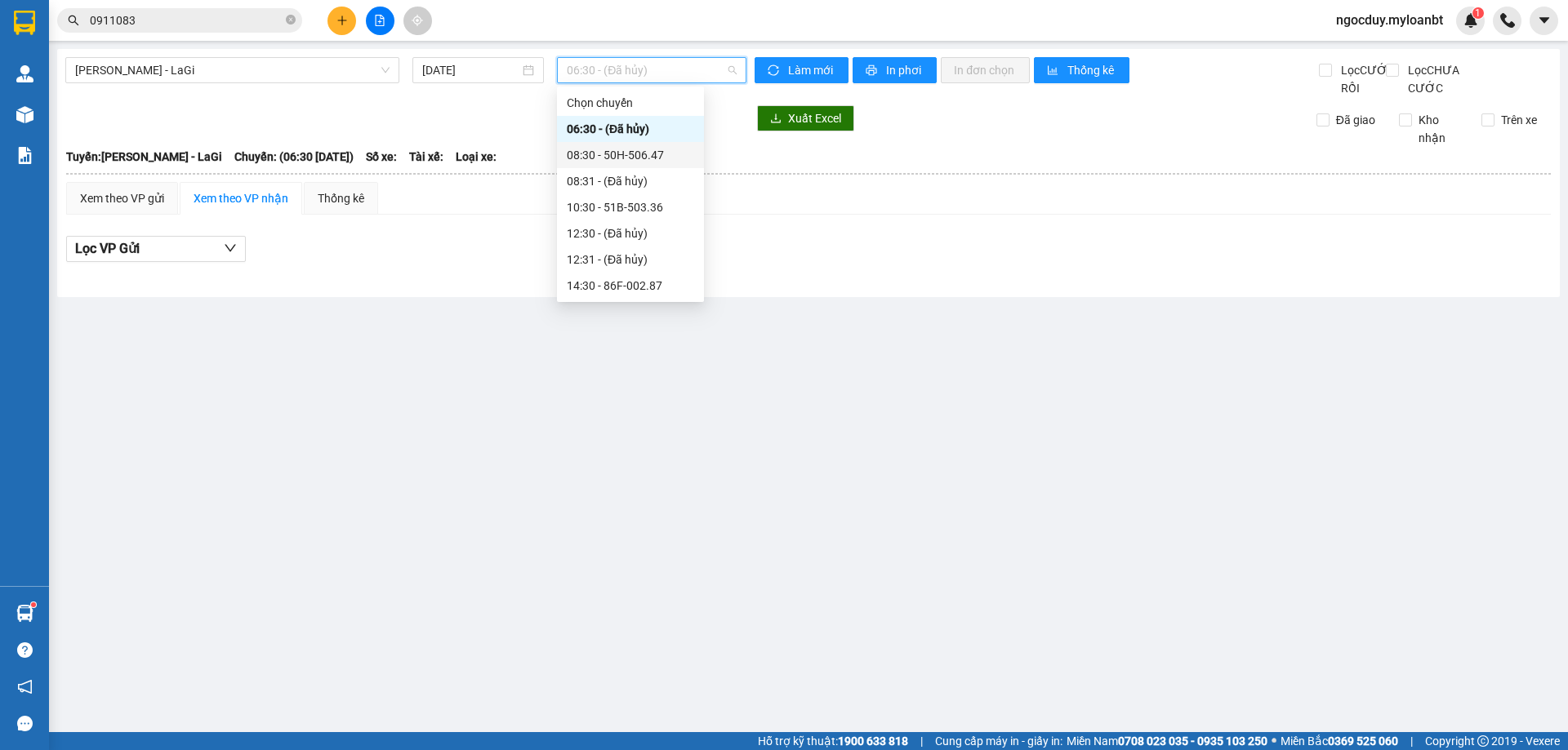
click at [607, 162] on div "08:30 - 50H-506.47" at bounding box center [630, 155] width 128 height 18
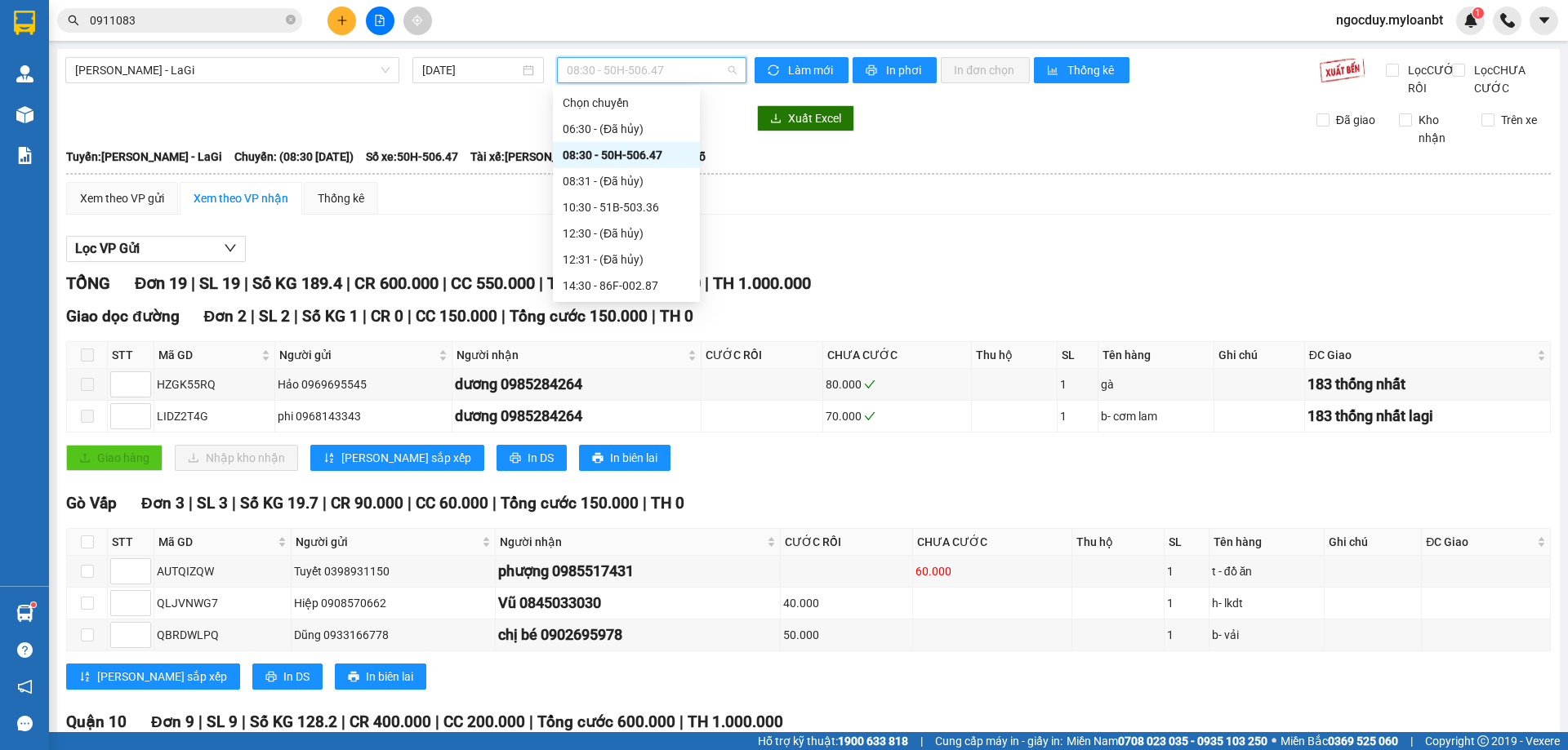
click at [667, 63] on span "08:30 - 50H-506.47" at bounding box center [652, 70] width 170 height 25
click at [976, 292] on div "TỔNG Đơn 19 | SL 19 | Số KG 189.4 | CR 600.000 | CC 550.000 | Tổng cước 1.150.0…" at bounding box center [809, 284] width 1485 height 26
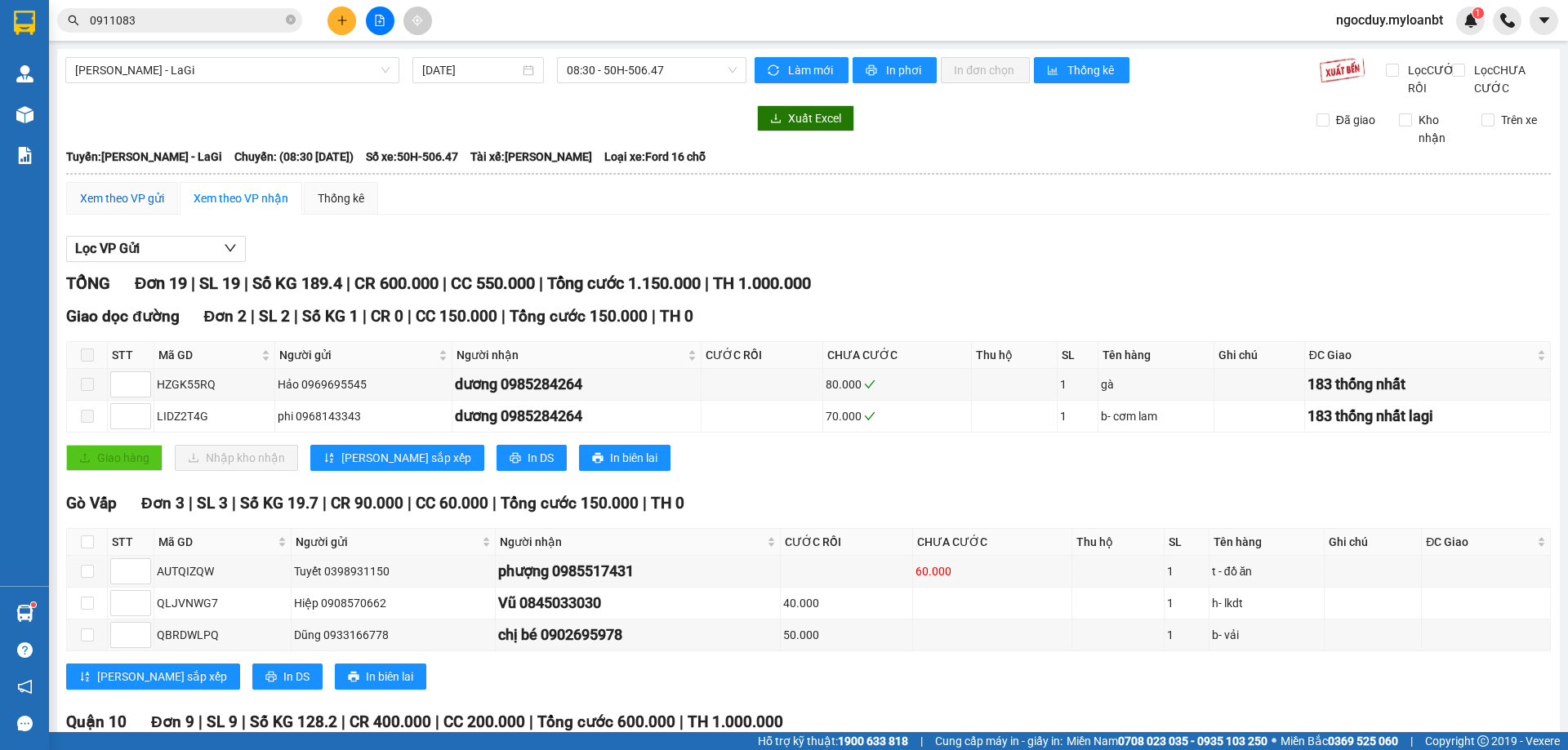
click at [150, 207] on div "Xem theo VP gửi" at bounding box center [122, 198] width 84 height 18
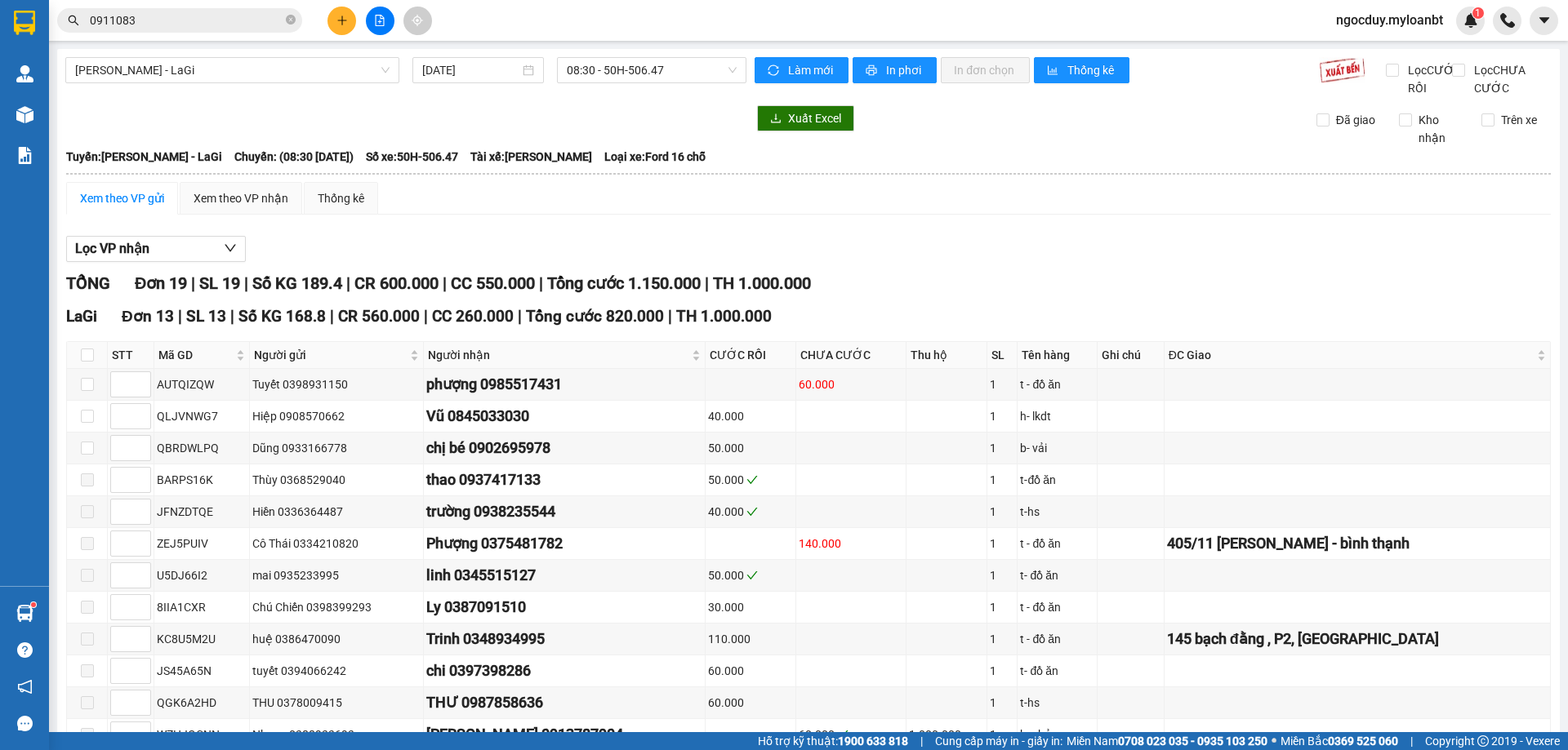
click at [623, 33] on div "Kết quả tìm kiếm ( 15 ) Bộ lọc Mã ĐH Trạng thái Món hàng Thu hộ Tổng cước Chưa …" at bounding box center [784, 20] width 1568 height 41
click at [606, 81] on span "08:30 - 50H-506.47" at bounding box center [652, 70] width 170 height 25
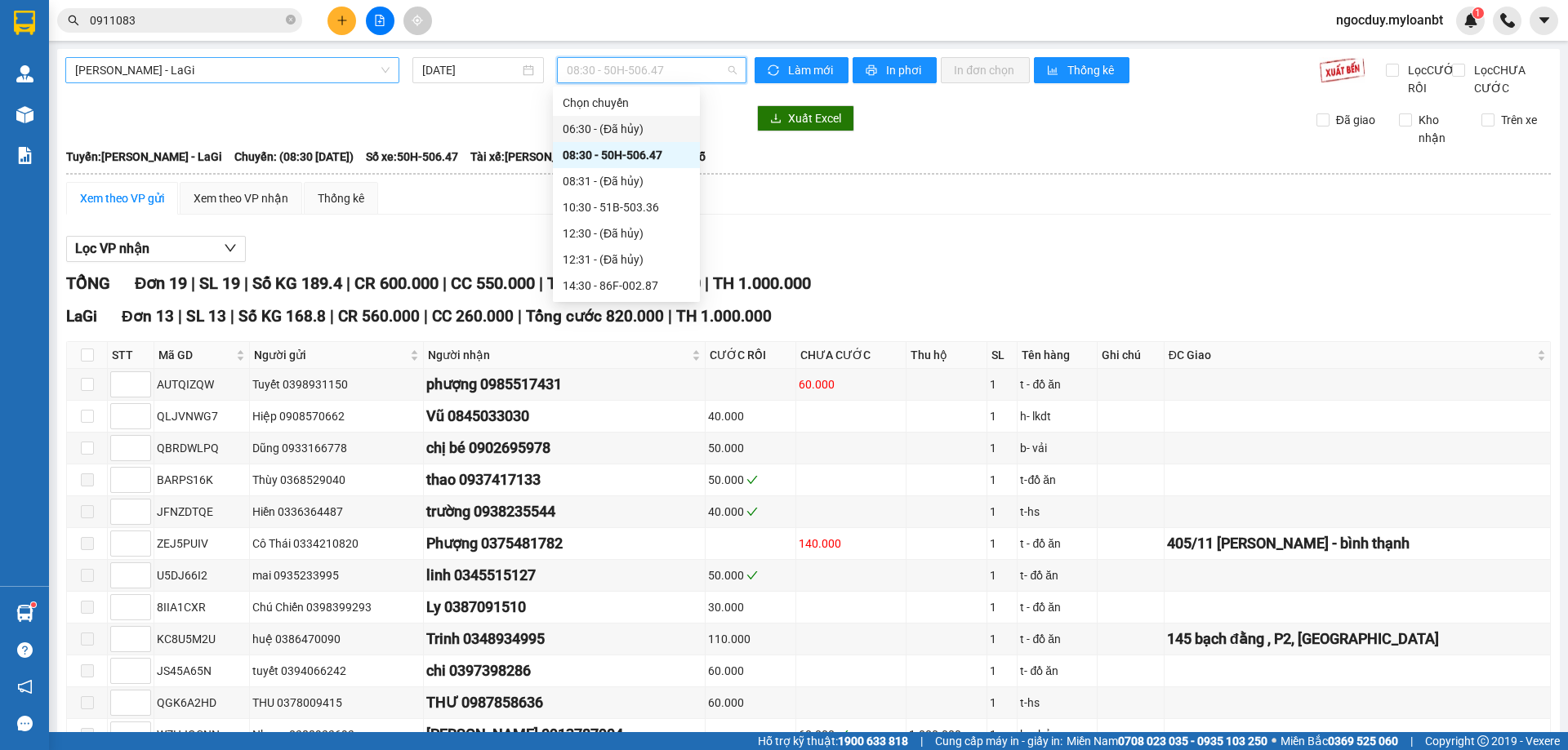
click at [232, 63] on span "Hồ Chí Minh - LaGi" at bounding box center [232, 70] width 314 height 25
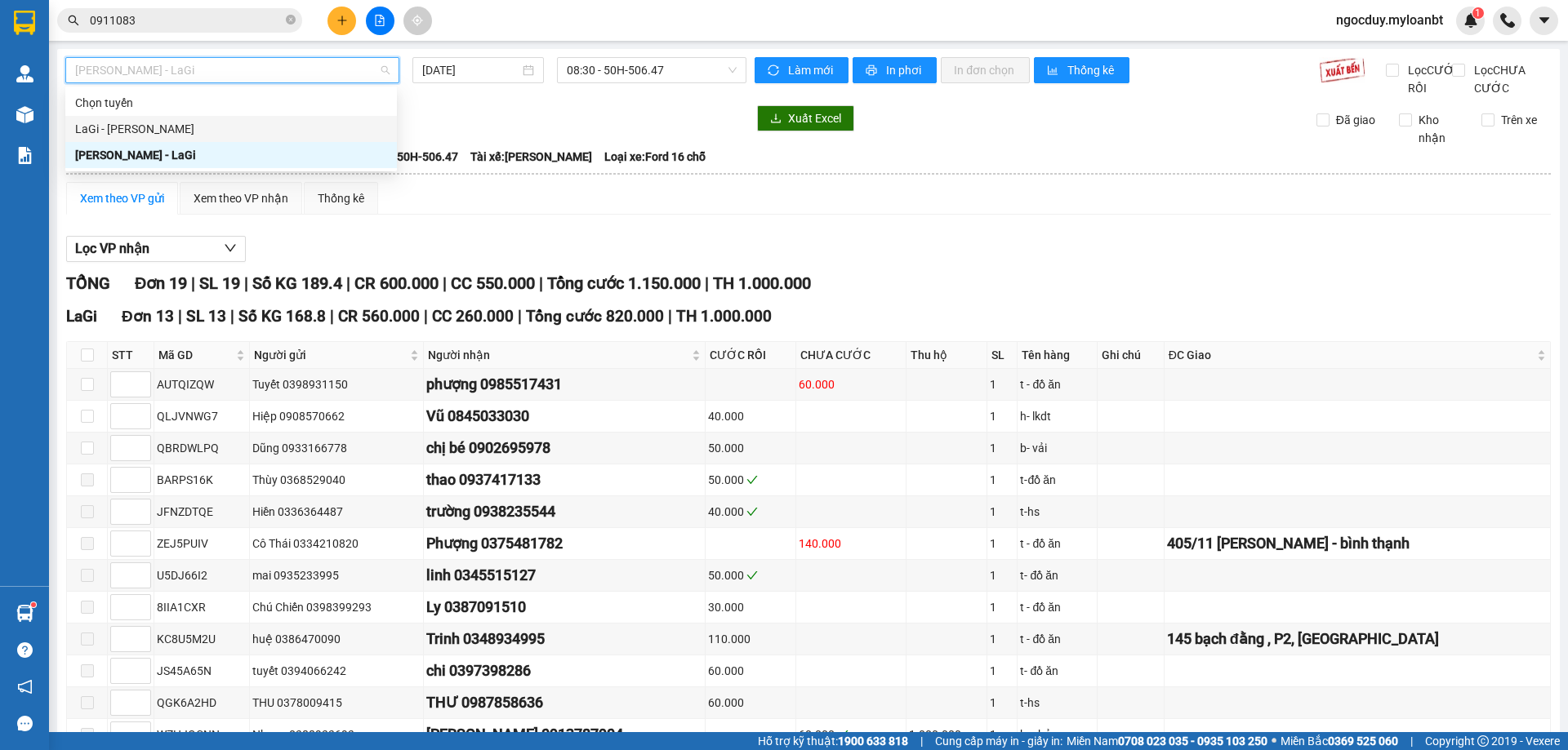
drag, startPoint x: 165, startPoint y: 123, endPoint x: 256, endPoint y: 129, distance: 91.2
click at [165, 126] on div "LaGi - [PERSON_NAME]" at bounding box center [231, 129] width 312 height 18
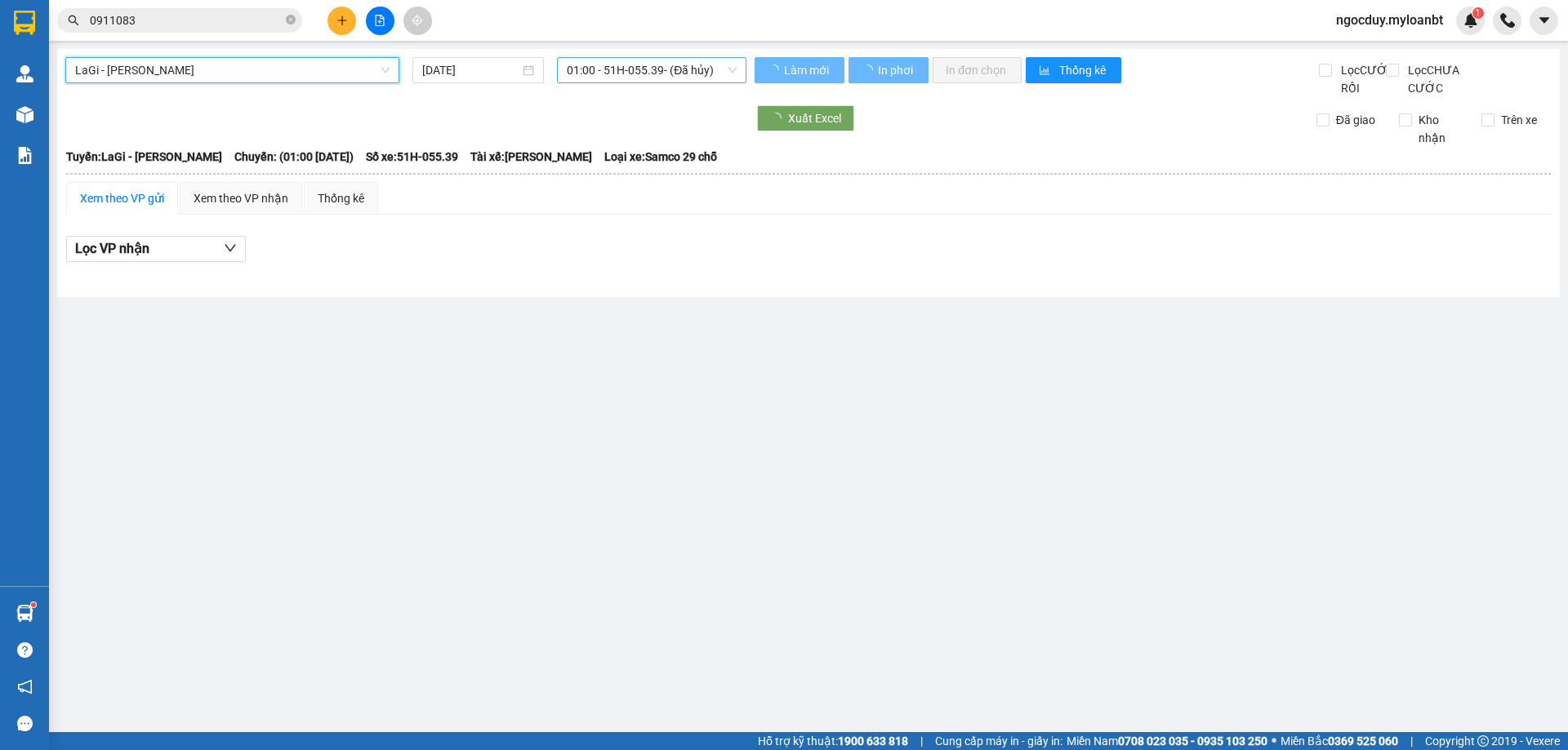
click at [688, 78] on span "01:00 - 51H-055.39 - (Đã hủy)" at bounding box center [652, 70] width 170 height 25
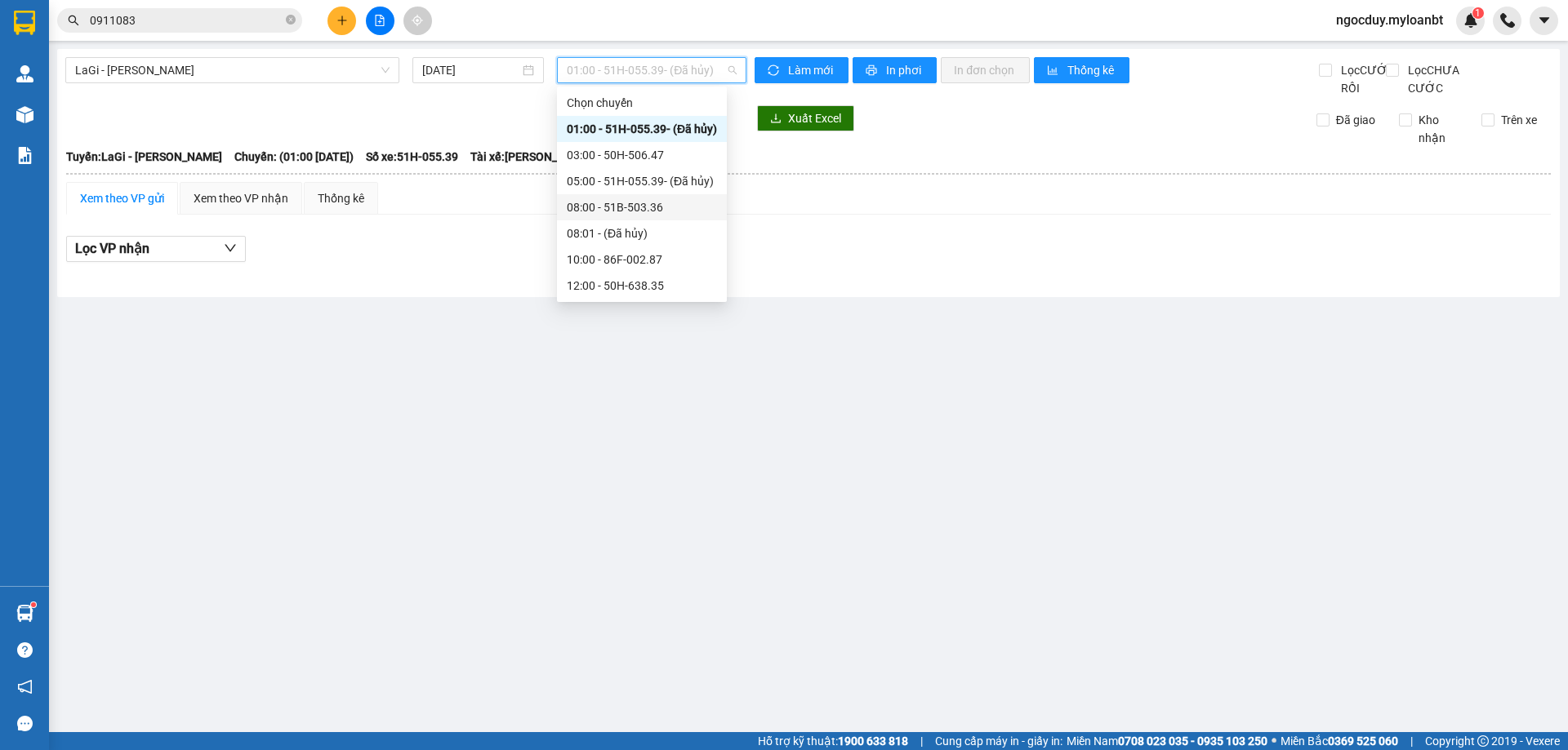
click at [598, 210] on div "08:00 - 51B-503.36" at bounding box center [641, 207] width 150 height 18
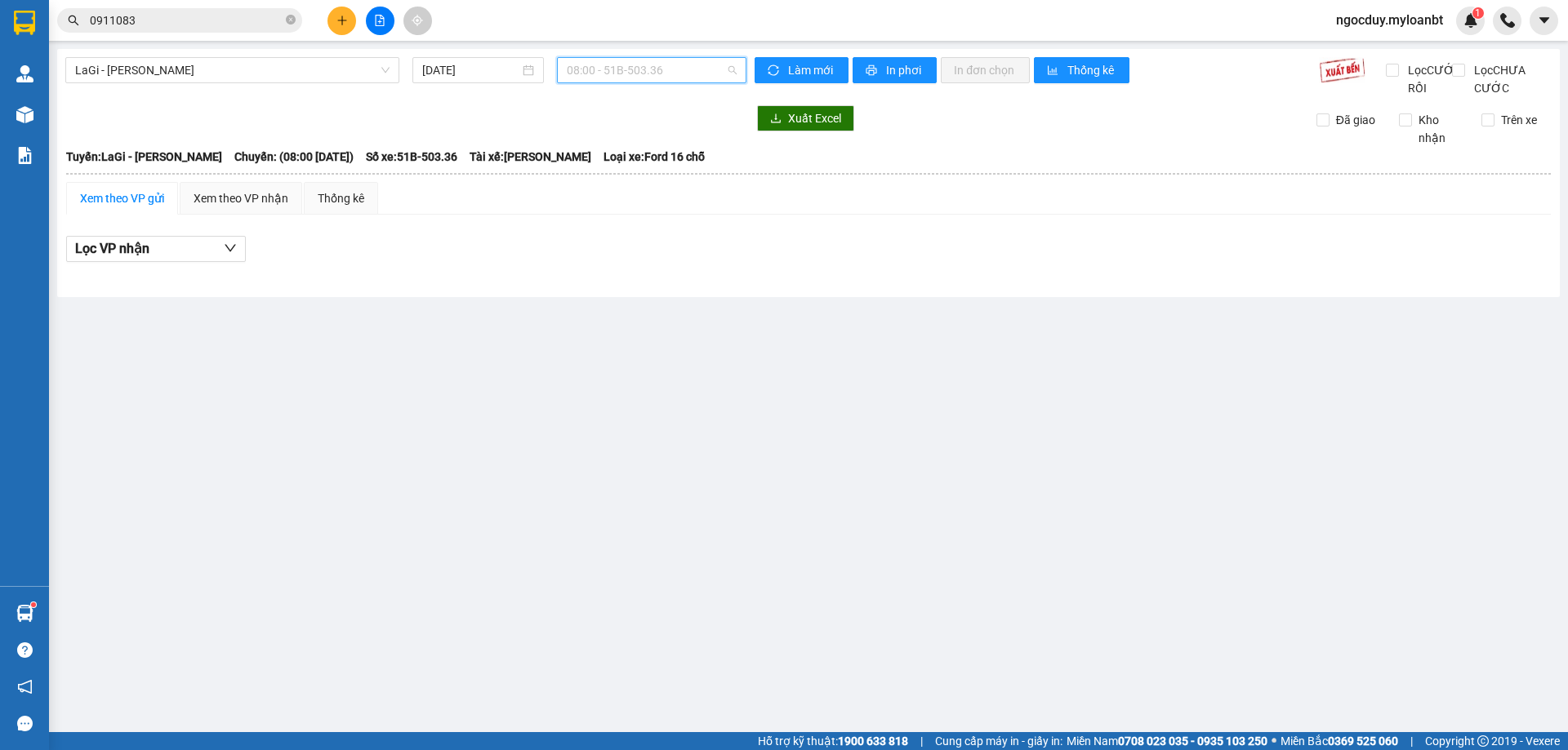
click at [682, 58] on span "08:00 - 51B-503.36" at bounding box center [652, 70] width 170 height 25
click at [329, 96] on div "LaGi - Hồ Chí Minh 14/10/2025 08:00 - 51B-503.36" at bounding box center [406, 77] width 681 height 40
click at [327, 89] on div "LaGi - Hồ Chí Minh 14/10/2025 08:00 - 51B-503.36" at bounding box center [406, 77] width 681 height 40
click at [324, 80] on span "LaGi - [PERSON_NAME]" at bounding box center [232, 70] width 314 height 25
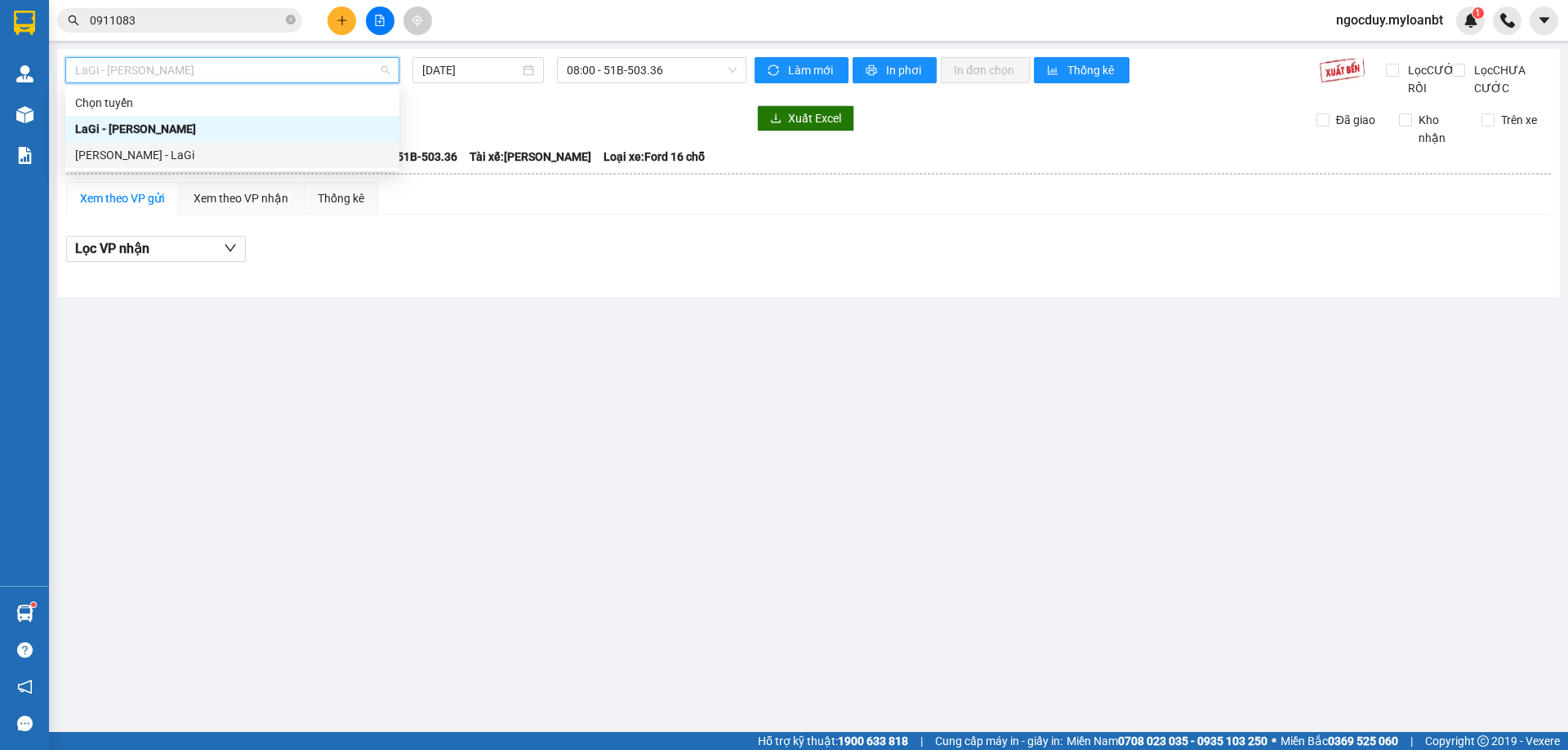
click at [287, 159] on div "Hồ Chí Minh - LaGi" at bounding box center [232, 155] width 314 height 18
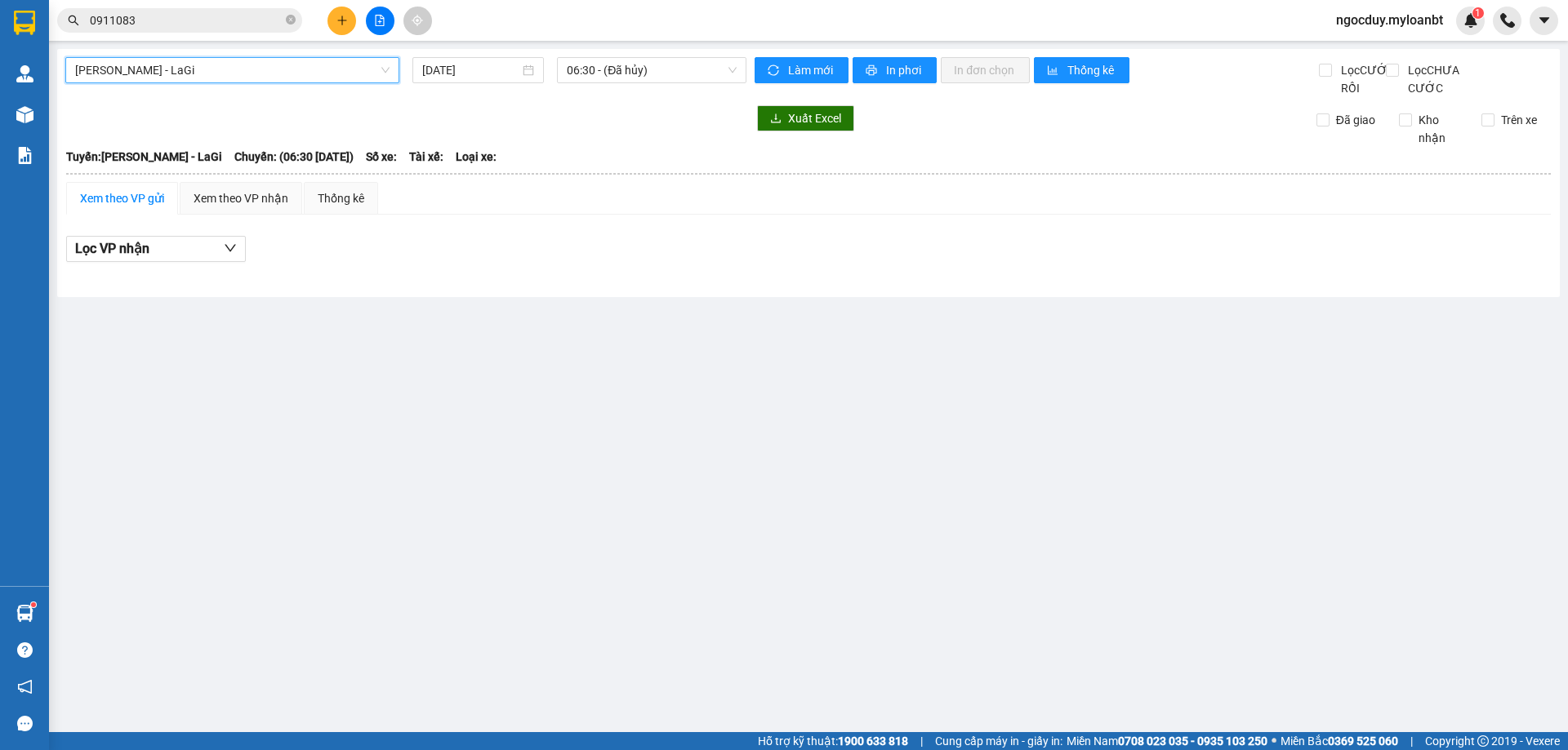
drag, startPoint x: 645, startPoint y: 78, endPoint x: 634, endPoint y: 98, distance: 22.8
click at [647, 79] on span "06:30 - (Đã hủy)" at bounding box center [652, 70] width 170 height 25
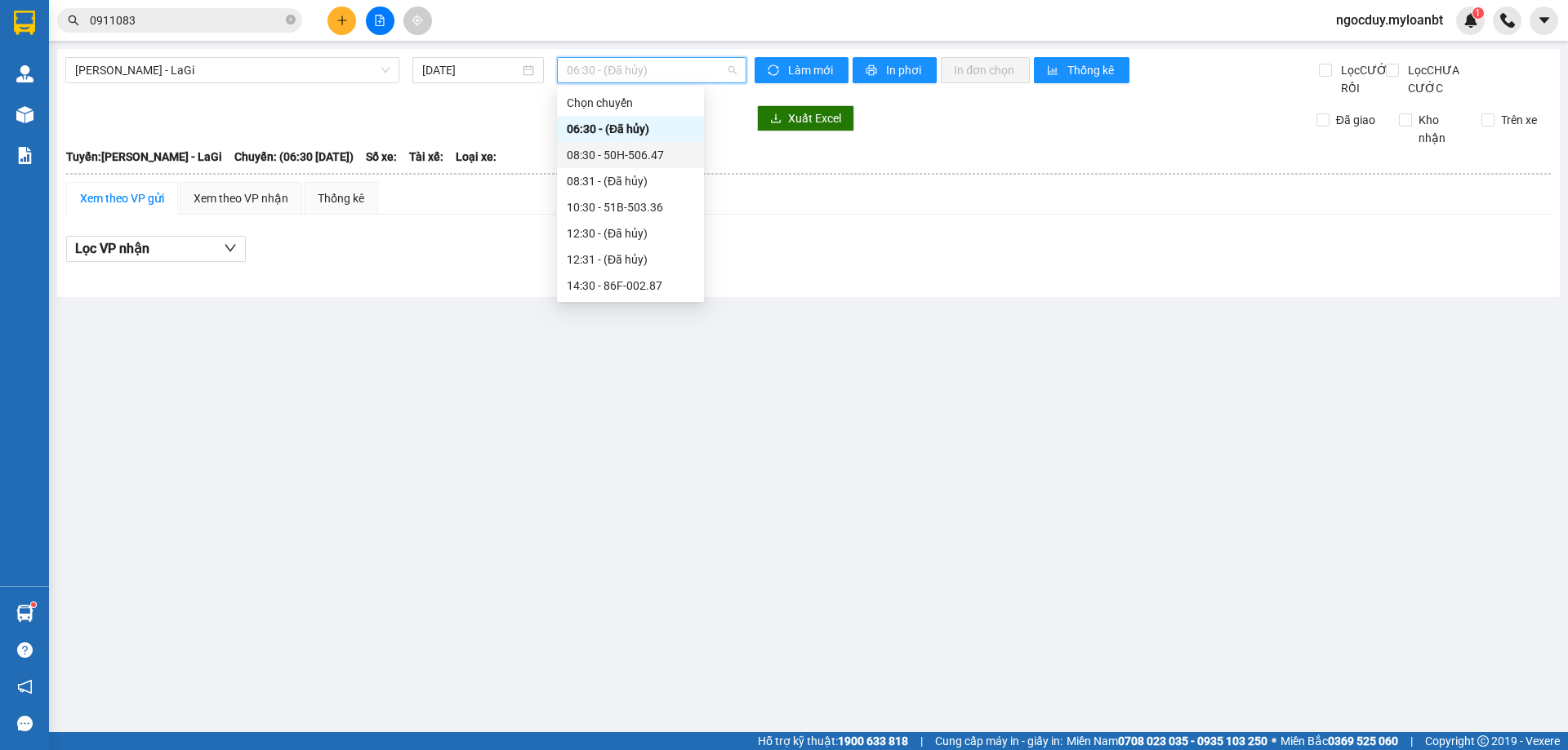
click at [602, 157] on div "08:30 - 50H-506.47" at bounding box center [630, 155] width 128 height 18
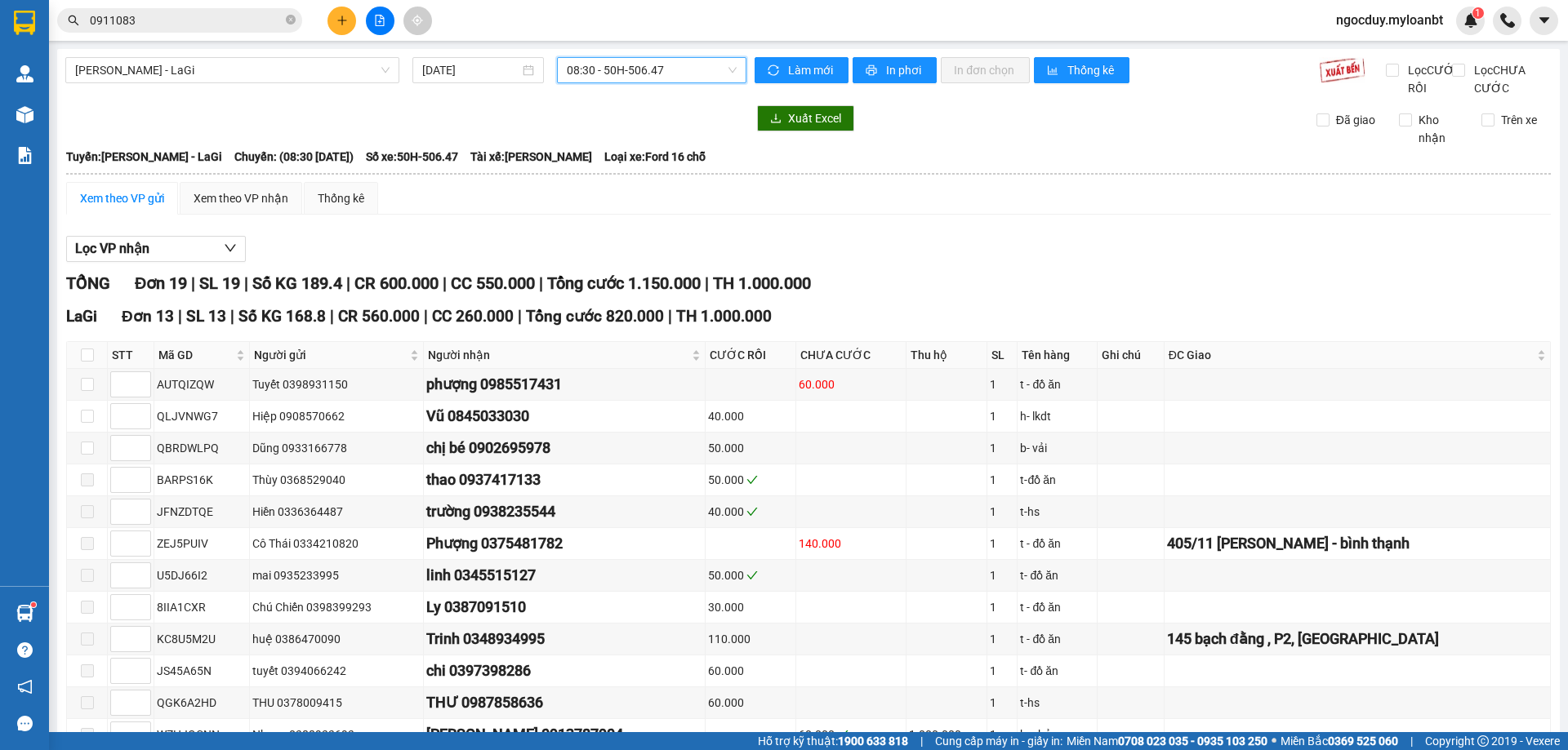
scroll to position [245, 0]
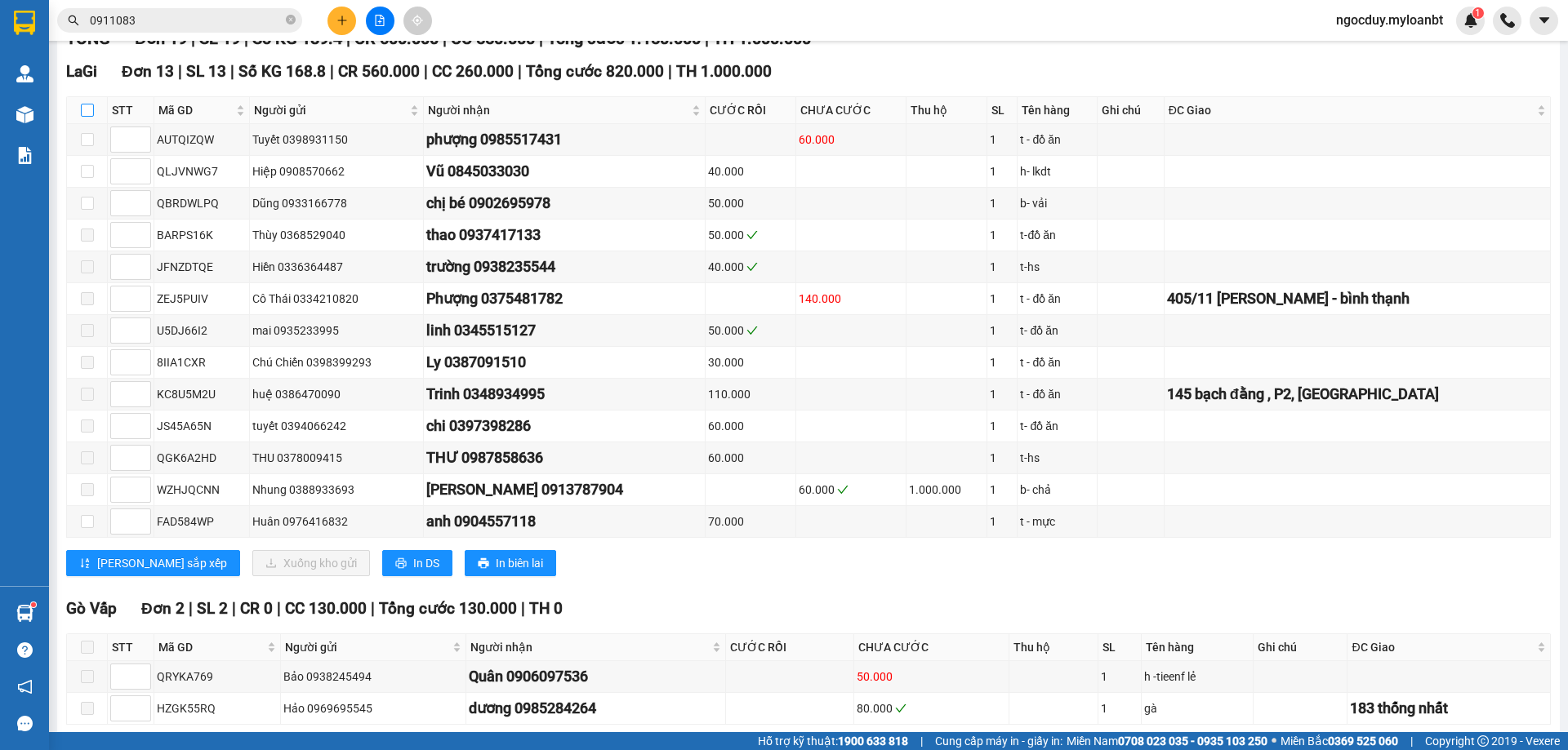
click at [80, 116] on input "checkbox" at bounding box center [87, 111] width 13 height 13
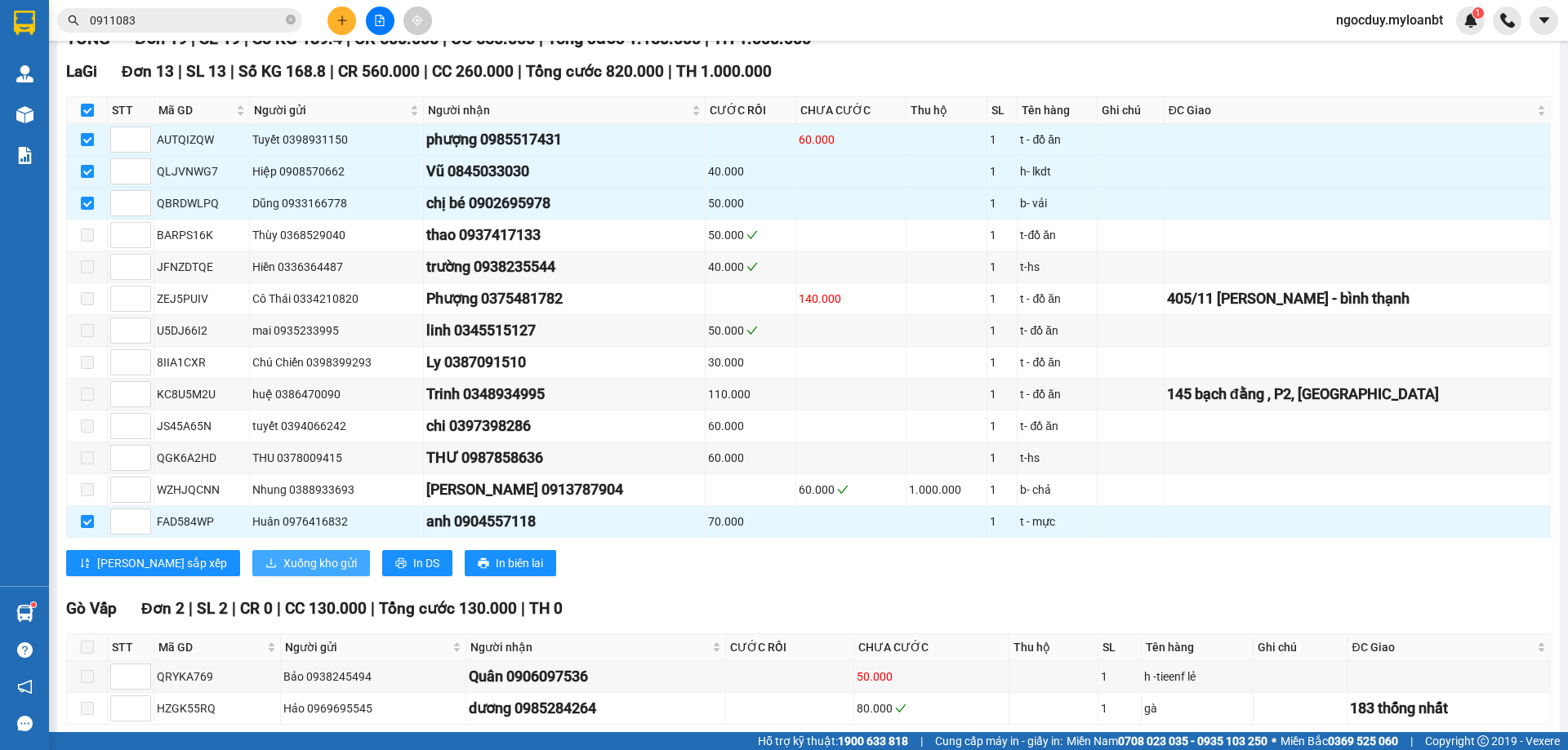
click at [284, 572] on span "Xuống kho gửi" at bounding box center [321, 563] width 74 height 18
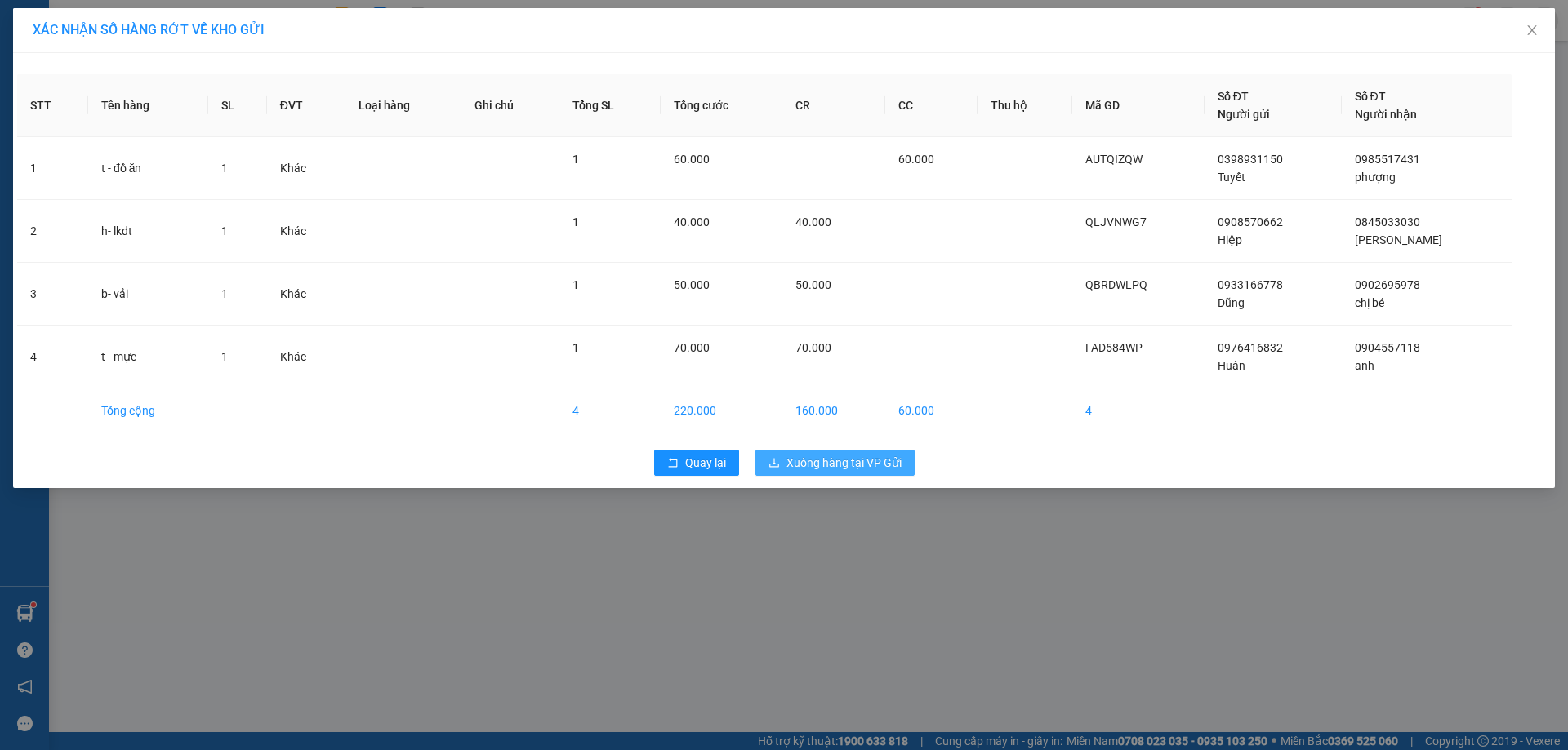
click at [849, 455] on span "Xuống hàng tại VP Gửi" at bounding box center [844, 462] width 115 height 18
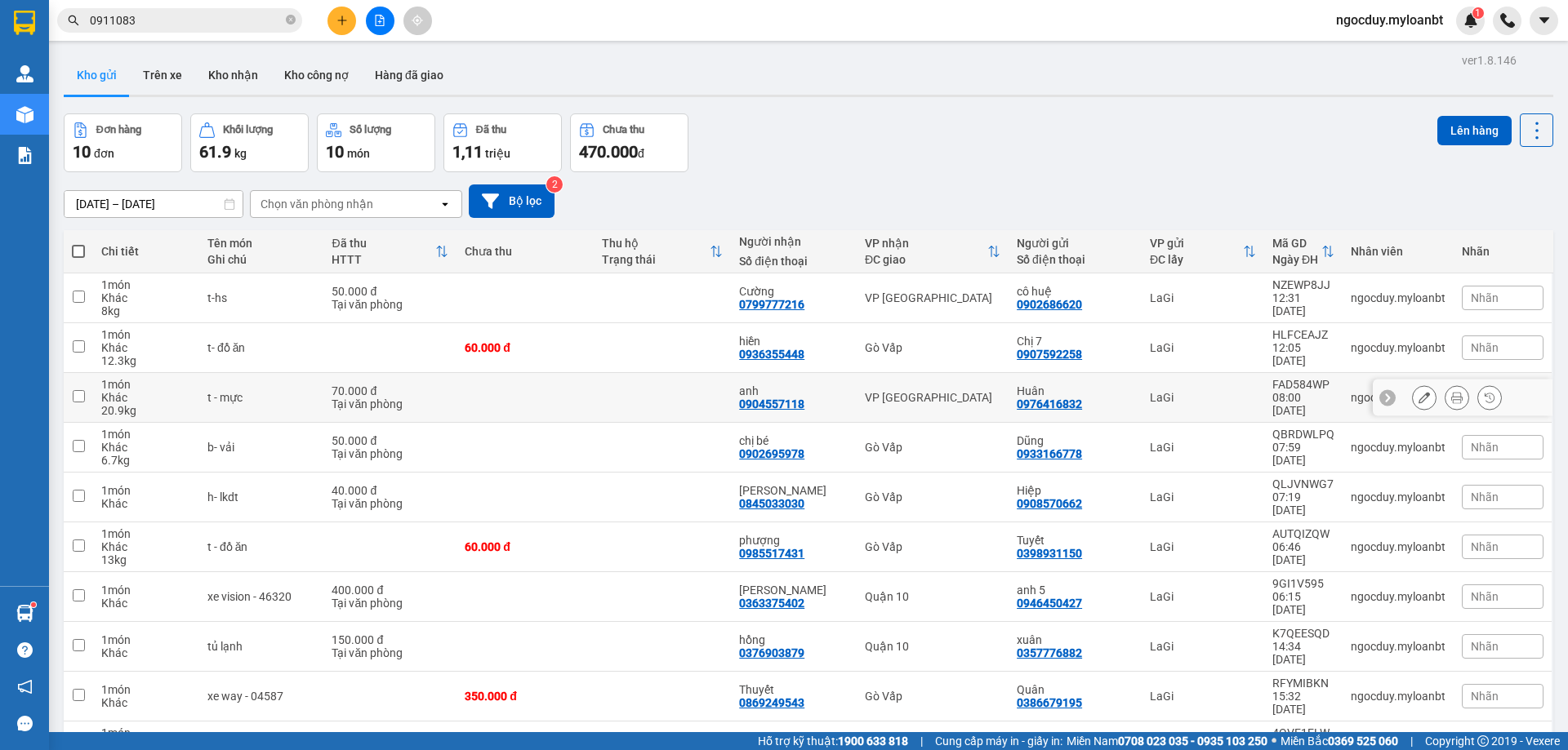
scroll to position [75, 0]
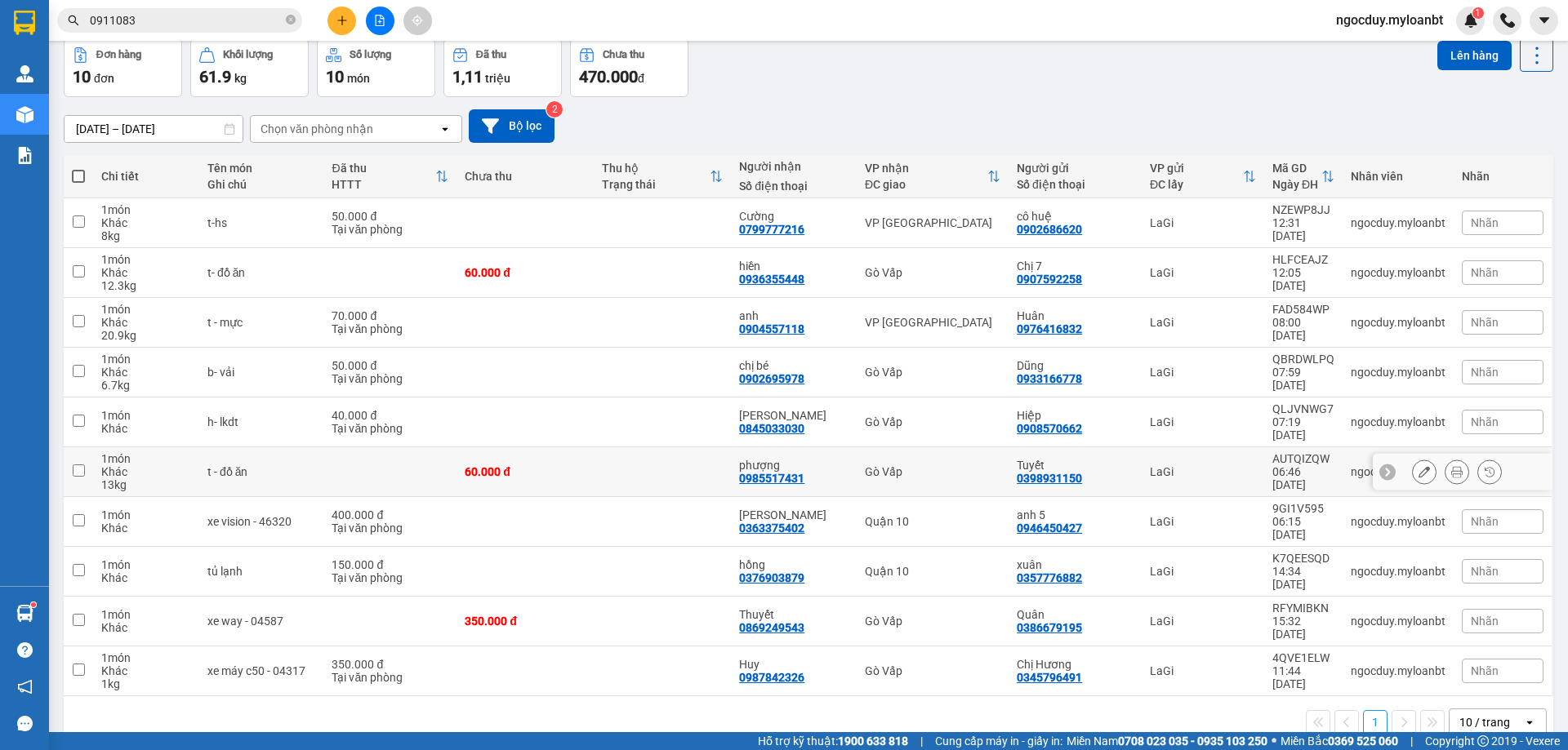
click at [525, 471] on td "60.000 đ" at bounding box center [525, 472] width 137 height 50
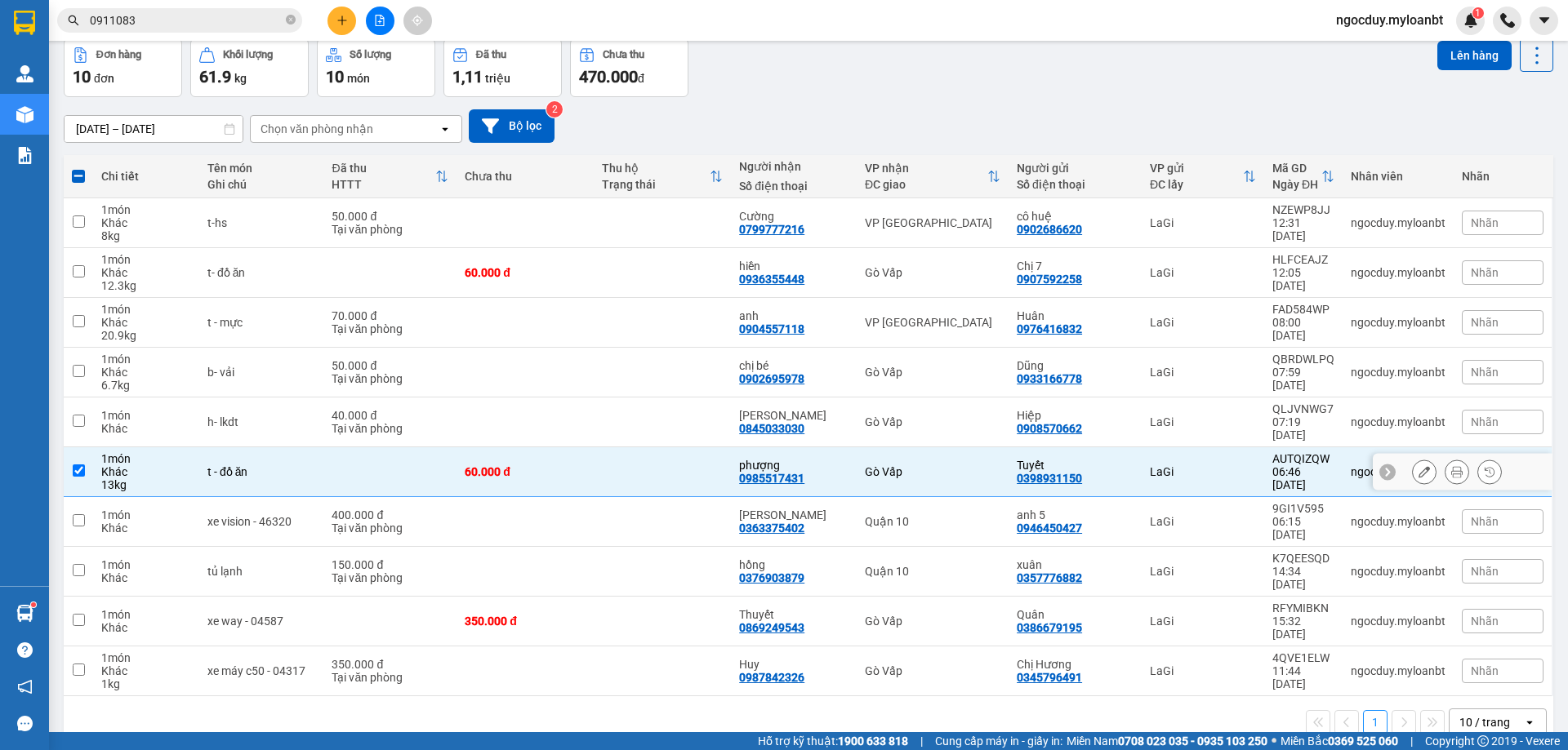
click at [567, 447] on td "60.000 đ" at bounding box center [525, 472] width 137 height 50
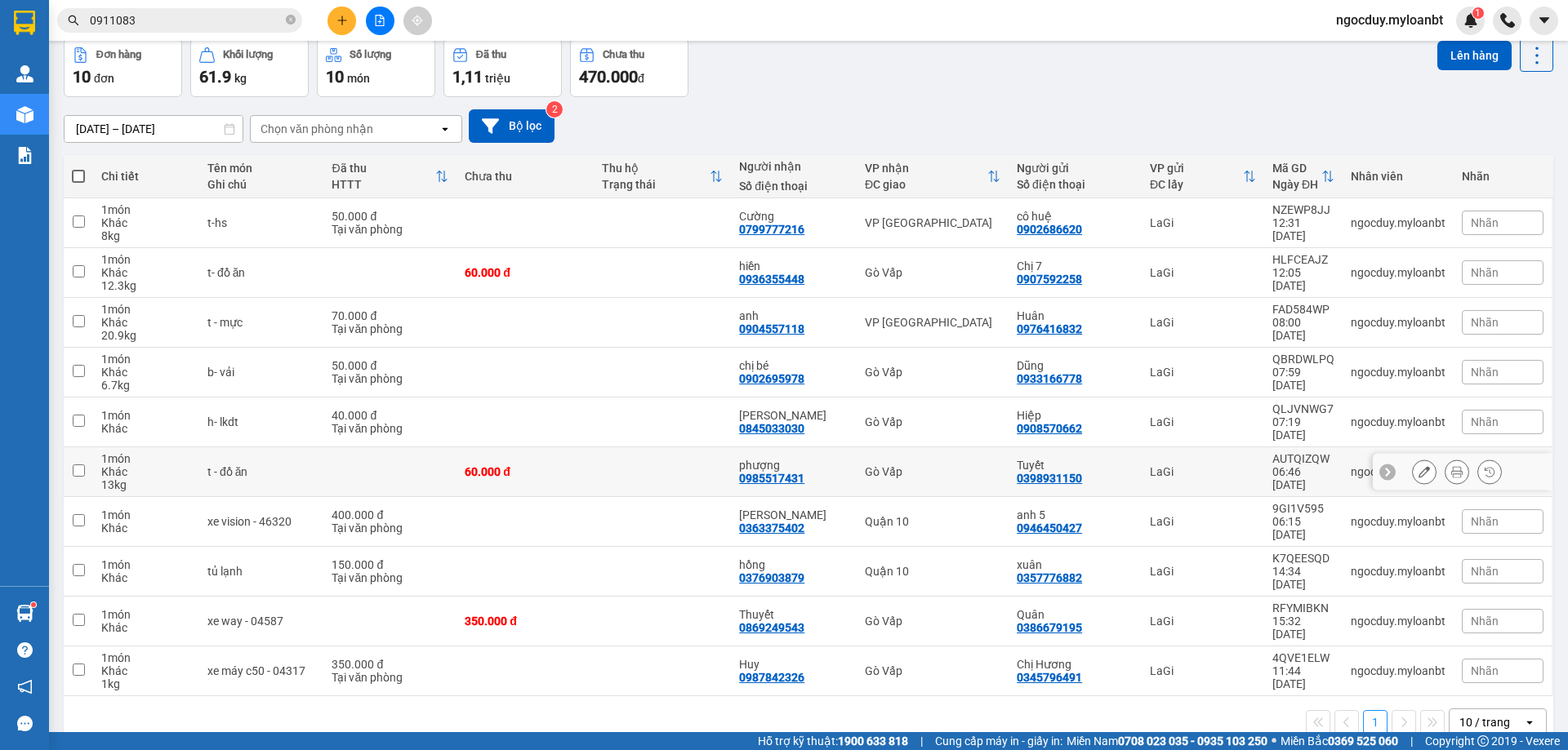
click at [521, 450] on td "60.000 đ" at bounding box center [525, 472] width 137 height 50
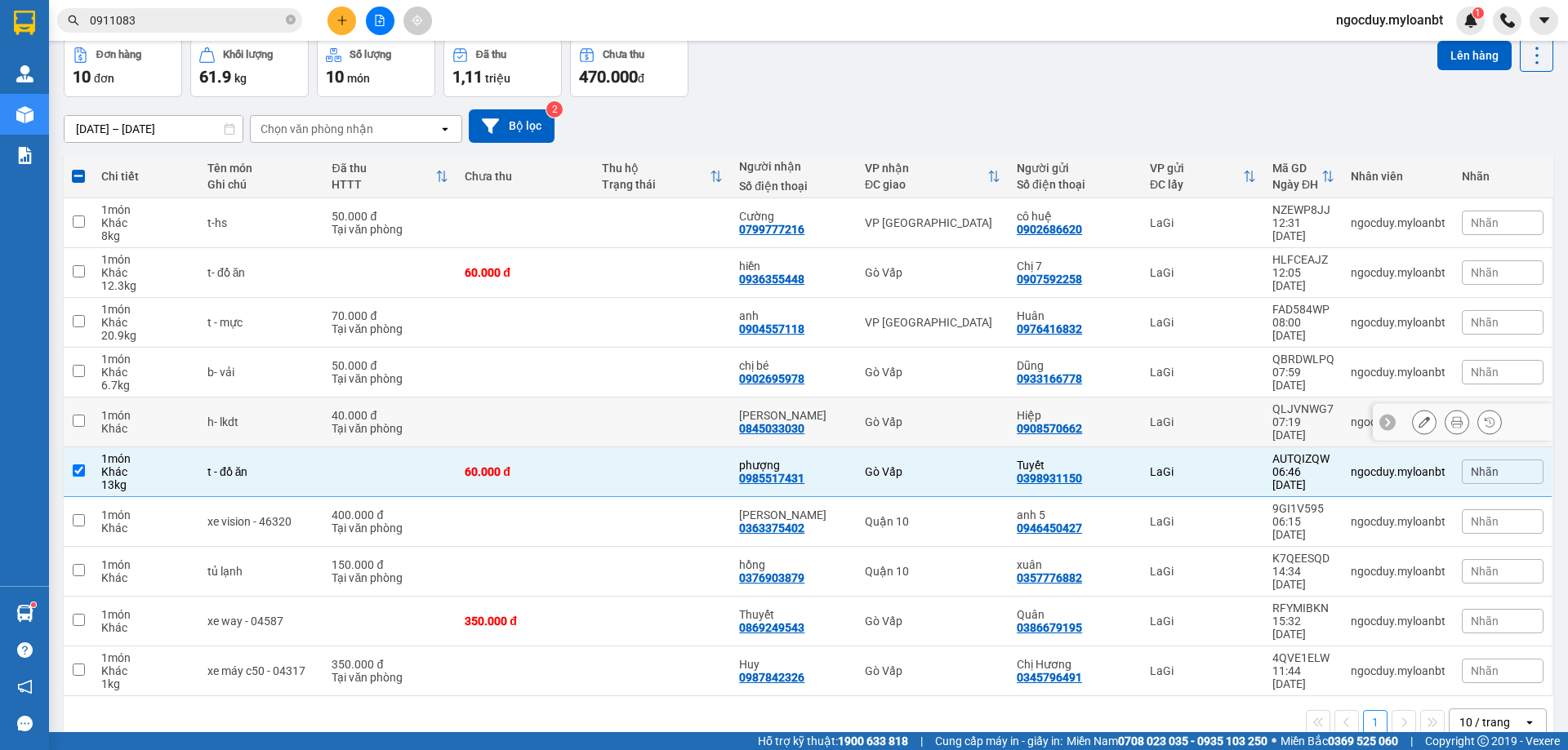
click at [556, 417] on td at bounding box center [525, 422] width 137 height 50
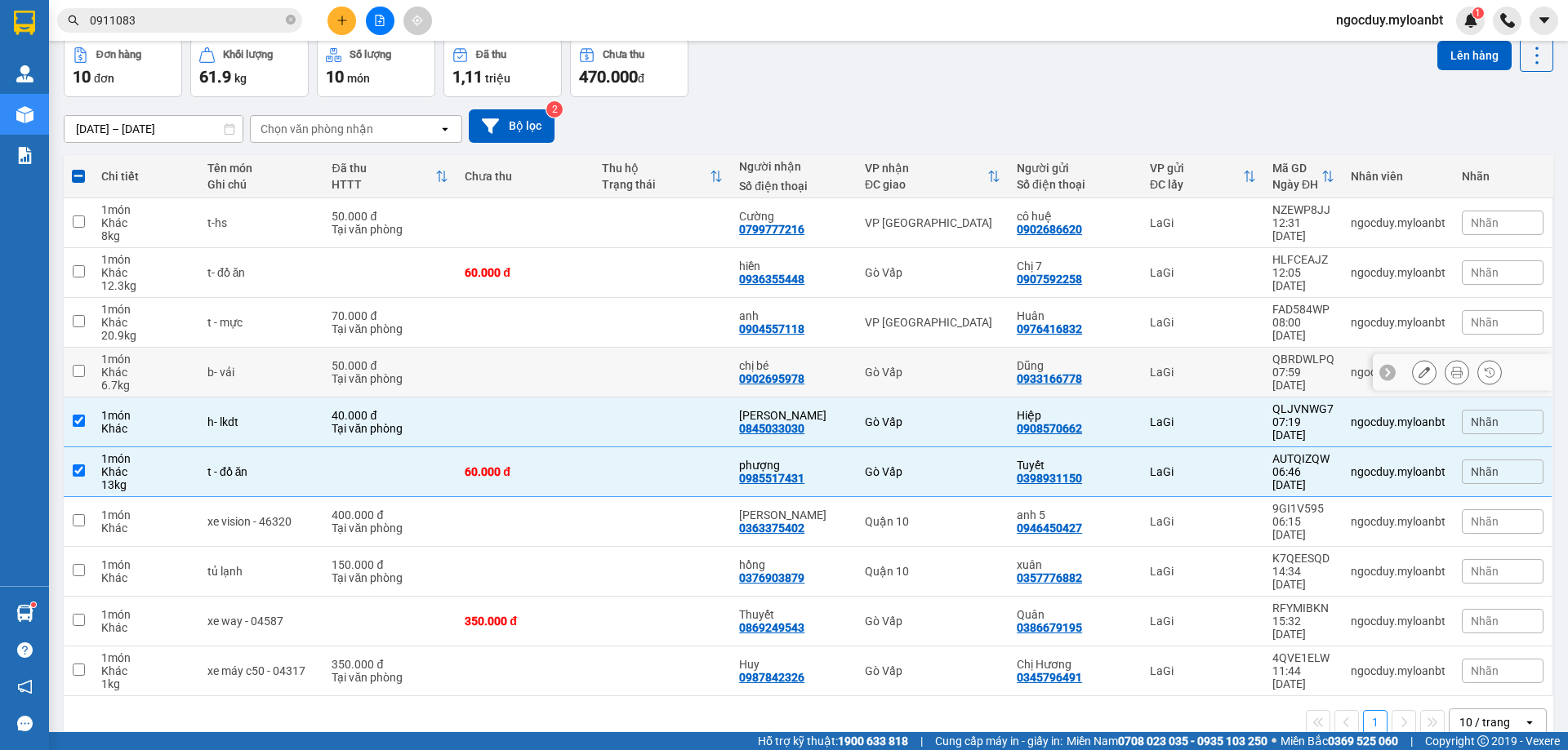
click at [565, 388] on td at bounding box center [525, 373] width 137 height 50
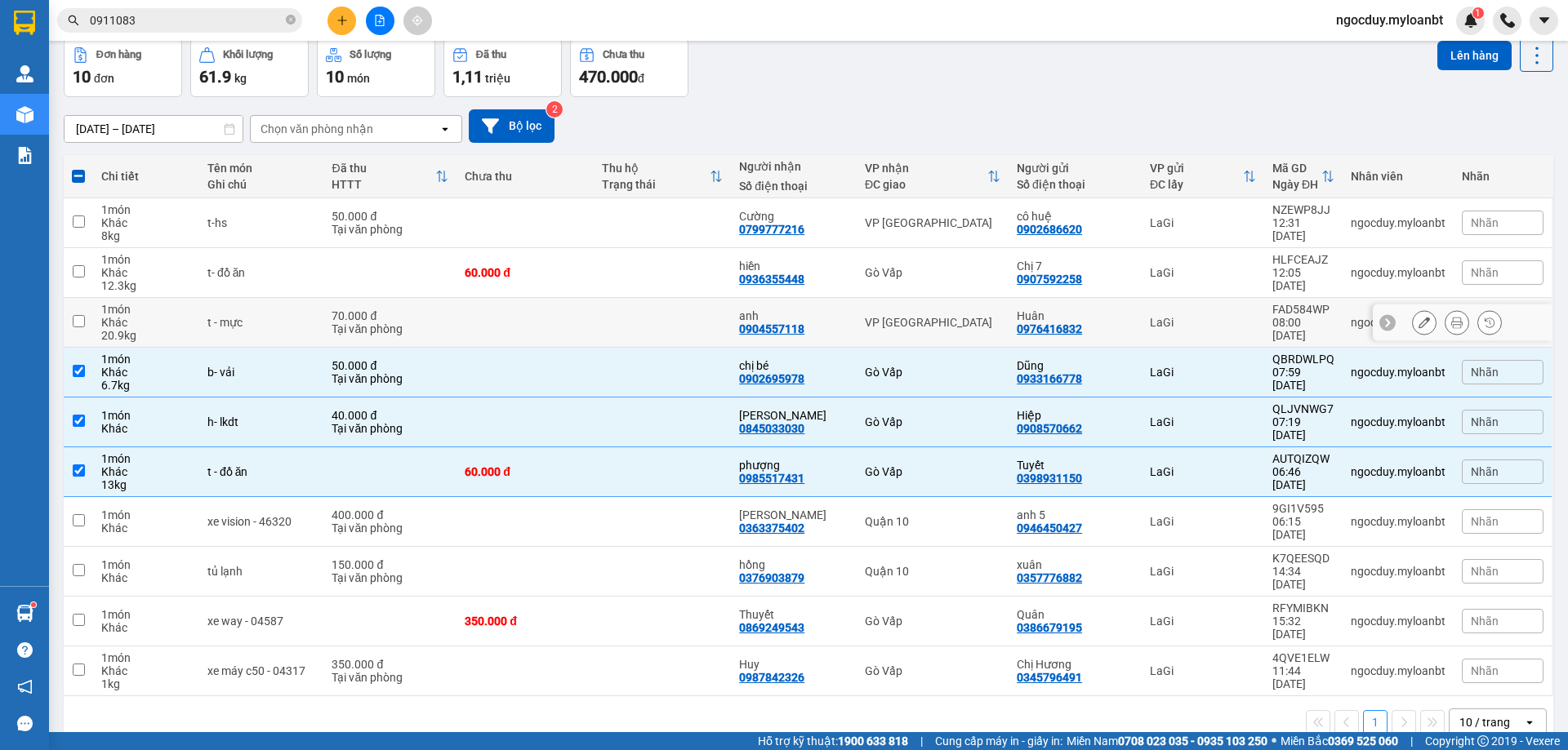
click at [592, 316] on td at bounding box center [525, 323] width 137 height 50
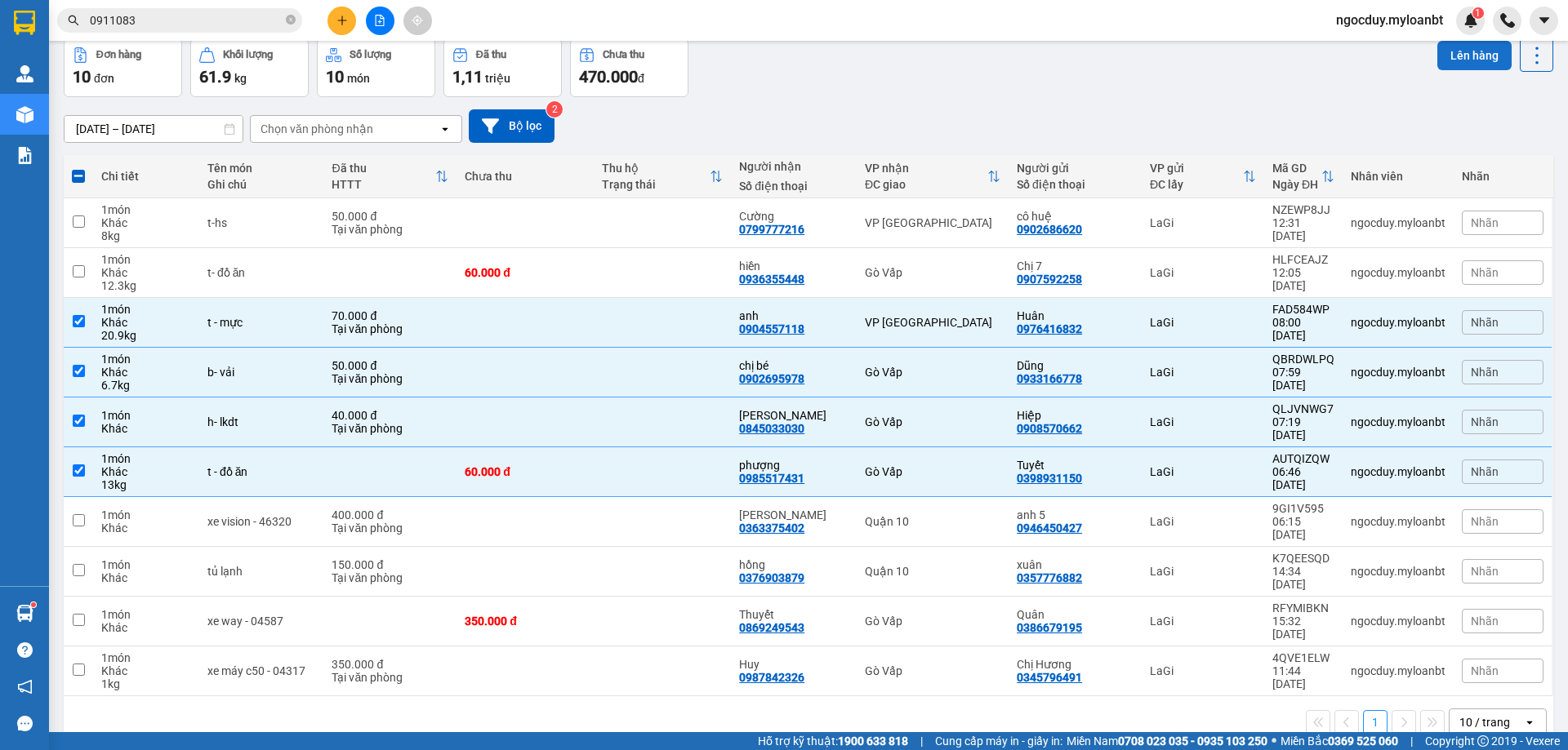
click at [1443, 42] on button "Lên hàng" at bounding box center [1474, 55] width 75 height 29
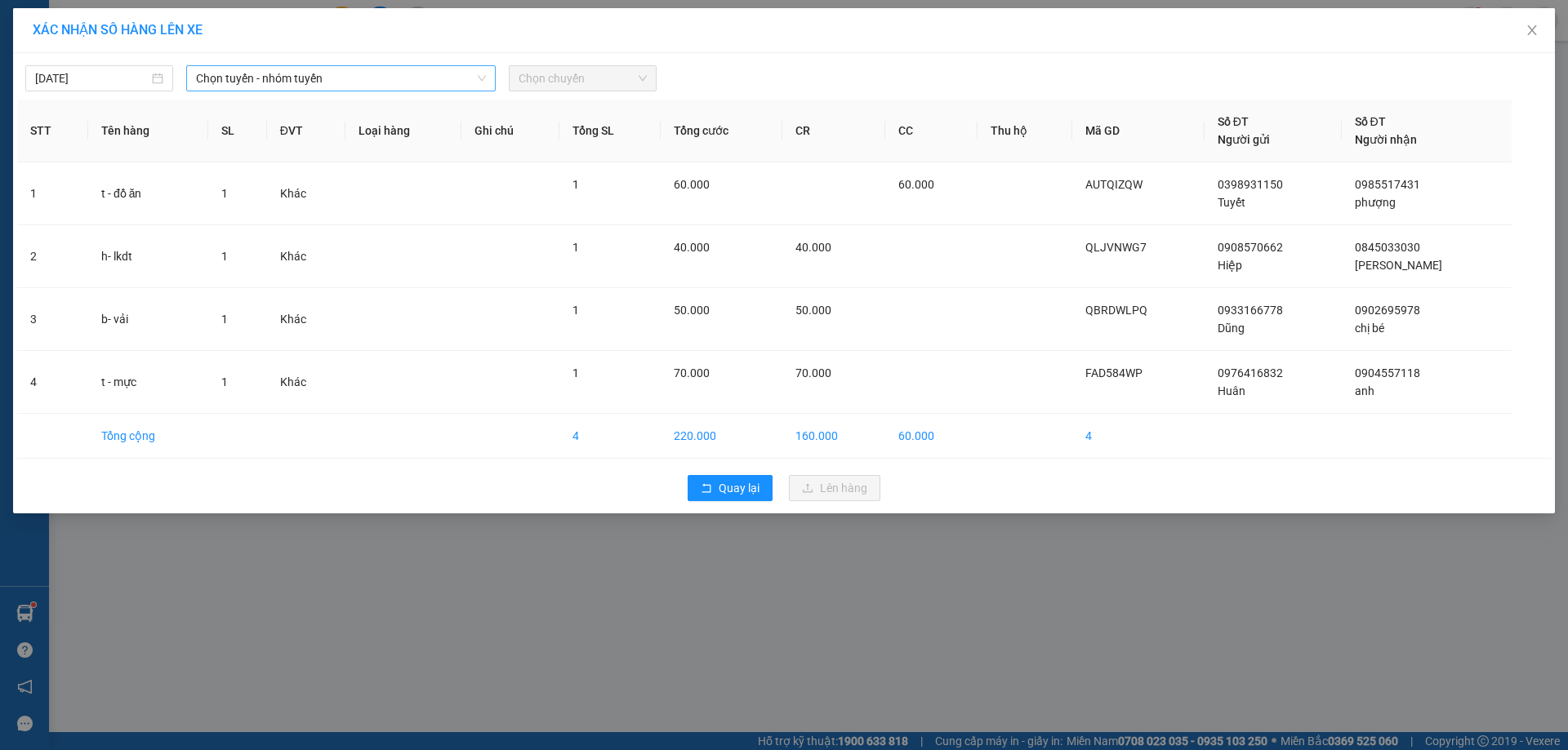
click at [412, 81] on span "Chọn tuyến - nhóm tuyến" at bounding box center [340, 78] width 290 height 25
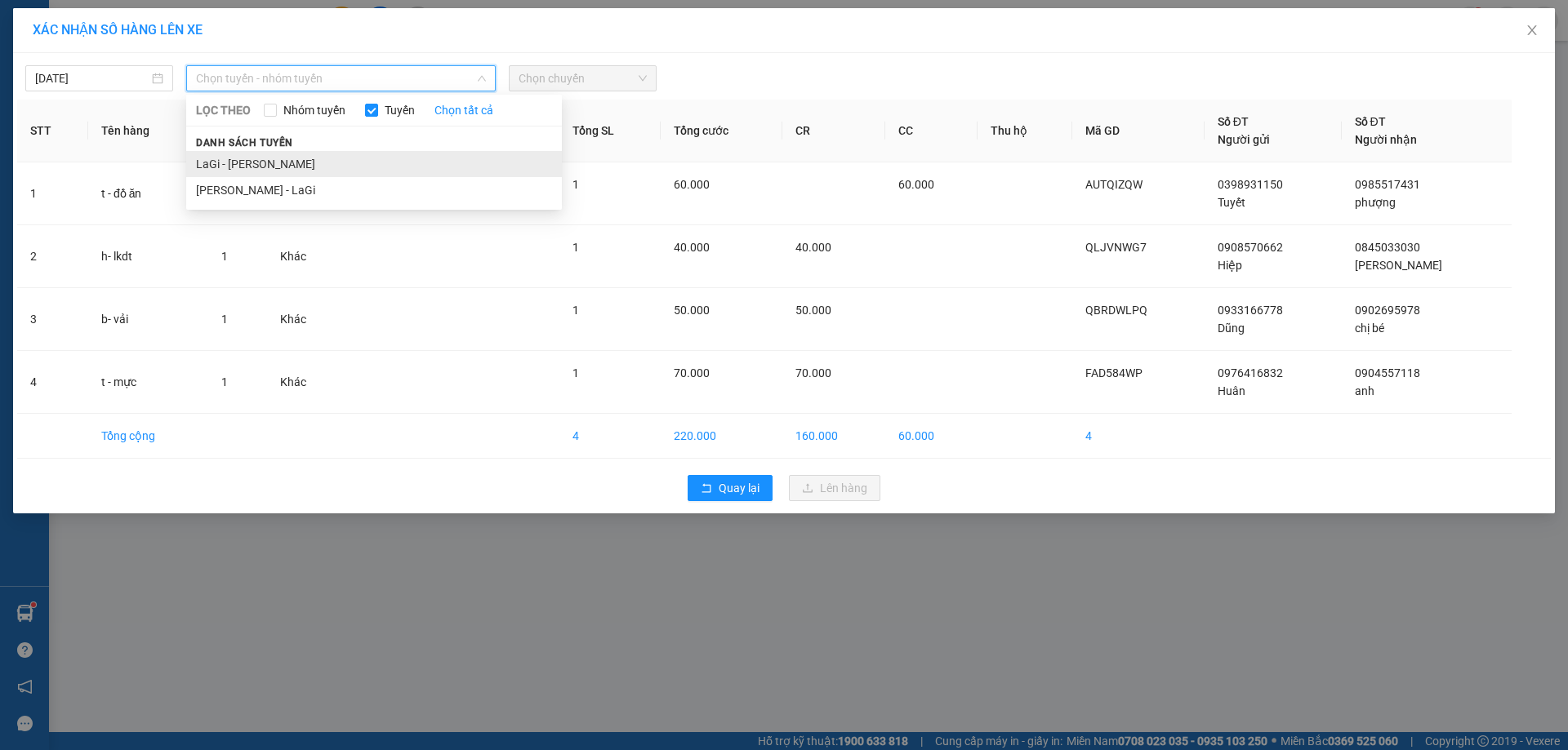
click at [272, 165] on li "LaGi - [PERSON_NAME]" at bounding box center [374, 165] width 375 height 26
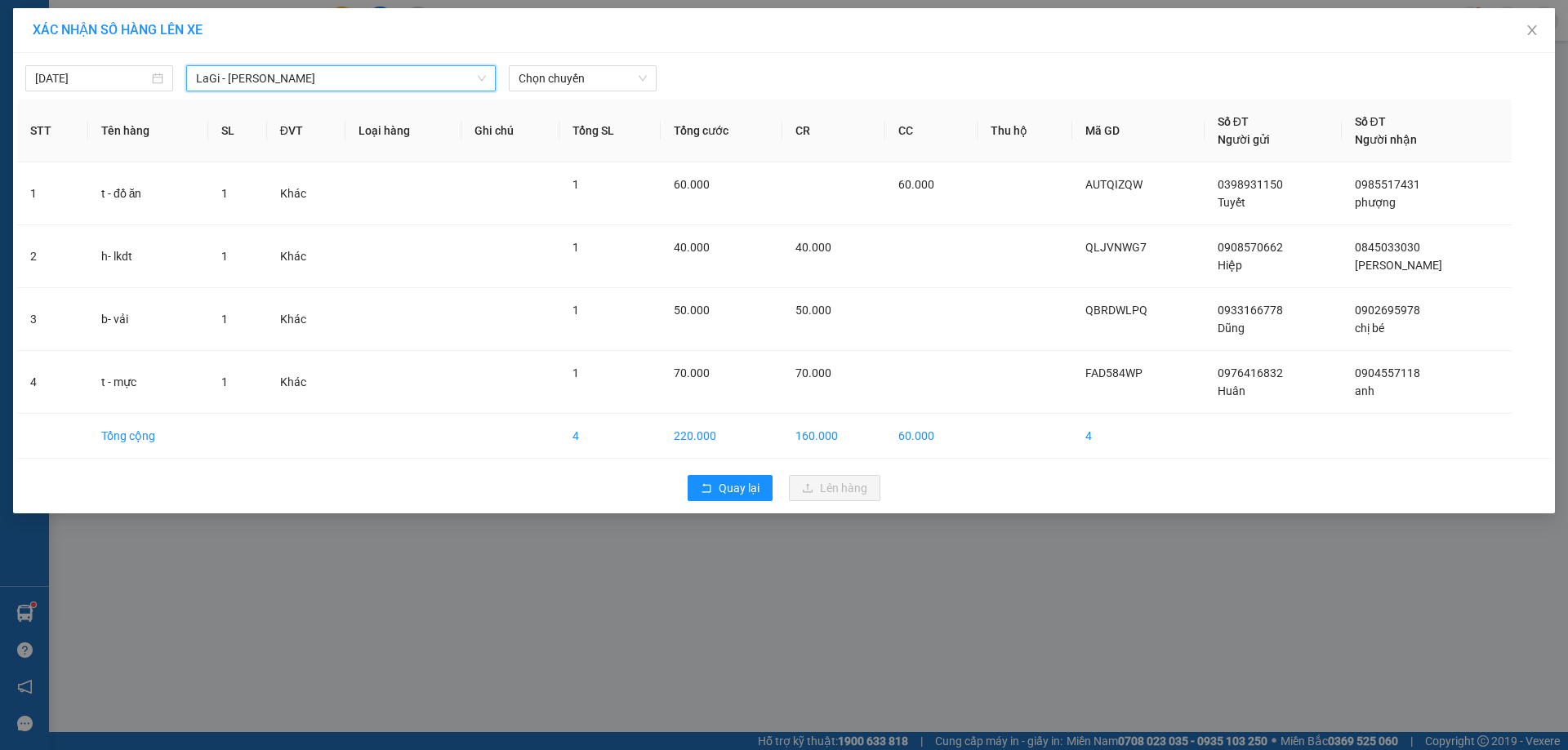
click at [547, 90] on span "Chọn chuyến" at bounding box center [583, 78] width 129 height 25
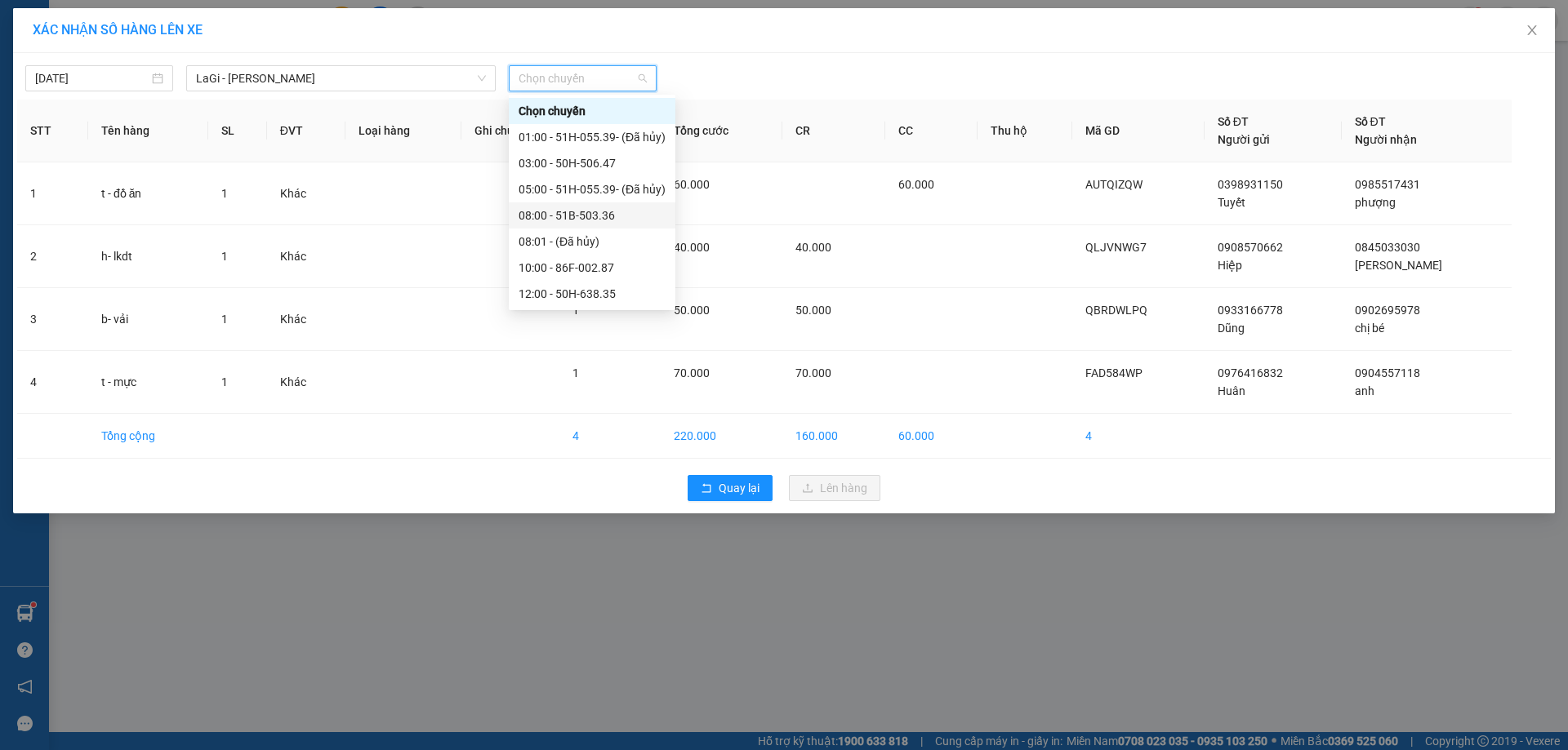
click at [549, 206] on div "08:00 - 51B-503.36" at bounding box center [591, 215] width 147 height 18
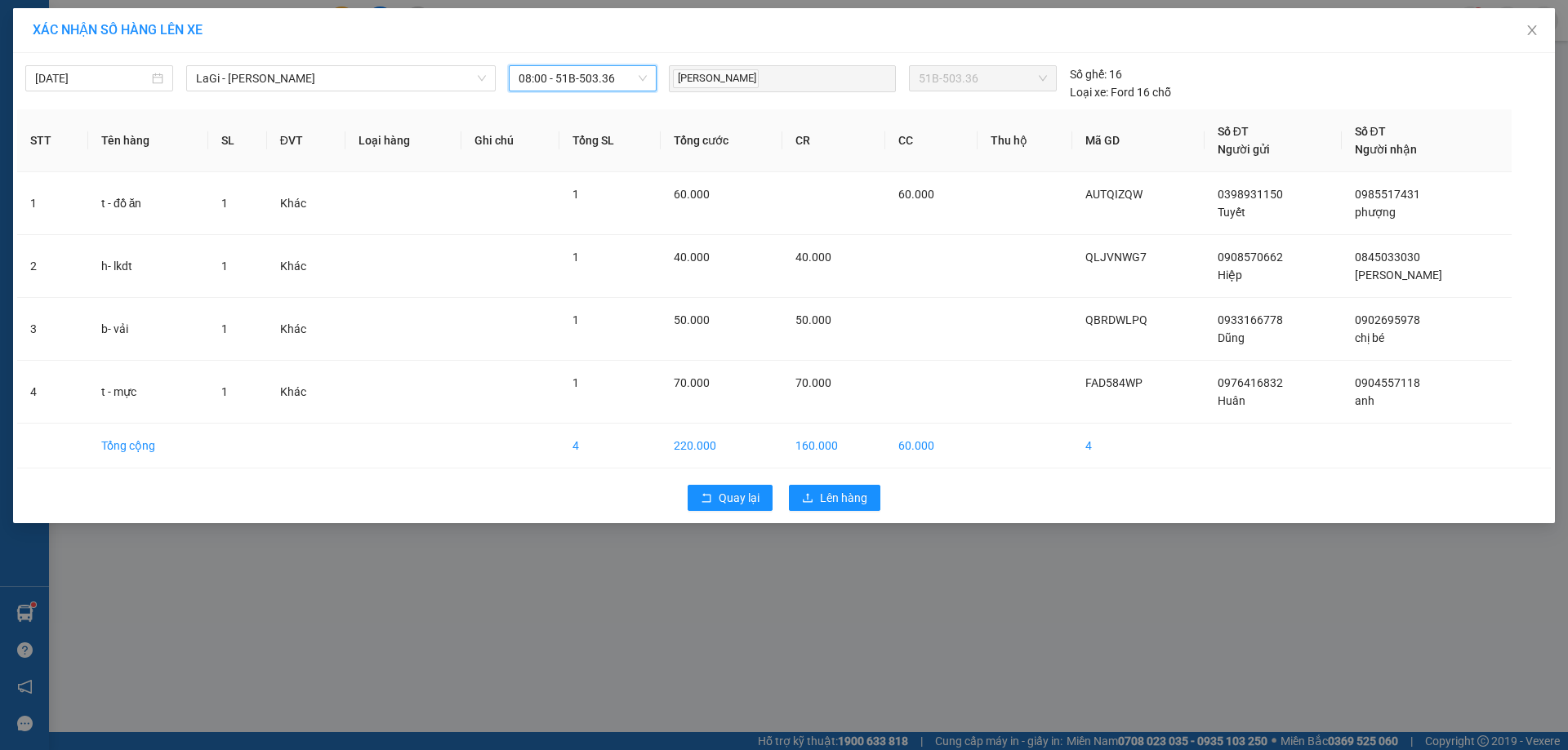
click at [584, 84] on span "08:00 - 51B-503.36" at bounding box center [583, 78] width 129 height 25
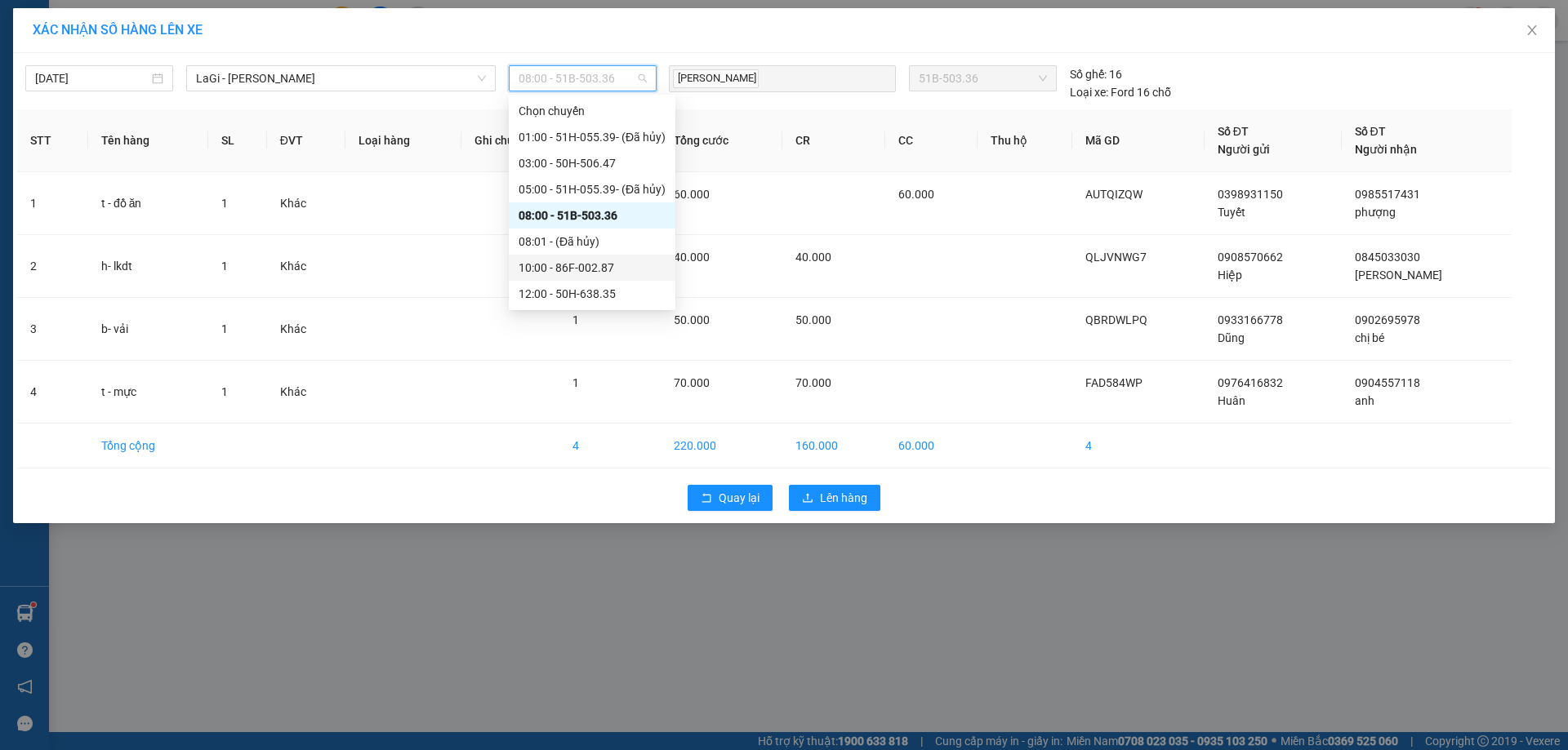
click at [551, 267] on div "10:00 - 86F-002.87" at bounding box center [591, 268] width 147 height 18
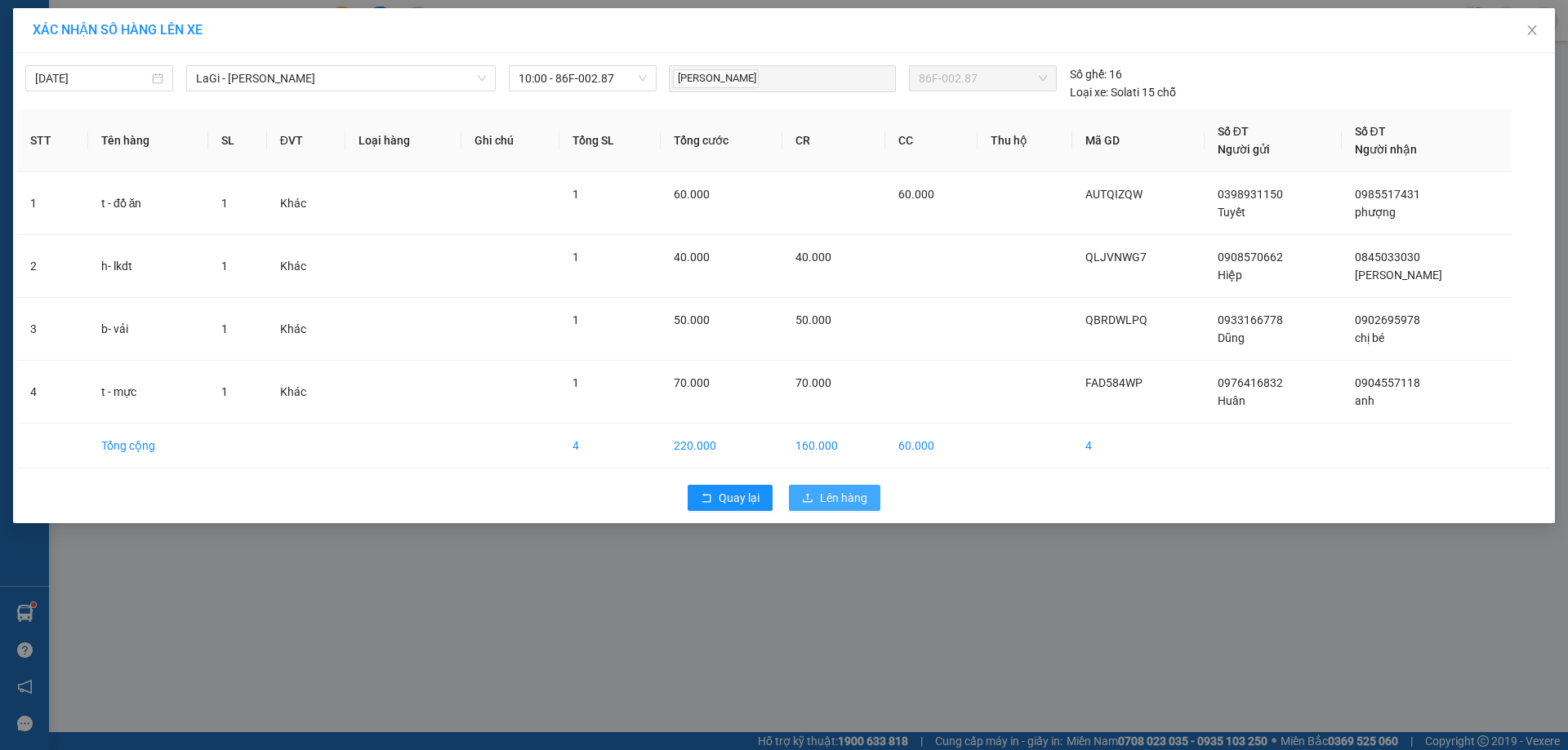
click at [846, 503] on span "Lên hàng" at bounding box center [844, 497] width 47 height 18
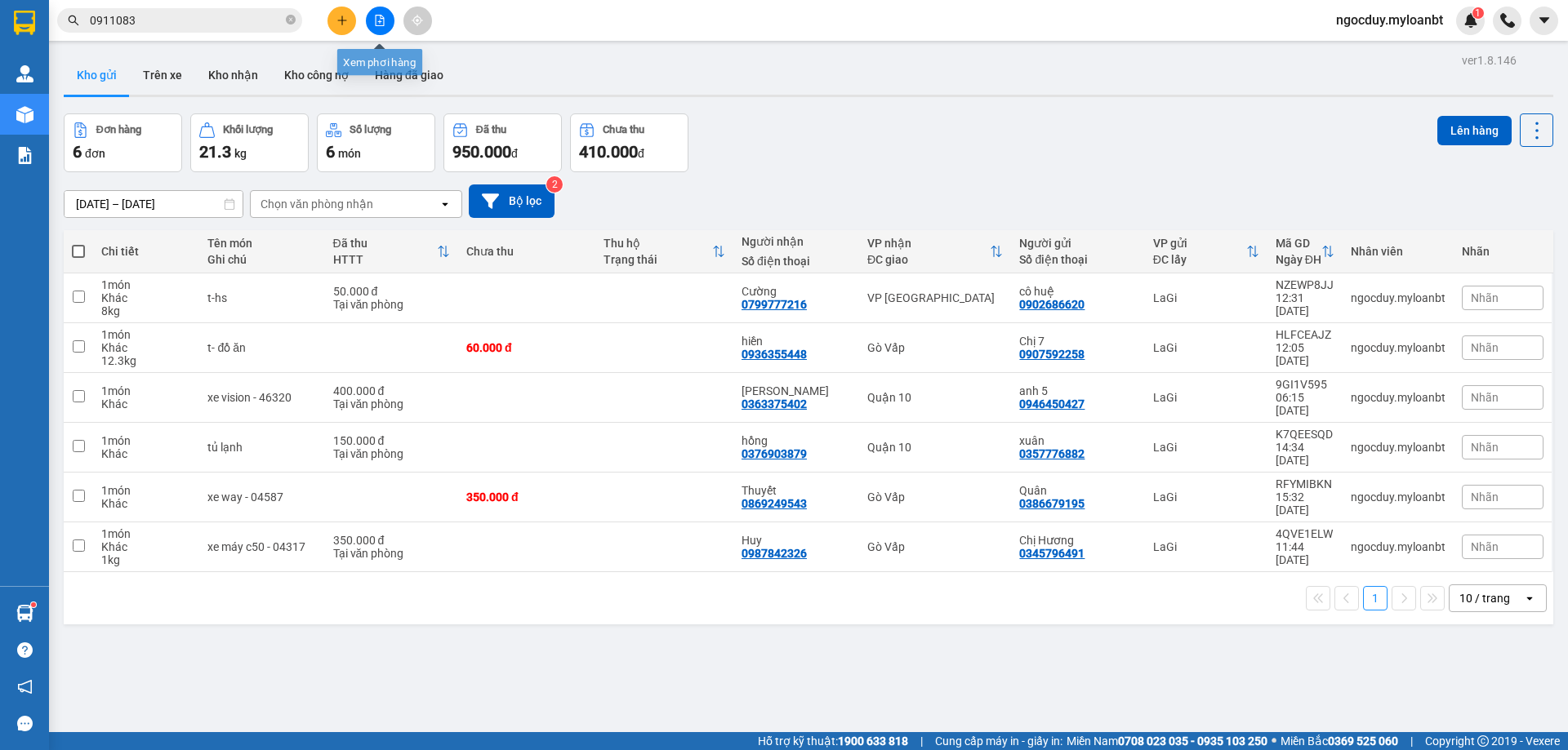
click at [375, 25] on icon "file-add" at bounding box center [379, 21] width 9 height 11
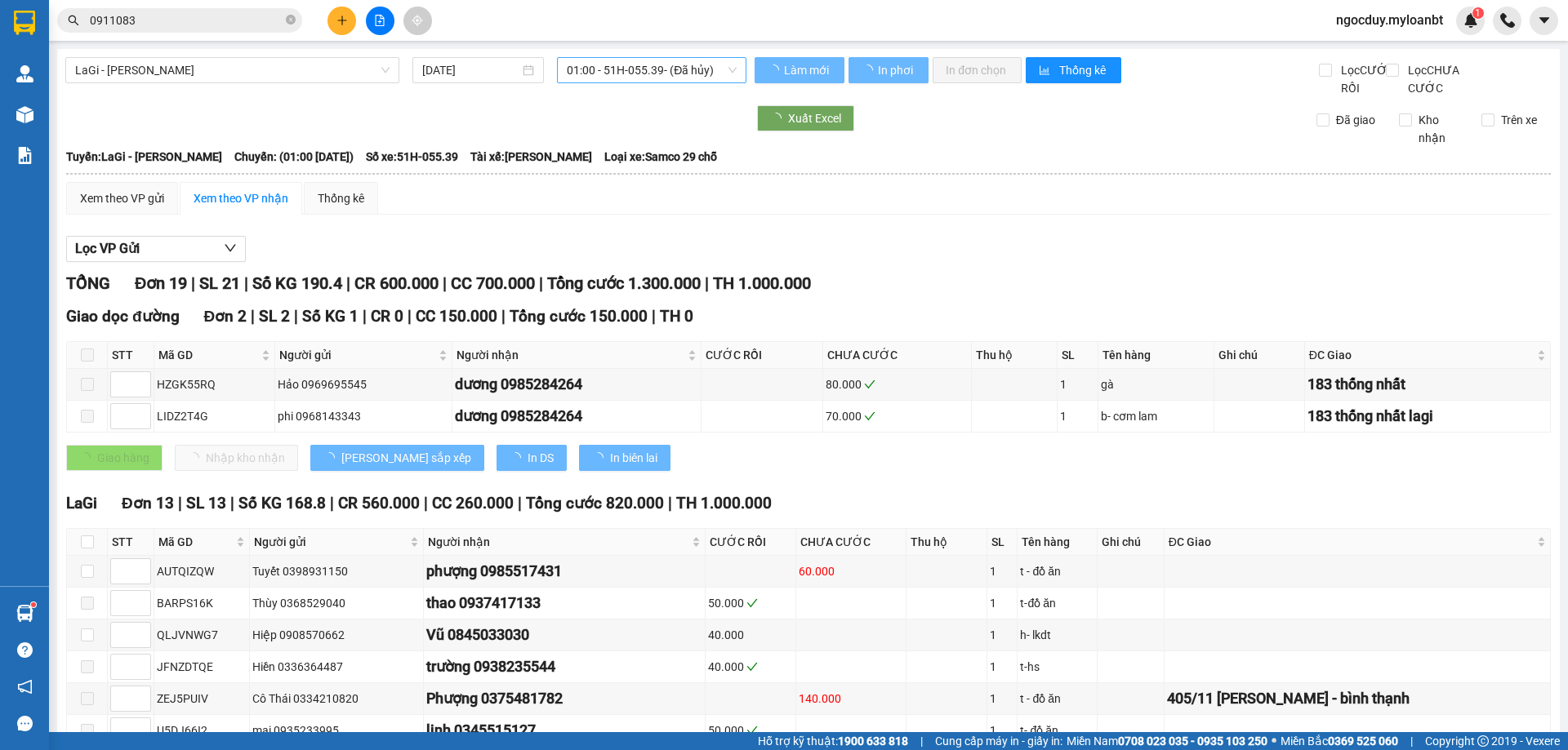
click at [615, 67] on span "01:00 - 51H-055.39 - (Đã hủy)" at bounding box center [652, 70] width 170 height 25
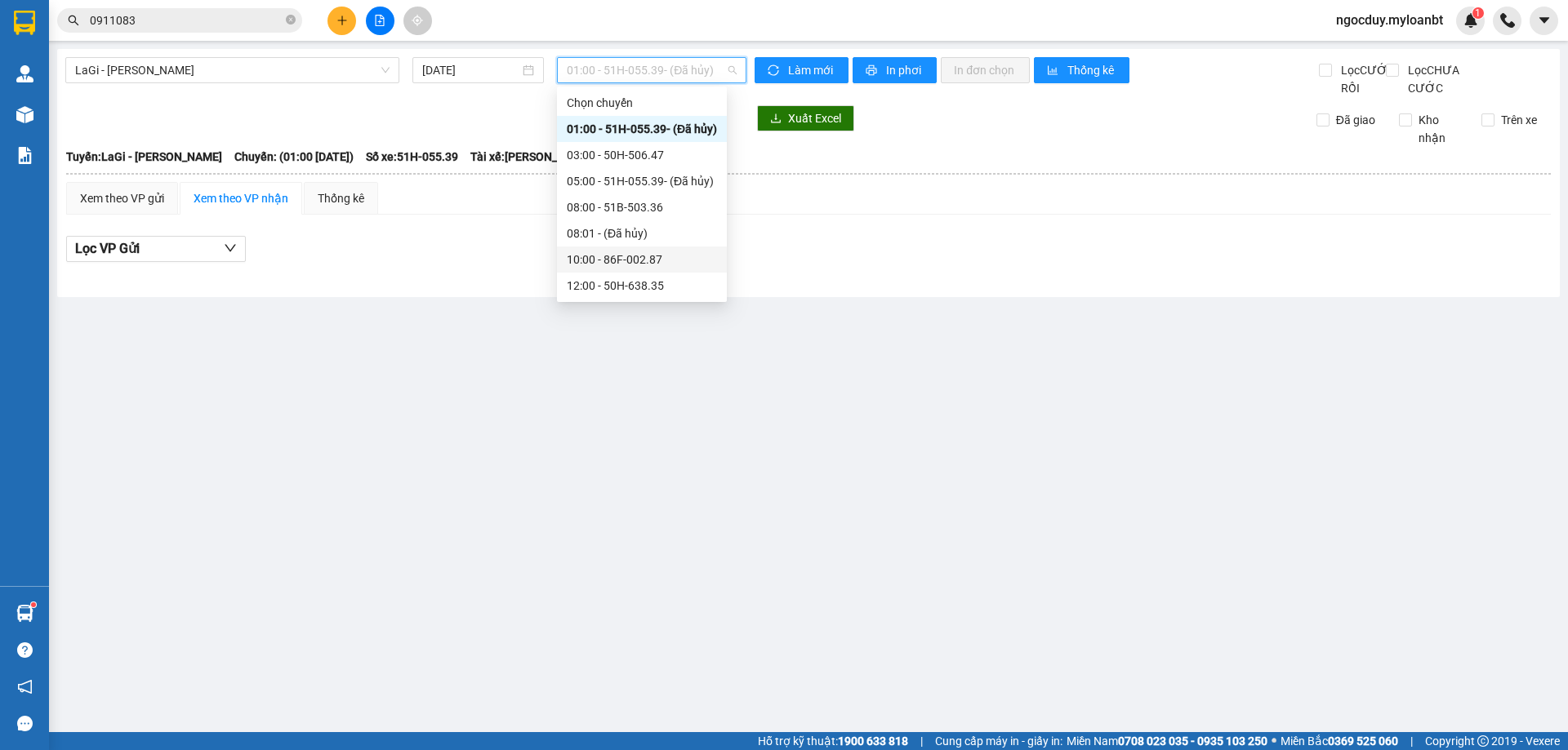
click at [599, 259] on div "10:00 - 86F-002.87" at bounding box center [641, 259] width 150 height 18
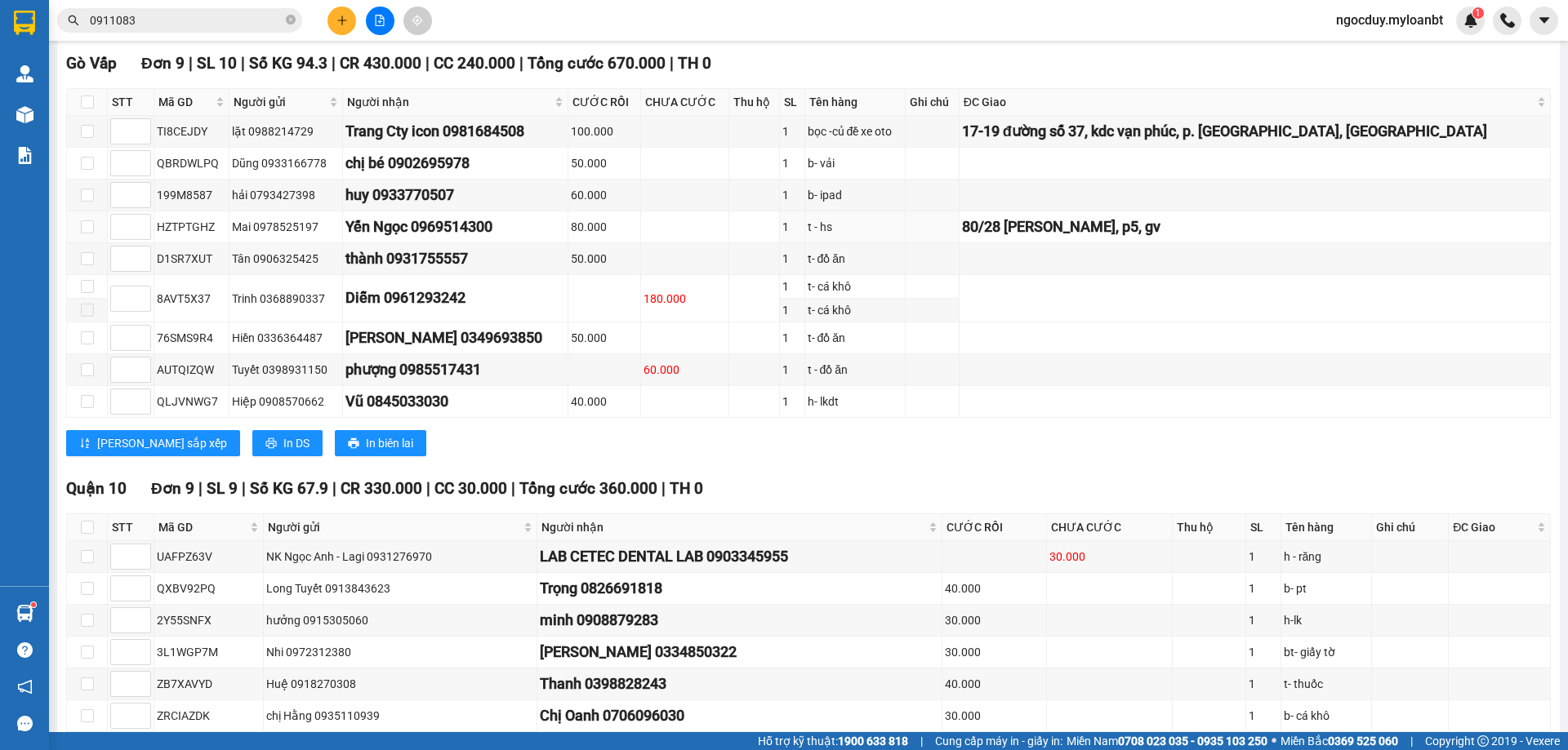
scroll to position [326, 0]
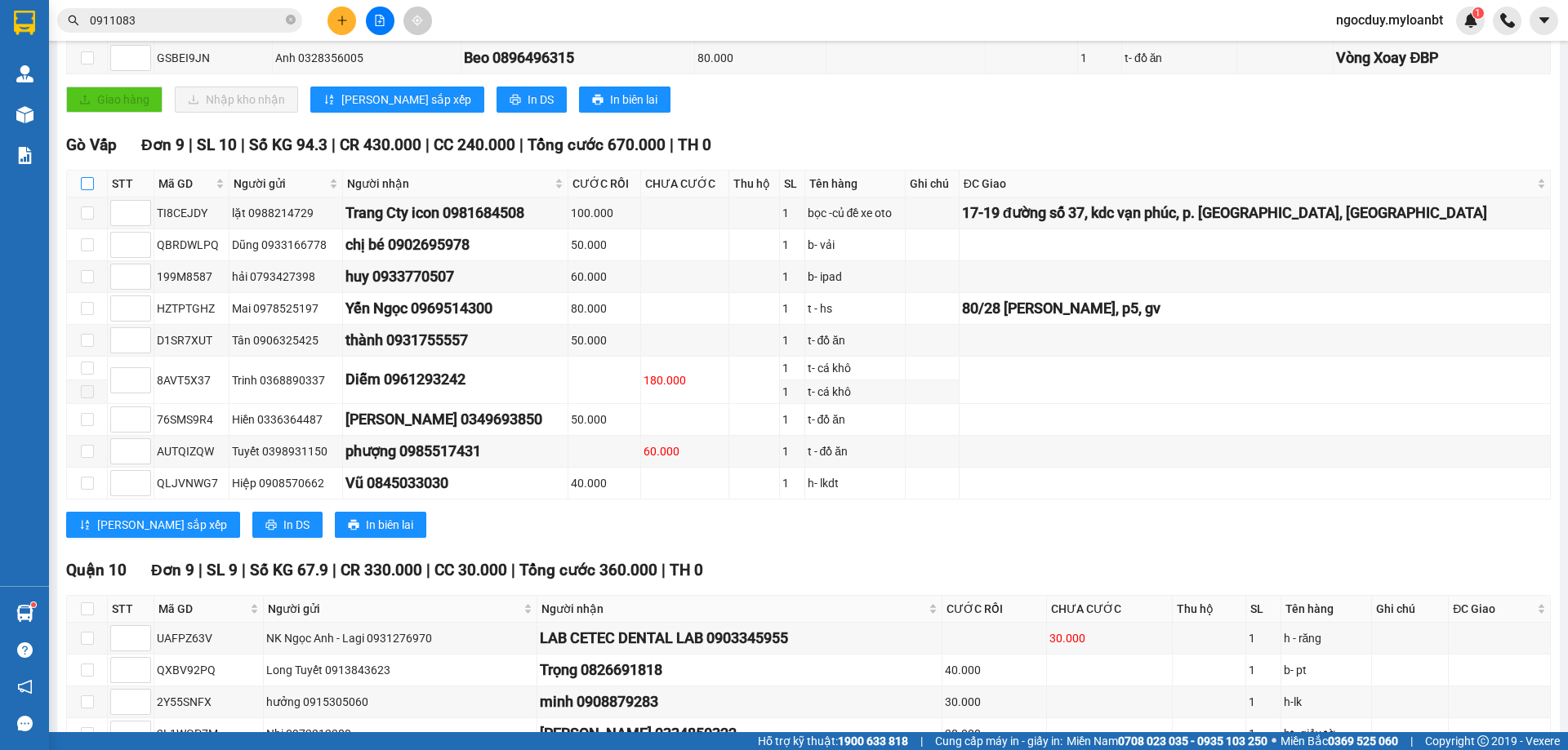
click at [88, 190] on input "checkbox" at bounding box center [87, 183] width 13 height 13
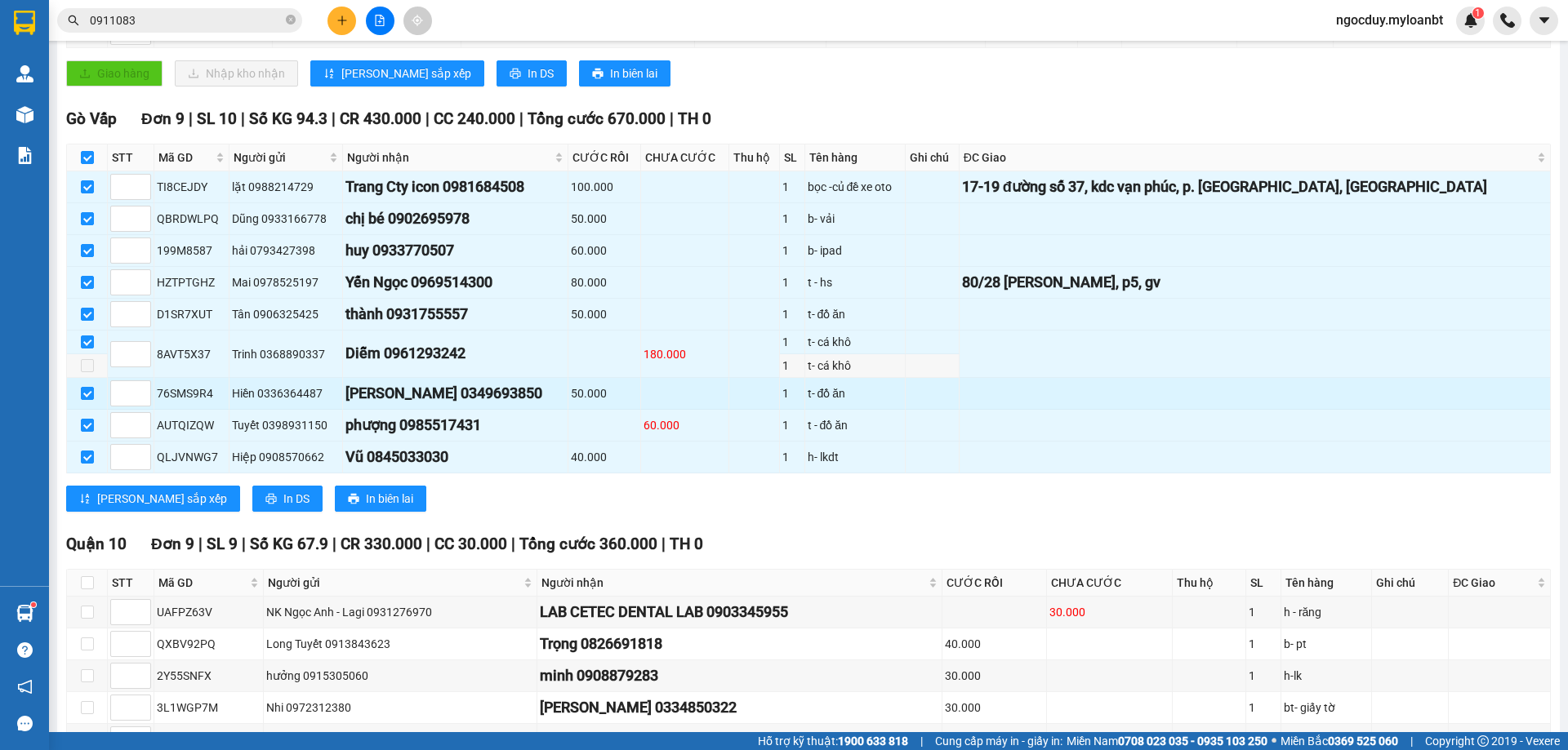
scroll to position [108, 0]
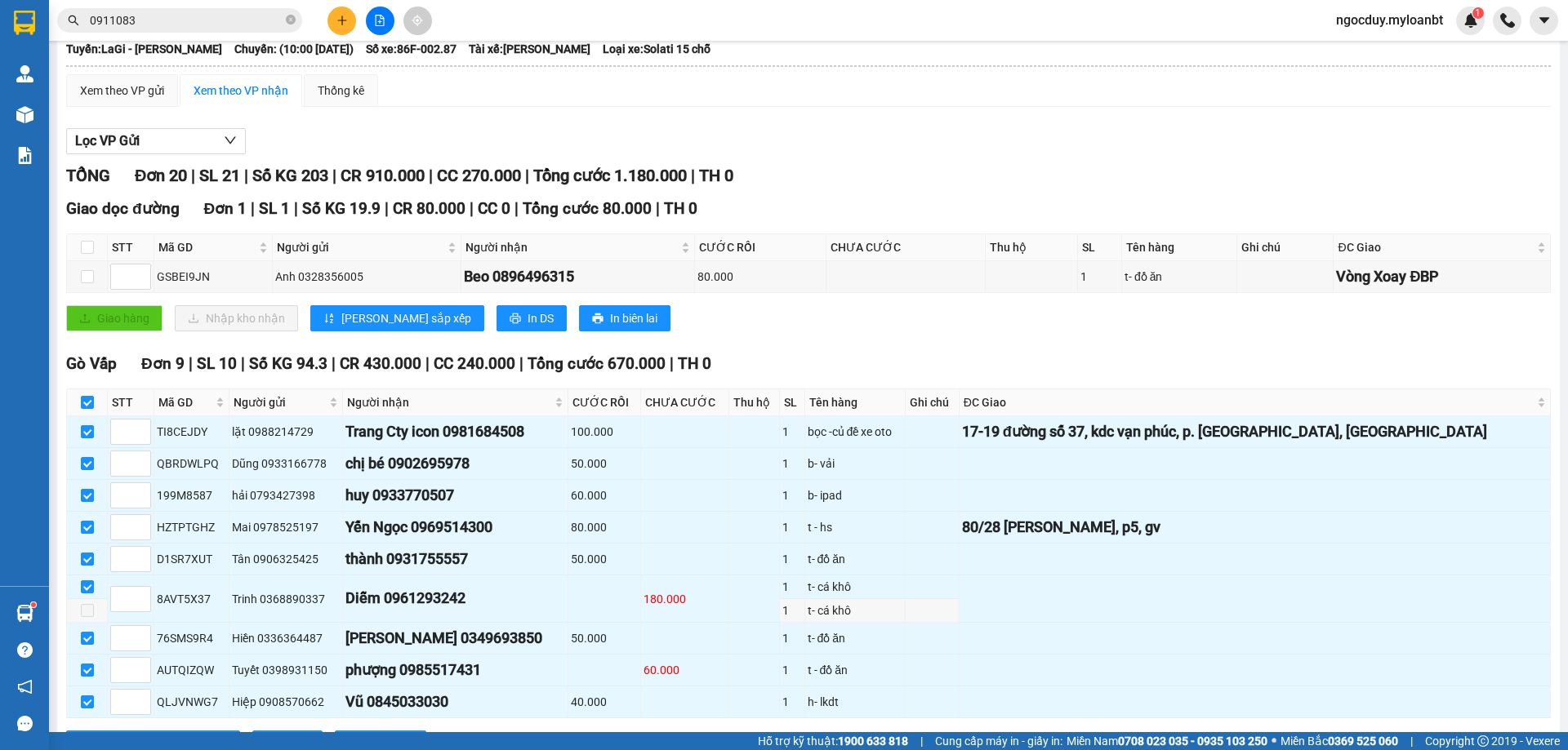
click at [163, 15] on input "0911083" at bounding box center [186, 20] width 193 height 18
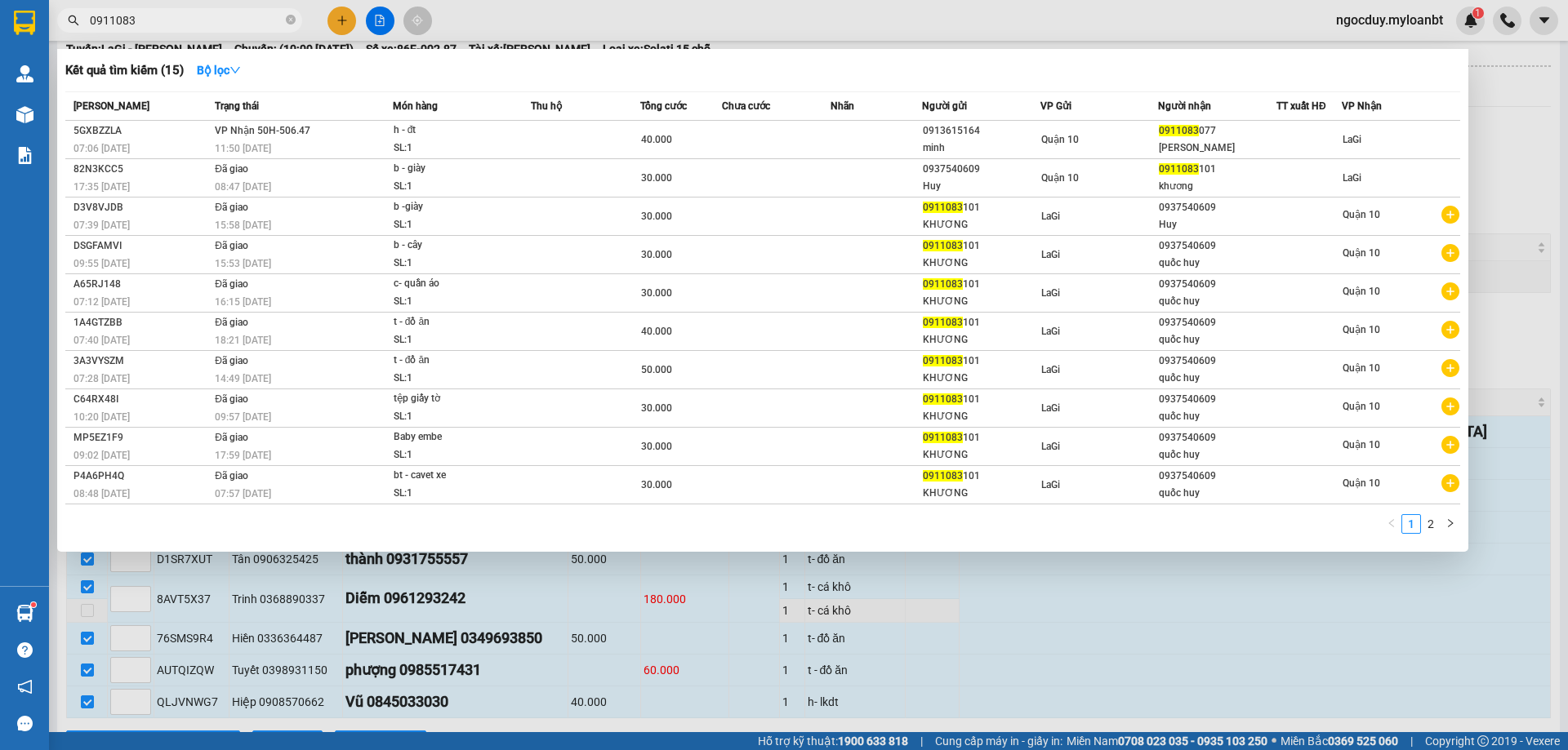
click at [163, 15] on input "0911083" at bounding box center [186, 20] width 193 height 18
paste input "69341461"
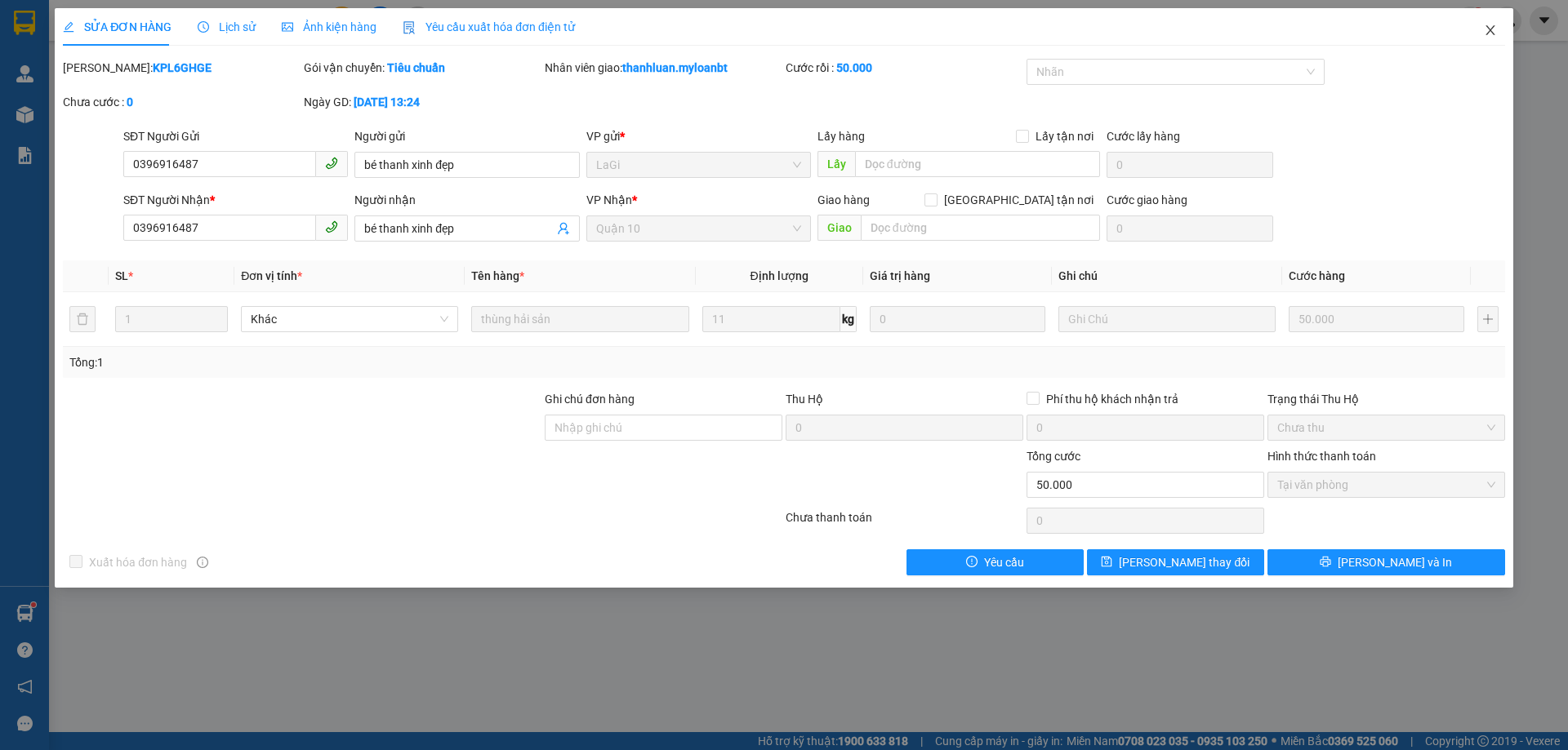
click at [1490, 44] on span "Close" at bounding box center [1490, 31] width 45 height 45
